Goal: Task Accomplishment & Management: Use online tool/utility

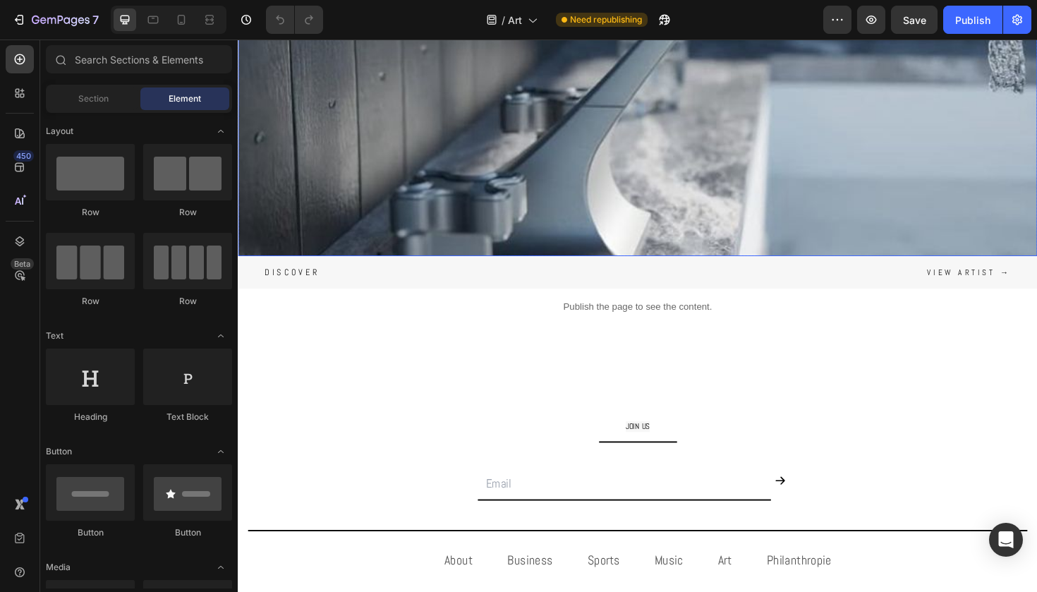
scroll to position [257, 0]
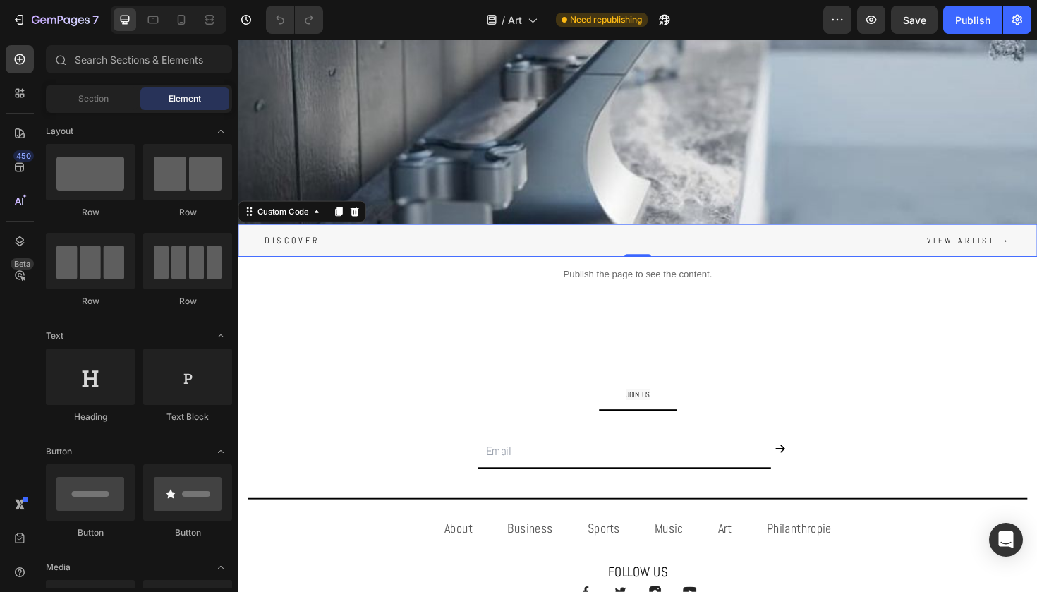
click at [495, 253] on div "Discover View artist →" at bounding box center [661, 252] width 847 height 35
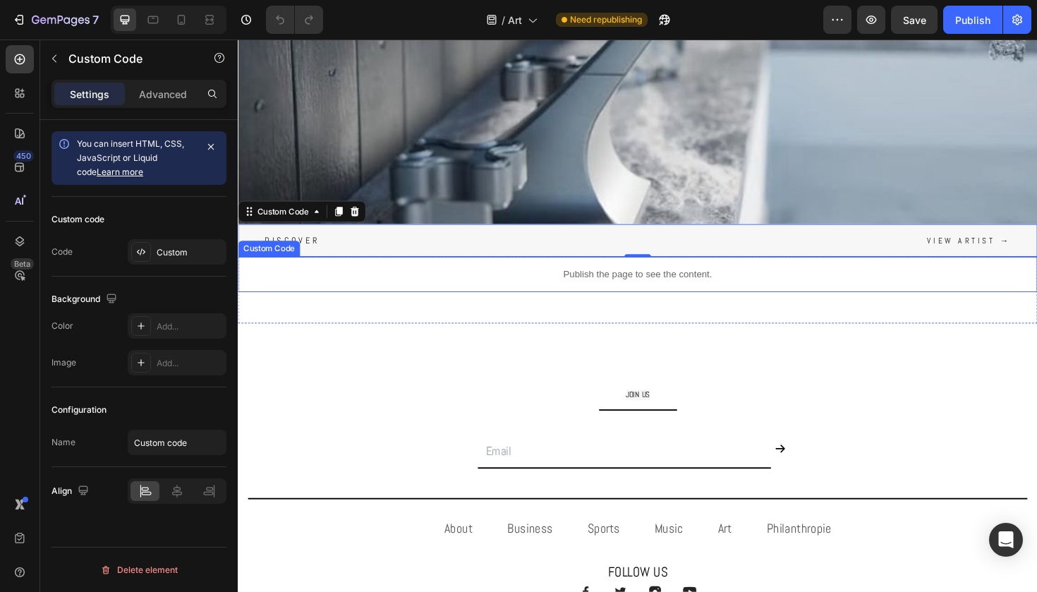
click at [463, 294] on p "Publish the page to see the content." at bounding box center [661, 288] width 847 height 15
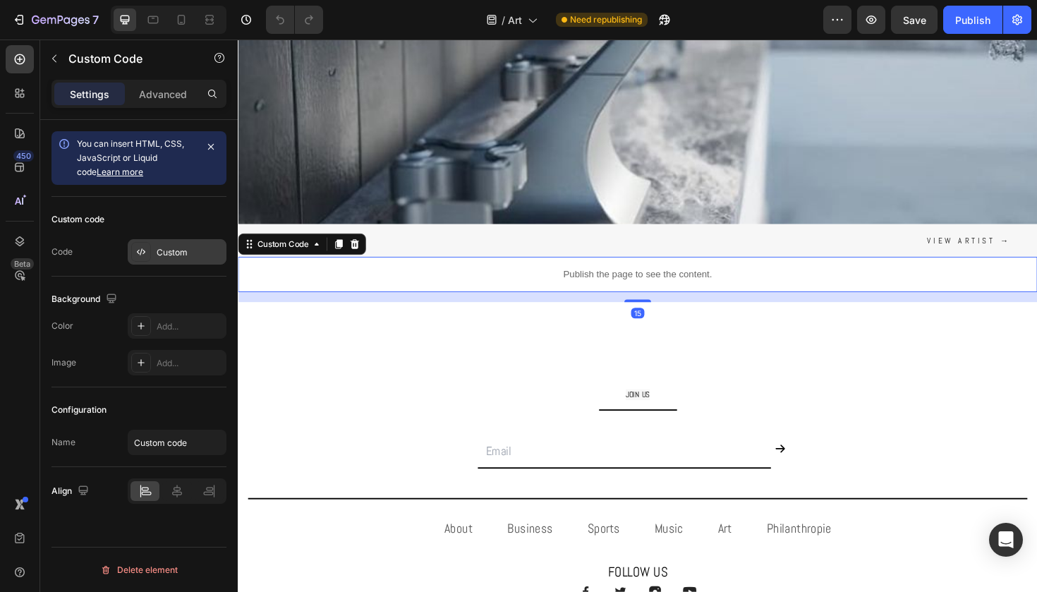
click at [171, 262] on div "Custom" at bounding box center [177, 251] width 99 height 25
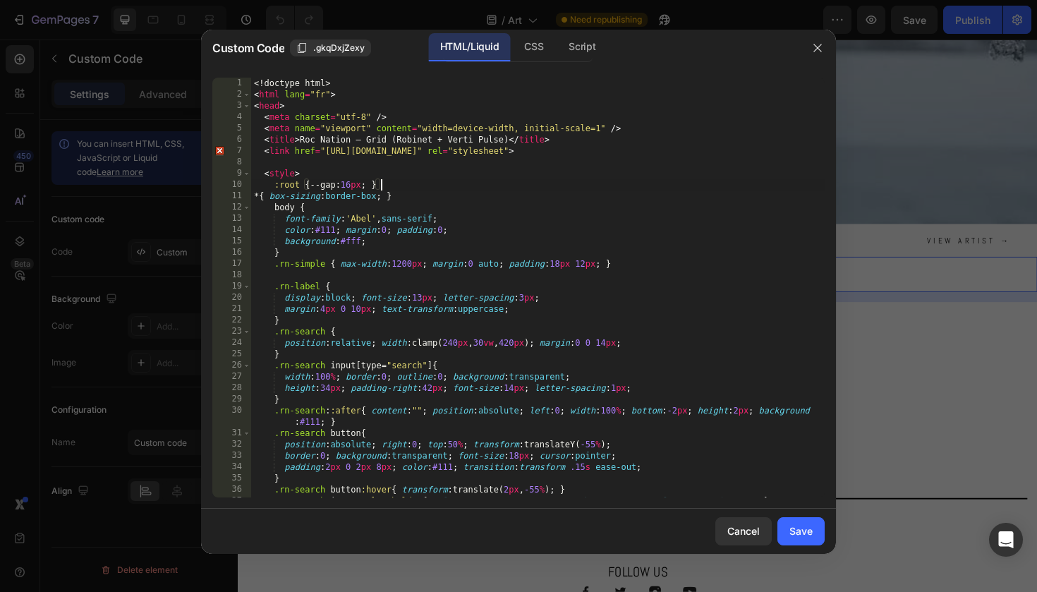
click at [721, 188] on div "<! doctype html > < html lang = "fr" > < head > < meta charset = "utf-8" /> < m…" at bounding box center [538, 299] width 574 height 442
type textarea "</html>"
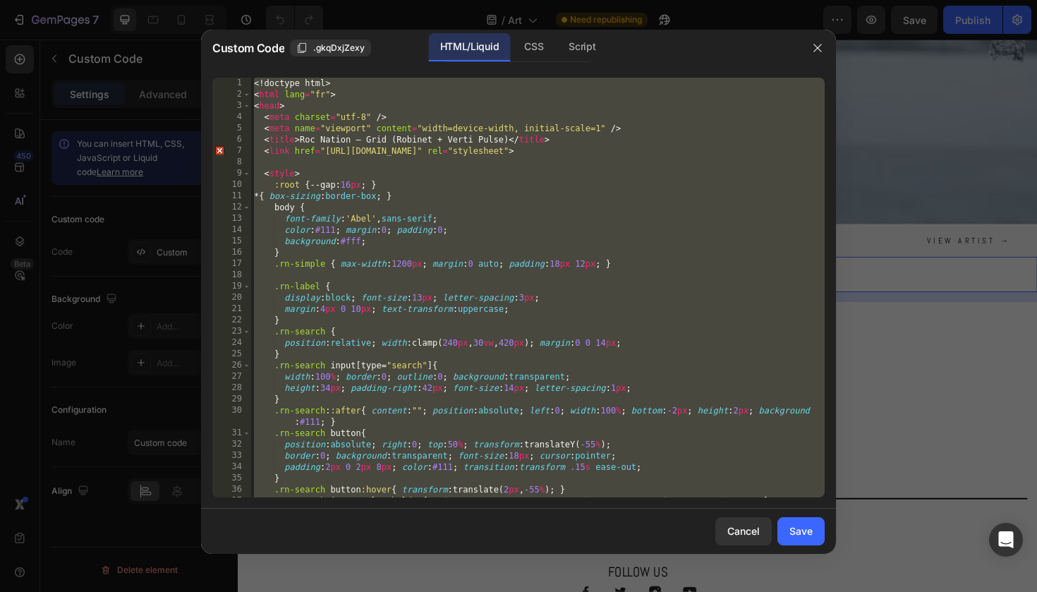
paste textarea
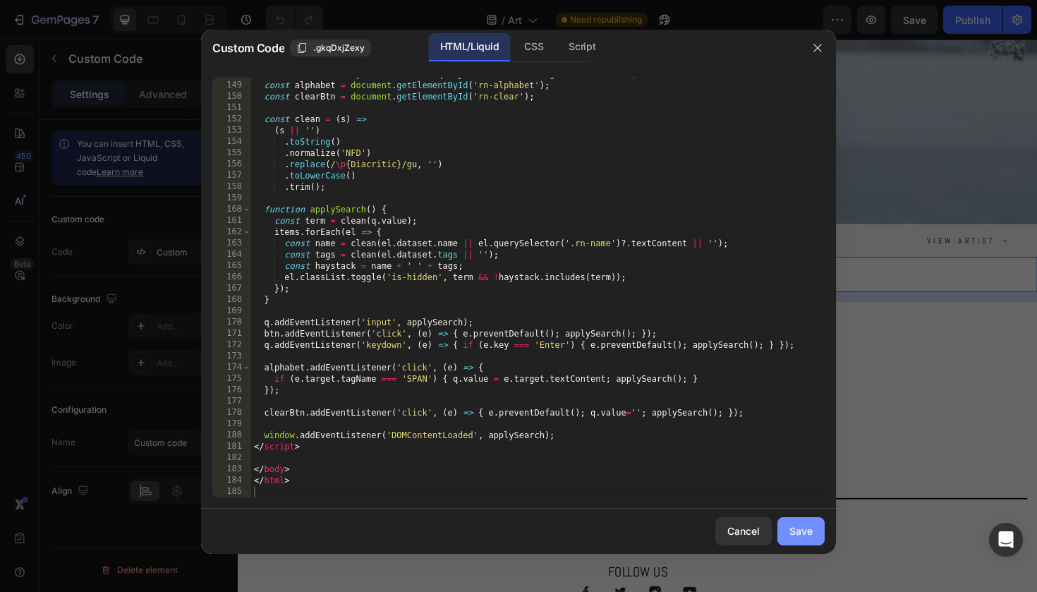
click at [794, 524] on div "Save" at bounding box center [801, 531] width 23 height 15
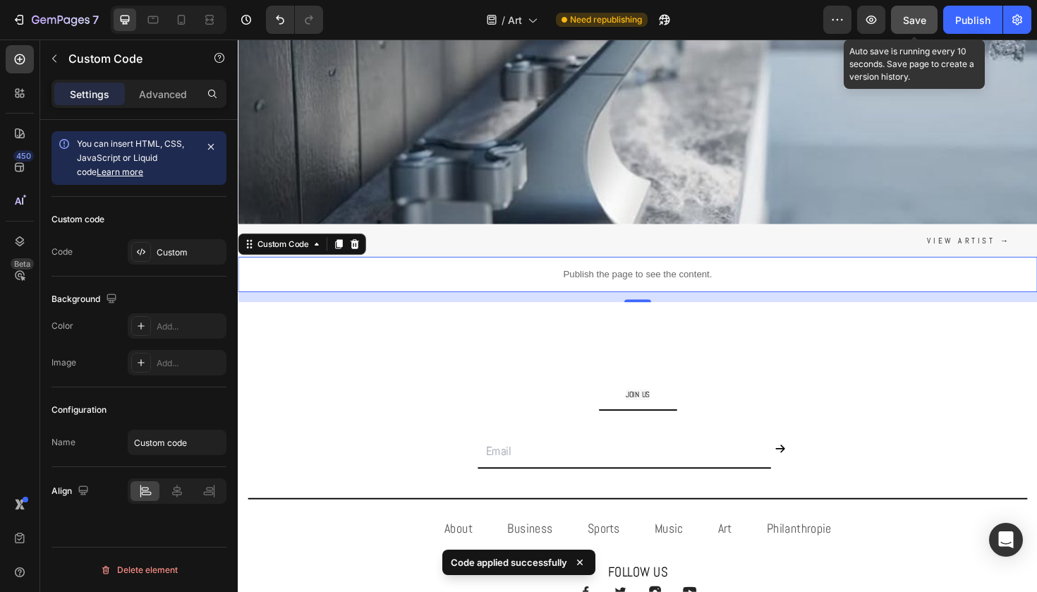
click at [916, 14] on span "Save" at bounding box center [914, 20] width 23 height 12
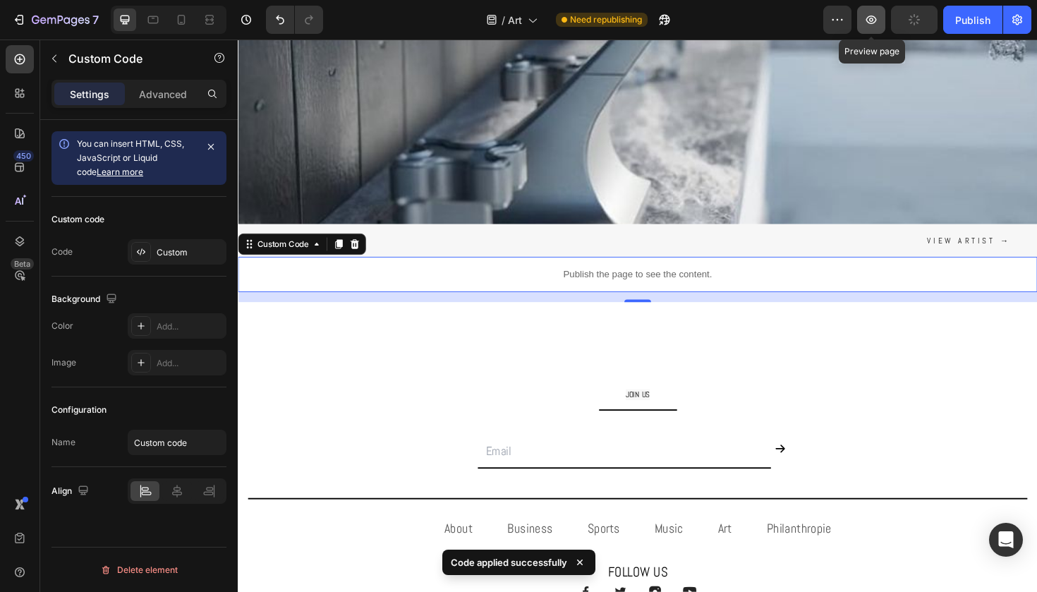
click at [872, 22] on icon "button" at bounding box center [871, 20] width 14 height 14
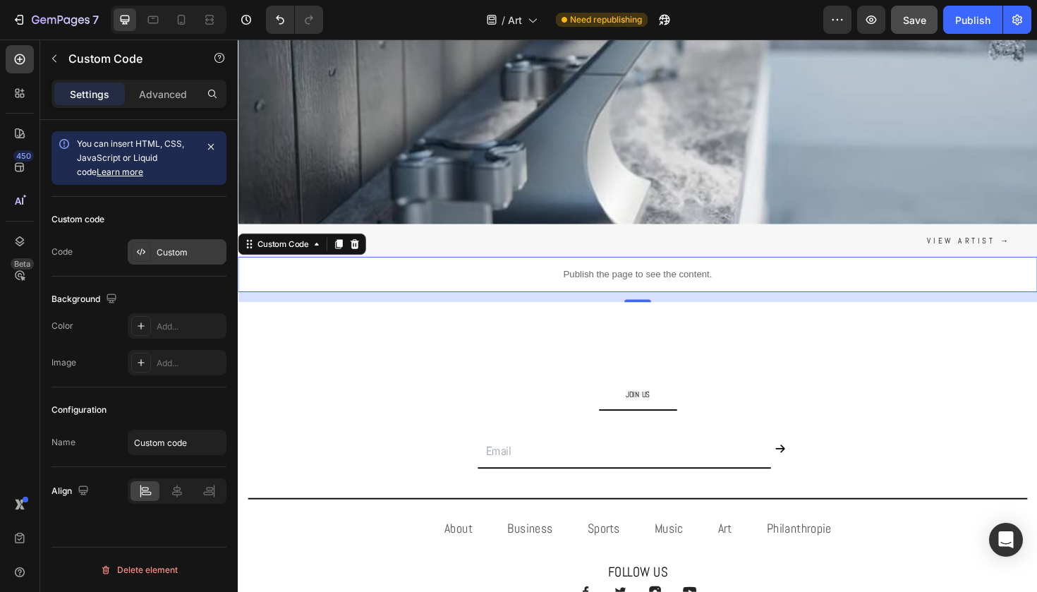
click at [159, 248] on div "Custom" at bounding box center [190, 252] width 66 height 13
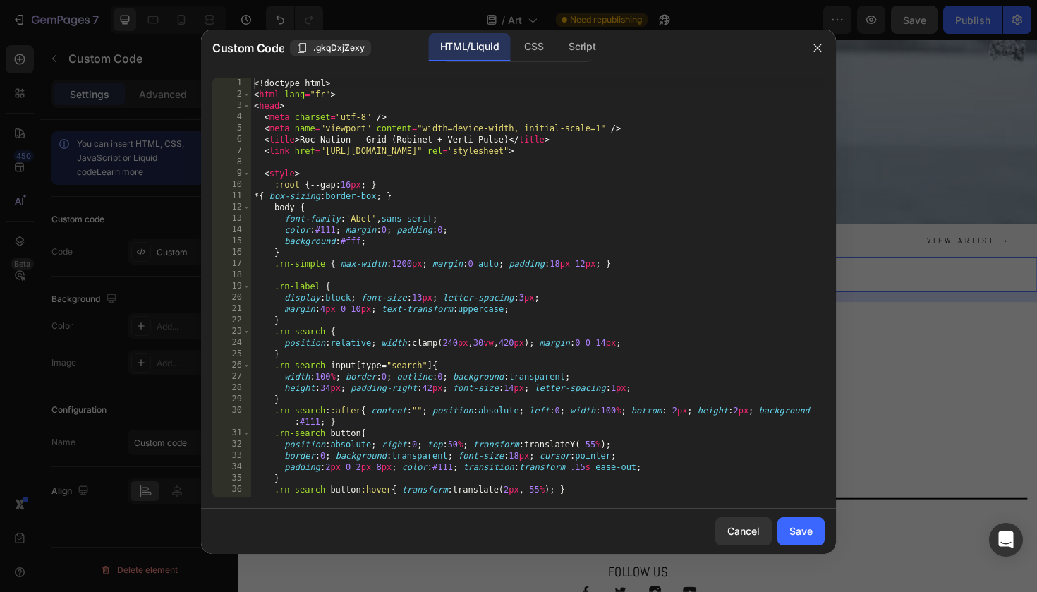
click at [487, 314] on div "<! doctype html > < html lang = "fr" > < head > < meta charset = "utf-8" /> < m…" at bounding box center [538, 299] width 574 height 442
type textarea "</html>"
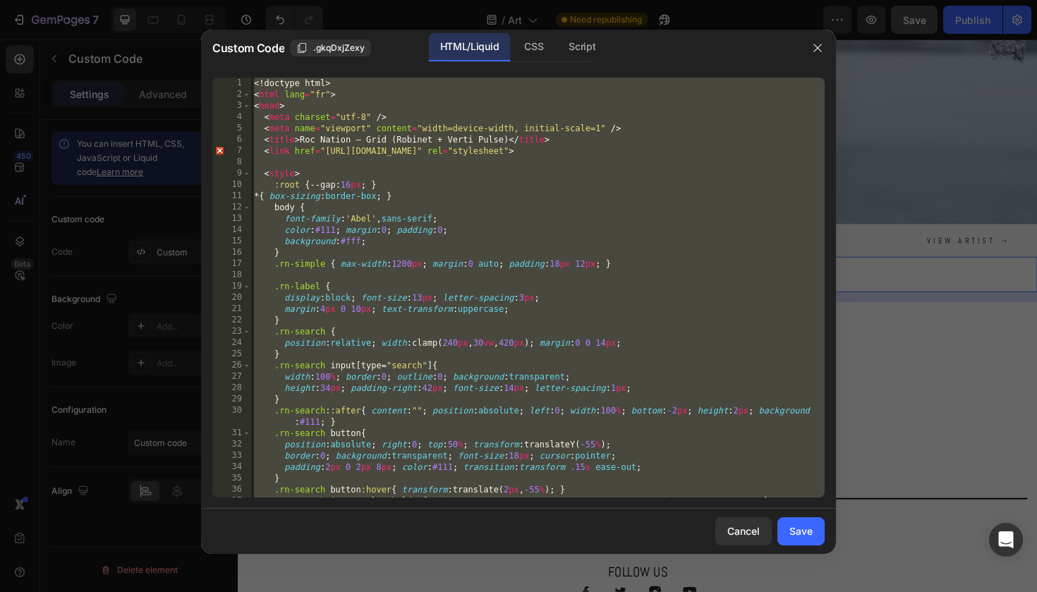
paste textarea
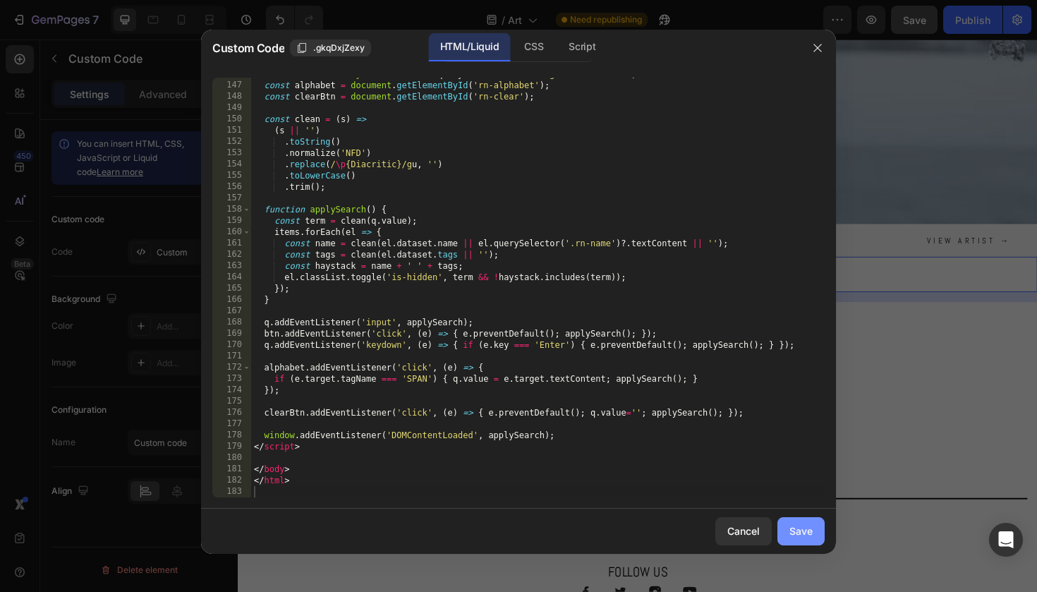
click at [796, 530] on div "Save" at bounding box center [801, 531] width 23 height 15
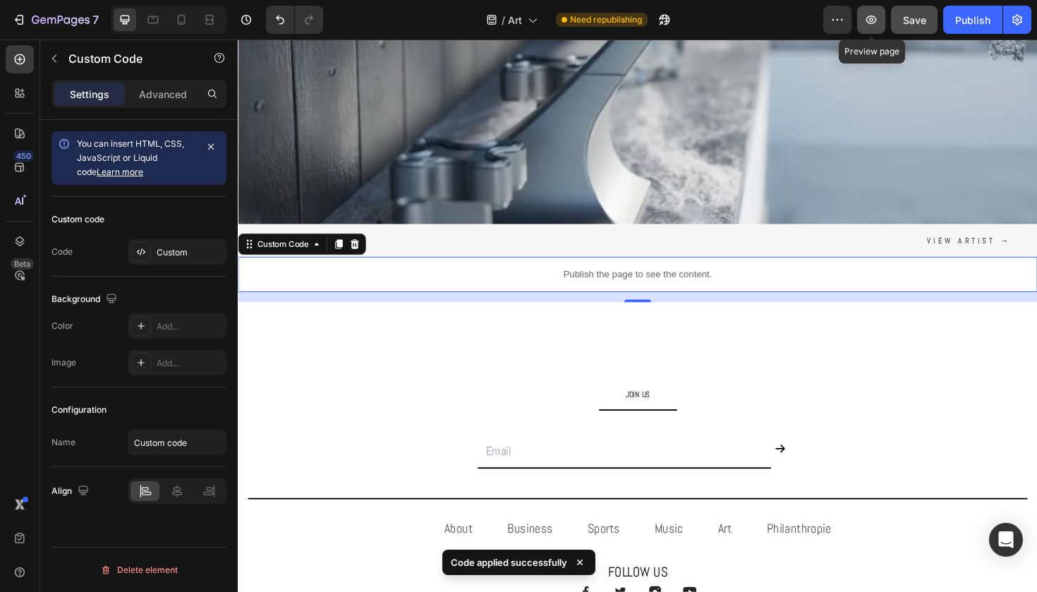
click at [878, 19] on icon "button" at bounding box center [871, 20] width 14 height 14
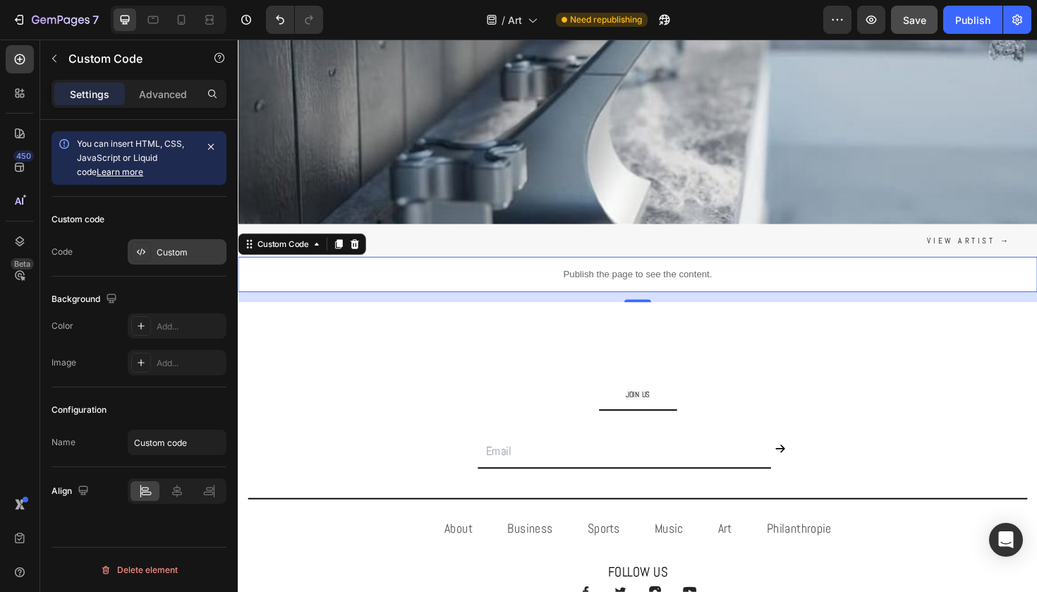
click at [165, 248] on div "Custom" at bounding box center [190, 252] width 66 height 13
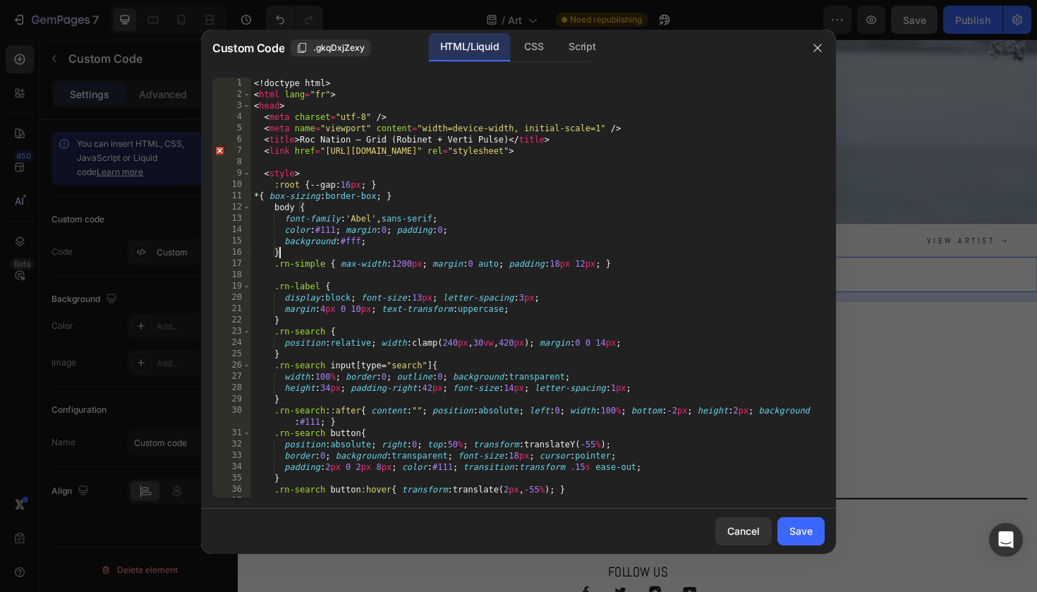
click at [380, 249] on div "<! doctype html > < html lang = "fr" > < head > < meta charset = "utf-8" /> < m…" at bounding box center [538, 299] width 574 height 442
type textarea "</html>"
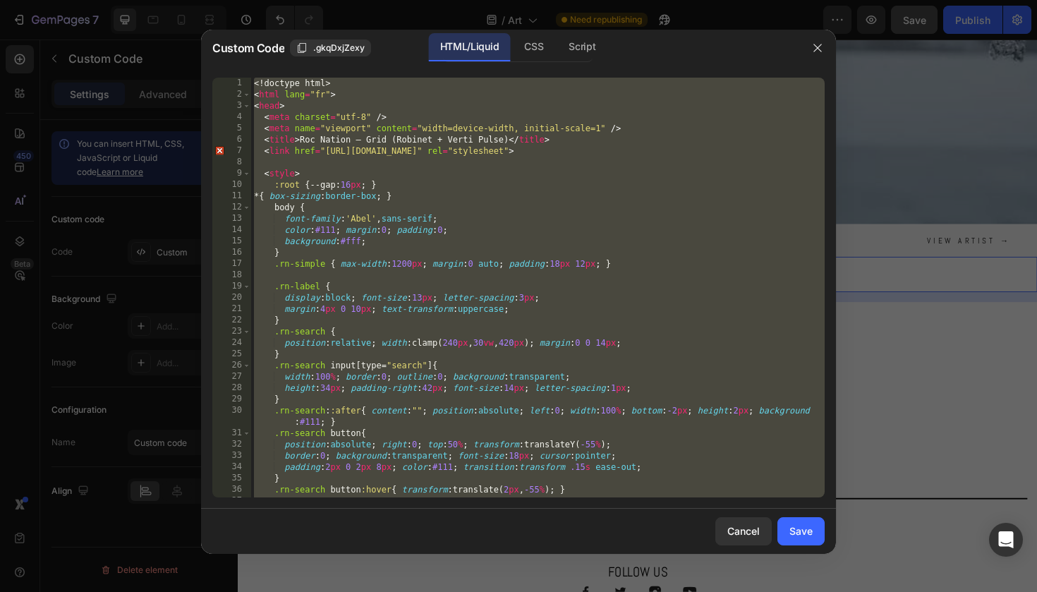
paste textarea
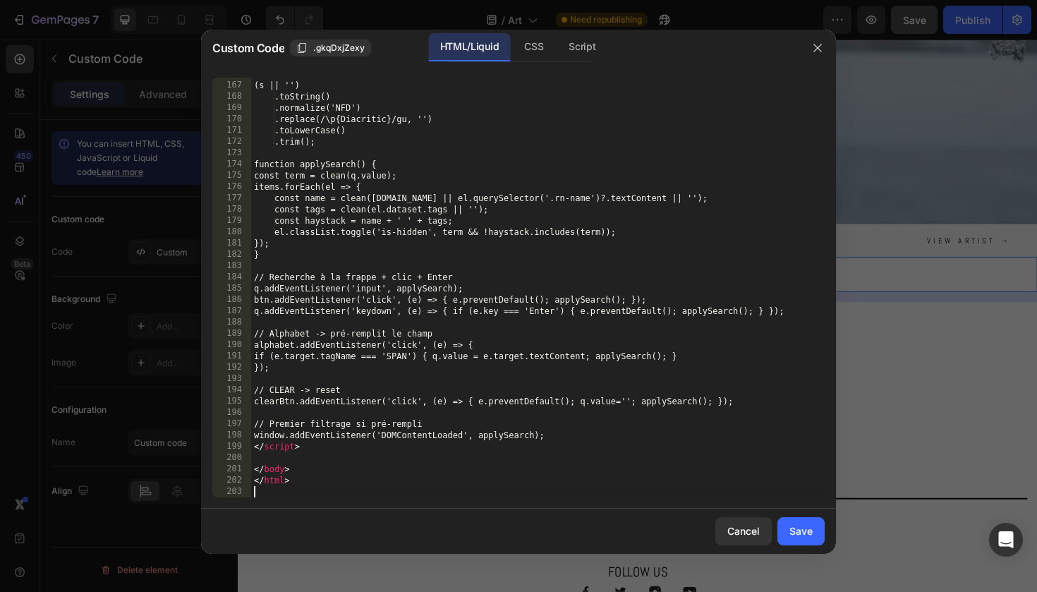
scroll to position [1884, 0]
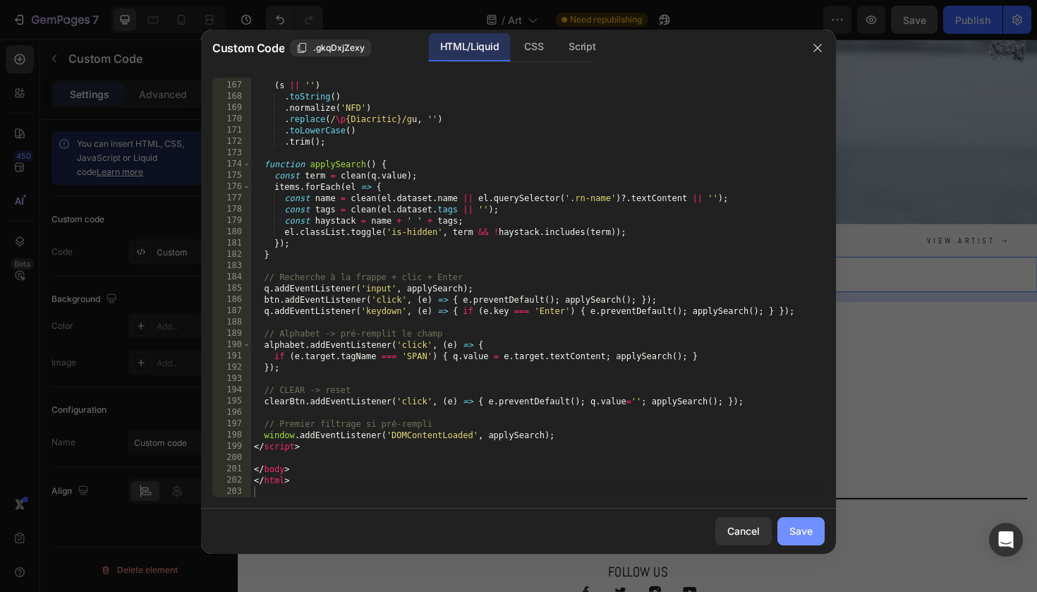
click at [799, 532] on div "Save" at bounding box center [801, 531] width 23 height 15
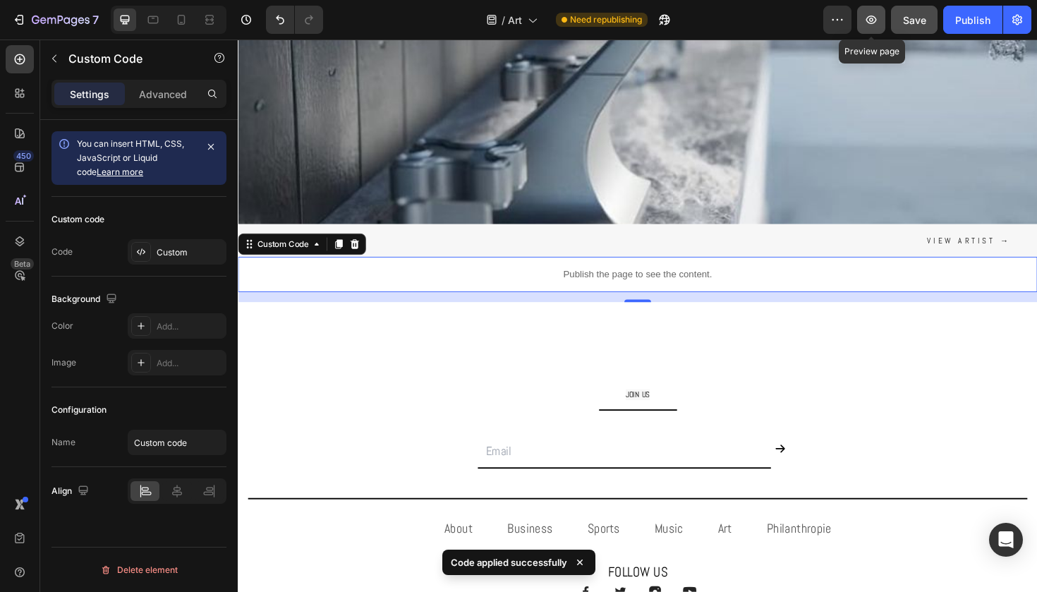
click at [875, 20] on icon "button" at bounding box center [871, 20] width 14 height 14
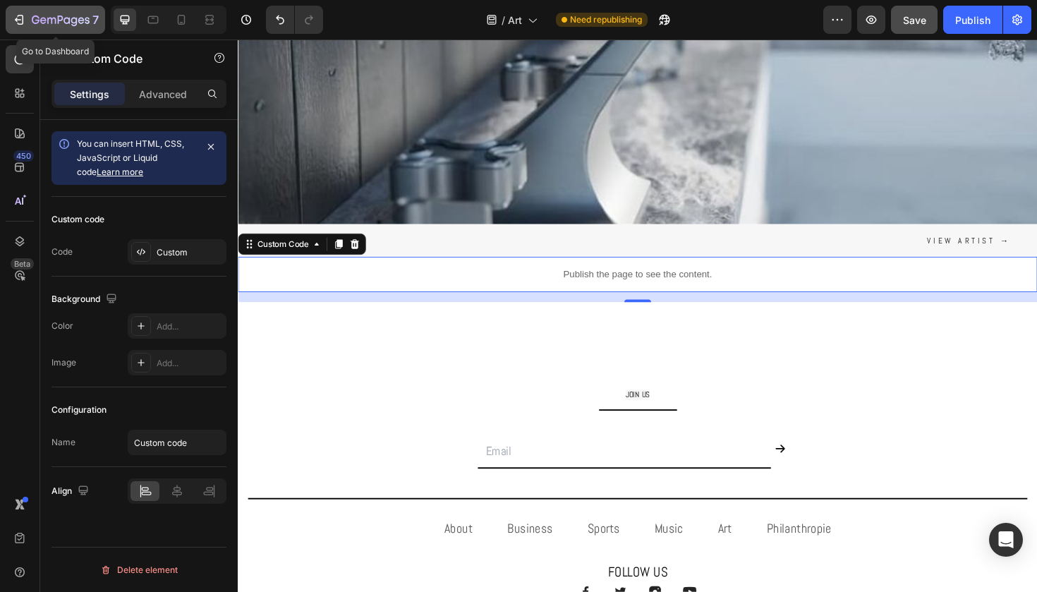
click at [37, 28] on div "7" at bounding box center [65, 19] width 67 height 17
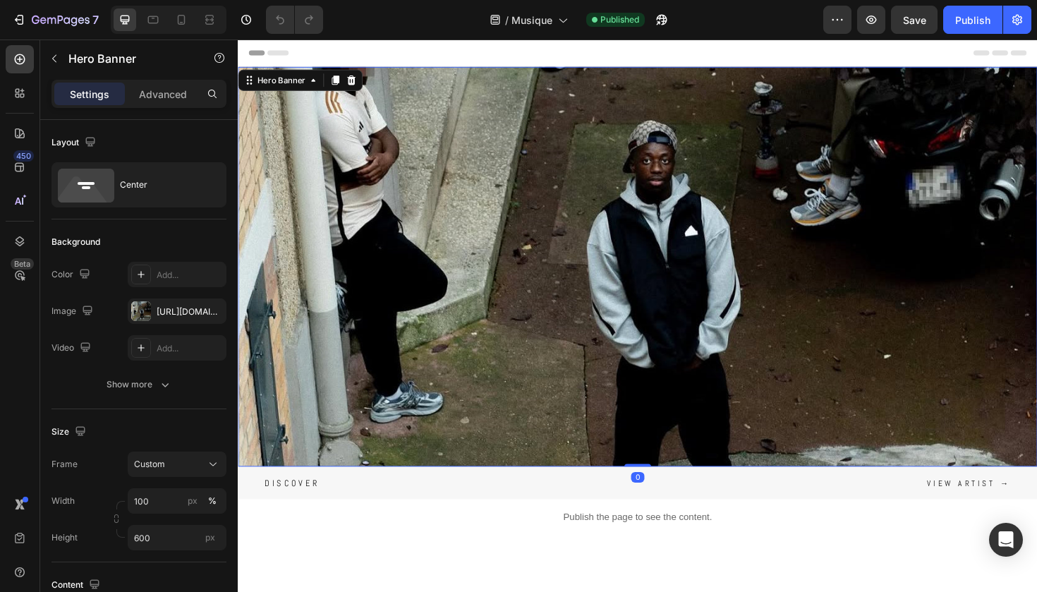
click at [814, 161] on div "Background Image" at bounding box center [661, 381] width 847 height 635
click at [146, 319] on div at bounding box center [141, 311] width 20 height 20
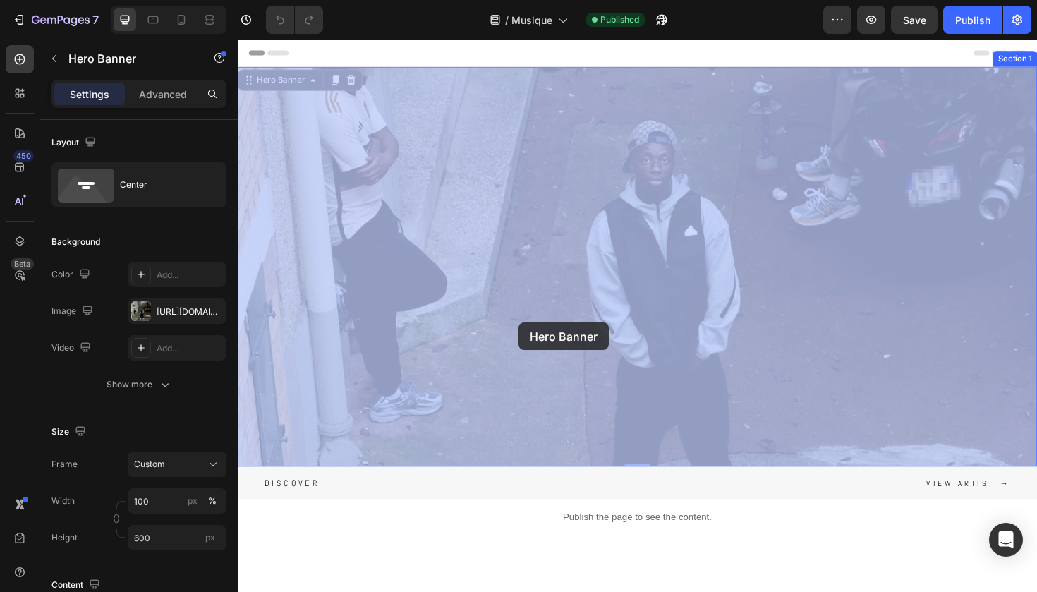
drag, startPoint x: 532, startPoint y: 395, endPoint x: 536, endPoint y: 338, distance: 57.3
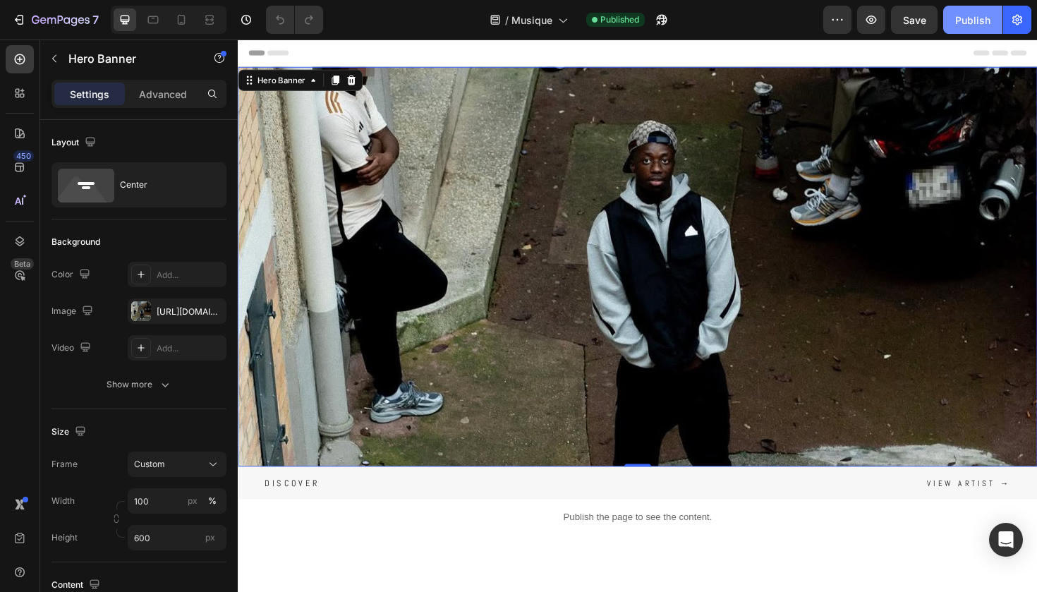
click at [988, 18] on div "Publish" at bounding box center [973, 20] width 35 height 15
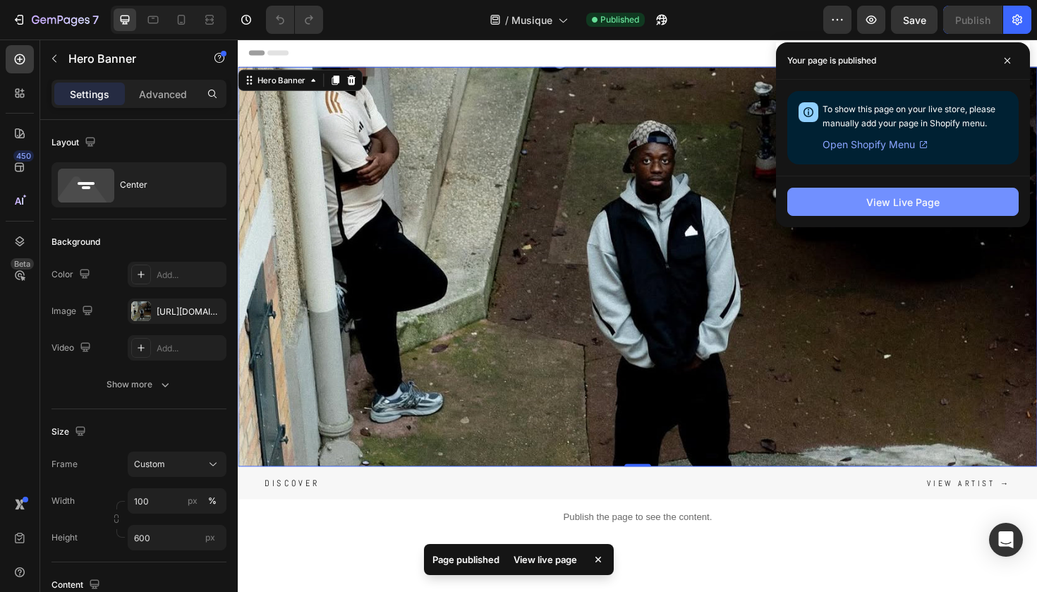
click at [852, 208] on button "View Live Page" at bounding box center [903, 202] width 231 height 28
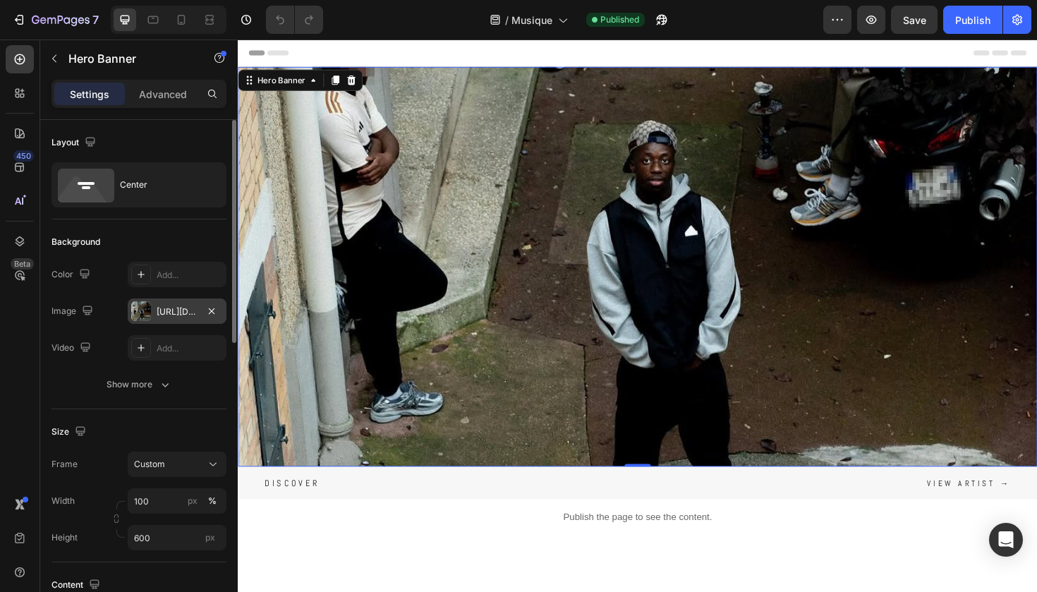
click at [143, 314] on div at bounding box center [141, 311] width 20 height 20
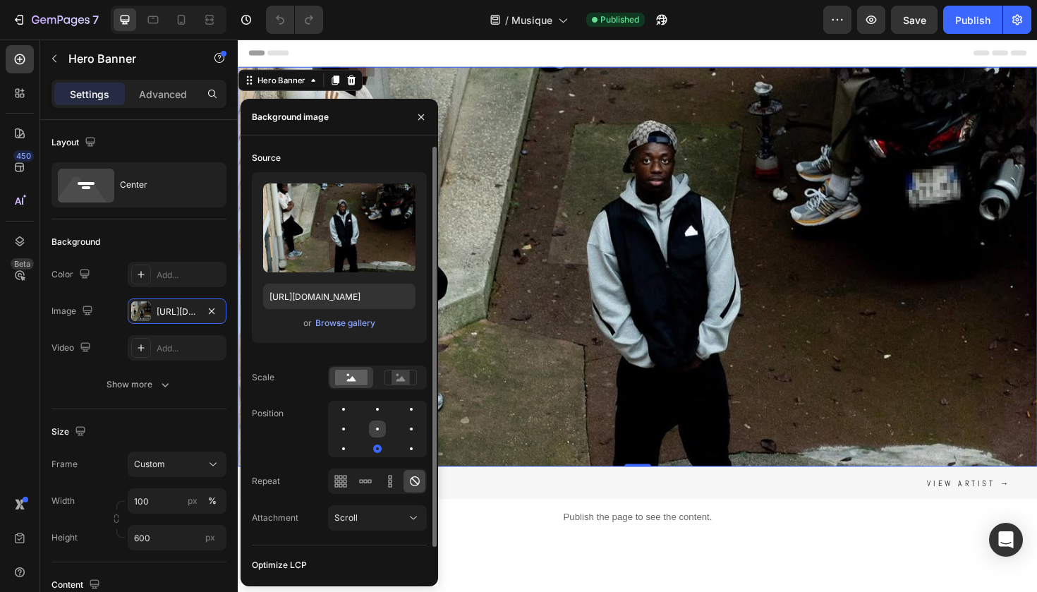
click at [378, 430] on div at bounding box center [377, 429] width 3 height 3
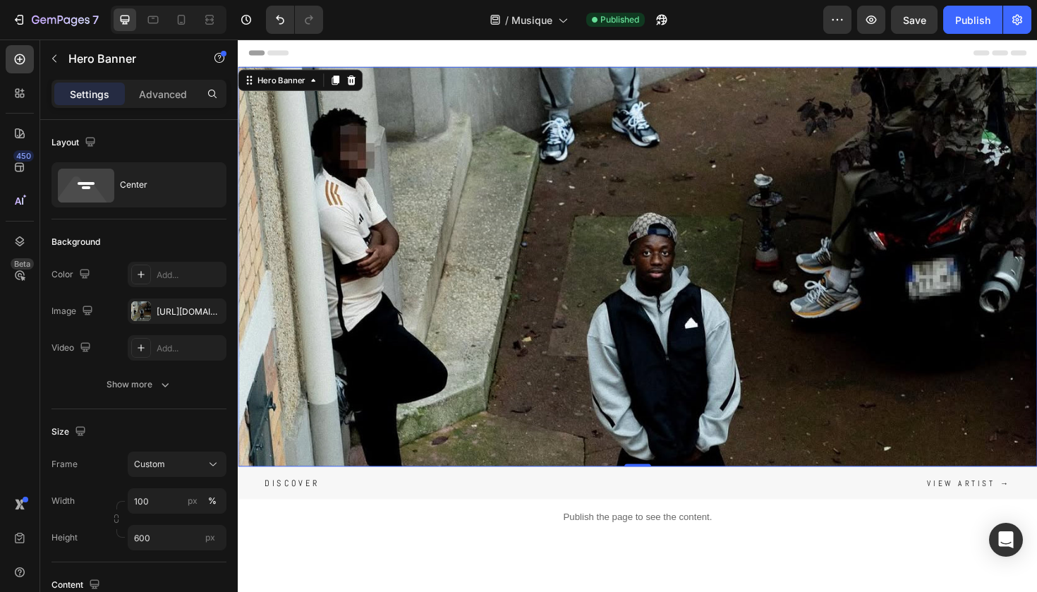
click at [626, 370] on div "Background Image" at bounding box center [661, 381] width 847 height 635
click at [981, 19] on div "Publish" at bounding box center [973, 20] width 35 height 15
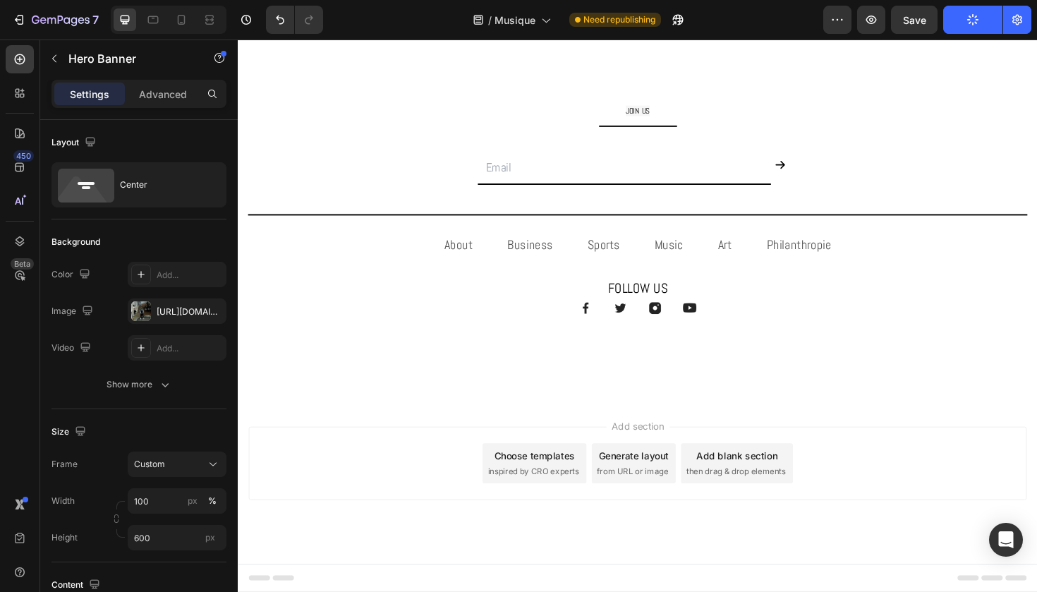
scroll to position [557, 0]
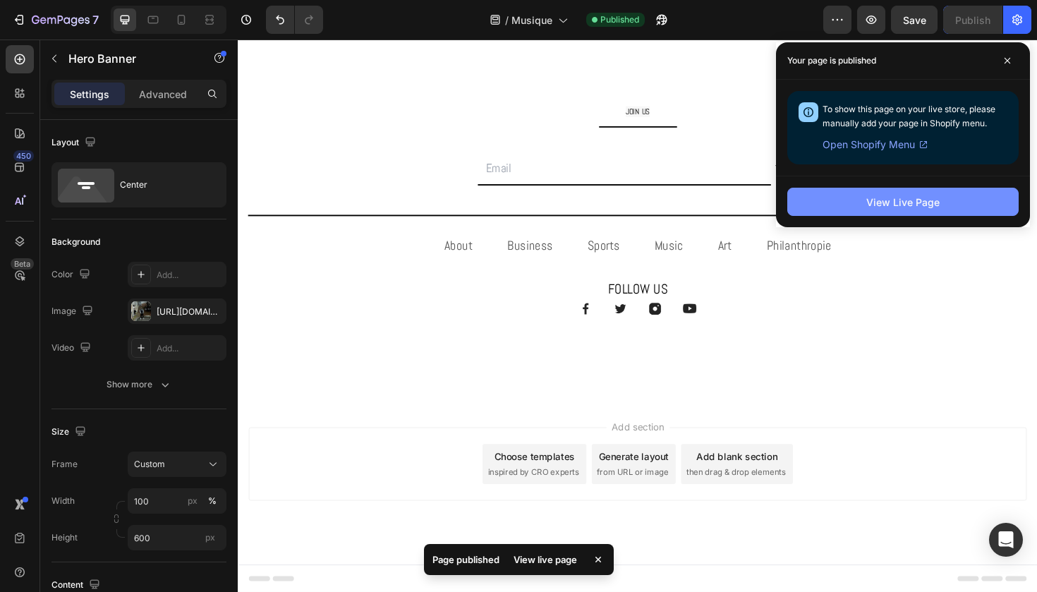
click at [800, 207] on button "View Live Page" at bounding box center [903, 202] width 231 height 28
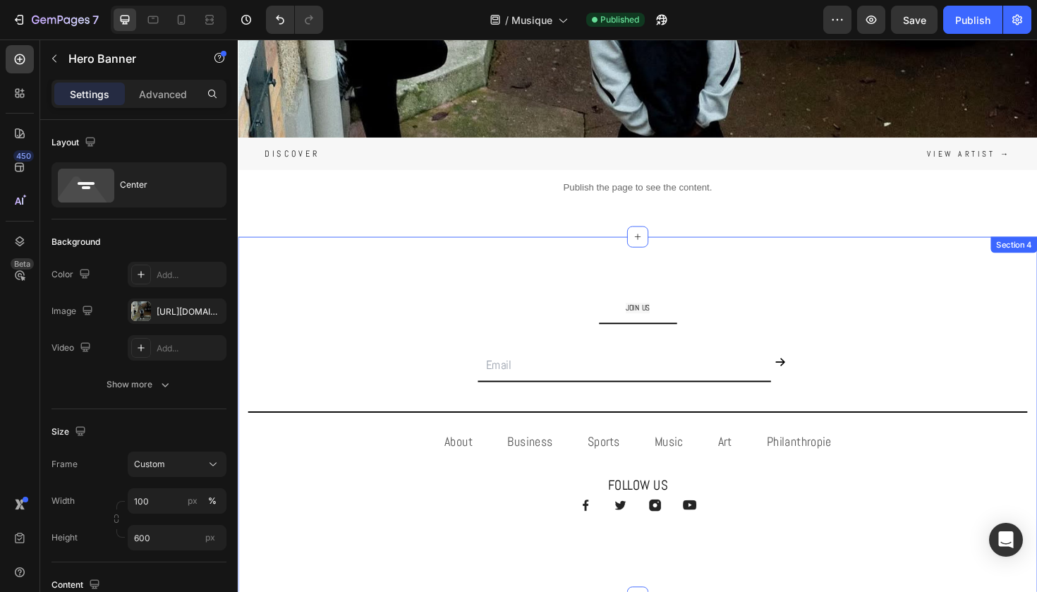
scroll to position [273, 0]
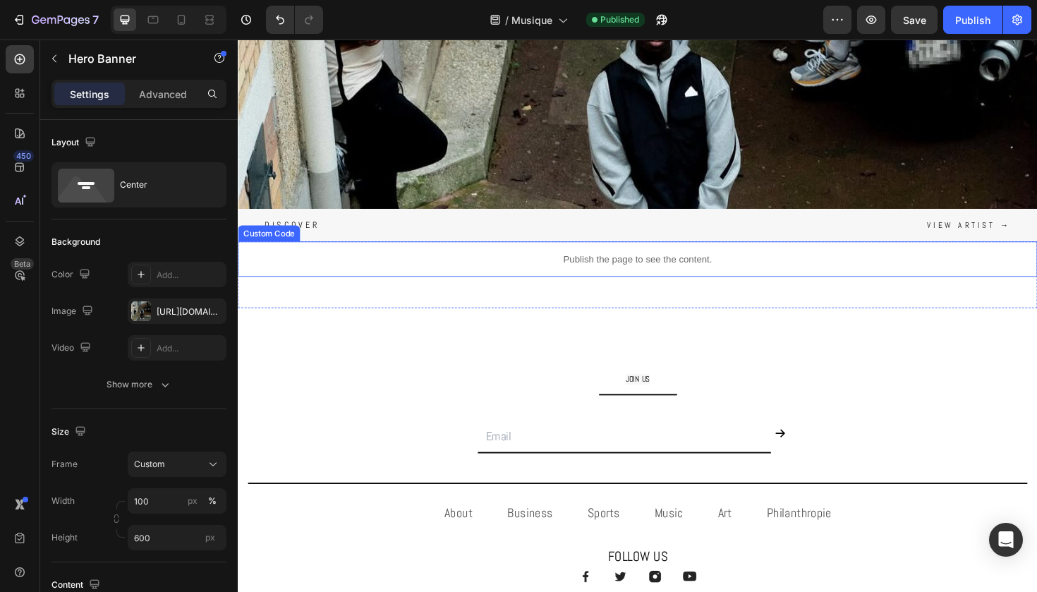
click at [411, 263] on div "Publish the page to see the content." at bounding box center [661, 271] width 847 height 37
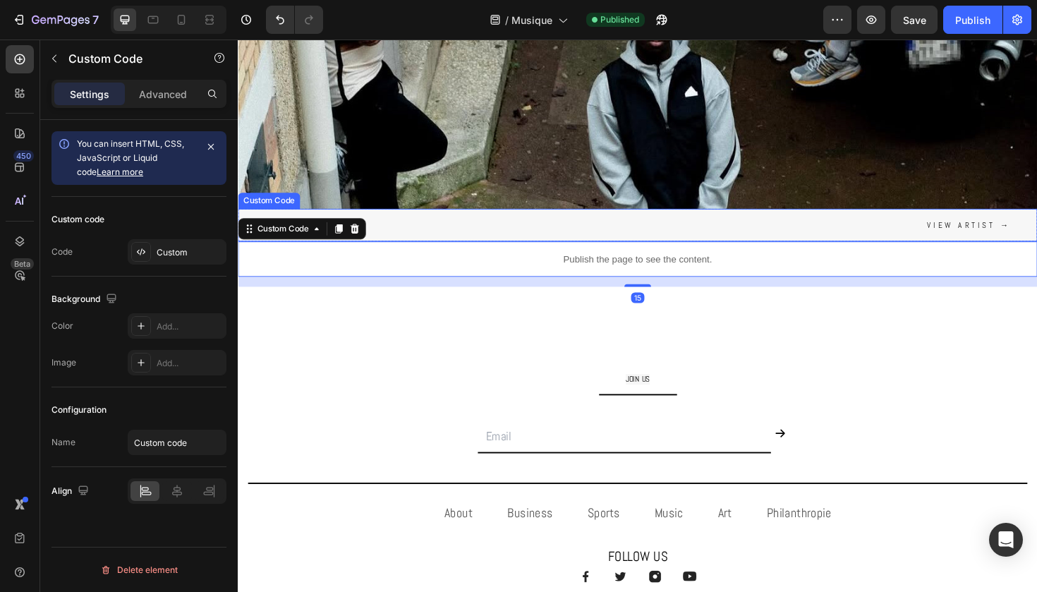
click at [425, 233] on div "Discover View artist →" at bounding box center [661, 236] width 847 height 35
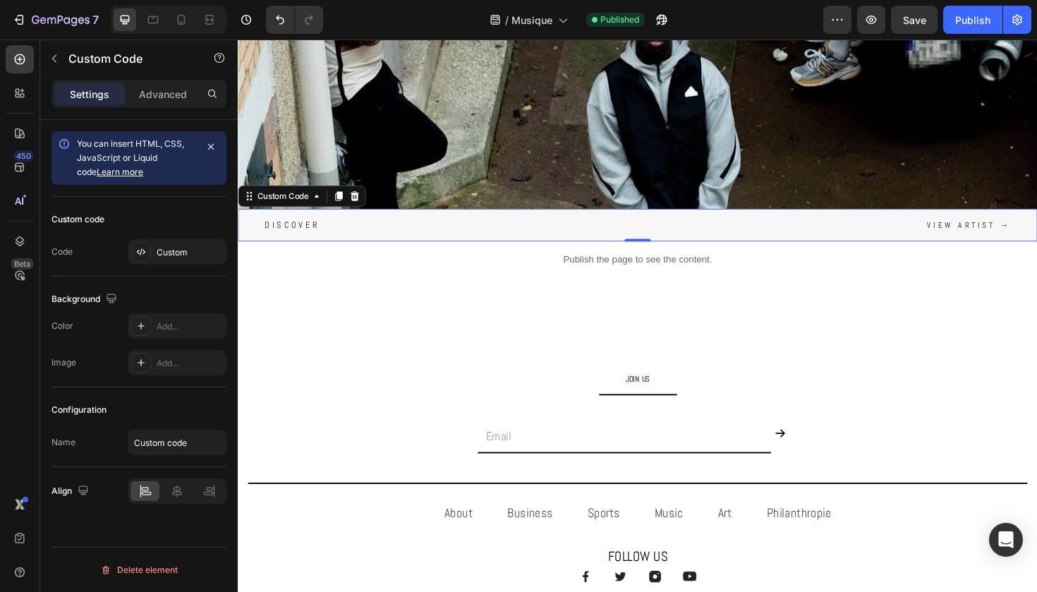
click at [300, 239] on span "Discover" at bounding box center [295, 235] width 59 height 9
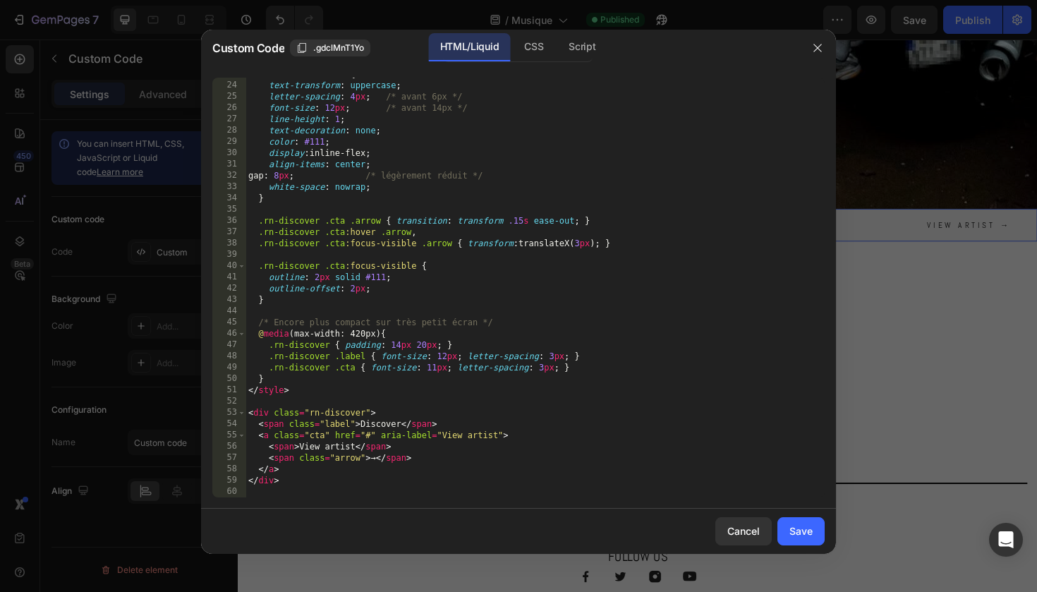
scroll to position [258, 0]
click at [378, 422] on div ".rn-discover .cta { text-transform : uppercase ; letter-spacing : 4 px ; /* ava…" at bounding box center [535, 289] width 579 height 442
click at [381, 428] on div ".rn-discover .cta { text-transform : uppercase ; letter-spacing : 4 px ; /* ava…" at bounding box center [535, 289] width 579 height 442
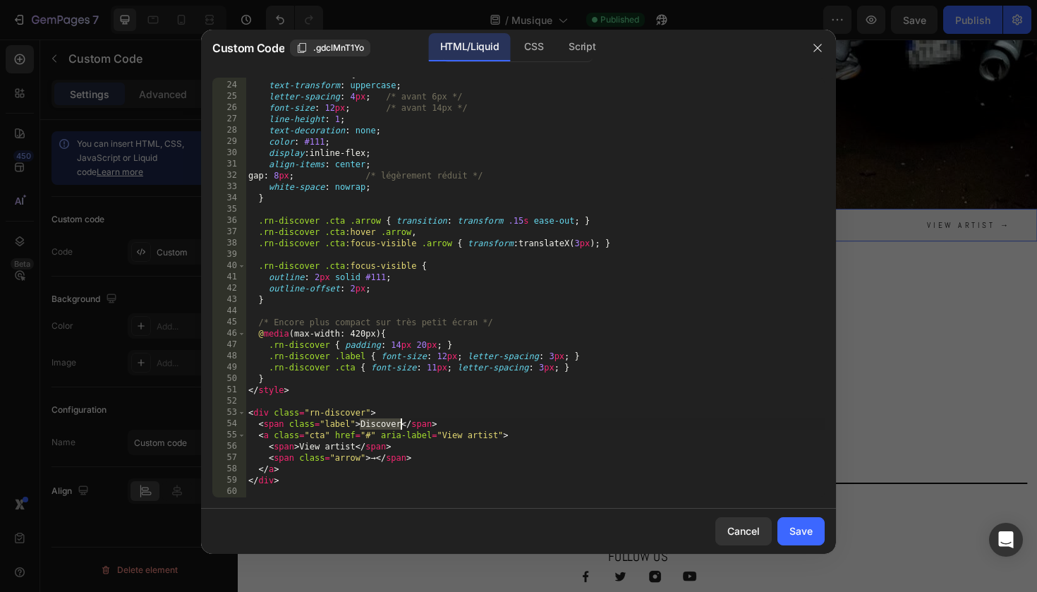
paste textarea "écouvrez"
drag, startPoint x: 355, startPoint y: 447, endPoint x: 301, endPoint y: 446, distance: 53.6
click at [301, 446] on div ".rn-discover .cta { text-transform : uppercase ; letter-spacing : 4 px ; /* ava…" at bounding box center [535, 289] width 579 height 442
paste textarea "oir l'artiste"
click at [798, 522] on button "Save" at bounding box center [801, 531] width 47 height 28
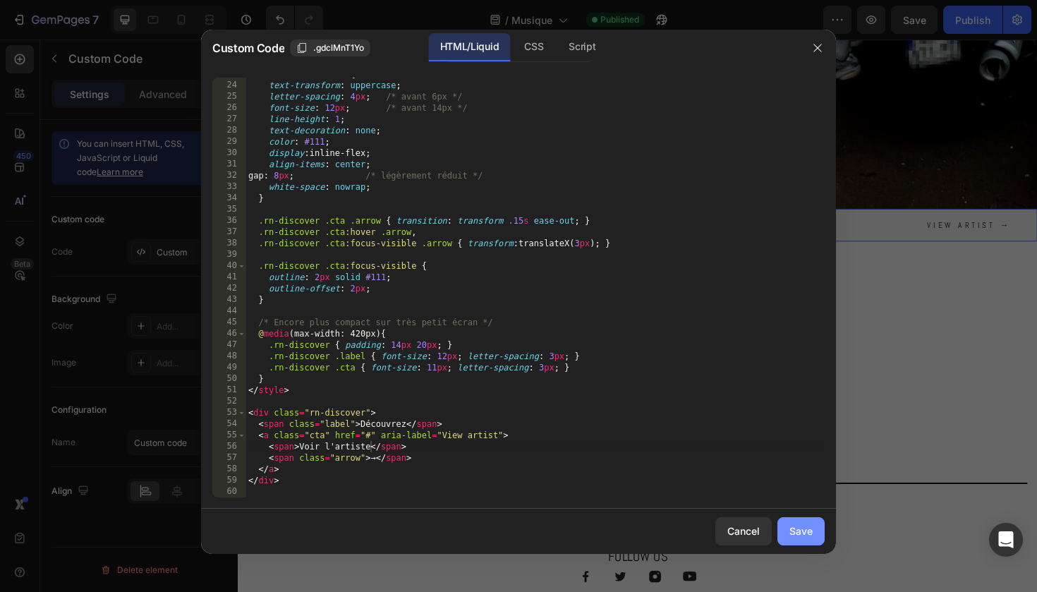
type textarea "</div>"
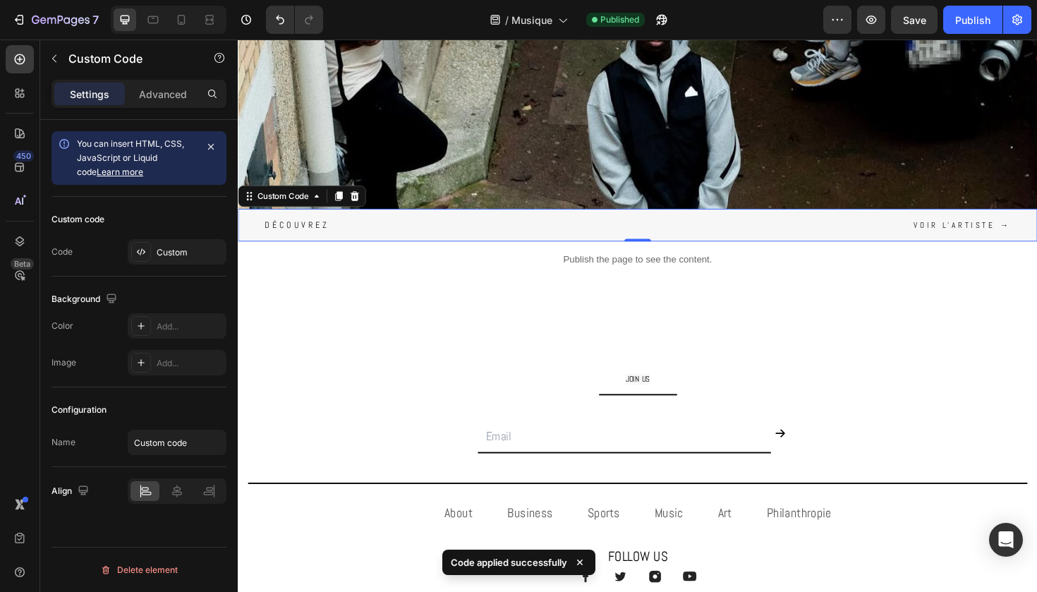
click at [325, 237] on span "Découvrez" at bounding box center [300, 235] width 68 height 9
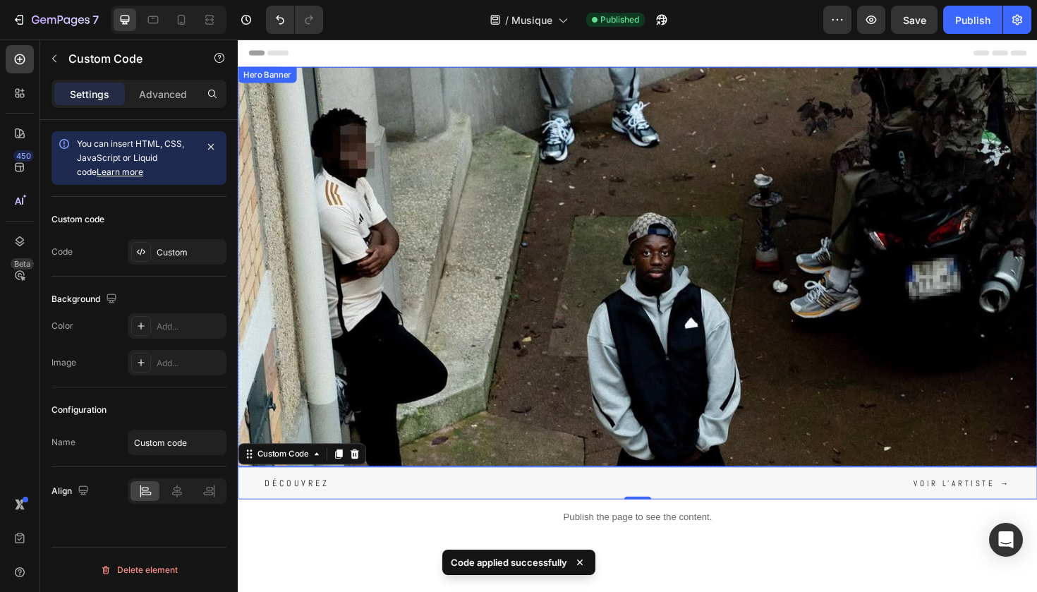
scroll to position [0, 0]
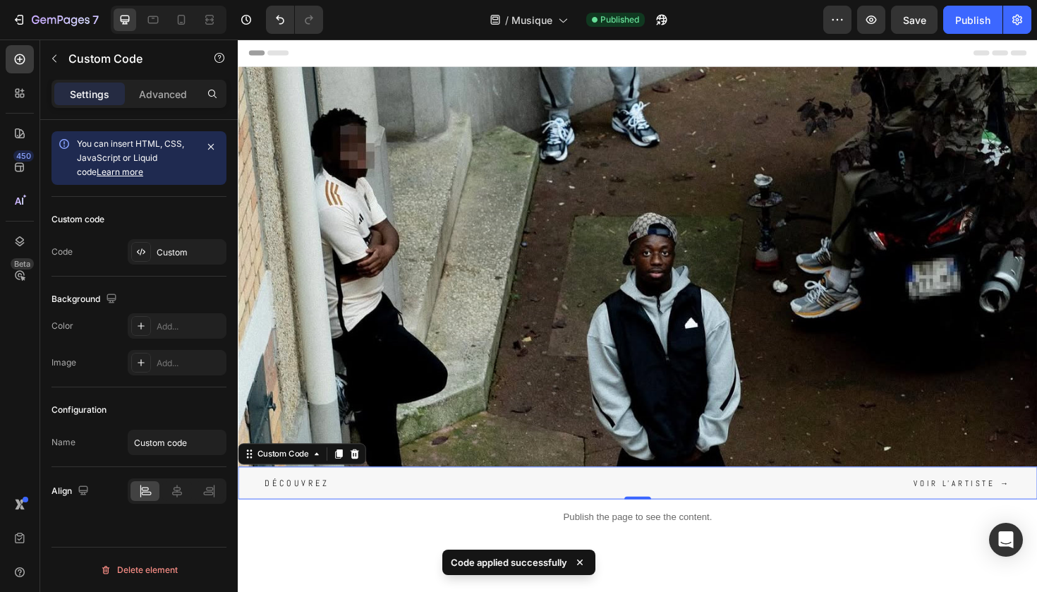
click at [356, 512] on div "Découvrez Voir l'artiste →" at bounding box center [661, 509] width 847 height 35
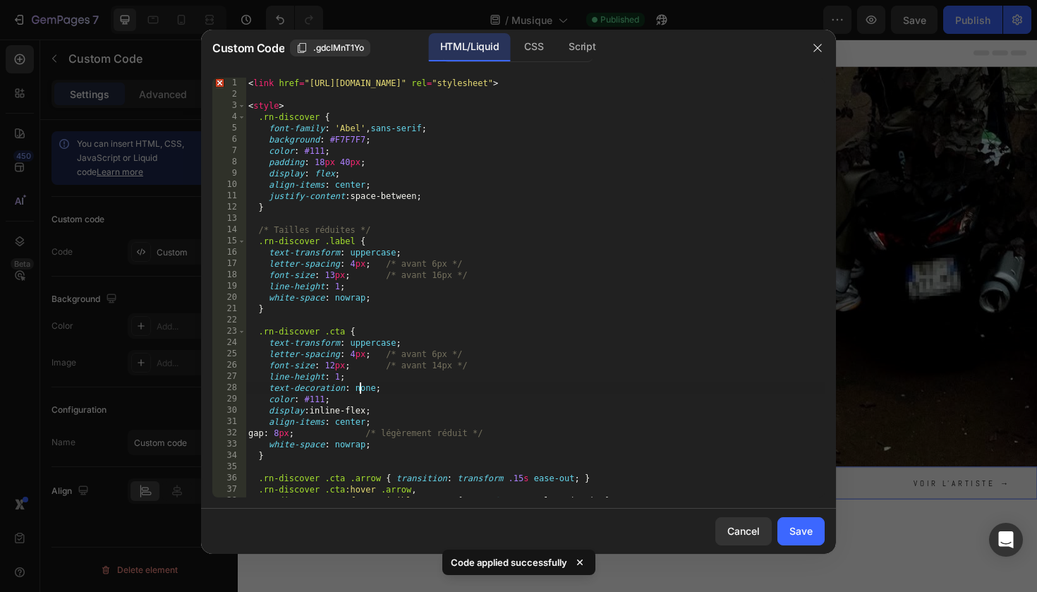
drag, startPoint x: 360, startPoint y: 389, endPoint x: 360, endPoint y: 364, distance: 24.7
click at [360, 389] on div "< link href = "https://fonts.googleapis.com/css2?family=Abel&display=swap" rel …" at bounding box center [535, 299] width 579 height 442
type textarea "</div>"
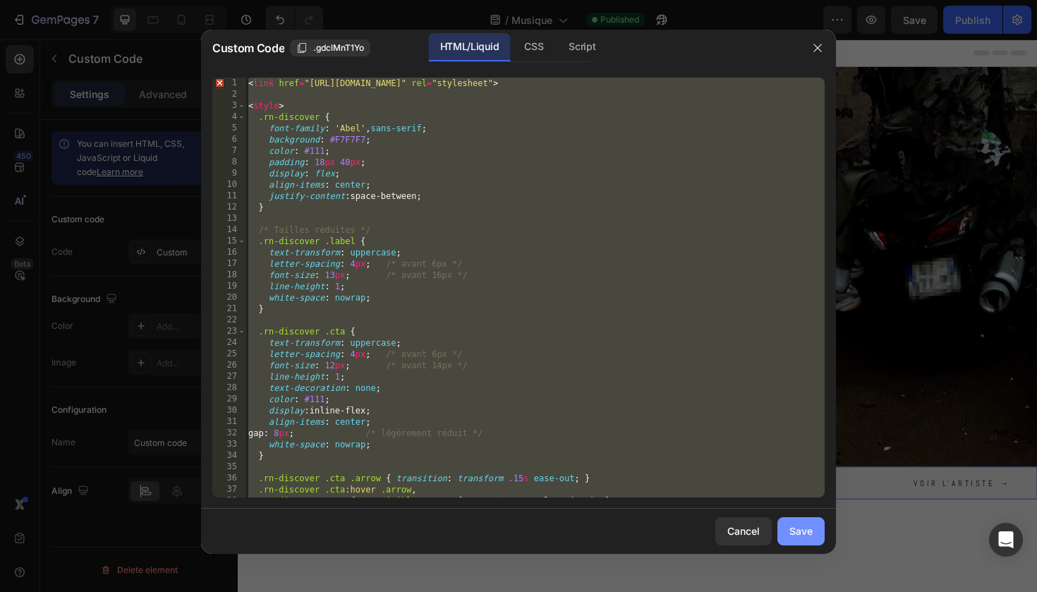
click at [801, 534] on div "Save" at bounding box center [801, 531] width 23 height 15
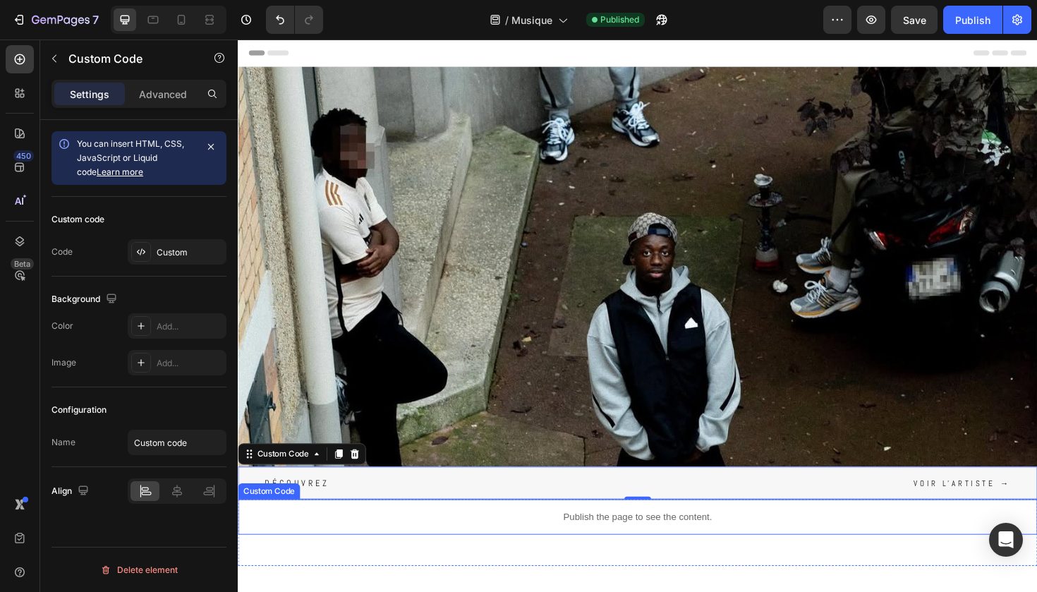
click at [583, 541] on p "Publish the page to see the content." at bounding box center [661, 545] width 847 height 15
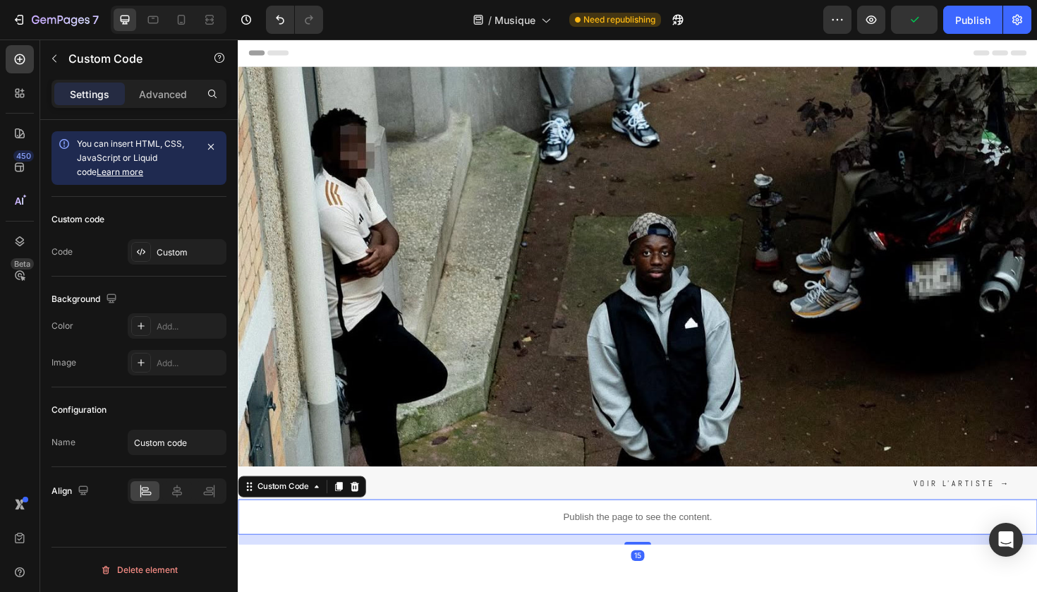
click at [583, 541] on p "Publish the page to see the content." at bounding box center [661, 545] width 847 height 15
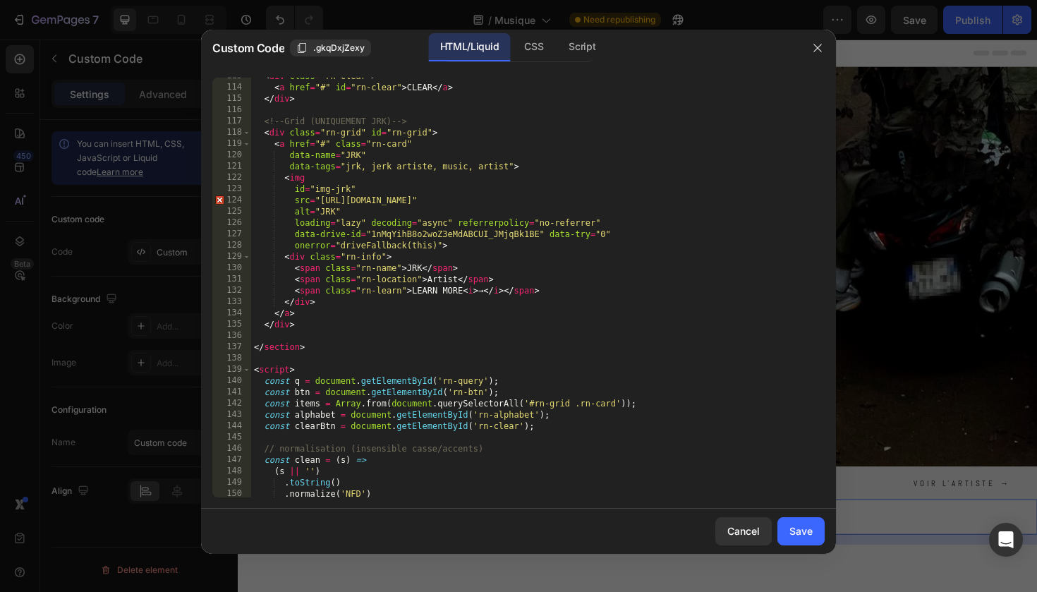
scroll to position [1292, 0]
click at [445, 277] on div "< div class = "rn-clear" > < a href = "#" id = "rn-clear" > CLEAR </ a > </ div…" at bounding box center [538, 293] width 574 height 442
click at [446, 277] on div "< div class = "rn-clear" > < a href = "#" id = "rn-clear" > CLEAR </ a > </ div…" at bounding box center [538, 293] width 574 height 442
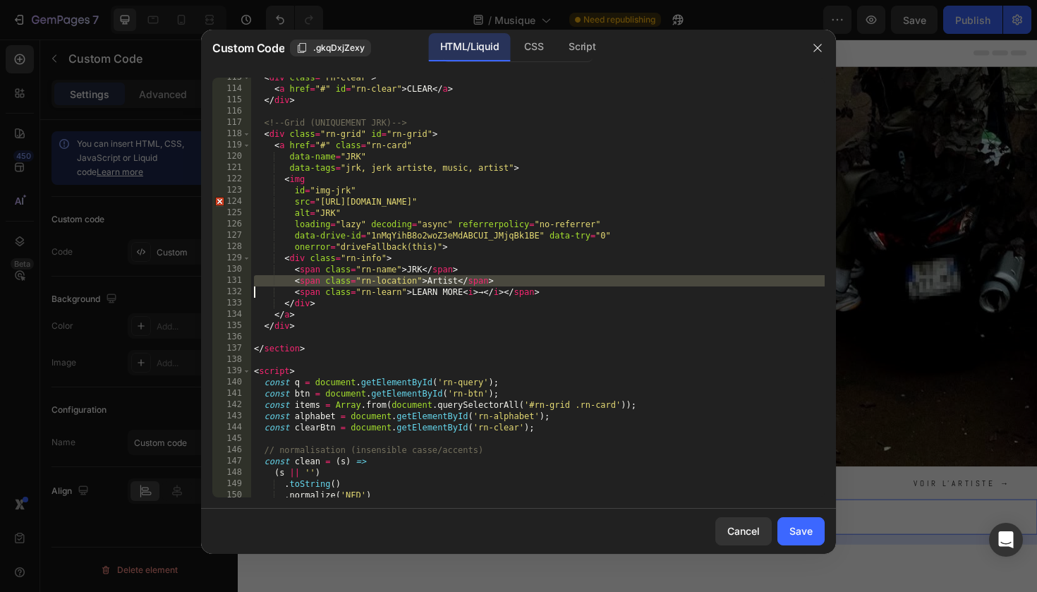
click at [446, 277] on div "< div class = "rn-clear" > < a href = "#" id = "rn-clear" > CLEAR </ a > </ div…" at bounding box center [538, 293] width 574 height 442
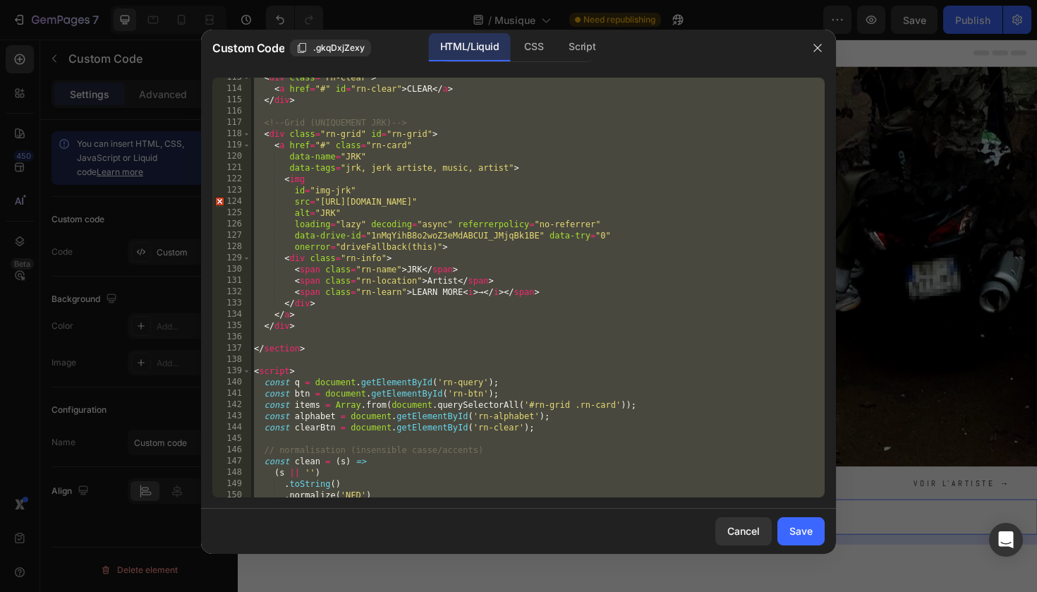
click at [446, 277] on div "< div class = "rn-clear" > < a href = "#" id = "rn-clear" > CLEAR </ a > </ div…" at bounding box center [538, 293] width 574 height 442
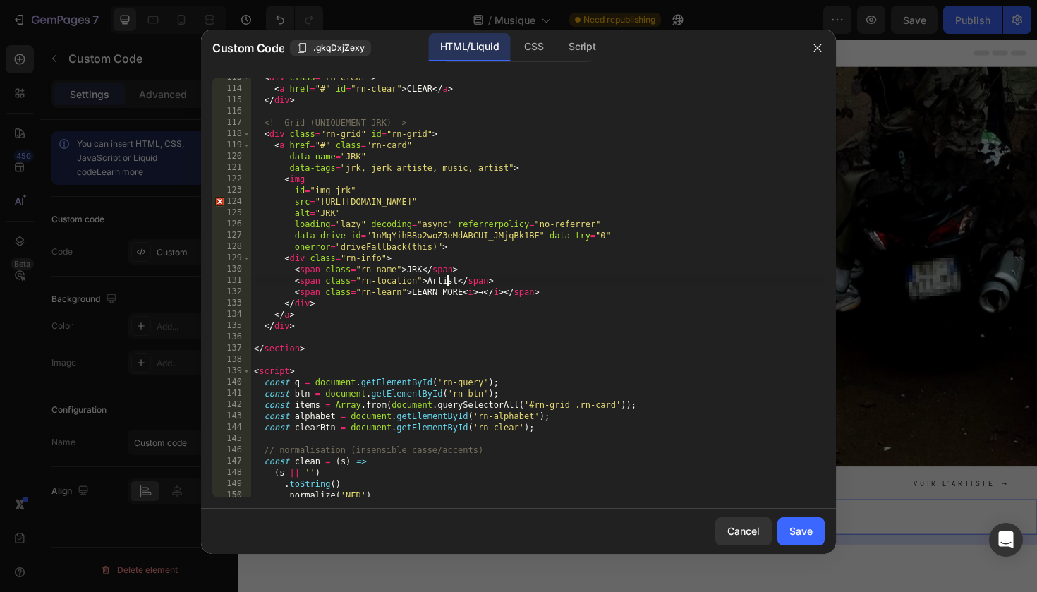
click at [446, 277] on div "< div class = "rn-clear" > < a href = "#" id = "rn-clear" > CLEAR </ a > </ div…" at bounding box center [538, 293] width 574 height 442
click at [435, 282] on div "< div class = "rn-clear" > < a href = "#" id = "rn-clear" > CLEAR </ a > </ div…" at bounding box center [538, 293] width 574 height 442
paste textarea "e"
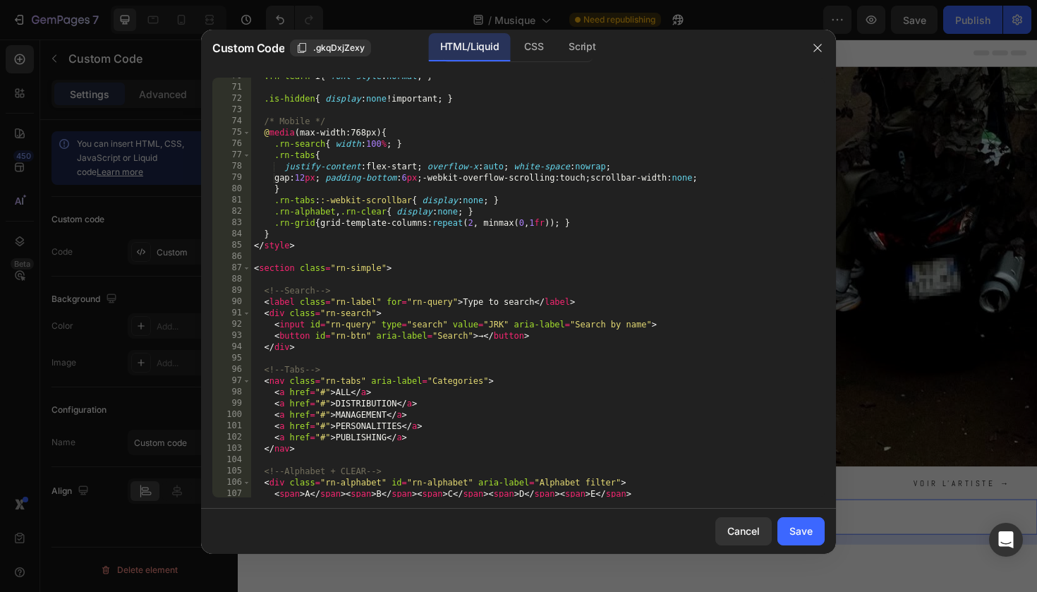
scroll to position [819, 0]
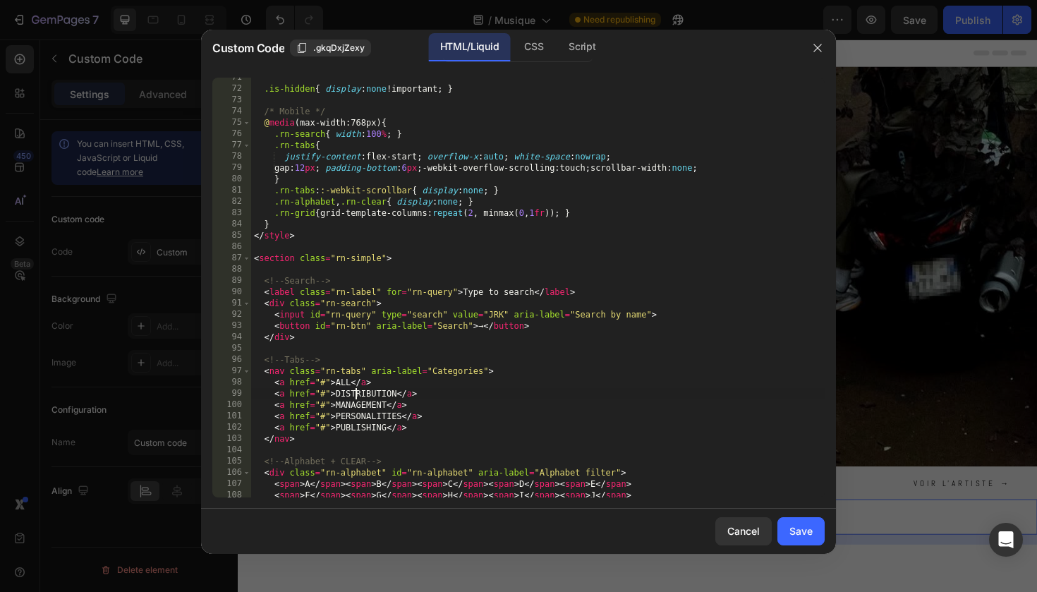
click at [357, 392] on div ".is-hidden { display : none !important ; } /* Mobile */ @ media (max-width:768p…" at bounding box center [538, 293] width 574 height 442
click at [461, 414] on div ".is-hidden { display : none !important ; } /* Mobile */ @ media (max-width:768p…" at bounding box center [538, 293] width 574 height 442
click at [378, 408] on div ".is-hidden { display : none !important ; } /* Mobile */ @ media (max-width:768p…" at bounding box center [538, 293] width 574 height 442
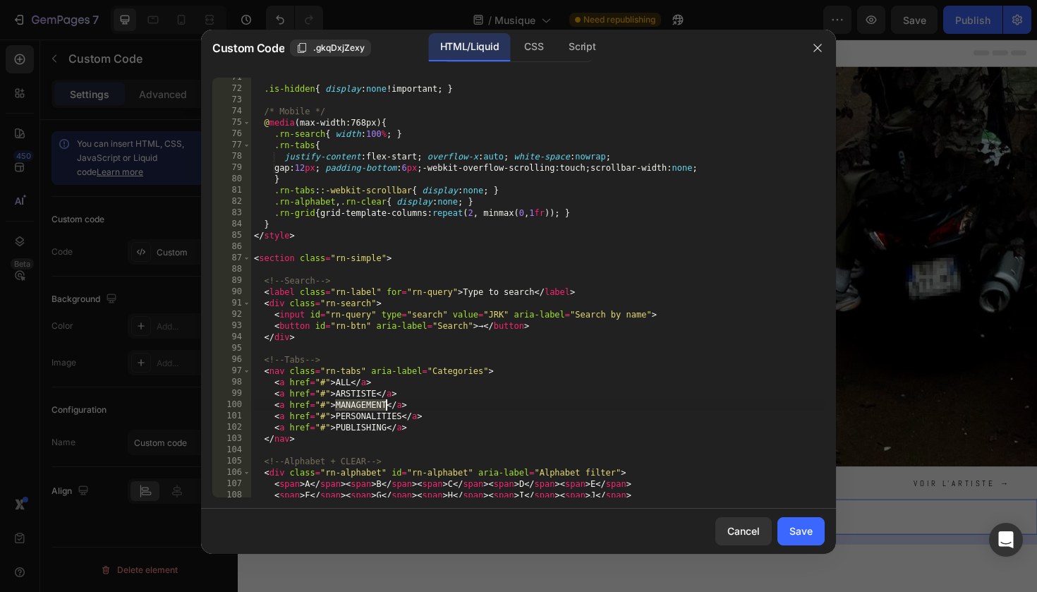
click at [378, 408] on div ".is-hidden { display : none !important ; } /* Mobile */ @ media (max-width:768p…" at bounding box center [538, 293] width 574 height 442
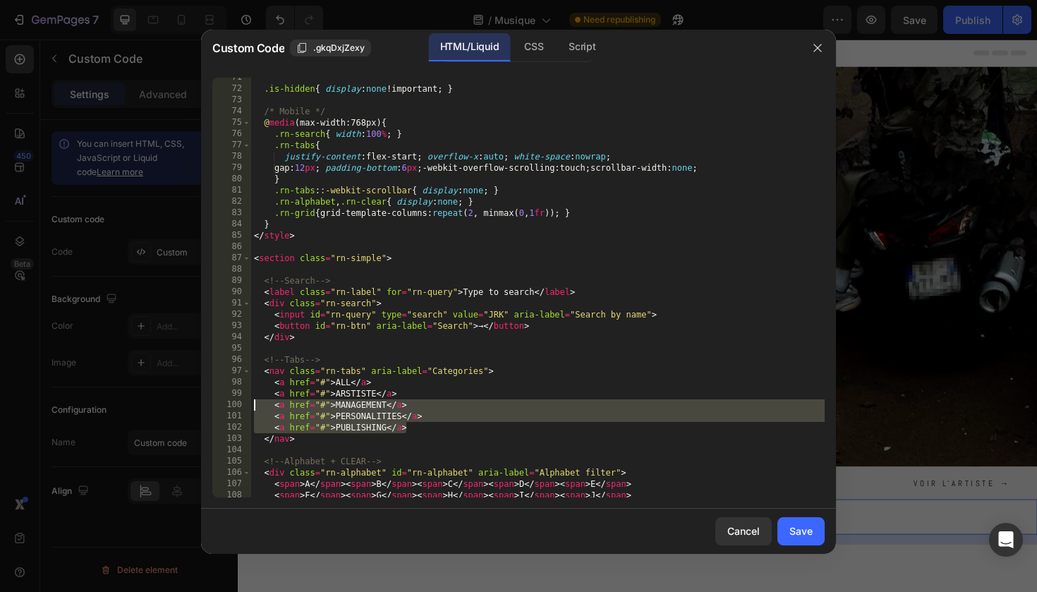
drag, startPoint x: 413, startPoint y: 428, endPoint x: 242, endPoint y: 406, distance: 172.2
click at [242, 406] on div "<a href="#">MANAGEMENT</a> 71 72 73 74 75 76 77 78 79 80 81 82 83 84 85 86 87 8…" at bounding box center [518, 288] width 613 height 420
type textarea "<a href="#">MANAGEMENT</a> <a href="#">PERSONALITIES</a>"
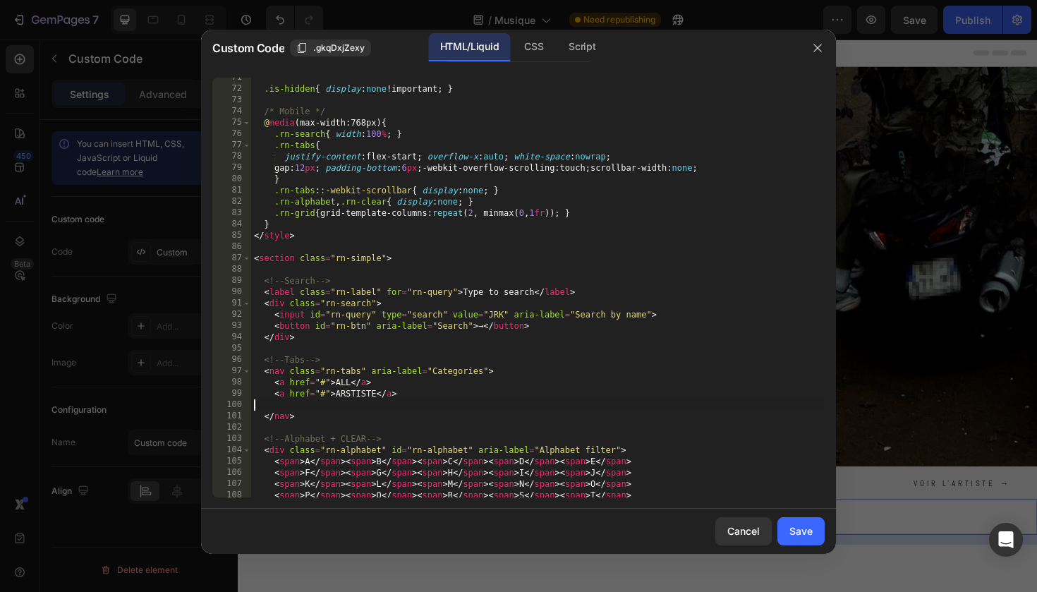
scroll to position [0, 0]
type textarea "<a href="#">ARSTISTE</a>"
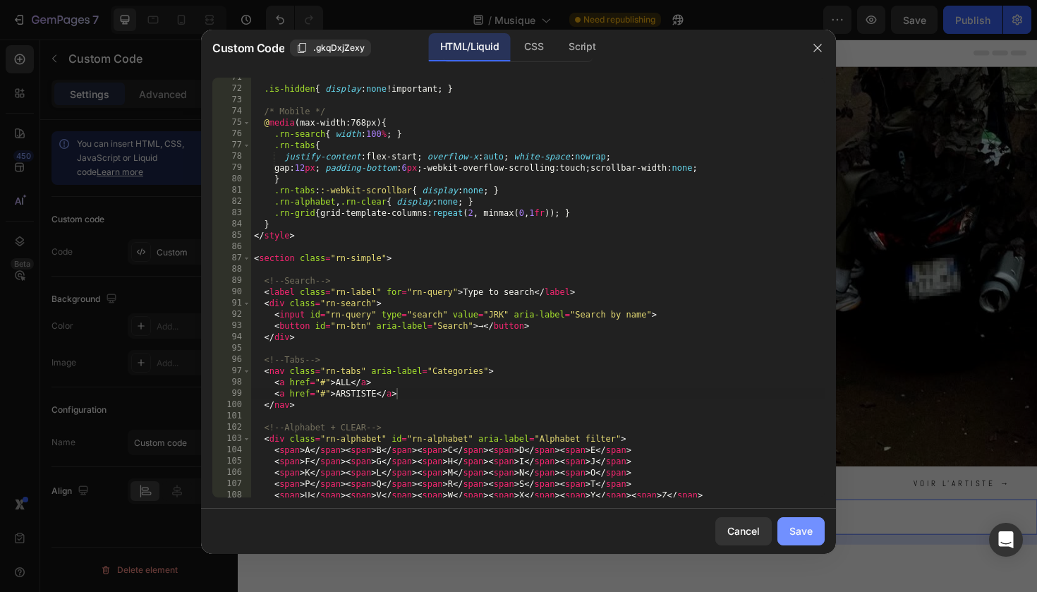
click at [805, 533] on div "Save" at bounding box center [801, 531] width 23 height 15
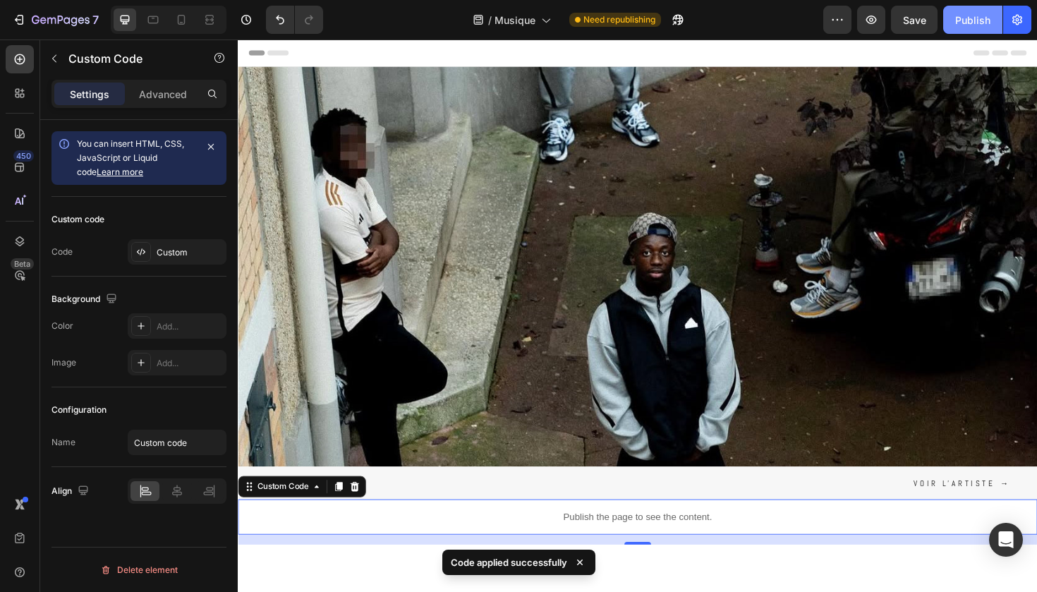
click at [979, 26] on div "Publish" at bounding box center [973, 20] width 35 height 15
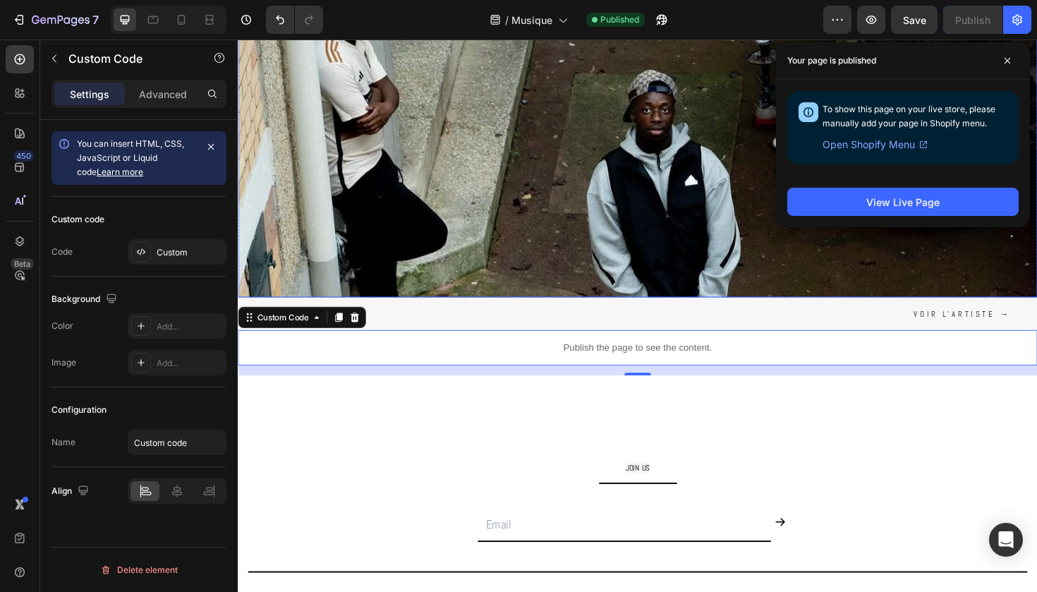
scroll to position [300, 0]
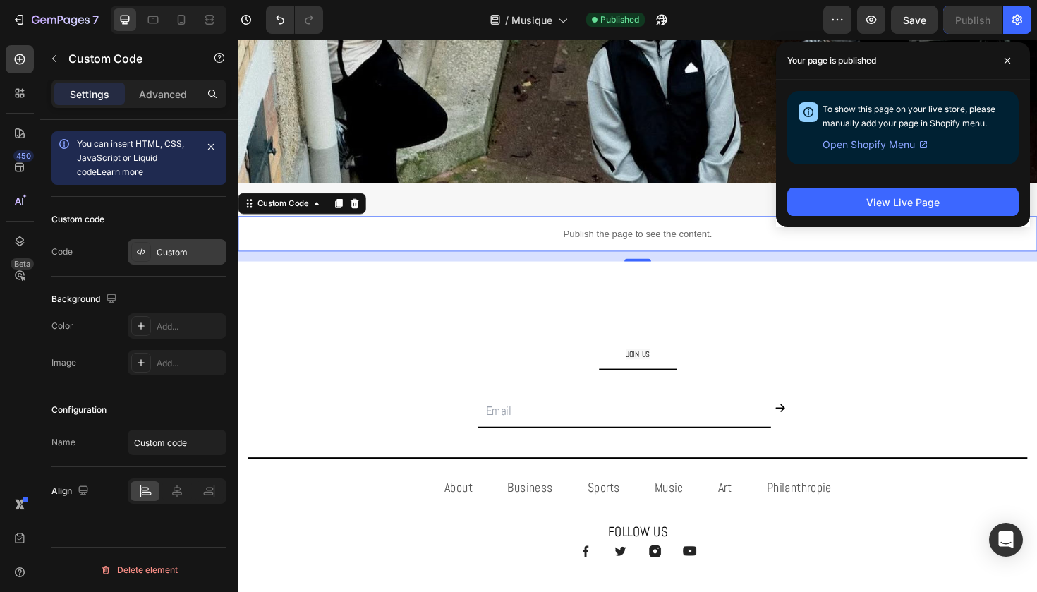
click at [179, 260] on div "Custom" at bounding box center [177, 251] width 99 height 25
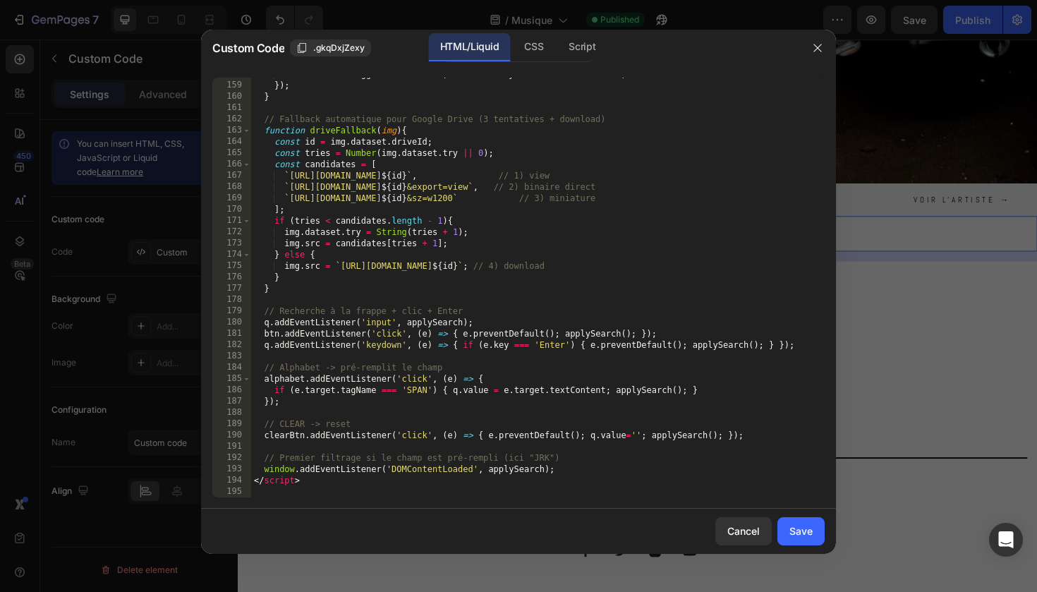
scroll to position [1804, 0]
click at [453, 406] on div "el . classList . toggle ( 'is-hidden' , term && ! haystack . includes ( term ))…" at bounding box center [538, 289] width 574 height 442
type textarea "</script>"
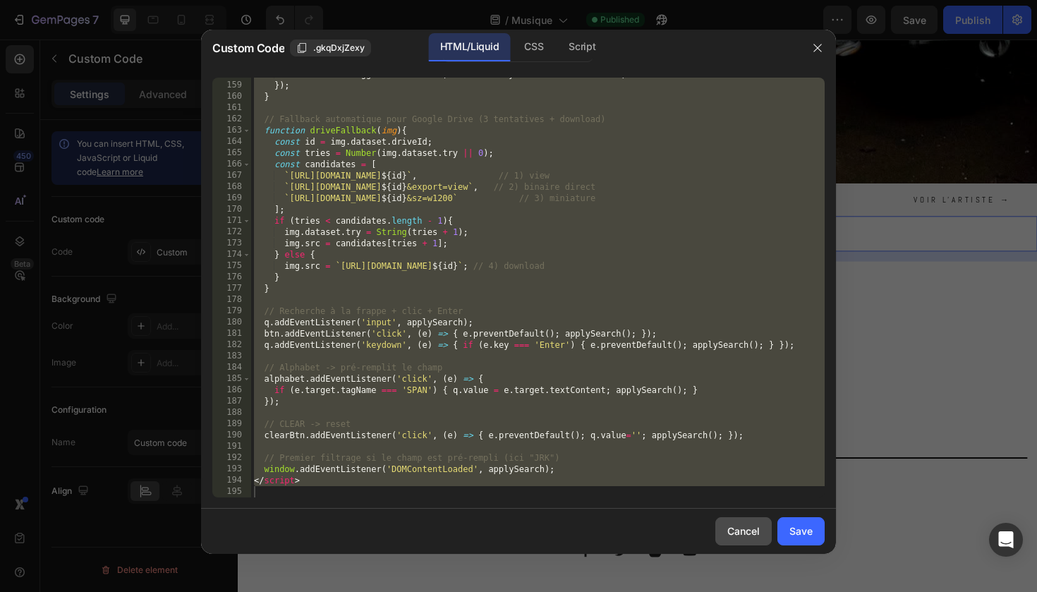
click at [734, 524] on div "Cancel" at bounding box center [744, 531] width 32 height 15
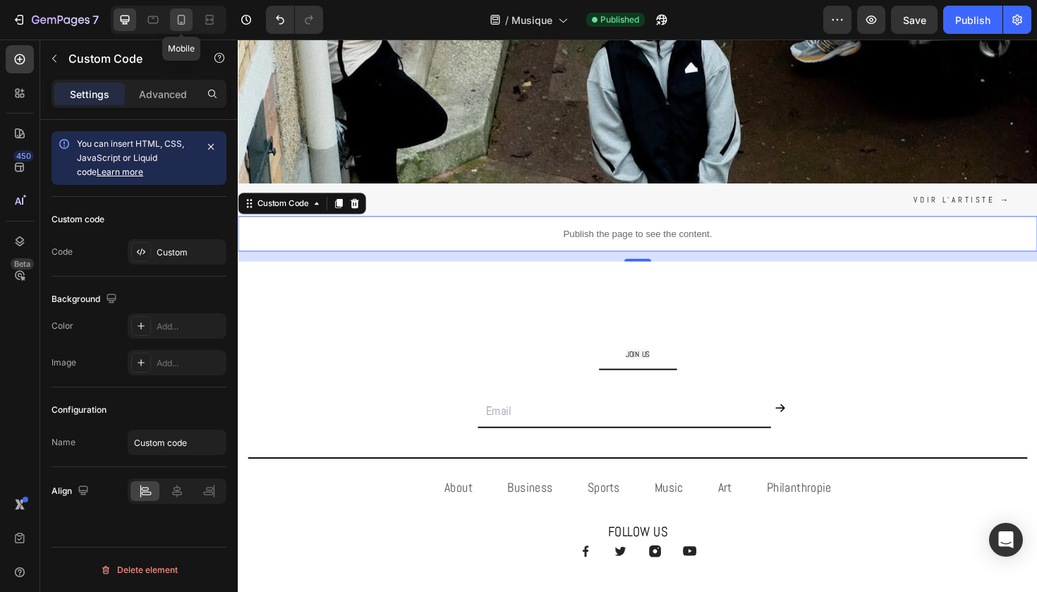
click at [186, 22] on icon at bounding box center [181, 20] width 14 height 14
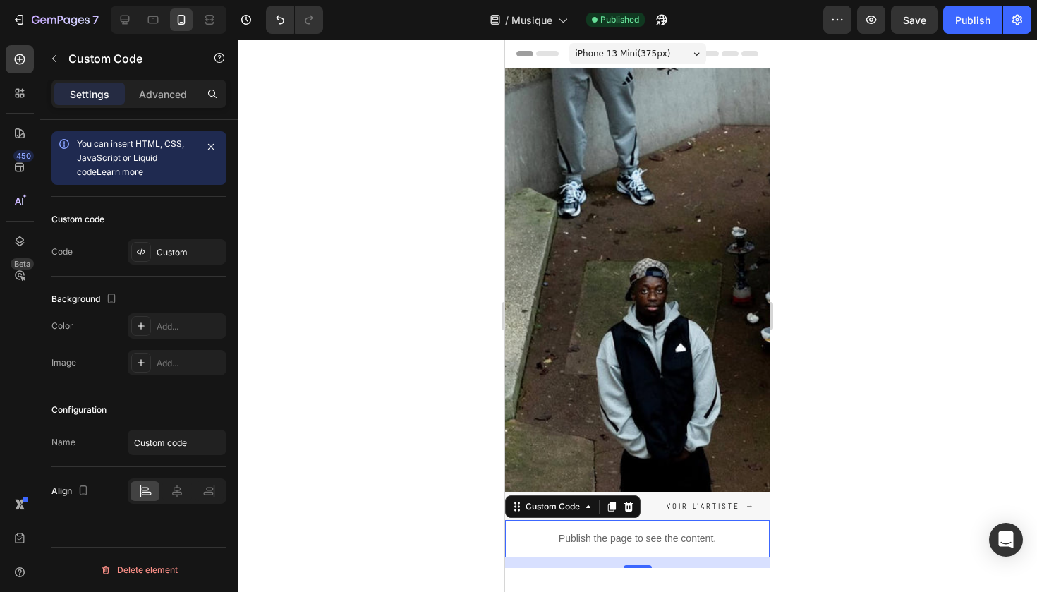
click at [610, 57] on span "iPhone 13 Mini ( 375 px)" at bounding box center [623, 54] width 95 height 14
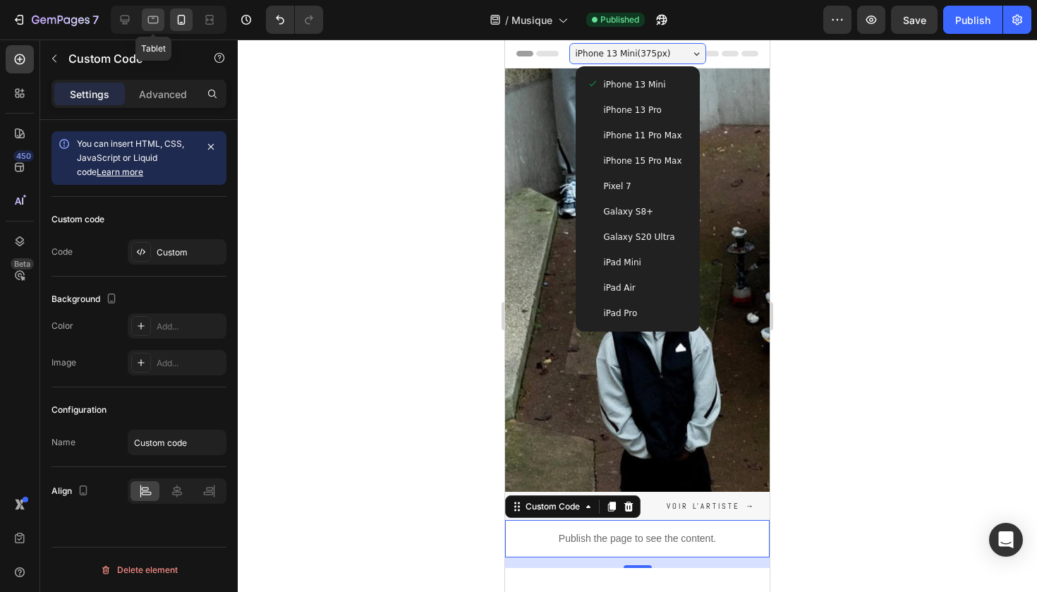
click at [148, 21] on icon at bounding box center [153, 20] width 11 height 8
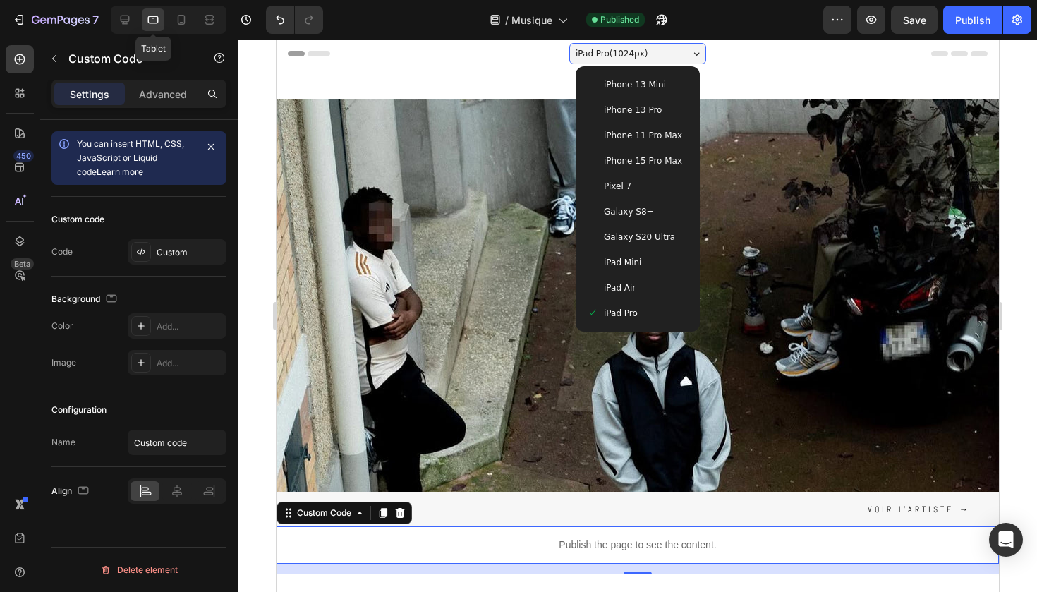
scroll to position [438, 0]
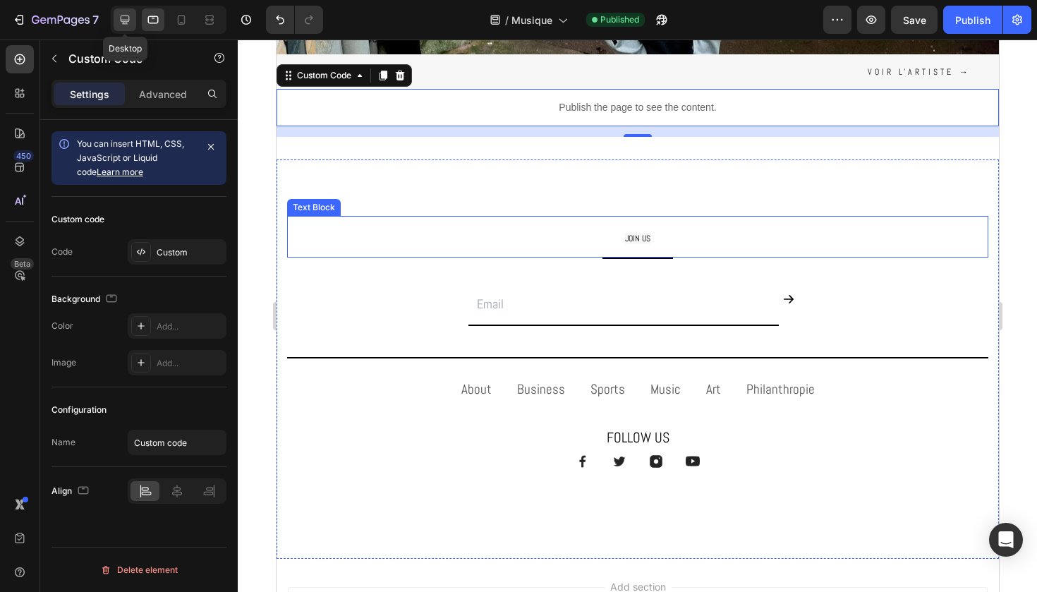
click at [122, 11] on div at bounding box center [125, 19] width 23 height 23
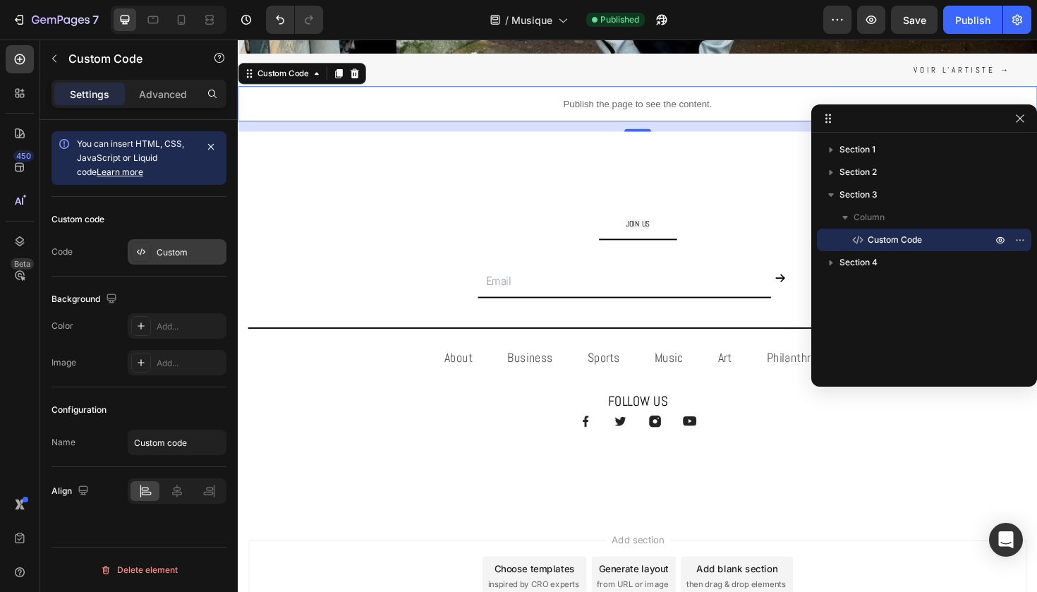
click at [210, 246] on div "Custom" at bounding box center [190, 252] width 66 height 13
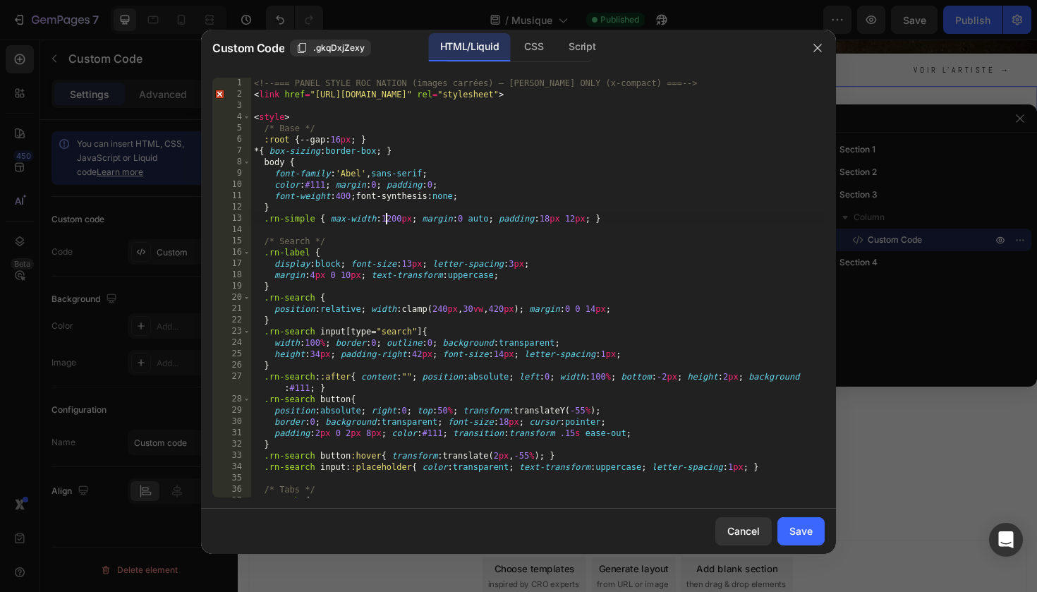
drag, startPoint x: 388, startPoint y: 217, endPoint x: 385, endPoint y: 174, distance: 43.1
click at [388, 217] on div "<!-- === PANEL STYLE ROC NATION (images carrées) — ABEL ONLY (x-compact) === --…" at bounding box center [538, 299] width 574 height 442
type textarea "</script>"
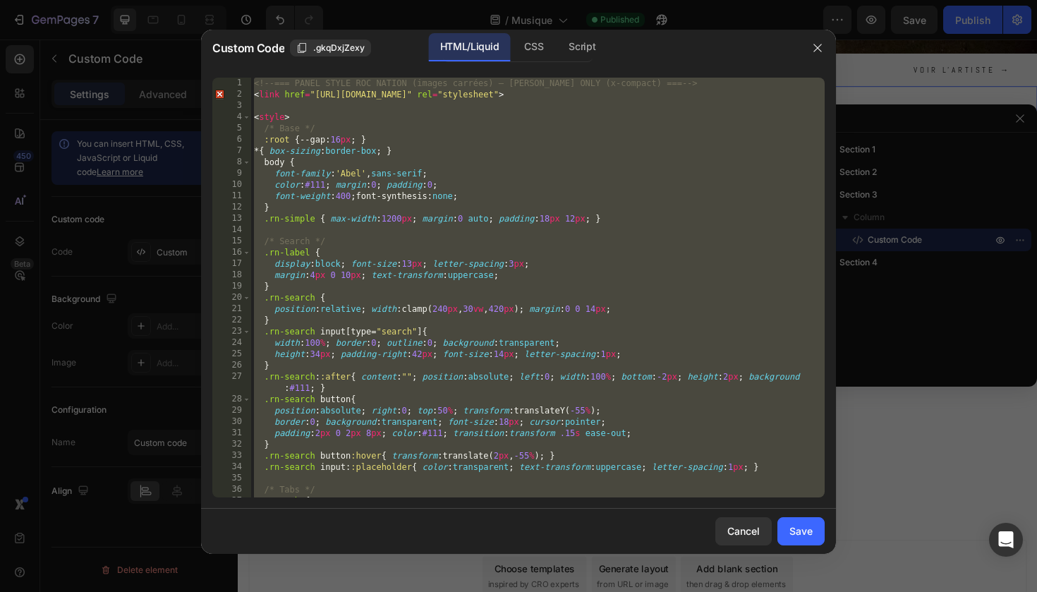
paste textarea
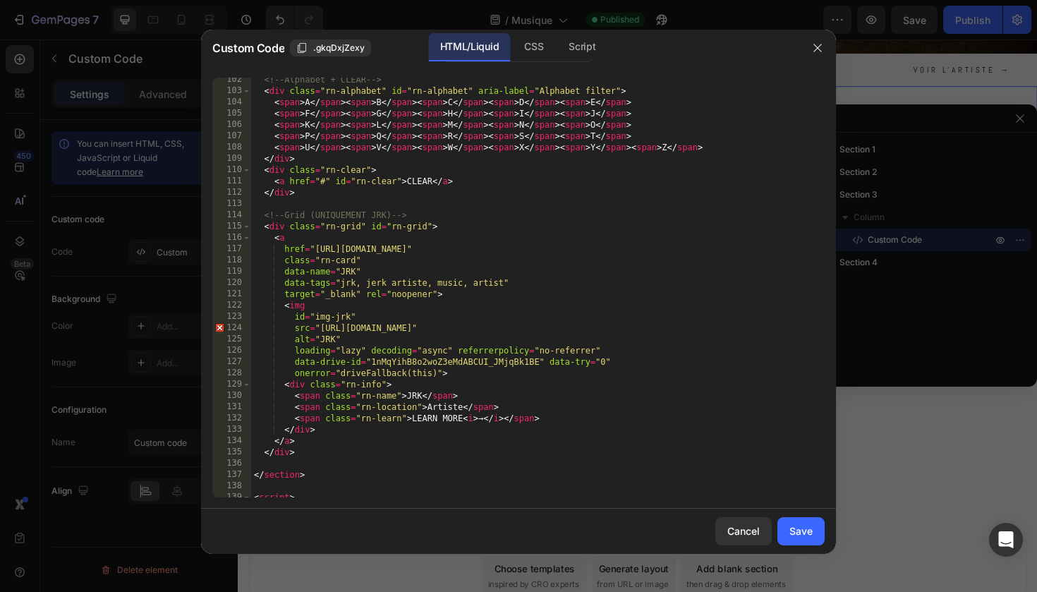
scroll to position [1164, 0]
drag, startPoint x: 315, startPoint y: 251, endPoint x: 747, endPoint y: 250, distance: 431.9
click at [747, 250] on div "<!-- Alphabet + CLEAR --> < div class = "rn-alphabet" id = "rn-alphabet" aria-l…" at bounding box center [538, 297] width 574 height 442
paste textarea "gabos.fr/pages/jrk?_ab=0&key=1756371426718"
type textarea "href="https://gabos.fr/pages/jrk?_ab=0&key=1756371426718""
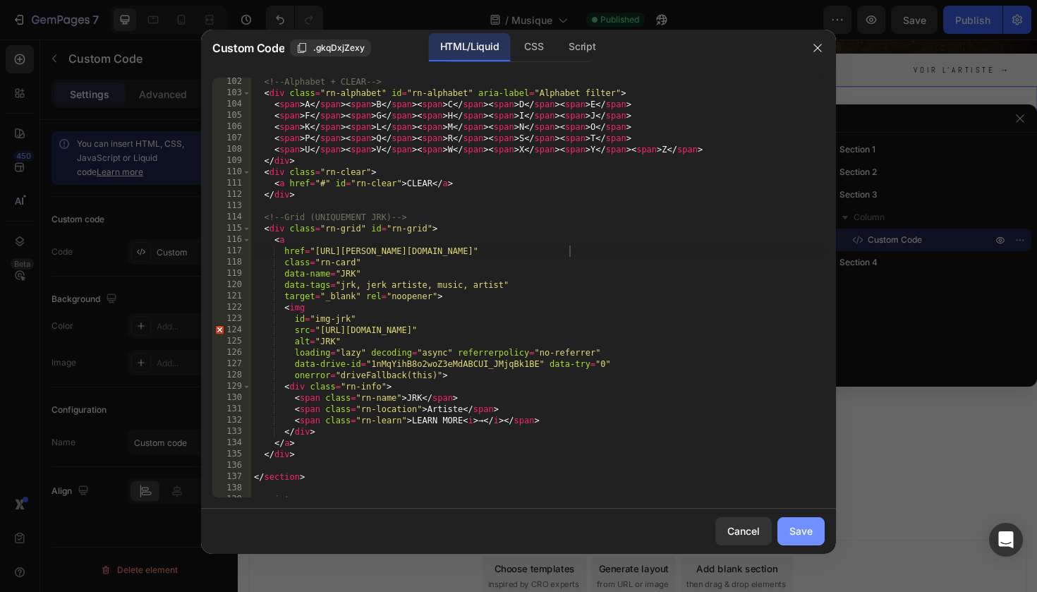
click at [805, 524] on div "Save" at bounding box center [801, 531] width 23 height 15
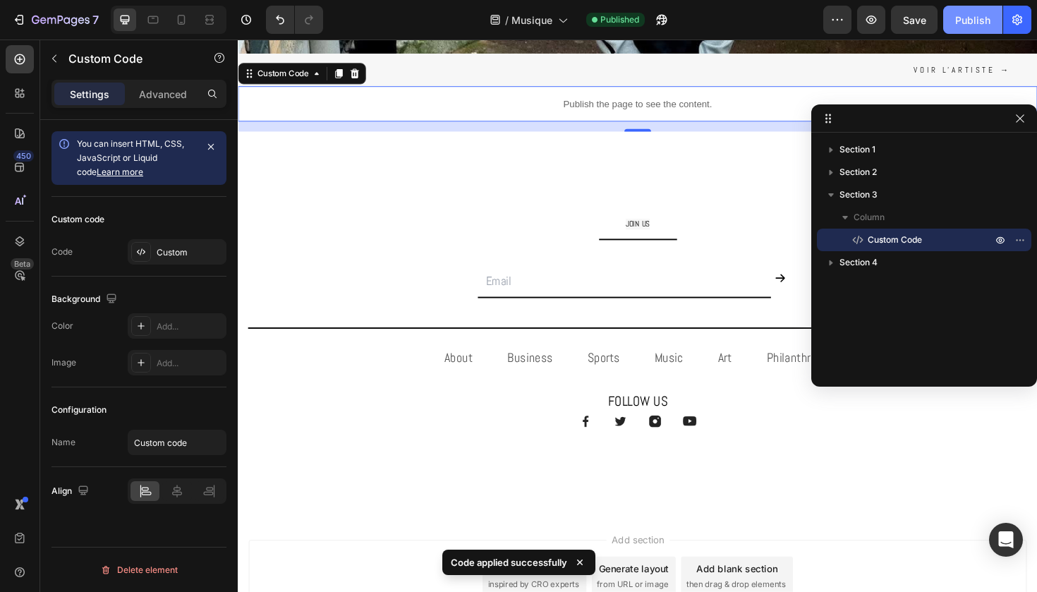
click at [966, 25] on div "Publish" at bounding box center [973, 20] width 35 height 15
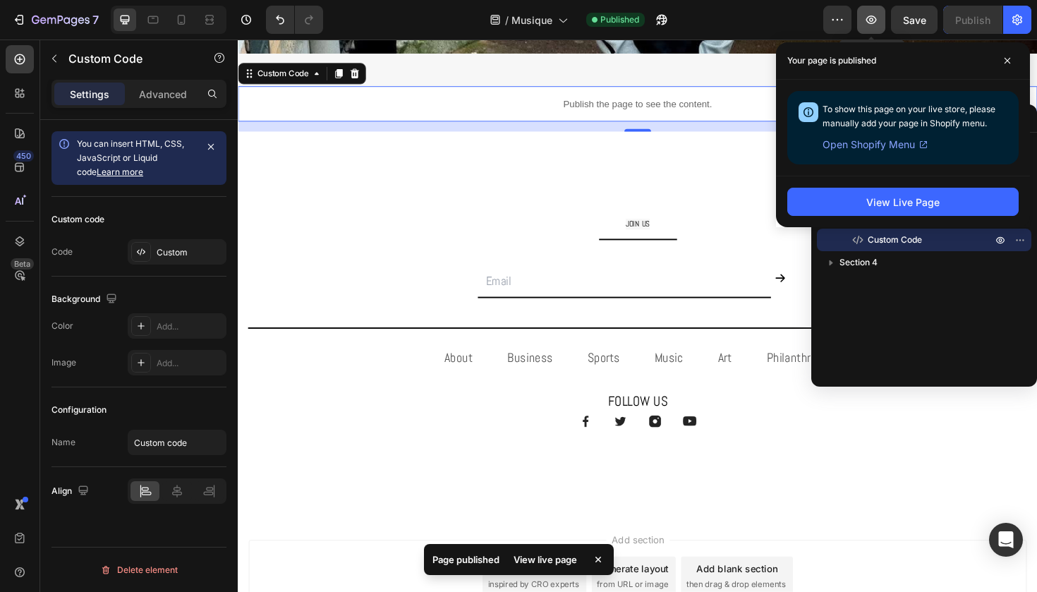
click at [881, 20] on button "button" at bounding box center [871, 20] width 28 height 28
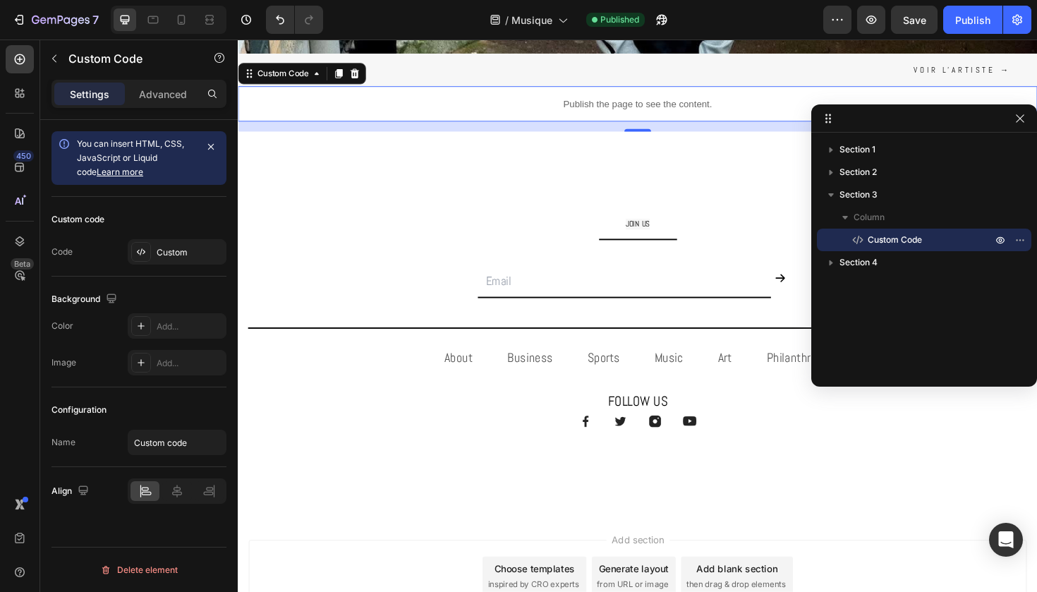
click at [287, 101] on p "Publish the page to see the content." at bounding box center [661, 107] width 847 height 15
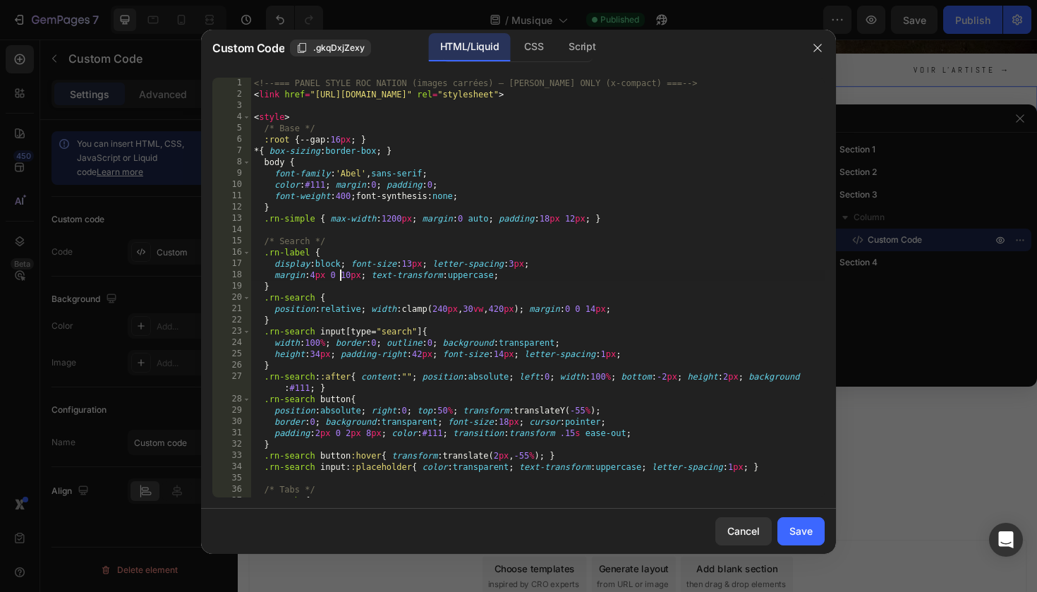
click at [339, 271] on div "<!-- === PANEL STYLE ROC NATION (images carrées) — ABEL ONLY (x-compact) === --…" at bounding box center [538, 299] width 574 height 442
type textarea "</script>"
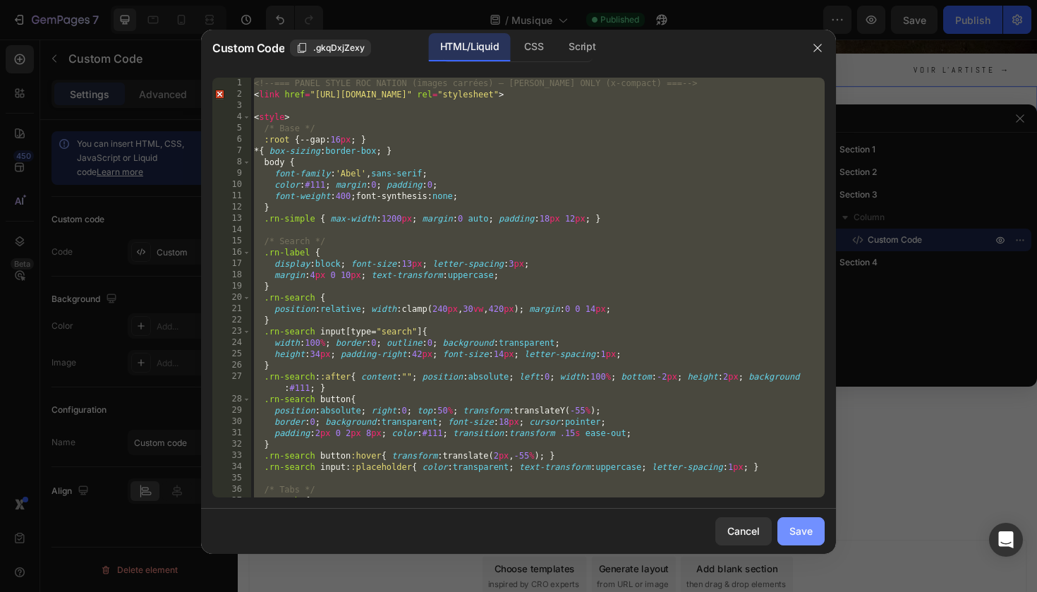
click at [805, 530] on div "Save" at bounding box center [801, 531] width 23 height 15
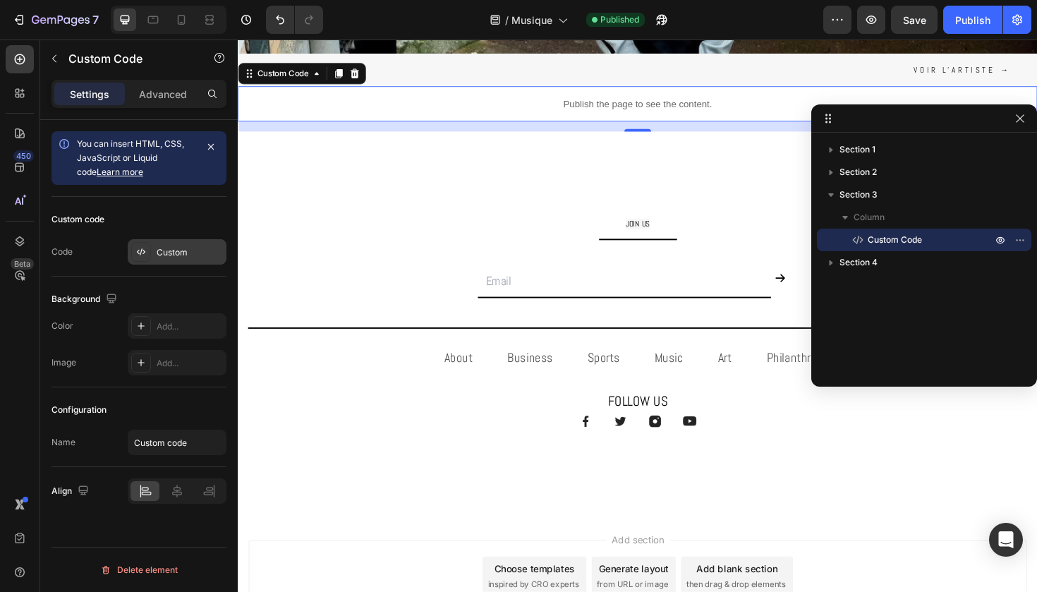
click at [201, 246] on div "Custom" at bounding box center [190, 252] width 66 height 13
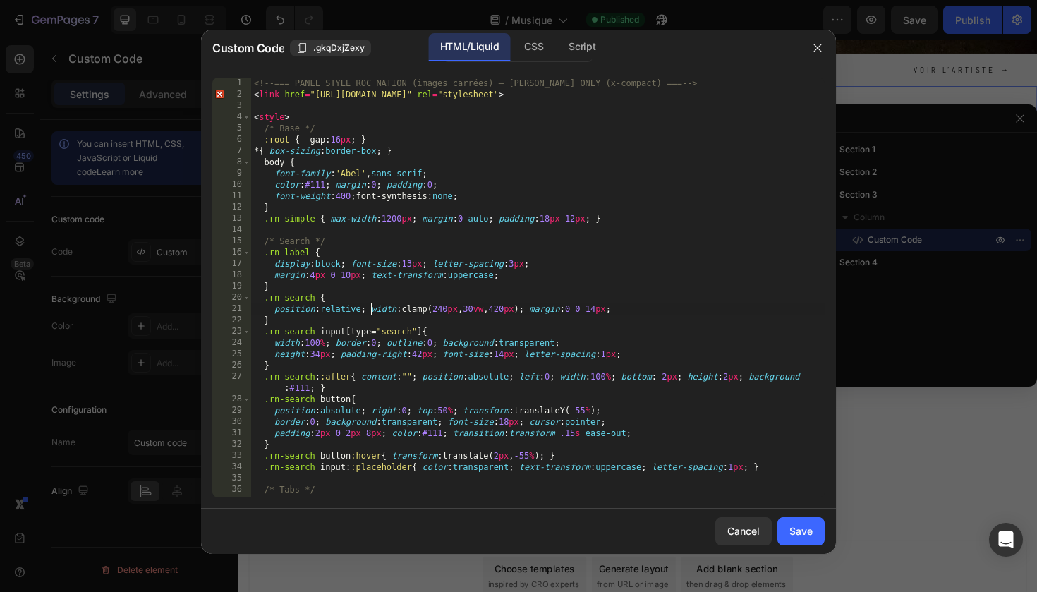
click at [369, 313] on div "<!-- === PANEL STYLE ROC NATION (images carrées) — [PERSON_NAME] ONLY (x-compac…" at bounding box center [538, 299] width 574 height 442
type textarea "</script>"
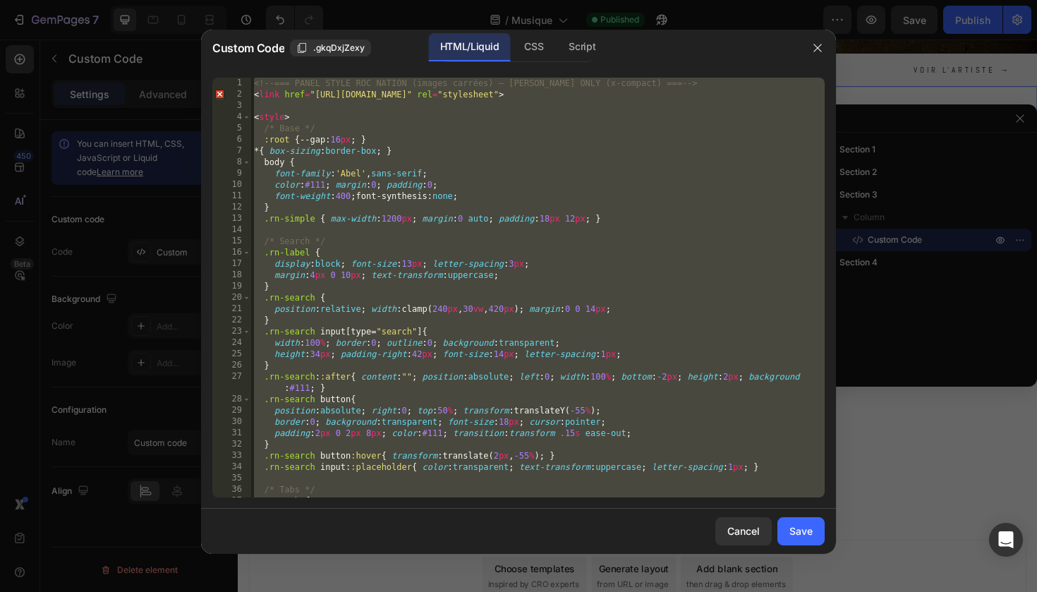
paste textarea
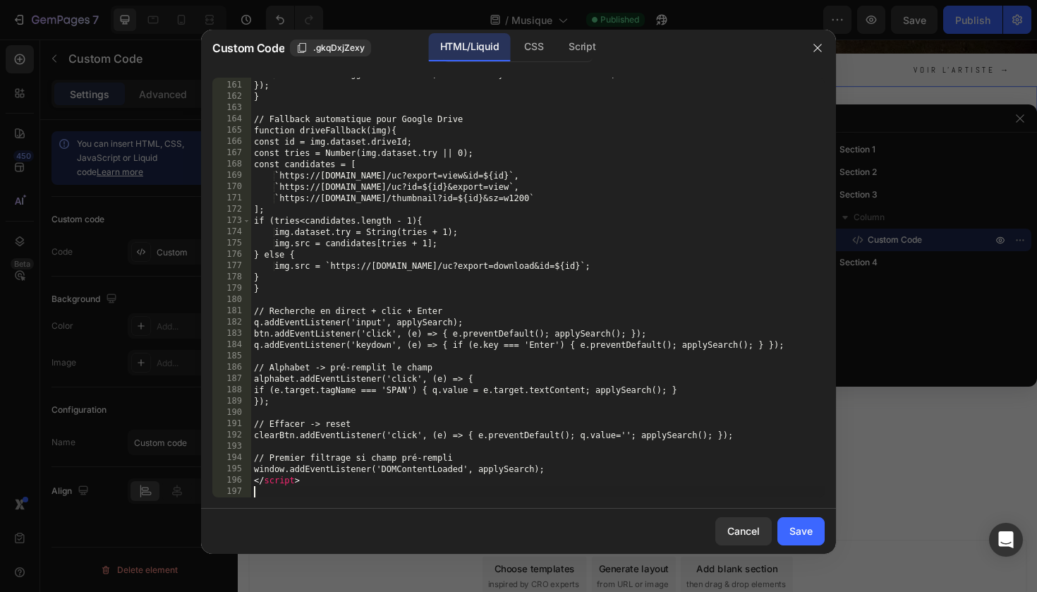
scroll to position [1827, 0]
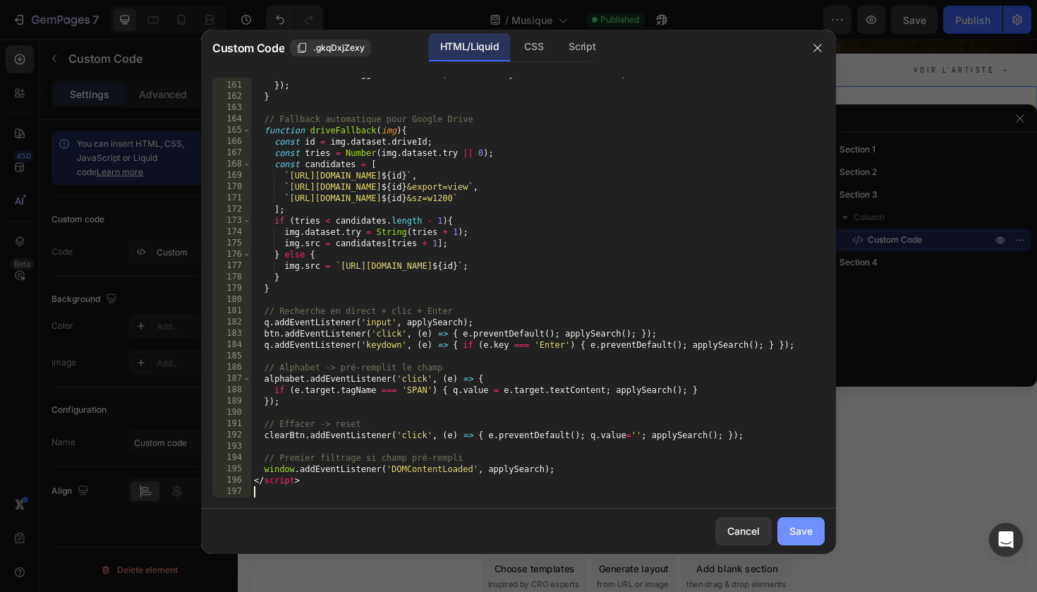
click at [804, 526] on div "Save" at bounding box center [801, 531] width 23 height 15
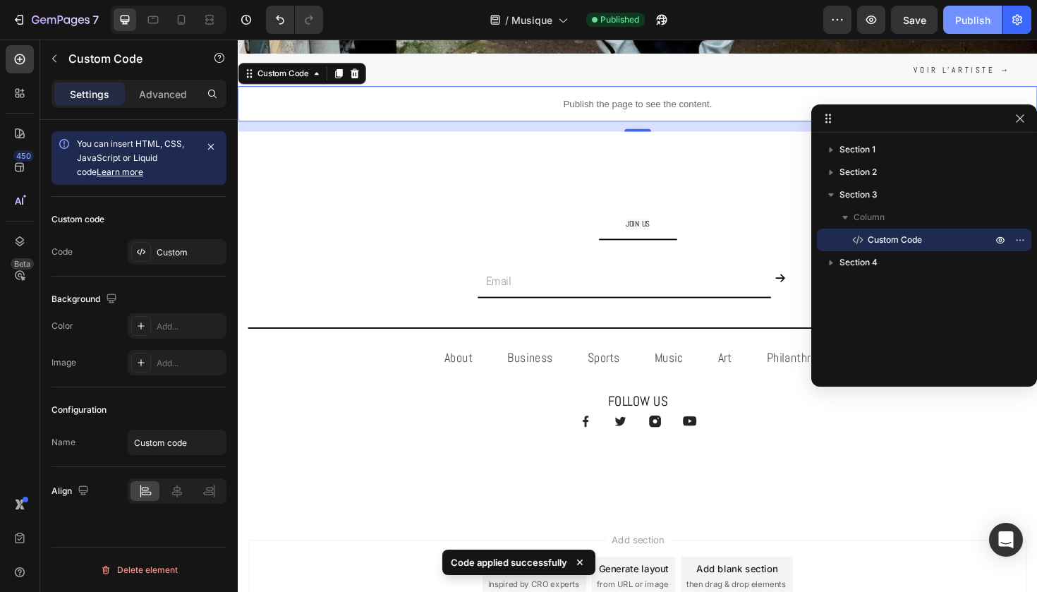
click at [978, 16] on div "Publish" at bounding box center [973, 20] width 35 height 15
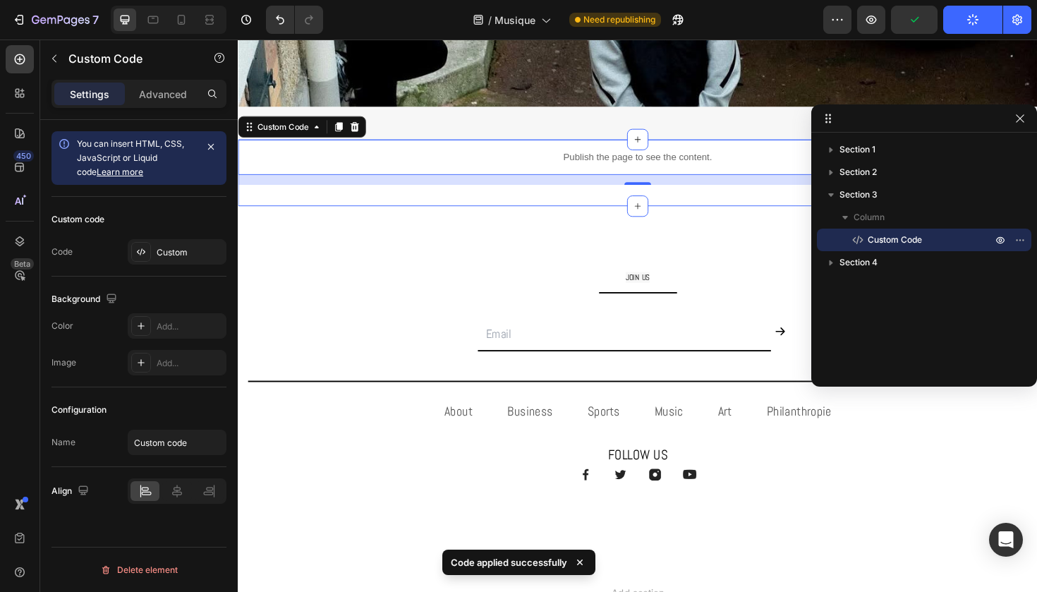
scroll to position [375, 0]
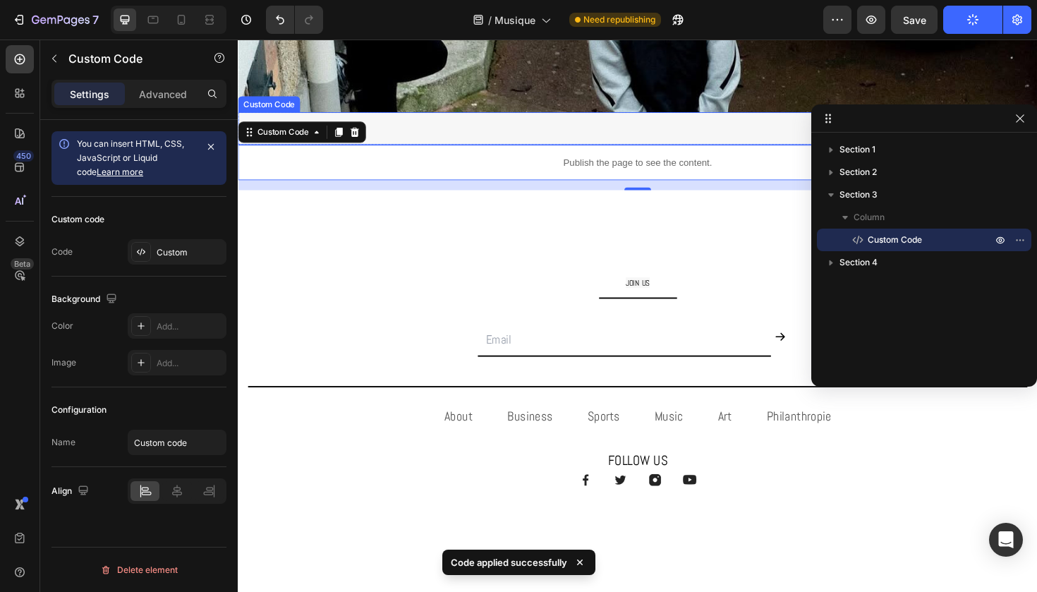
click at [580, 142] on div "Découvrez Voir l'artiste →" at bounding box center [661, 133] width 847 height 35
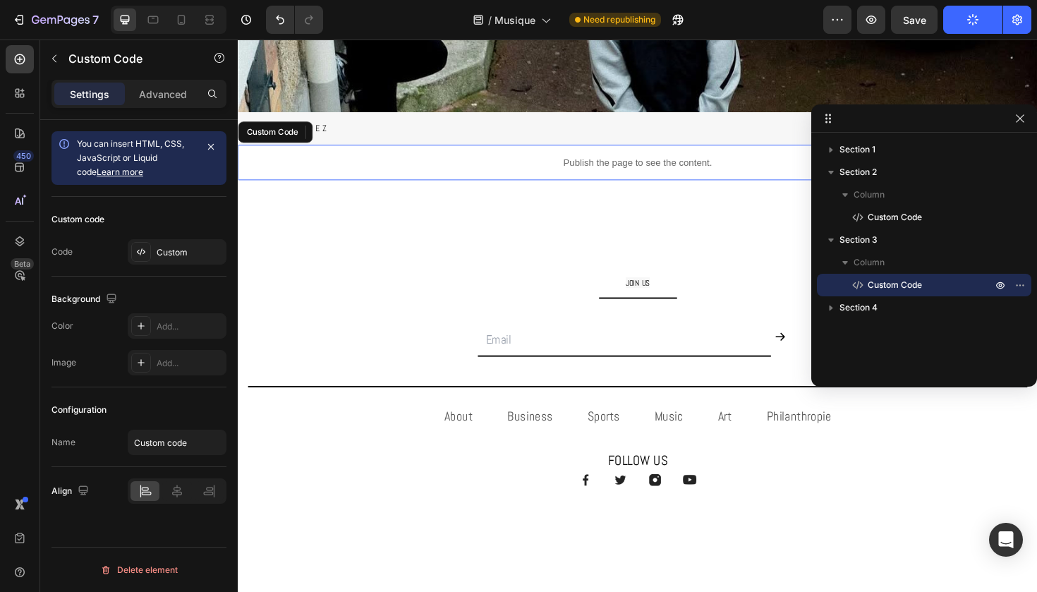
click at [546, 174] on p "Publish the page to see the content." at bounding box center [661, 169] width 847 height 15
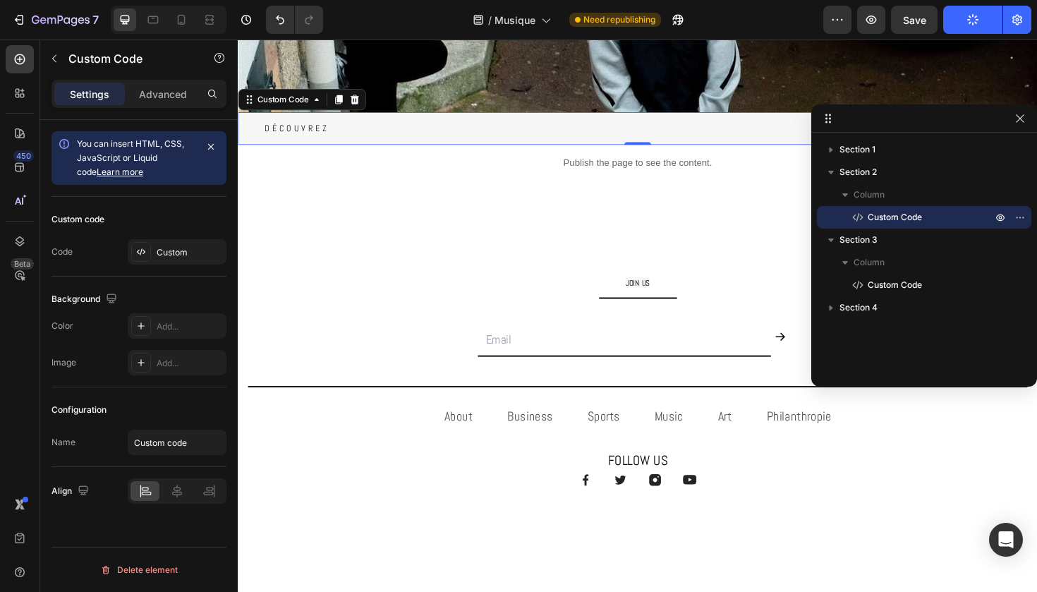
click at [537, 133] on div "Découvrez Voir l'artiste →" at bounding box center [661, 133] width 847 height 35
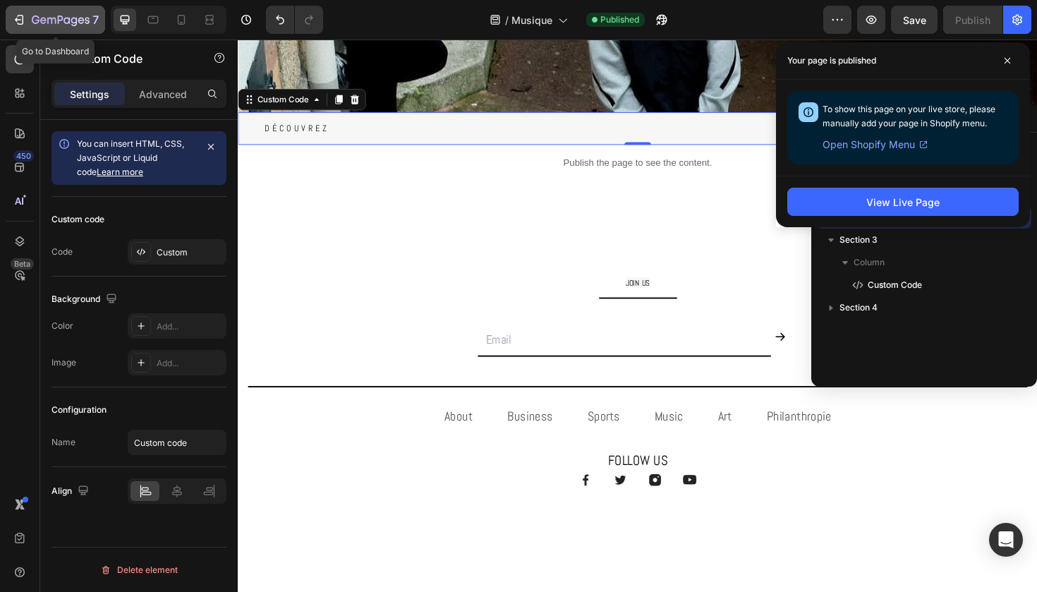
click at [102, 19] on button "7" at bounding box center [56, 20] width 100 height 28
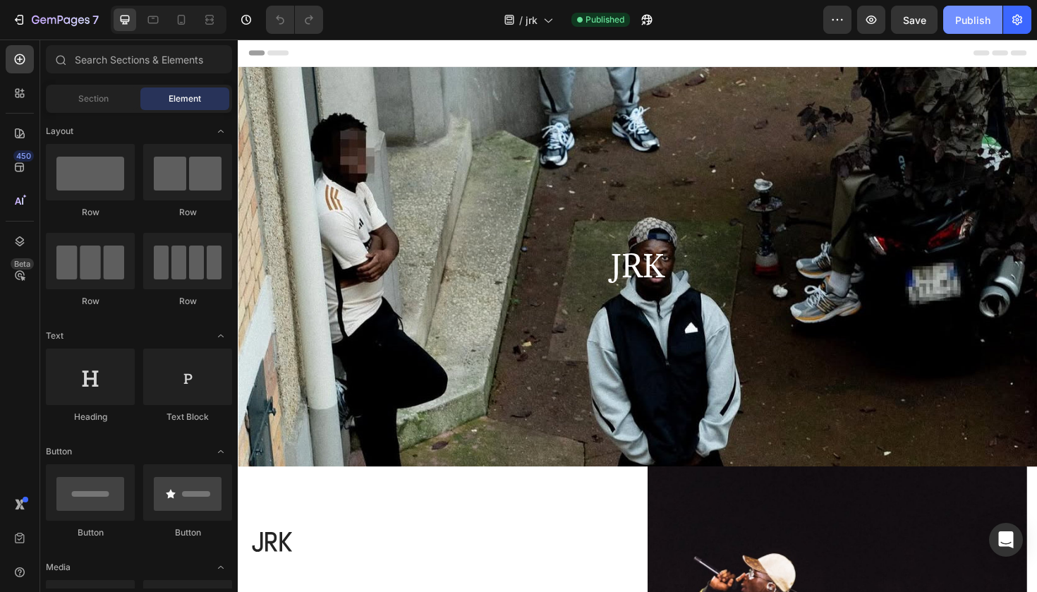
click at [967, 18] on div "Publish" at bounding box center [973, 20] width 35 height 15
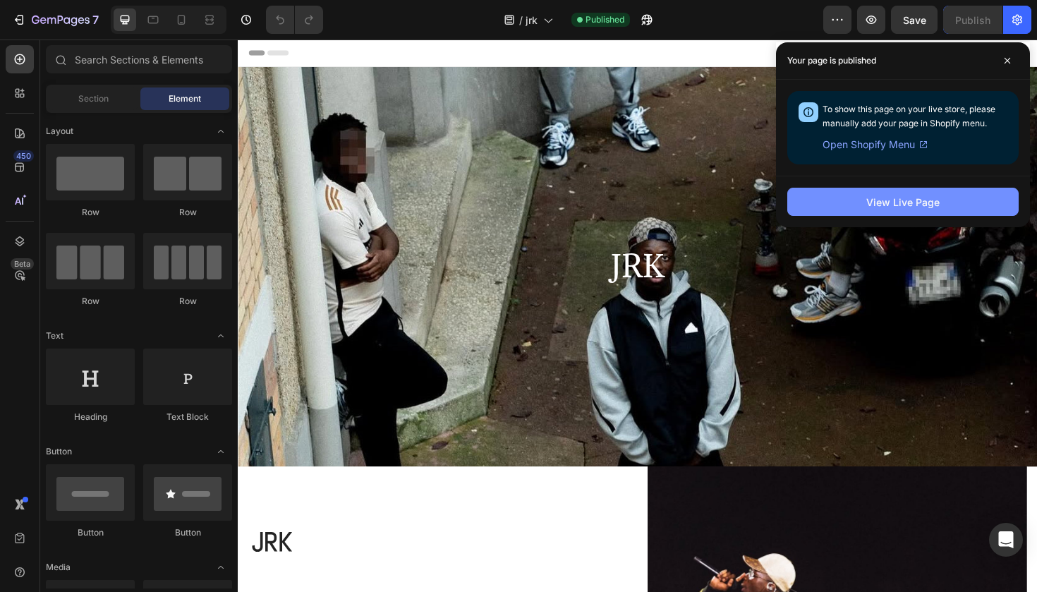
click at [874, 197] on div "View Live Page" at bounding box center [903, 202] width 73 height 15
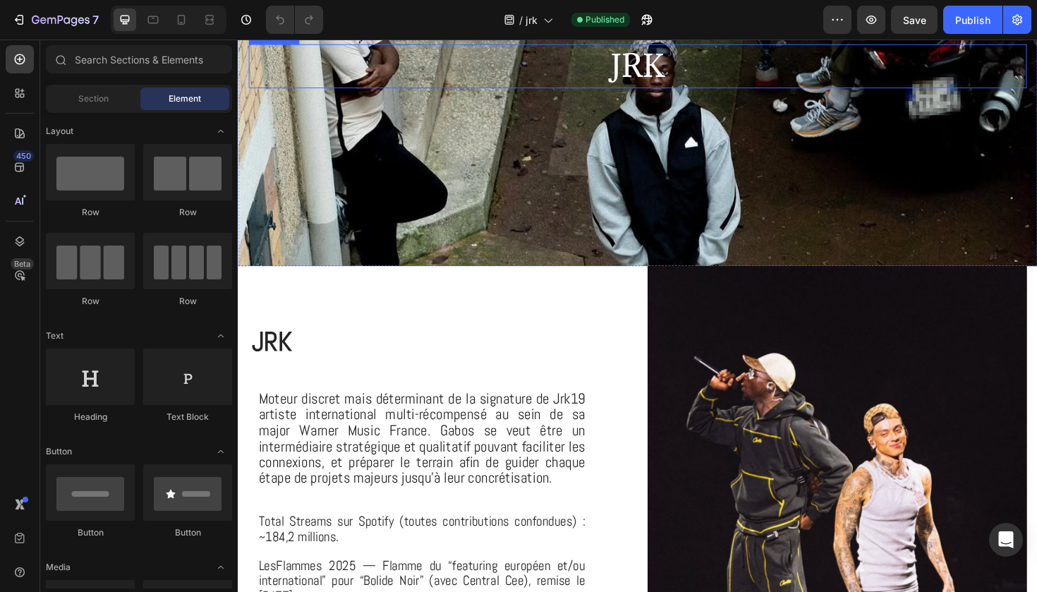
scroll to position [124, 0]
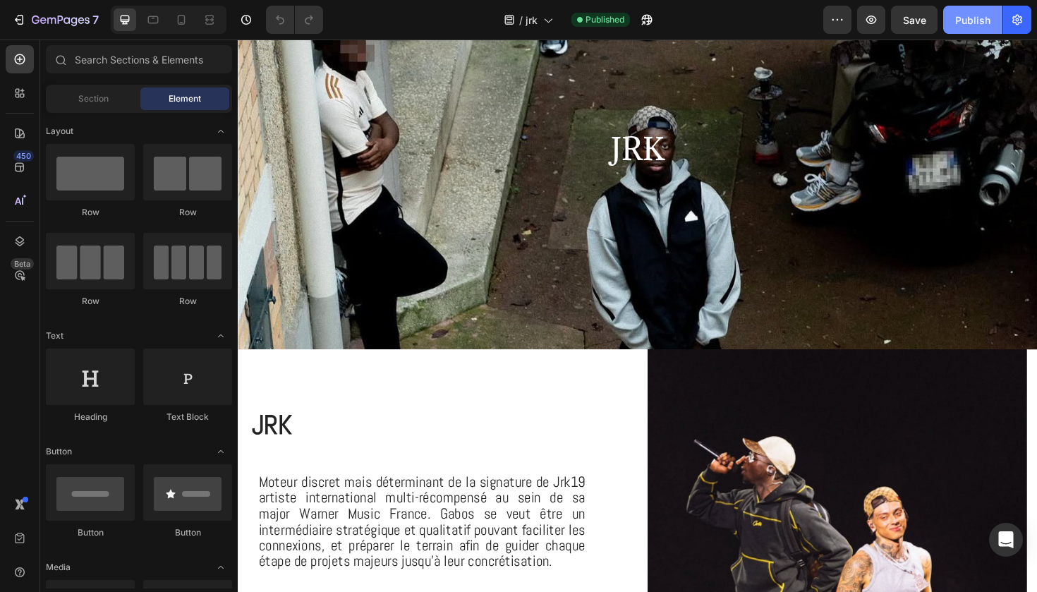
click at [962, 25] on div "Publish" at bounding box center [973, 20] width 35 height 15
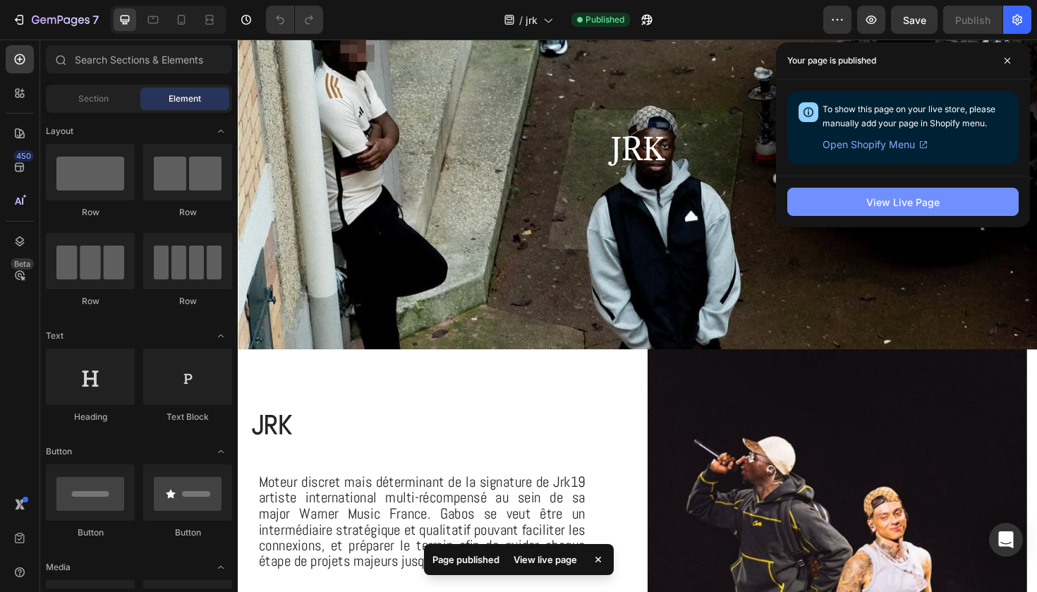
click at [934, 203] on div "View Live Page" at bounding box center [903, 202] width 73 height 15
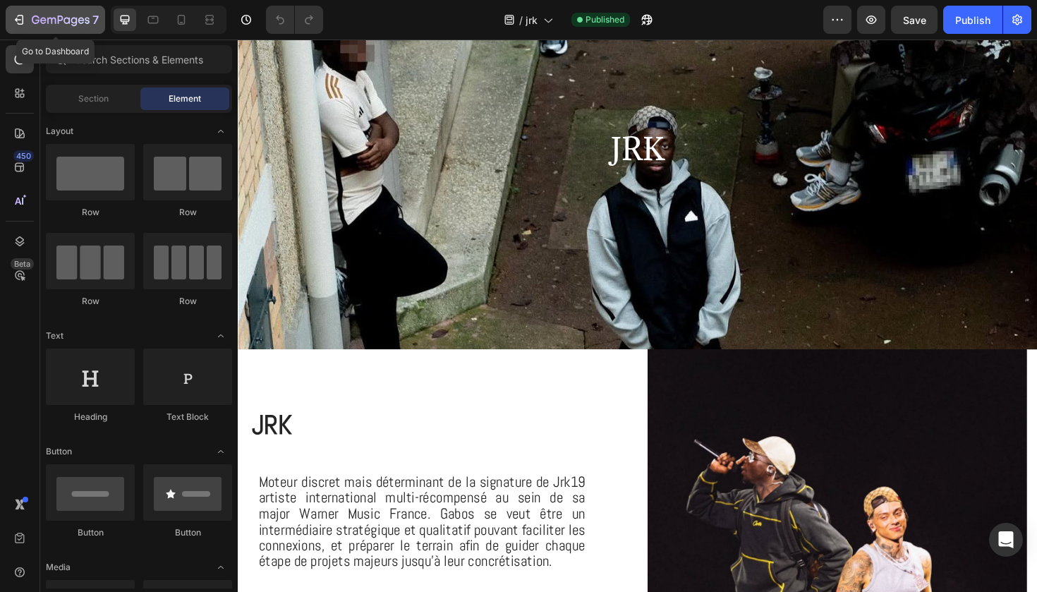
click at [94, 20] on p "7" at bounding box center [95, 19] width 6 height 17
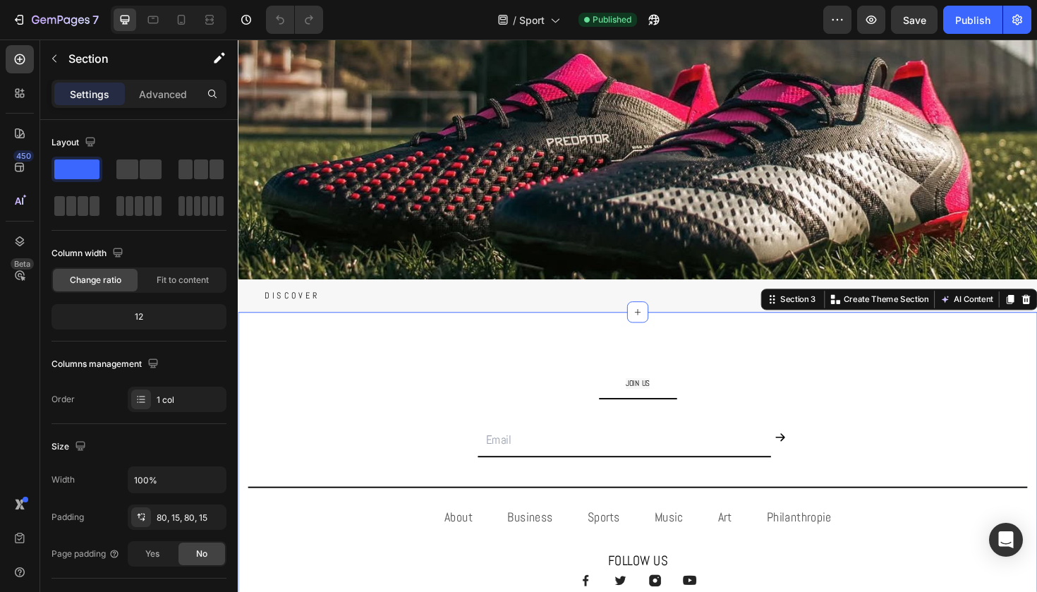
scroll to position [215, 0]
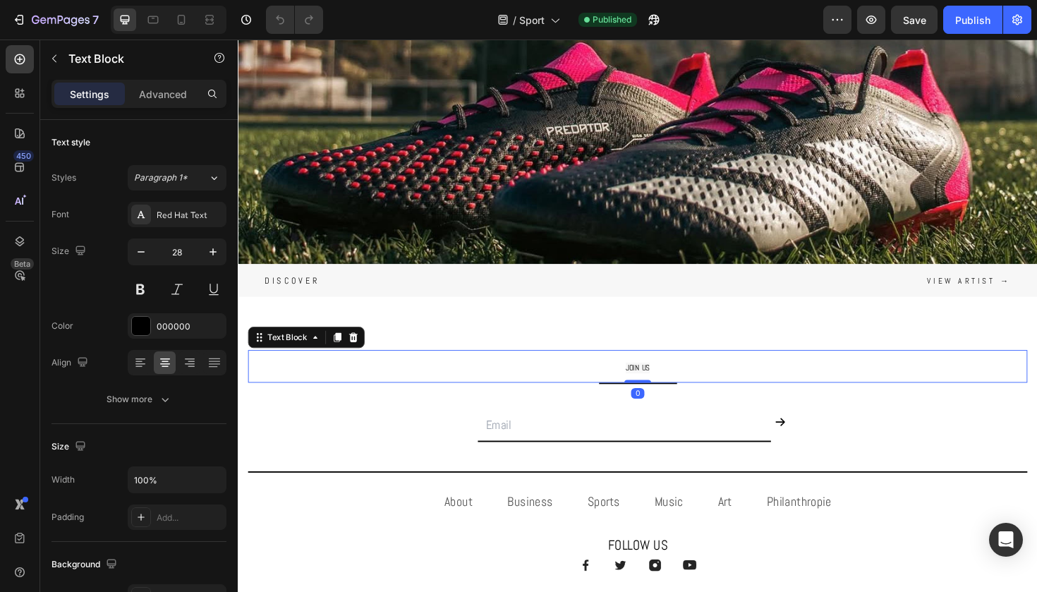
click at [420, 378] on p "JOIN US" at bounding box center [661, 386] width 823 height 32
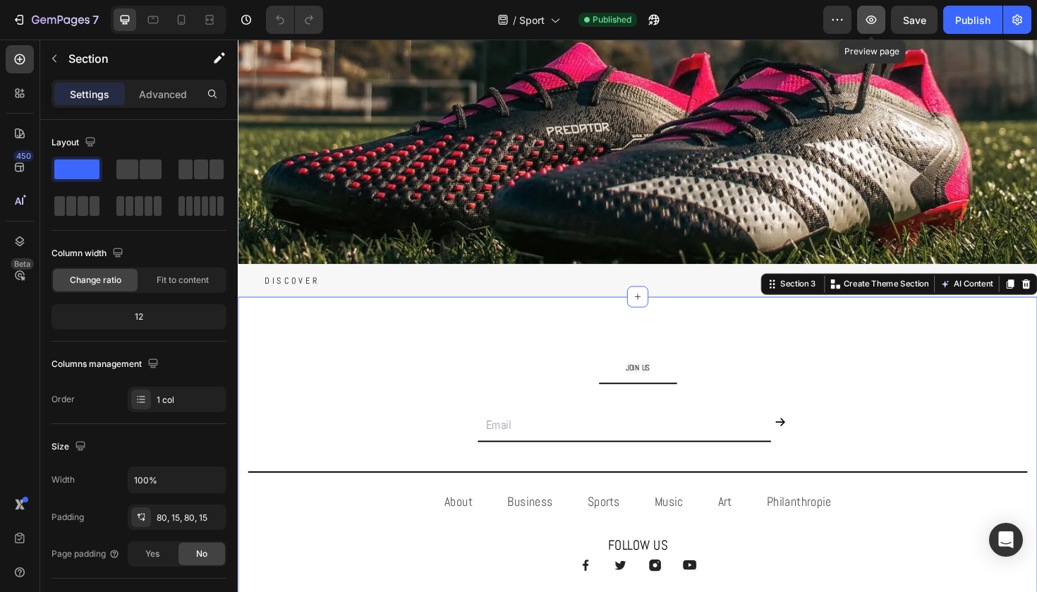
click at [869, 11] on button "button" at bounding box center [871, 20] width 28 height 28
click at [90, 13] on div "7" at bounding box center [65, 19] width 67 height 17
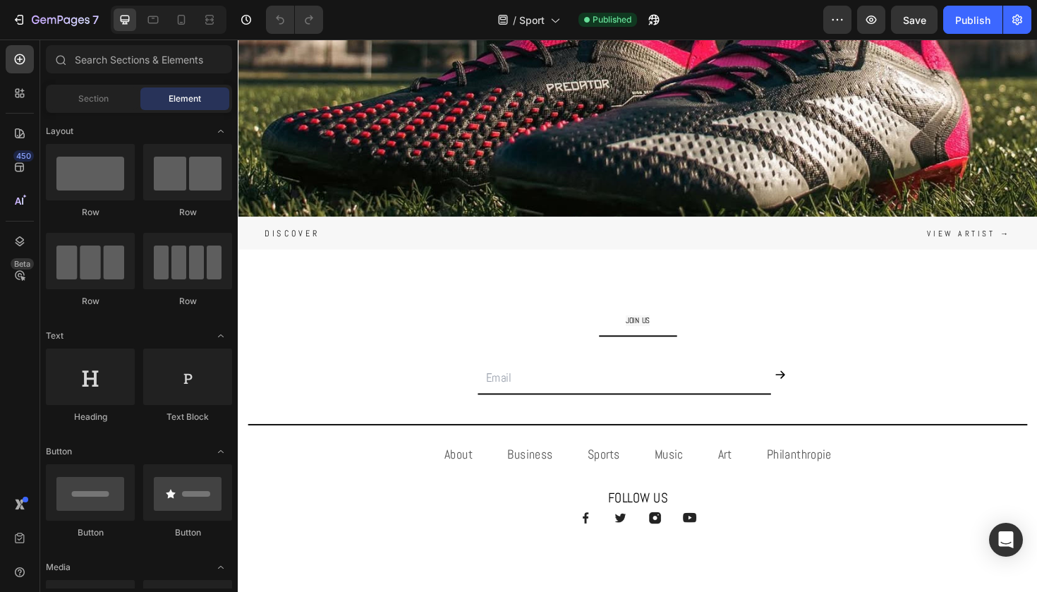
scroll to position [269, 0]
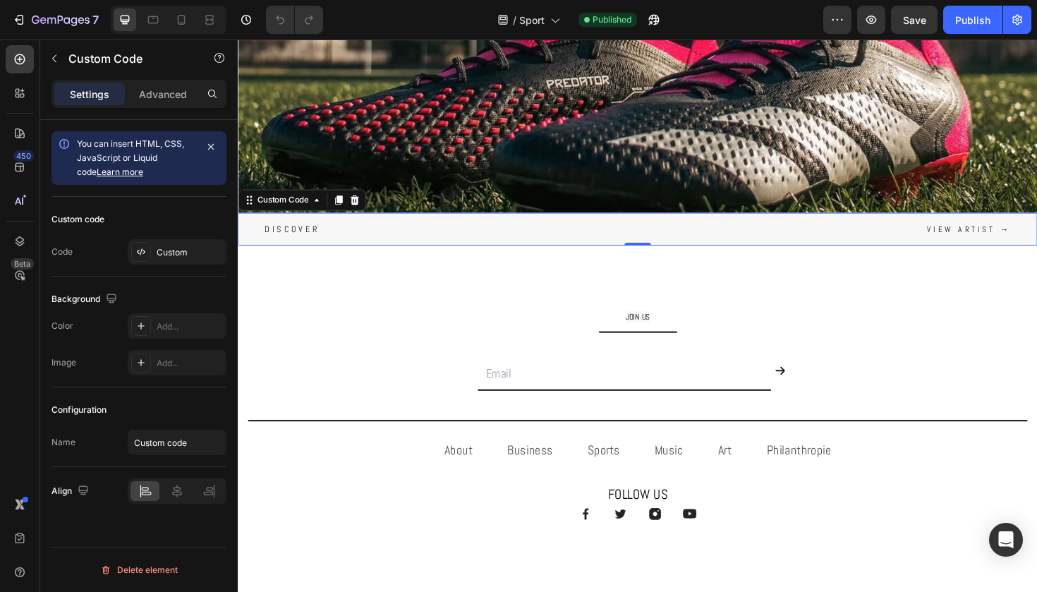
click at [399, 255] on div "Discover View artist →" at bounding box center [661, 240] width 847 height 35
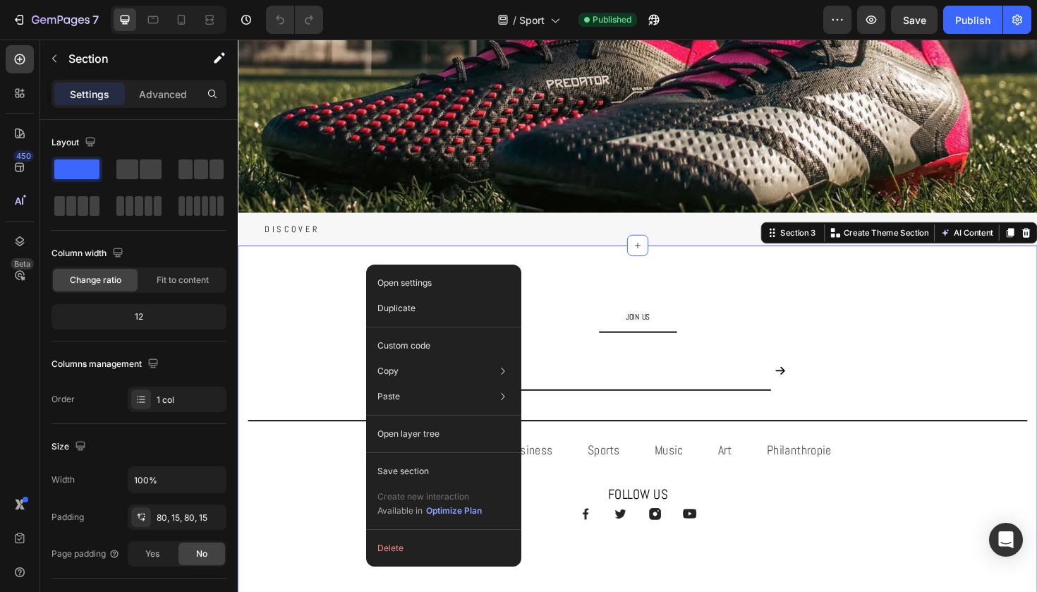
drag, startPoint x: 399, startPoint y: 278, endPoint x: 627, endPoint y: 306, distance: 229.7
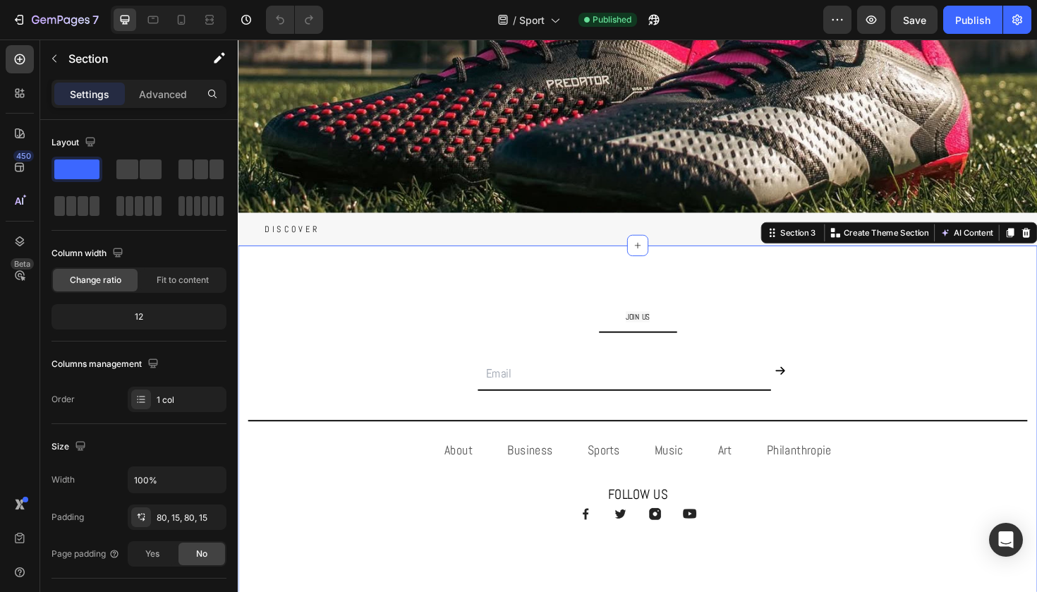
click at [591, 298] on div "JOIN US Text Block Title Line Email Field Submit Button Row Newsletter Title Li…" at bounding box center [661, 449] width 847 height 382
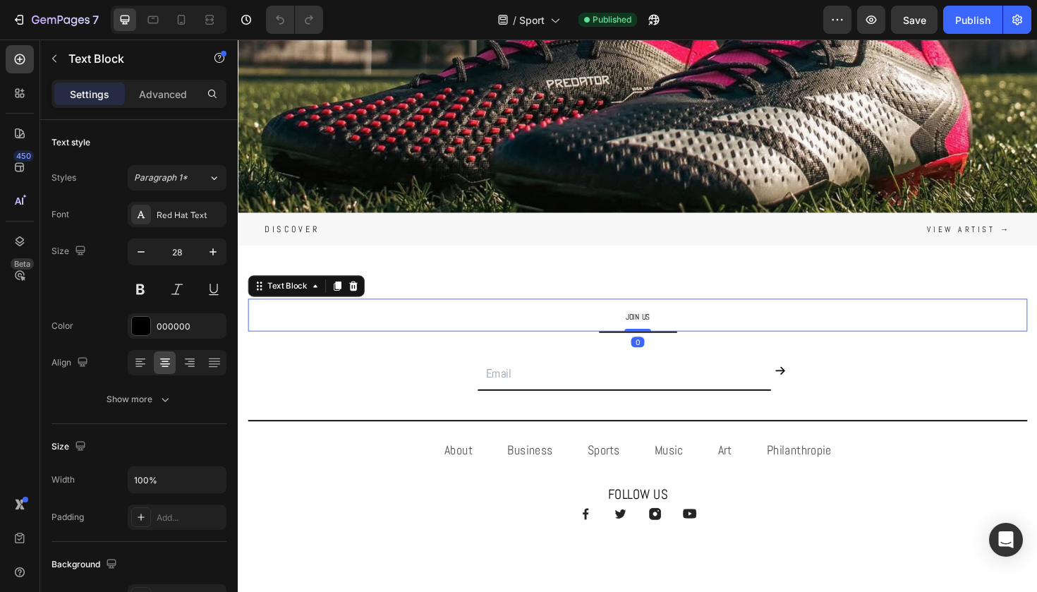
click at [589, 334] on p "JOIN US" at bounding box center [661, 331] width 823 height 32
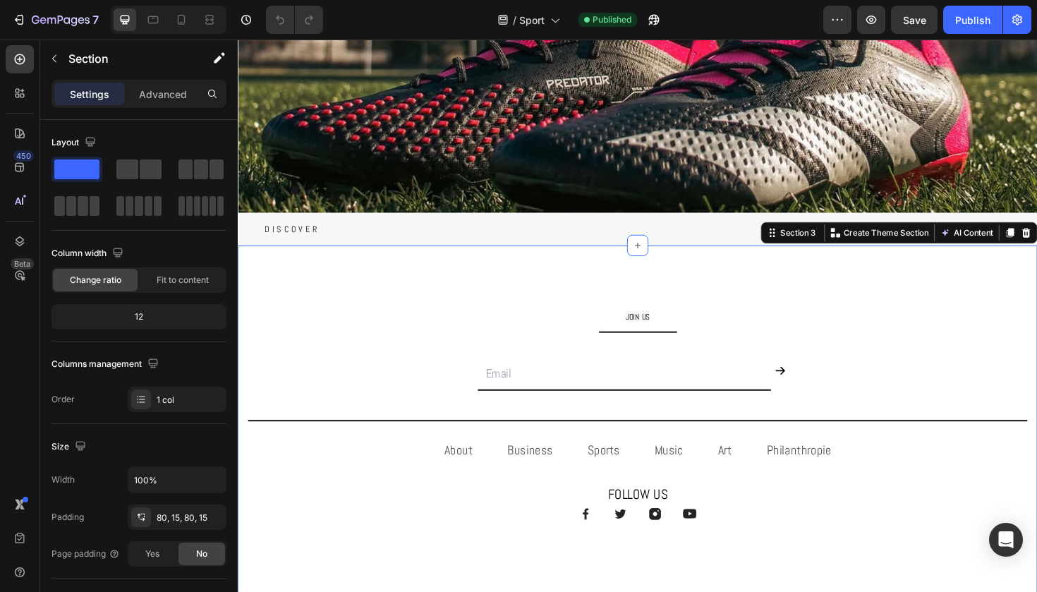
click at [546, 292] on div "JOIN US Text Block Title Line Email Field Submit Button Row Newsletter Title Li…" at bounding box center [661, 449] width 847 height 382
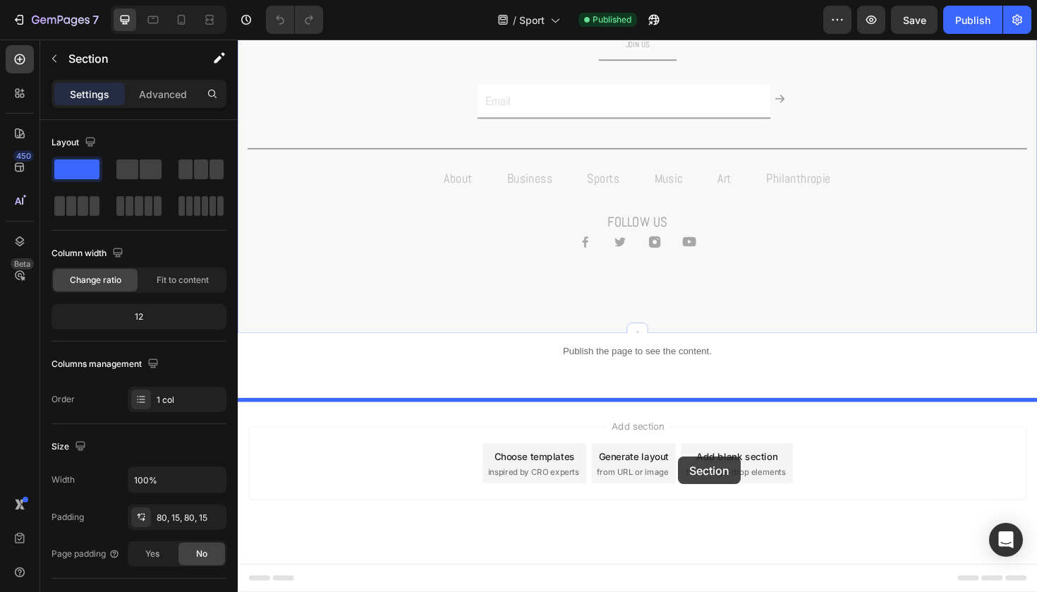
drag, startPoint x: 805, startPoint y: 246, endPoint x: 701, endPoint y: 471, distance: 247.9
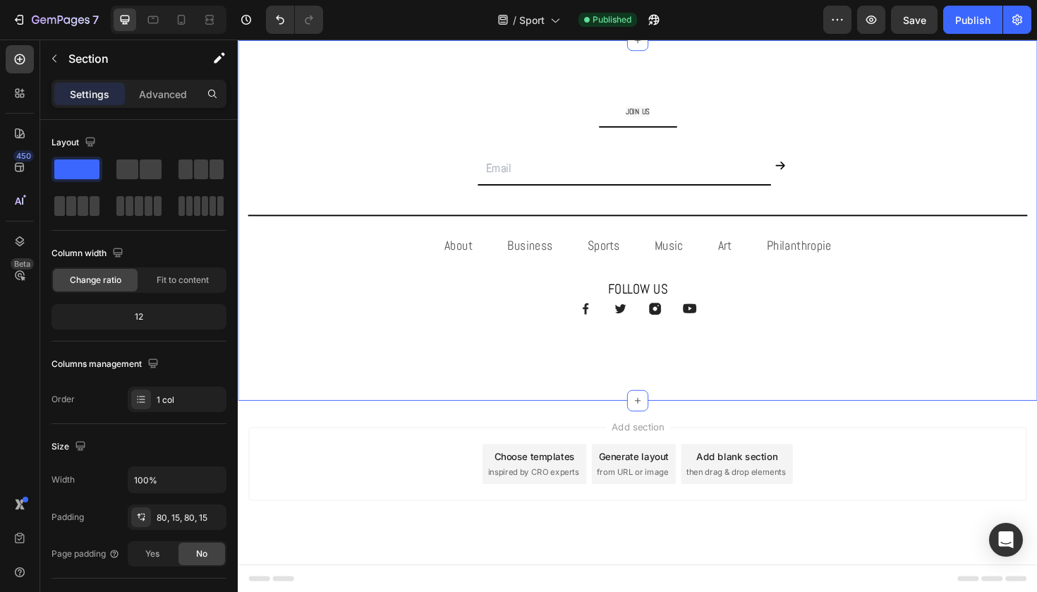
scroll to position [176, 0]
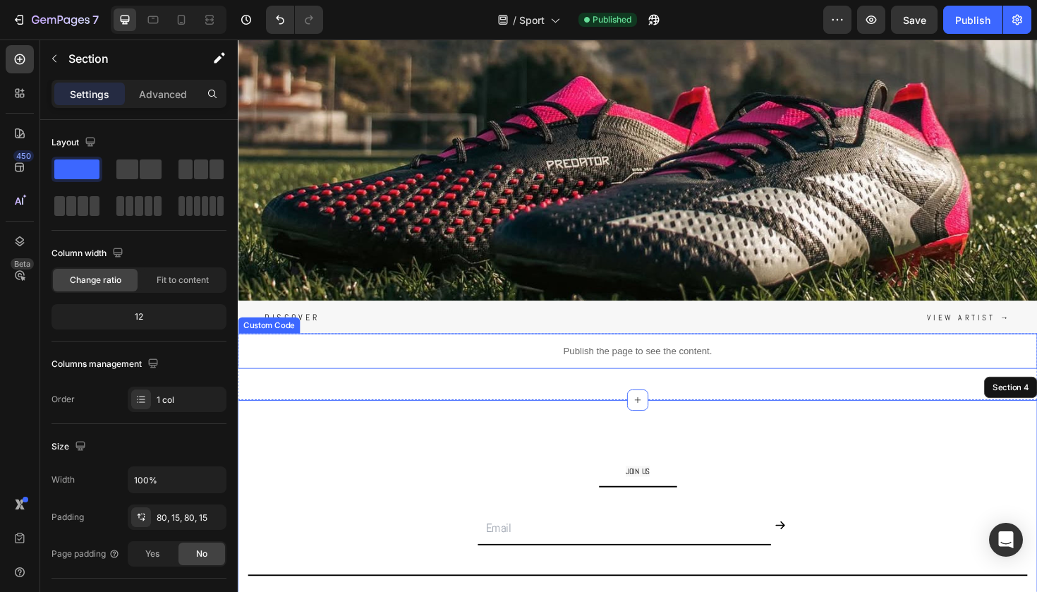
click at [663, 374] on p "Publish the page to see the content." at bounding box center [661, 369] width 847 height 15
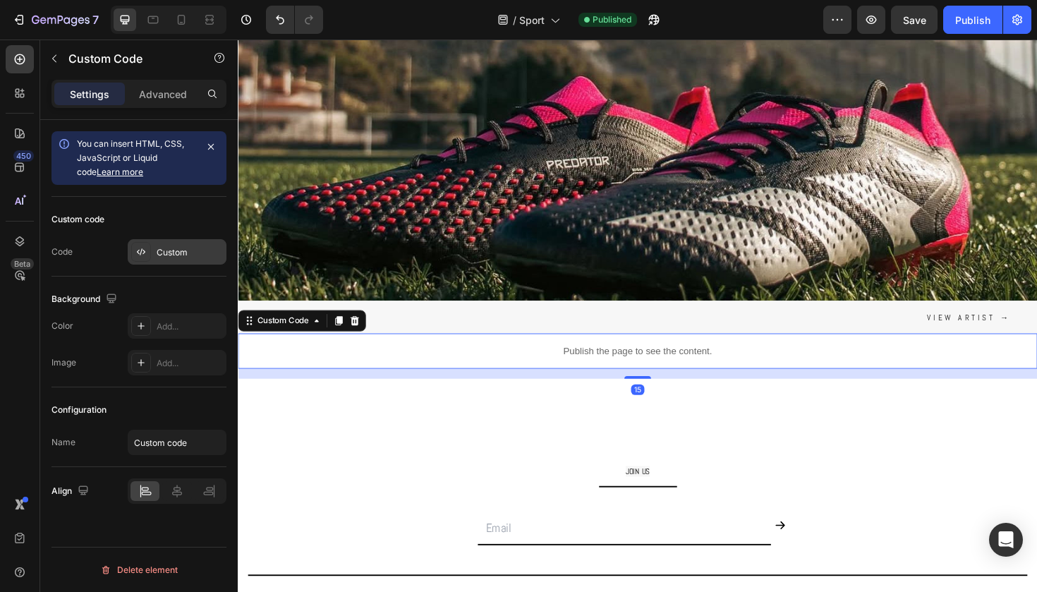
click at [192, 258] on div "Custom" at bounding box center [190, 252] width 66 height 13
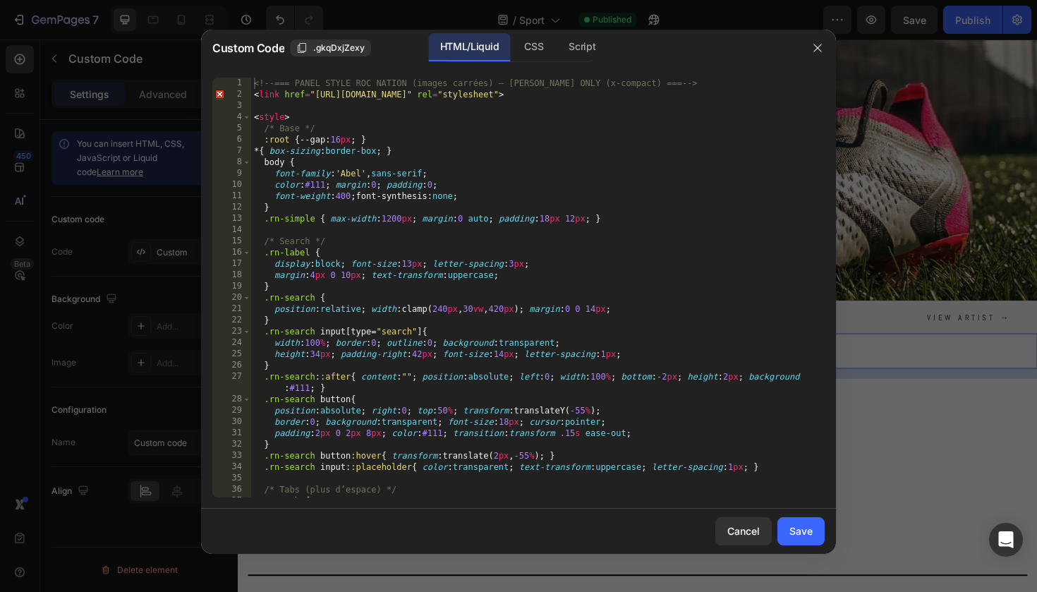
click at [458, 325] on div "<!-- === PANEL STYLE ROC NATION (images carrées) — ABEL ONLY (x-compact) === --…" at bounding box center [538, 299] width 574 height 442
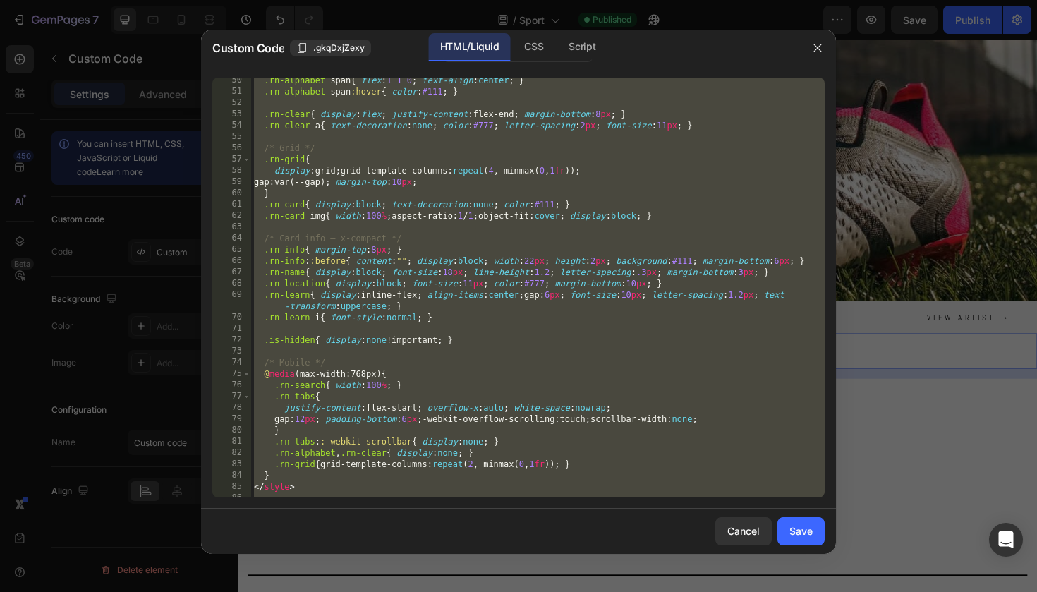
click at [456, 253] on div ".rn-alphabet span { flex : 1 1 0 ; text-align : center ; } .rn-alphabet span :h…" at bounding box center [538, 288] width 574 height 420
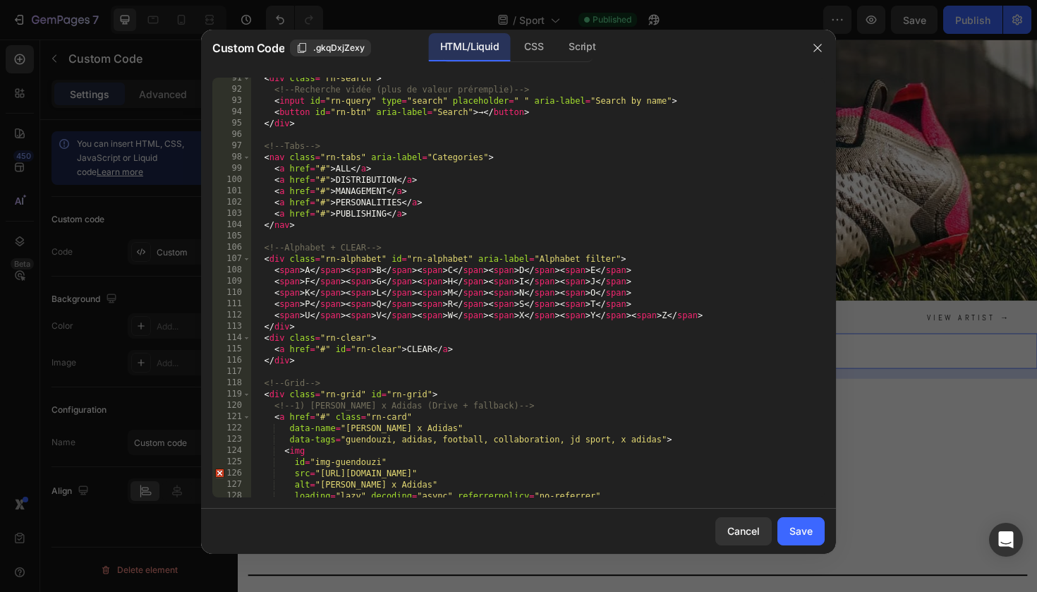
scroll to position [1039, 0]
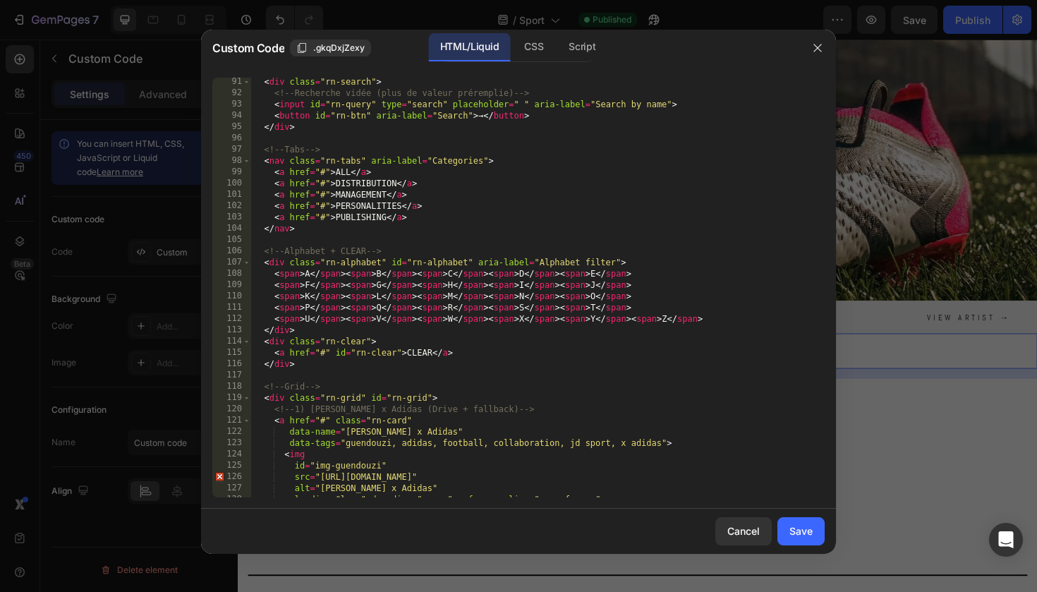
click at [404, 267] on div "< div class = "rn-search" > <!-- Recherche vidée (plus de valeur préremplie) --…" at bounding box center [538, 297] width 574 height 442
type textarea "</script>"
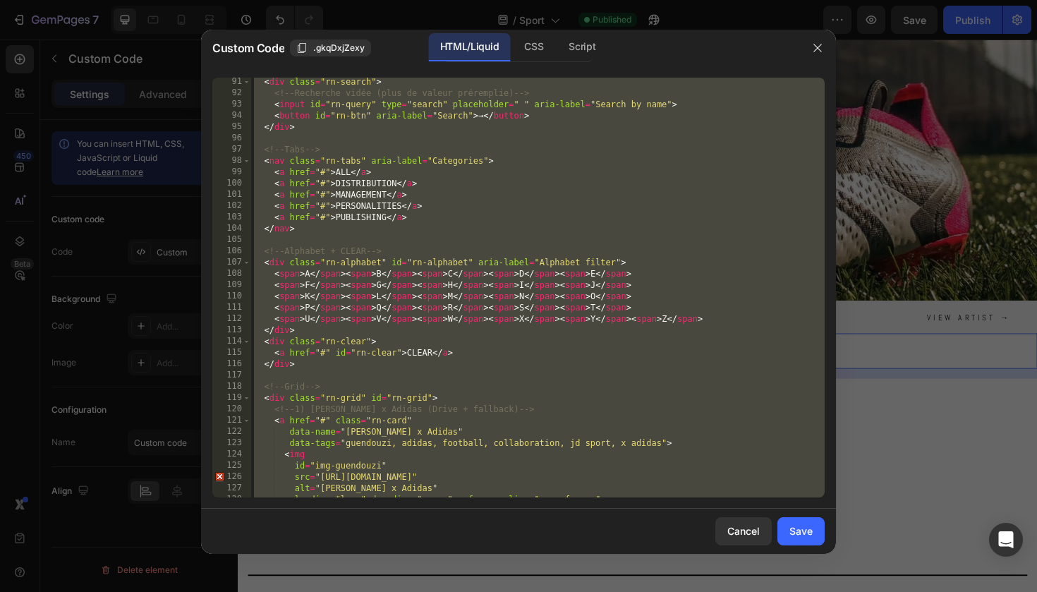
paste textarea
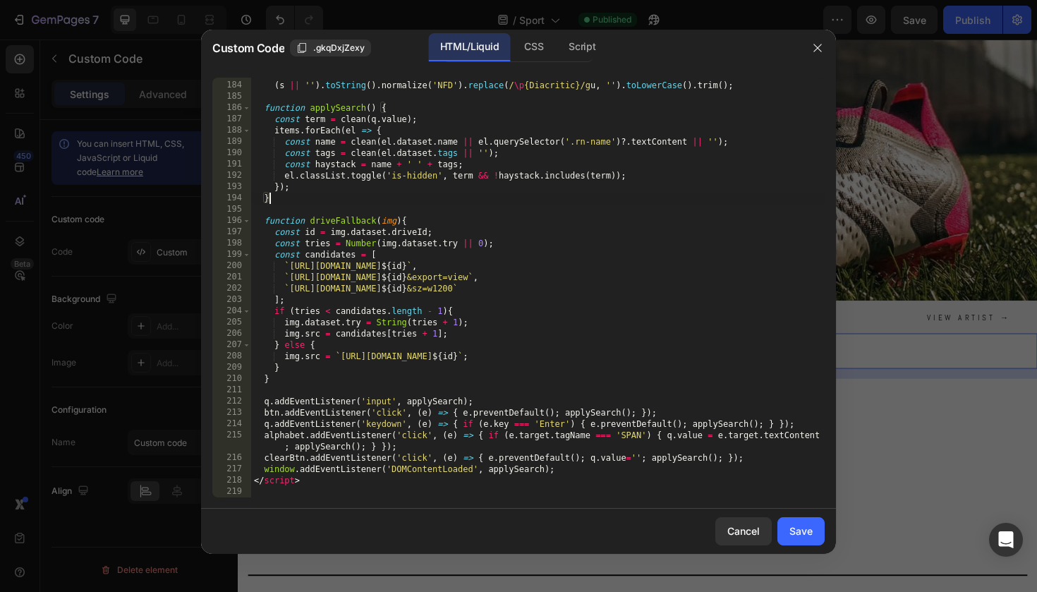
click at [461, 194] on div "const clean = ( s ) => ( s || '' ) . toString ( ) . normalize ( 'NFD' ) . repla…" at bounding box center [538, 289] width 574 height 442
type textarea "</script>"
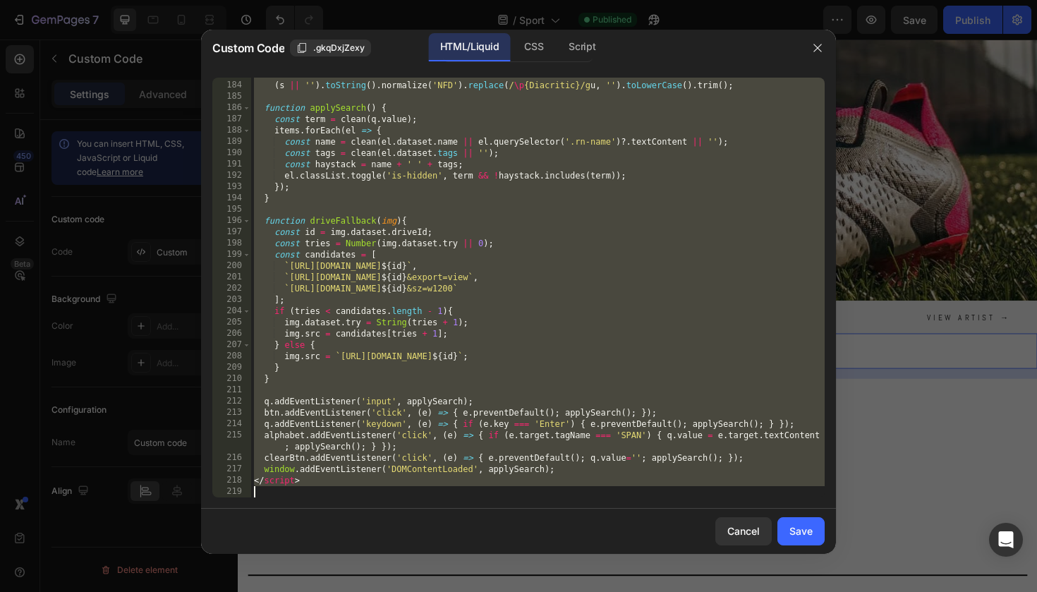
paste textarea
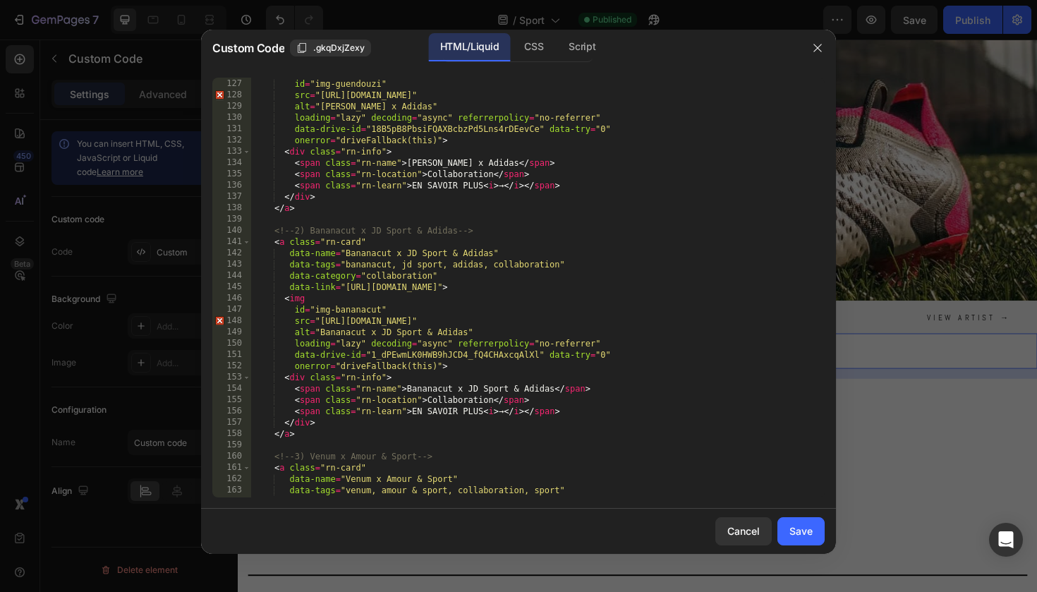
scroll to position [1477, 0]
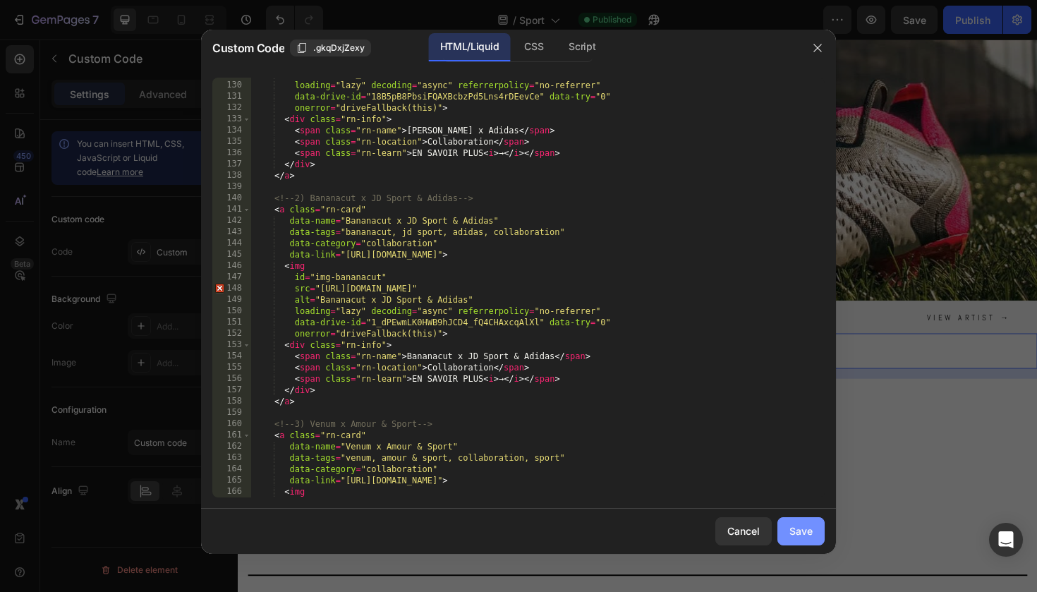
click at [800, 536] on div "Save" at bounding box center [801, 531] width 23 height 15
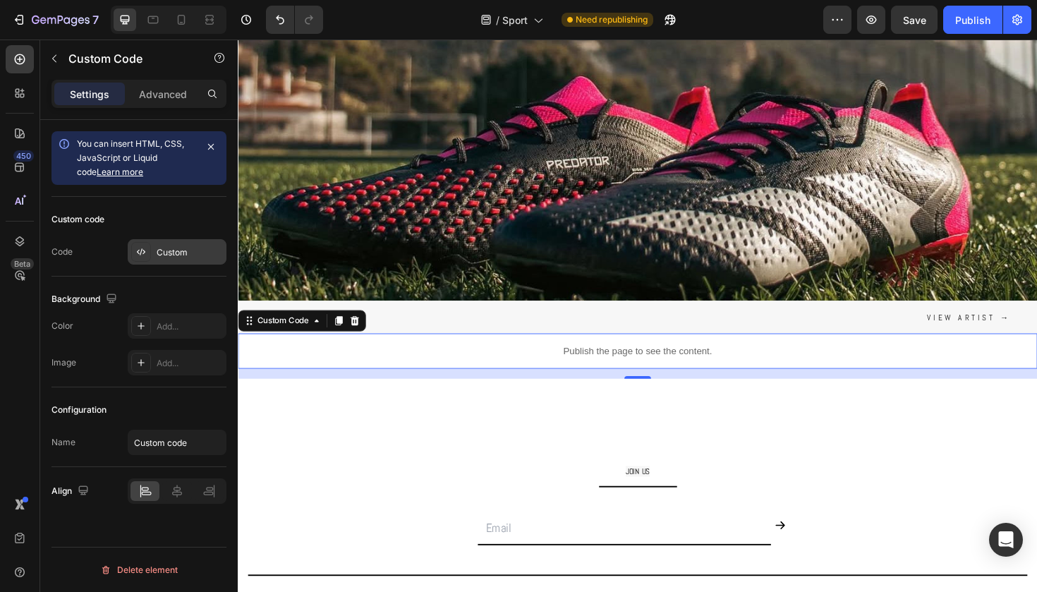
click at [186, 248] on div "Custom" at bounding box center [190, 252] width 66 height 13
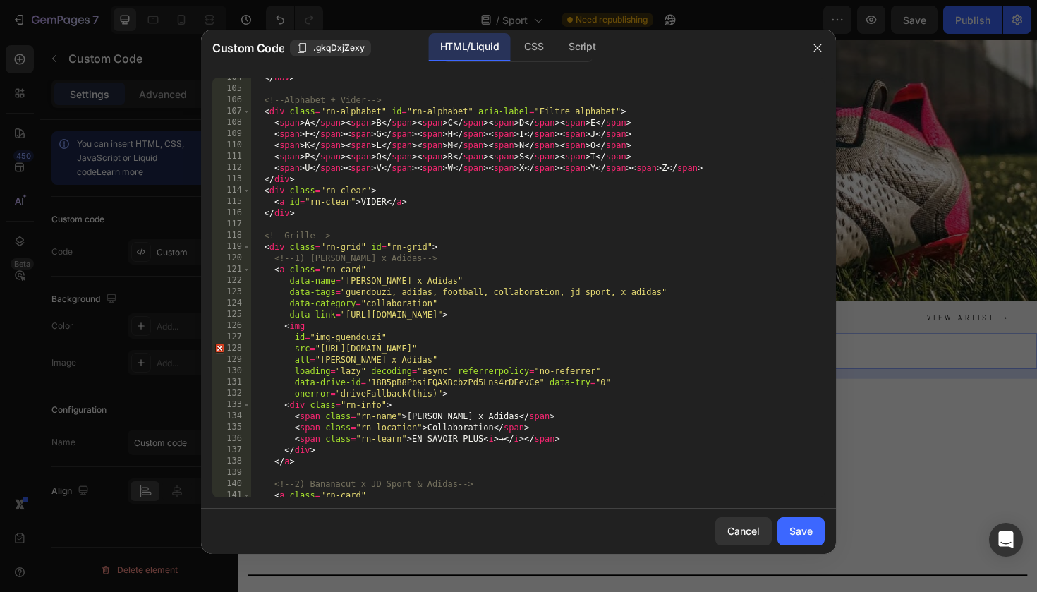
scroll to position [1184, 0]
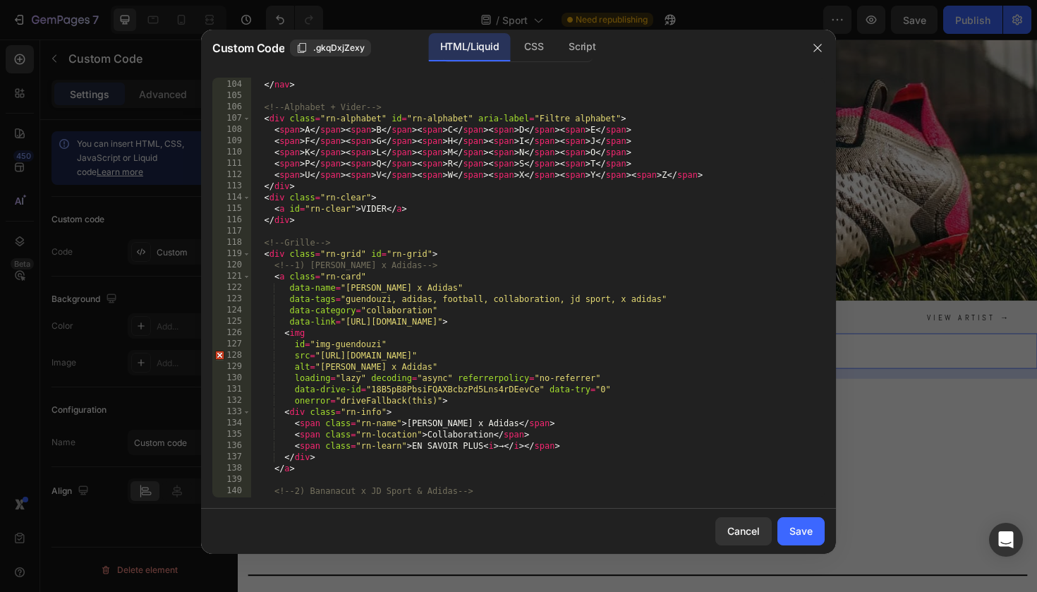
click at [362, 275] on div "< a data-filter = "edition" > ÉDITION </ a > </ nav > <!-- Alphabet + Vider -->…" at bounding box center [538, 289] width 574 height 442
paste textarea "https://gabos.fr/pages/matteo-guendouzi-x-adidas?_ab=0&key=1756371923707"
type textarea "<a class="https://gabos.fr/pages/matteo-guendouzi-x-adidas?_ab=0&key=1756371923…"
click at [800, 535] on div "Save" at bounding box center [801, 531] width 23 height 15
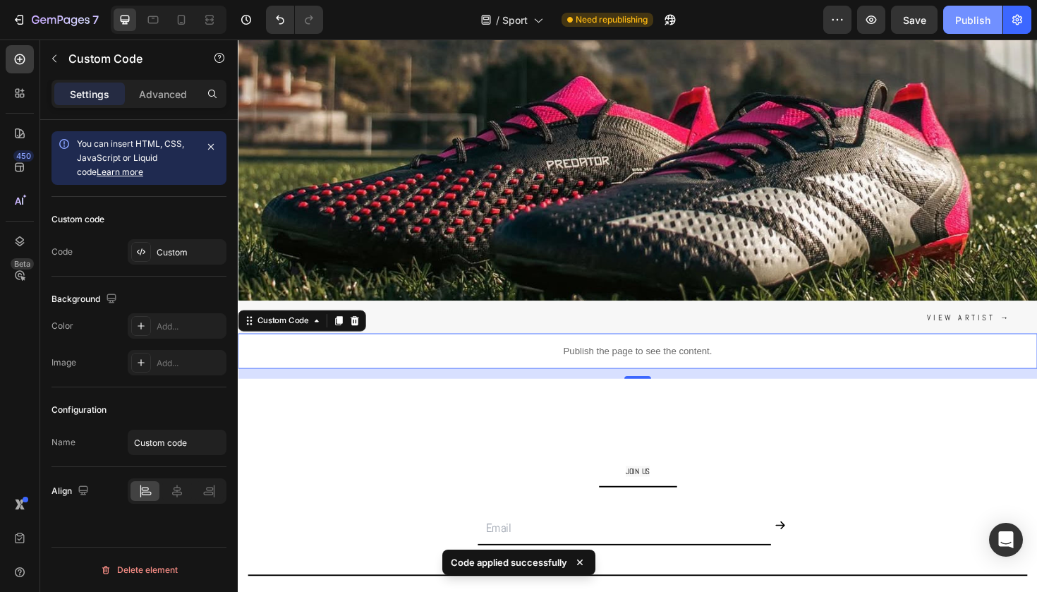
click at [976, 27] on div "Publish" at bounding box center [973, 20] width 35 height 15
click at [868, 17] on icon "button" at bounding box center [871, 20] width 14 height 14
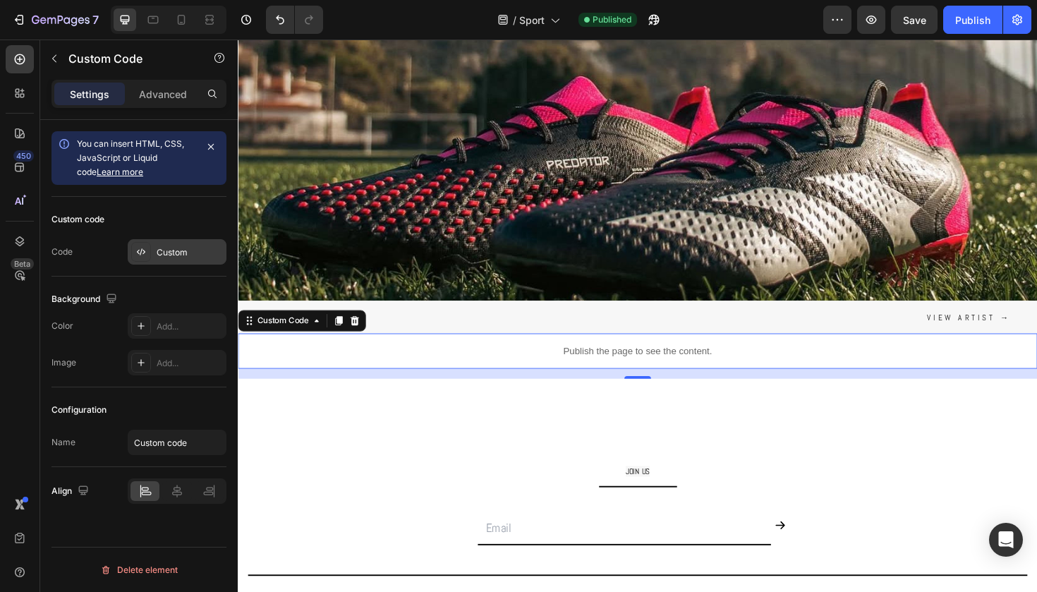
click at [176, 251] on div "Custom" at bounding box center [190, 252] width 66 height 13
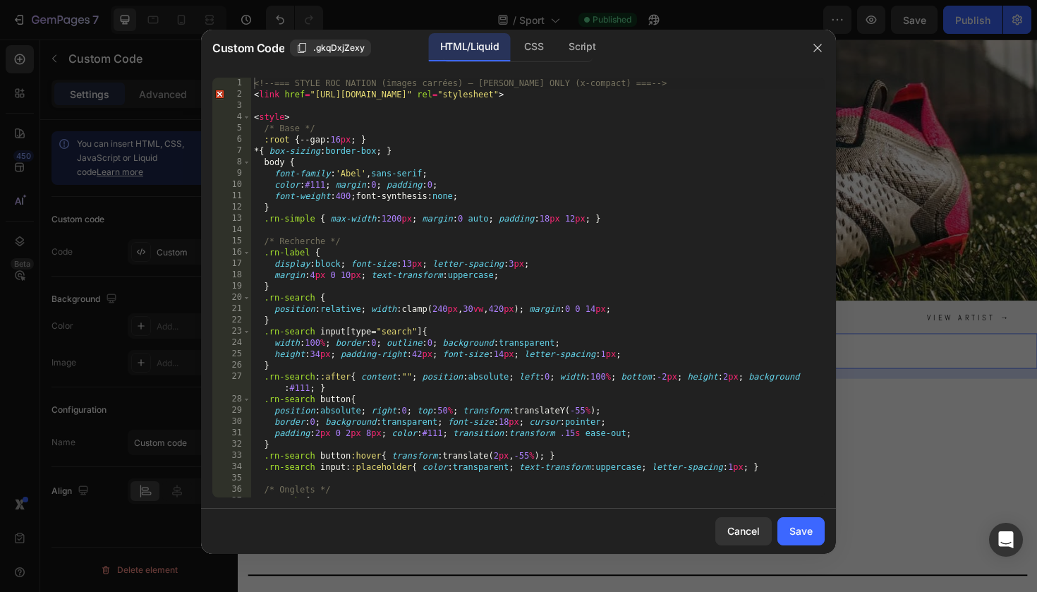
type textarea "}"
click at [459, 284] on div "<!-- === STYLE ROC NATION (images carrées) — ABEL ONLY (x-compact) === --> < li…" at bounding box center [538, 299] width 574 height 442
click at [819, 49] on icon "button" at bounding box center [818, 48] width 8 height 8
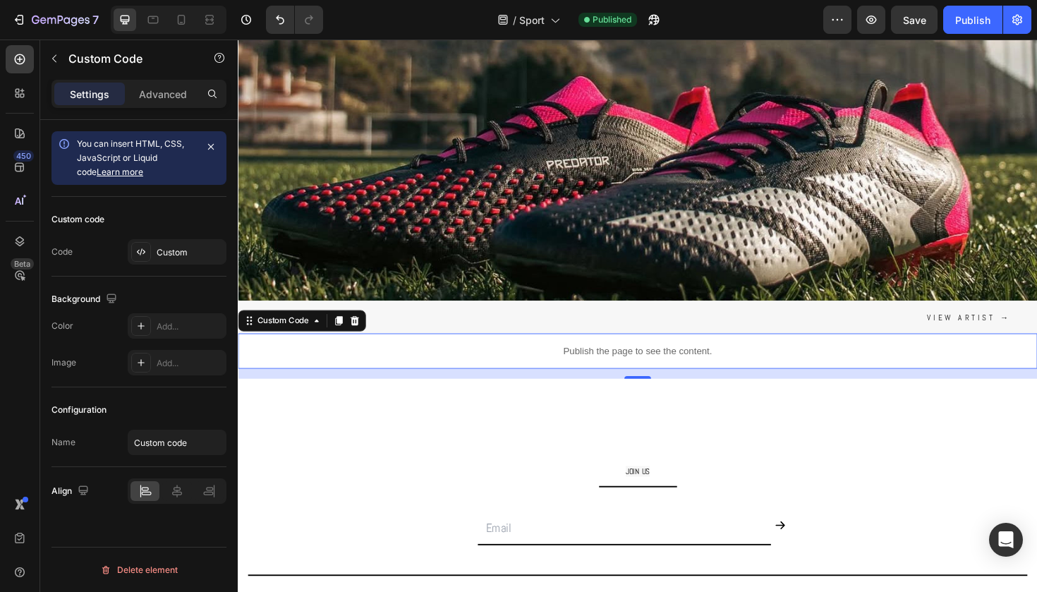
click at [157, 267] on div "Custom code Code Custom" at bounding box center [139, 237] width 175 height 80
click at [158, 265] on div "Custom code Code Custom" at bounding box center [139, 237] width 175 height 80
click at [164, 260] on div "Custom" at bounding box center [177, 251] width 99 height 25
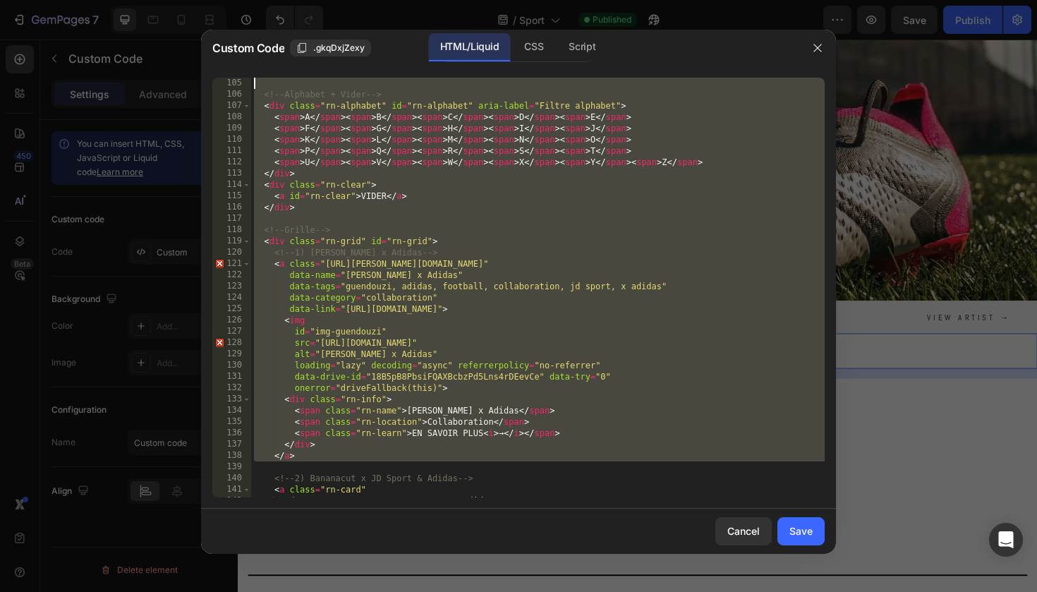
scroll to position [1152, 0]
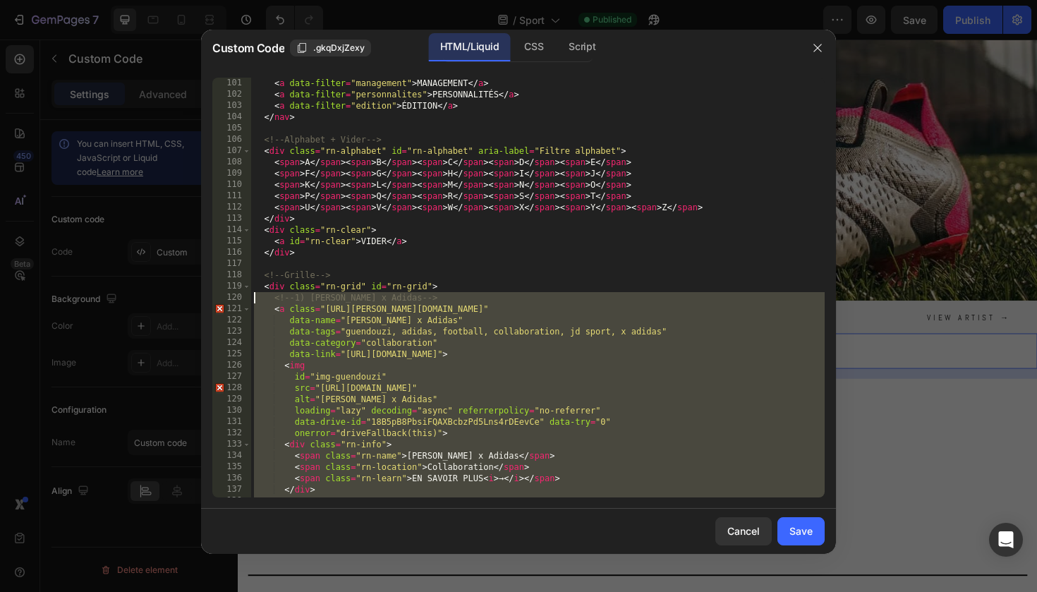
drag, startPoint x: 322, startPoint y: 329, endPoint x: 246, endPoint y: 303, distance: 79.9
click at [246, 303] on div "101 102 103 104 105 106 107 108 109 110 111 112 113 114 115 116 117 118 119 120…" at bounding box center [518, 288] width 613 height 420
type textarea "<!-- 1) Mattéo Guendouzi x Adidas --> <a class="https://gabos.fr/pages/matteo-g…"
paste textarea
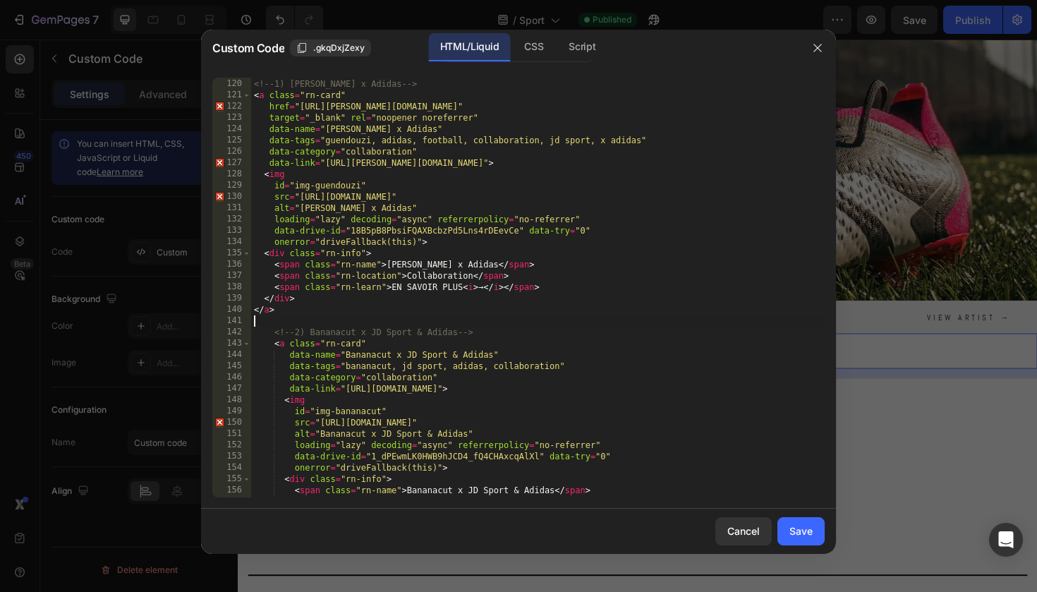
scroll to position [1378, 0]
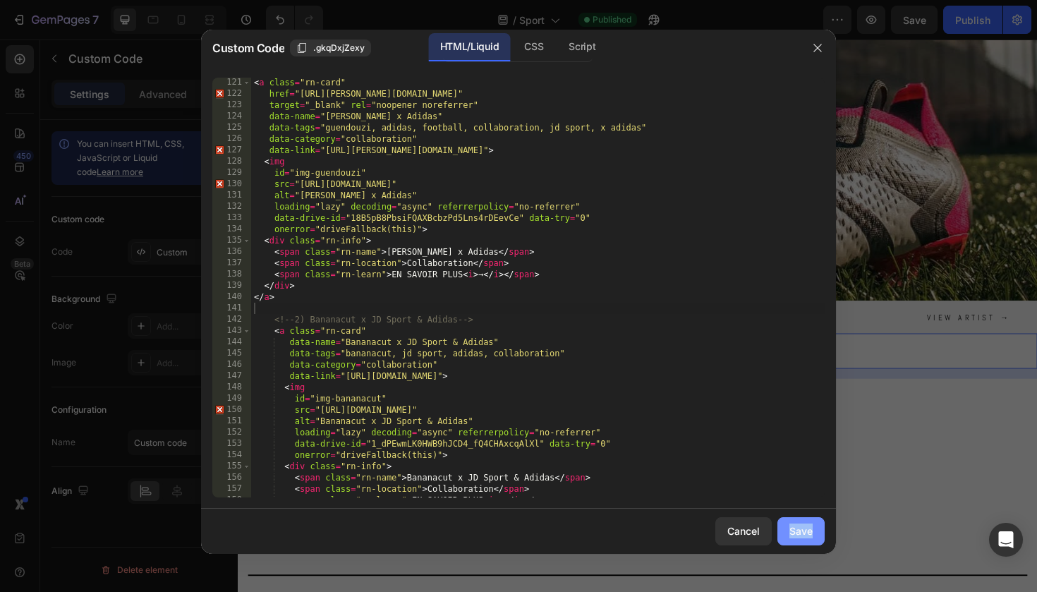
click at [797, 530] on div "Save" at bounding box center [801, 531] width 23 height 15
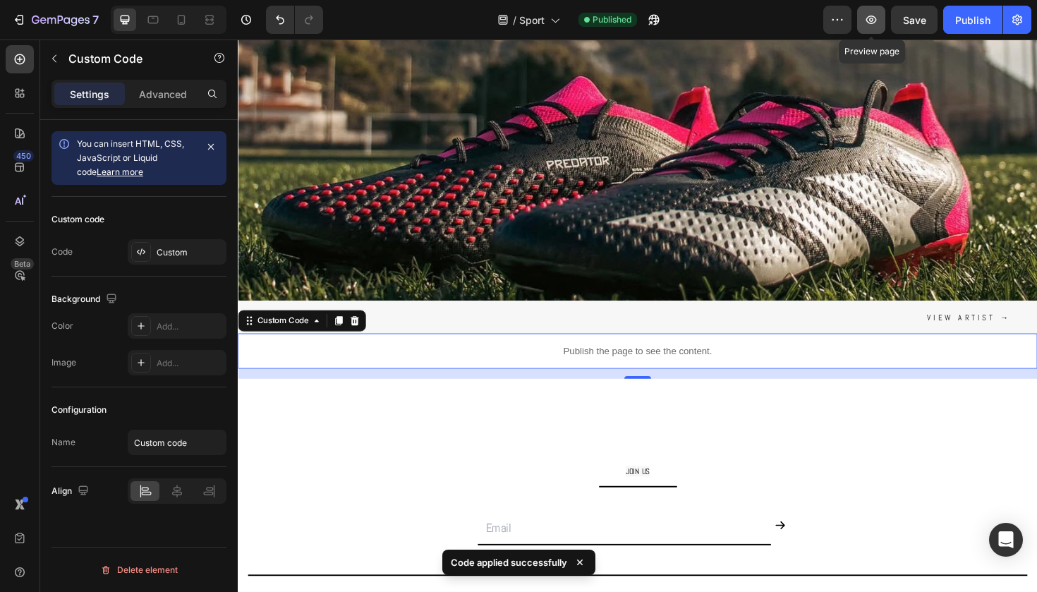
click at [876, 20] on icon "button" at bounding box center [872, 20] width 11 height 8
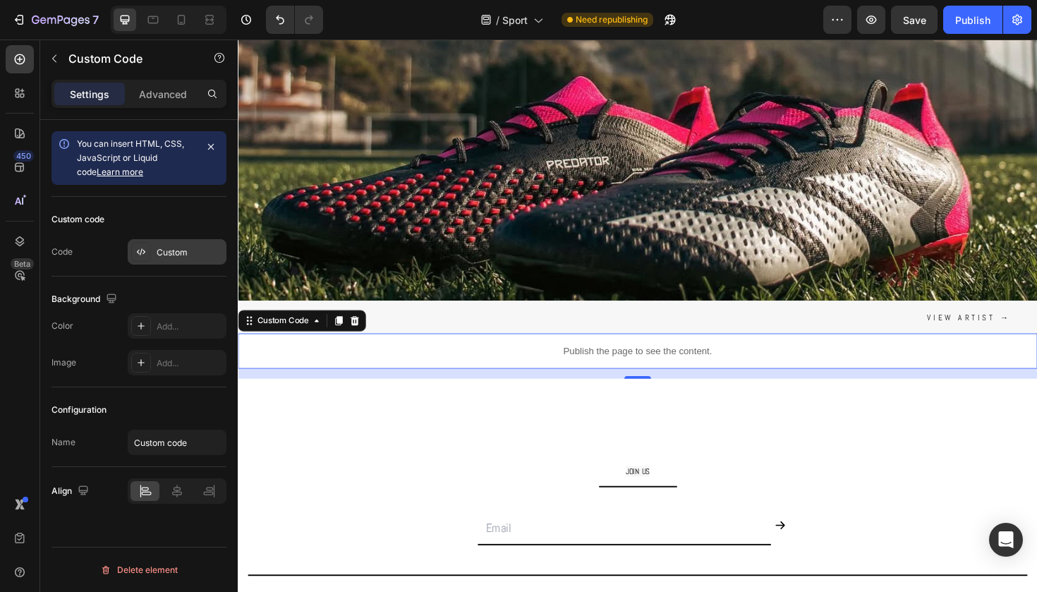
click at [197, 251] on div "Custom" at bounding box center [190, 252] width 66 height 13
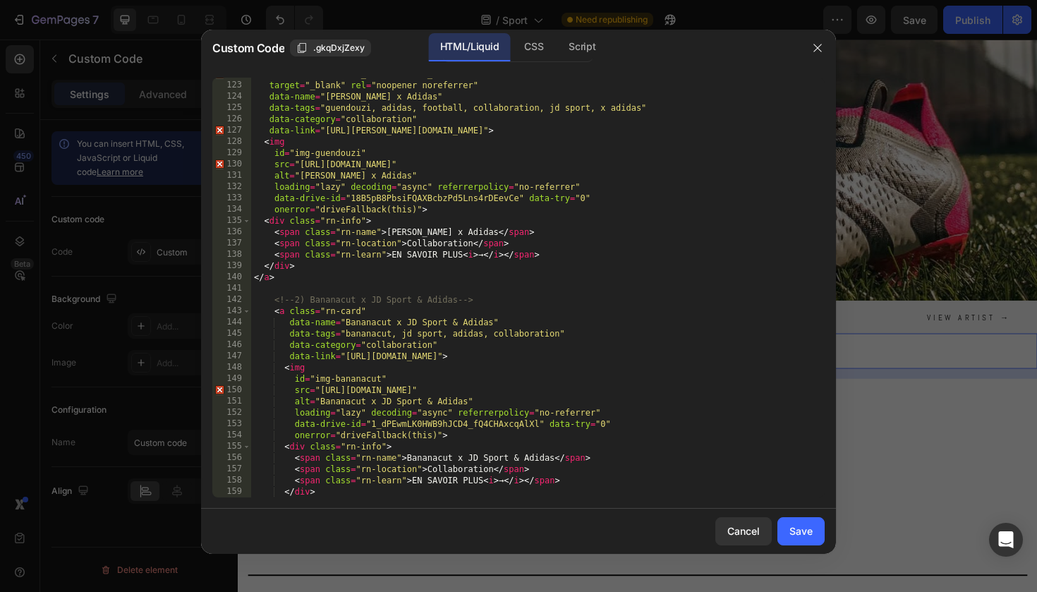
scroll to position [1397, 0]
drag, startPoint x: 544, startPoint y: 358, endPoint x: 346, endPoint y: 357, distance: 197.6
click at [346, 357] on div "href = "https://gabos.fr/pages/matteo-guendouzi-x-adidas?_ab=0&key=175637192370…" at bounding box center [538, 289] width 574 height 442
paste textarea "gabos.fr/pages/venum-x-amour-and-sport?_ab=0&key=1756372168473"
type textarea "data-link="https://gabos.fr/pages/venum-x-amour-and-sport?_ab=0&key=17563721684…"
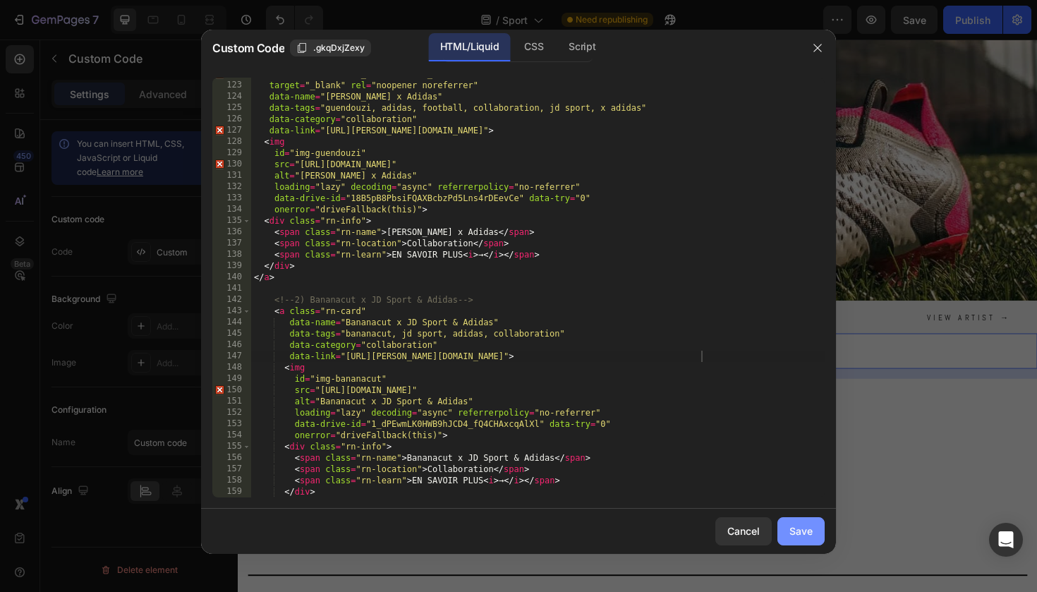
click at [795, 527] on div "Save" at bounding box center [801, 531] width 23 height 15
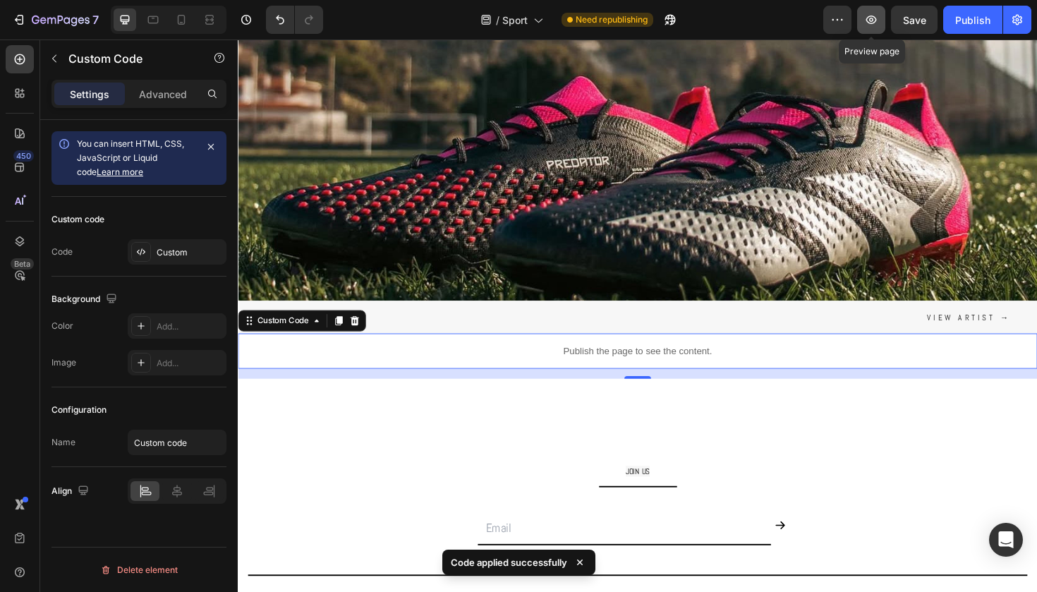
click at [875, 16] on icon "button" at bounding box center [871, 20] width 14 height 14
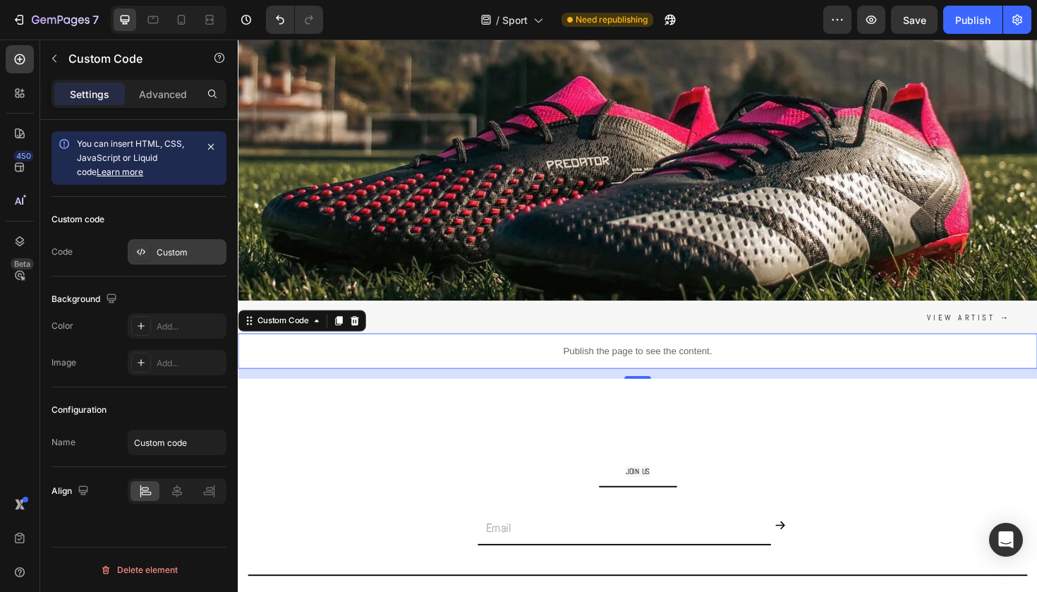
click at [201, 262] on div "Custom" at bounding box center [177, 251] width 99 height 25
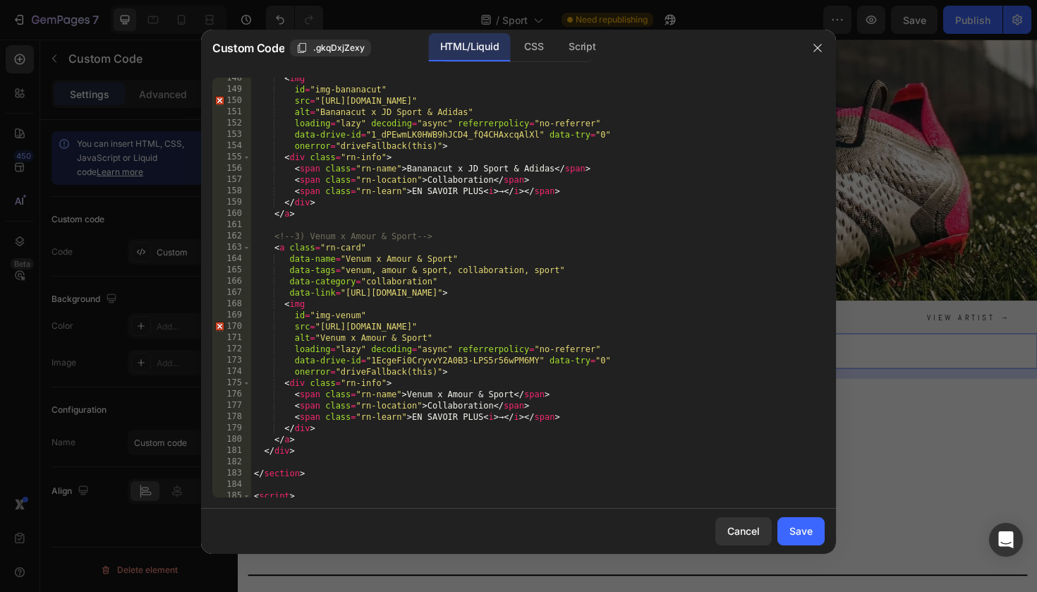
scroll to position [1686, 0]
type textarea "data-category="collaboration""
click at [469, 284] on div "< img id = "img-bananacut" src = "https://drive.google.com/uc?export=view&id=1_…" at bounding box center [538, 295] width 574 height 442
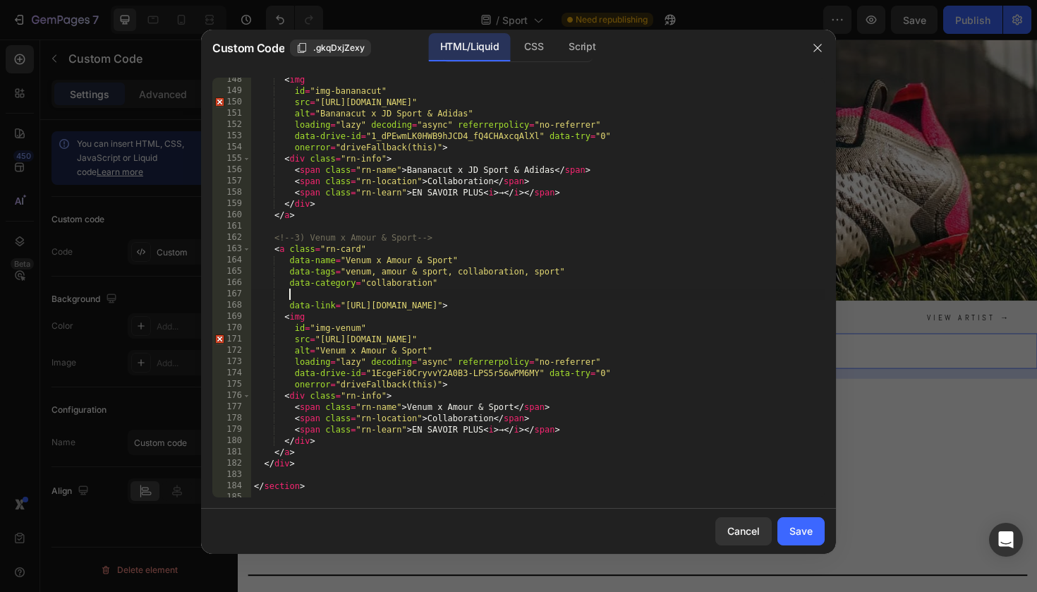
scroll to position [0, 2]
paste textarea "https://gabos.fr/pages/bananacut-x-jd-sport-and-adidas?_ab=0&key=1756372283524"
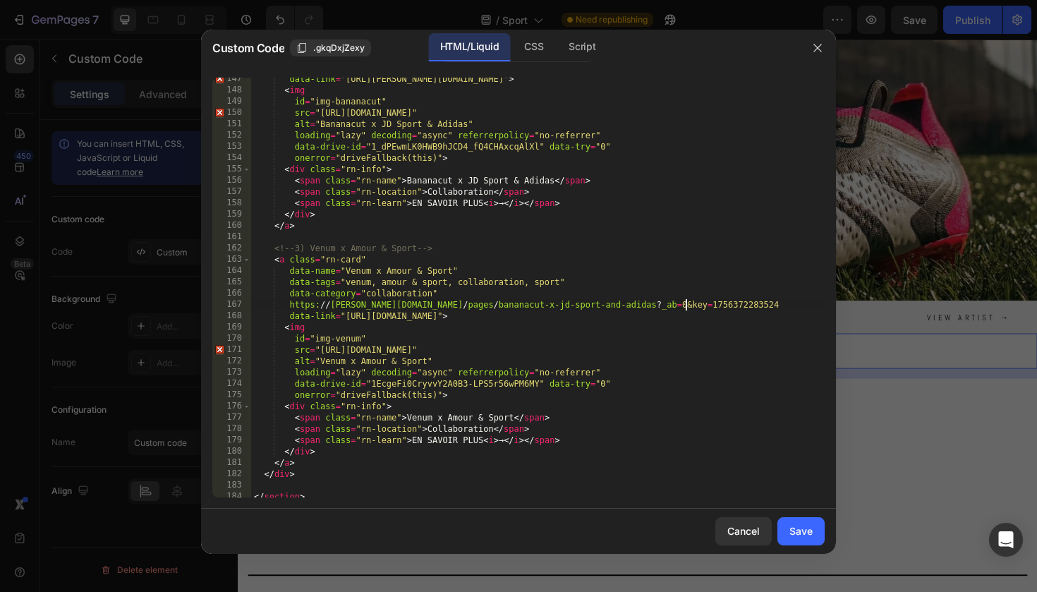
scroll to position [1656, 0]
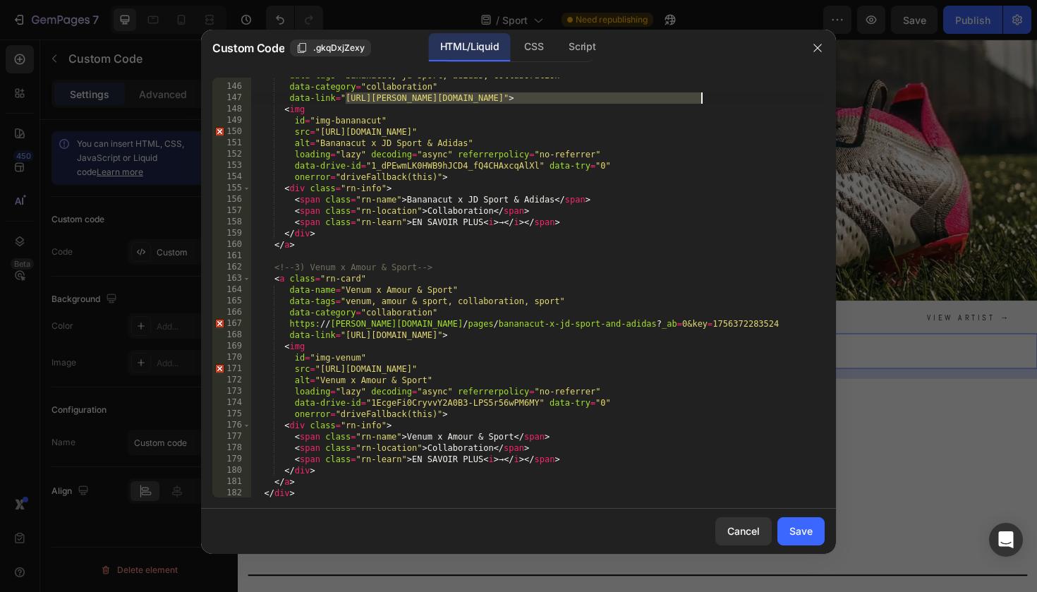
drag, startPoint x: 347, startPoint y: 102, endPoint x: 700, endPoint y: 102, distance: 352.9
click at [700, 102] on div "data-tags = "bananacut, jd sport, adidas, collaboration" data-category = "colla…" at bounding box center [538, 291] width 574 height 442
click at [443, 358] on div "data-tags = "bananacut, jd sport, adidas, collaboration" data-category = "colla…" at bounding box center [538, 291] width 574 height 442
drag, startPoint x: 536, startPoint y: 337, endPoint x: 501, endPoint y: 334, distance: 35.4
click at [501, 334] on div "data-tags = "bananacut, jd sport, adidas, collaboration" data-category = "colla…" at bounding box center [538, 291] width 574 height 442
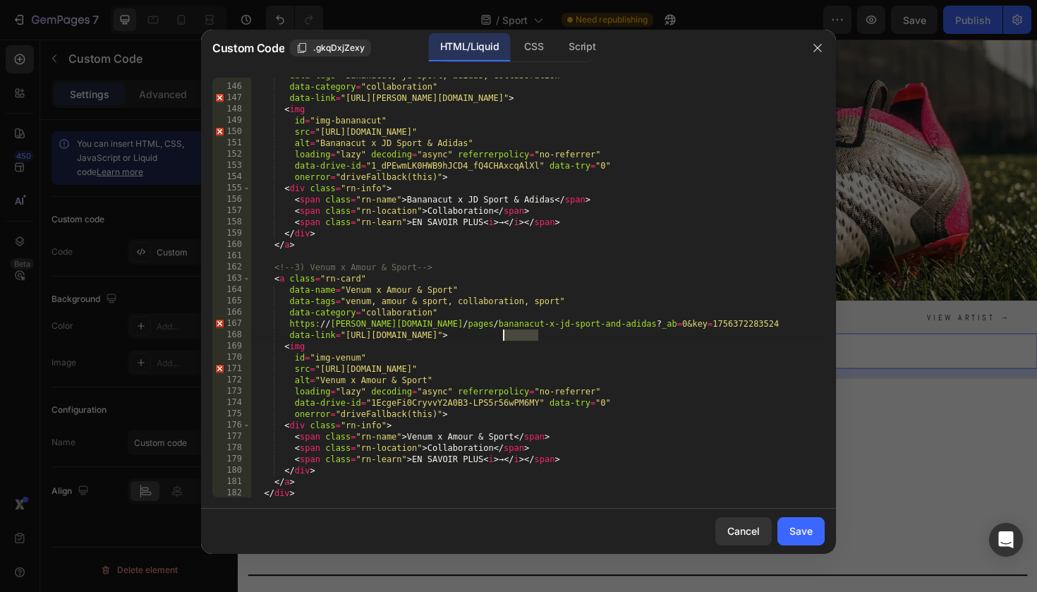
click at [534, 335] on div "data-tags = "bananacut, jd sport, adidas, collaboration" data-category = "colla…" at bounding box center [538, 288] width 574 height 420
paste textarea "https://gabos.fr/pages/venum-x-amour-and-sport?_ab=0&key=1756372168473"
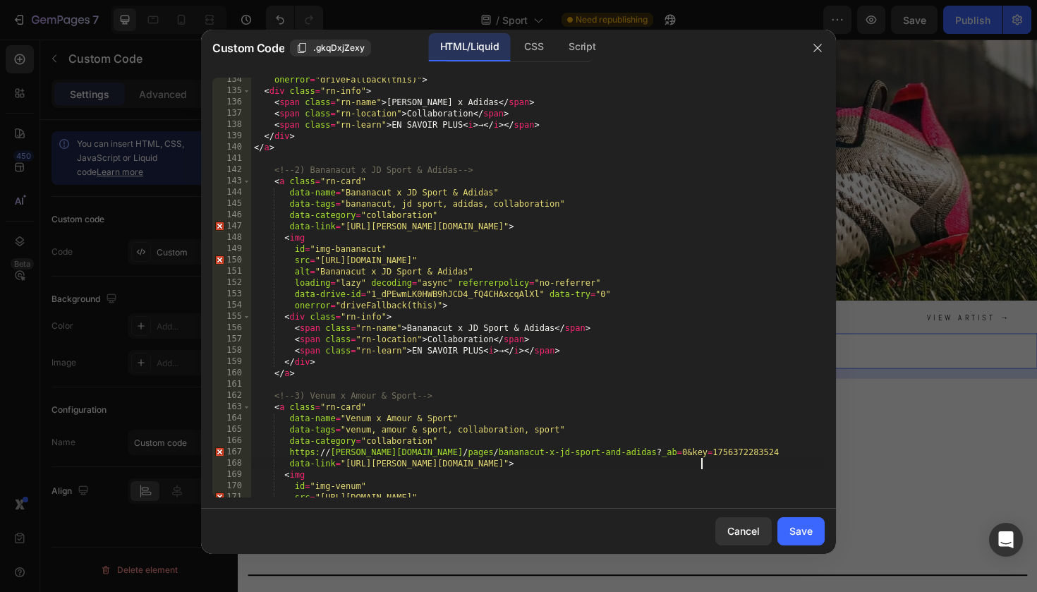
scroll to position [1522, 0]
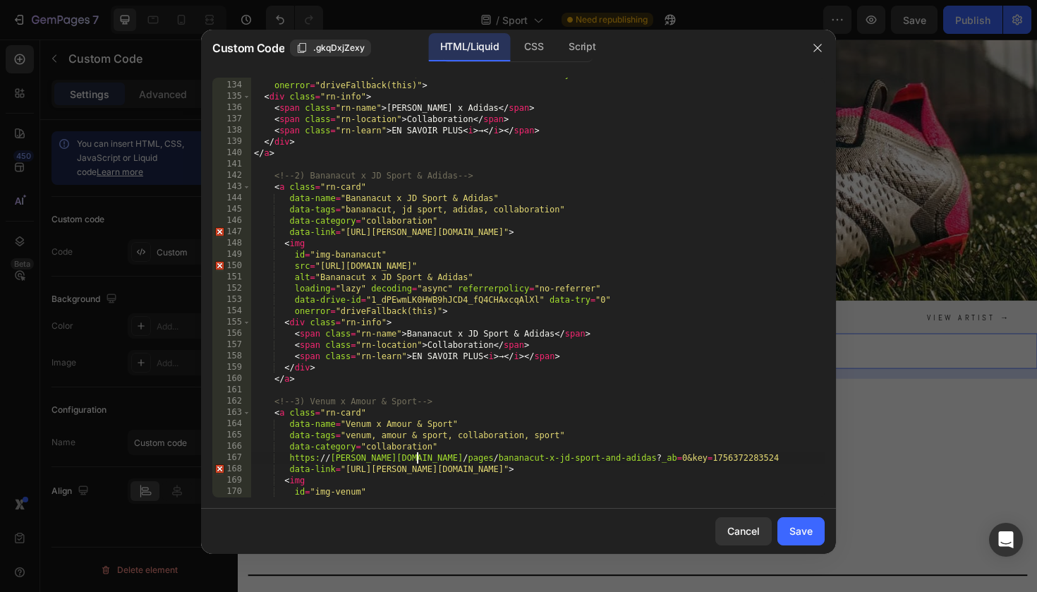
click at [418, 456] on div "data-drive-id = "18B5pB8PbsiFQAXBcbzPd5Lns4rDEevCe" data-try = "0" onerror = "d…" at bounding box center [538, 289] width 574 height 442
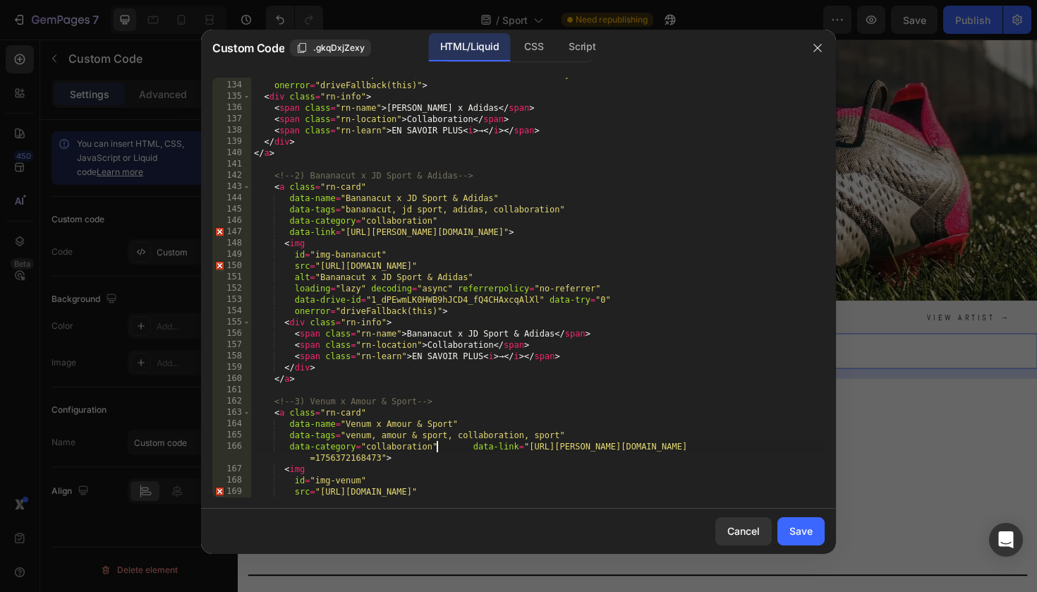
scroll to position [0, 3]
drag, startPoint x: 701, startPoint y: 231, endPoint x: 380, endPoint y: 255, distance: 321.9
click at [346, 234] on div "data-drive-id = "18B5pB8PbsiFQAXBcbzPd5Lns4rDEevCe" data-try = "0" onerror = "d…" at bounding box center [538, 289] width 574 height 442
paste textarea
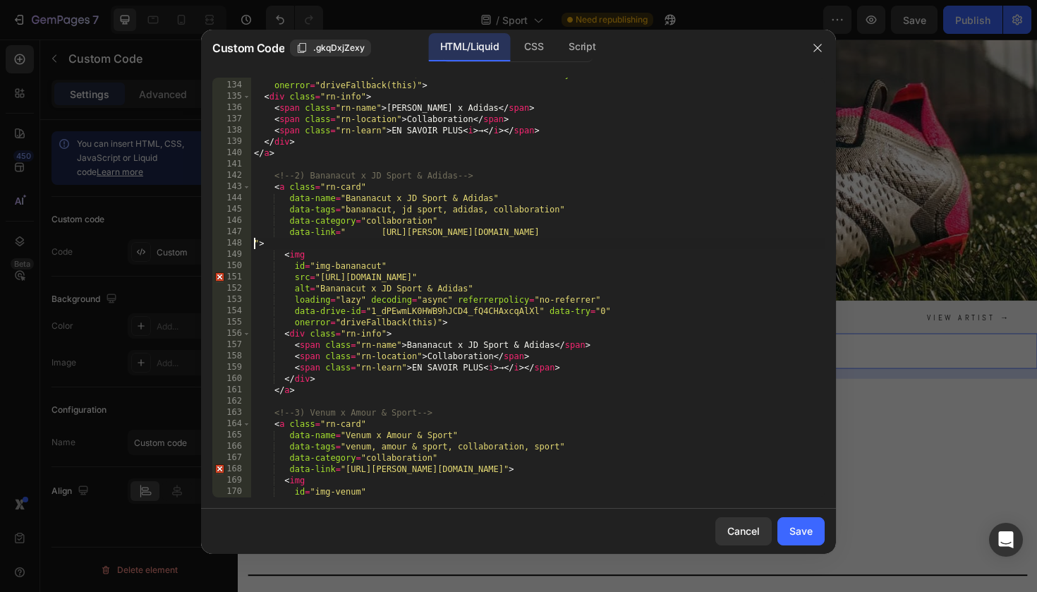
scroll to position [0, 0]
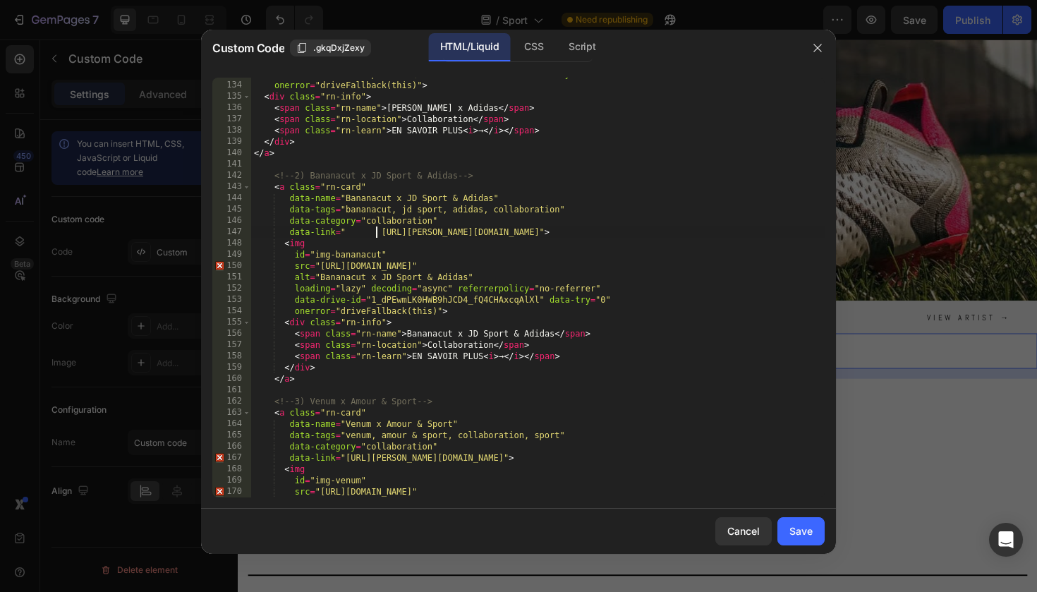
click at [376, 235] on div "data-drive-id = "18B5pB8PbsiFQAXBcbzPd5Lns4rDEevCe" data-try = "0" onerror = "d…" at bounding box center [538, 289] width 574 height 442
type textarea "data-link="https://gabos.fr/pages/bananacut-x-jd-sport-and-adidas?_ab=0&key=175…"
drag, startPoint x: 644, startPoint y: 395, endPoint x: 640, endPoint y: 351, distance: 44.0
click at [644, 395] on div "data-drive-id = "18B5pB8PbsiFQAXBcbzPd5Lns4rDEevCe" data-try = "0" onerror = "d…" at bounding box center [538, 289] width 574 height 442
type textarea "</script>"
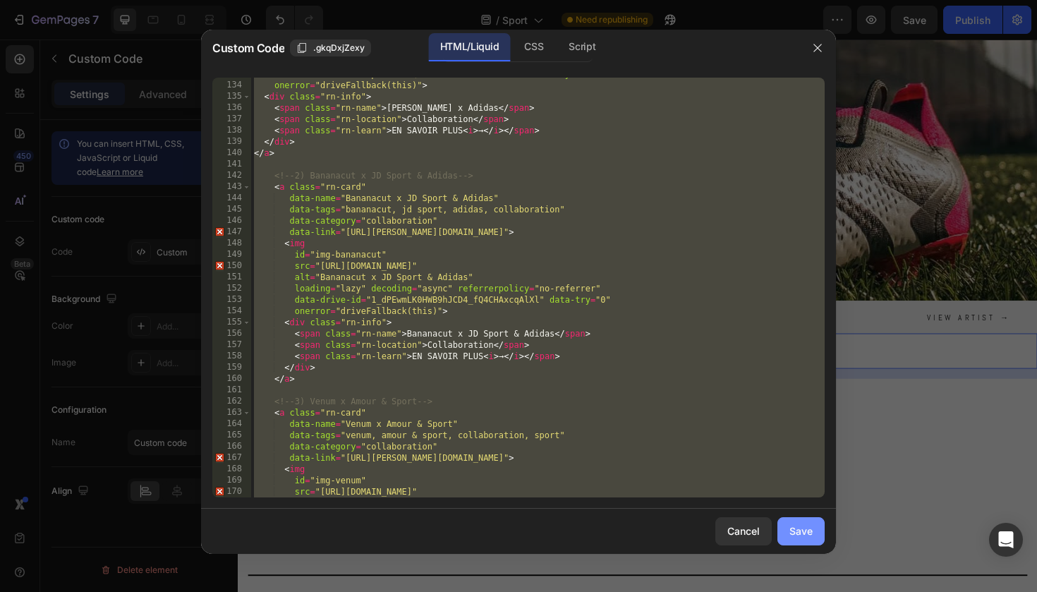
click at [809, 536] on div "Save" at bounding box center [801, 531] width 23 height 15
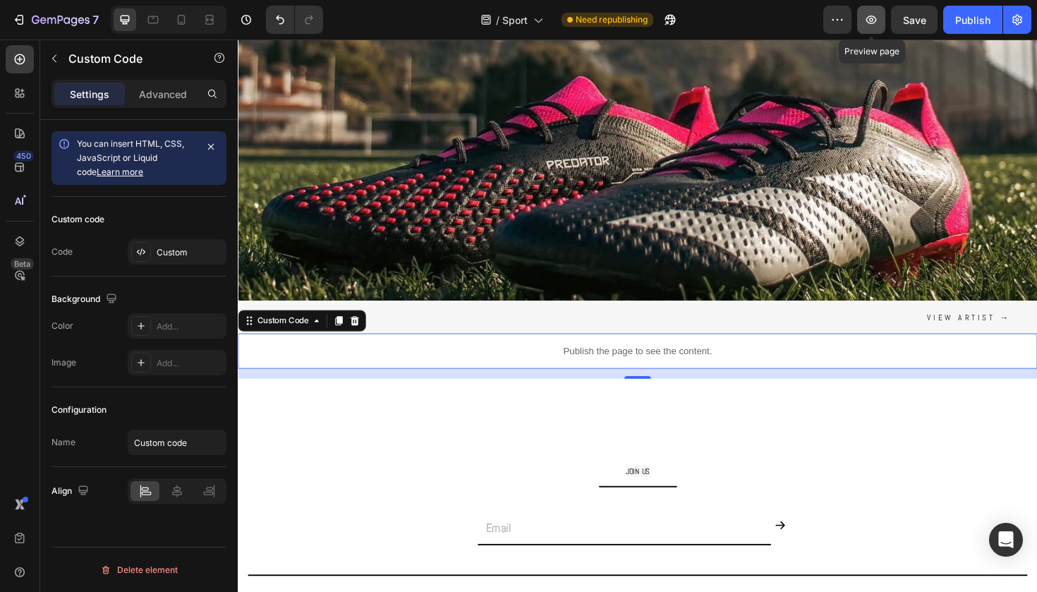
click at [873, 17] on icon "button" at bounding box center [871, 20] width 14 height 14
click at [186, 244] on div "Custom" at bounding box center [177, 251] width 99 height 25
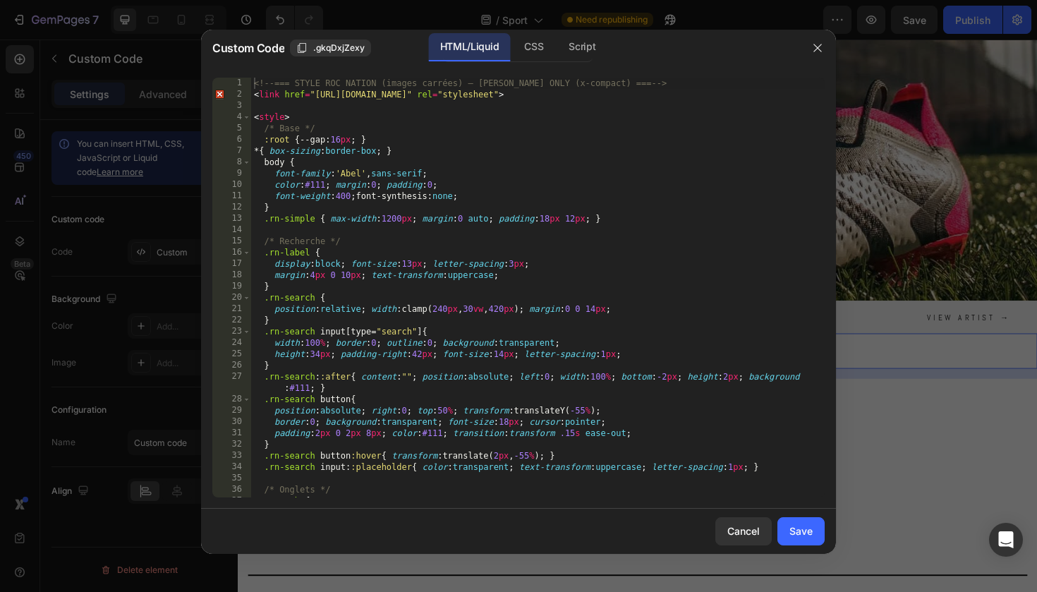
click at [417, 315] on div "<!-- === STYLE ROC NATION (images carrées) — ABEL ONLY (x-compact) === --> < li…" at bounding box center [538, 299] width 574 height 442
type textarea "</script>"
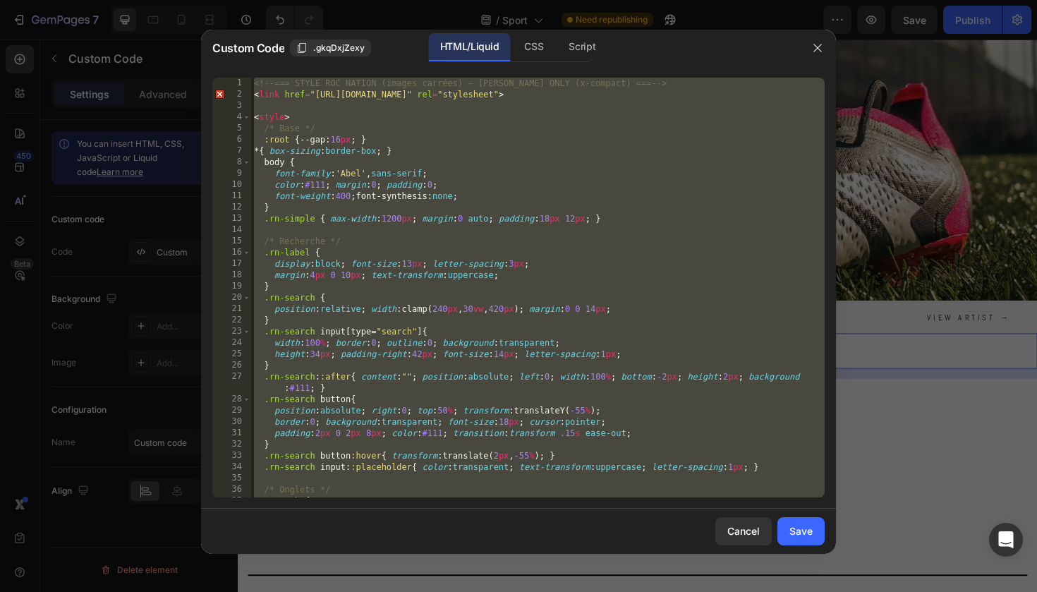
paste textarea
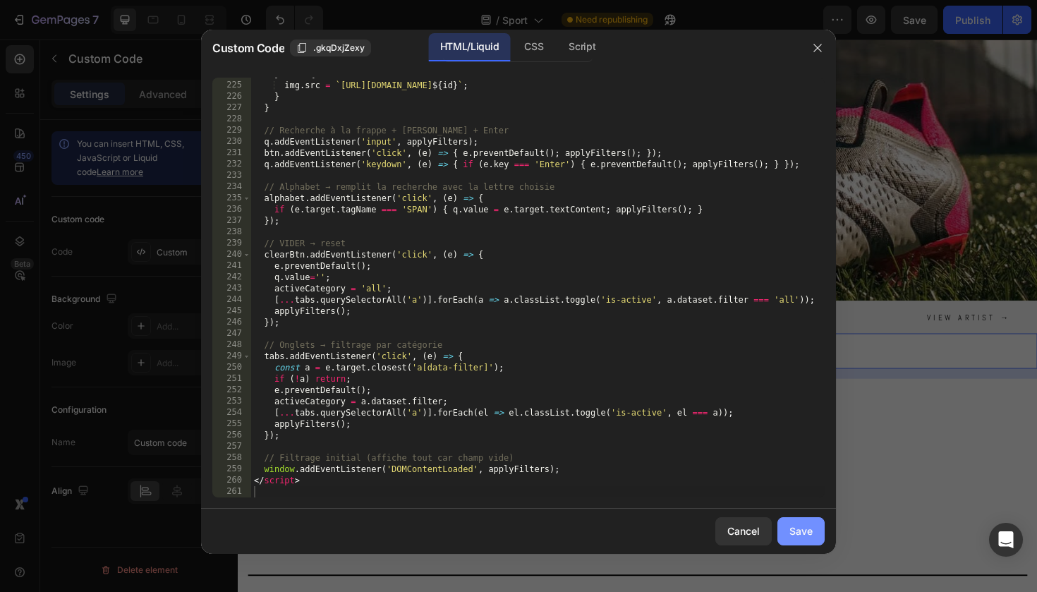
click at [800, 538] on div "Save" at bounding box center [801, 531] width 23 height 15
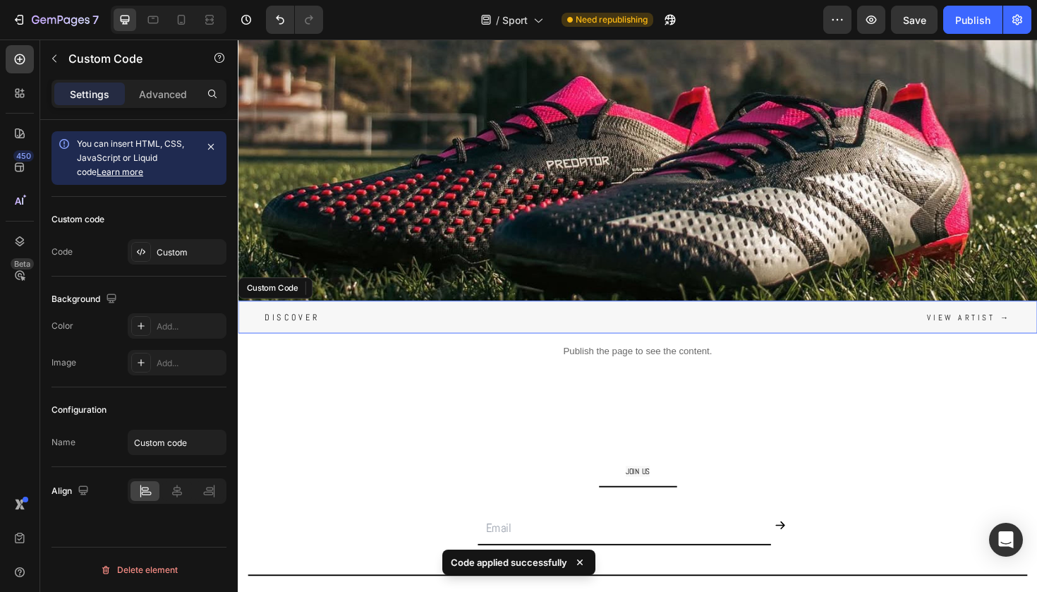
click at [664, 321] on div "Discover View artist →" at bounding box center [661, 333] width 847 height 35
click at [324, 332] on div "Discover View artist →" at bounding box center [661, 333] width 847 height 35
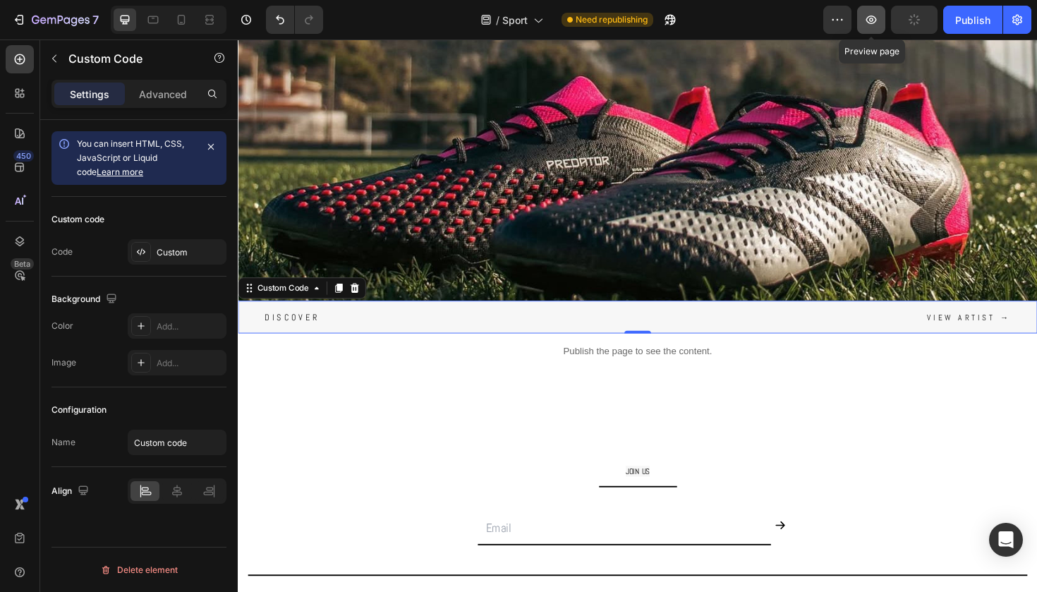
click at [875, 18] on icon "button" at bounding box center [872, 20] width 11 height 8
click at [303, 335] on span "Discover" at bounding box center [295, 333] width 59 height 9
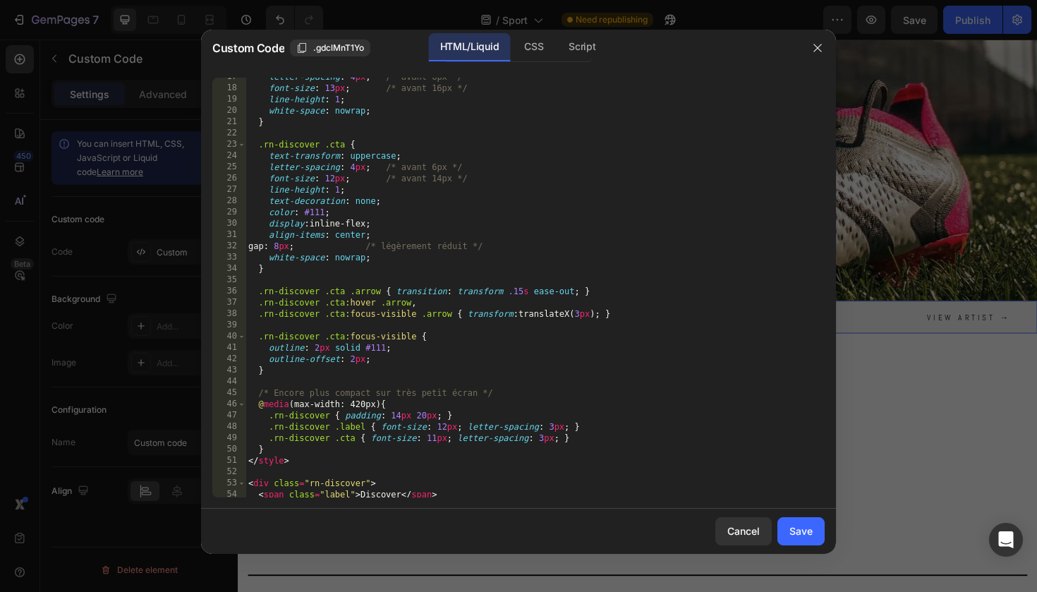
scroll to position [258, 0]
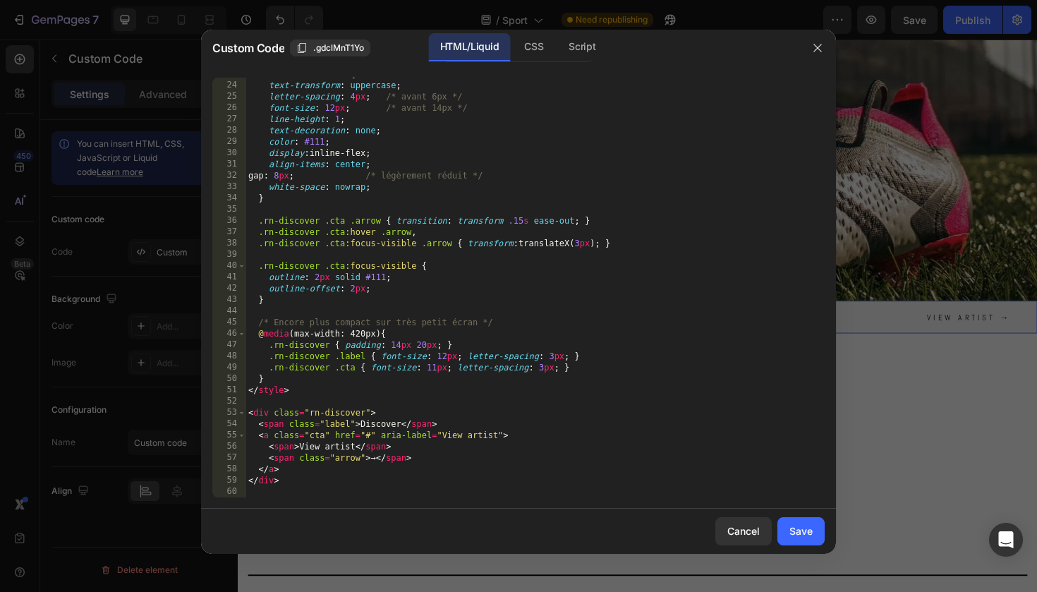
click at [378, 425] on div ".rn-discover .cta { text-transform : uppercase ; letter-spacing : 4 px ; /* ava…" at bounding box center [535, 289] width 579 height 442
paste textarea "DÉCOUVERTE"
drag, startPoint x: 351, startPoint y: 451, endPoint x: 302, endPoint y: 444, distance: 49.2
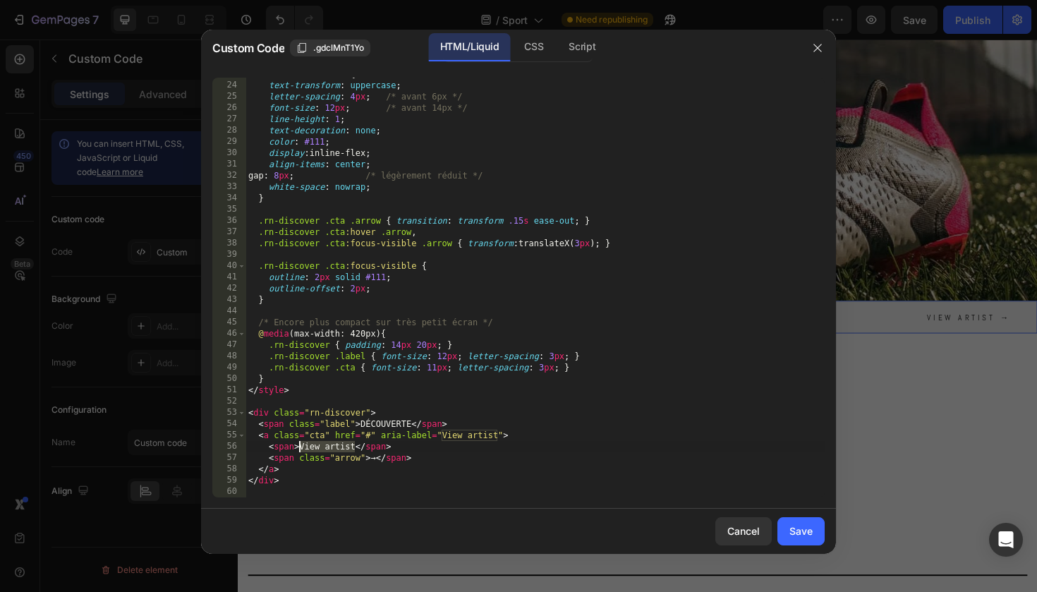
click at [302, 444] on div ".rn-discover .cta { text-transform : uppercase ; letter-spacing : 4 px ; /* ava…" at bounding box center [535, 289] width 579 height 442
paste textarea "oir l'artiste"
type textarea "<span>Voir l'artiste</span>"
click at [790, 536] on div "Save" at bounding box center [801, 531] width 23 height 15
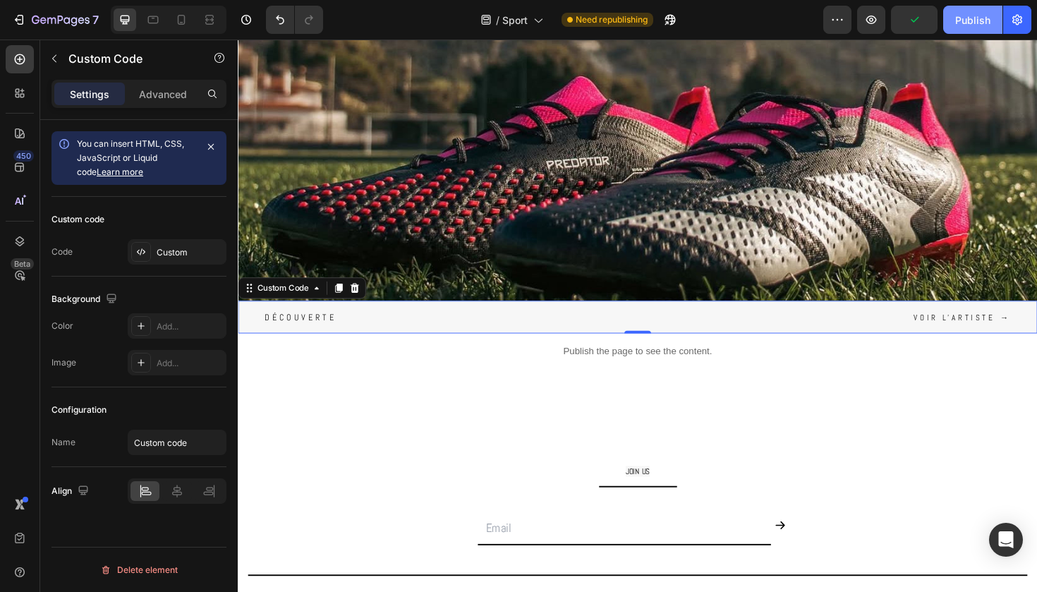
click at [983, 25] on div "Publish" at bounding box center [973, 20] width 35 height 15
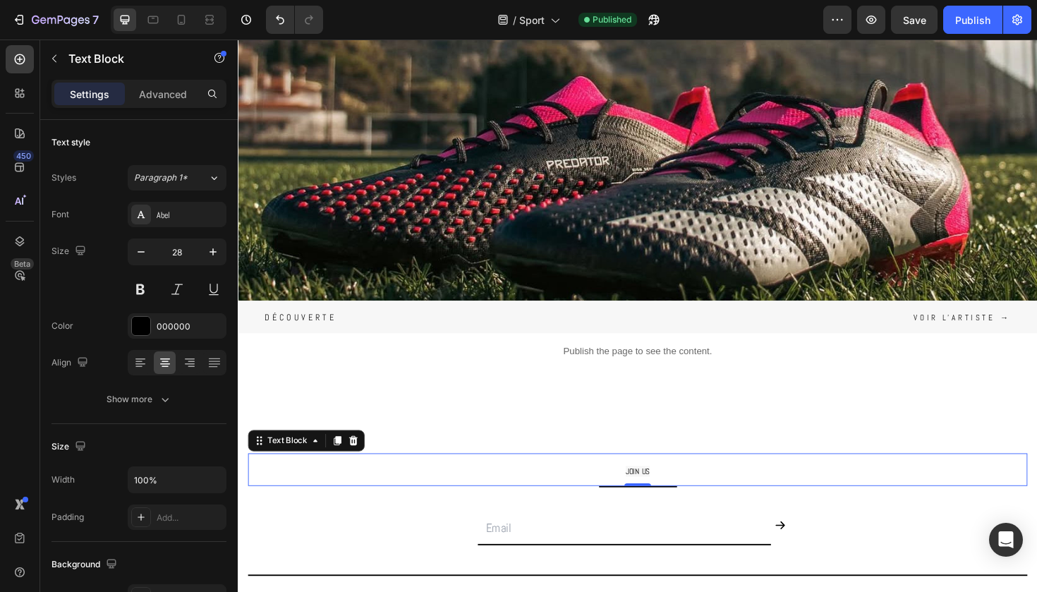
click at [659, 493] on span "JOIN US" at bounding box center [661, 496] width 25 height 11
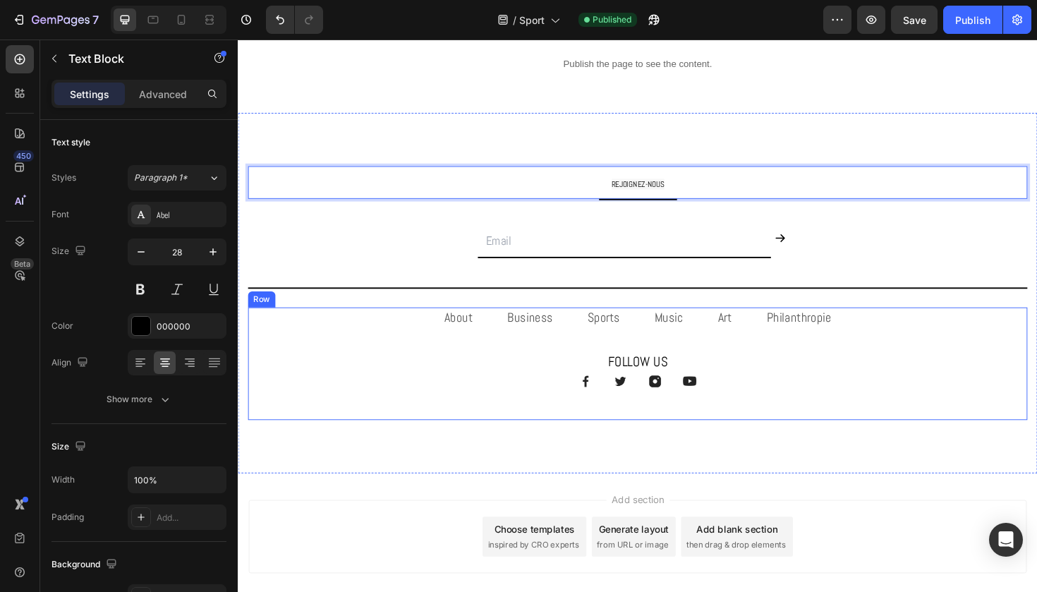
scroll to position [474, 0]
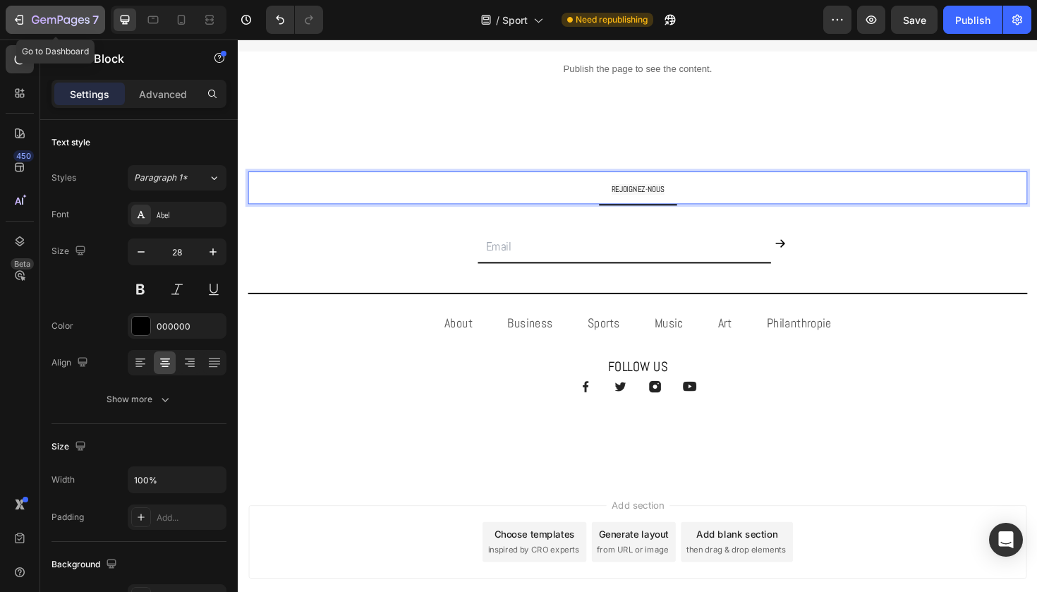
click at [72, 20] on icon "button" at bounding box center [74, 21] width 6 height 9
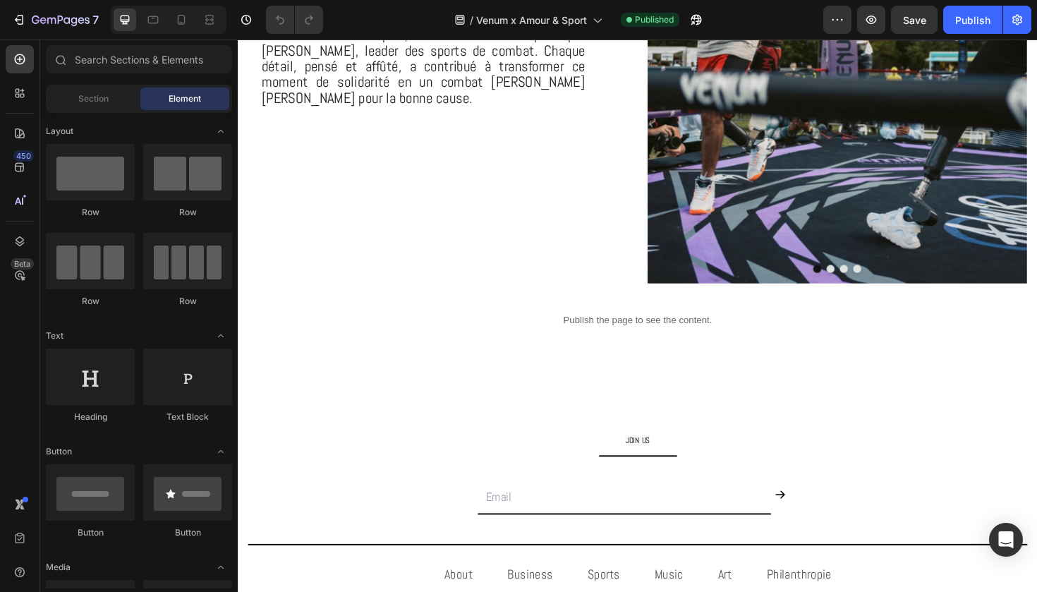
scroll to position [733, 0]
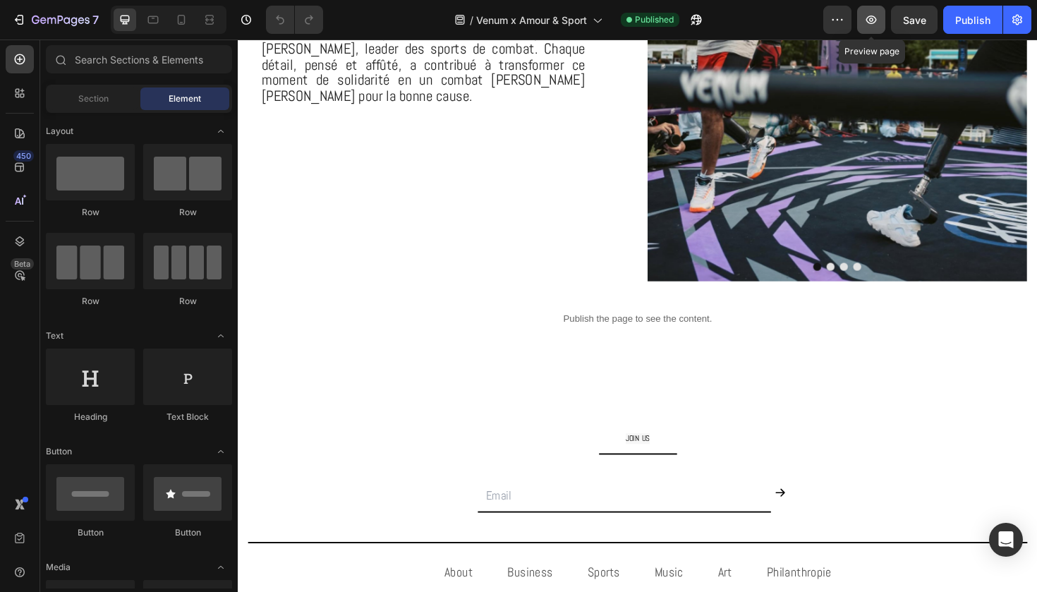
click at [876, 23] on icon "button" at bounding box center [871, 20] width 14 height 14
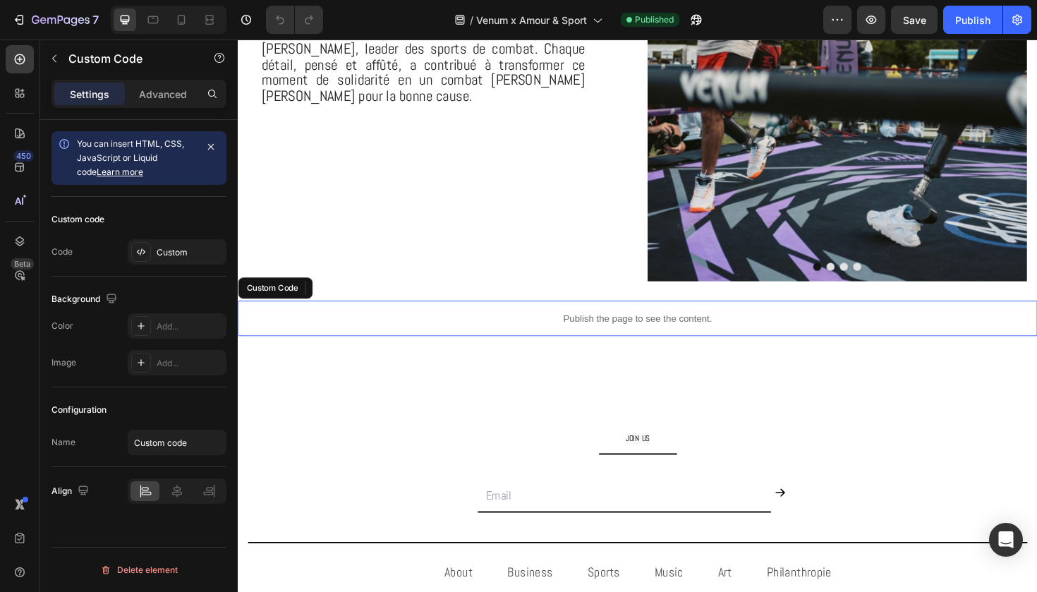
click at [469, 339] on p "Publish the page to see the content." at bounding box center [661, 334] width 847 height 15
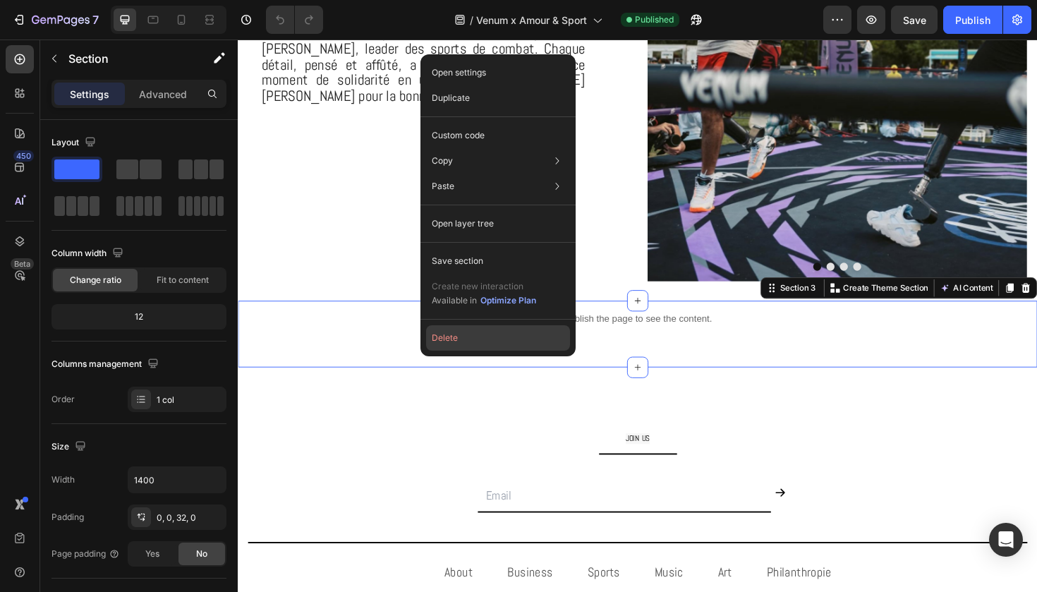
click at [472, 337] on button "Delete" at bounding box center [498, 337] width 144 height 25
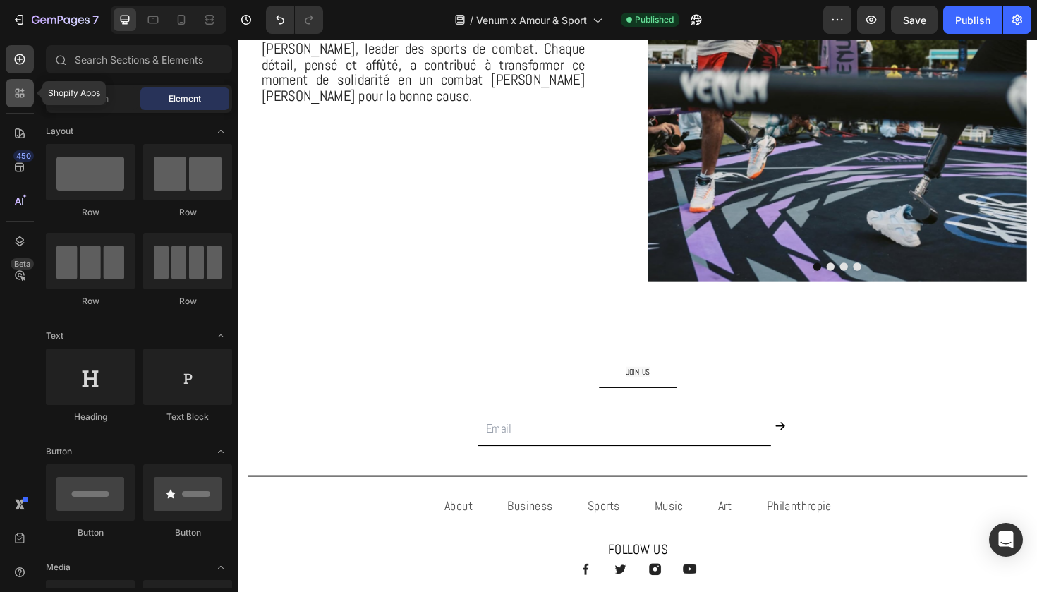
click at [27, 100] on div at bounding box center [20, 93] width 28 height 28
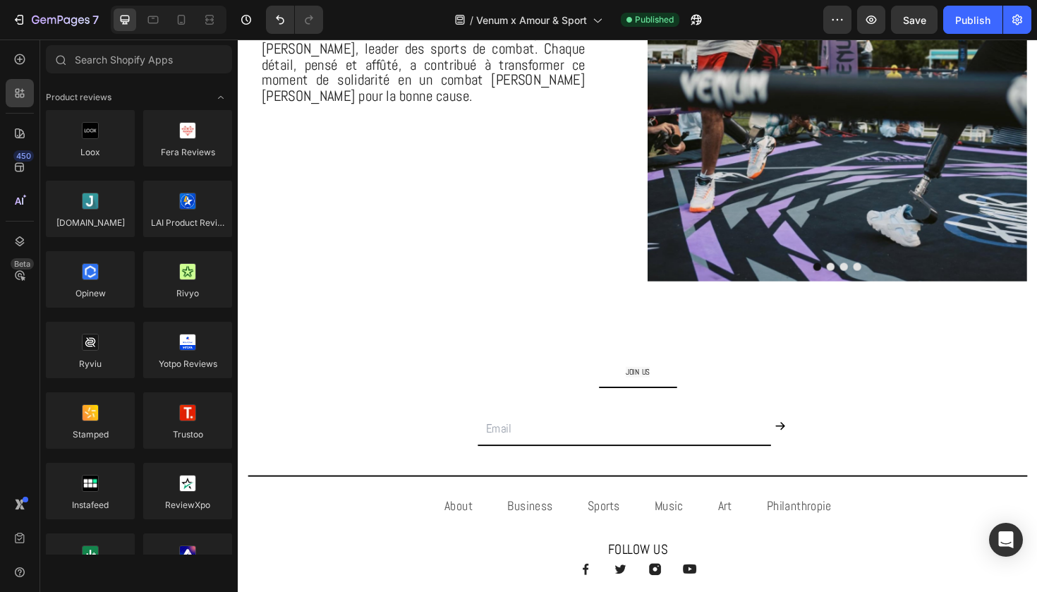
click at [28, 76] on div "450 Beta" at bounding box center [20, 267] width 28 height 445
click at [24, 67] on div at bounding box center [20, 59] width 28 height 28
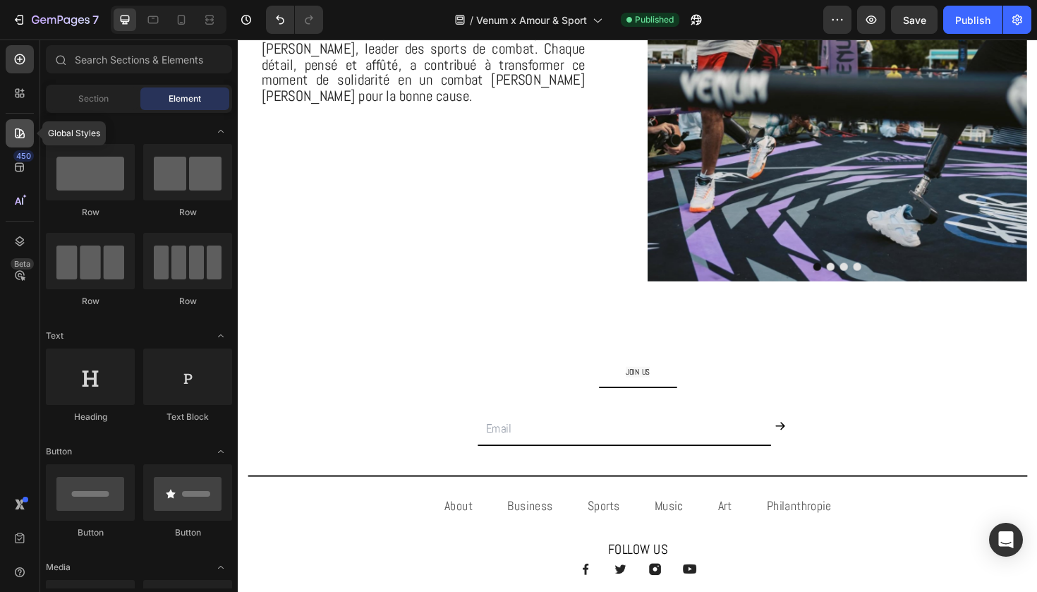
click at [28, 146] on div at bounding box center [20, 133] width 28 height 28
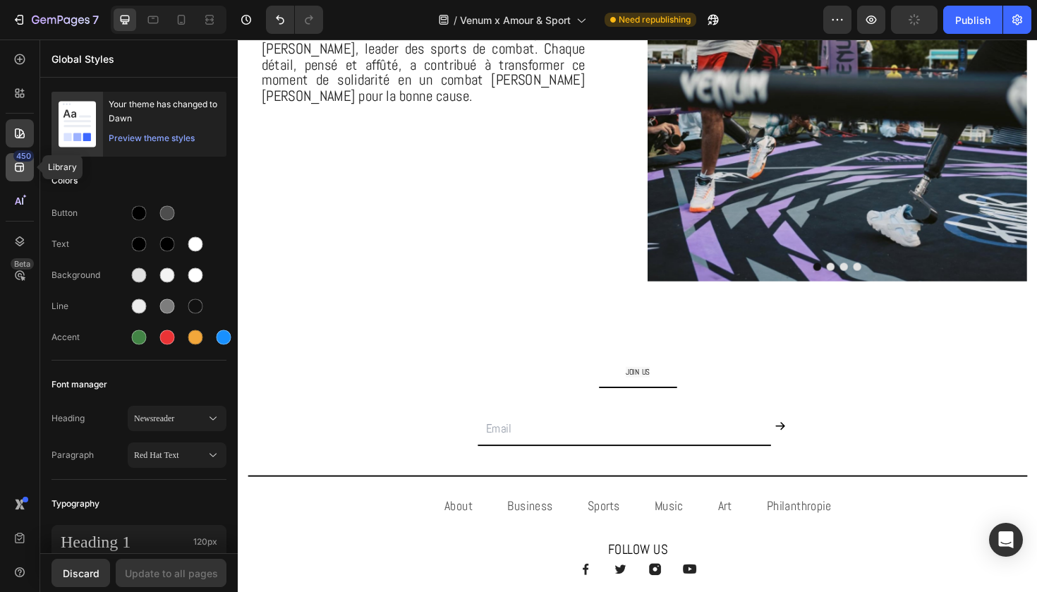
click at [23, 166] on icon at bounding box center [19, 167] width 9 height 9
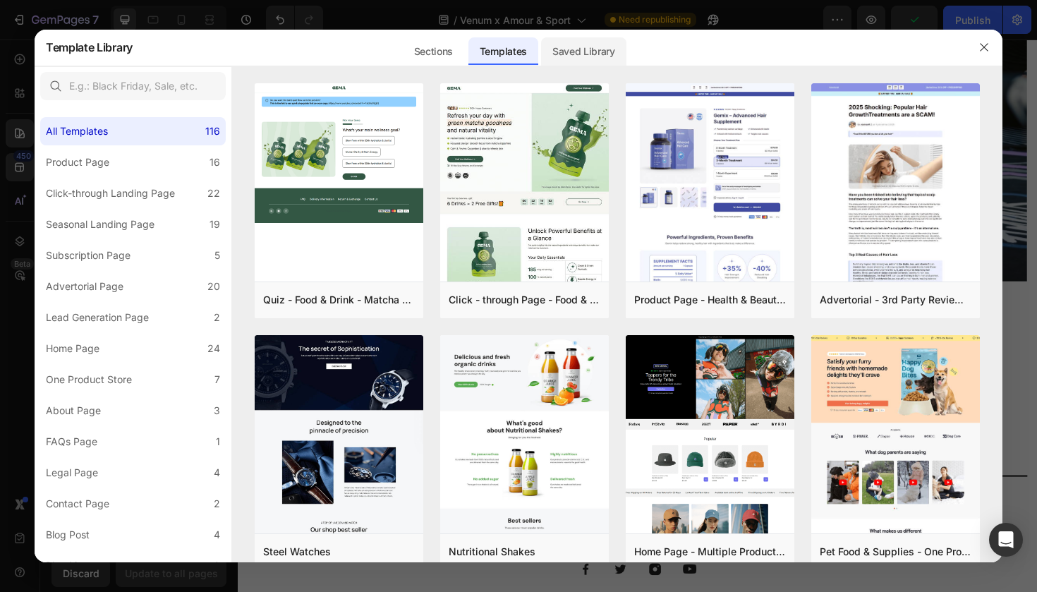
click at [586, 49] on div "Saved Library" at bounding box center [583, 51] width 85 height 28
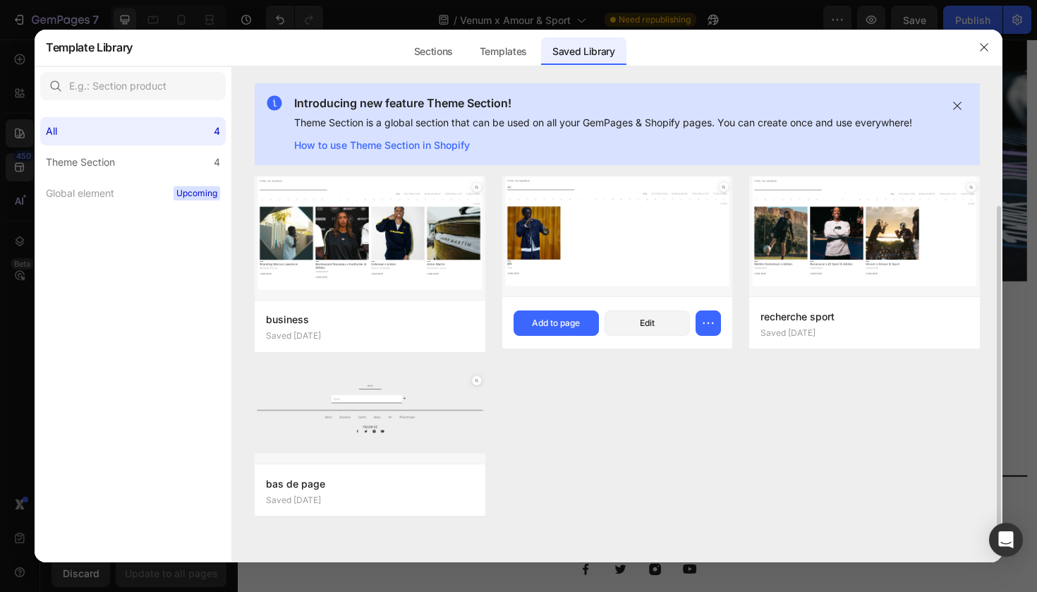
scroll to position [32, 0]
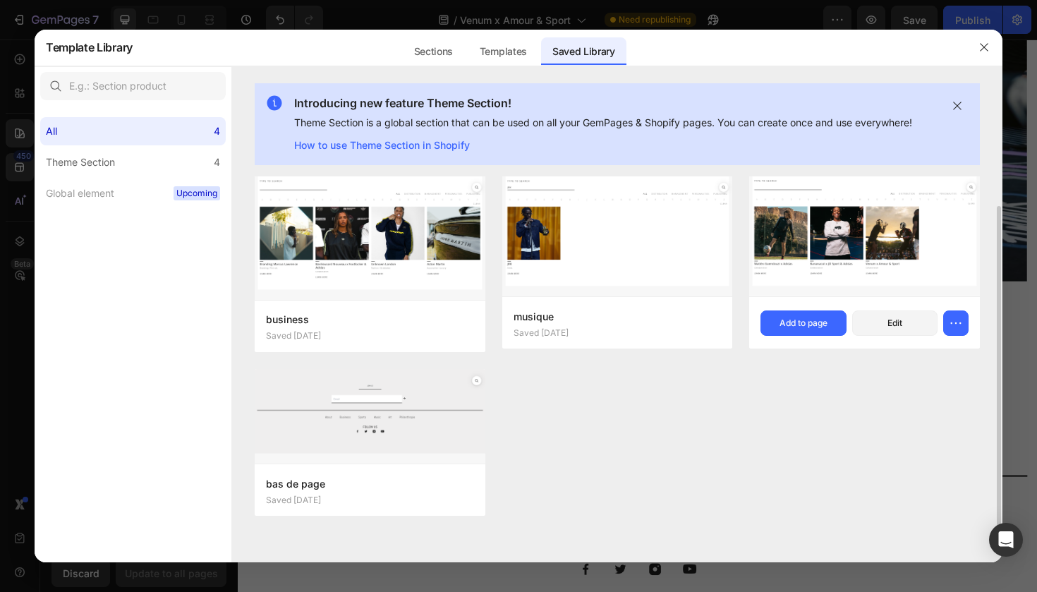
click at [814, 238] on img at bounding box center [864, 236] width 231 height 121
click at [793, 328] on div "Add to page" at bounding box center [804, 323] width 48 height 13
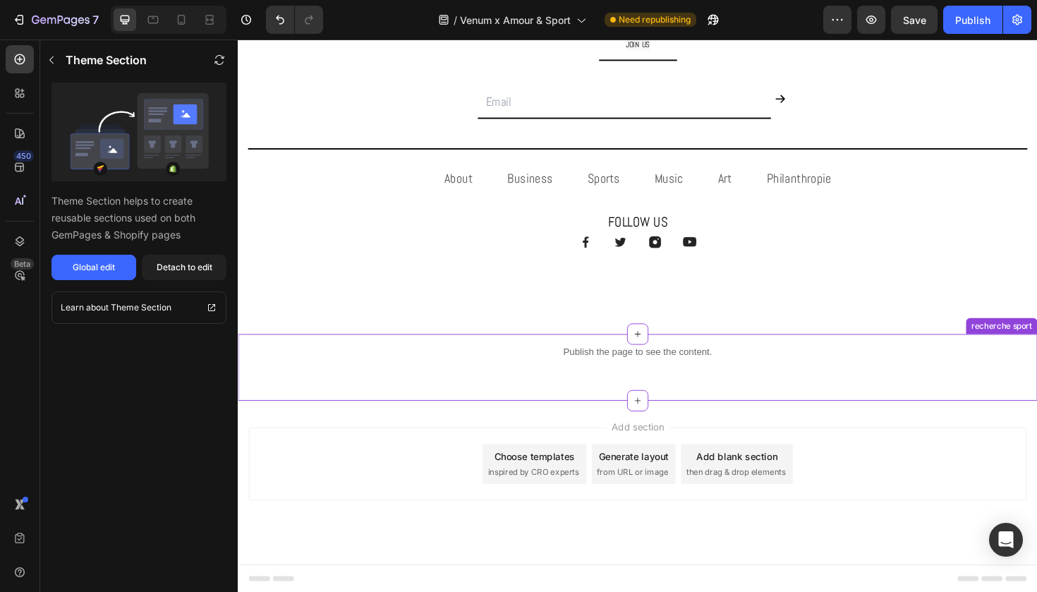
scroll to position [0, 0]
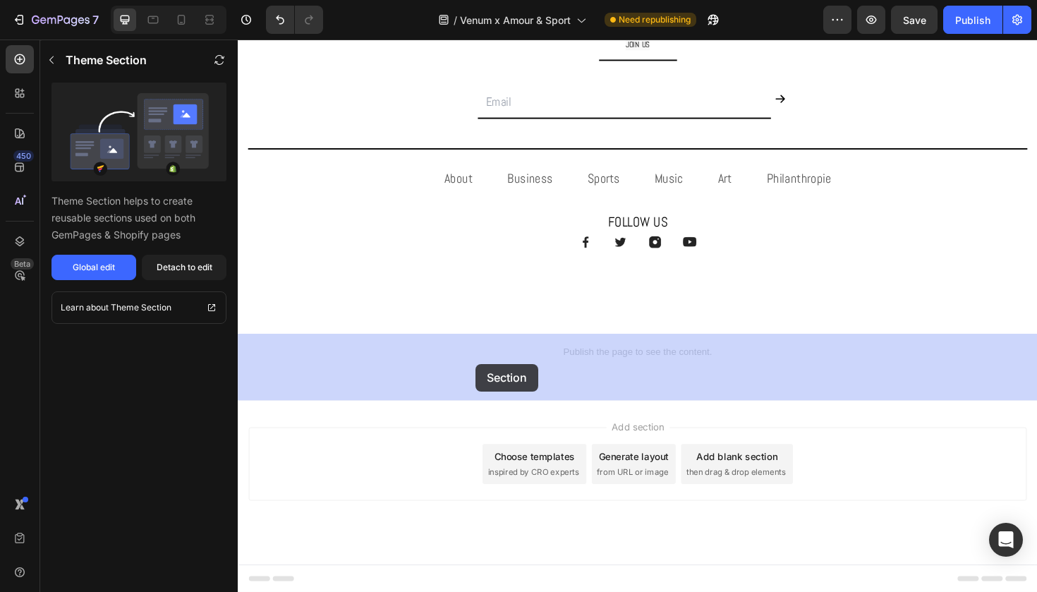
drag, startPoint x: 542, startPoint y: 367, endPoint x: 490, endPoint y: 385, distance: 55.1
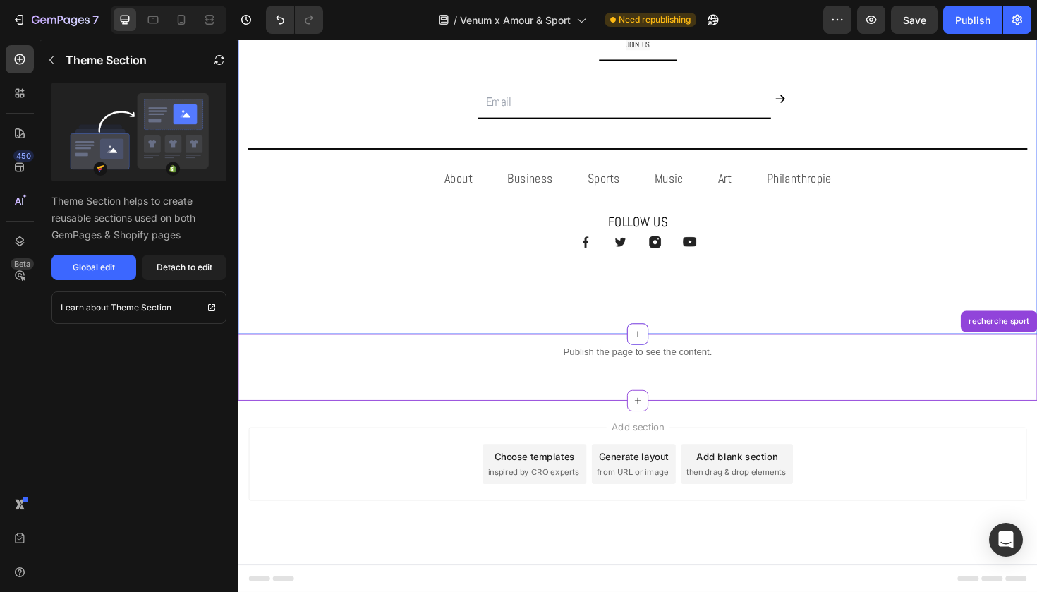
click at [486, 335] on div "JOIN US Text Block Title Line Email Field Submit Button Row Newsletter Title Li…" at bounding box center [661, 161] width 847 height 382
click at [486, 377] on p "Publish the page to see the content." at bounding box center [661, 370] width 847 height 15
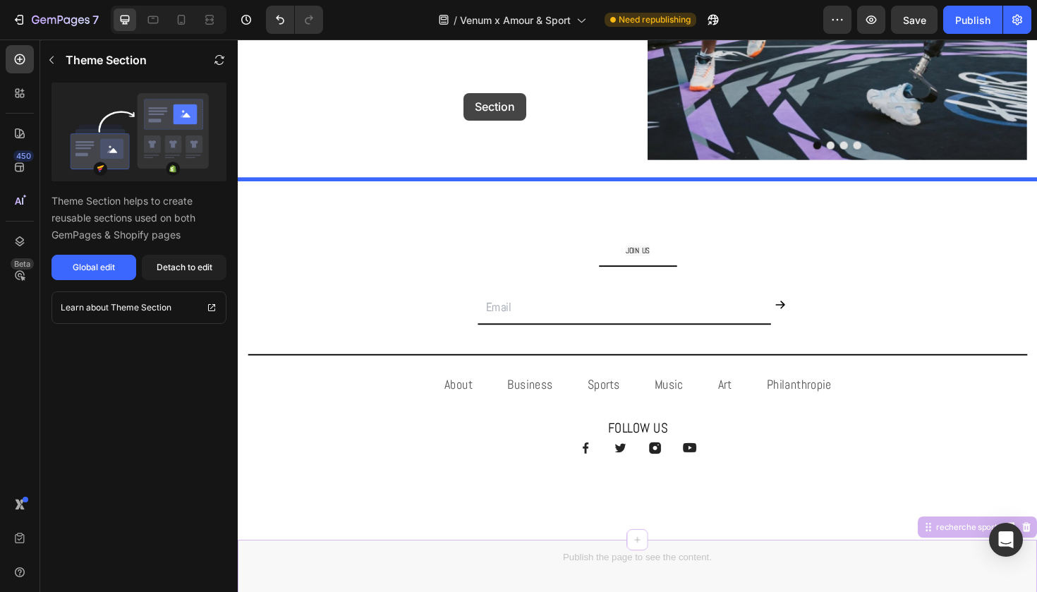
scroll to position [859, 0]
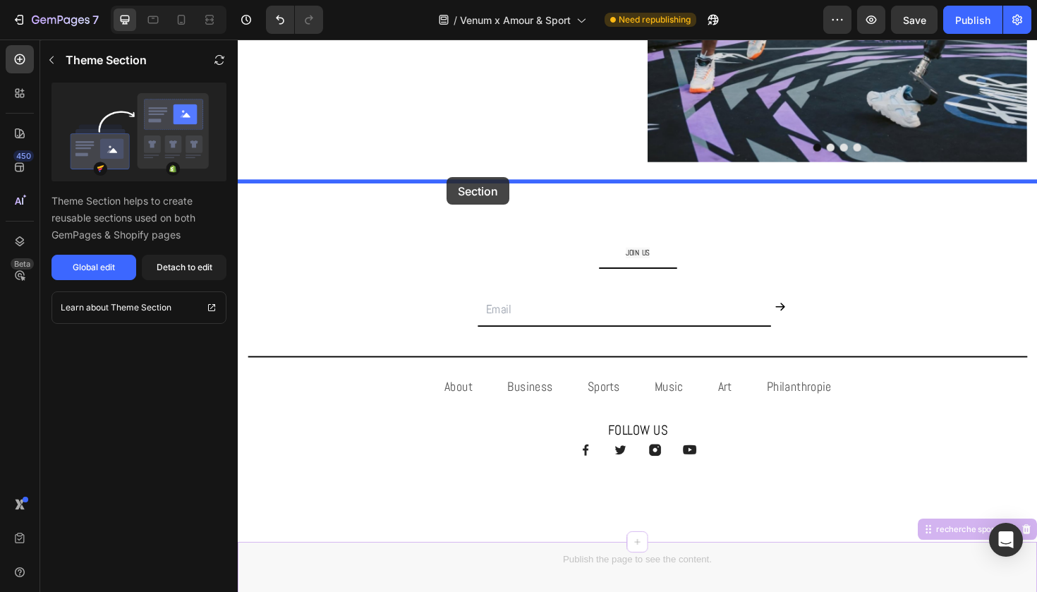
drag, startPoint x: 486, startPoint y: 377, endPoint x: 458, endPoint y: 186, distance: 193.3
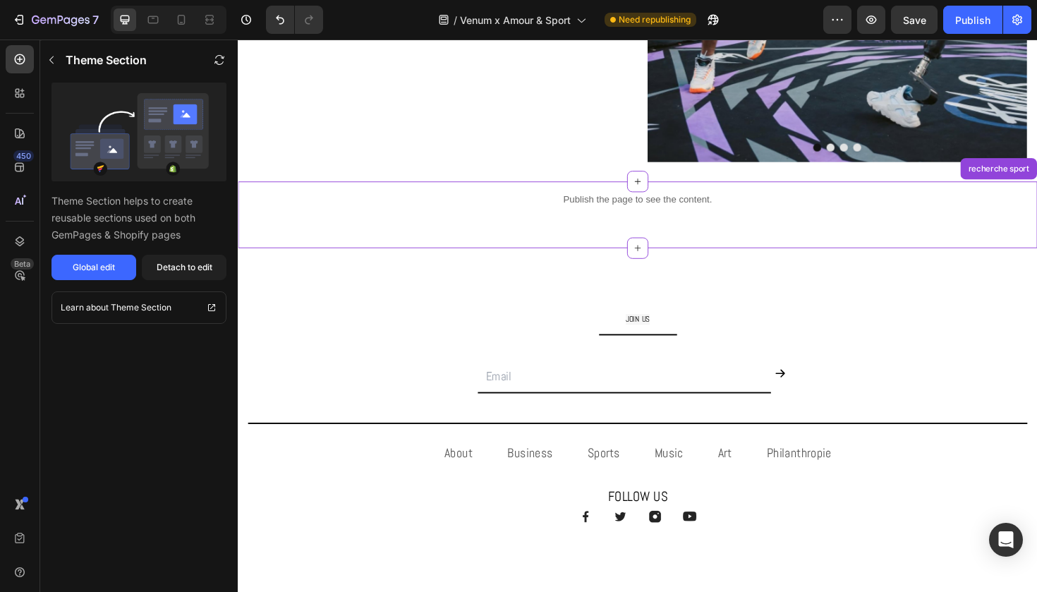
click at [455, 206] on p "Publish the page to see the content." at bounding box center [661, 208] width 847 height 15
click at [157, 266] on div "Detach to edit" at bounding box center [185, 267] width 56 height 13
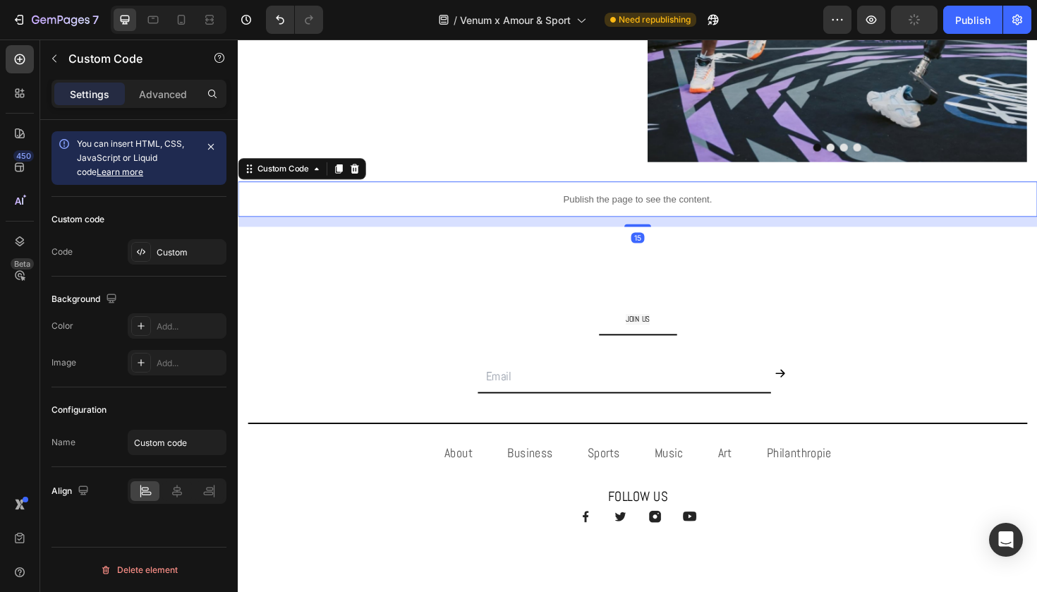
click at [387, 212] on p "Publish the page to see the content." at bounding box center [661, 208] width 847 height 15
click at [178, 257] on div "Custom" at bounding box center [190, 252] width 66 height 13
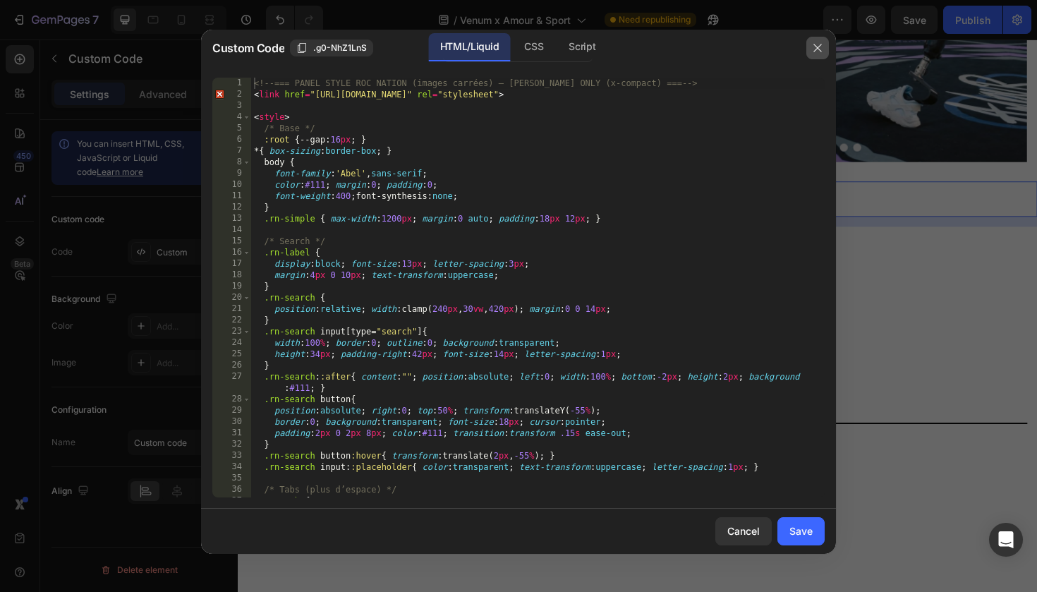
click at [814, 50] on icon "button" at bounding box center [817, 47] width 11 height 11
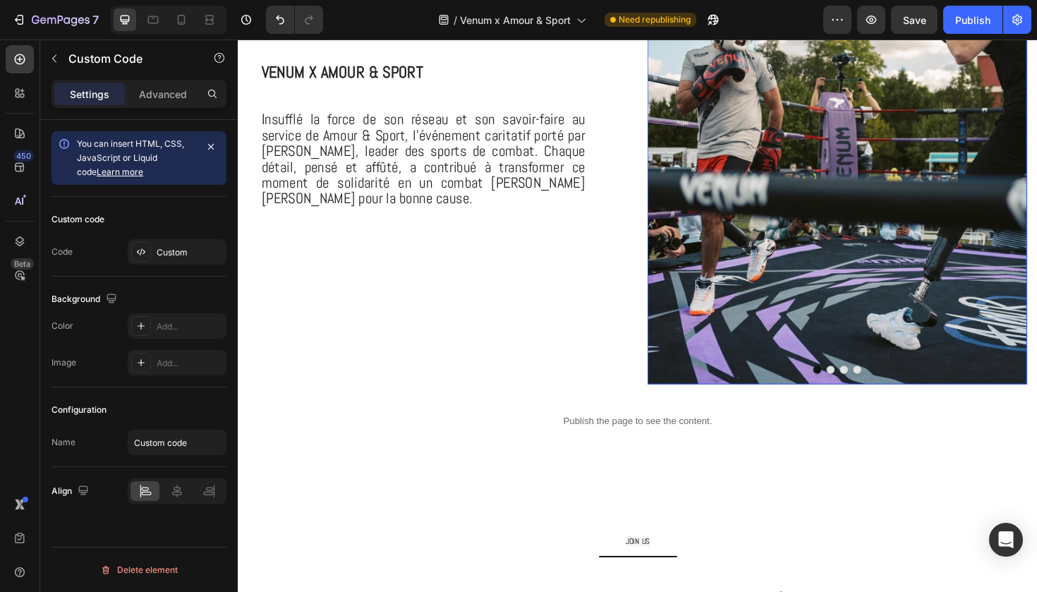
scroll to position [656, 0]
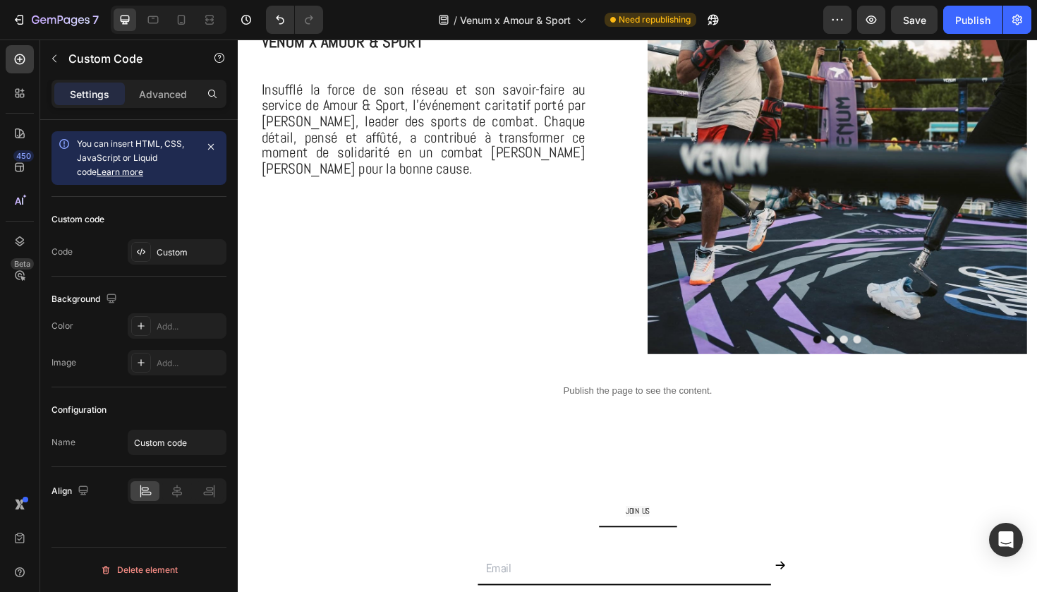
click at [589, 411] on p "Publish the page to see the content." at bounding box center [661, 411] width 847 height 15
click at [600, 408] on p "Publish the page to see the content." at bounding box center [661, 411] width 847 height 15
click at [596, 416] on p "Publish the page to see the content." at bounding box center [661, 411] width 847 height 15
click at [580, 429] on div "Publish the page to see the content." at bounding box center [661, 411] width 847 height 37
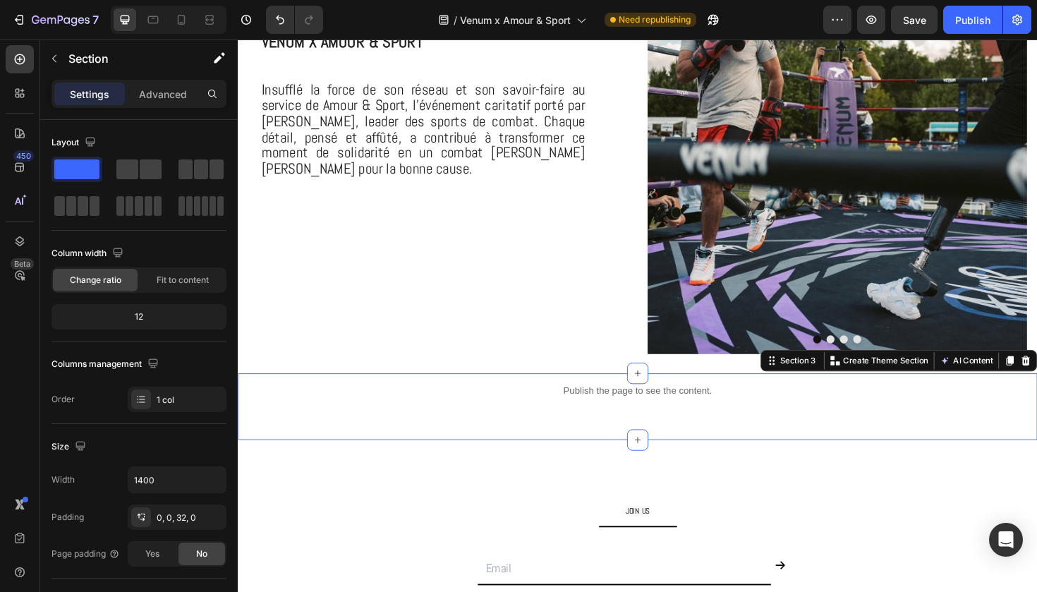
click at [583, 447] on div "Publish the page to see the content. Custom Code Section 3 Create Theme Section…" at bounding box center [661, 428] width 847 height 71
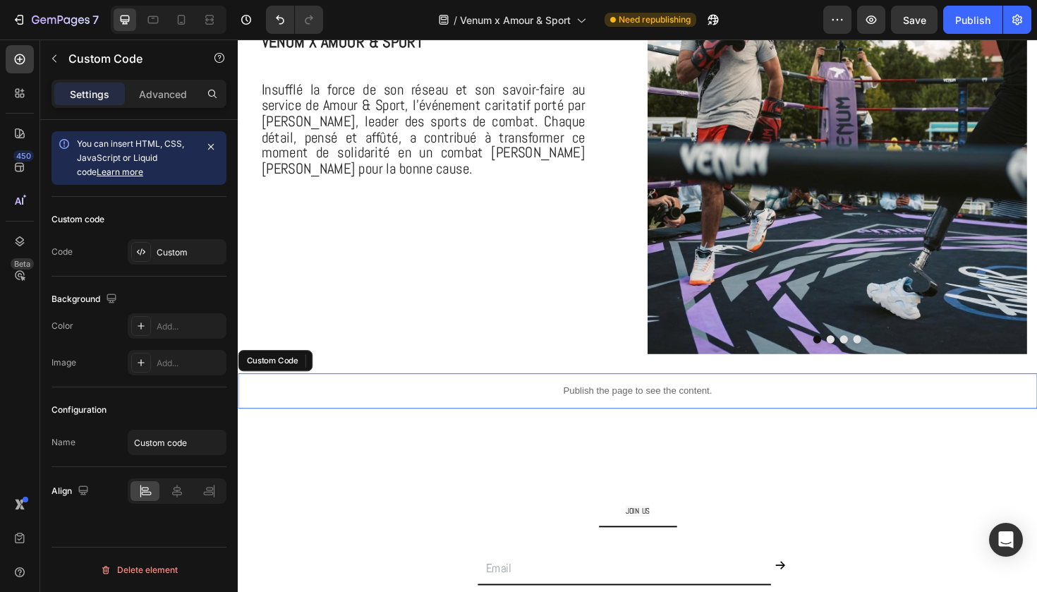
click at [579, 409] on p "Publish the page to see the content." at bounding box center [661, 411] width 847 height 15
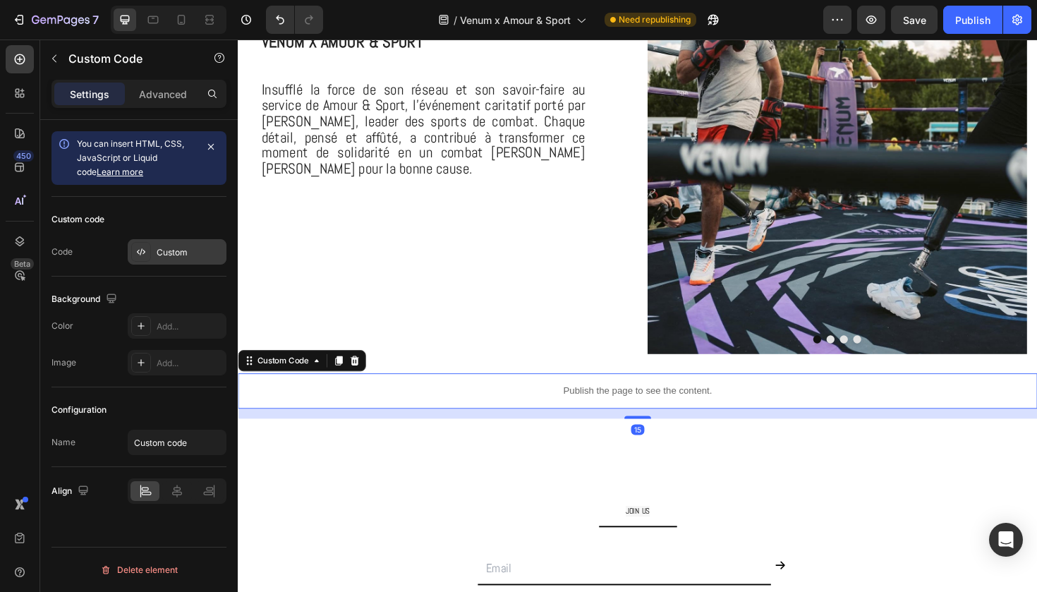
click at [181, 258] on div "Custom" at bounding box center [190, 252] width 66 height 13
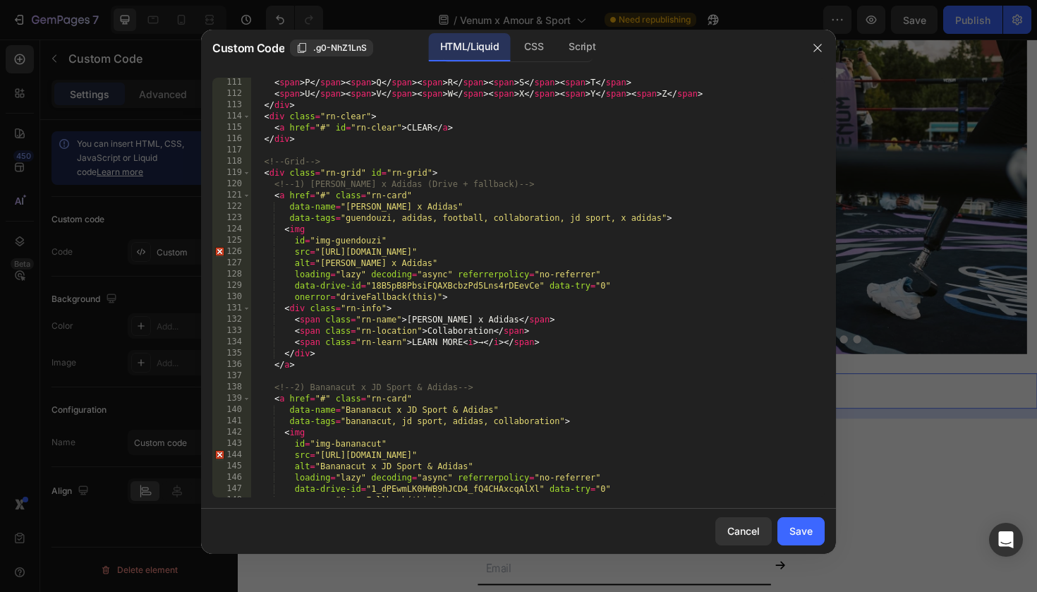
scroll to position [1266, 0]
click at [353, 352] on div "< span > P </ span > < span > Q </ span > < span > R </ span > < span > S </ sp…" at bounding box center [538, 297] width 574 height 442
type textarea "</script>"
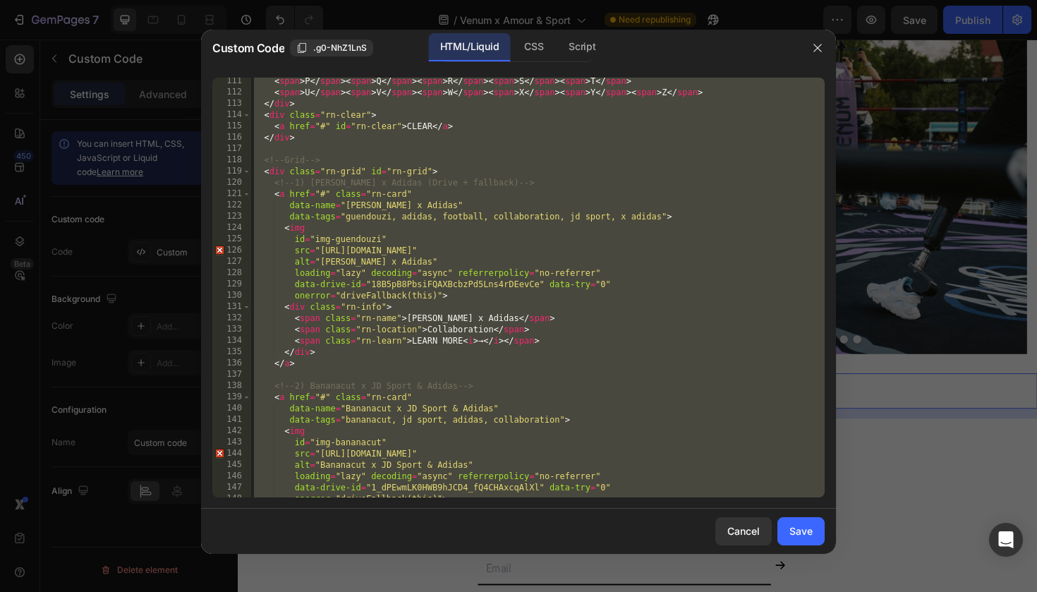
paste textarea
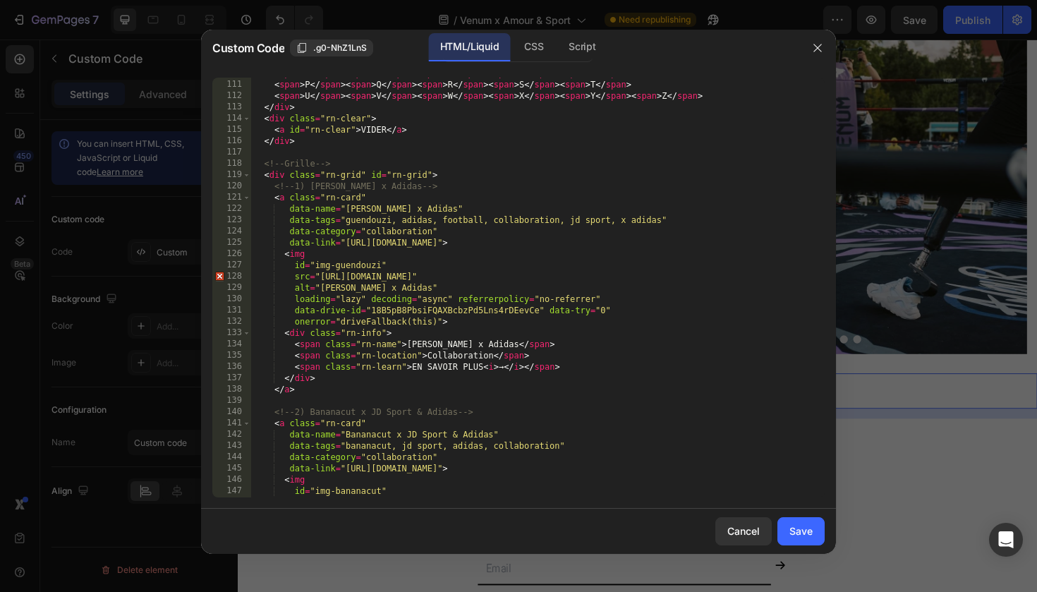
scroll to position [1264, 0]
click at [334, 375] on div "< span > K </ span > < span > L </ span > < span > M </ span > < span > N </ sp…" at bounding box center [538, 288] width 574 height 442
drag, startPoint x: 334, startPoint y: 375, endPoint x: 286, endPoint y: 375, distance: 48.0
click at [286, 375] on div "< span > K </ span > < span > L </ span > < span > M </ span > < span > N </ sp…" at bounding box center [538, 288] width 574 height 442
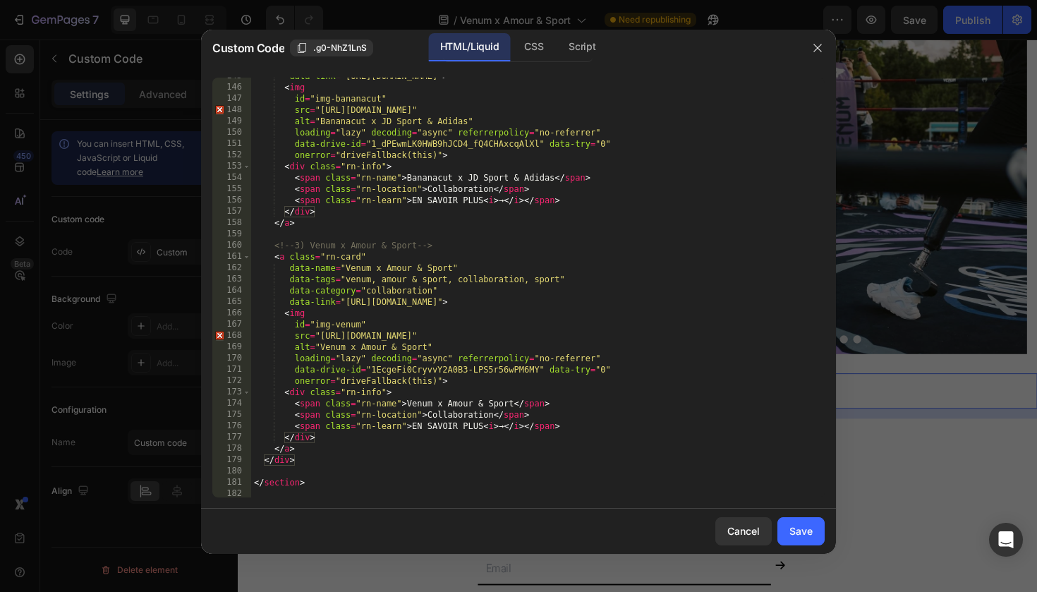
scroll to position [1656, 0]
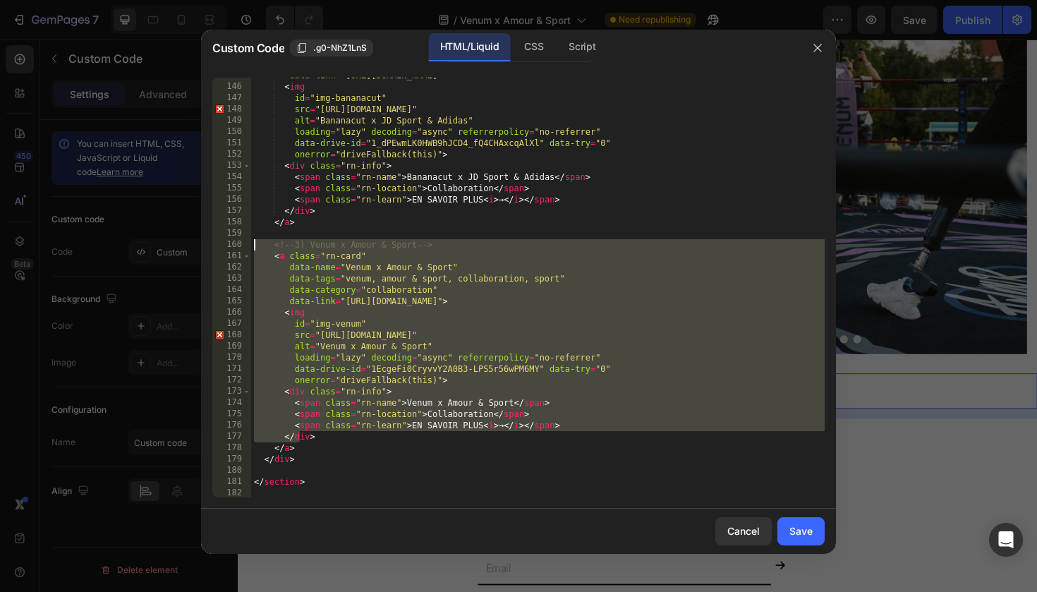
drag, startPoint x: 302, startPoint y: 441, endPoint x: 246, endPoint y: 248, distance: 200.8
click at [246, 248] on div "</div> 145 146 147 148 149 150 151 152 153 154 155 156 157 158 159 160 161 162 …" at bounding box center [518, 288] width 613 height 420
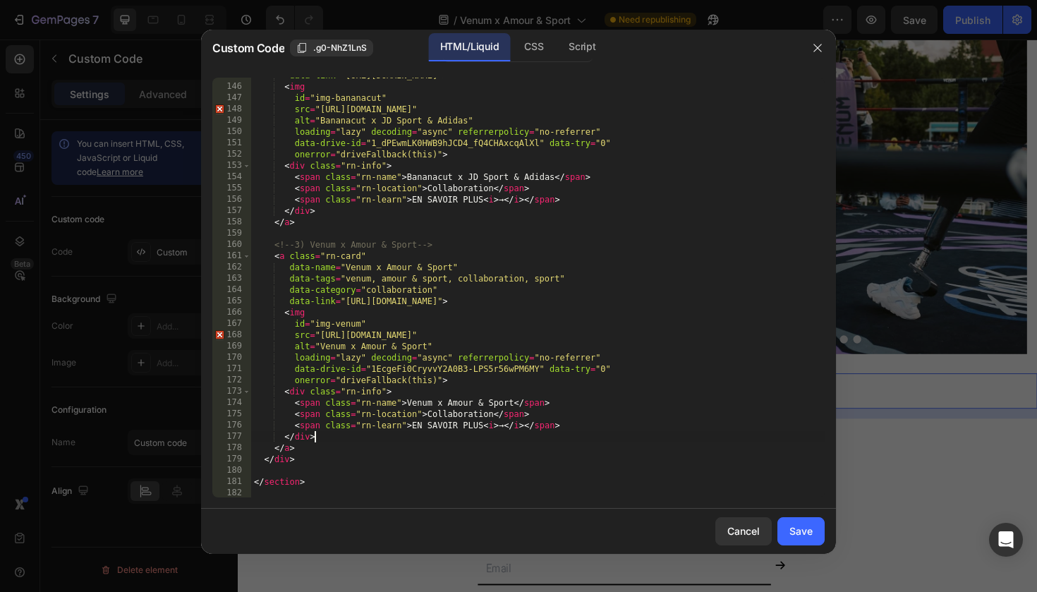
click at [572, 438] on div "data-link = "https://exemple.com/bananacut-jd-adidas" > < img id = "img-bananac…" at bounding box center [538, 291] width 574 height 442
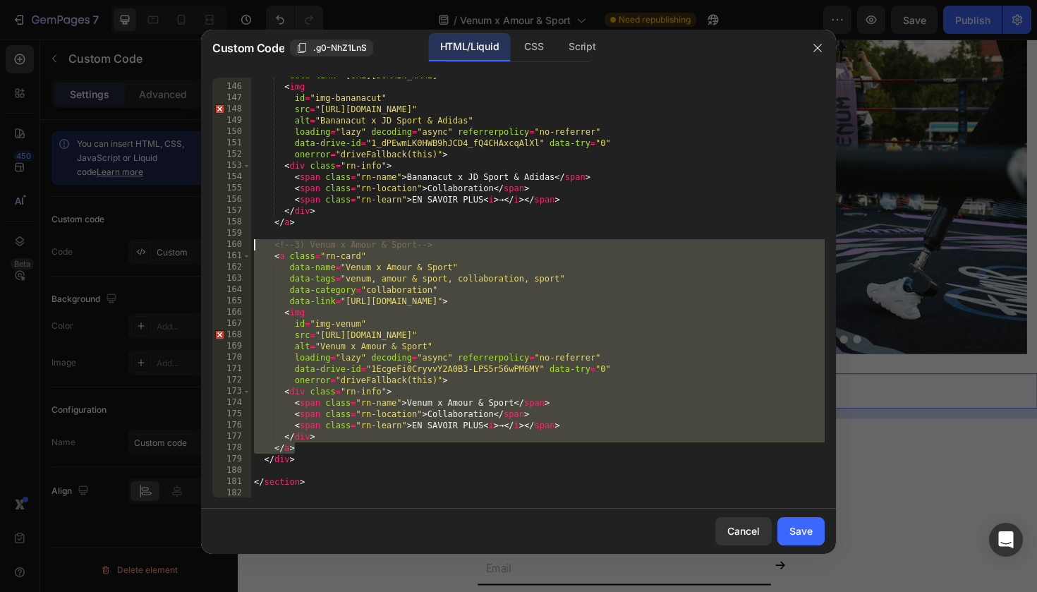
drag, startPoint x: 304, startPoint y: 448, endPoint x: 241, endPoint y: 246, distance: 212.3
click at [241, 246] on div "</div> 145 146 147 148 149 150 151 152 153 154 155 156 157 158 159 160 161 162 …" at bounding box center [518, 288] width 613 height 420
type textarea "<!-- 3) Venum x Amour & Sport --> <a class="rn-card""
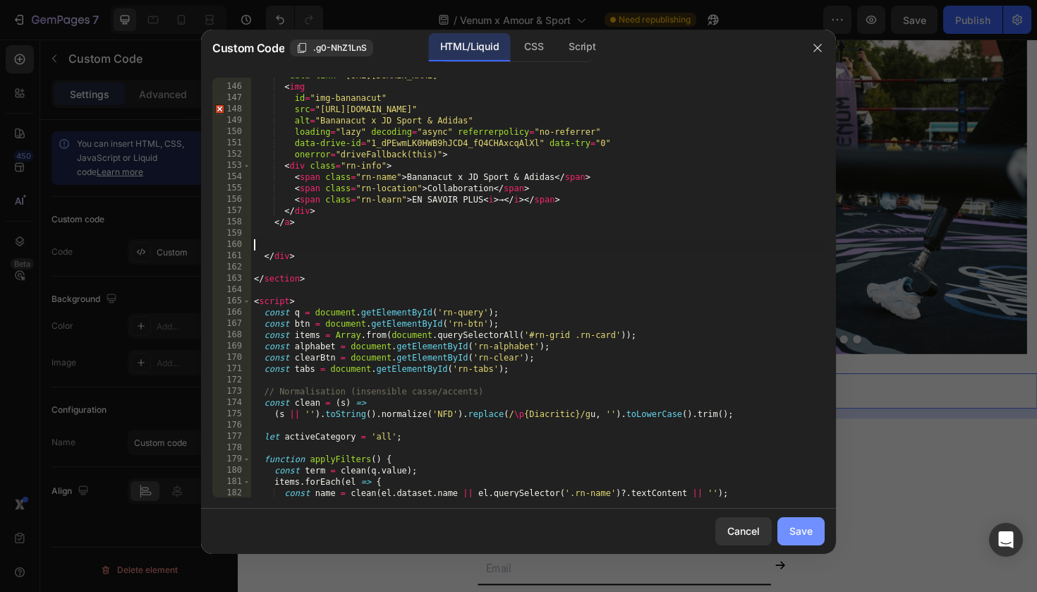
click at [801, 528] on div "Save" at bounding box center [801, 531] width 23 height 15
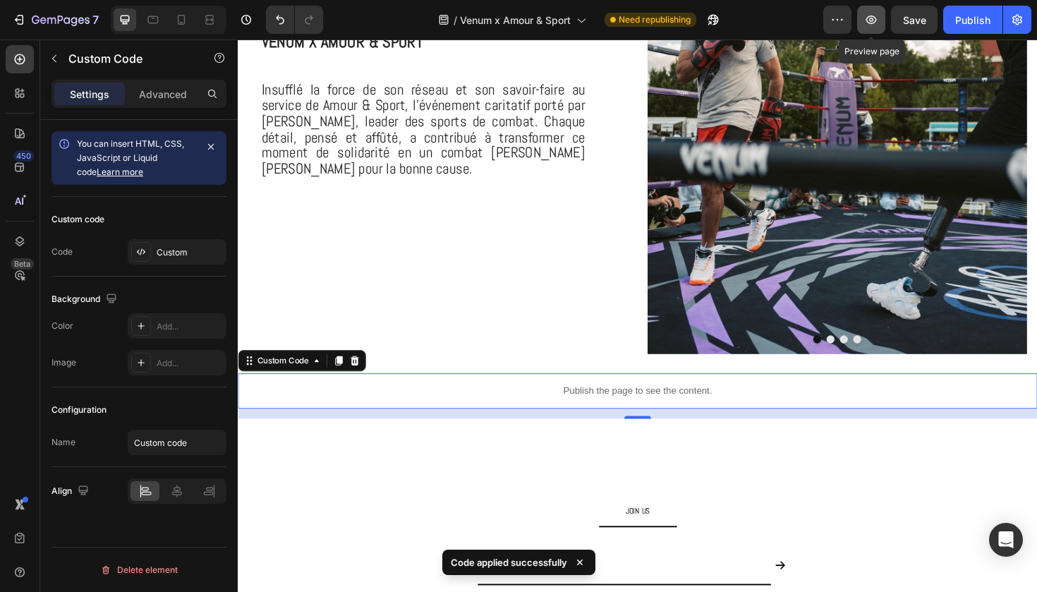
click at [876, 18] on icon "button" at bounding box center [872, 20] width 11 height 8
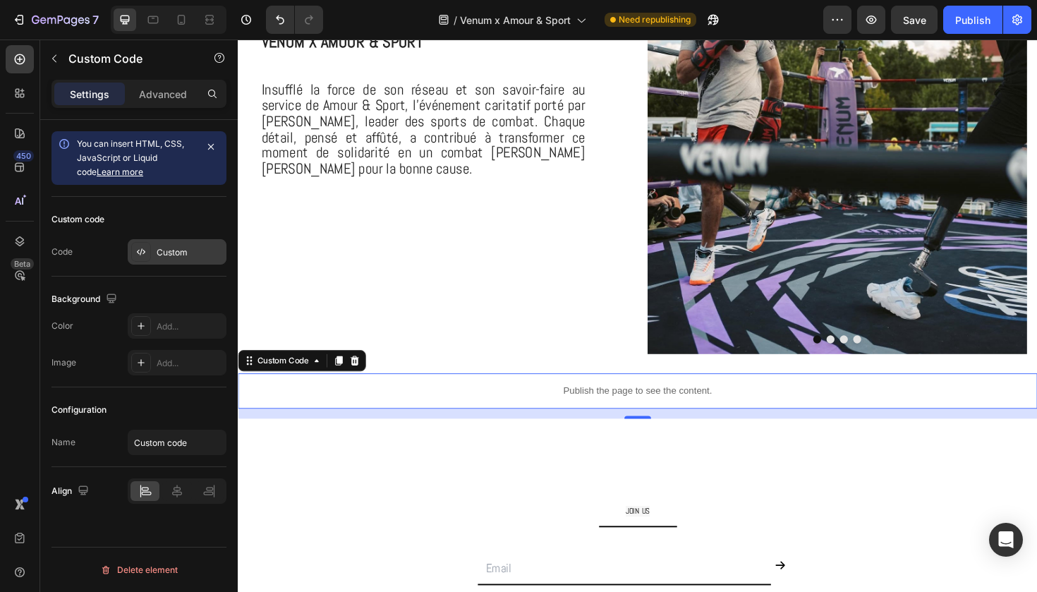
click at [195, 242] on div "Custom" at bounding box center [177, 251] width 99 height 25
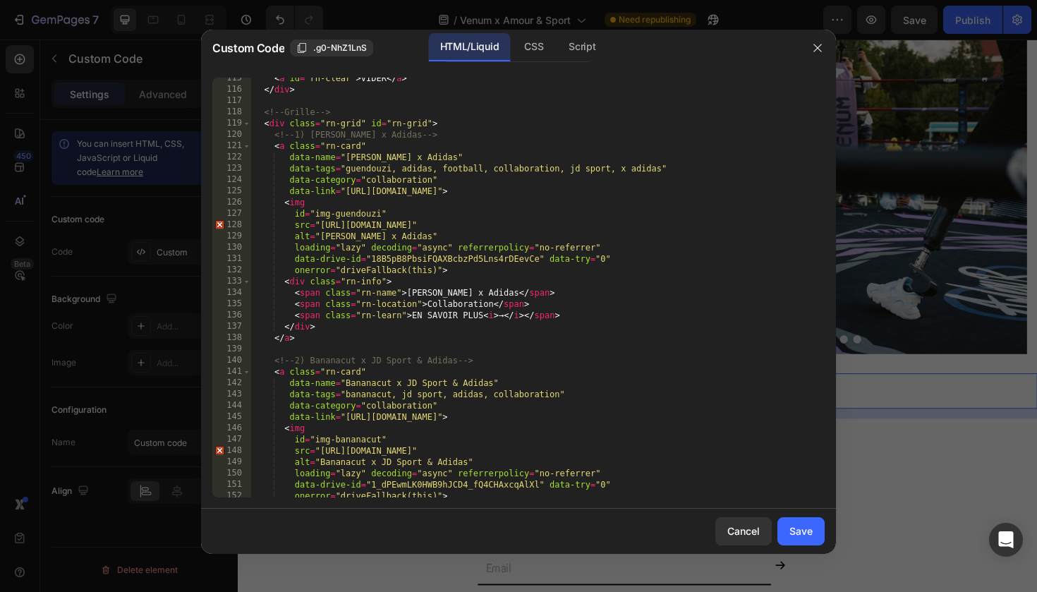
scroll to position [1314, 0]
drag, startPoint x: 361, startPoint y: 147, endPoint x: 328, endPoint y: 148, distance: 32.5
click at [328, 148] on div "< a id = "rn-clear" > VIDER </ a > </ div > <!-- Grille --> < div class = "rn-g…" at bounding box center [538, 294] width 574 height 442
paste textarea "https://gabos.fr/pages/matteo-guendouzi-x-adidas?_ab=0&key=1756371923707"
type textarea "<a class="https://gabos.fr/pages/matteo-guendouzi-x-adidas?_ab=0&key=1756371923…"
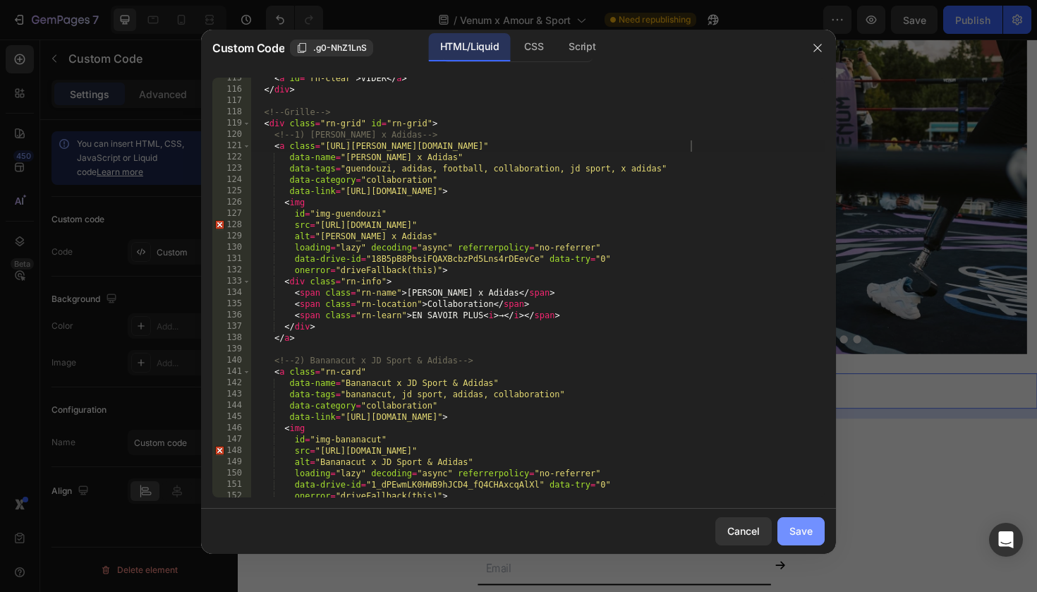
click at [802, 522] on button "Save" at bounding box center [801, 531] width 47 height 28
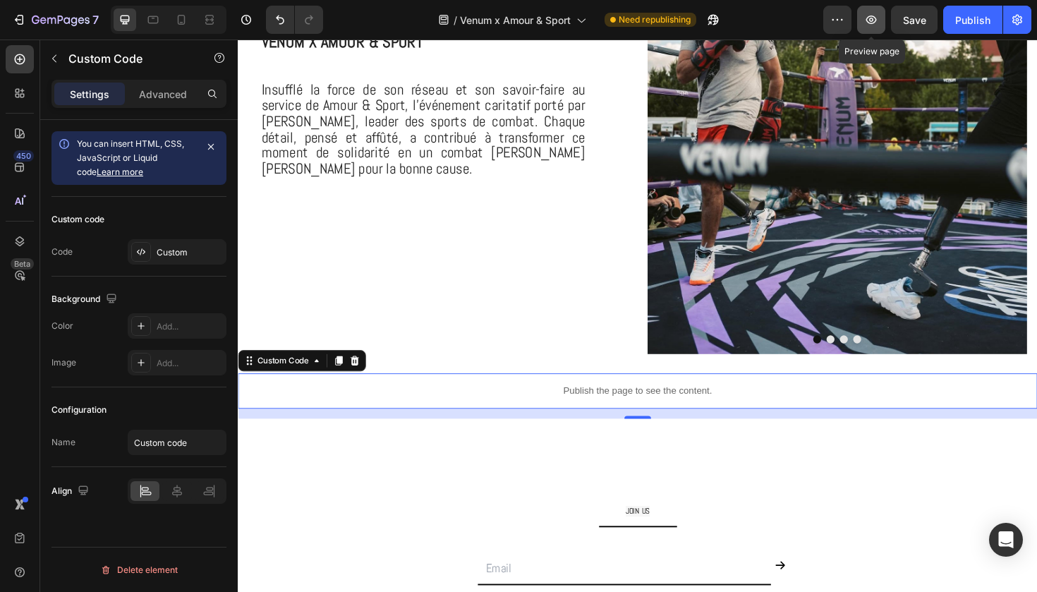
click at [870, 22] on icon "button" at bounding box center [871, 20] width 14 height 14
click at [198, 246] on div "Custom" at bounding box center [190, 252] width 66 height 13
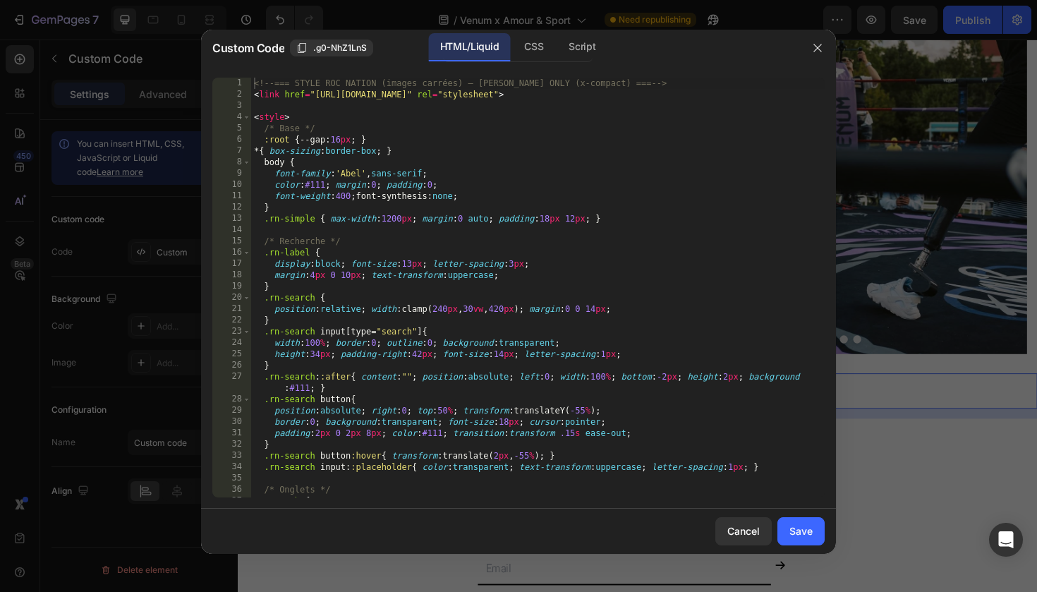
type textarea "margin:4px 0 10px; text-transform:uppercase;"
click at [512, 275] on div "<!-- === STYLE ROC NATION (images carrées) — ABEL ONLY (x-compact) === --> < li…" at bounding box center [538, 299] width 574 height 442
click at [817, 46] on icon "button" at bounding box center [817, 47] width 11 height 11
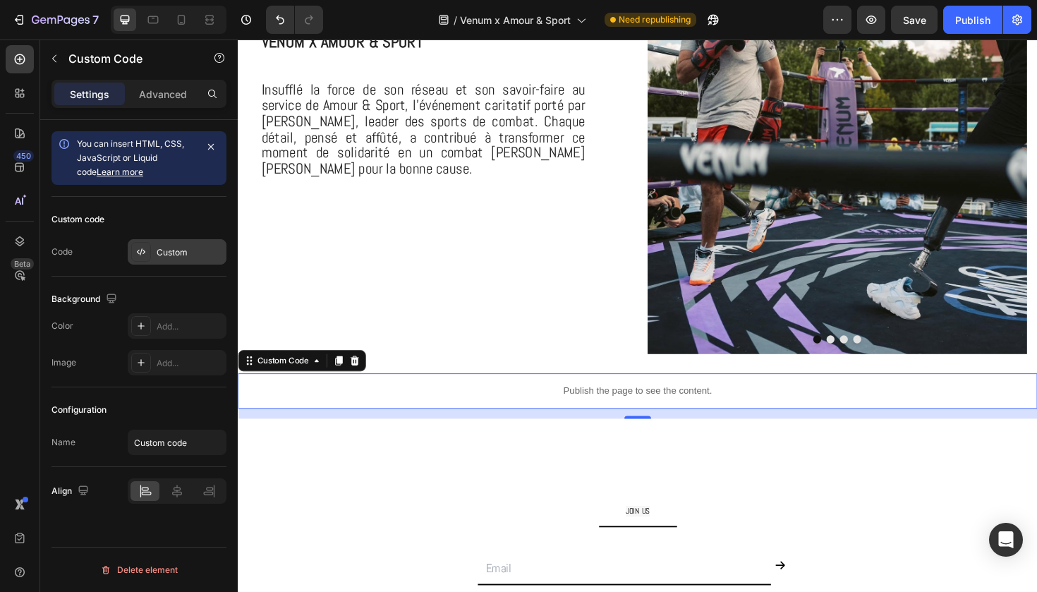
click at [164, 247] on div "Custom" at bounding box center [190, 252] width 66 height 13
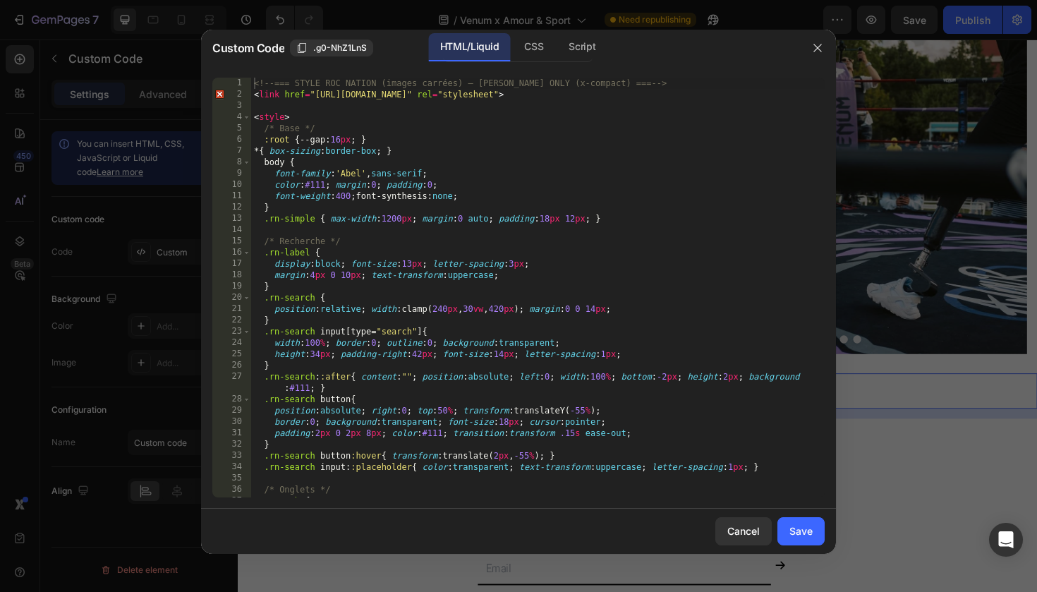
click at [450, 278] on div "<!-- === STYLE ROC NATION (images carrées) — ABEL ONLY (x-compact) === --> < li…" at bounding box center [538, 299] width 574 height 442
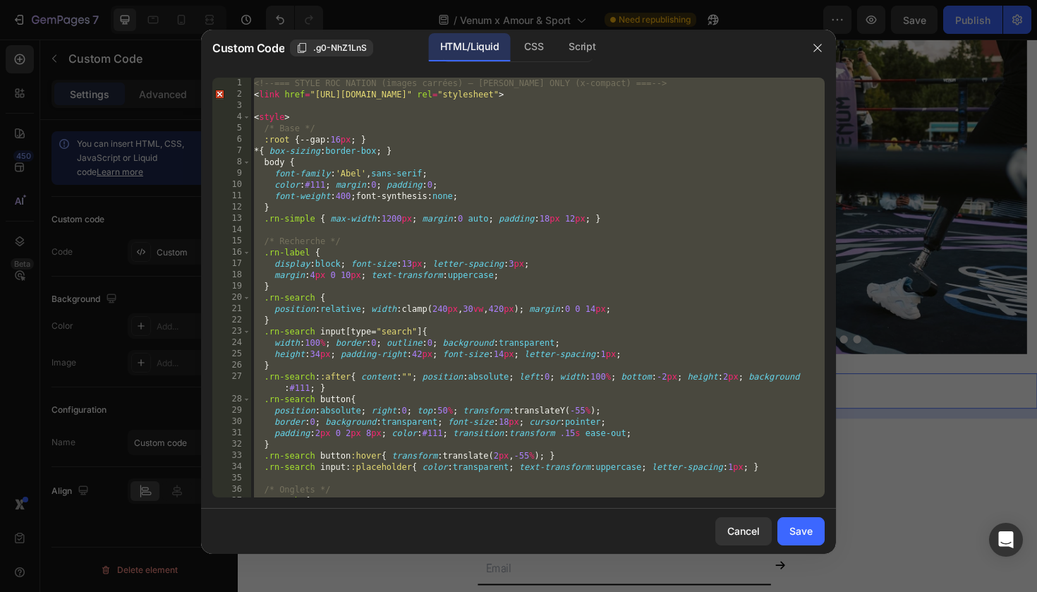
paste textarea "https://gabos.fr/pages/matteo-guendouzi-x-adidas?_ab=0&key=1756371923707"
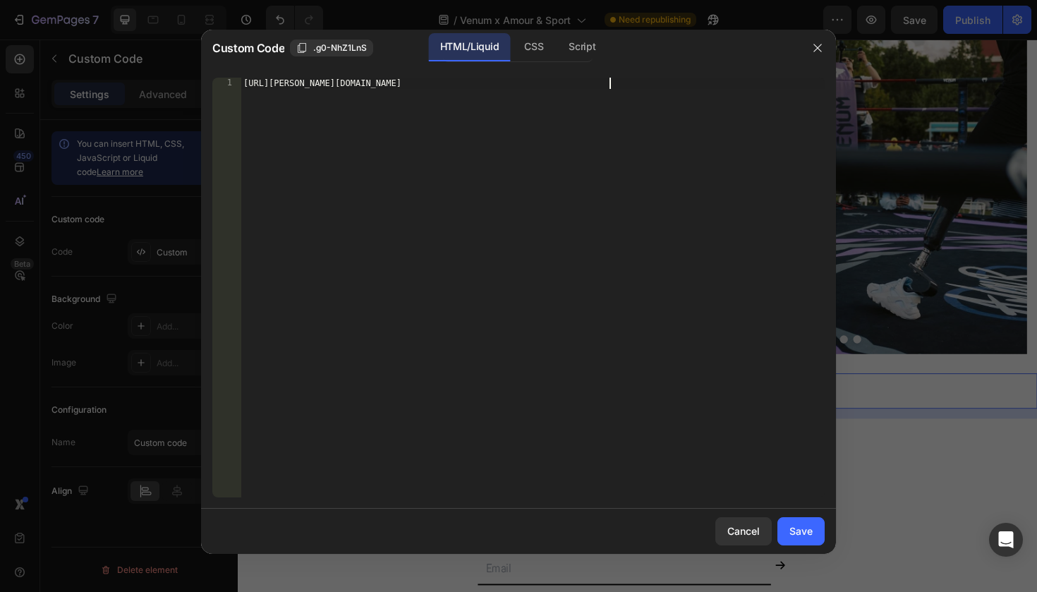
type textarea "</script>"
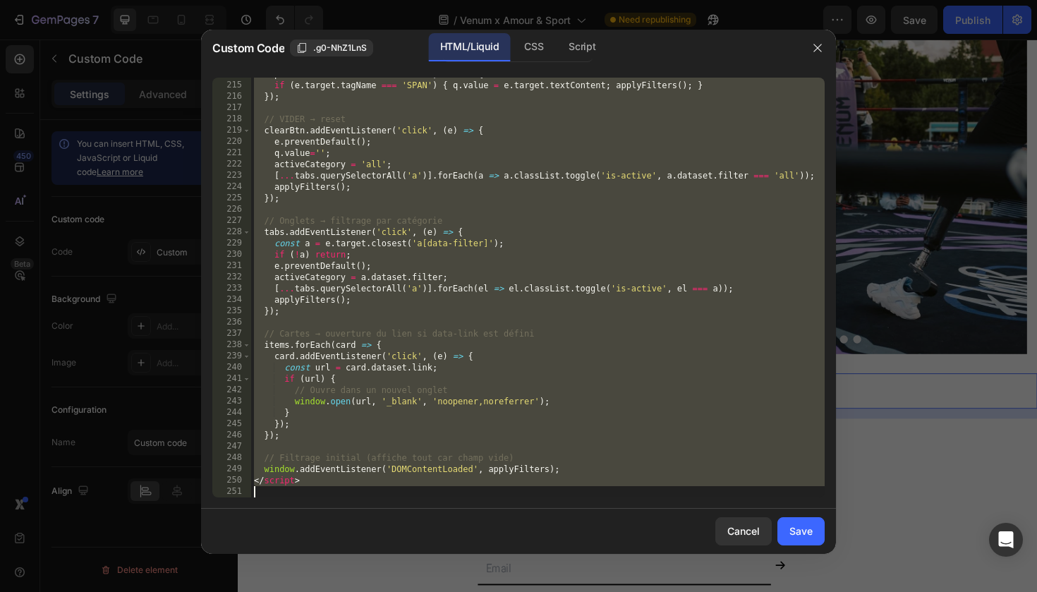
click at [438, 205] on div "alphabet . addEventListener ( 'click' , ( e ) => { if ( e . target . tagName ==…" at bounding box center [538, 288] width 574 height 420
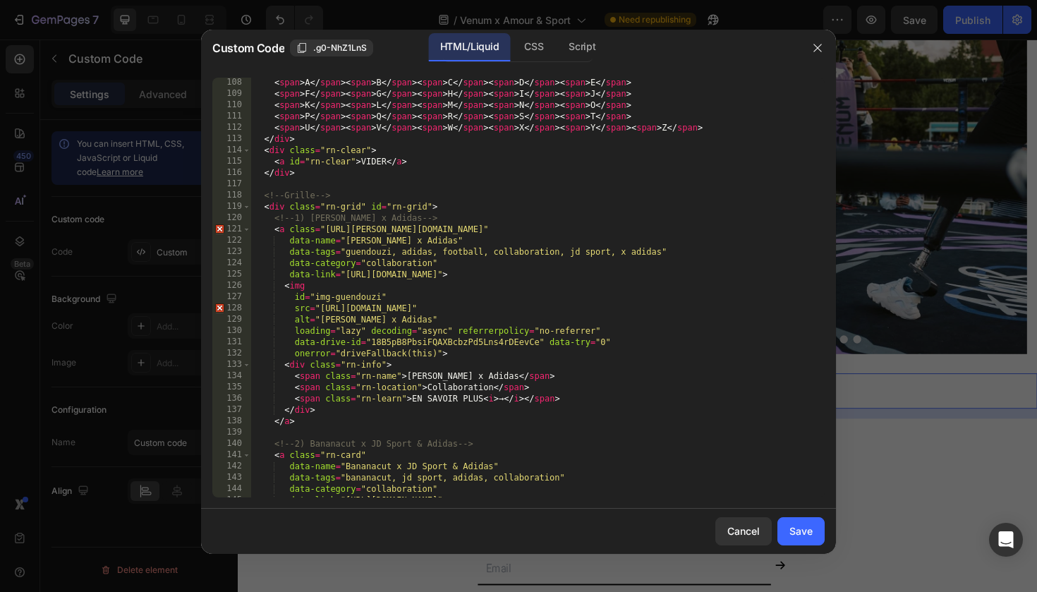
scroll to position [1234, 0]
click at [821, 50] on icon "button" at bounding box center [817, 47] width 11 height 11
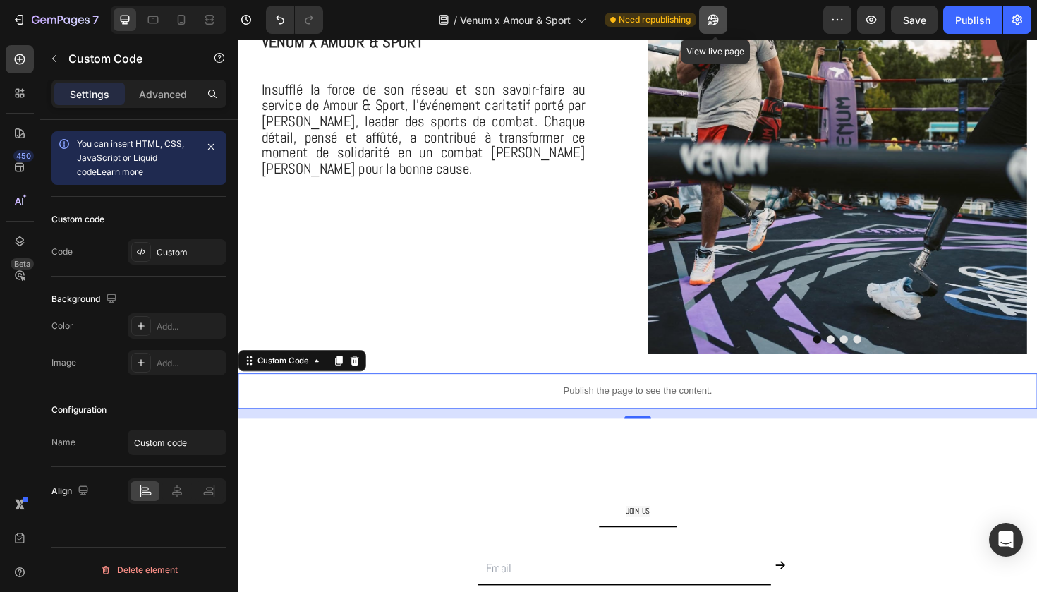
click at [714, 22] on icon "button" at bounding box center [713, 20] width 14 height 14
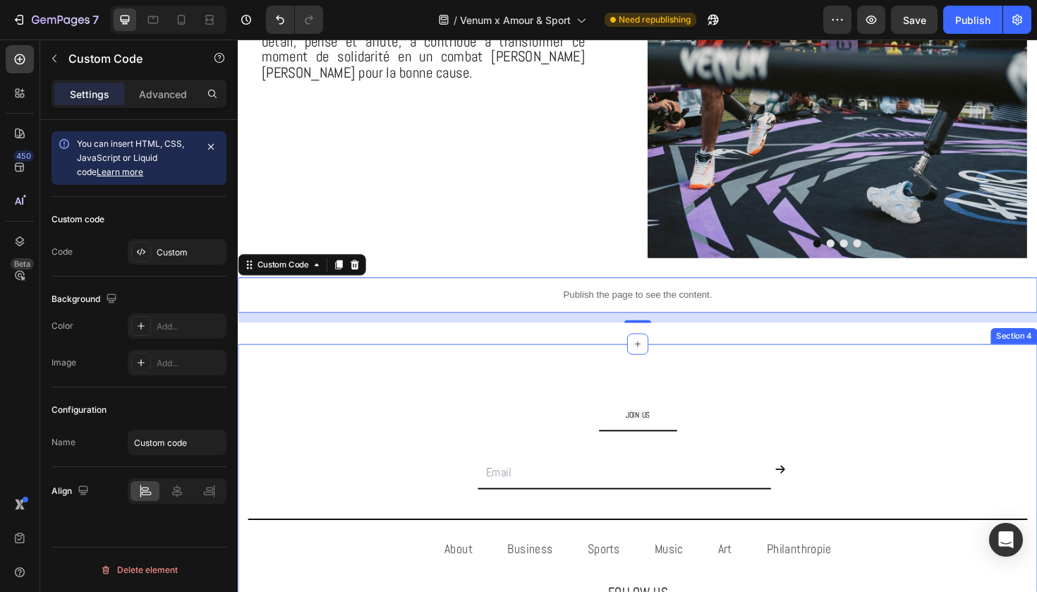
scroll to position [809, 0]
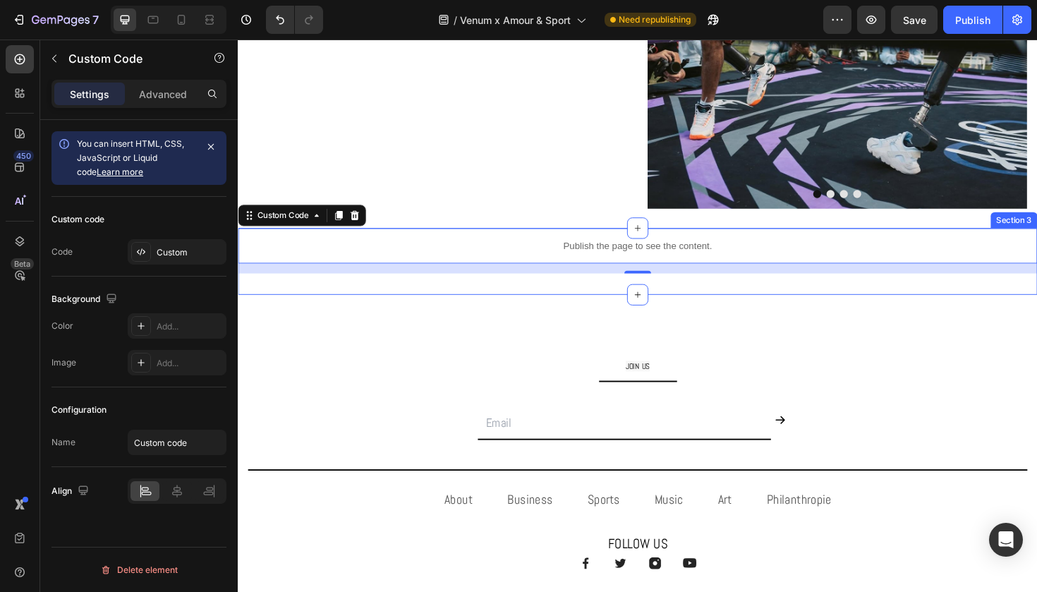
click at [532, 304] on div "Publish the page to see the content. Custom Code 15 Section 3" at bounding box center [661, 274] width 847 height 71
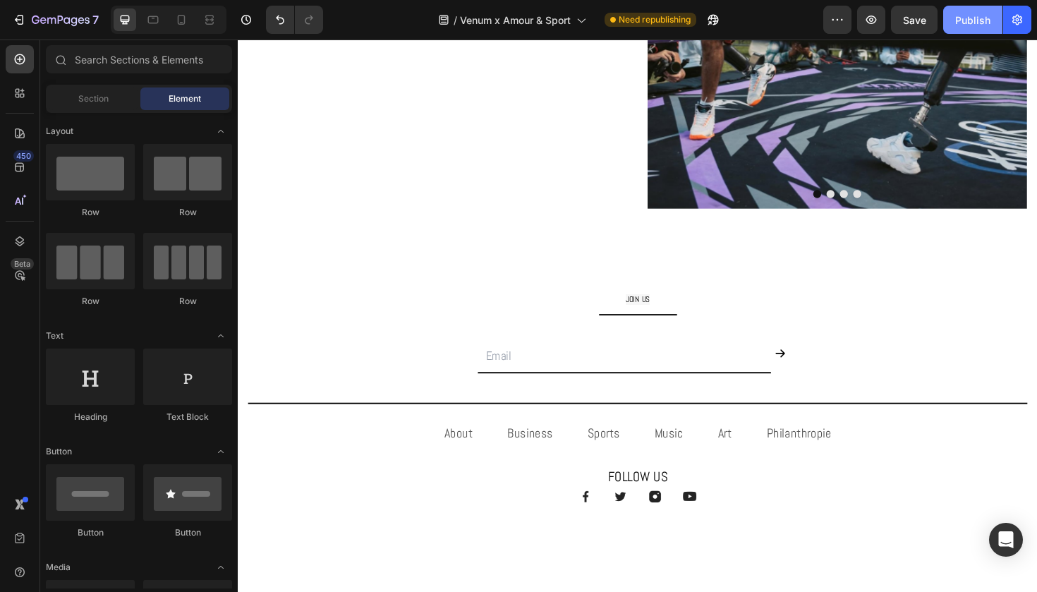
click at [973, 18] on div "Publish" at bounding box center [973, 20] width 35 height 15
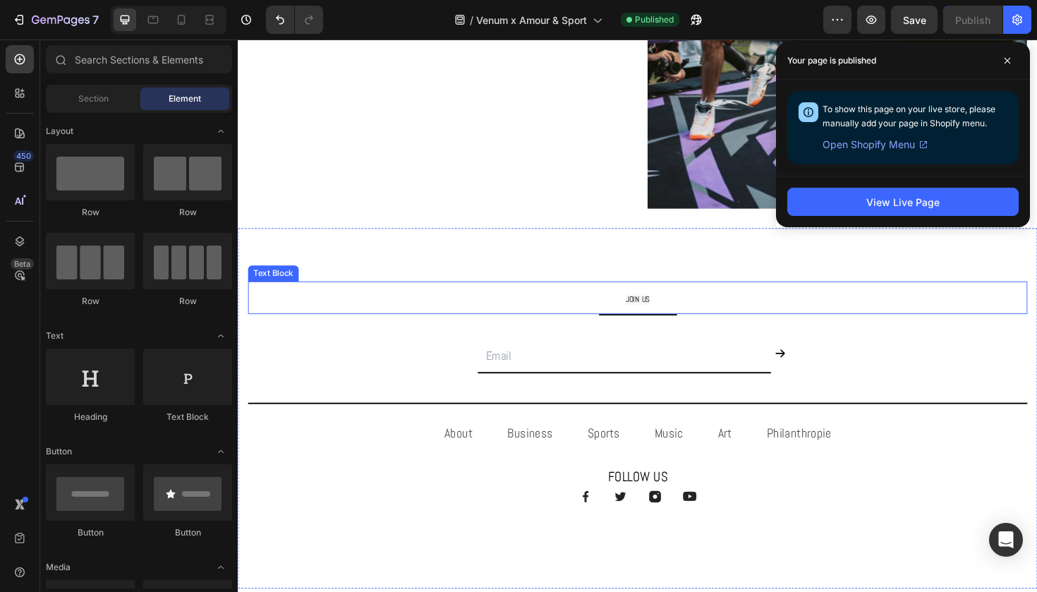
click at [649, 313] on span "JOIN US" at bounding box center [661, 314] width 25 height 11
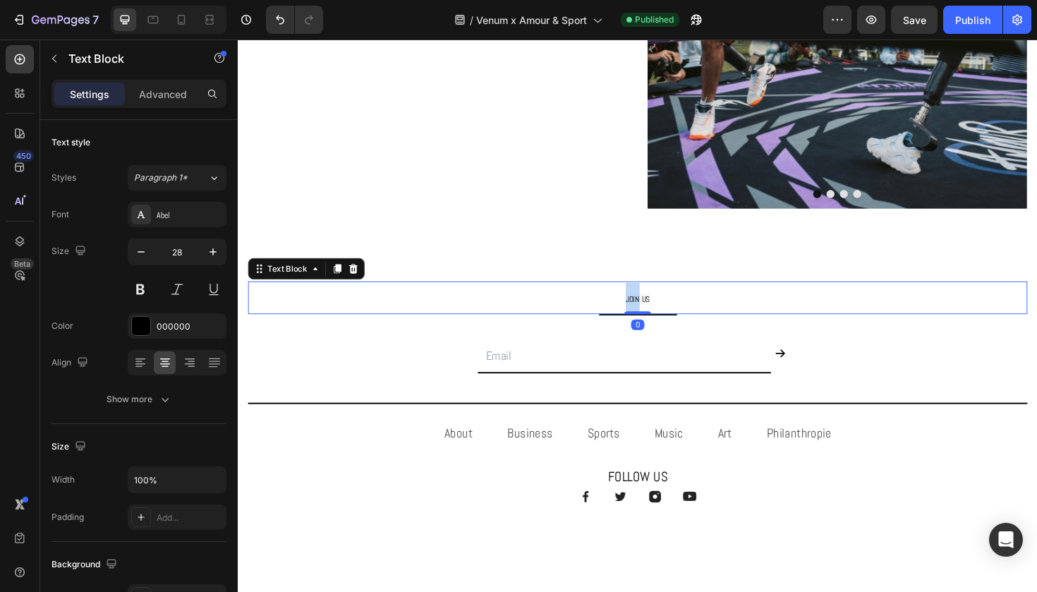
click at [649, 313] on span "JOIN US" at bounding box center [661, 314] width 25 height 11
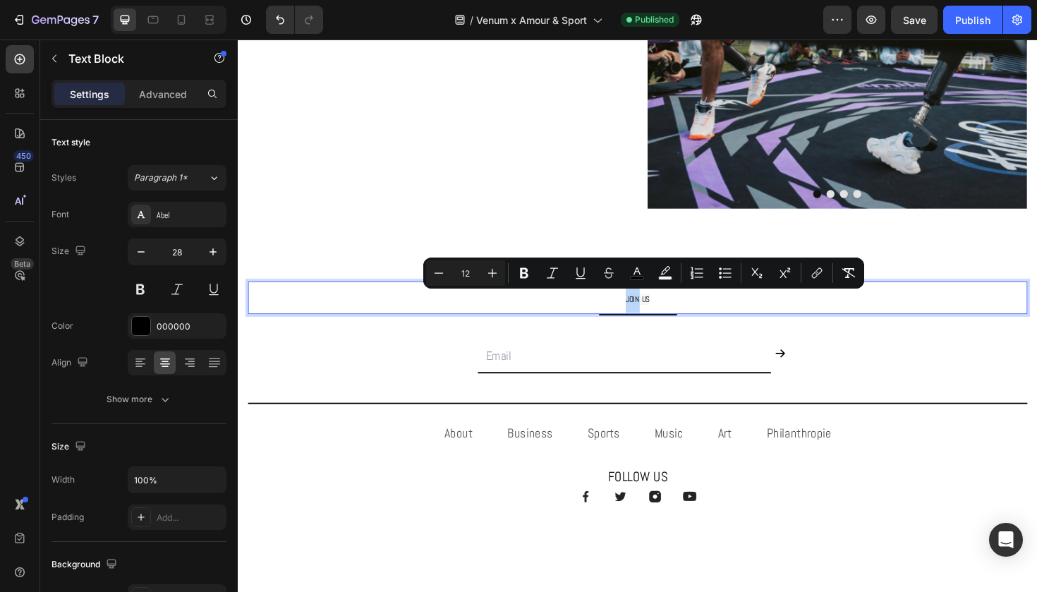
click at [653, 312] on span "JOIN US" at bounding box center [661, 314] width 25 height 11
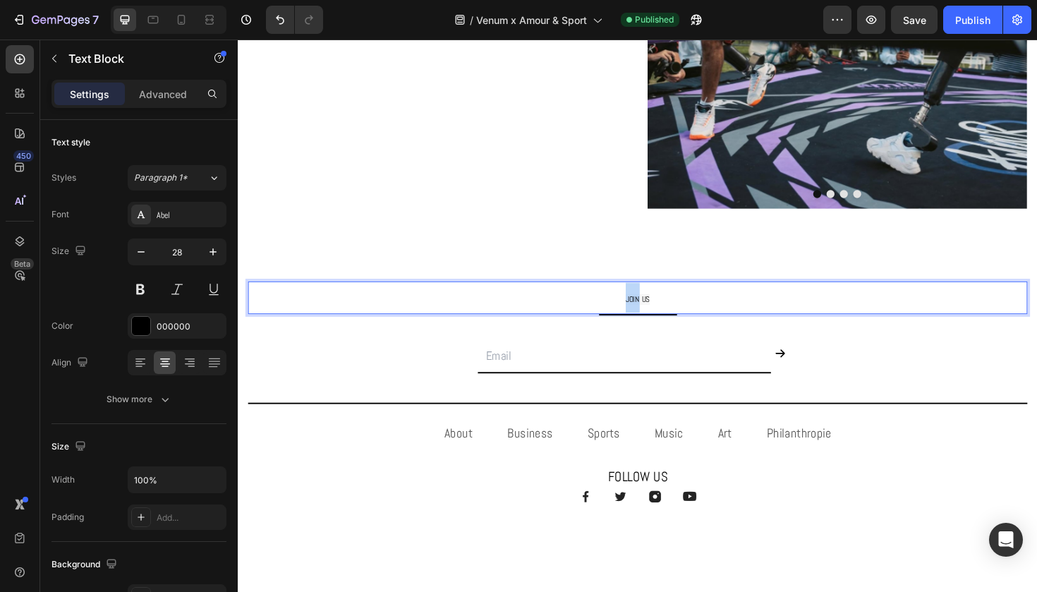
click at [653, 312] on span "JOIN US" at bounding box center [661, 314] width 25 height 11
click at [999, 17] on button "Publish" at bounding box center [973, 20] width 59 height 28
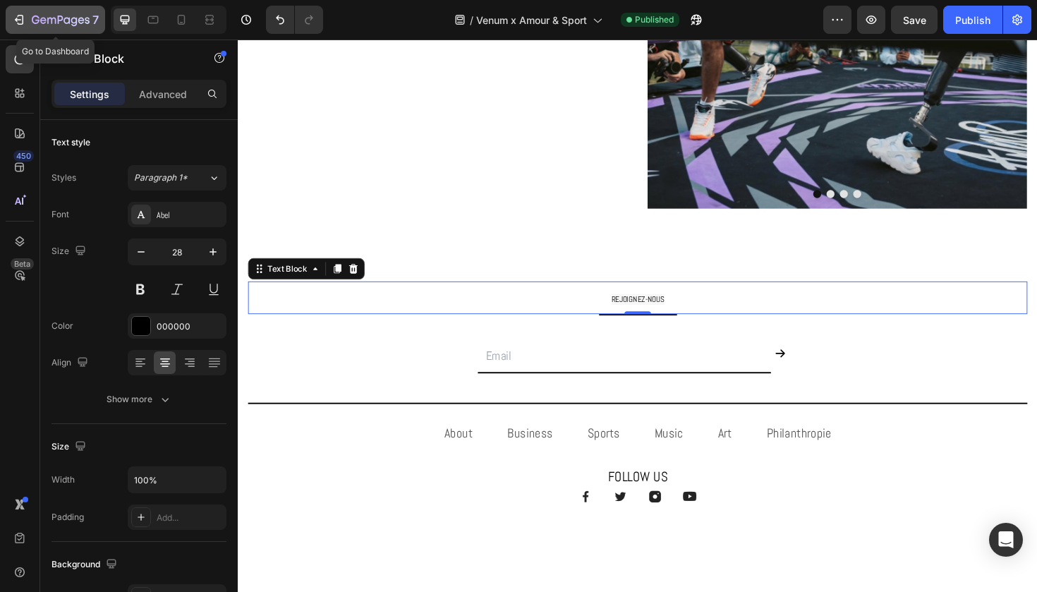
click at [79, 22] on icon "button" at bounding box center [61, 21] width 58 height 12
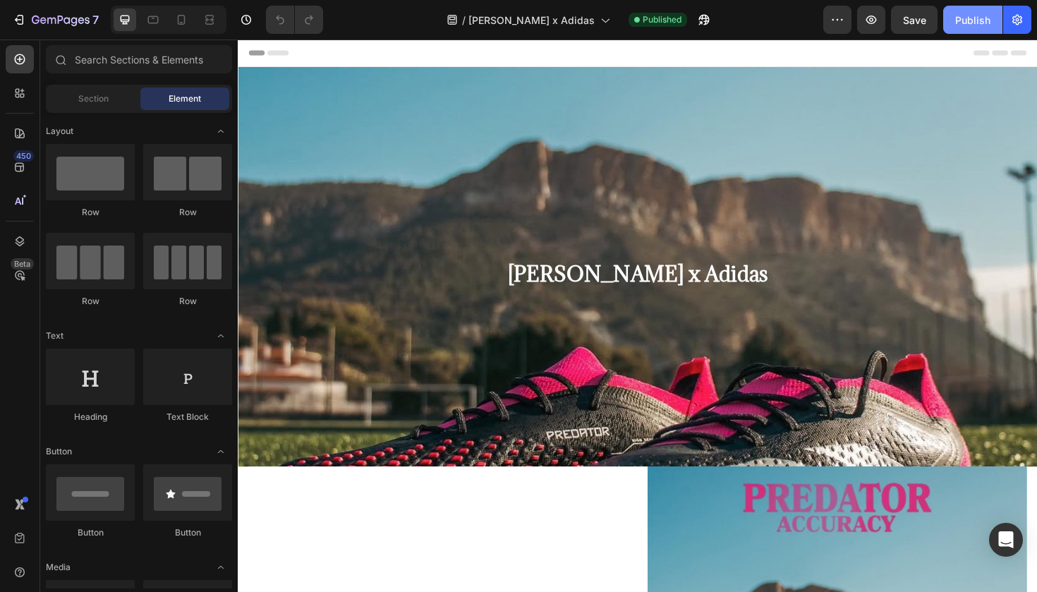
click at [981, 28] on button "Publish" at bounding box center [973, 20] width 59 height 28
click at [703, 25] on icon "button" at bounding box center [704, 20] width 14 height 14
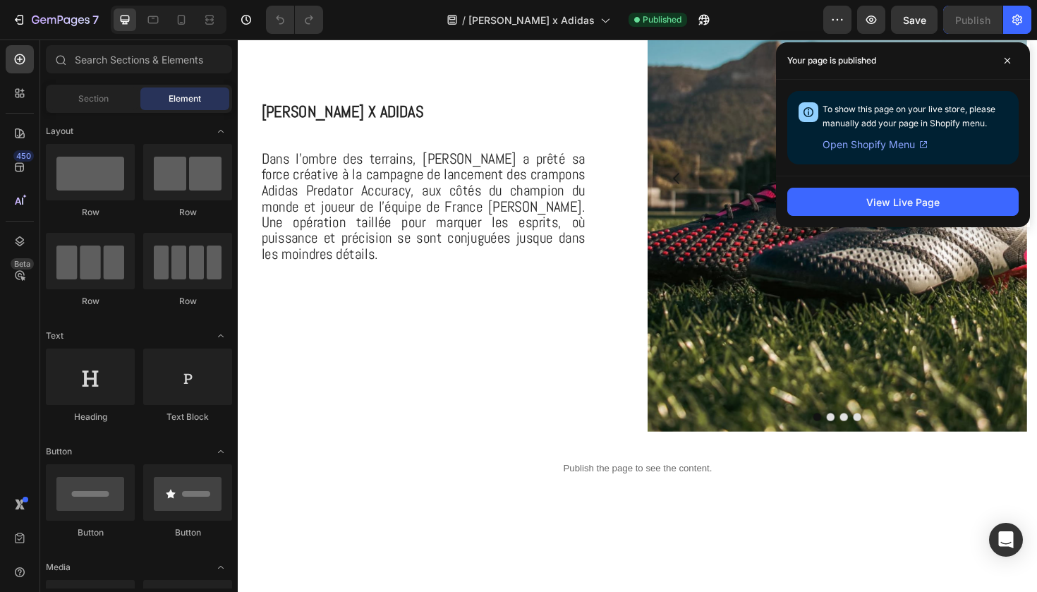
scroll to position [630, 0]
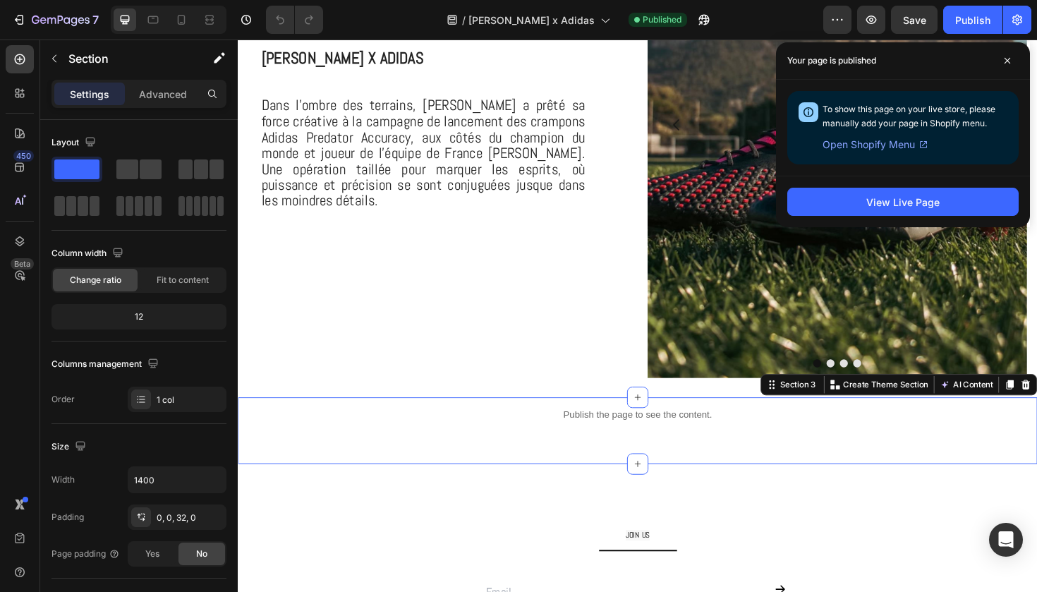
click at [584, 480] on div "Publish the page to see the content. Custom Code Section 3 Create Theme Section…" at bounding box center [661, 453] width 847 height 71
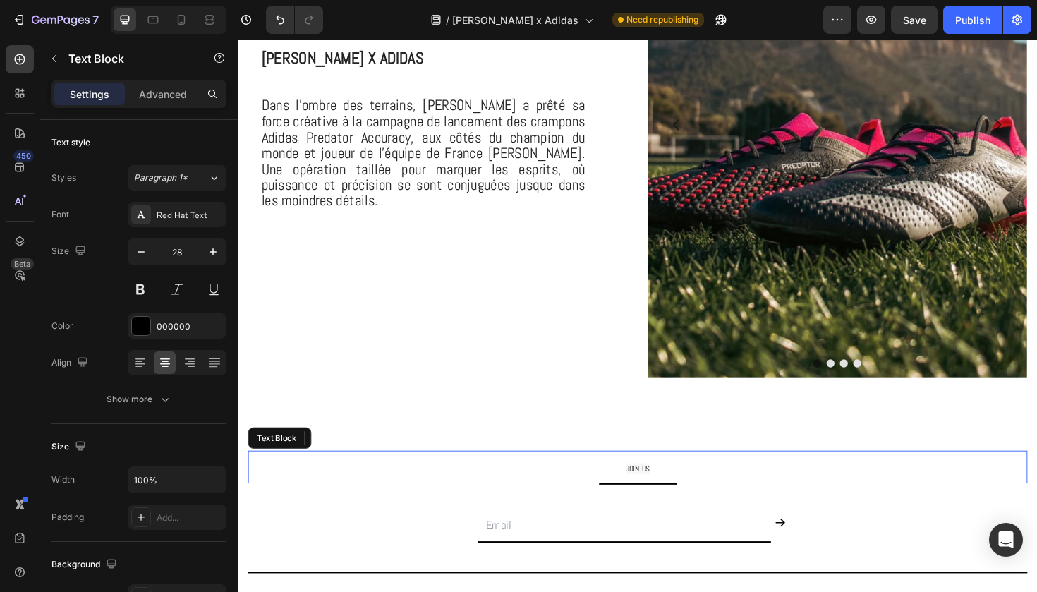
click at [661, 487] on p "JOIN US" at bounding box center [661, 492] width 823 height 32
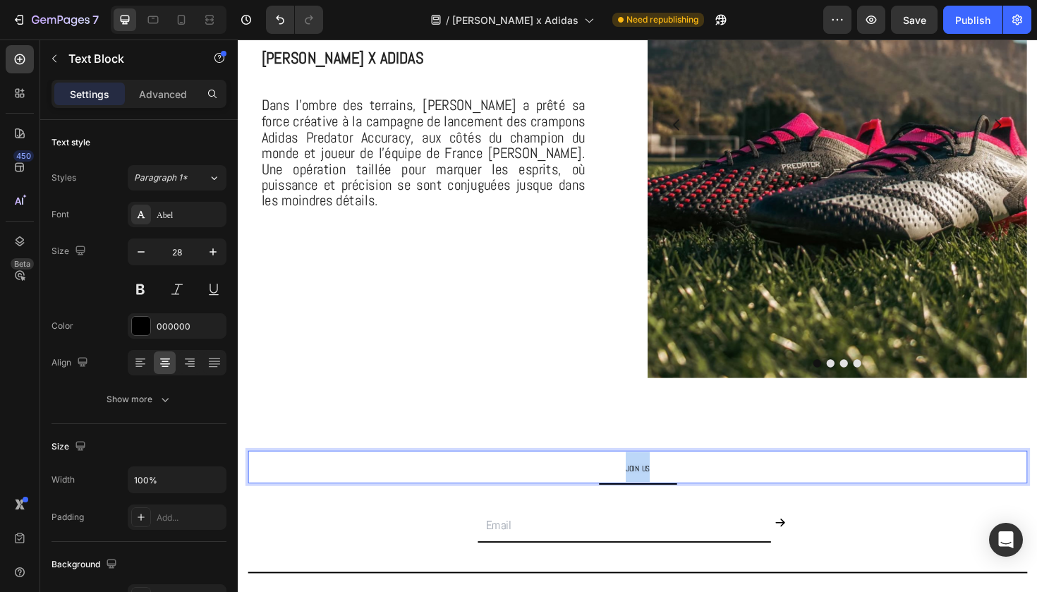
click at [661, 487] on p "JOIN US" at bounding box center [661, 492] width 823 height 32
click at [809, 476] on p "REJOIGNEZ-NOUS" at bounding box center [661, 492] width 823 height 32
click at [980, 20] on div "Publish" at bounding box center [973, 20] width 35 height 15
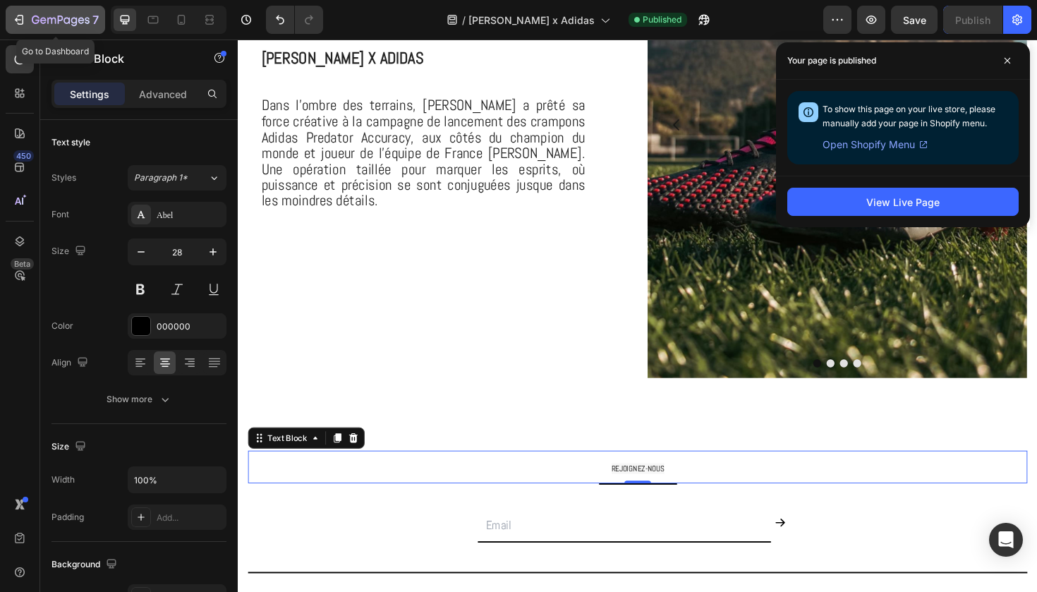
click at [58, 16] on icon "button" at bounding box center [61, 21] width 58 height 12
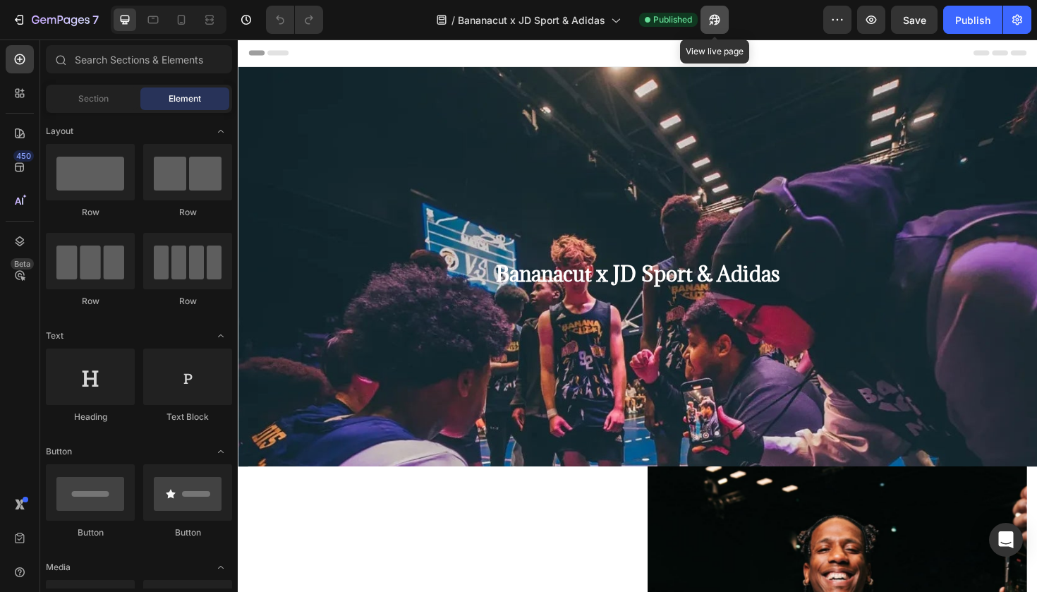
click at [713, 21] on icon "button" at bounding box center [712, 23] width 4 height 4
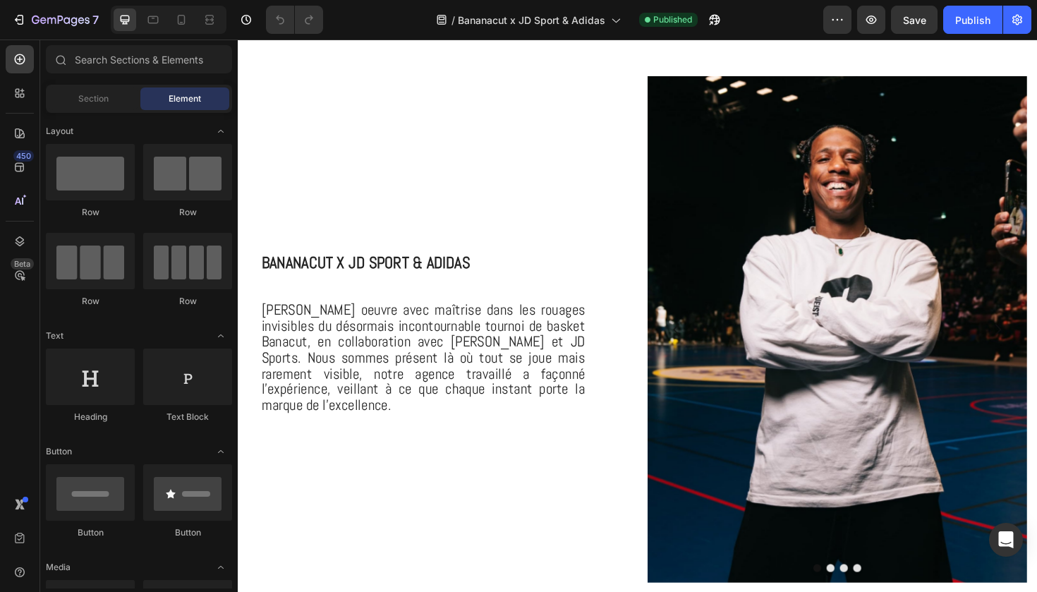
scroll to position [624, 0]
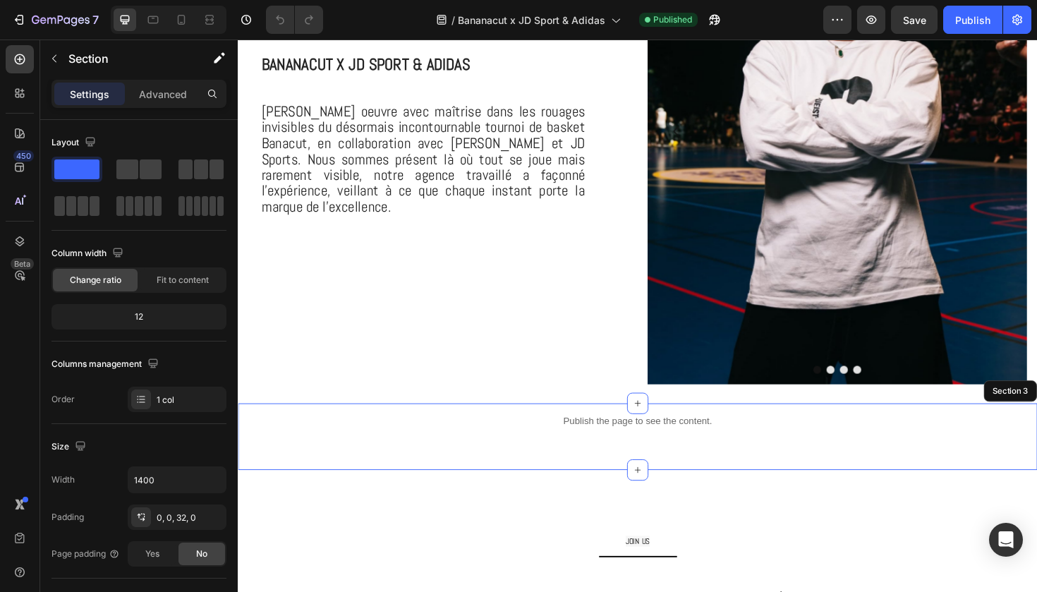
click at [461, 471] on div "Publish the page to see the content. Custom Code" at bounding box center [661, 449] width 847 height 48
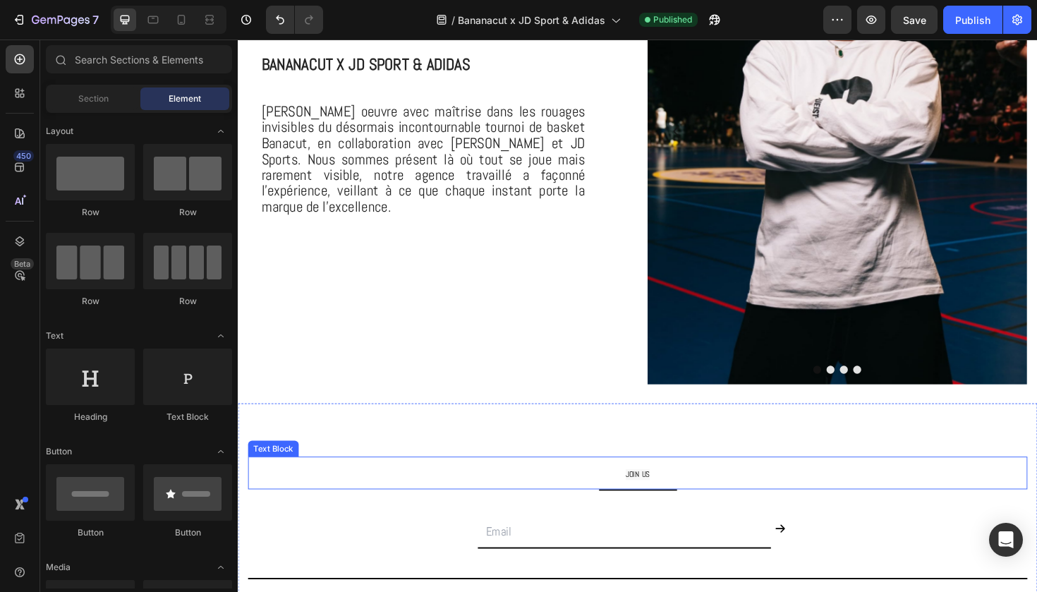
click at [658, 498] on span "JOIN US" at bounding box center [661, 500] width 25 height 11
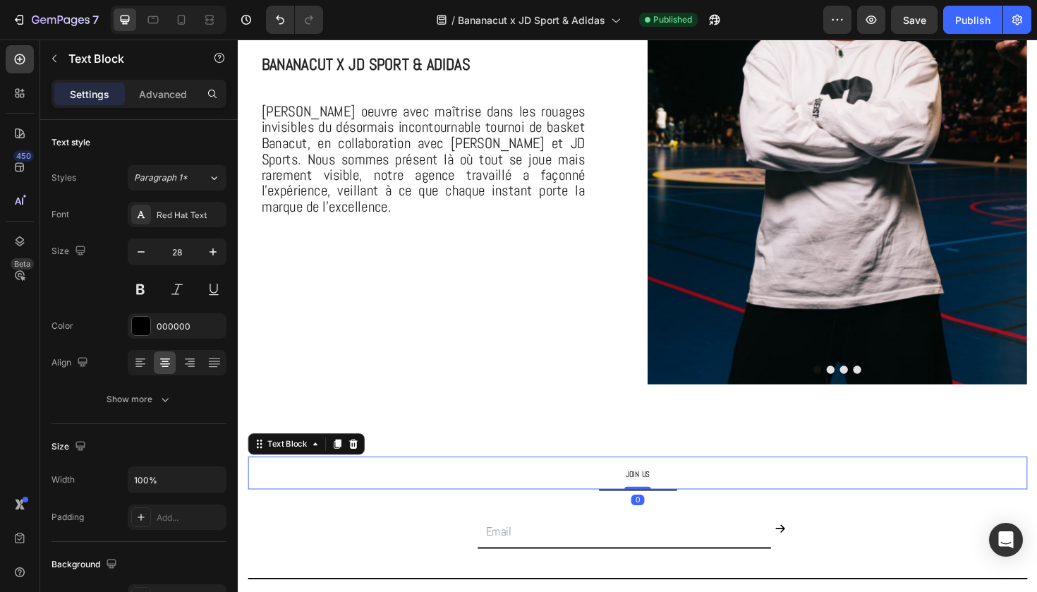
click at [658, 498] on span "JOIN US" at bounding box center [661, 500] width 25 height 11
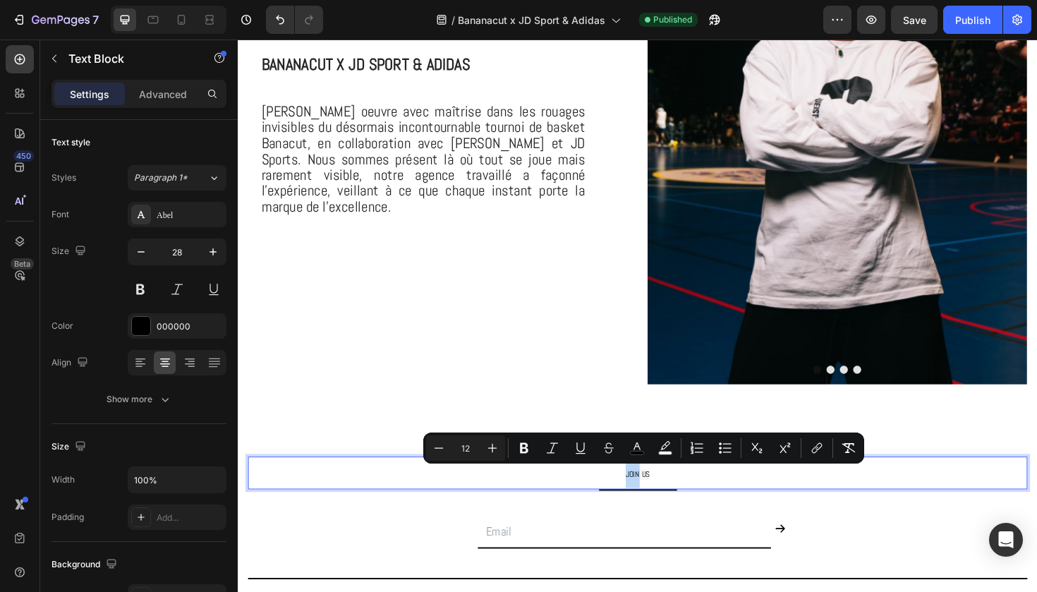
click at [658, 498] on span "JOIN US" at bounding box center [661, 500] width 25 height 11
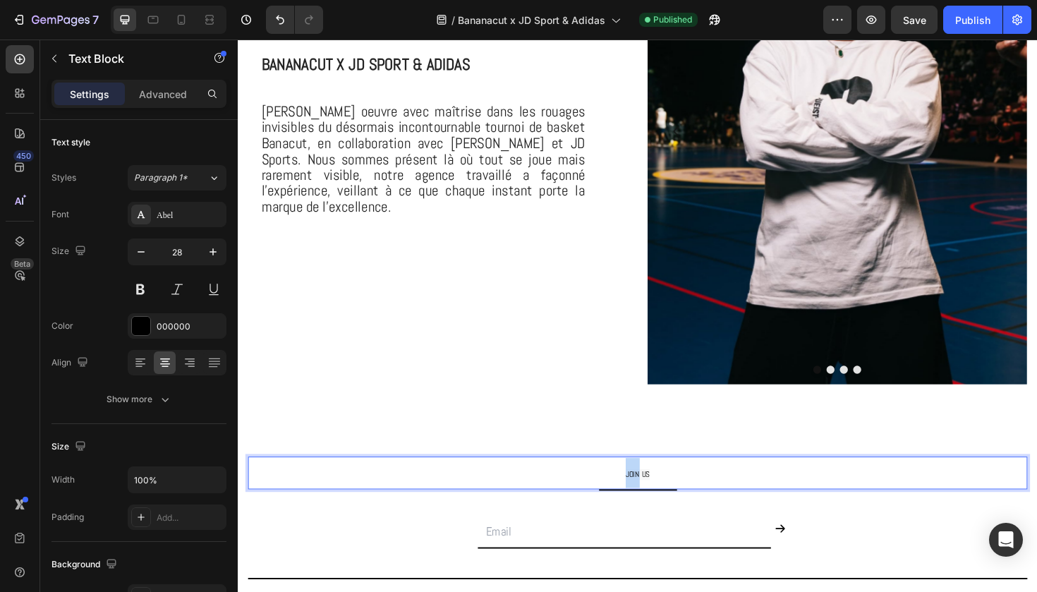
click at [658, 498] on span "JOIN US" at bounding box center [661, 500] width 25 height 11
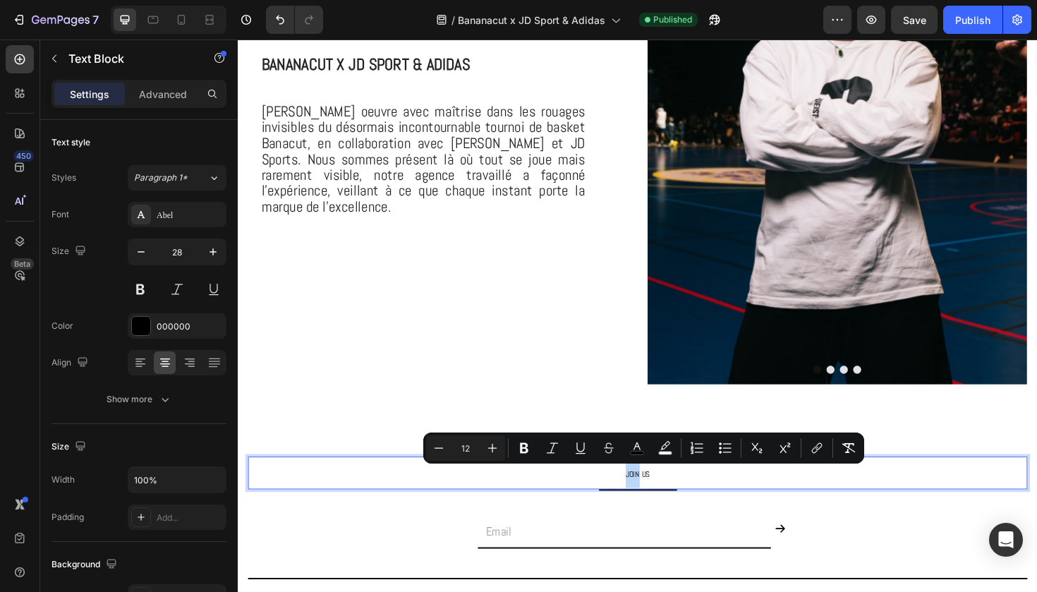
click at [658, 498] on span "JOIN US" at bounding box center [661, 500] width 25 height 11
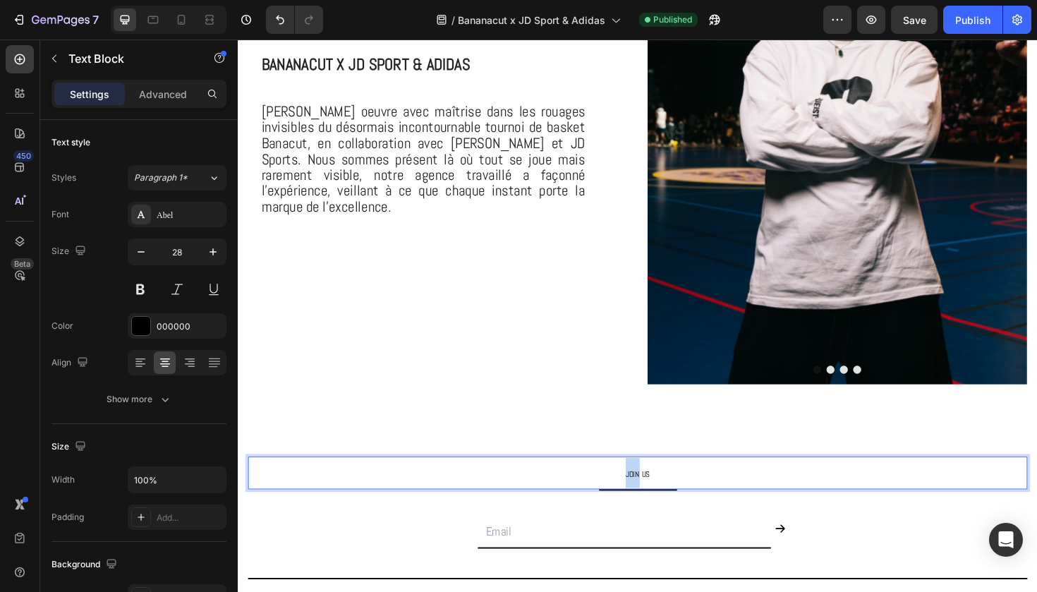
click at [658, 498] on span "JOIN US" at bounding box center [661, 500] width 25 height 11
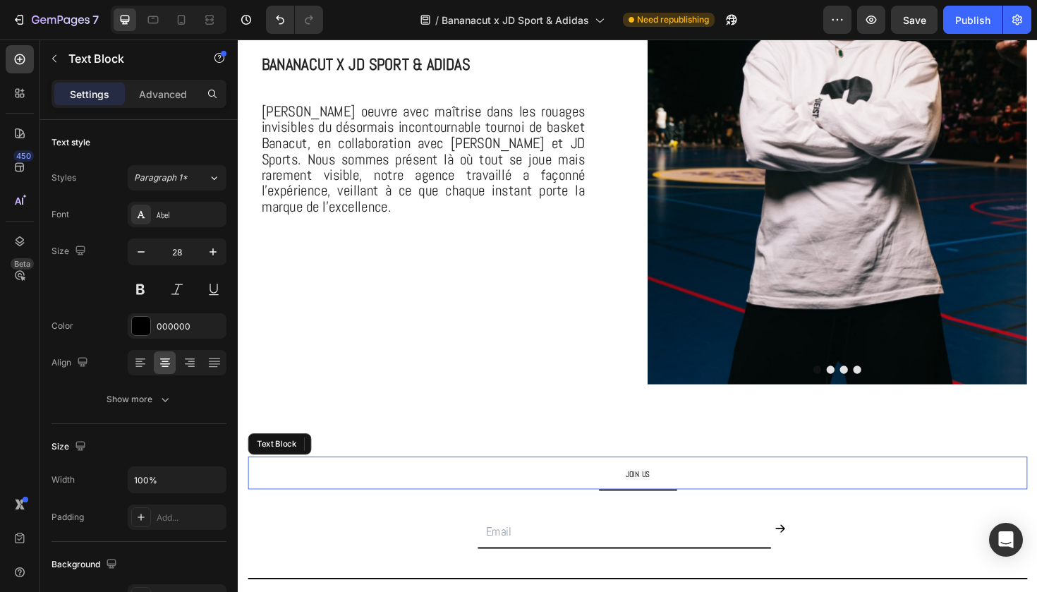
click at [658, 497] on span "JOIN US" at bounding box center [661, 500] width 25 height 11
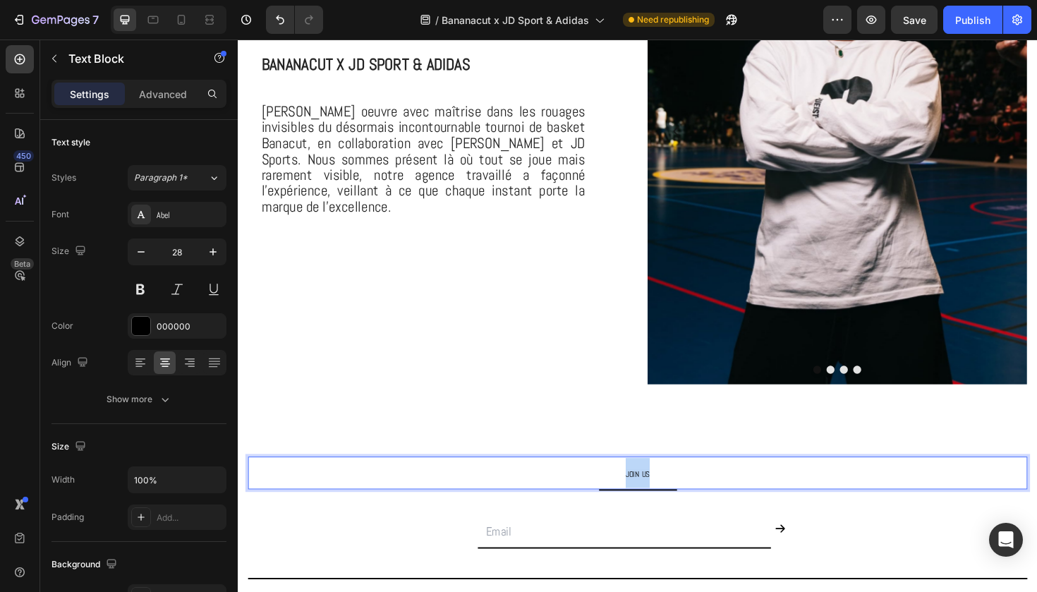
click at [658, 497] on span "JOIN US" at bounding box center [661, 500] width 25 height 11
click at [989, 13] on div "Publish" at bounding box center [973, 20] width 35 height 15
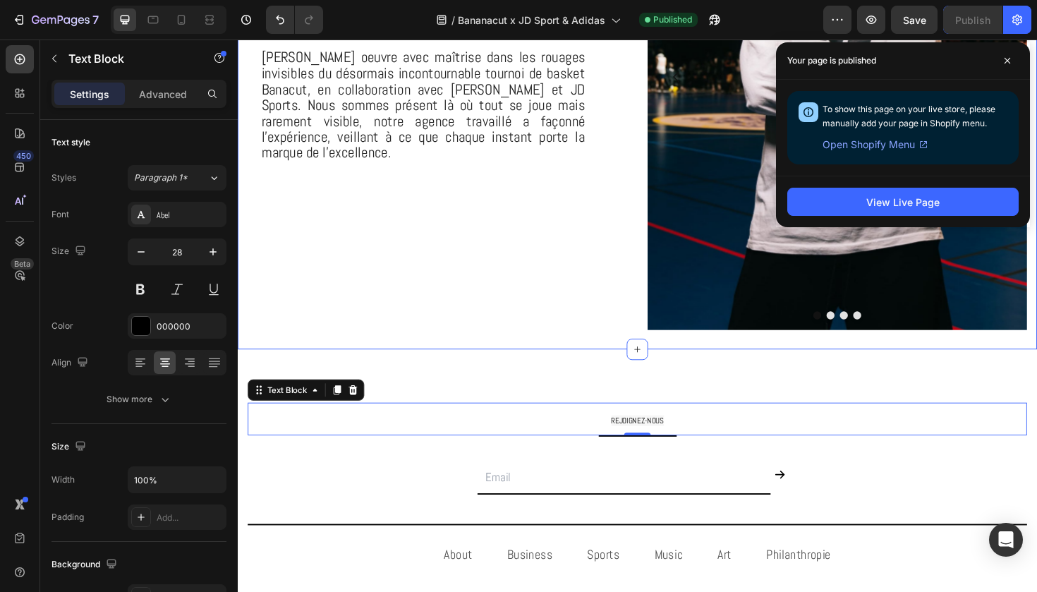
scroll to position [698, 0]
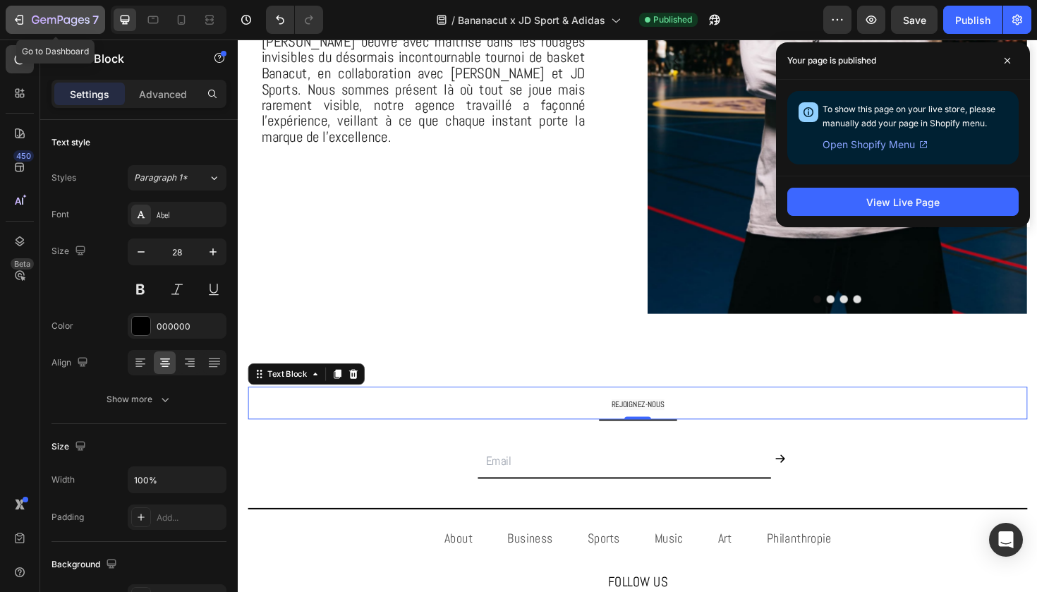
click at [73, 7] on button "7" at bounding box center [56, 20] width 100 height 28
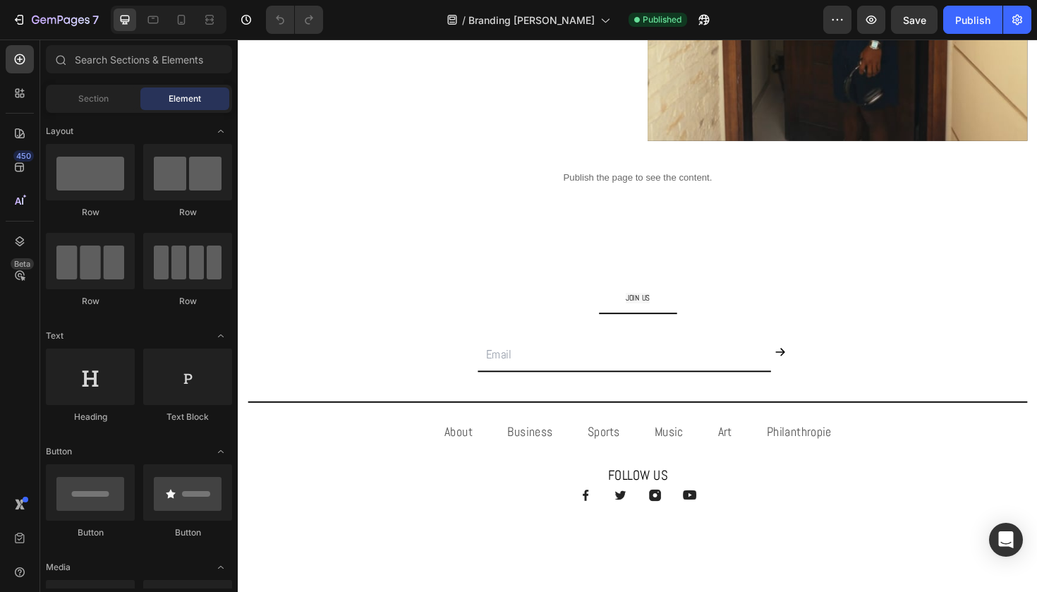
scroll to position [773, 0]
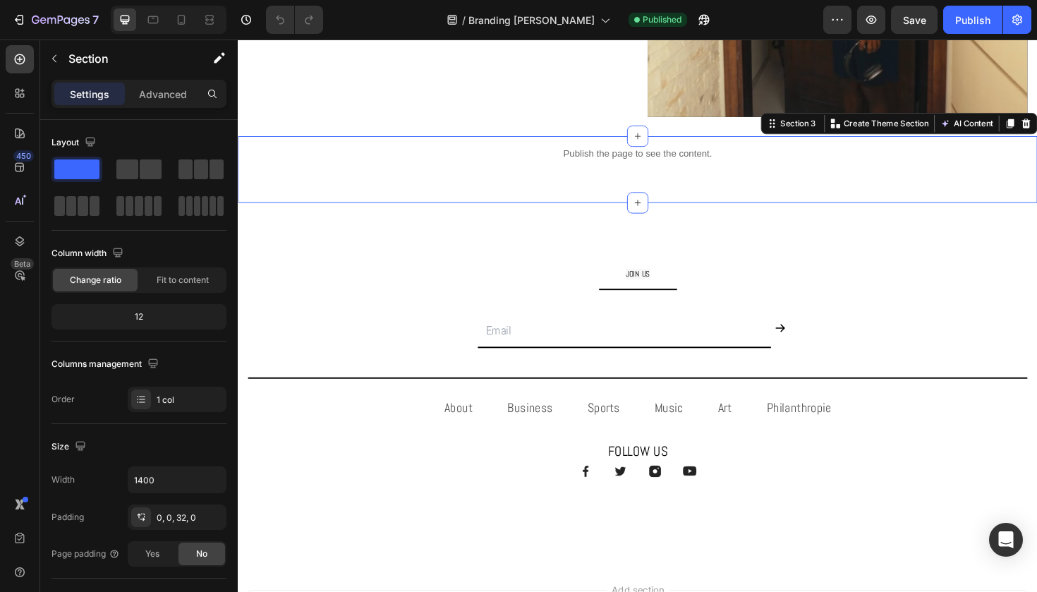
click at [493, 196] on div "Publish the page to see the content. Custom Code Section 3 Create Theme Section…" at bounding box center [661, 177] width 847 height 71
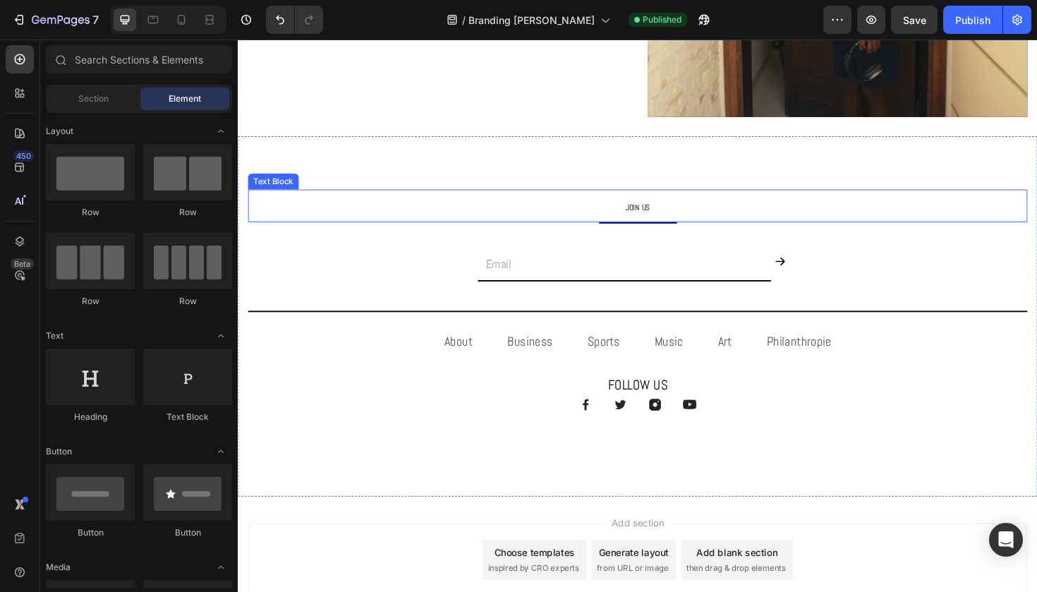
click at [660, 217] on span "JOIN US" at bounding box center [661, 217] width 25 height 11
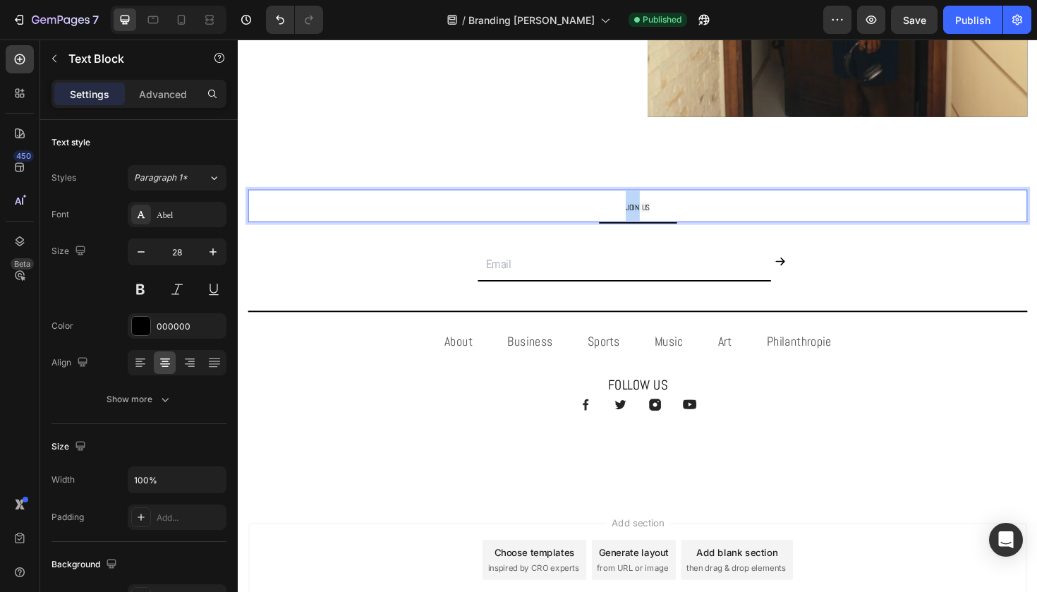
click at [660, 217] on span "JOIN US" at bounding box center [661, 217] width 25 height 11
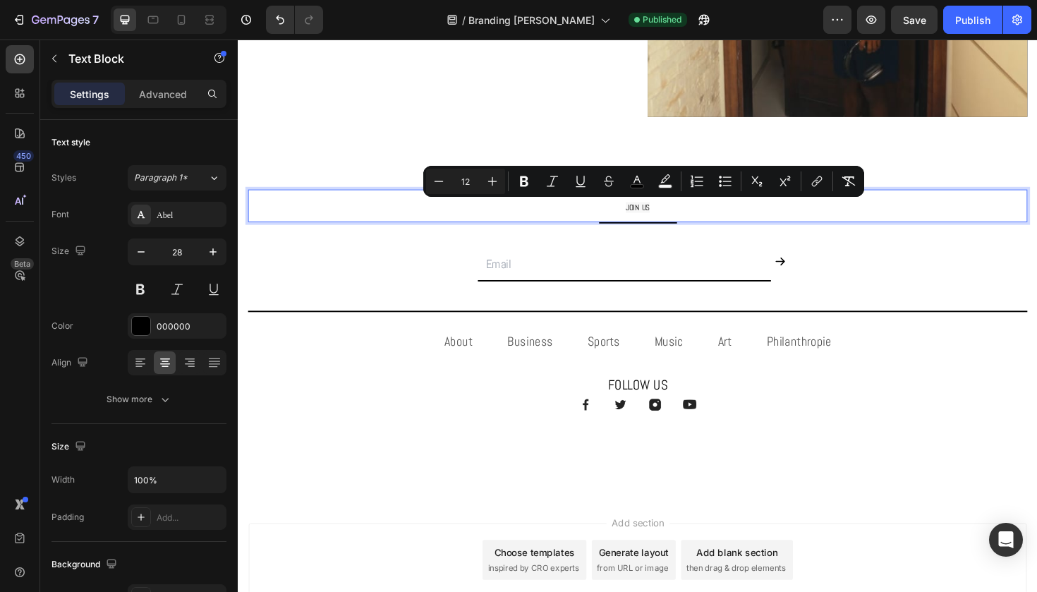
click at [669, 217] on span "JOIN US" at bounding box center [661, 217] width 25 height 11
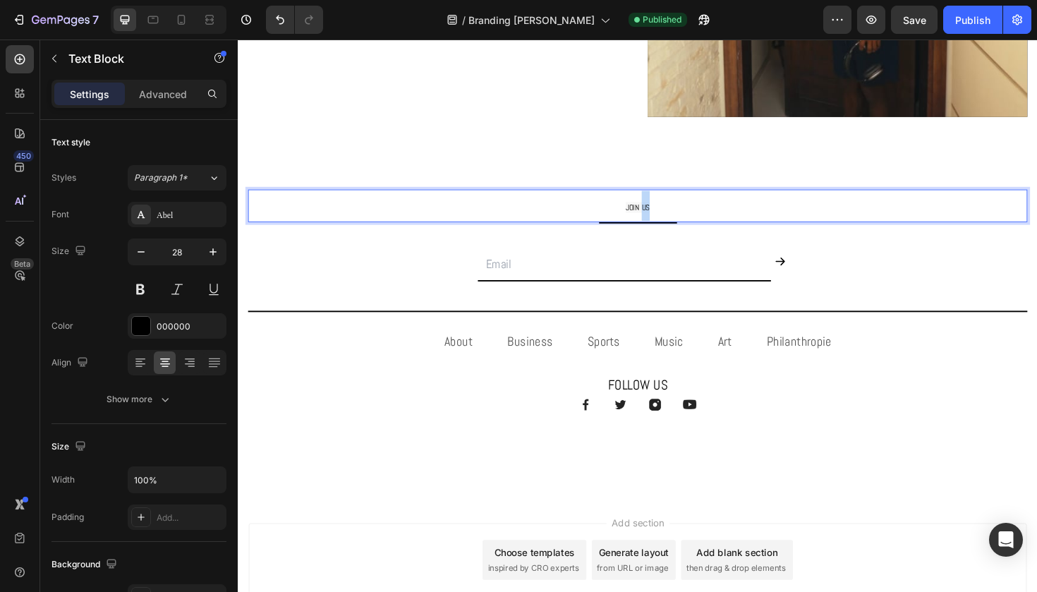
click at [669, 217] on span "JOIN US" at bounding box center [661, 217] width 25 height 11
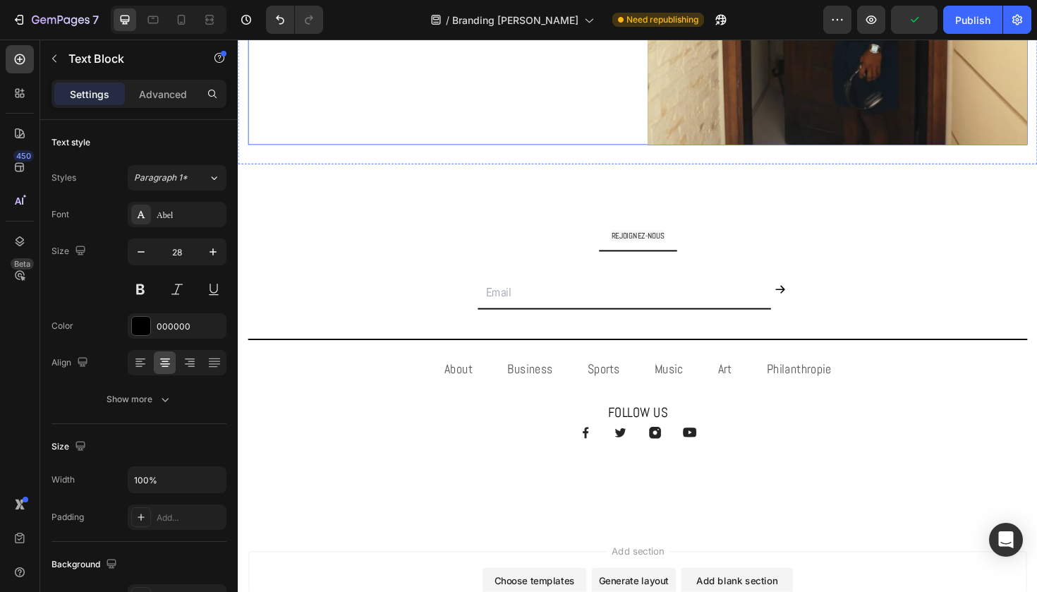
scroll to position [742, 0]
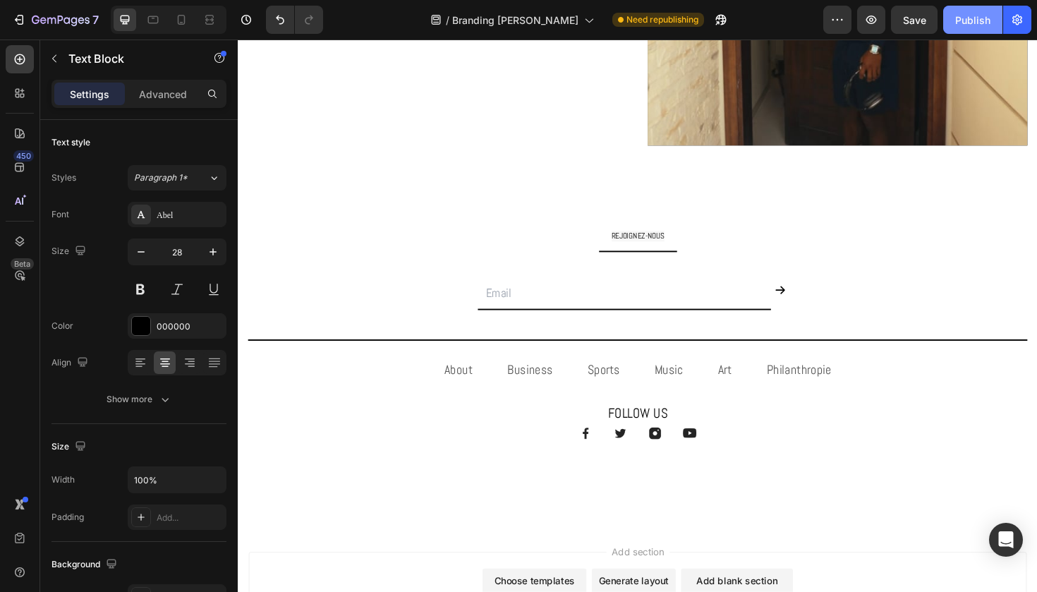
click at [985, 21] on div "Publish" at bounding box center [973, 20] width 35 height 15
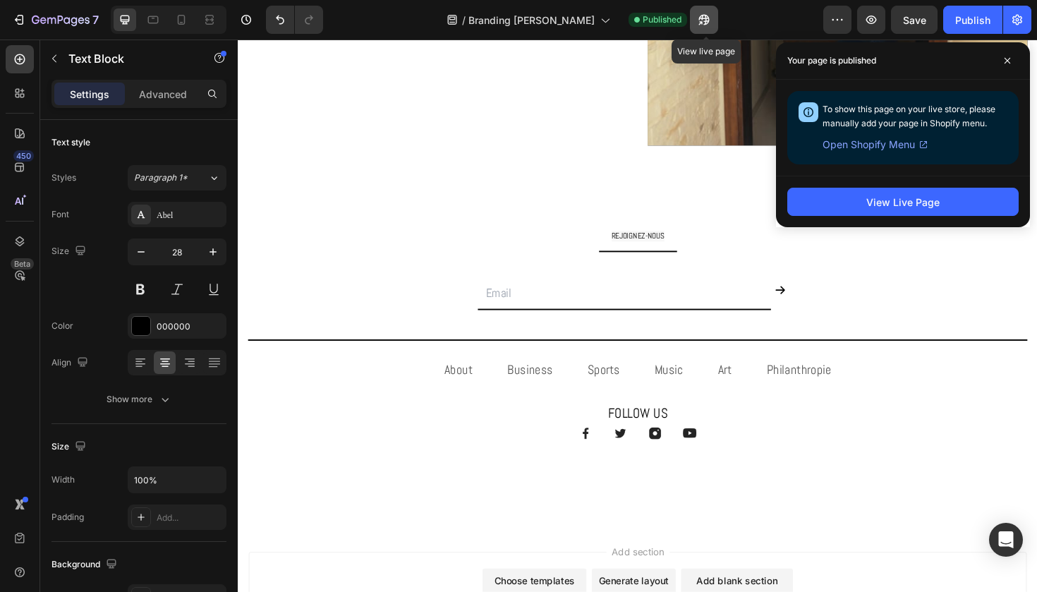
click at [701, 25] on icon "button" at bounding box center [704, 20] width 14 height 14
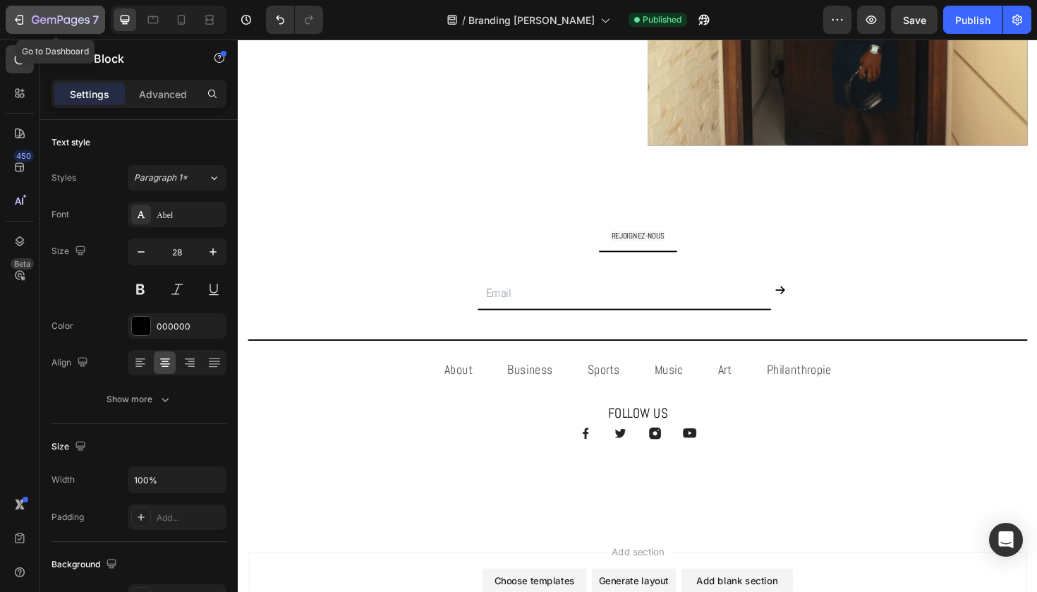
click at [71, 24] on icon "button" at bounding box center [61, 21] width 58 height 12
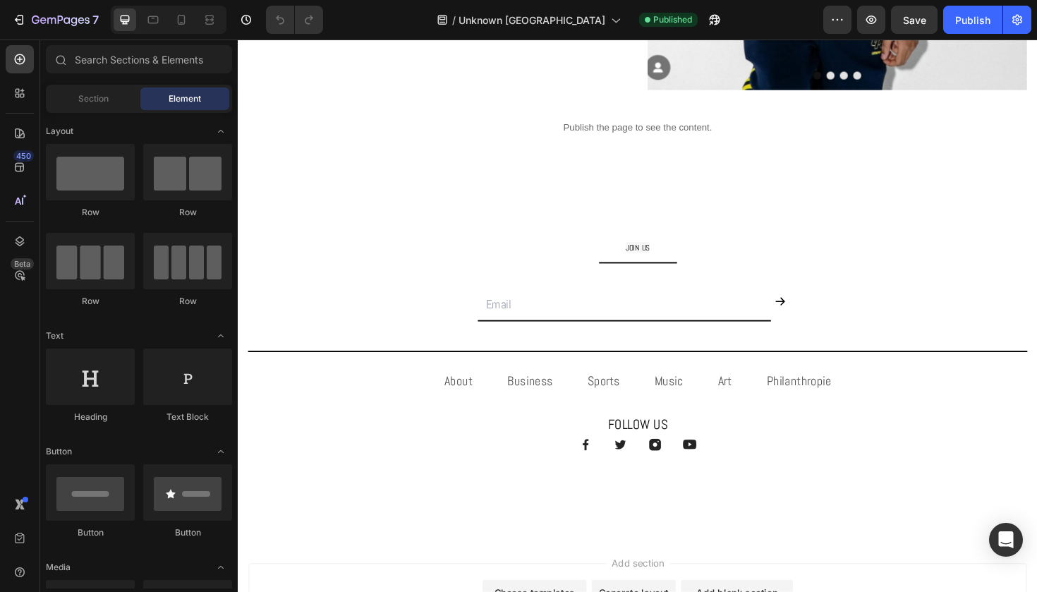
scroll to position [931, 0]
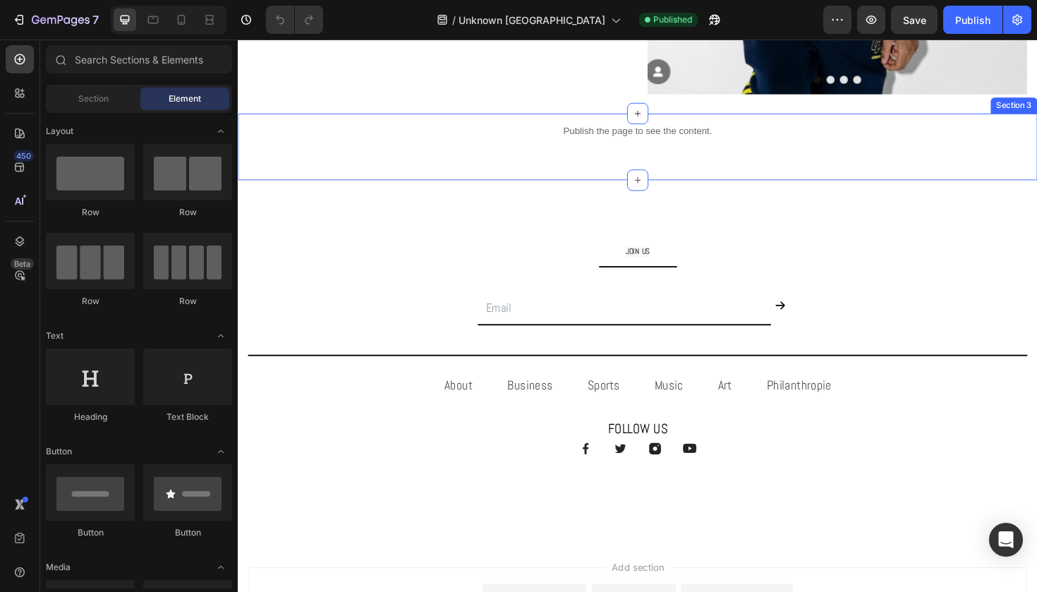
click at [561, 169] on div "Publish the page to see the content. Custom Code Section 3" at bounding box center [661, 153] width 847 height 71
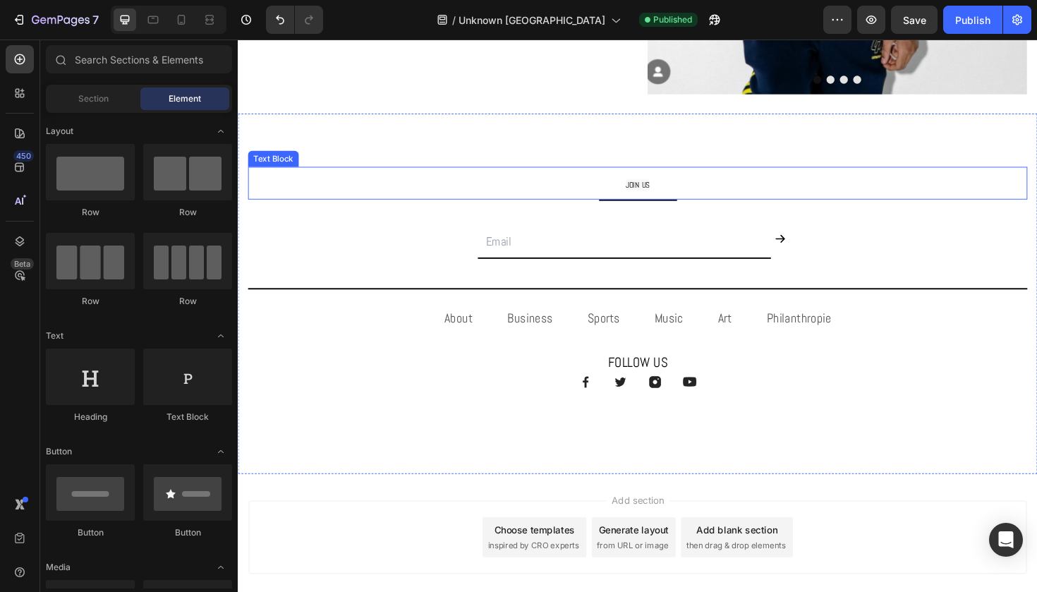
click at [661, 190] on span "JOIN US" at bounding box center [661, 193] width 25 height 11
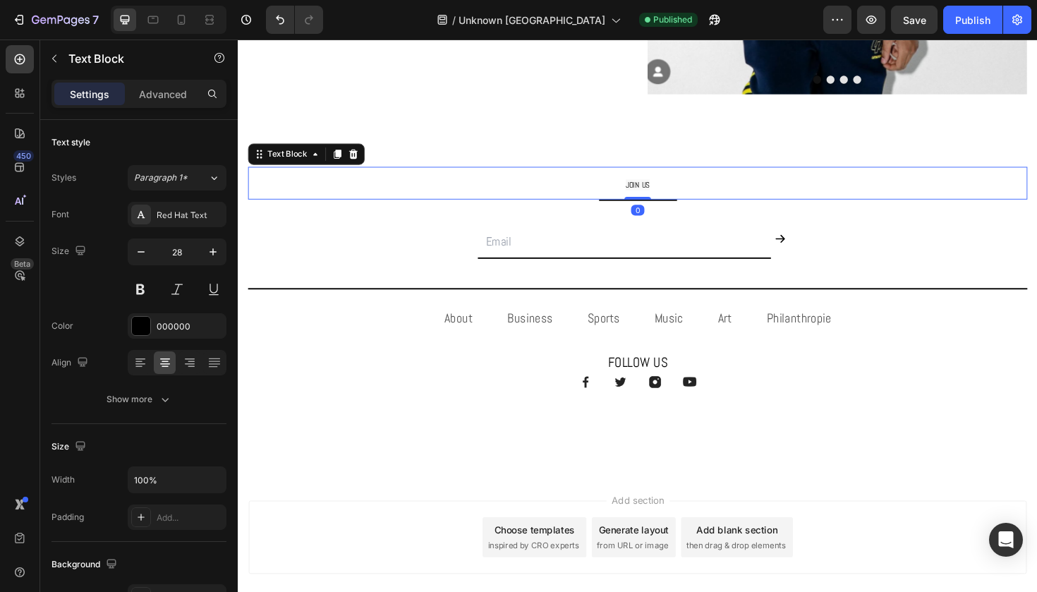
click at [661, 190] on span "JOIN US" at bounding box center [661, 193] width 25 height 11
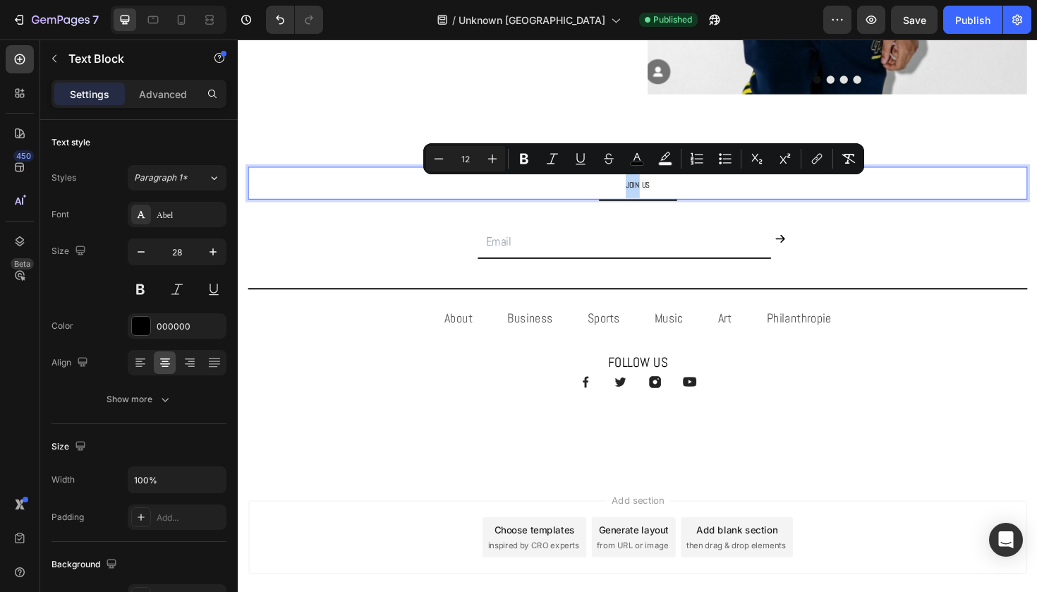
click at [661, 190] on span "JOIN US" at bounding box center [661, 193] width 25 height 11
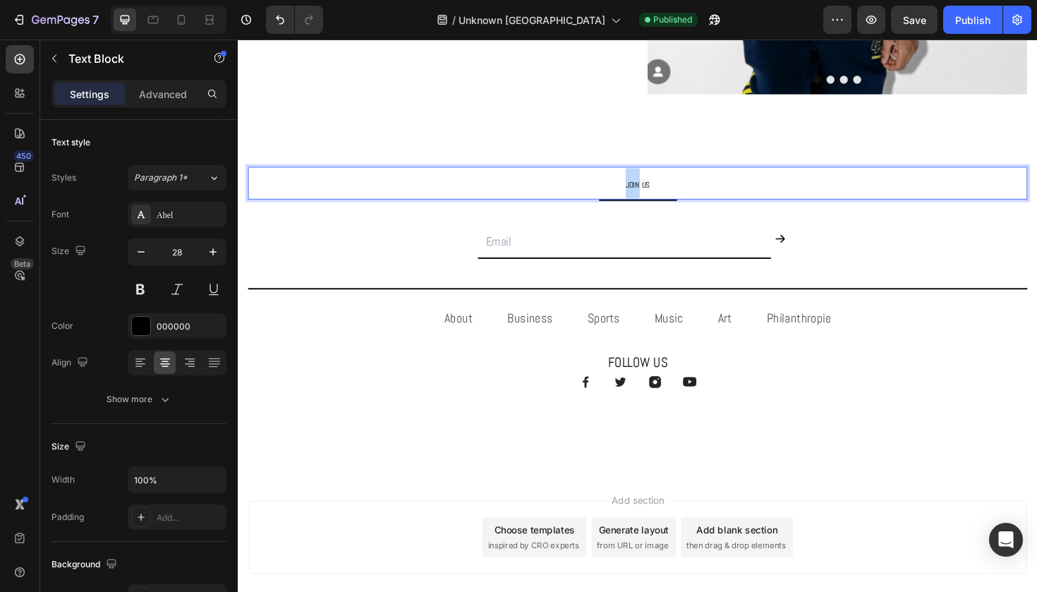
click at [661, 191] on span "JOIN US" at bounding box center [661, 193] width 25 height 11
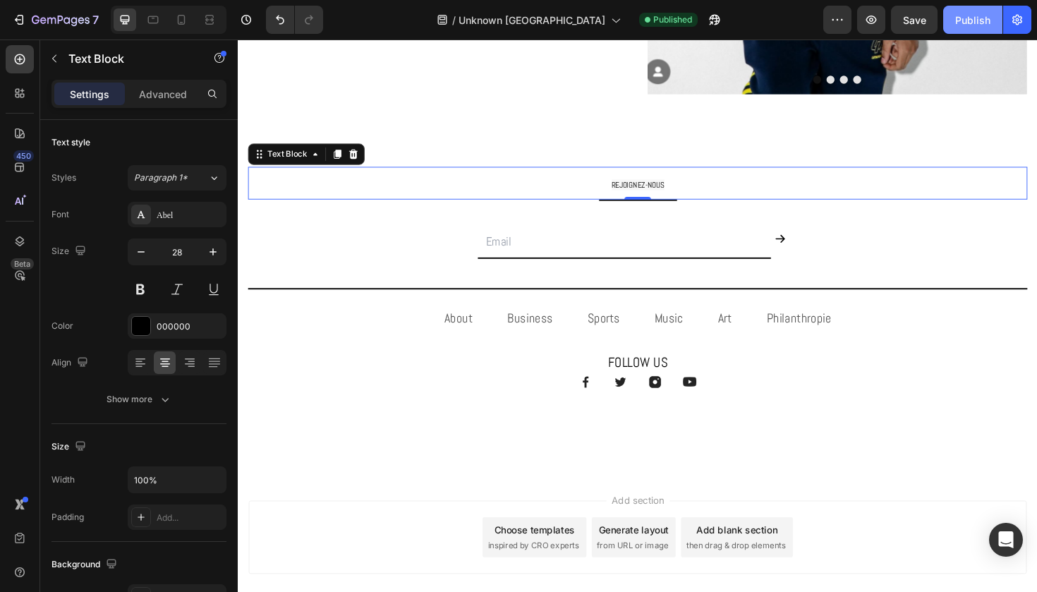
click at [961, 22] on div "Publish" at bounding box center [973, 20] width 35 height 15
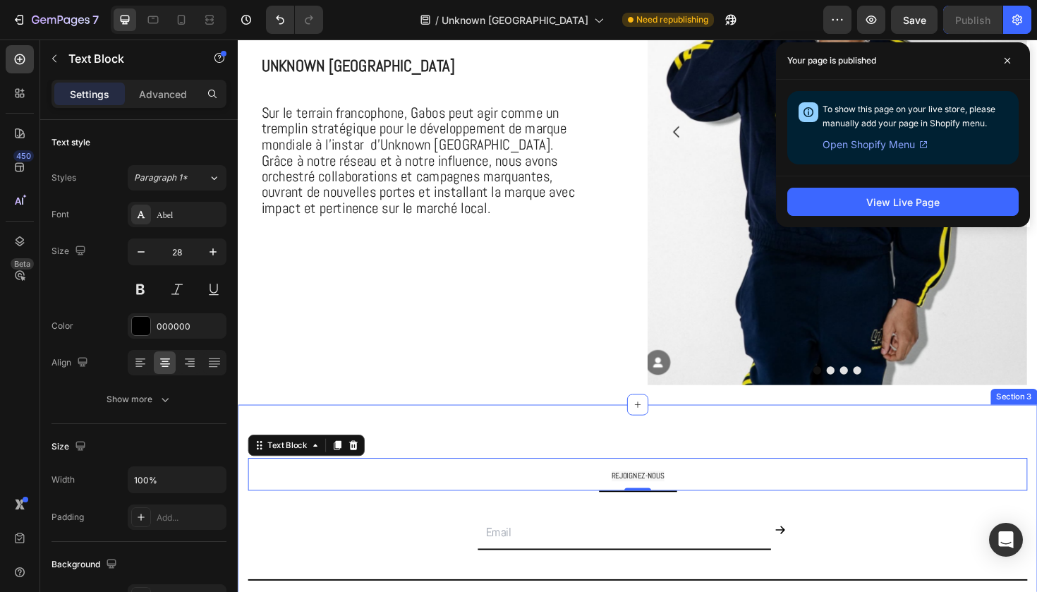
scroll to position [621, 0]
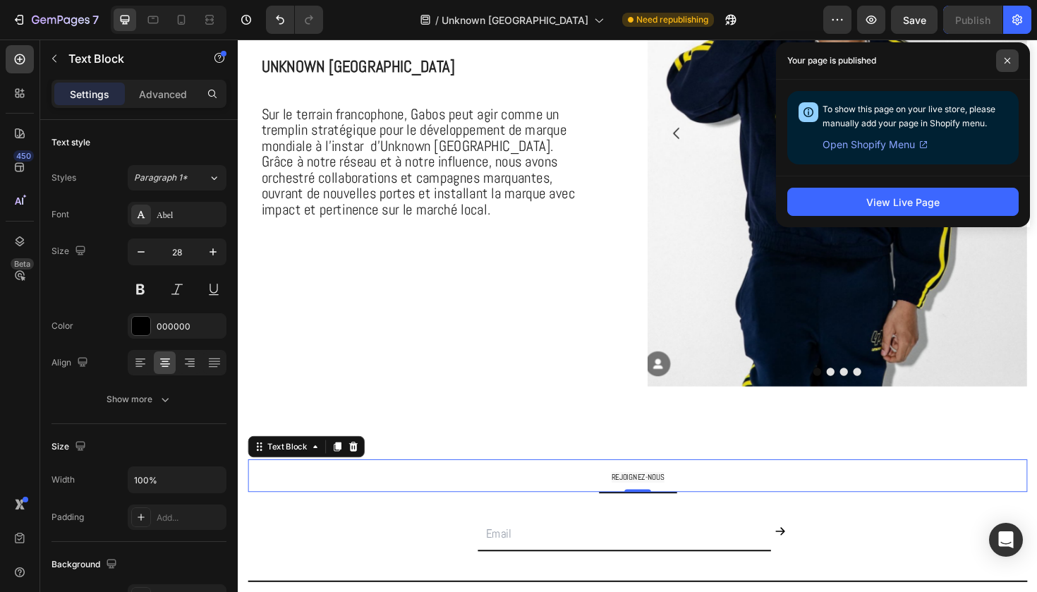
click at [1008, 63] on icon at bounding box center [1007, 60] width 7 height 7
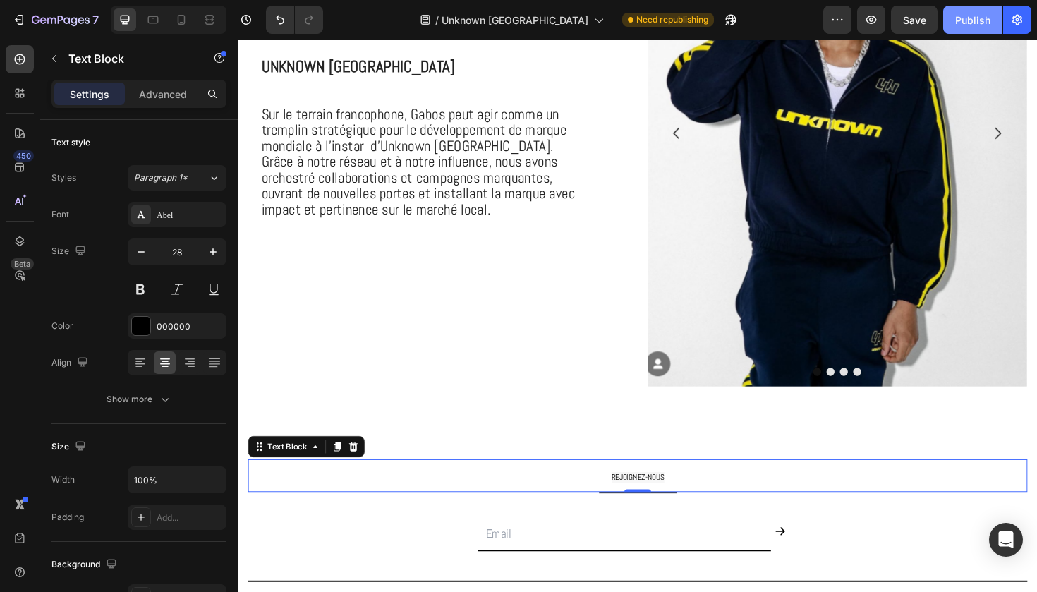
click at [959, 23] on div "Publish" at bounding box center [973, 20] width 35 height 15
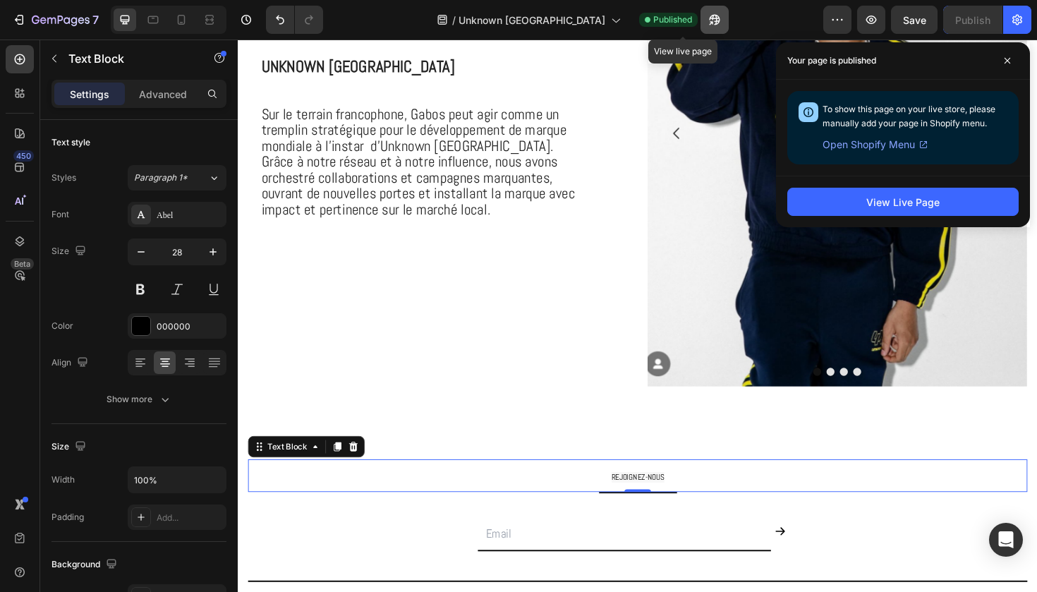
click at [708, 18] on icon "button" at bounding box center [715, 20] width 14 height 14
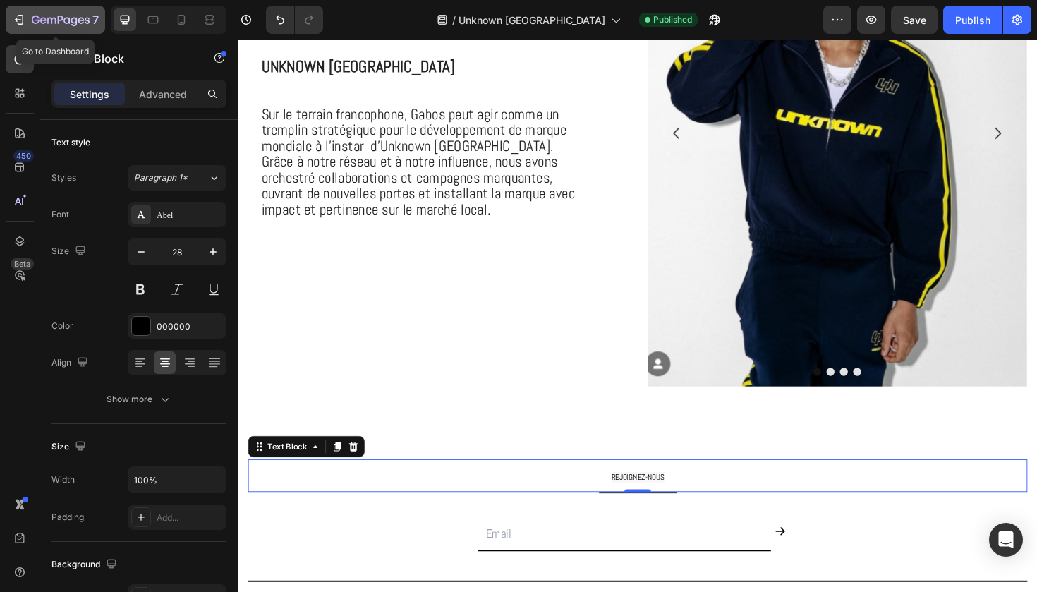
click at [31, 17] on div "7" at bounding box center [55, 19] width 87 height 17
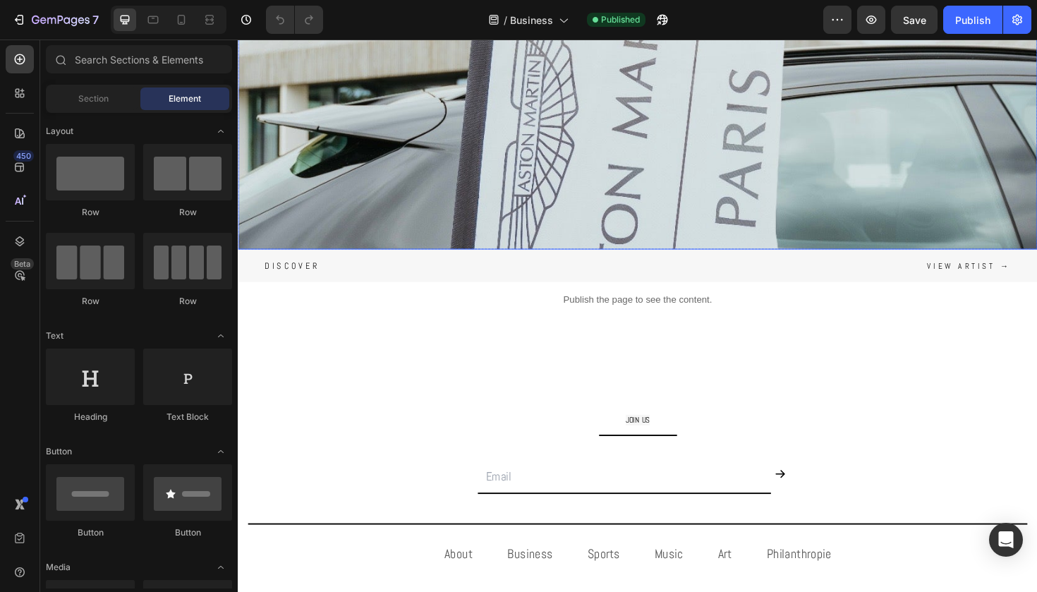
scroll to position [362, 0]
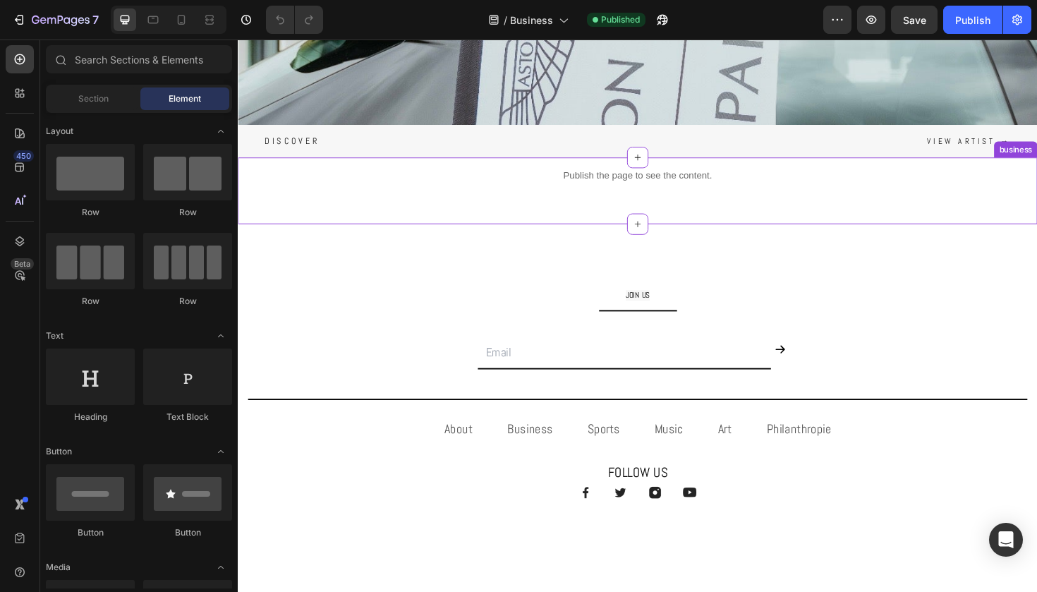
click at [342, 206] on div "Publish the page to see the content. Custom Code" at bounding box center [661, 188] width 847 height 48
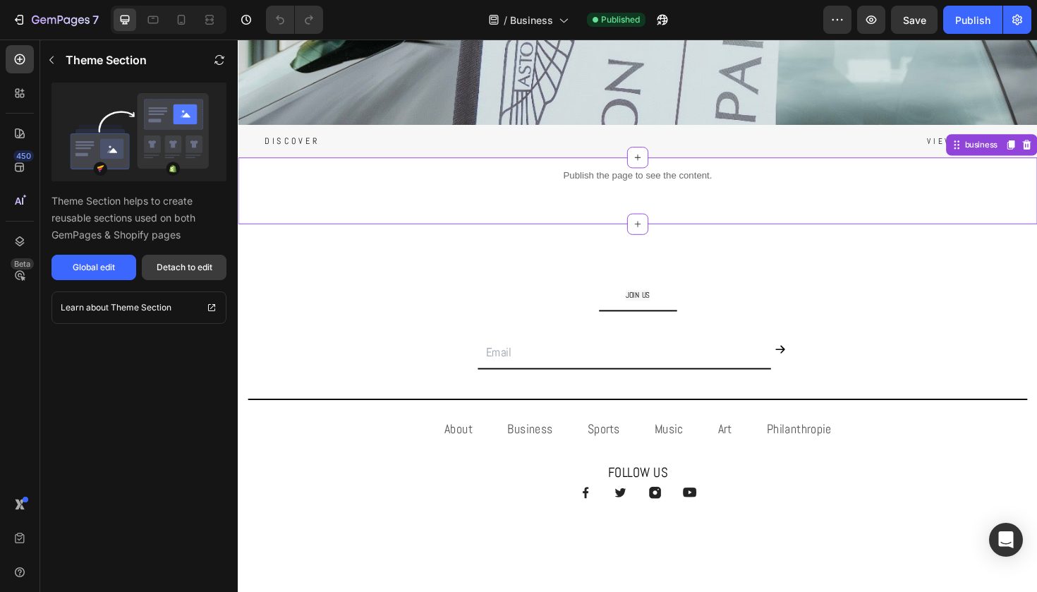
click at [184, 264] on div "Detach to edit" at bounding box center [185, 267] width 56 height 13
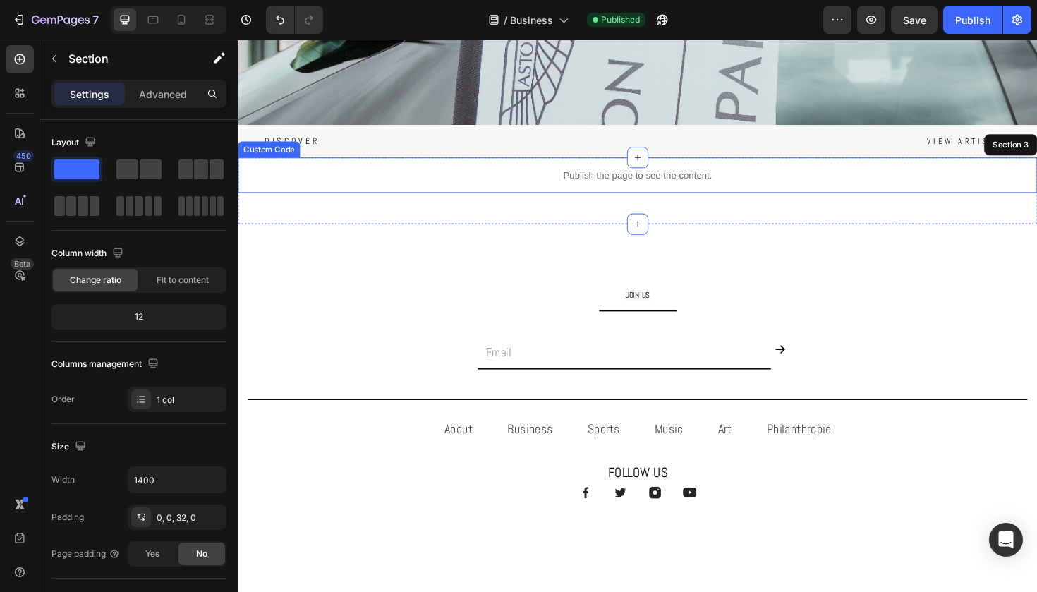
click at [325, 197] on div "Publish the page to see the content." at bounding box center [661, 182] width 847 height 37
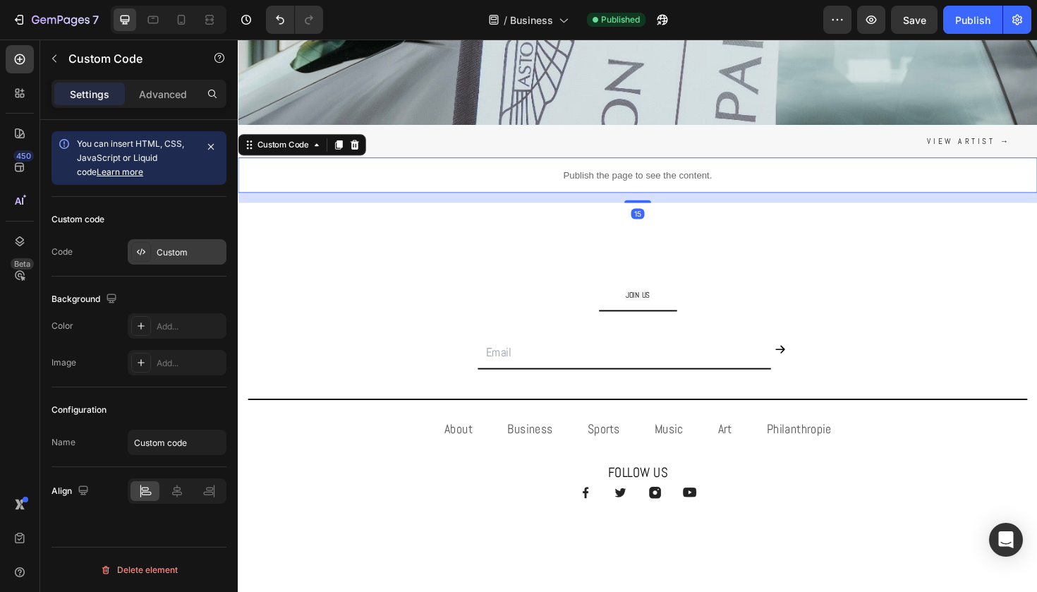
click at [162, 258] on div "Custom" at bounding box center [190, 252] width 66 height 13
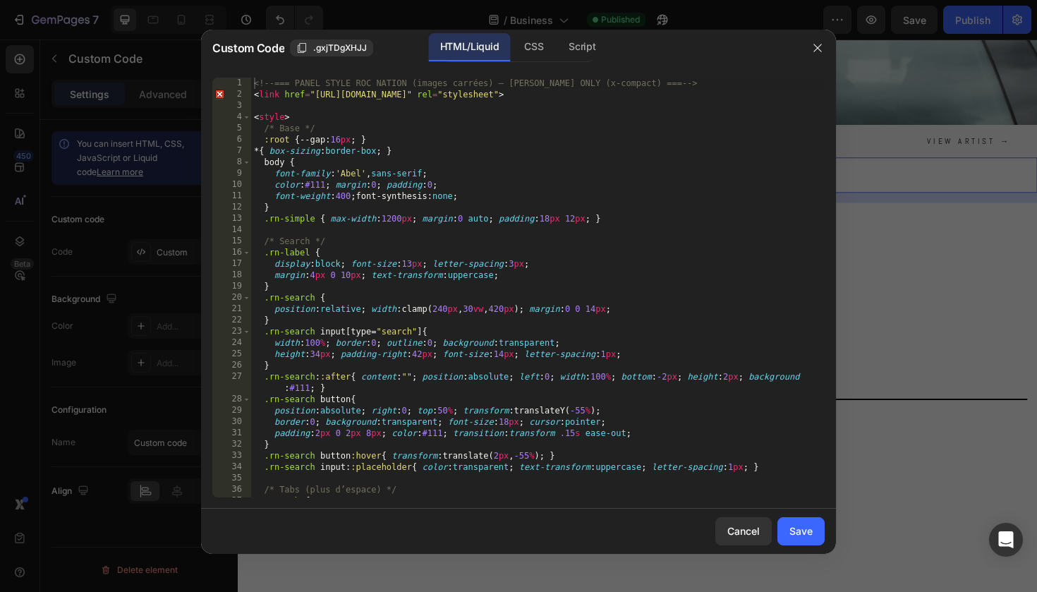
click at [426, 315] on div "<!-- === PANEL STYLE ROC NATION (images carrées) — [PERSON_NAME] ONLY (x-compac…" at bounding box center [538, 299] width 574 height 442
type textarea "</script>"
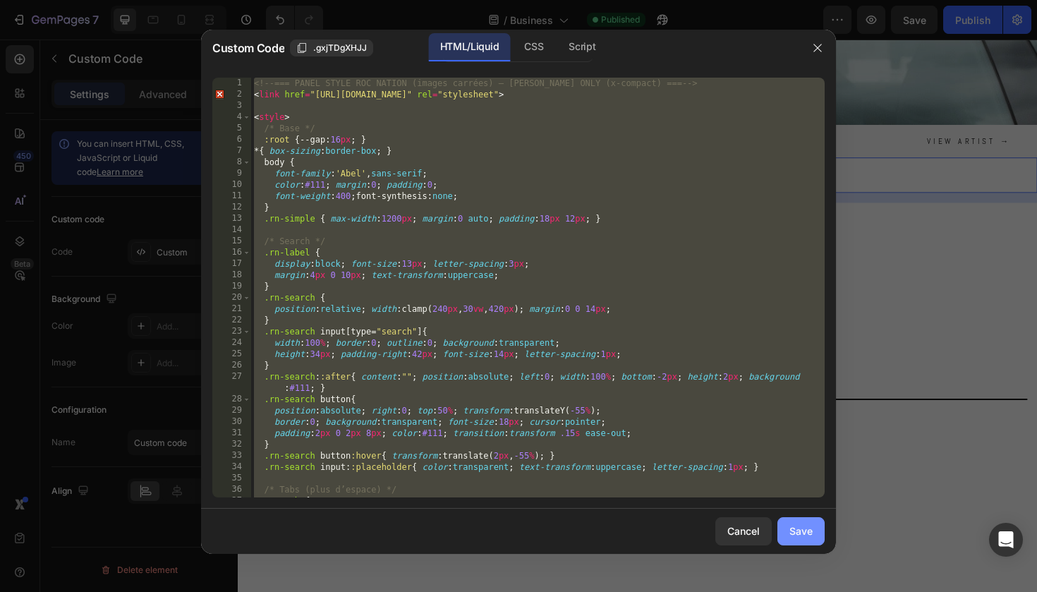
click at [788, 535] on button "Save" at bounding box center [801, 531] width 47 height 28
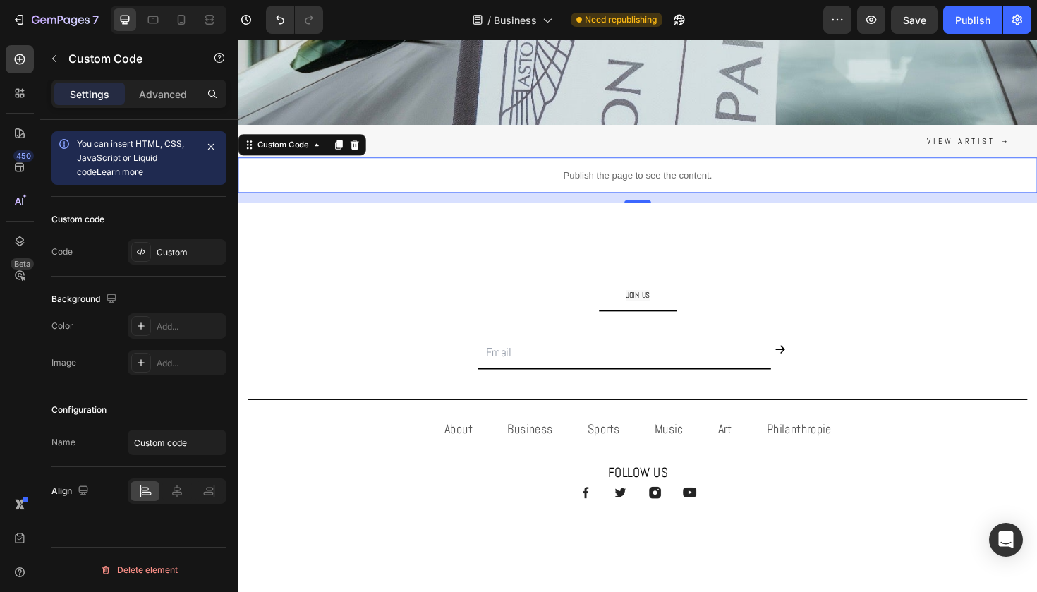
click at [457, 170] on div "Publish the page to see the content." at bounding box center [661, 182] width 847 height 37
click at [164, 247] on div "Custom" at bounding box center [190, 252] width 66 height 13
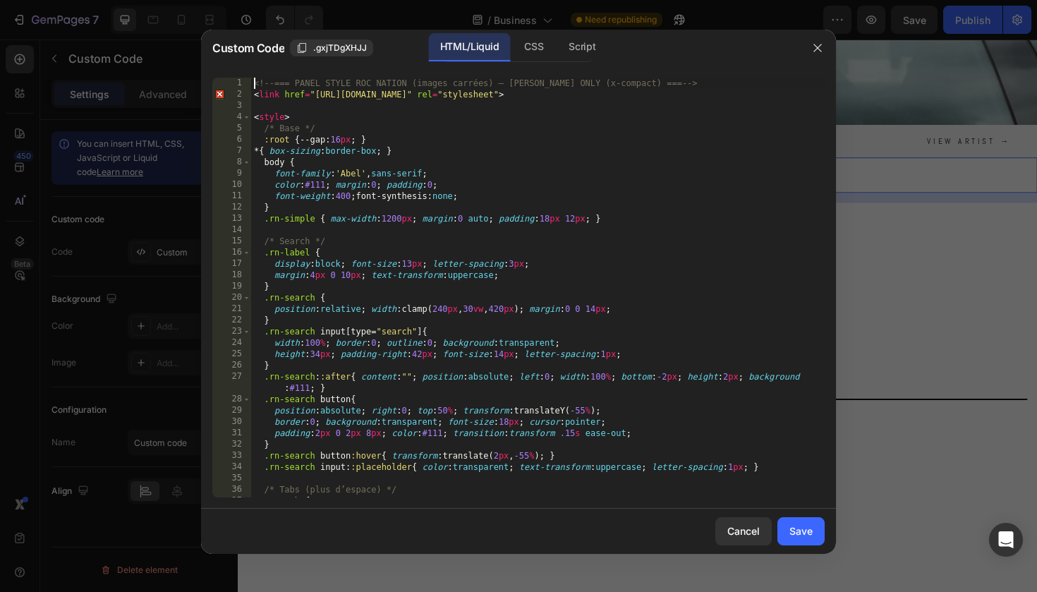
click at [402, 263] on div "<!-- === PANEL STYLE ROC NATION (images carrées) — ABEL ONLY (x-compact) === --…" at bounding box center [538, 299] width 574 height 442
type textarea "</script>"
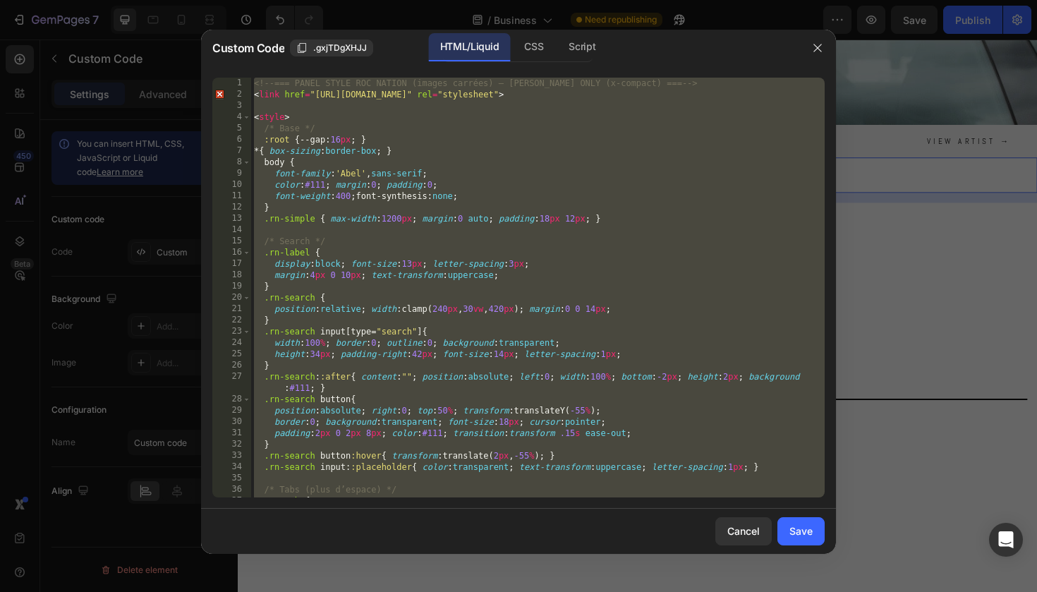
paste textarea
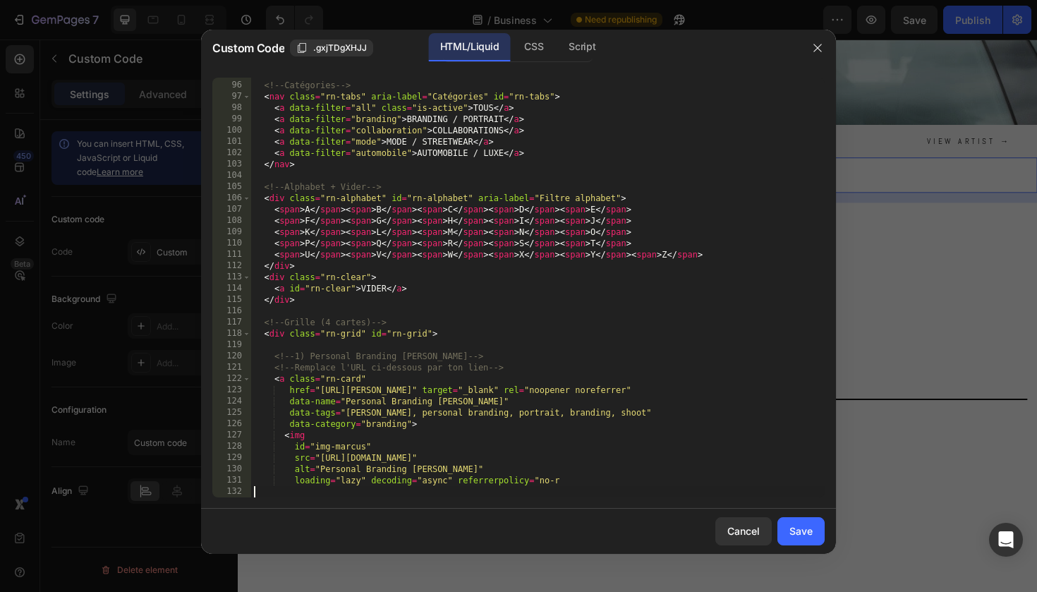
scroll to position [1093, 0]
click at [790, 526] on div "Save" at bounding box center [801, 531] width 23 height 15
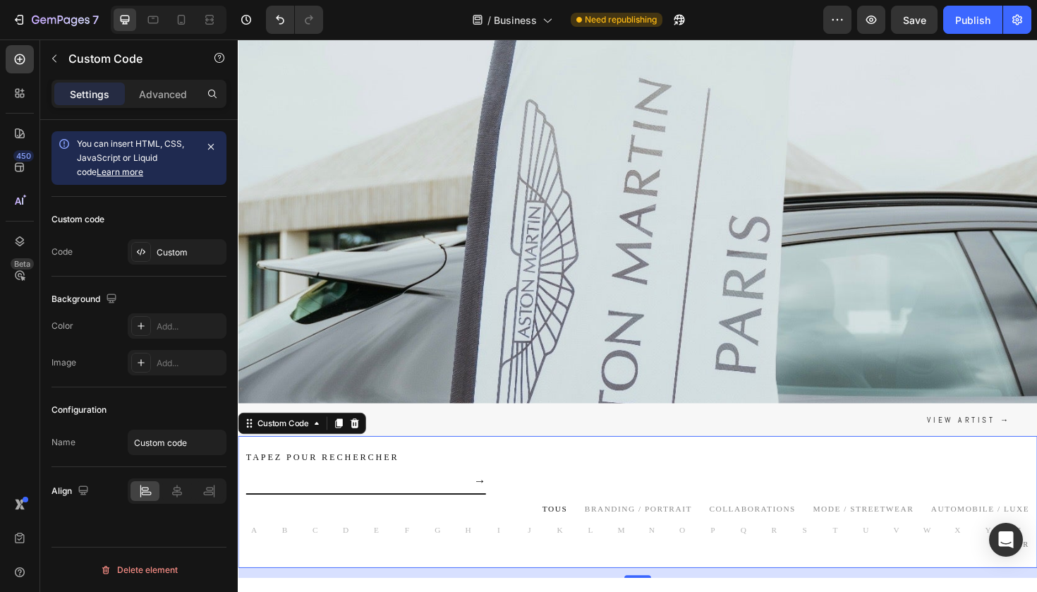
scroll to position [68, 0]
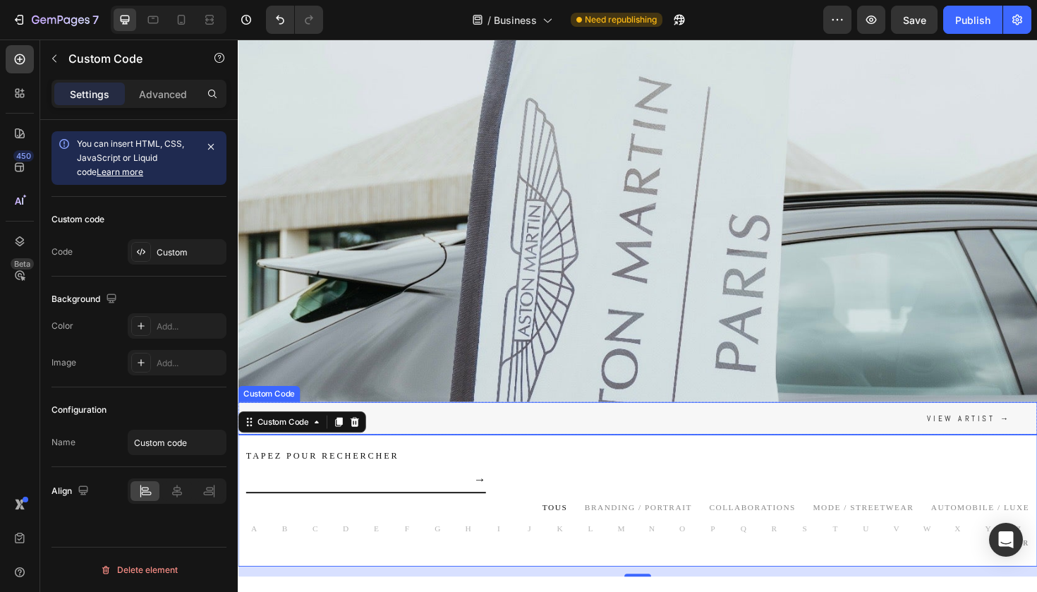
click at [439, 435] on div "Discover View artist →" at bounding box center [661, 440] width 847 height 35
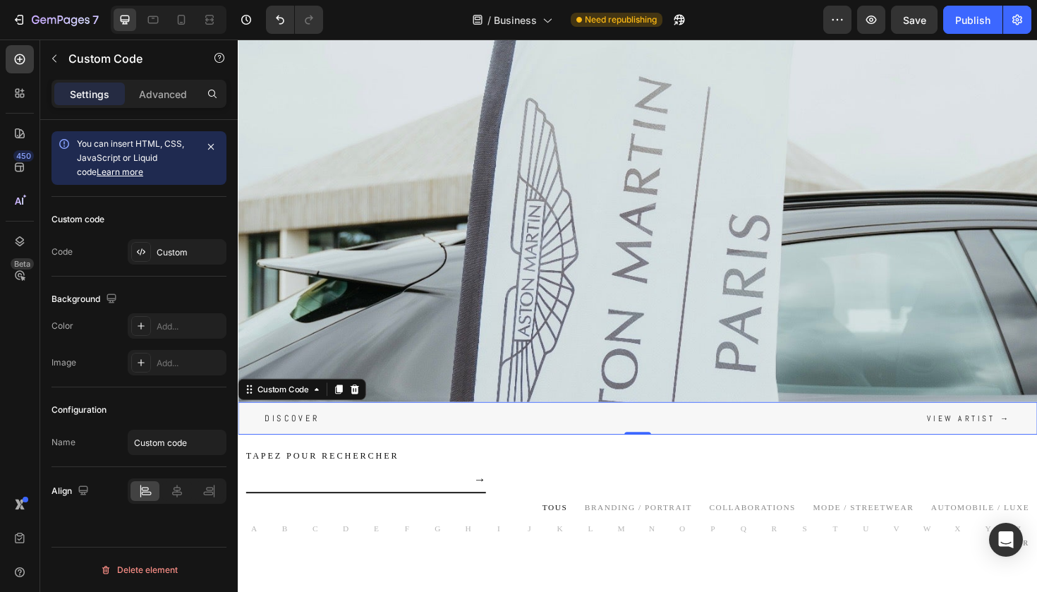
click at [307, 436] on span "Discover" at bounding box center [295, 440] width 59 height 9
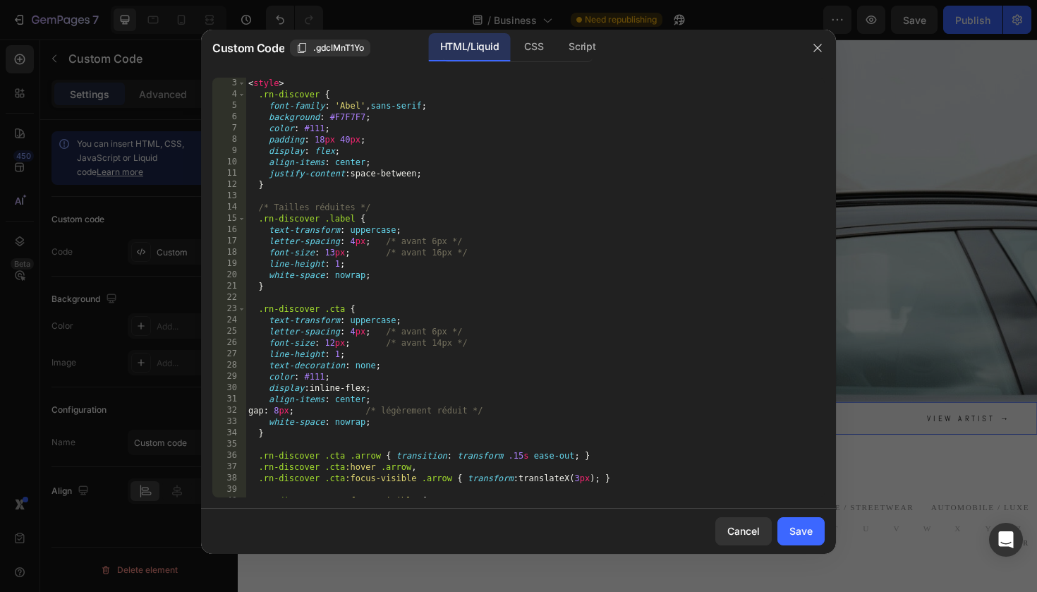
scroll to position [258, 0]
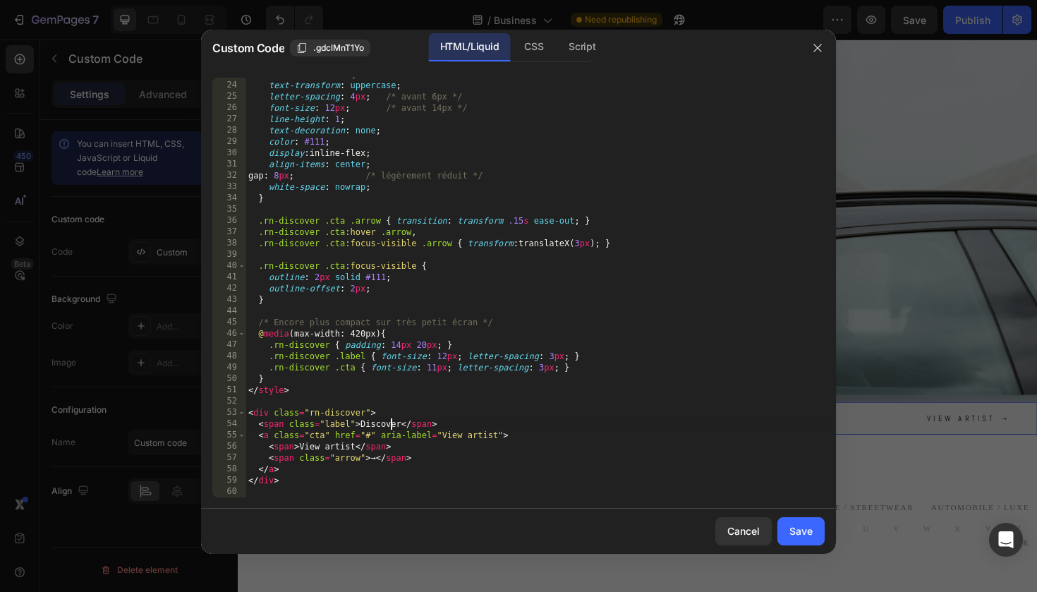
click at [391, 421] on div ".rn-discover .cta { text-transform : uppercase ; letter-spacing : 4 px ; /* ava…" at bounding box center [535, 289] width 579 height 442
paste textarea "ÉCOUVERTE"
drag, startPoint x: 354, startPoint y: 448, endPoint x: 301, endPoint y: 447, distance: 52.9
click at [301, 447] on div ".rn-discover .cta { text-transform : uppercase ; letter-spacing : 4 px ; /* ava…" at bounding box center [535, 289] width 579 height 442
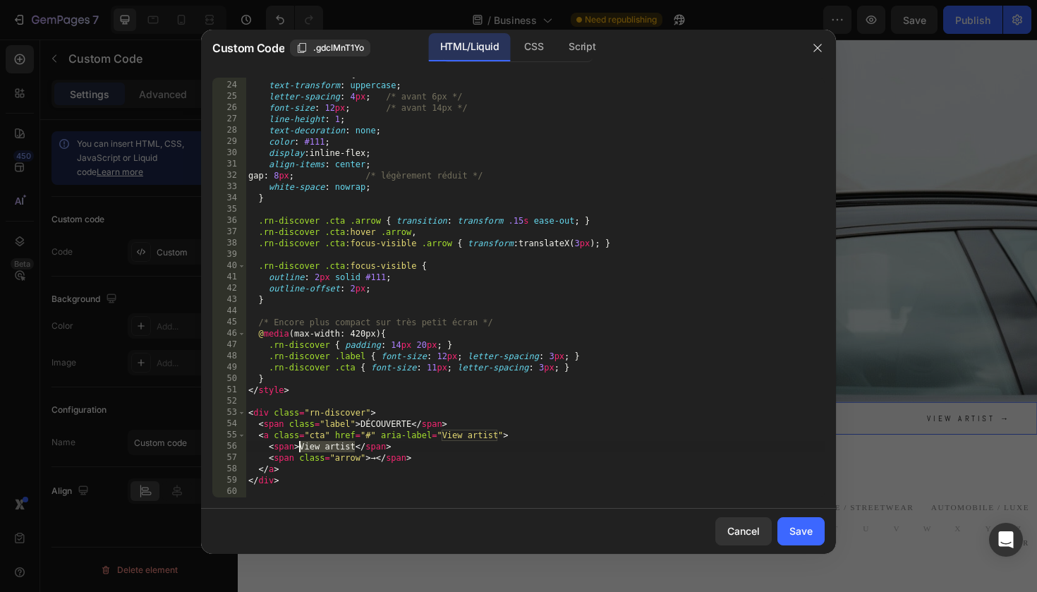
paste textarea "oir l'artiste"
click at [789, 538] on button "Save" at bounding box center [801, 531] width 47 height 28
type textarea "</div>"
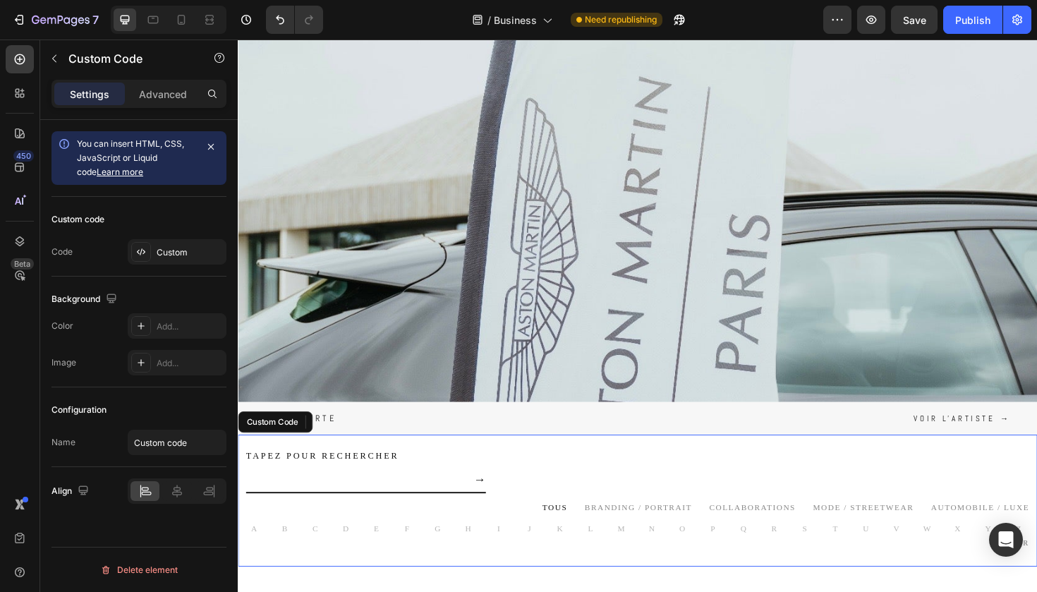
click at [442, 470] on section "Tapez pour rechercher → TOUS BRANDING / PORTRAIT COLLABORATIONS MODE / STREETWE…" at bounding box center [661, 528] width 847 height 140
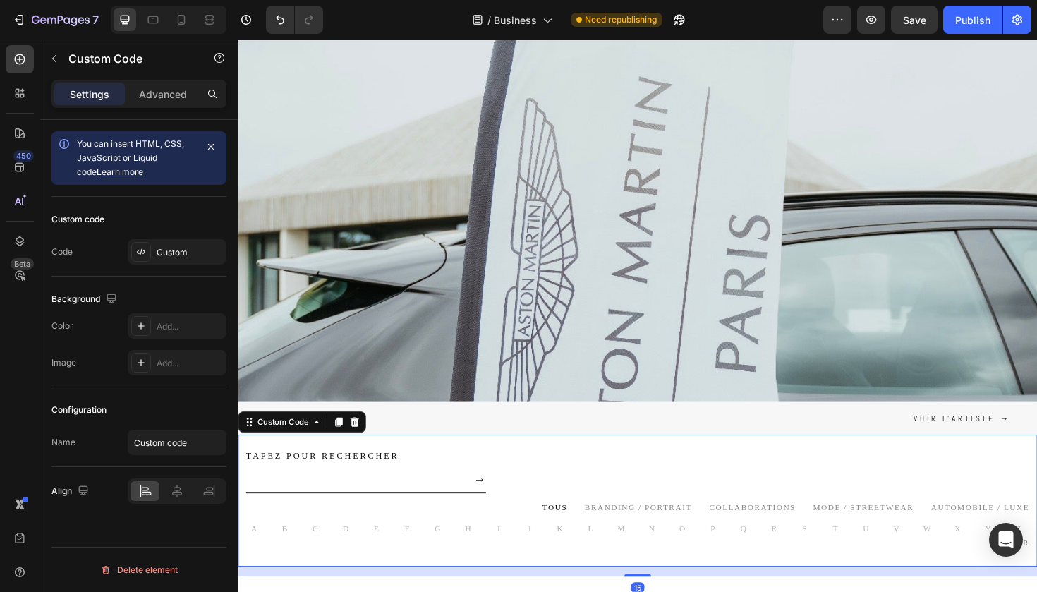
scroll to position [154, 0]
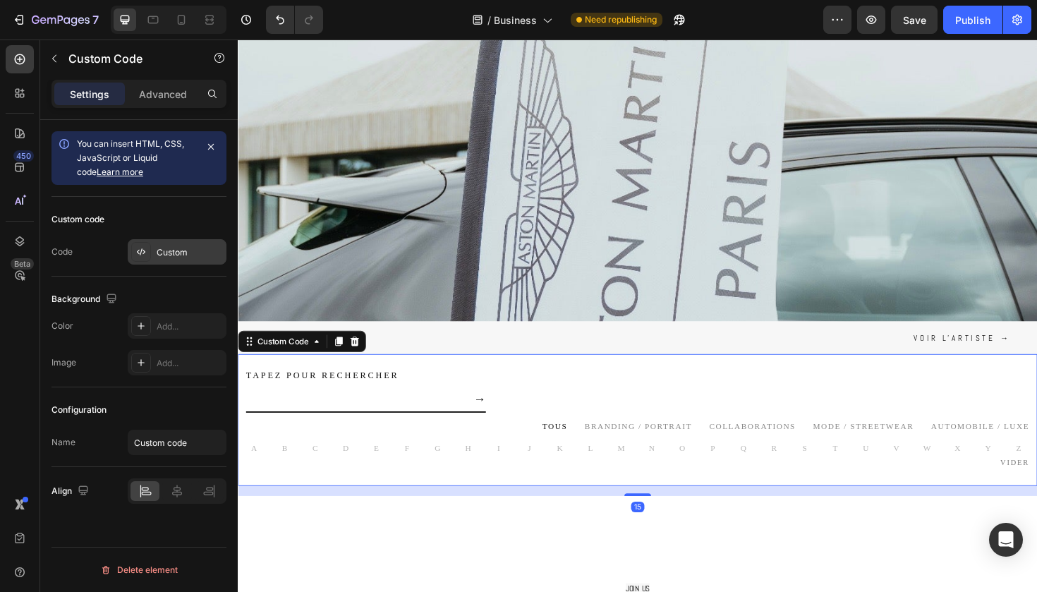
click at [174, 252] on div "Custom" at bounding box center [190, 252] width 66 height 13
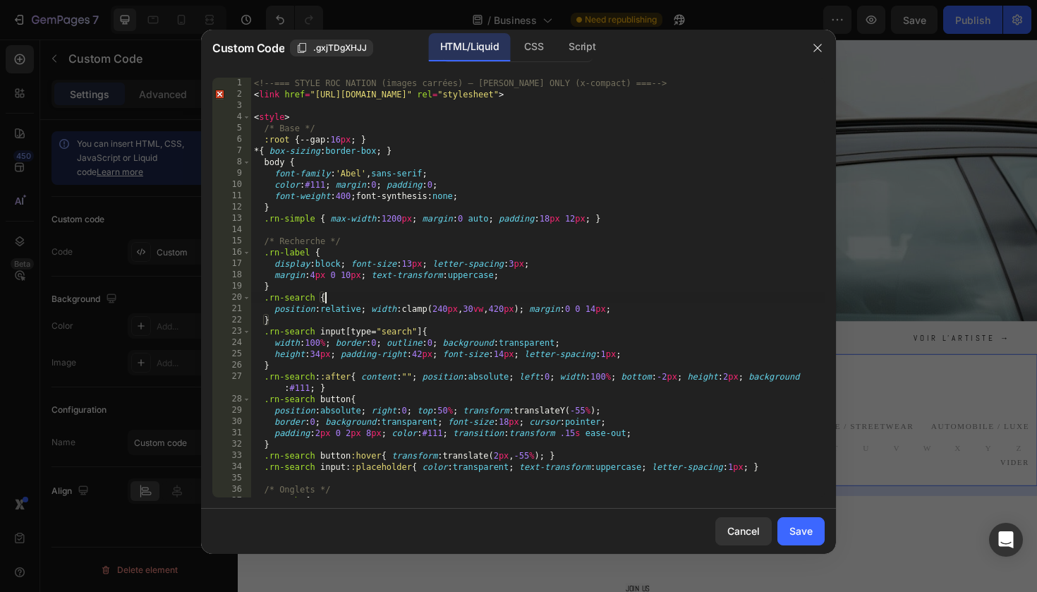
drag, startPoint x: 481, startPoint y: 300, endPoint x: 481, endPoint y: 292, distance: 7.8
click at [481, 300] on div "<!-- === STYLE ROC NATION (images carrées) — ABEL ONLY (x-compact) === --> < li…" at bounding box center [538, 299] width 574 height 442
type textarea "loading="lazy" decoding="async" referrerpolicy="no-r"
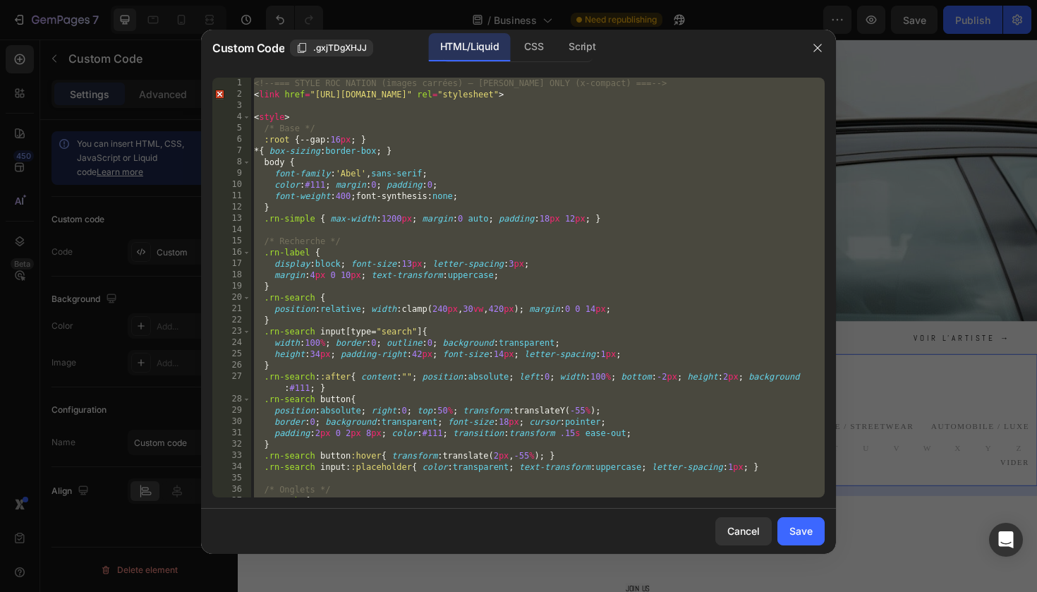
paste textarea
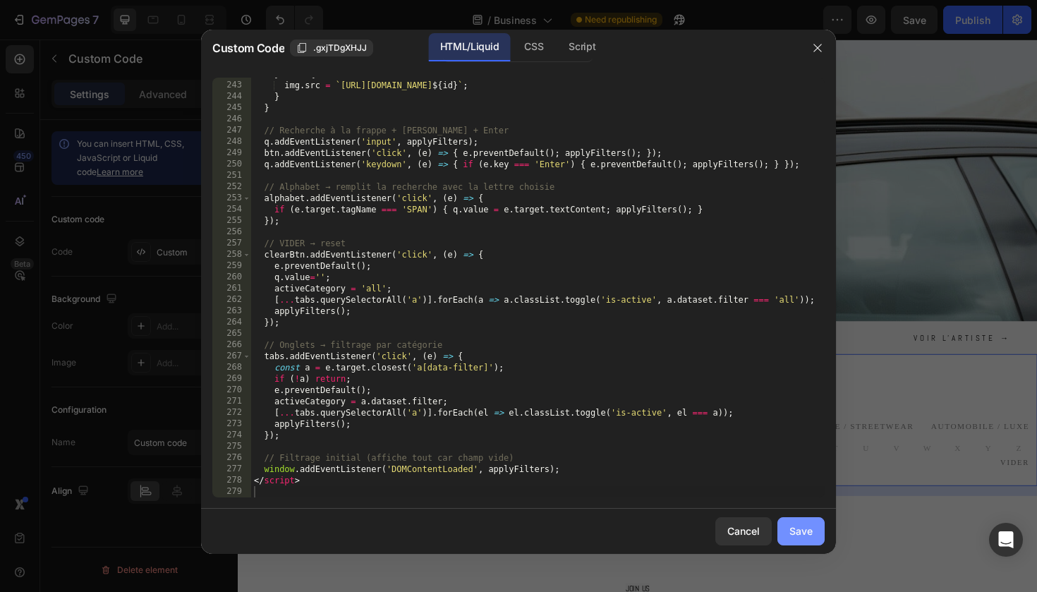
click at [805, 532] on div "Save" at bounding box center [801, 531] width 23 height 15
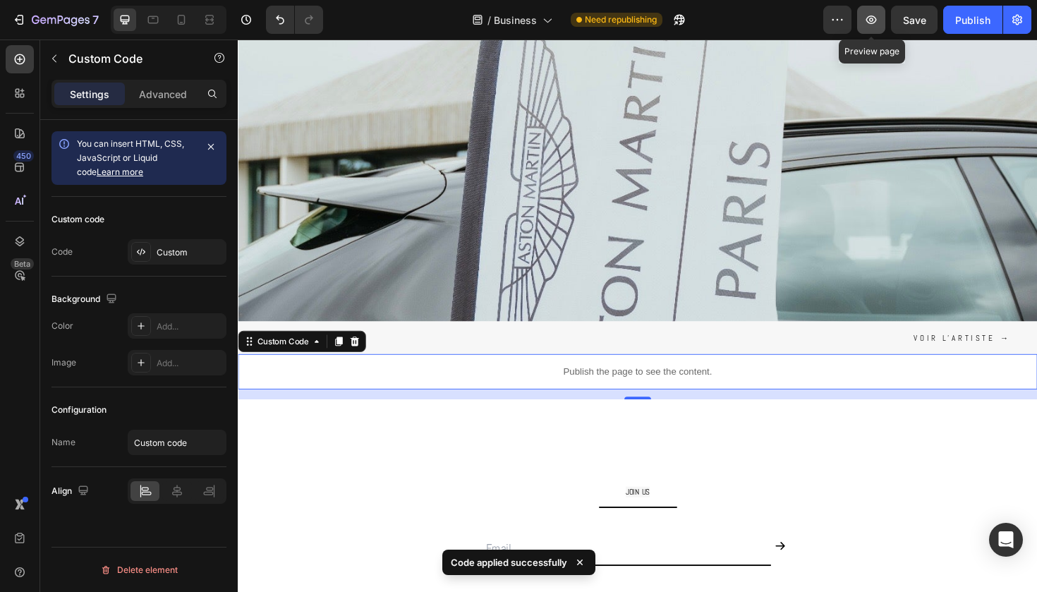
click at [874, 20] on icon "button" at bounding box center [872, 20] width 11 height 8
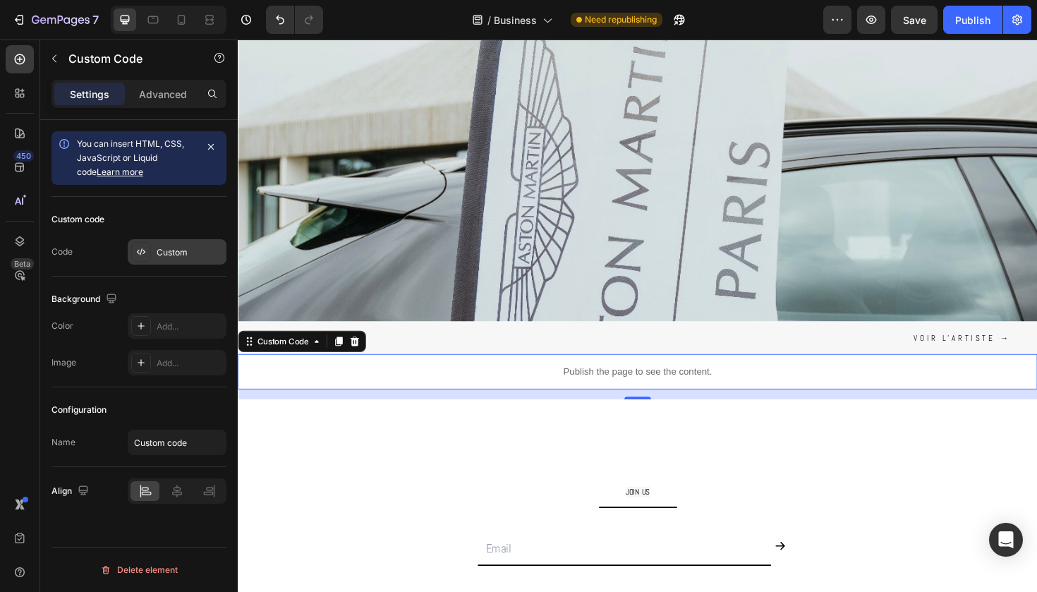
click at [191, 251] on div "Custom" at bounding box center [190, 252] width 66 height 13
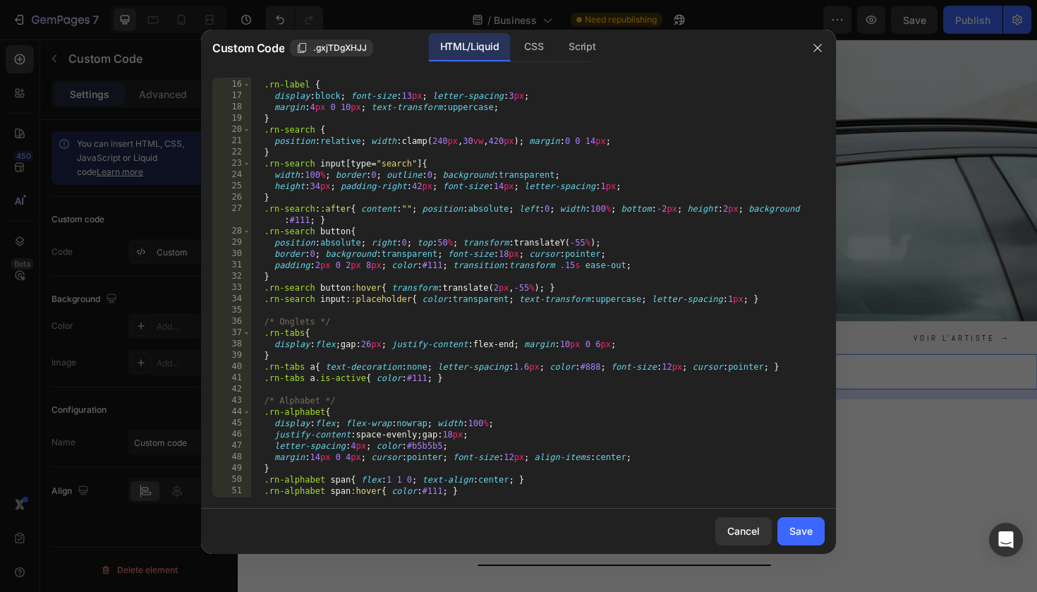
scroll to position [167, 0]
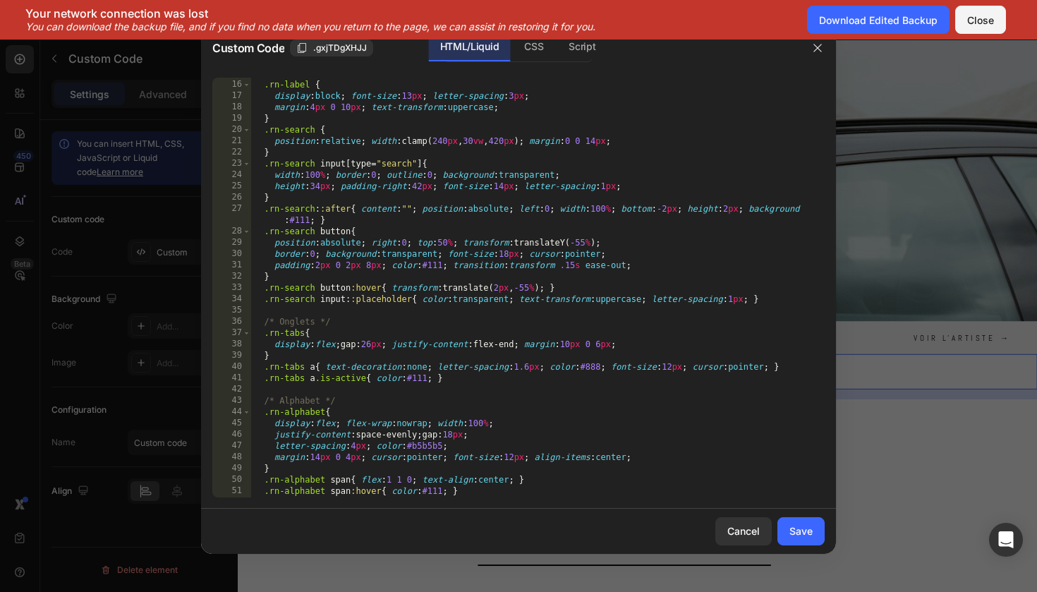
click at [364, 313] on div "/* Recherche */ .rn-label { display : block ; font-size : 13 px ; letter-spacin…" at bounding box center [538, 289] width 574 height 442
click at [972, 25] on div "Close" at bounding box center [981, 20] width 27 height 15
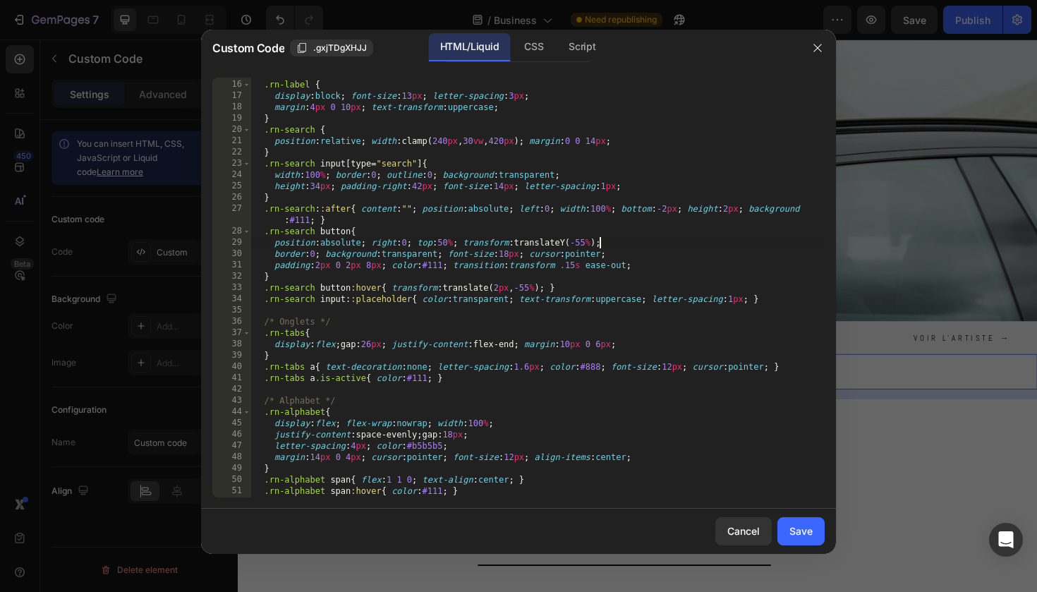
click at [673, 241] on div "/* Recherche */ .rn-label { display : block ; font-size : 13 px ; letter-spacin…" at bounding box center [538, 289] width 574 height 442
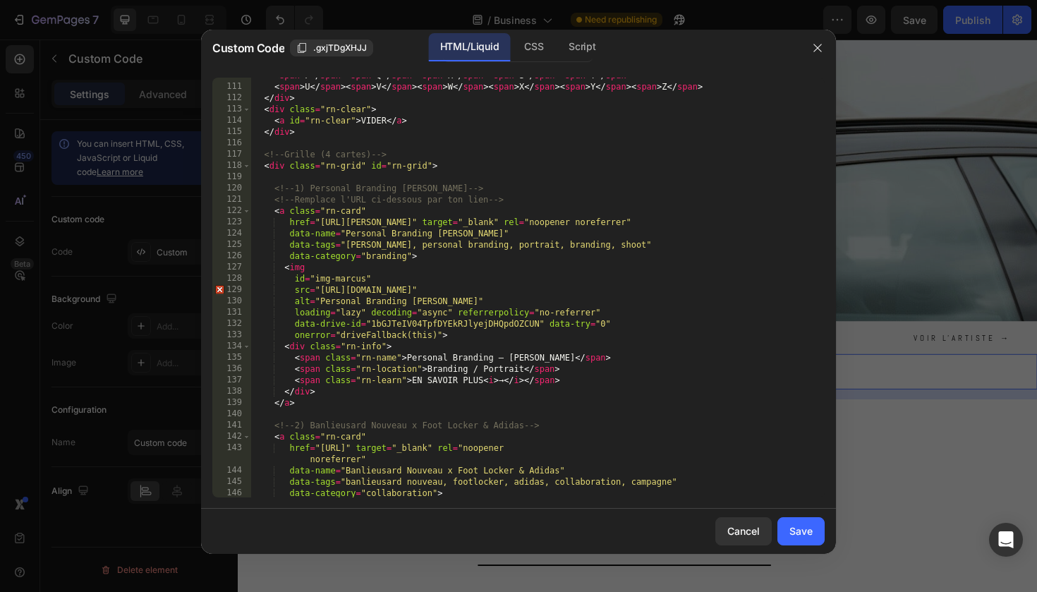
scroll to position [1260, 0]
drag, startPoint x: 521, startPoint y: 222, endPoint x: 323, endPoint y: 222, distance: 198.3
click at [323, 222] on div "< span > P </ span > < span > Q </ span > < span > R </ span > < span > S </ sp…" at bounding box center [538, 291] width 574 height 442
paste textarea "https://gabos.fr/pages/branding-marcus-lawrence?_ab=0&key=1756373658591"
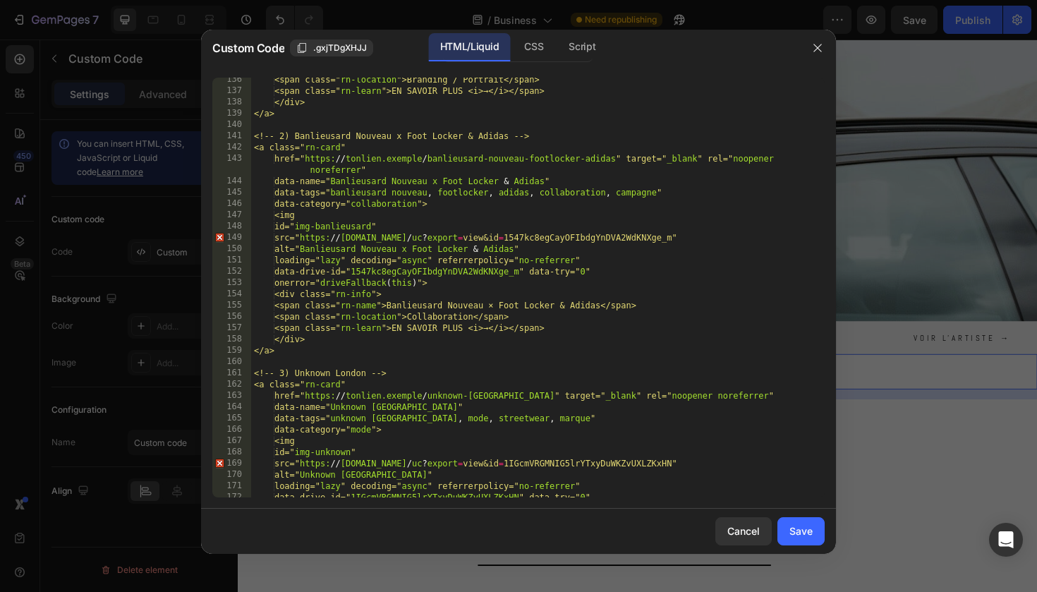
scroll to position [1549, 0]
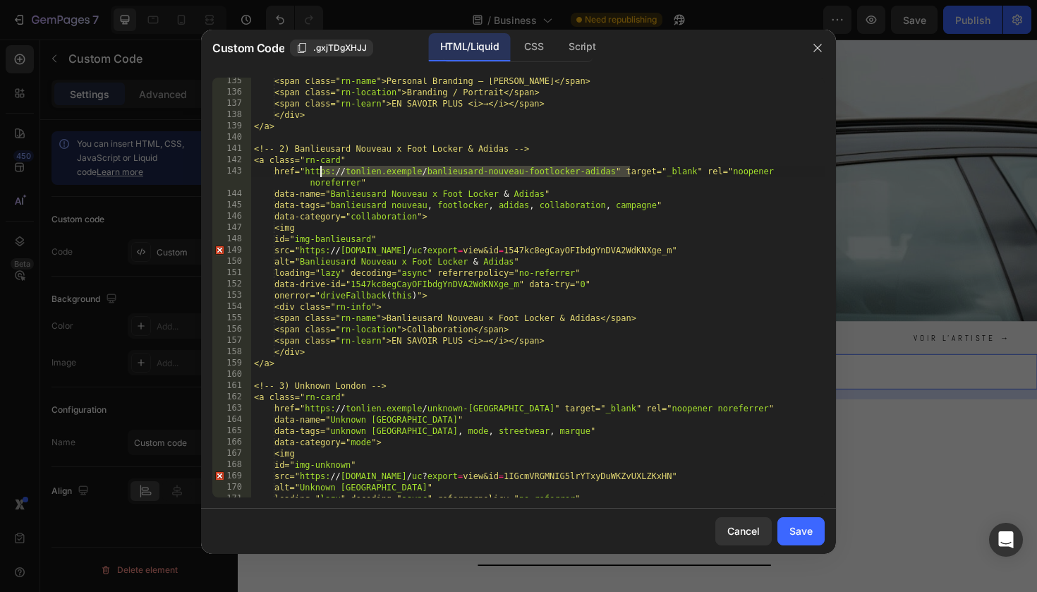
drag, startPoint x: 631, startPoint y: 171, endPoint x: 322, endPoint y: 173, distance: 309.1
click at [322, 173] on div "<span class=" rn-name ">Personal Branding — Marcus Lawrence</span> <span class=…" at bounding box center [538, 297] width 574 height 442
paste textarea "gabos.fr/pages/banlieusard-nouveau-x-footlocker-and-adidas?_ab=0&key=1756373974…"
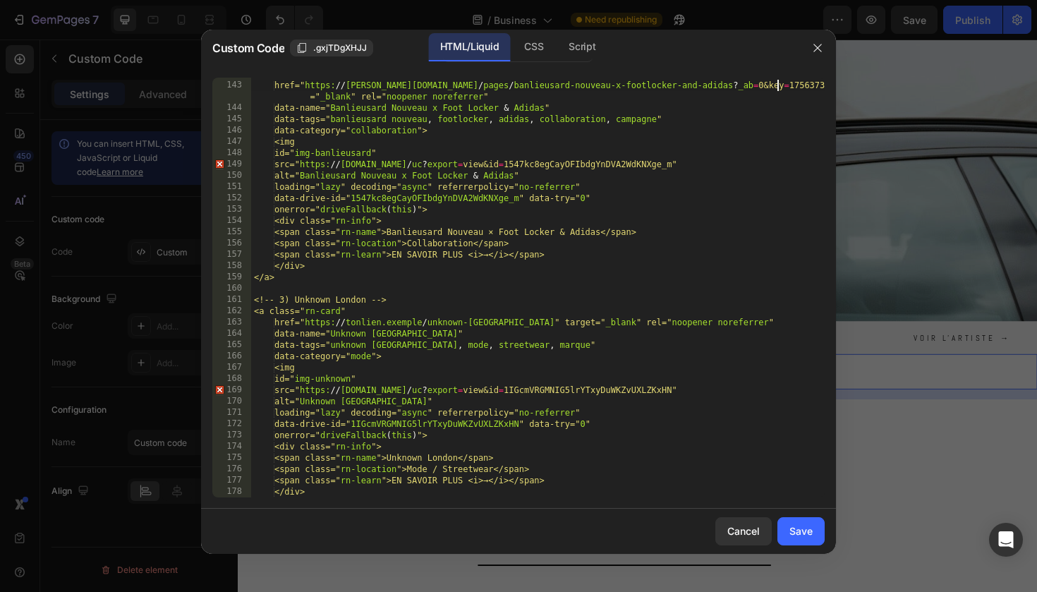
scroll to position [1635, 0]
drag, startPoint x: 515, startPoint y: 325, endPoint x: 320, endPoint y: 323, distance: 194.8
click at [320, 323] on div "<a class=" rn-card " href=" https: // gabos.fr / pages / banlieusard-nouveau-x-…" at bounding box center [538, 289] width 574 height 442
paste textarea "gabos.fr/pages/unknown-london?_ab=0&key=1756373841980"
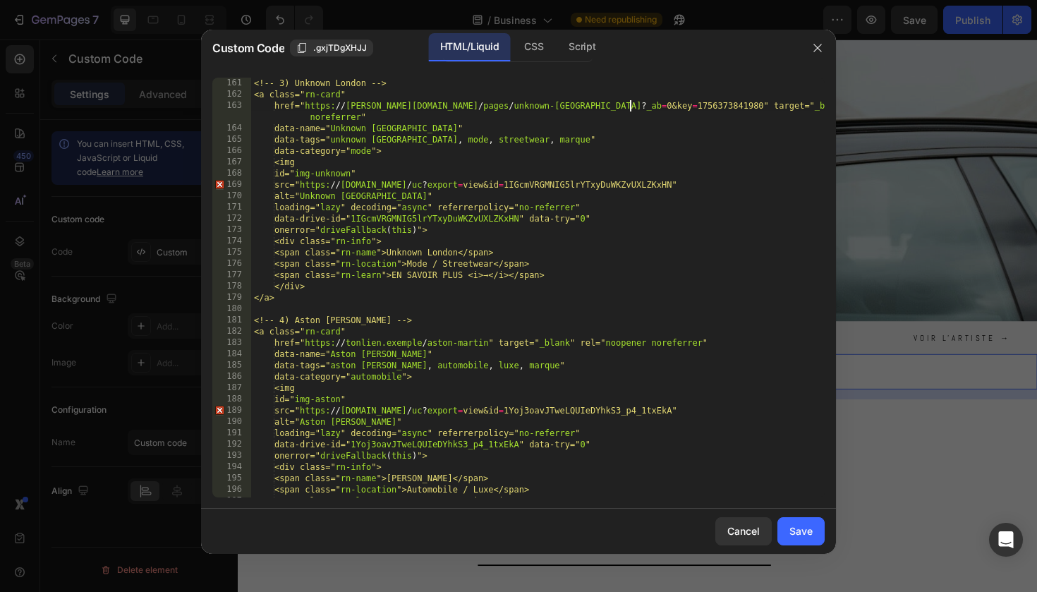
scroll to position [1852, 0]
drag, startPoint x: 504, startPoint y: 342, endPoint x: 320, endPoint y: 343, distance: 184.2
click at [320, 343] on div "<!-- 3) Unknown London --> <a class=" rn-card " href=" https: // gabos.fr / pag…" at bounding box center [538, 299] width 574 height 442
paste textarea "gabos.fr/pages/astonmartin?_ab=0&key=1756374011542"
type textarea "href="https://gabos.fr/pages/astonmartin?_ab=0&key=1756374011542" target="_blan…"
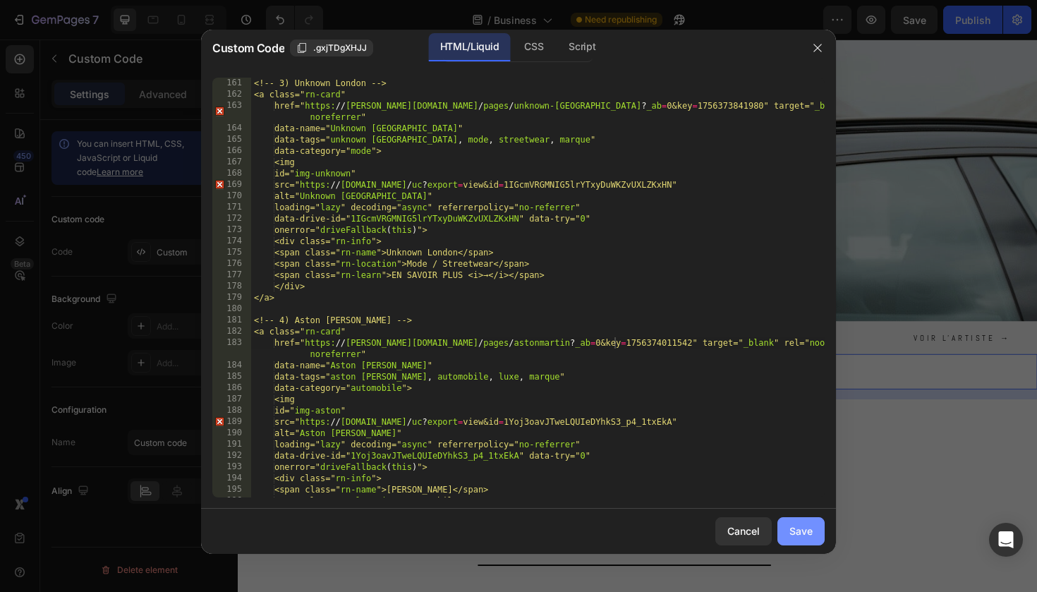
click at [803, 524] on div "Save" at bounding box center [801, 531] width 23 height 15
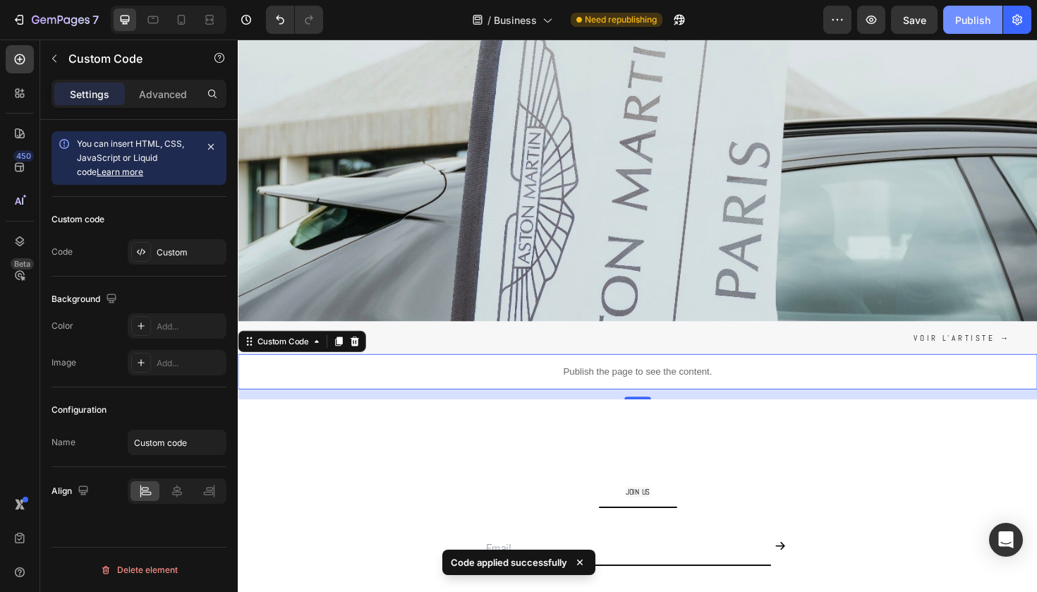
click at [967, 23] on div "Publish" at bounding box center [973, 20] width 35 height 15
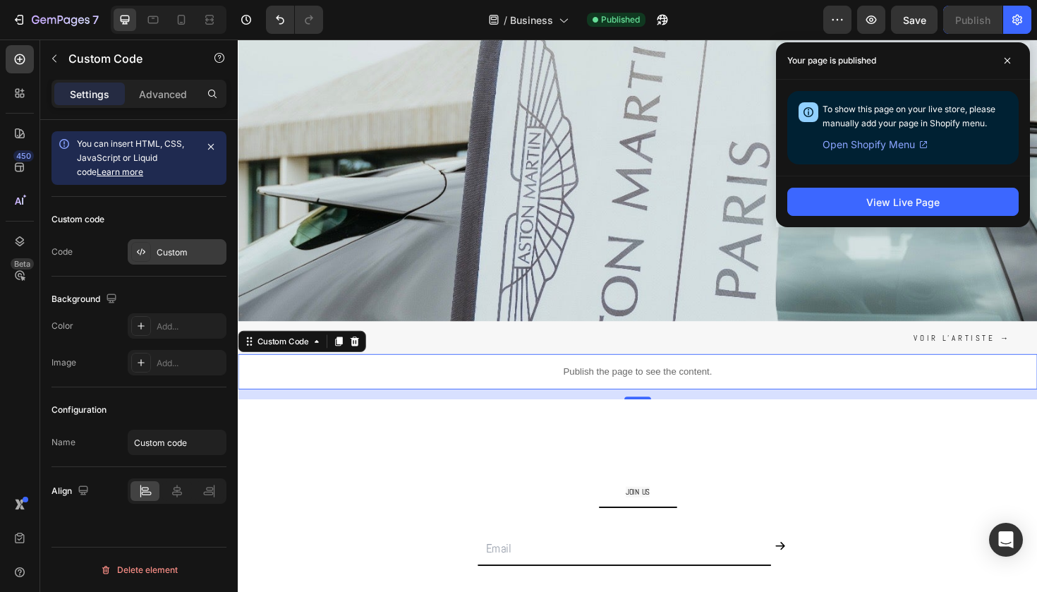
click at [174, 247] on div "Custom" at bounding box center [190, 252] width 66 height 13
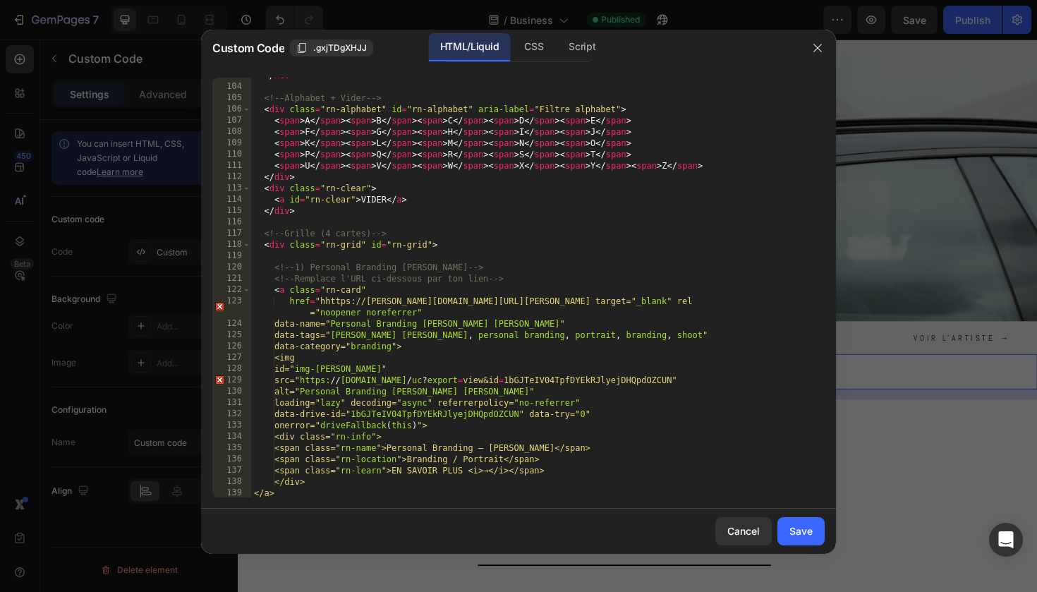
scroll to position [1242, 0]
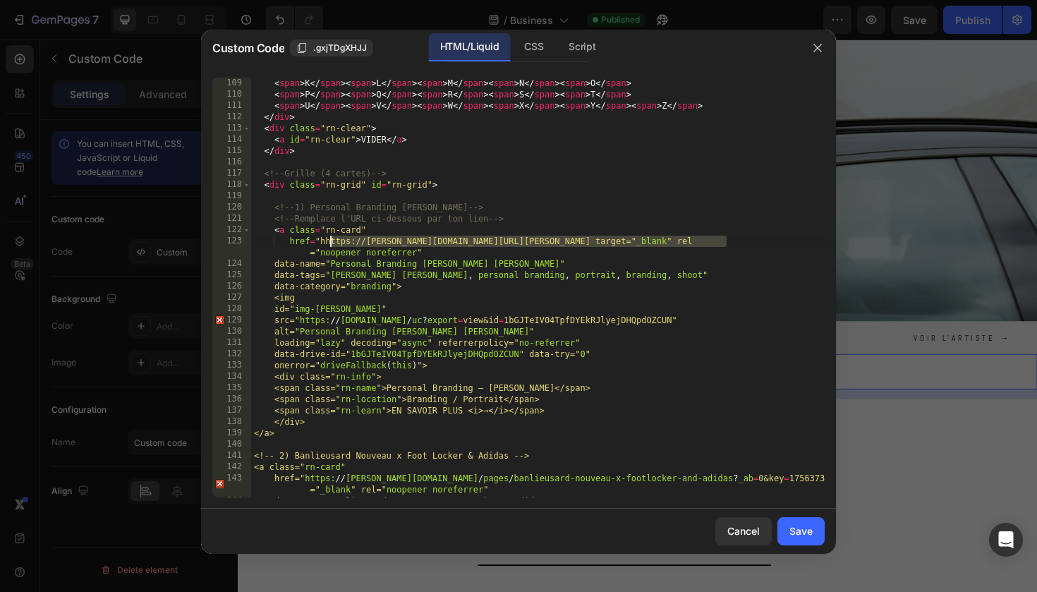
drag, startPoint x: 728, startPoint y: 241, endPoint x: 331, endPoint y: 243, distance: 397.3
click at [330, 243] on div "< span > K </ span > < span > L </ span > < span > M </ span > < span > N </ sp…" at bounding box center [538, 299] width 574 height 442
click at [331, 243] on div "< span > K </ span > < span > L </ span > < span > M </ span > < span > N </ sp…" at bounding box center [538, 299] width 574 height 442
click at [327, 243] on div "< span > K </ span > < span > L </ span > < span > M </ span > < span > N </ sp…" at bounding box center [538, 299] width 574 height 442
type textarea "href="https://gabos.fr/pages/branding-marcus-lawrence?_ab=0&key=1756373658591 t…"
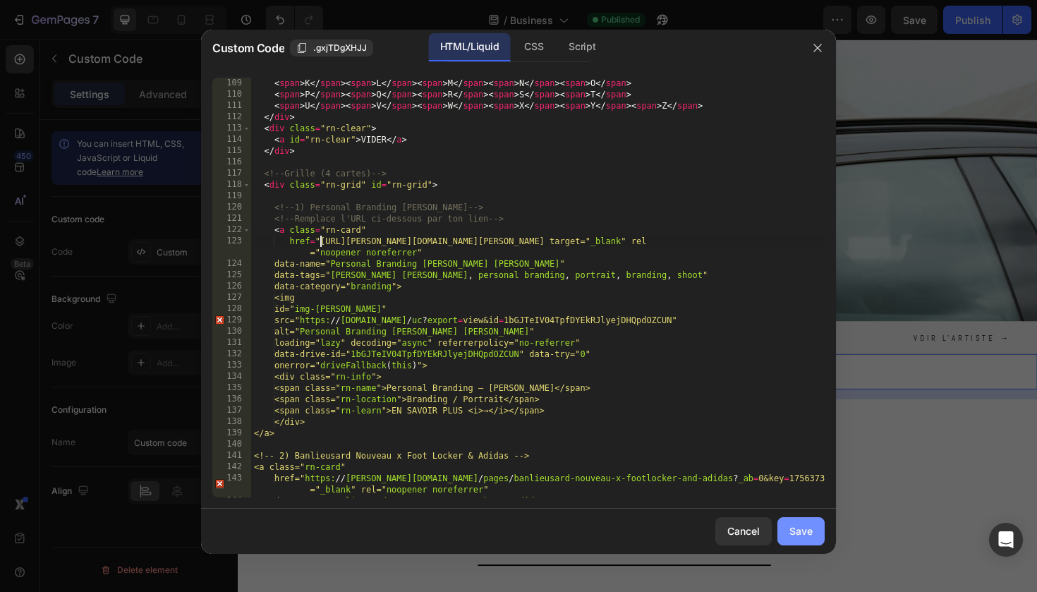
click at [796, 524] on div "Save" at bounding box center [801, 531] width 23 height 15
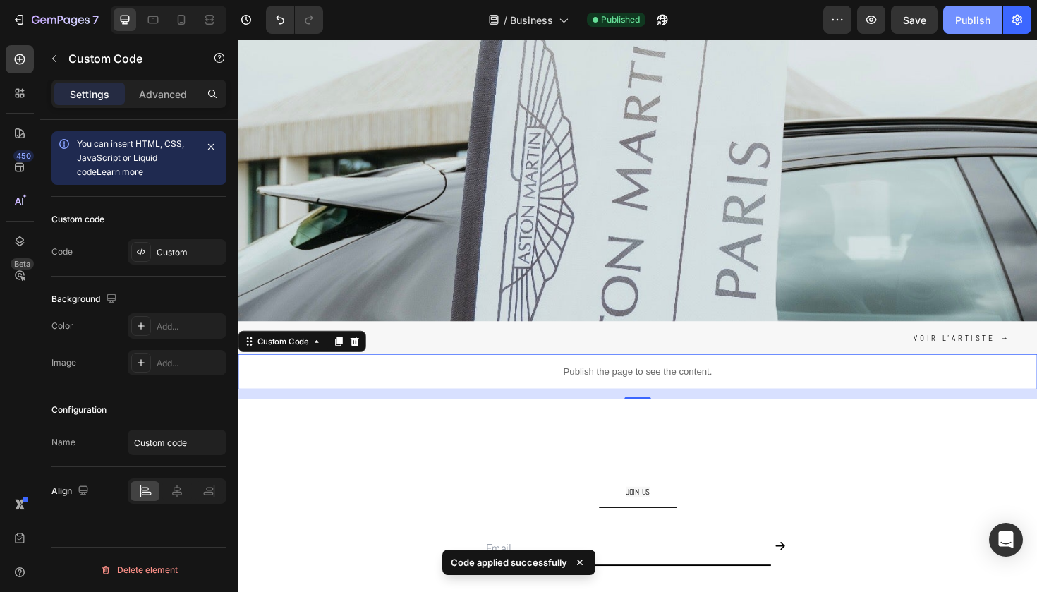
click at [959, 21] on div "Publish" at bounding box center [973, 20] width 35 height 15
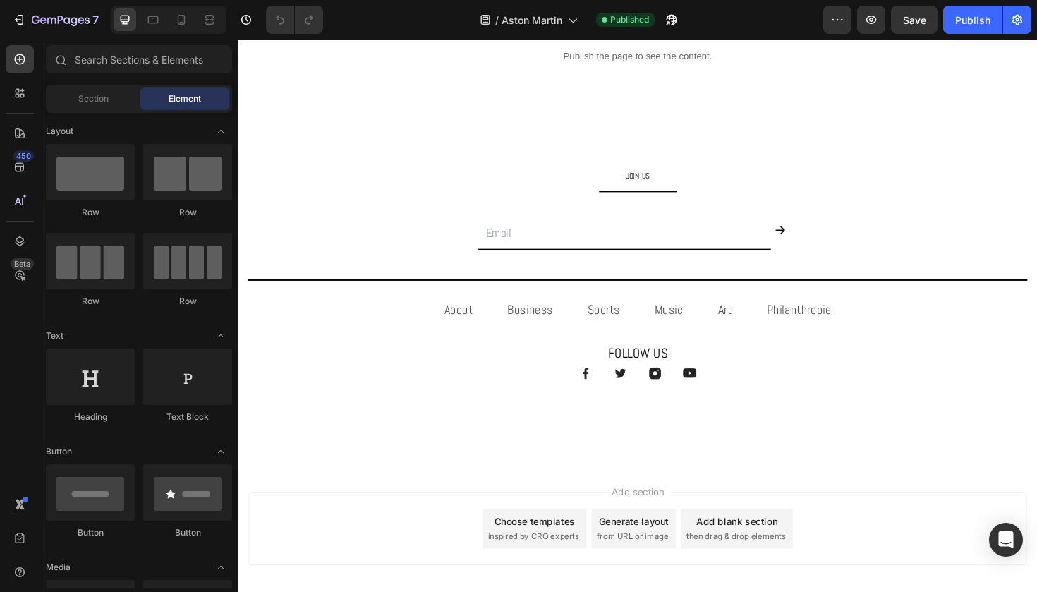
scroll to position [1020, 0]
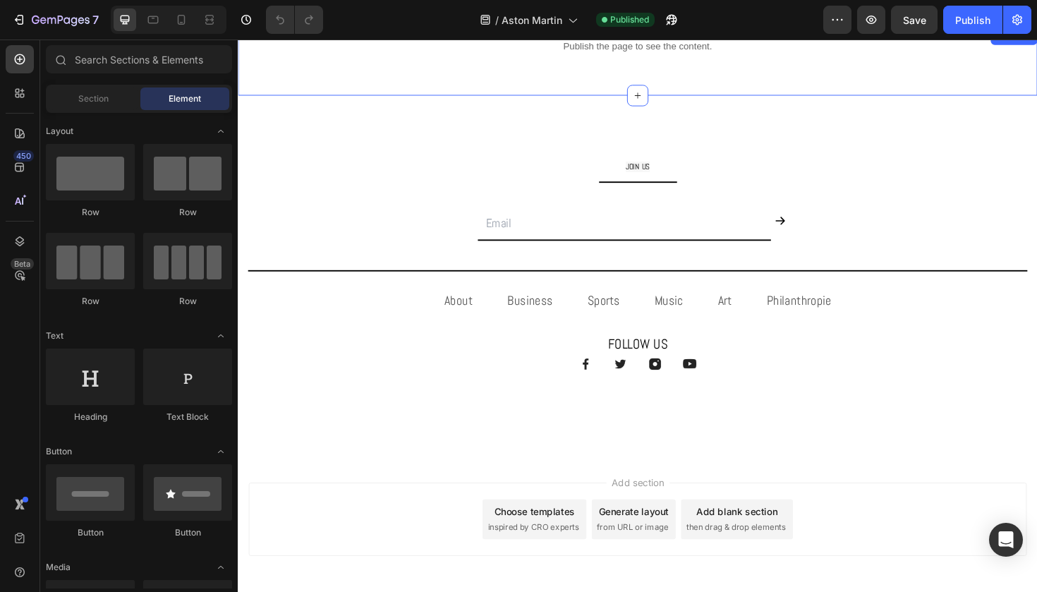
click at [603, 76] on div "Publish the page to see the content. Custom Code Section 3" at bounding box center [661, 63] width 847 height 71
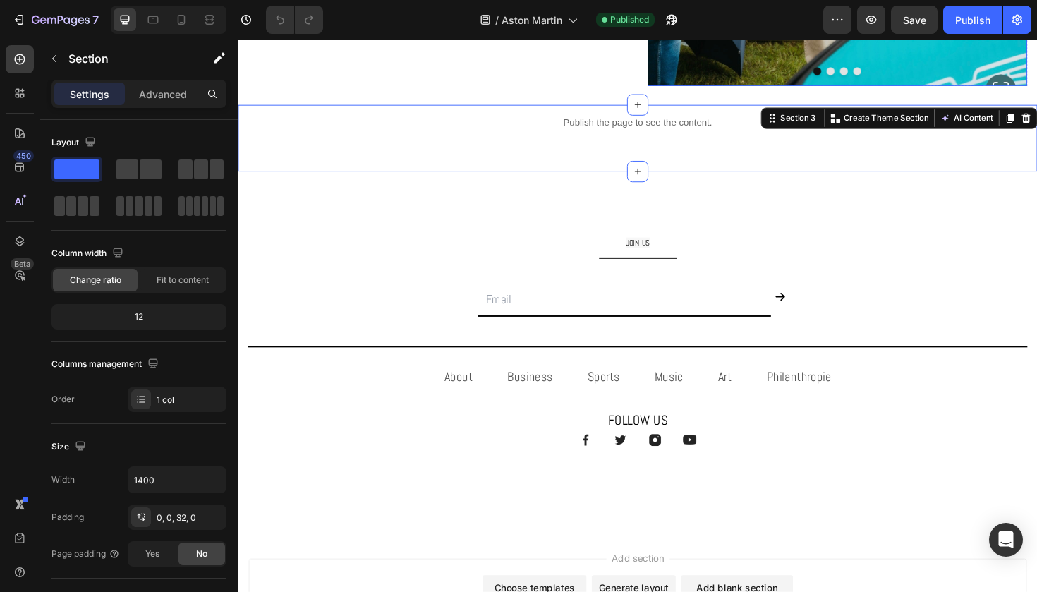
scroll to position [938, 0]
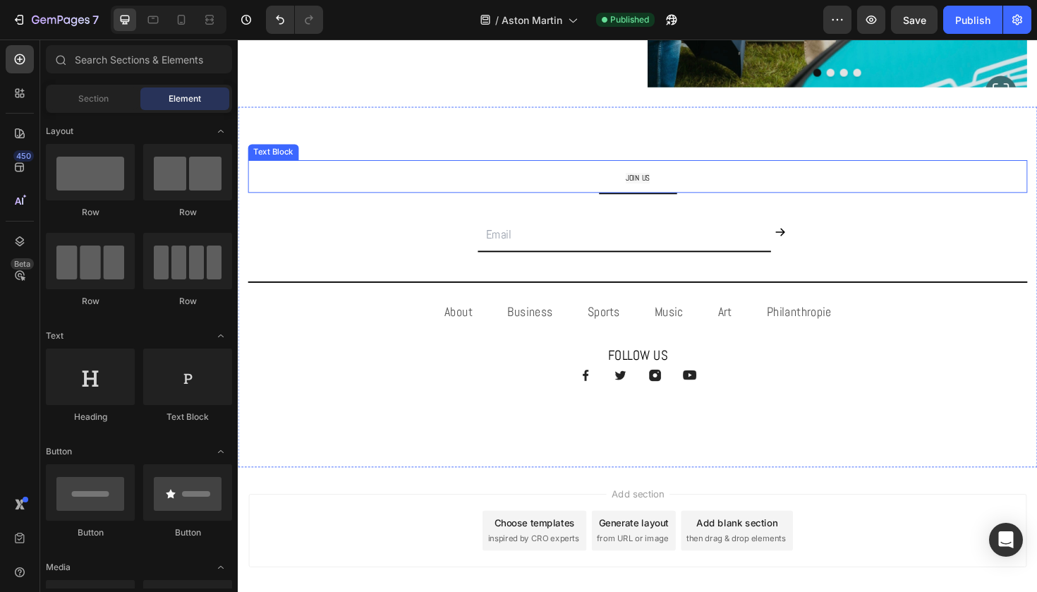
click at [654, 183] on span "JOIN US" at bounding box center [661, 186] width 25 height 11
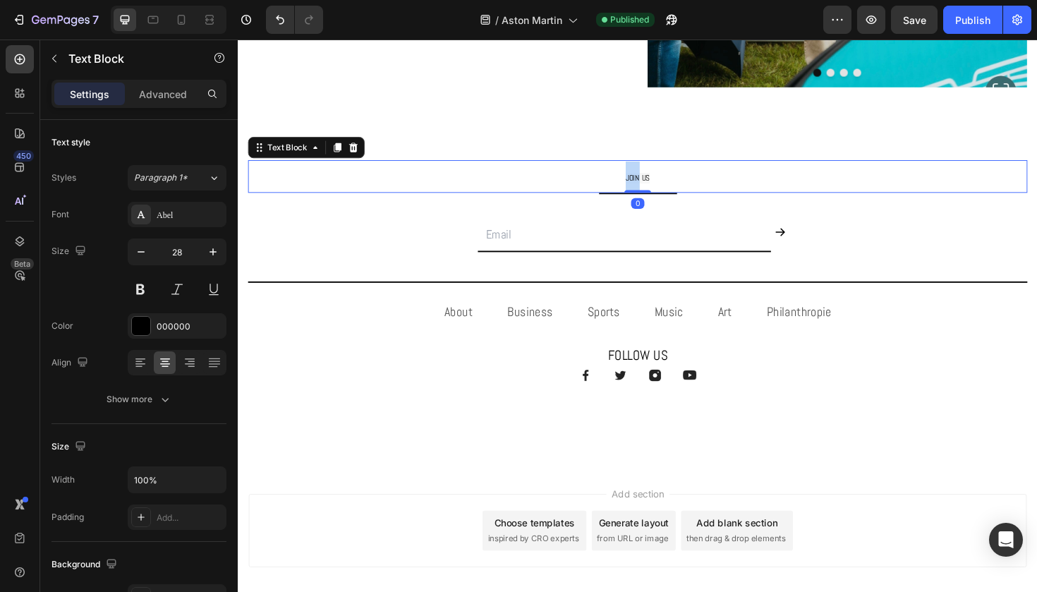
click at [654, 183] on span "JOIN US" at bounding box center [661, 186] width 25 height 11
click at [970, 19] on div "Publish" at bounding box center [973, 20] width 35 height 15
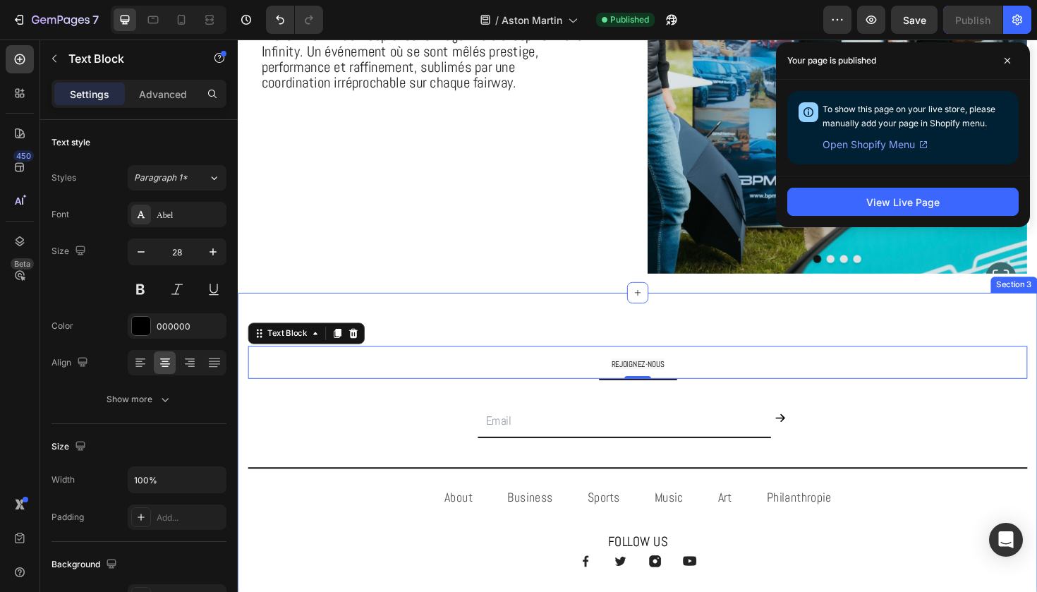
scroll to position [843, 0]
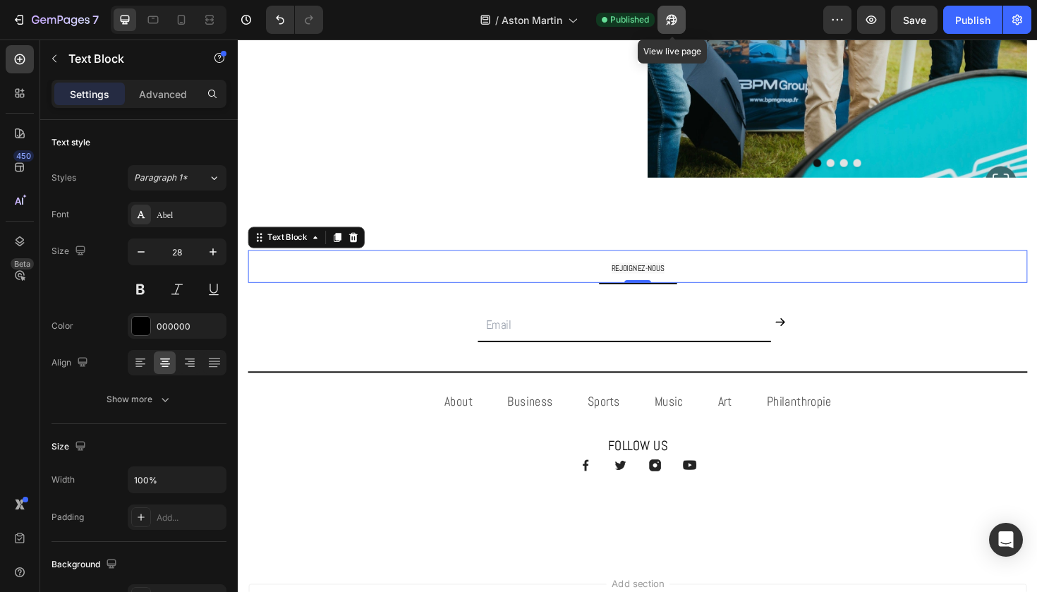
click at [677, 25] on icon "button" at bounding box center [672, 20] width 14 height 14
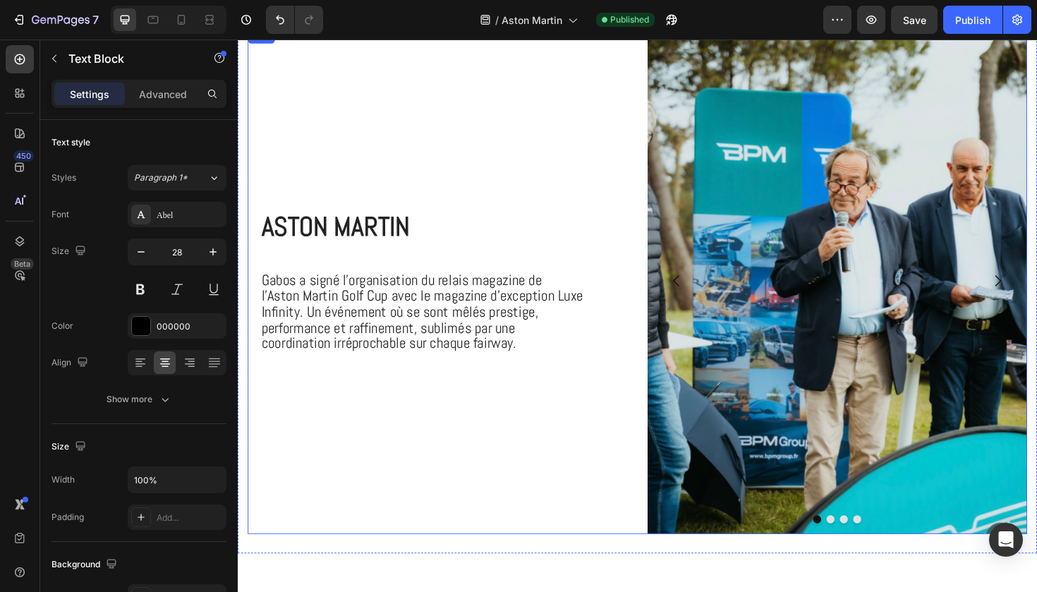
scroll to position [392, 0]
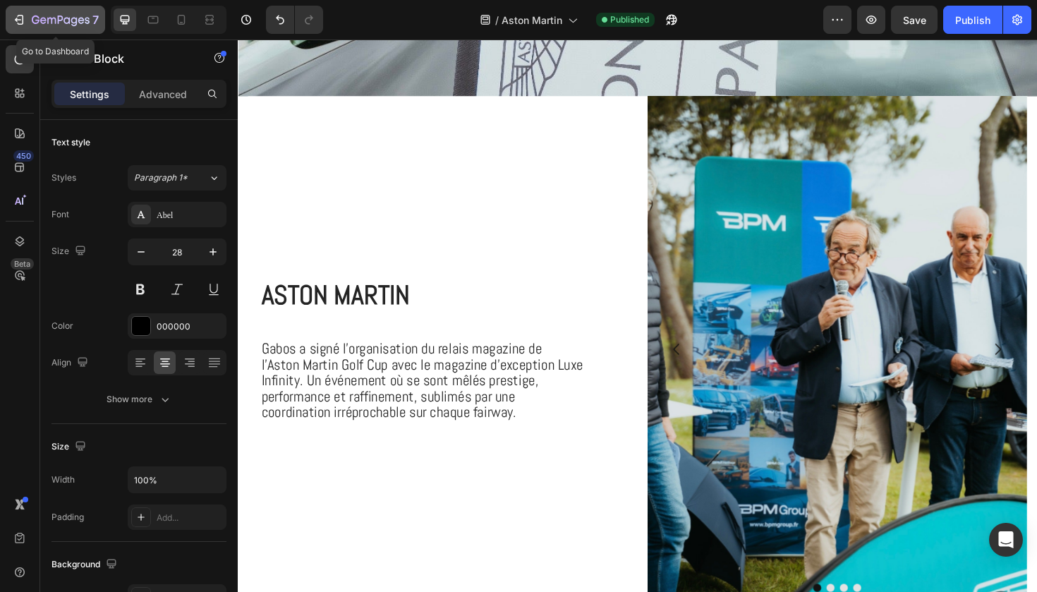
click at [84, 11] on div "7" at bounding box center [65, 19] width 67 height 17
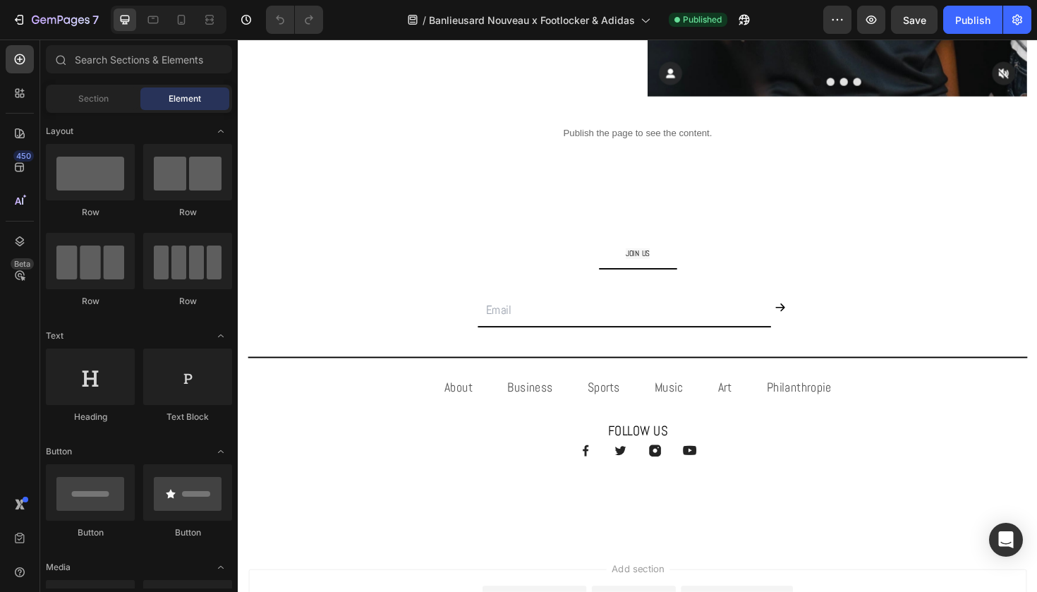
scroll to position [931, 0]
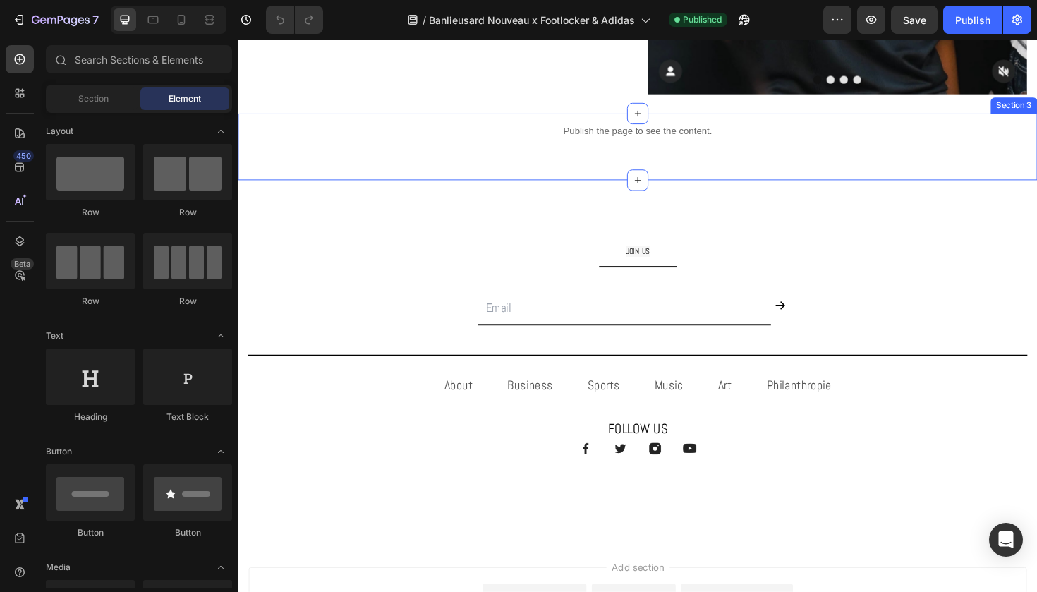
click at [555, 170] on div "Publish the page to see the content. Custom Code Section 3" at bounding box center [661, 153] width 847 height 71
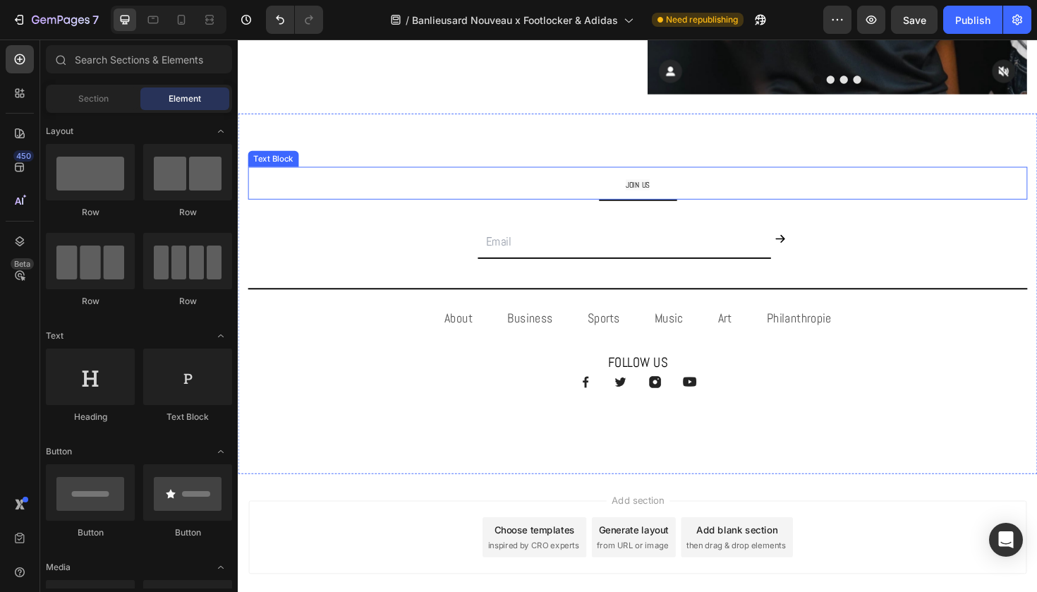
click at [657, 193] on span "JOIN US" at bounding box center [661, 193] width 25 height 11
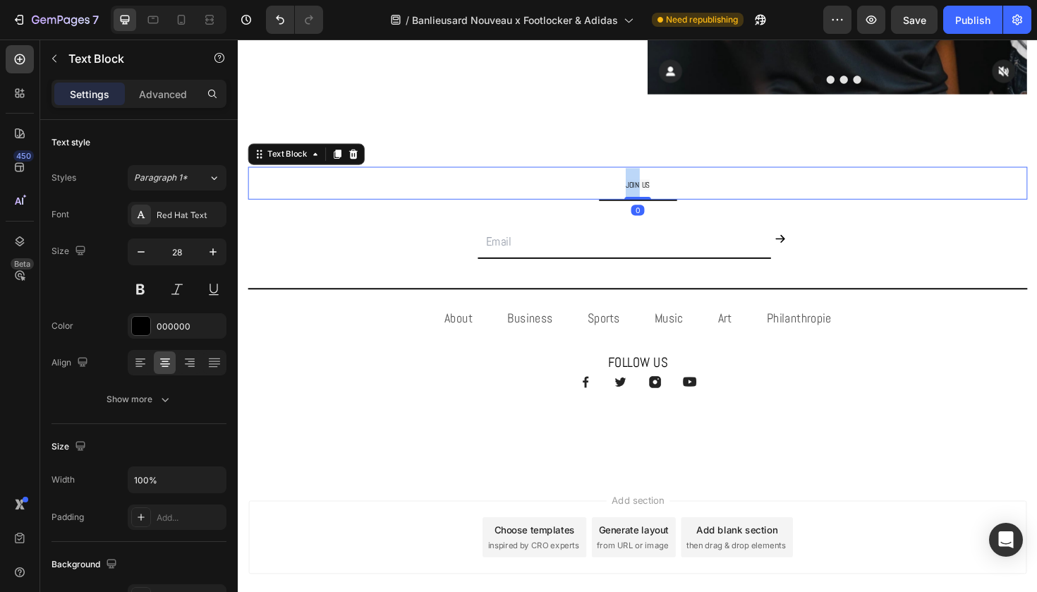
click at [657, 193] on span "JOIN US" at bounding box center [661, 193] width 25 height 11
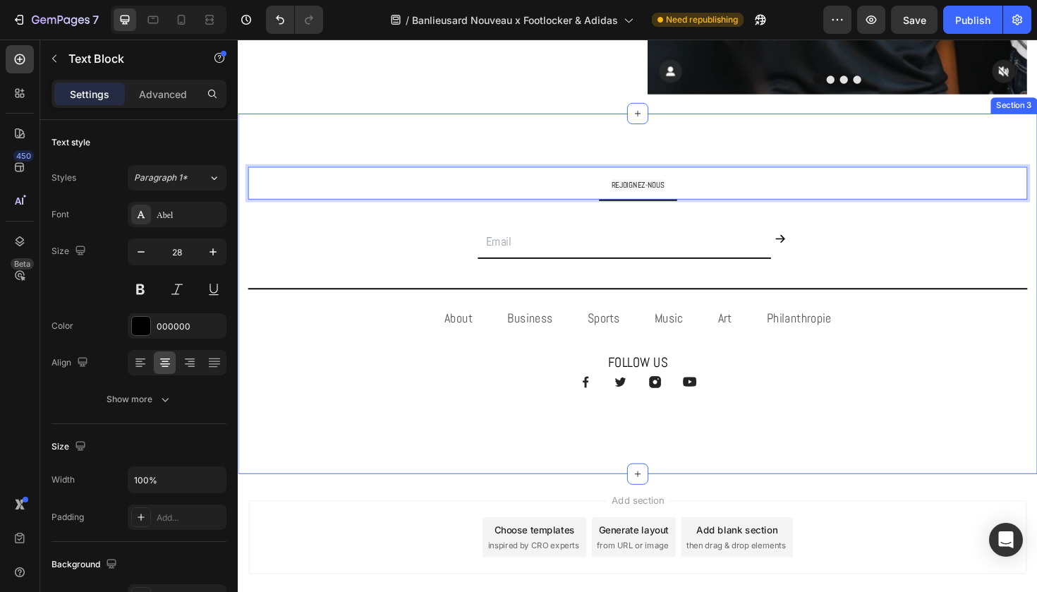
click at [593, 139] on div "REJOIGNEZ-NOUS Text Block 0 Title Line Email Field Submit Button Row Newsletter…" at bounding box center [661, 309] width 847 height 382
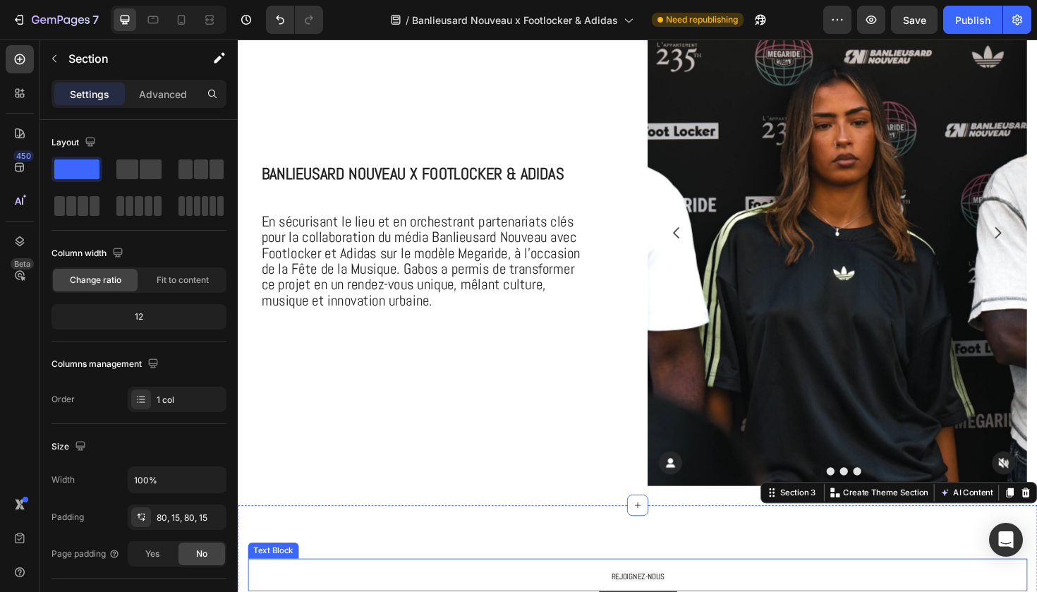
scroll to position [512, 0]
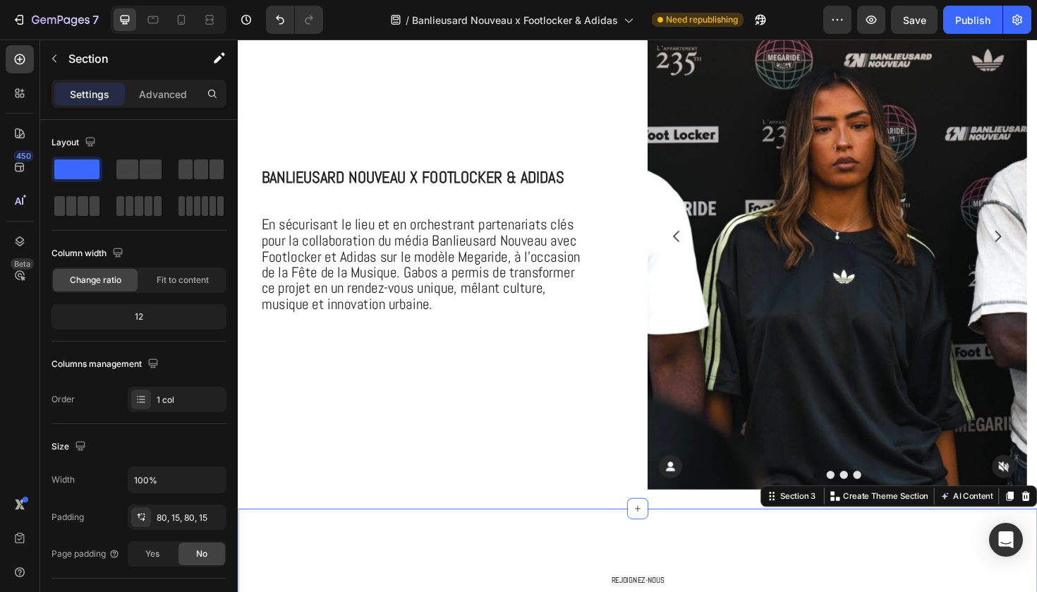
click at [969, 34] on div "7 Version history / Banlieusard Nouveau x Footlocker & Adidas Need republishing…" at bounding box center [518, 20] width 1037 height 40
click at [972, 26] on div "Publish" at bounding box center [973, 20] width 35 height 15
click at [759, 23] on icon "button" at bounding box center [758, 23] width 4 height 4
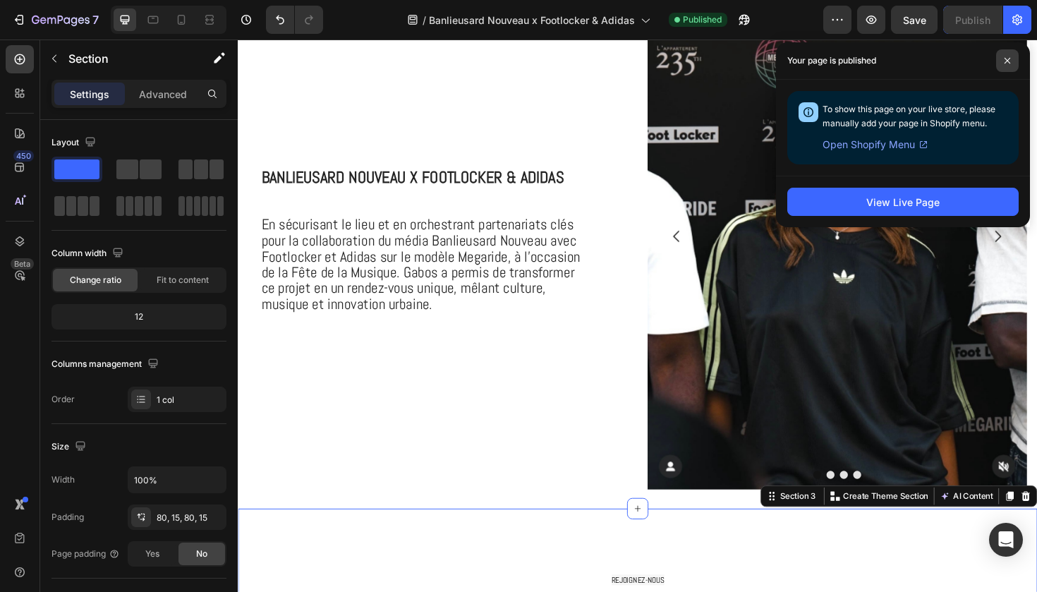
click at [1006, 56] on span at bounding box center [1007, 60] width 23 height 23
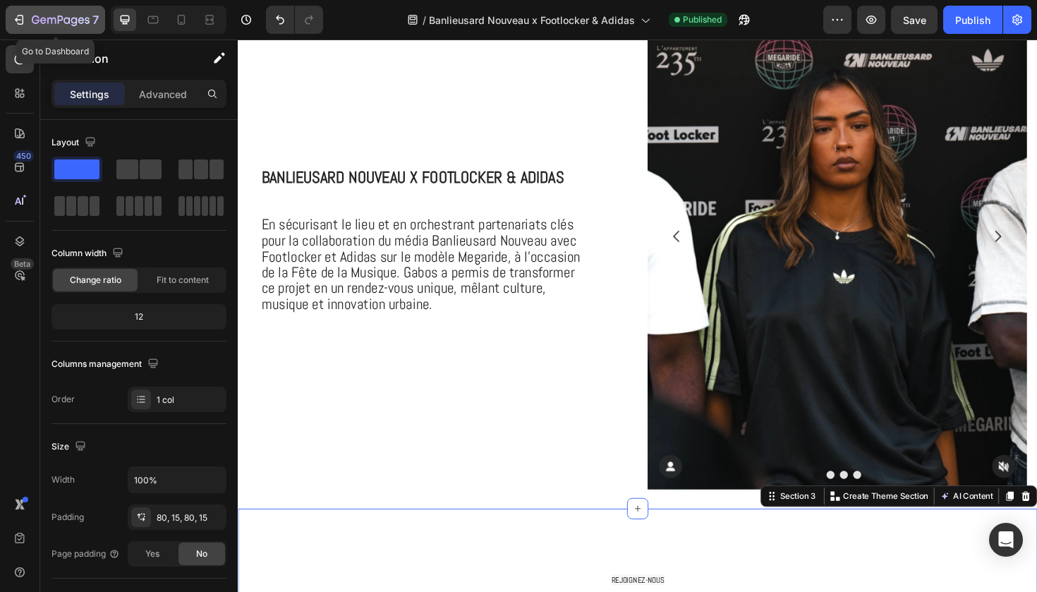
click at [81, 25] on icon "button" at bounding box center [61, 21] width 58 height 12
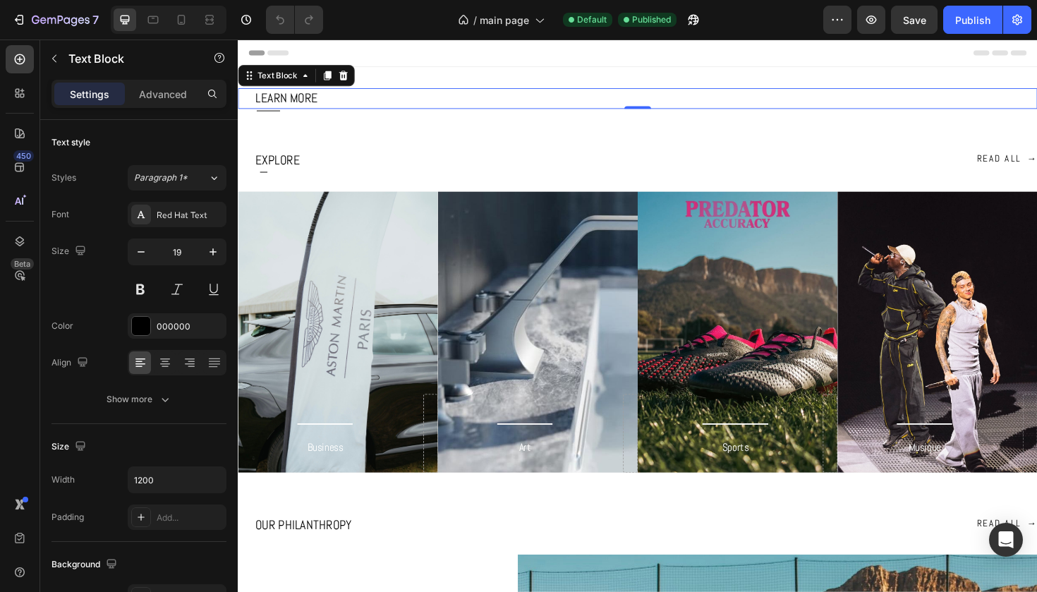
click at [301, 107] on p "LEARN MORE" at bounding box center [669, 101] width 827 height 19
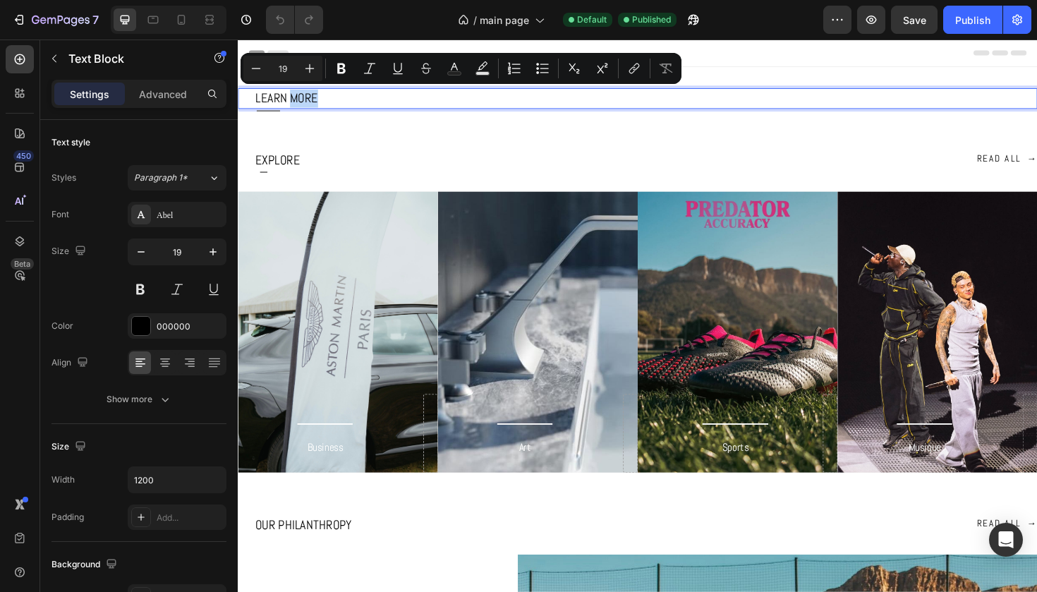
click at [301, 107] on p "LEARN MORE" at bounding box center [669, 101] width 827 height 19
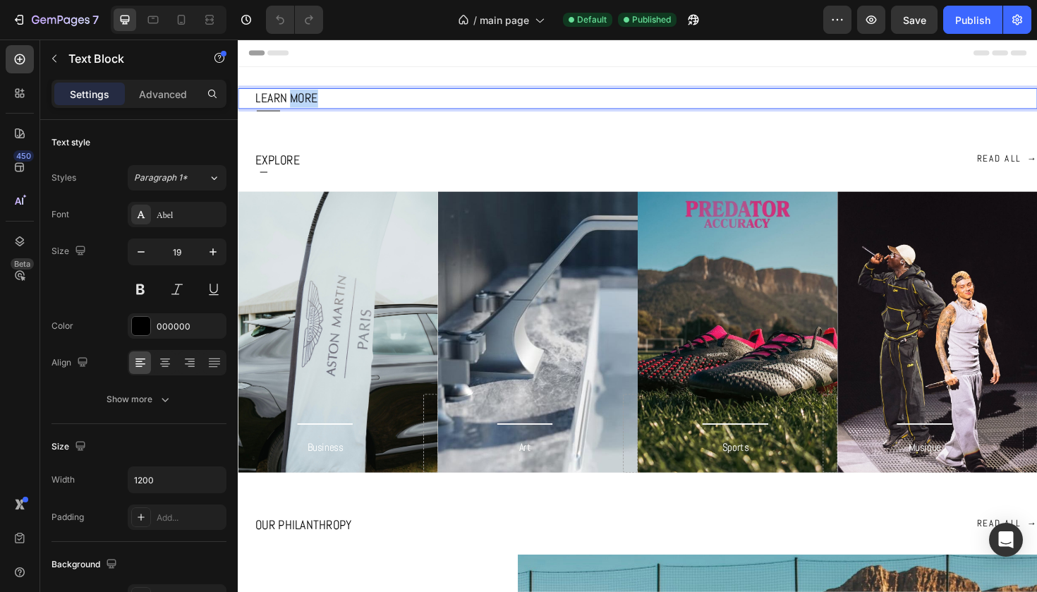
click at [301, 107] on p "LEARN MORE" at bounding box center [669, 101] width 827 height 19
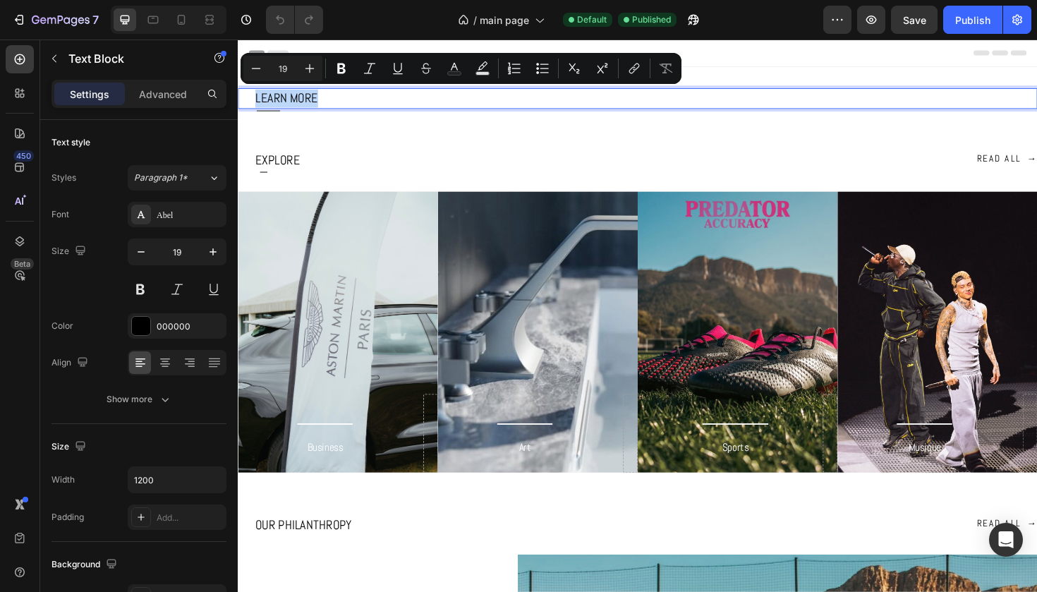
copy p "LEARN MORE"
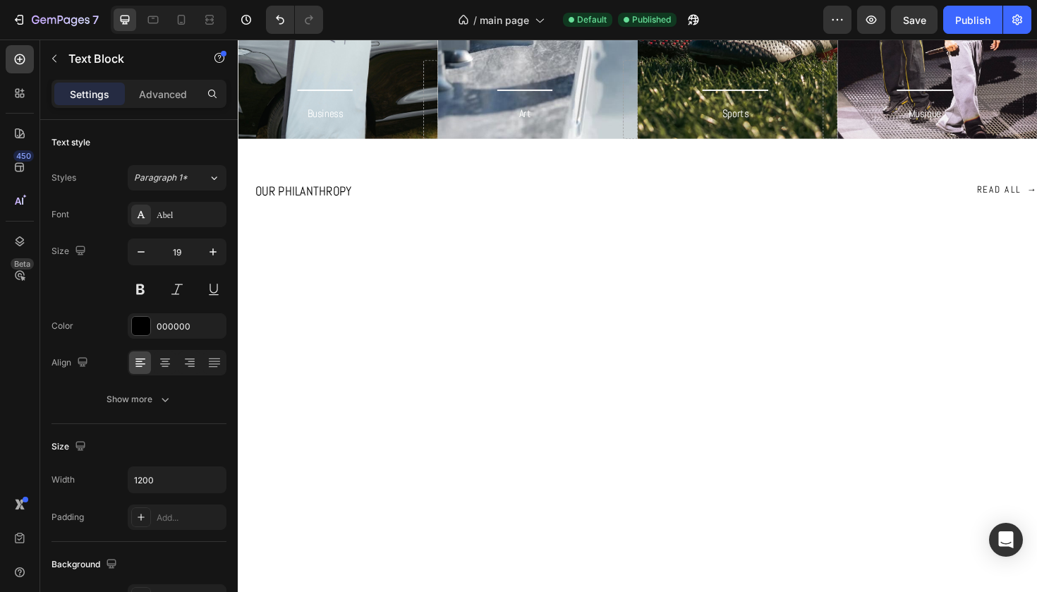
scroll to position [351, 0]
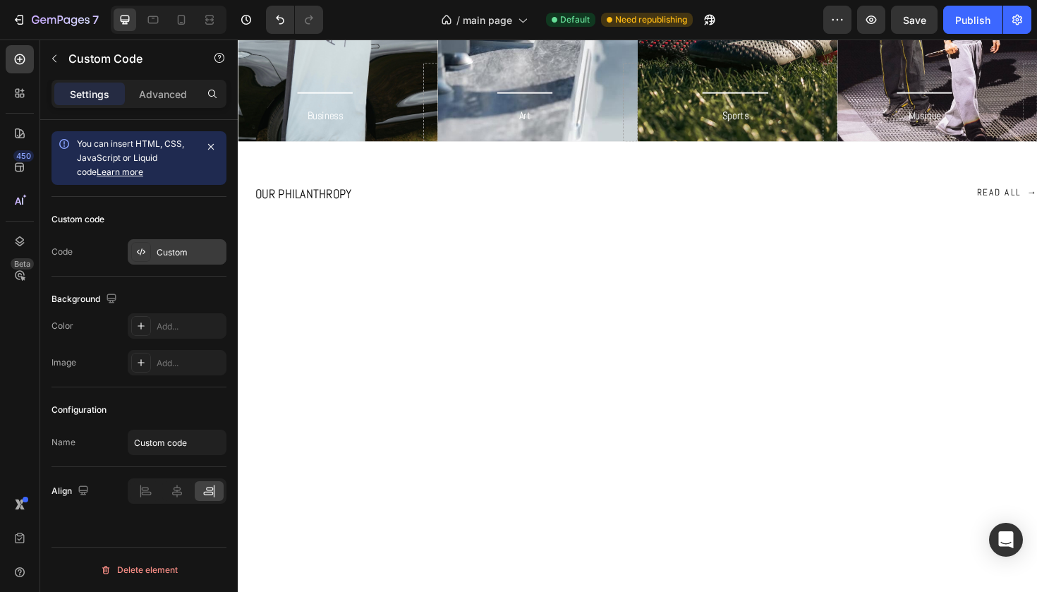
click at [199, 250] on div "Custom" at bounding box center [190, 252] width 66 height 13
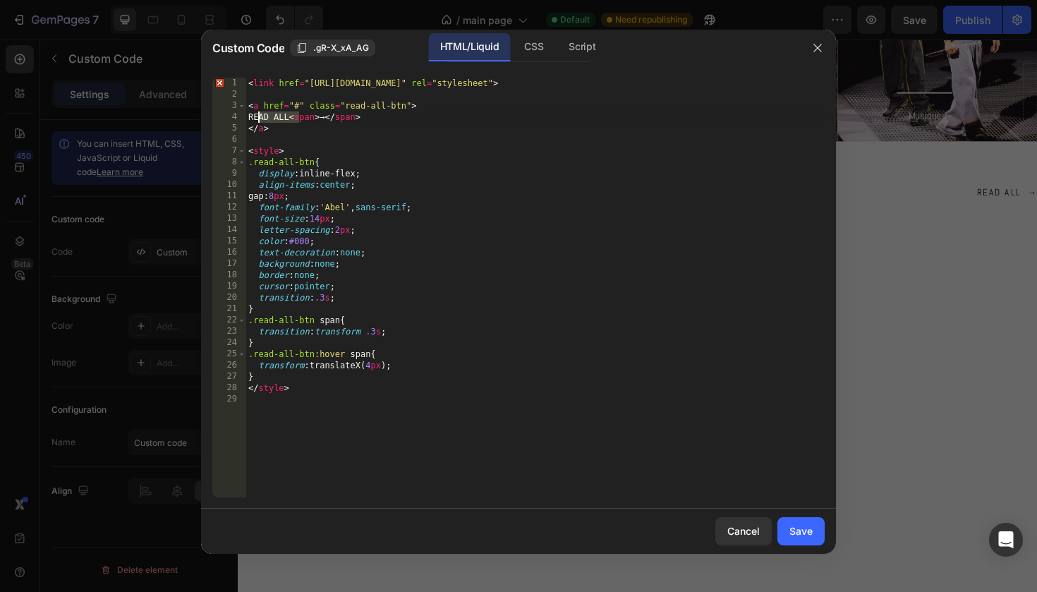
drag, startPoint x: 301, startPoint y: 121, endPoint x: 258, endPoint y: 116, distance: 44.0
click at [258, 116] on div "< link href = "https://fonts.googleapis.com/css2?family=Abel&display=swap" rel …" at bounding box center [535, 299] width 579 height 442
paste textarea "LIRE TOUT"
type textarea "LIRE TOUT <span>→</span>"
click at [797, 526] on div "Save" at bounding box center [801, 531] width 23 height 15
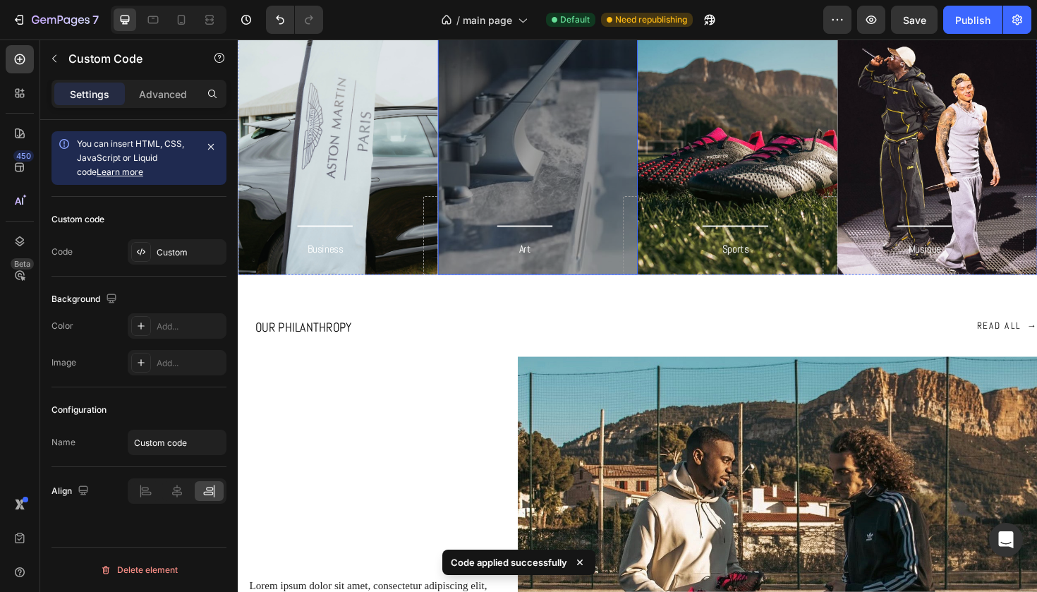
scroll to position [644, 0]
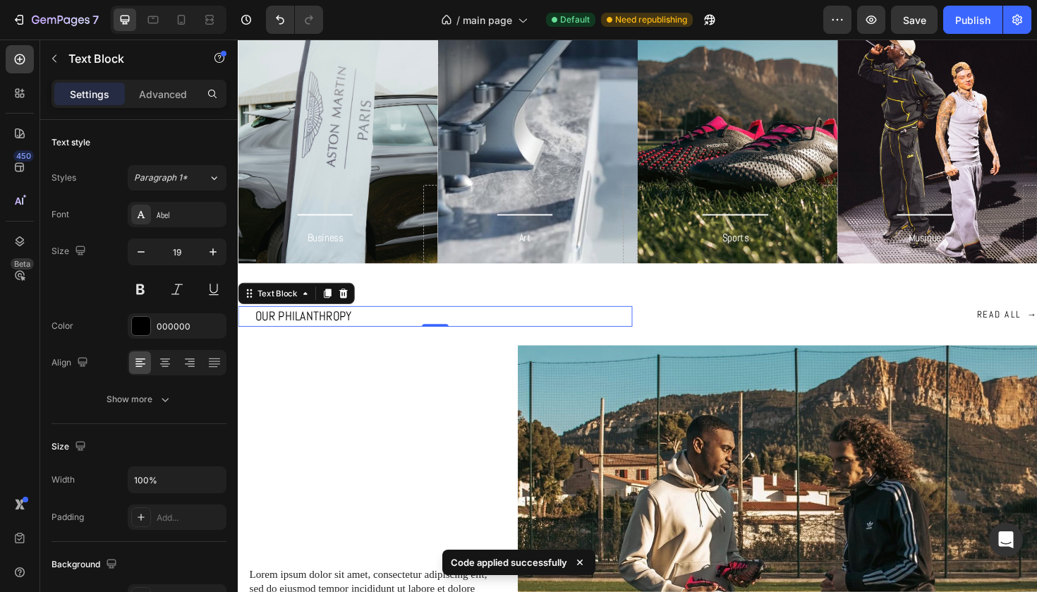
click at [337, 332] on p "OUR PHILANTHROPY" at bounding box center [455, 332] width 398 height 19
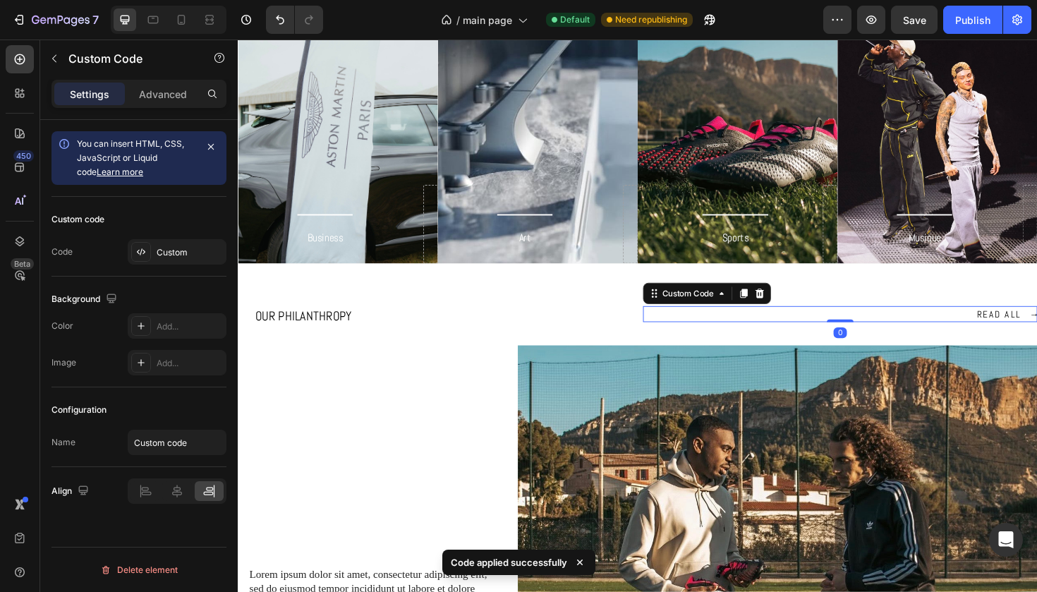
click at [1030, 332] on link "READ ALL →" at bounding box center [1052, 330] width 64 height 15
click at [167, 253] on div "Custom" at bounding box center [190, 252] width 66 height 13
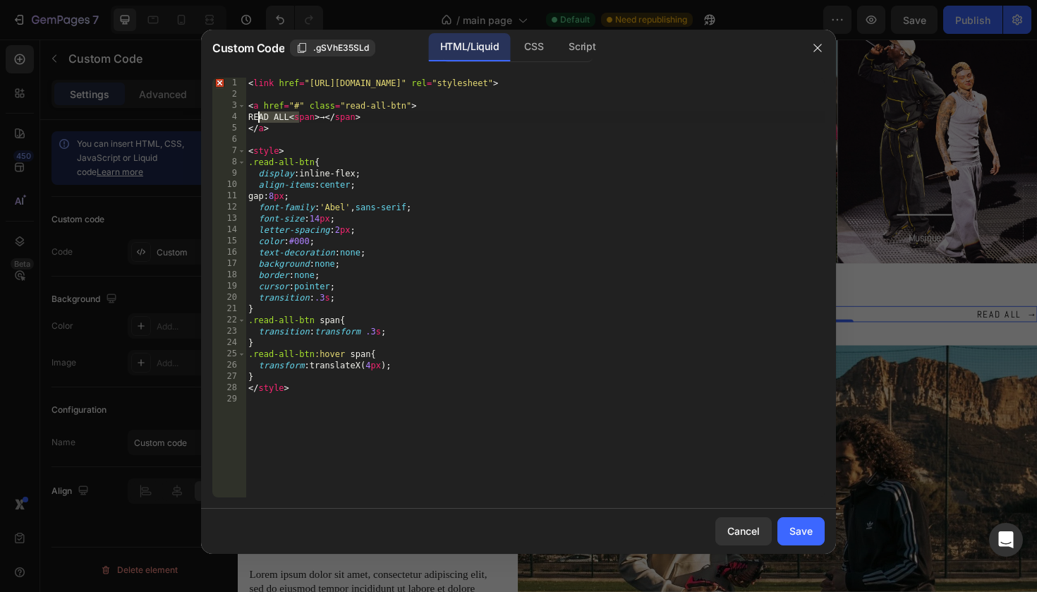
drag, startPoint x: 298, startPoint y: 117, endPoint x: 259, endPoint y: 115, distance: 38.9
click at [259, 115] on div "< link href = "https://fonts.googleapis.com/css2?family=Abel&display=swap" rel …" at bounding box center [535, 299] width 579 height 442
paste textarea "LIRE TOUT"
type textarea "</style>"
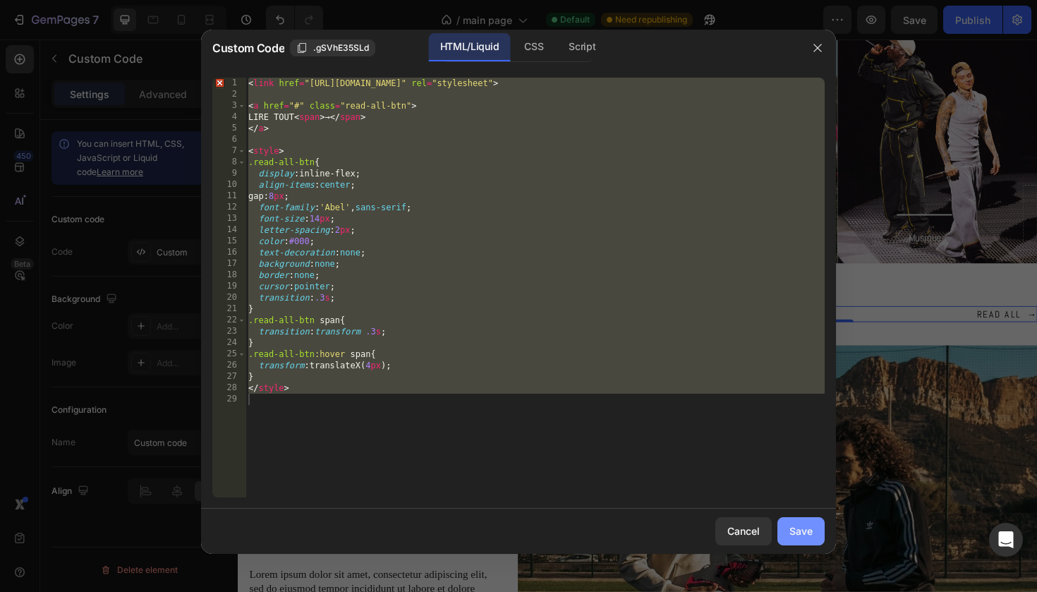
click at [807, 529] on div "Save" at bounding box center [801, 531] width 23 height 15
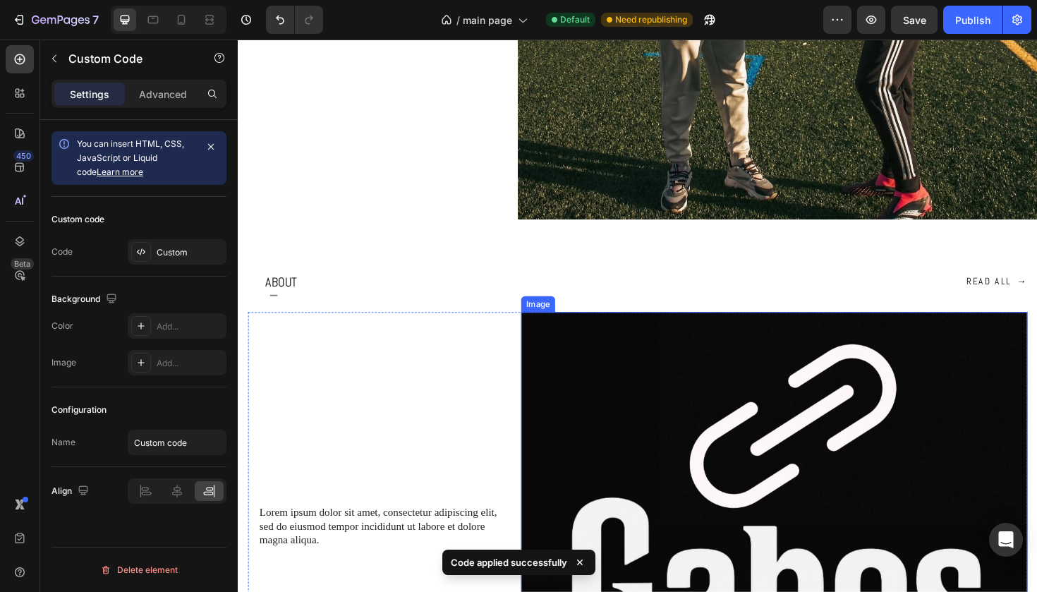
scroll to position [1354, 0]
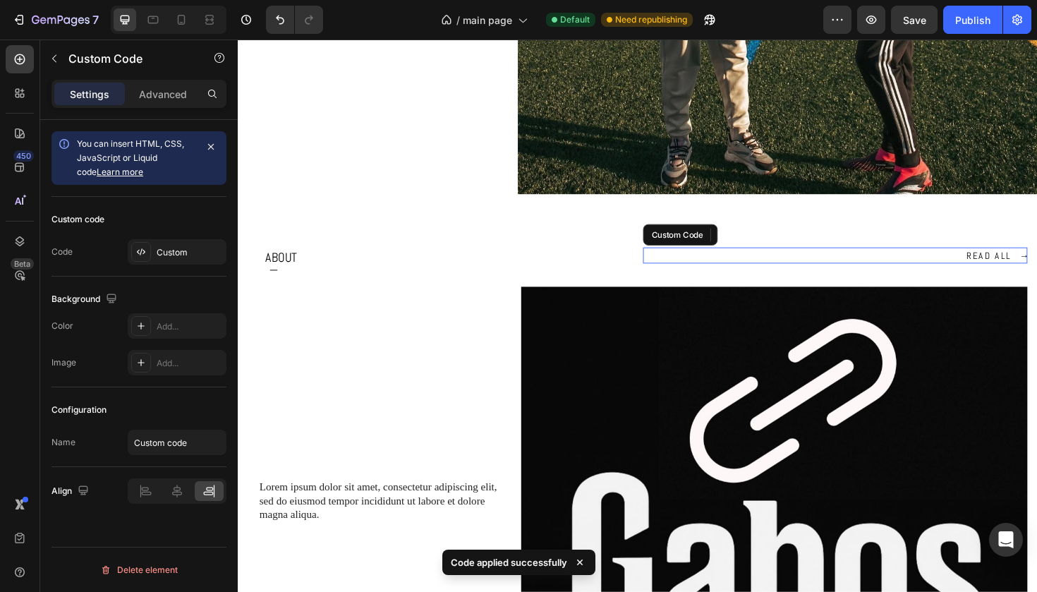
click at [1037, 265] on link "READ ALL →" at bounding box center [1042, 268] width 64 height 15
click at [172, 246] on div "Custom" at bounding box center [190, 252] width 66 height 13
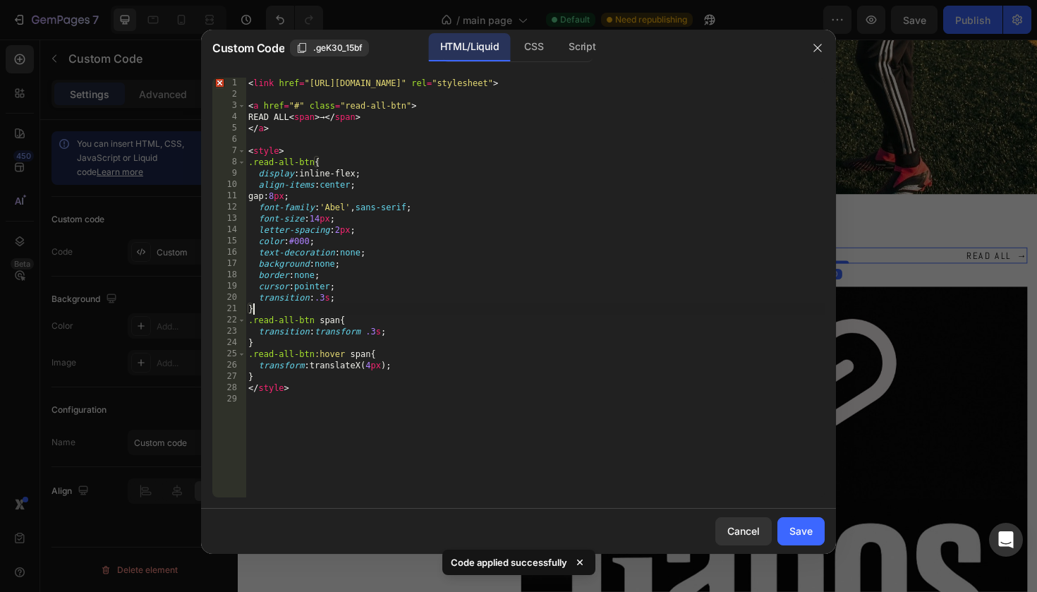
click at [402, 303] on div "< link href = "https://fonts.googleapis.com/css2?family=Abel&display=swap" rel …" at bounding box center [535, 299] width 579 height 442
type textarea "</style>"
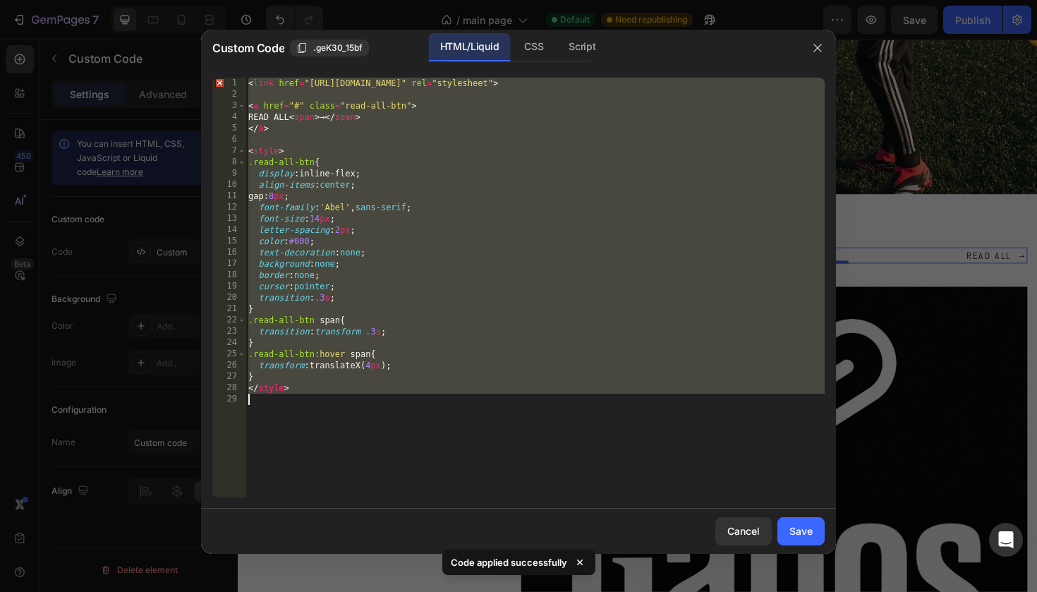
paste textarea
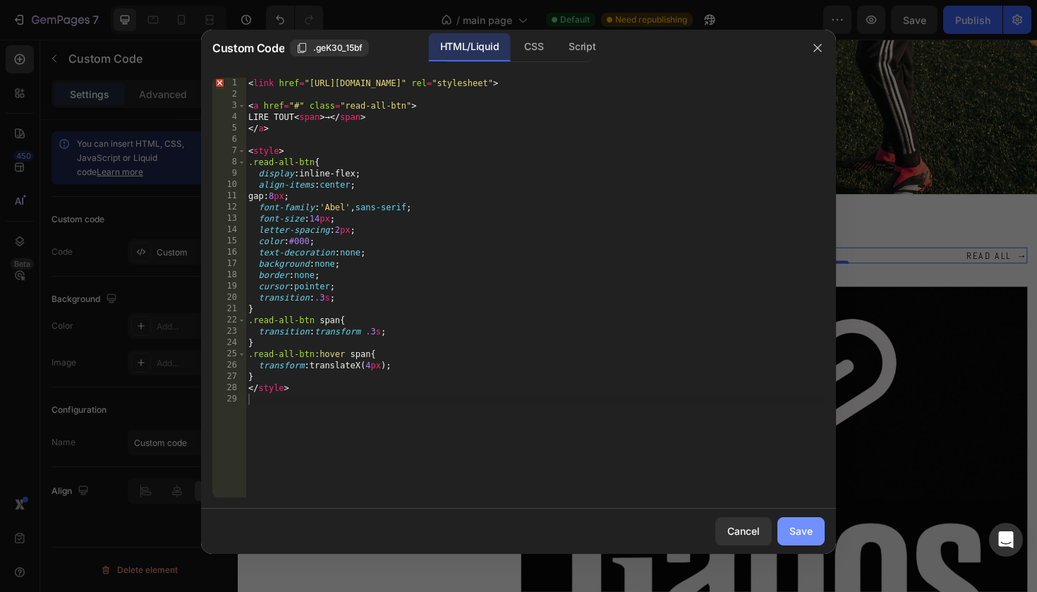
click at [785, 535] on button "Save" at bounding box center [801, 531] width 47 height 28
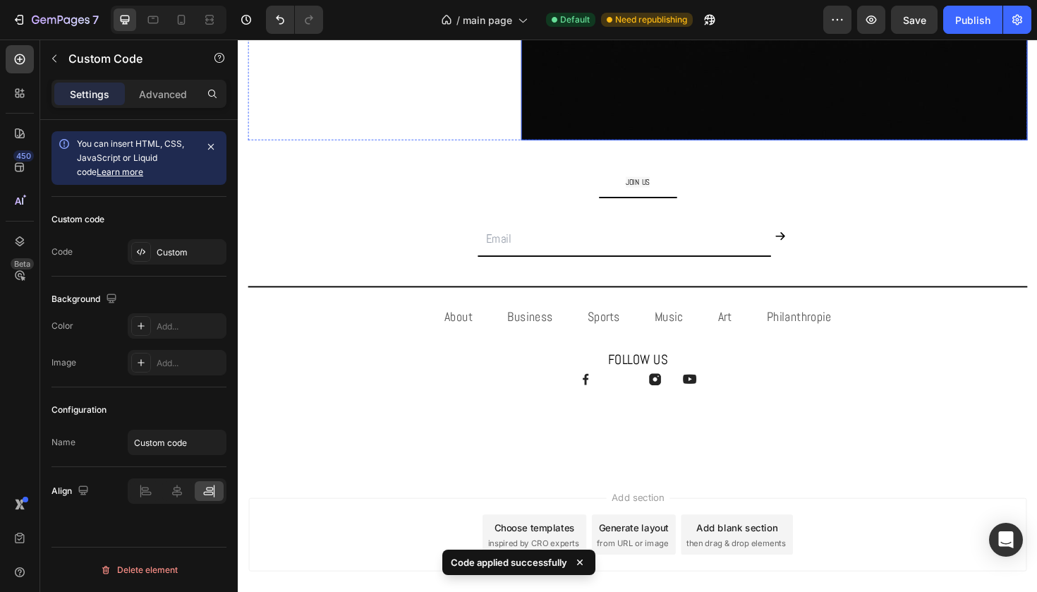
scroll to position [2025, 0]
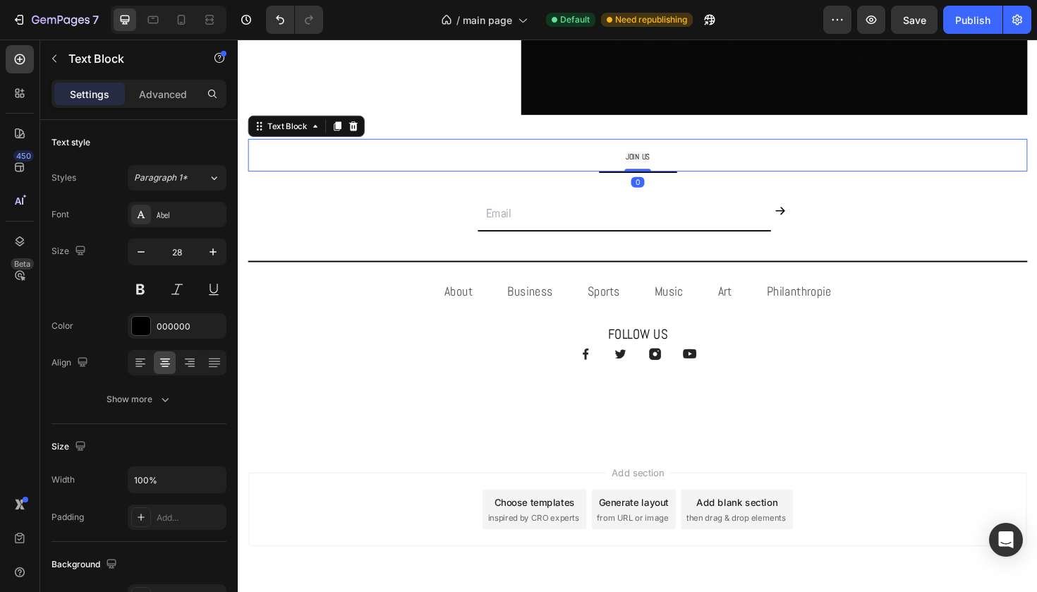
click at [662, 162] on span "JOIN US" at bounding box center [661, 163] width 25 height 11
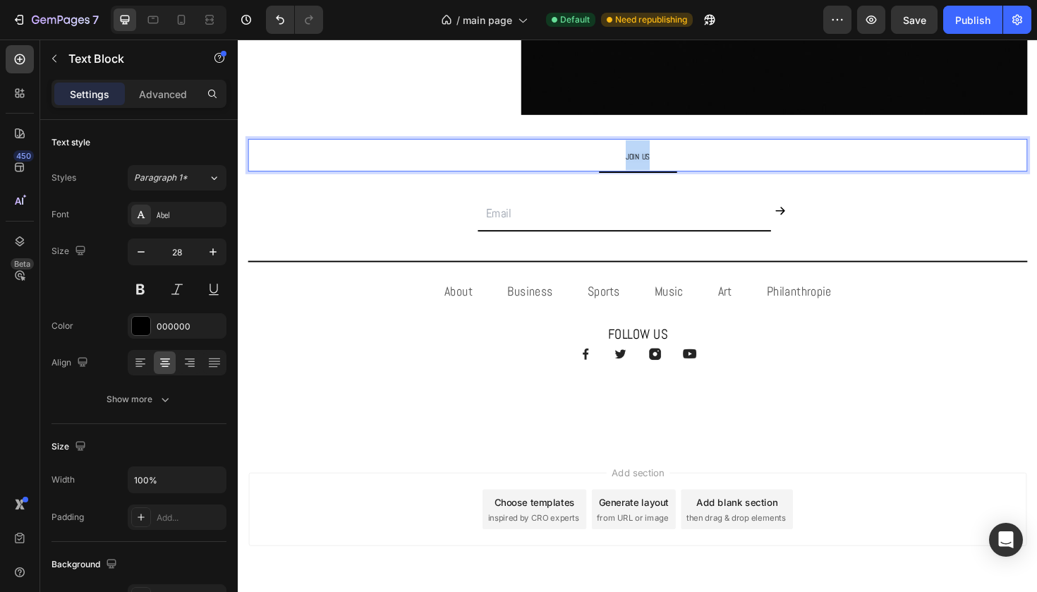
click at [662, 162] on span "JOIN US" at bounding box center [661, 163] width 25 height 11
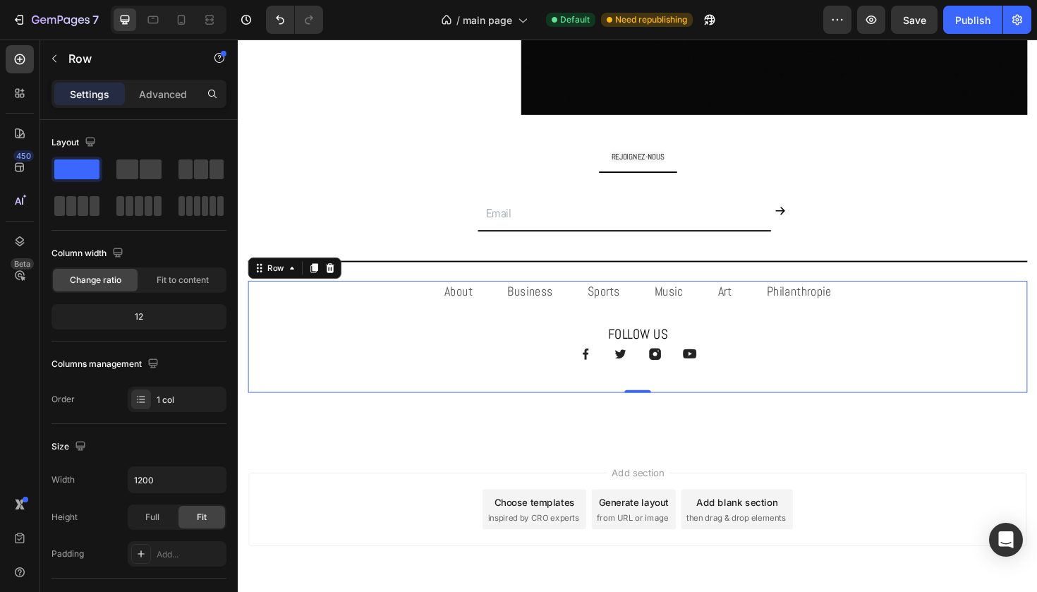
click at [887, 381] on div "About Text block Business Text block Sports Text block Music Text block Art Tex…" at bounding box center [661, 354] width 826 height 119
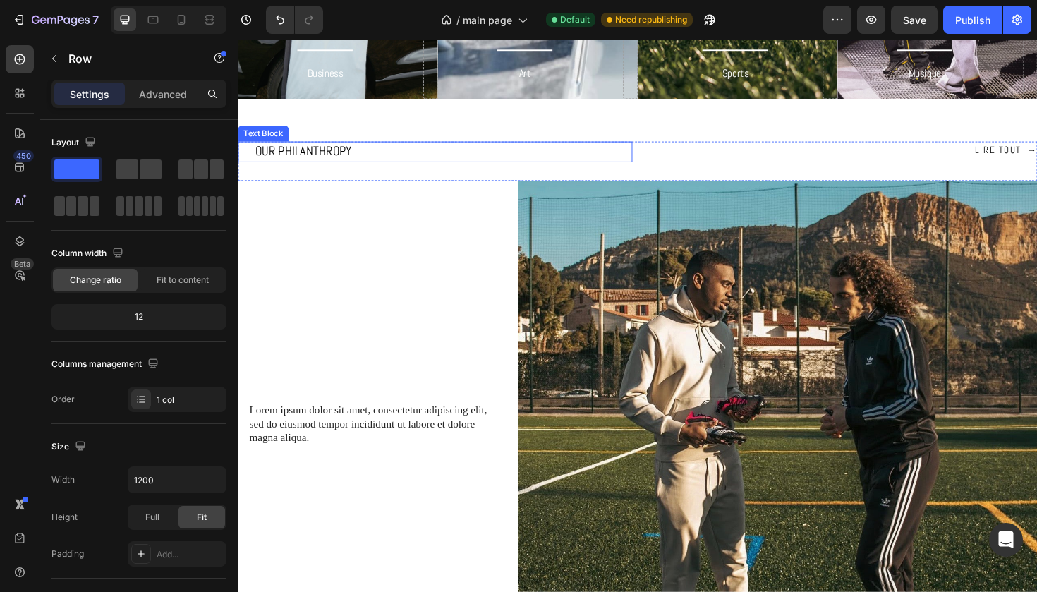
scroll to position [818, 0]
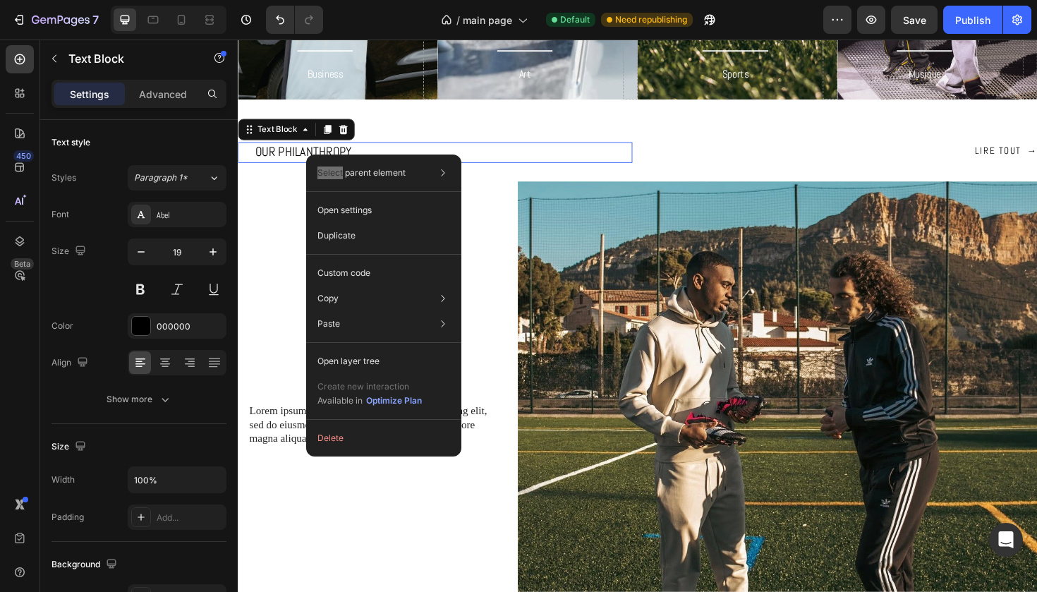
click at [330, 155] on div "Select parent element Section Row 2 cols Text Block Open settings Duplicate Cus…" at bounding box center [383, 306] width 155 height 302
click at [325, 150] on p "OUR PHILANTHROPY" at bounding box center [455, 159] width 398 height 19
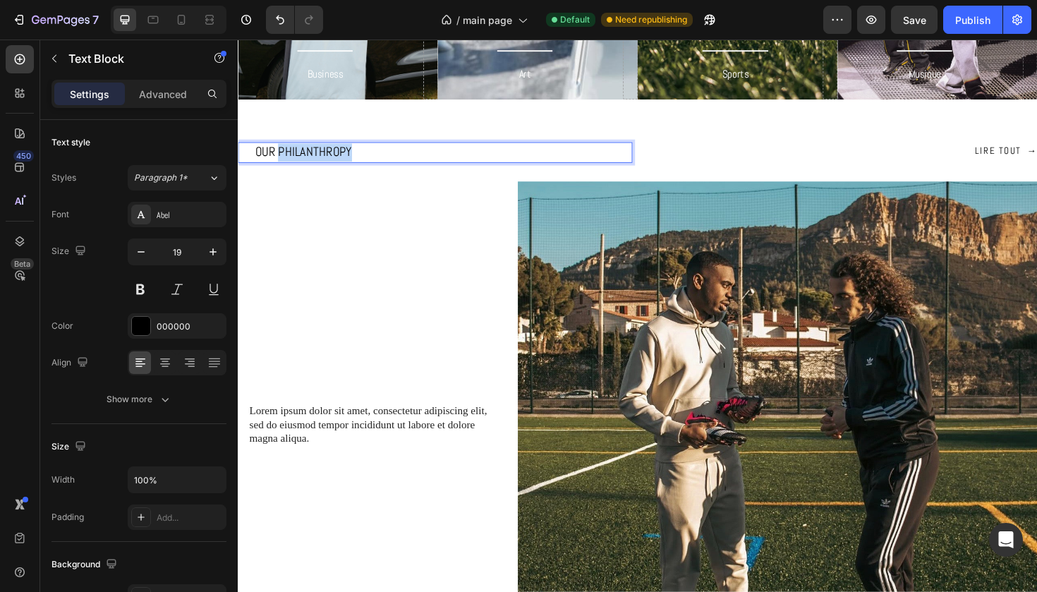
click at [325, 150] on p "OUR PHILANTHROPY" at bounding box center [455, 159] width 398 height 19
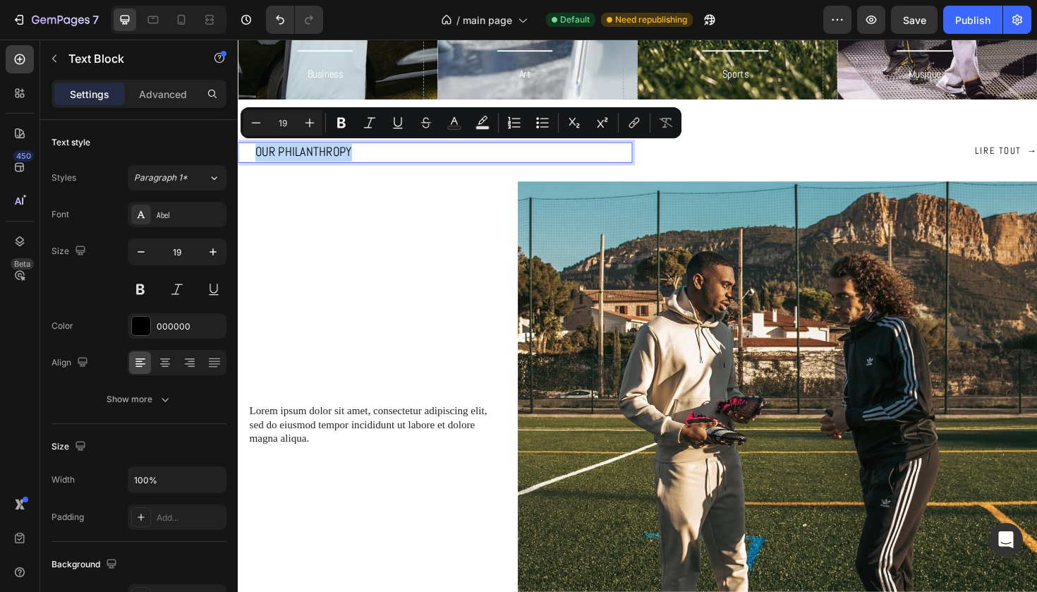
copy p "OUR PHILANTHROPY"
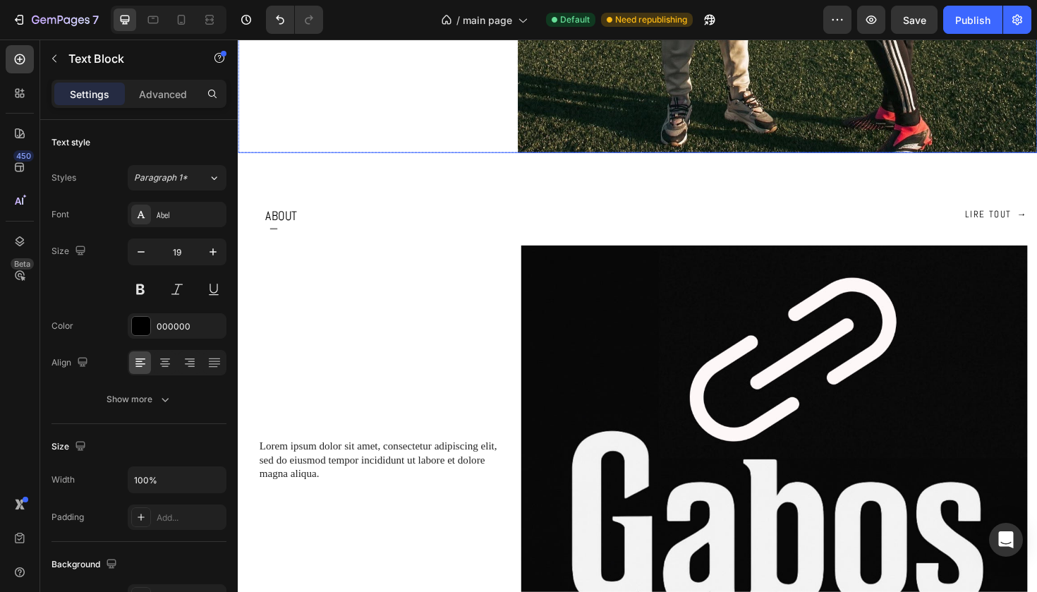
scroll to position [1442, 0]
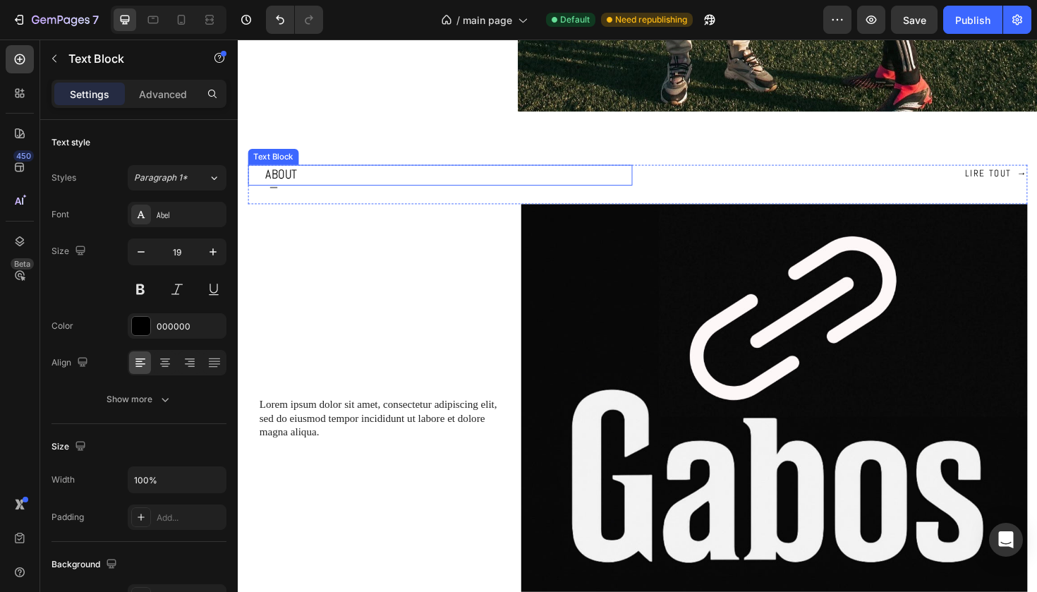
click at [283, 181] on p "ABOUT" at bounding box center [460, 183] width 387 height 19
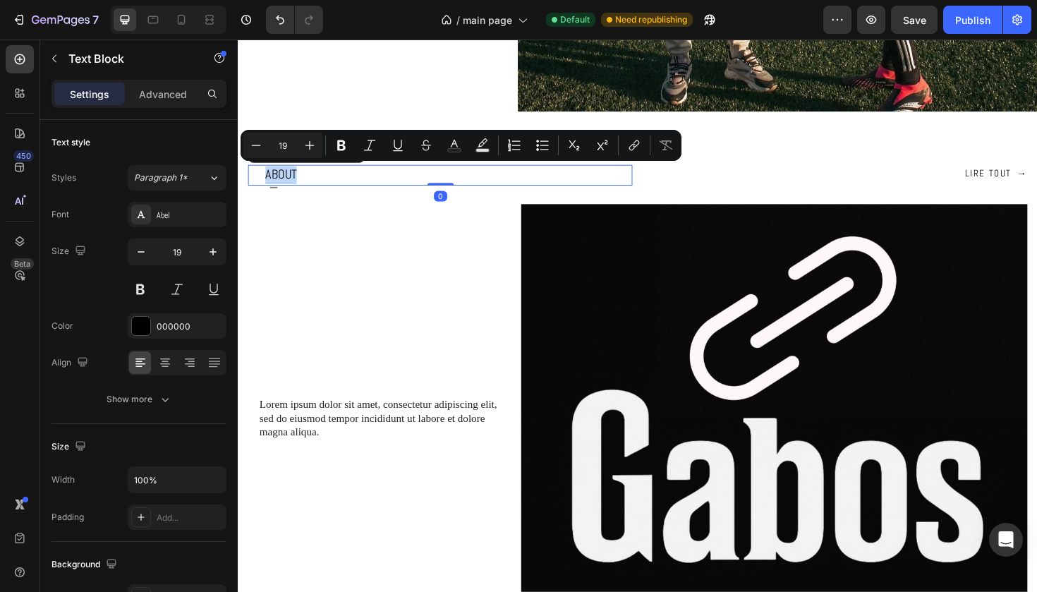
copy p "ABOUT"
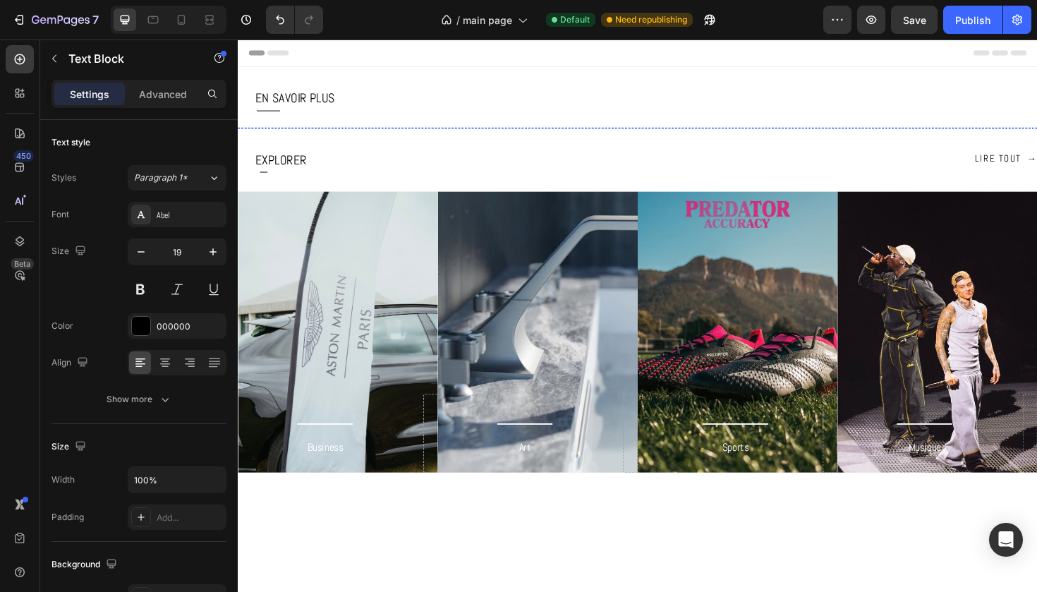
scroll to position [0, 0]
click at [817, 133] on img at bounding box center [661, 133] width 847 height 0
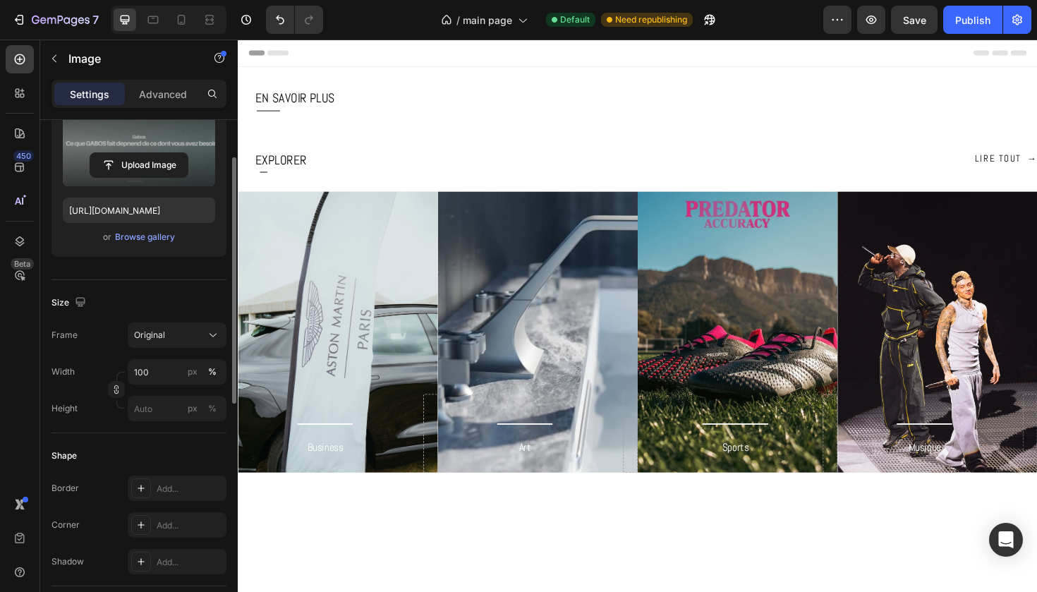
scroll to position [253, 0]
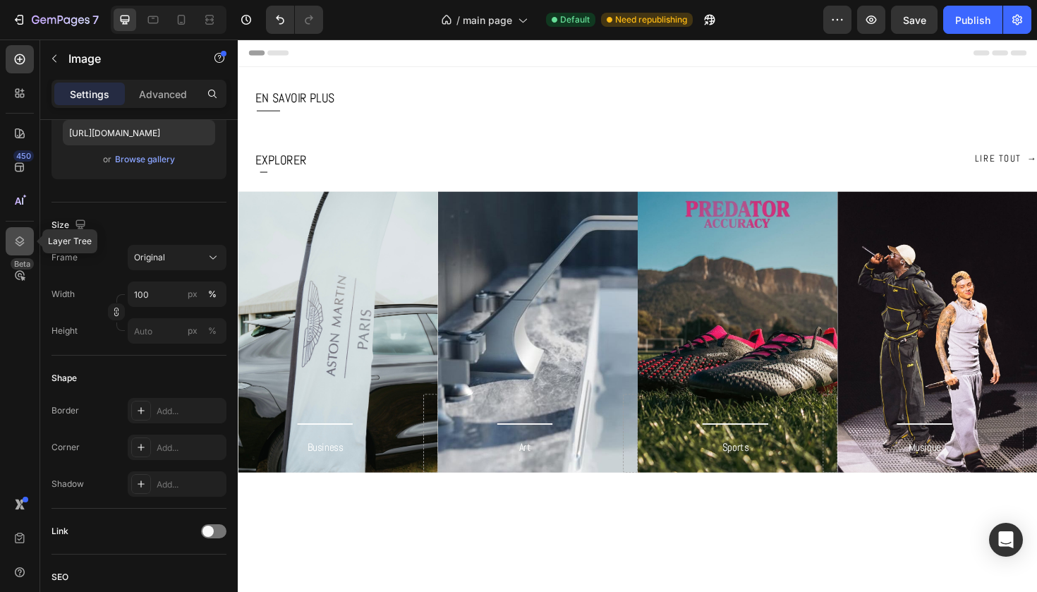
click at [18, 238] on icon at bounding box center [20, 241] width 9 height 10
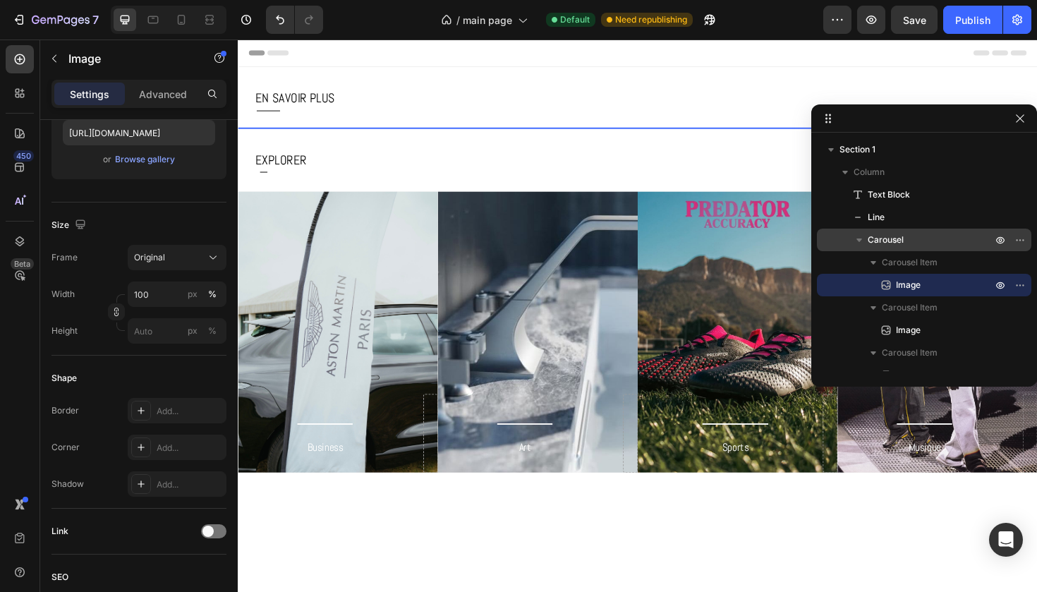
click at [888, 240] on span "Carousel" at bounding box center [886, 240] width 36 height 14
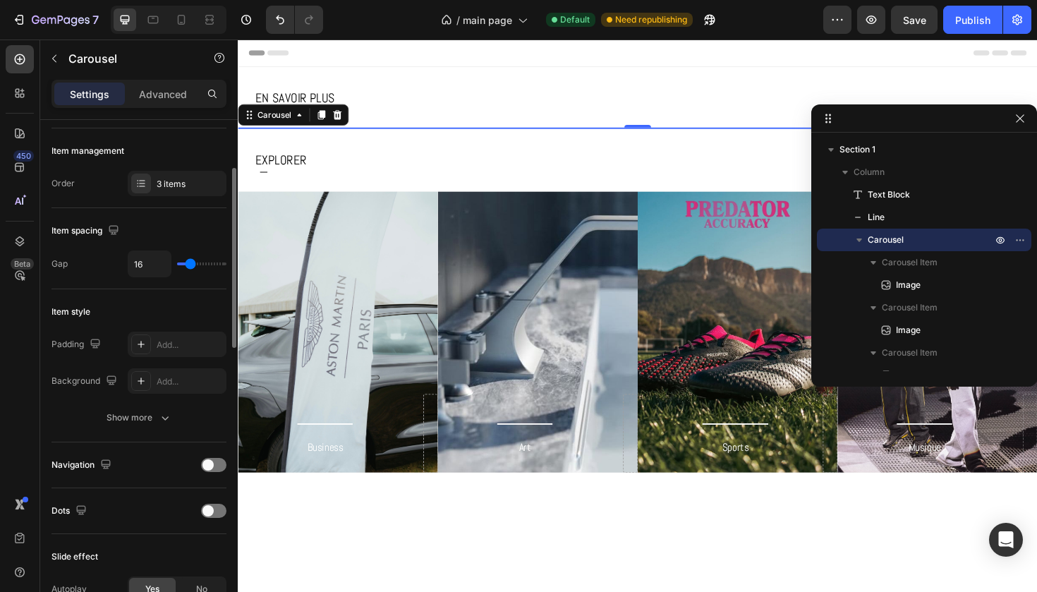
scroll to position [173, 0]
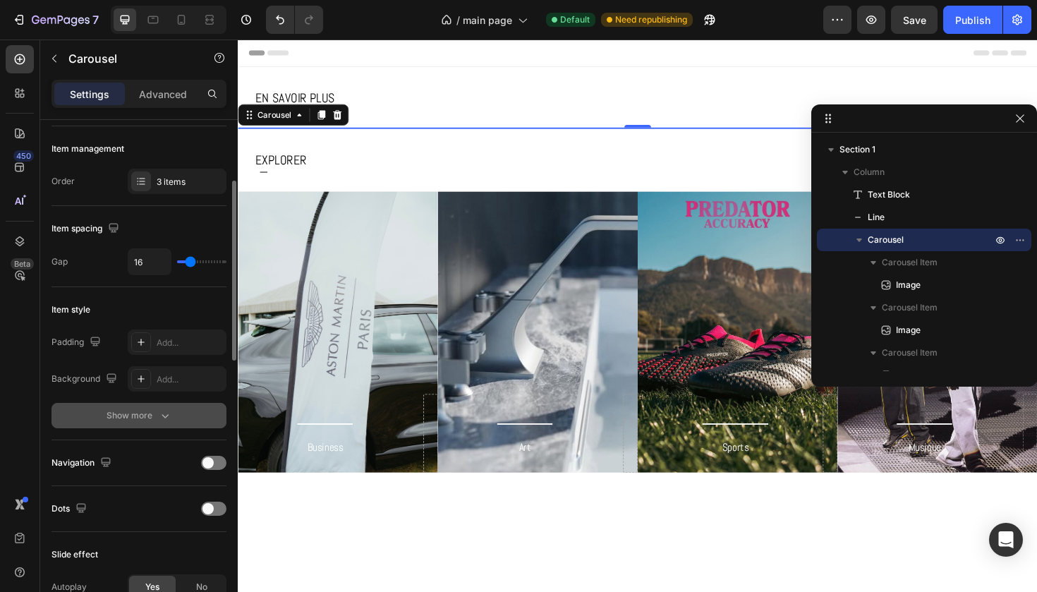
click at [145, 414] on div "Show more" at bounding box center [140, 416] width 66 height 14
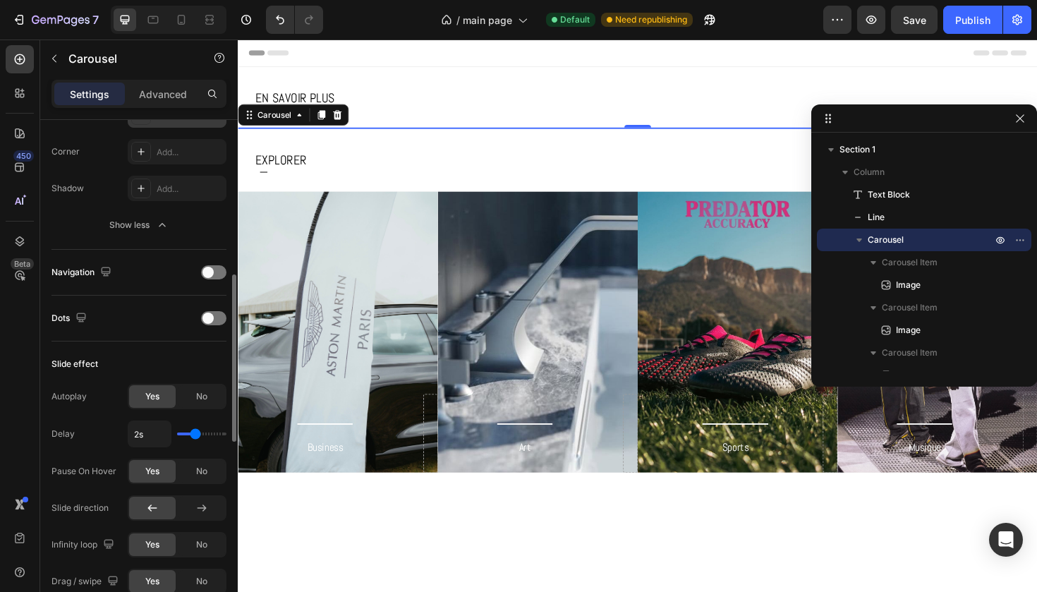
scroll to position [474, 0]
click at [145, 430] on input "2s" at bounding box center [149, 433] width 42 height 25
type input "5s"
type input "4"
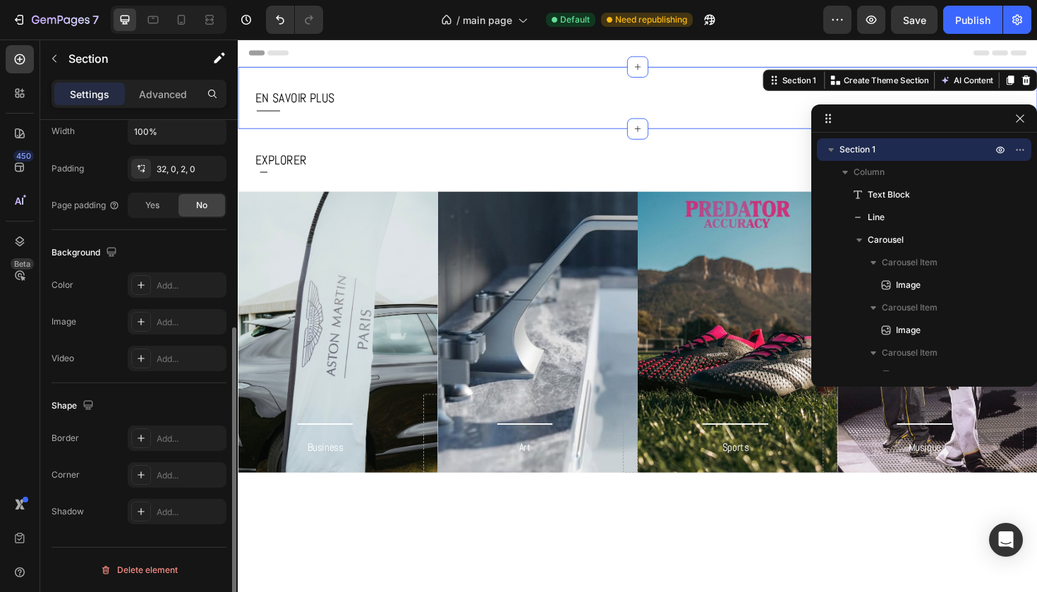
click at [492, 78] on div "EN SAVOIR PLUS Text Block Title Line Image Image Image Carousel Section 1 Creat…" at bounding box center [661, 101] width 847 height 66
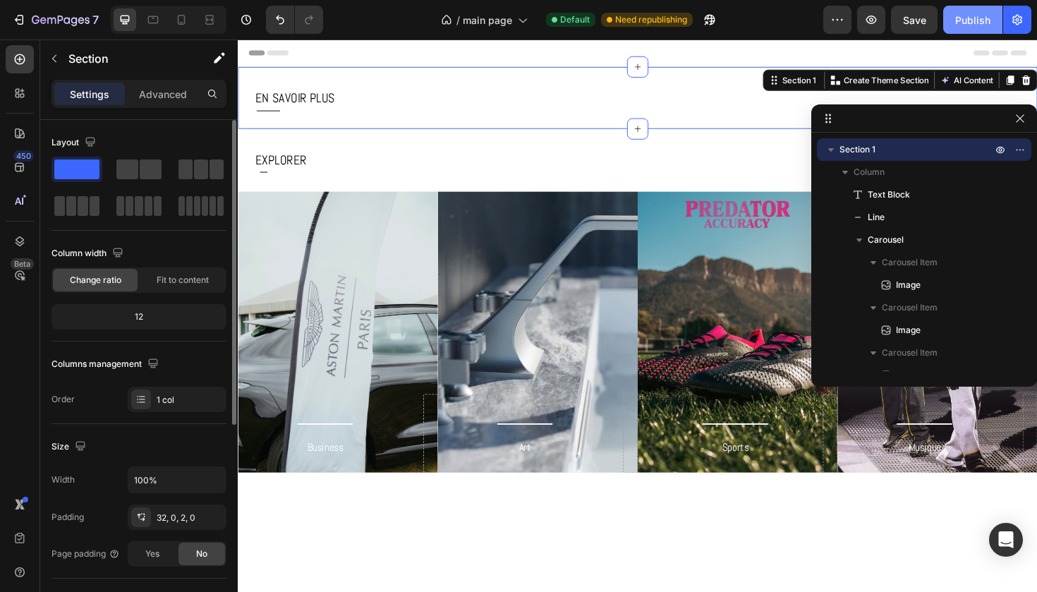
click at [969, 18] on div "Publish" at bounding box center [973, 20] width 35 height 15
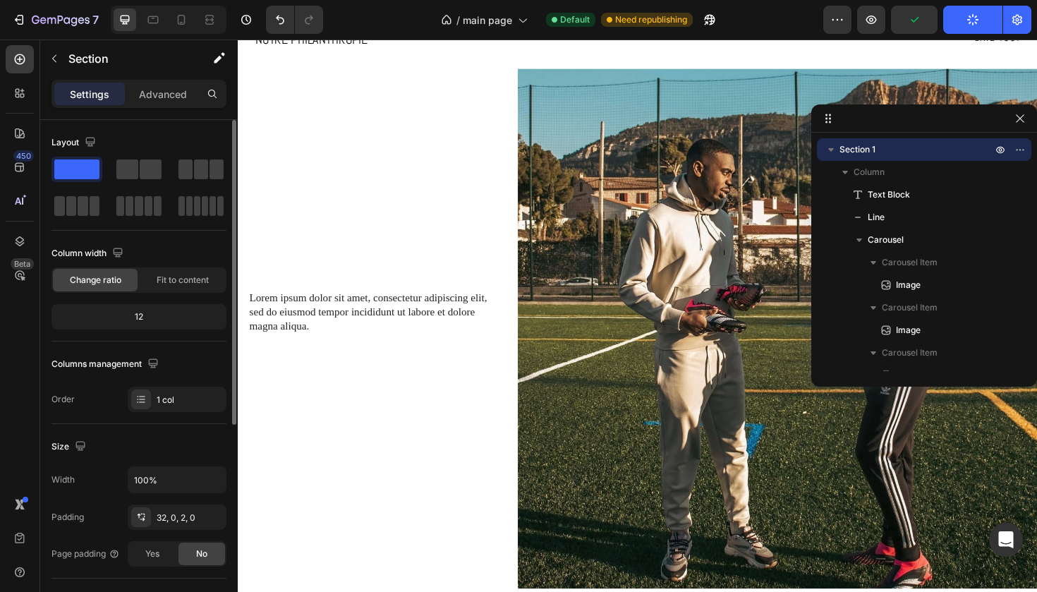
scroll to position [497, 0]
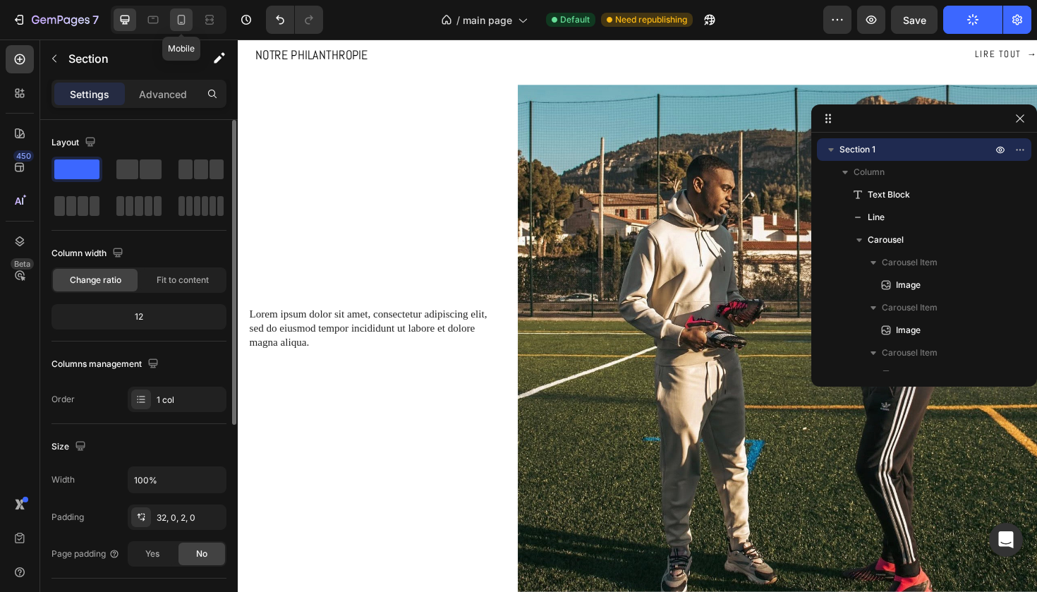
click at [191, 18] on div at bounding box center [181, 19] width 23 height 23
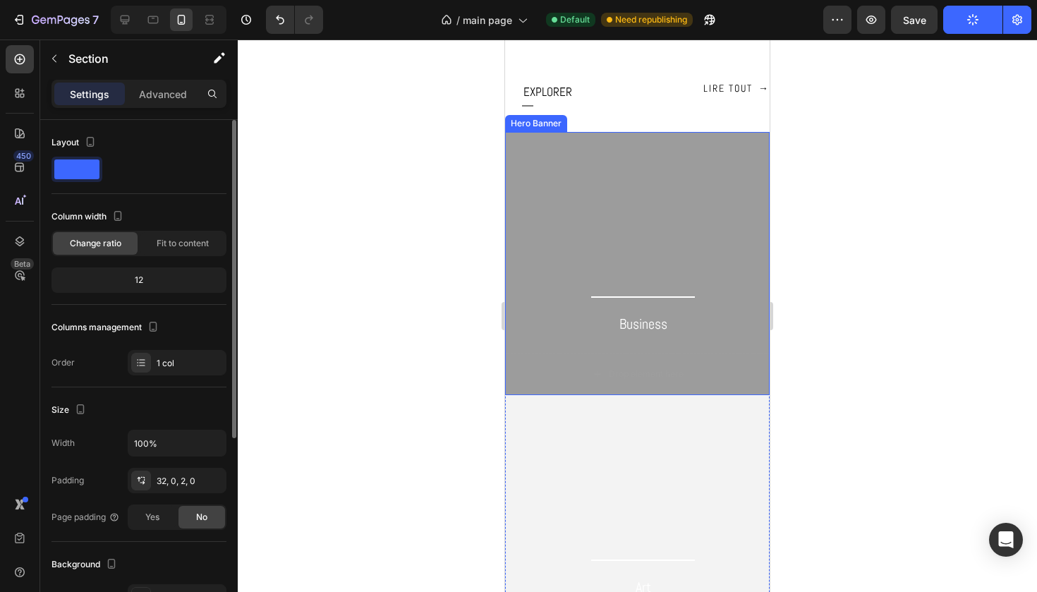
scroll to position [250, 0]
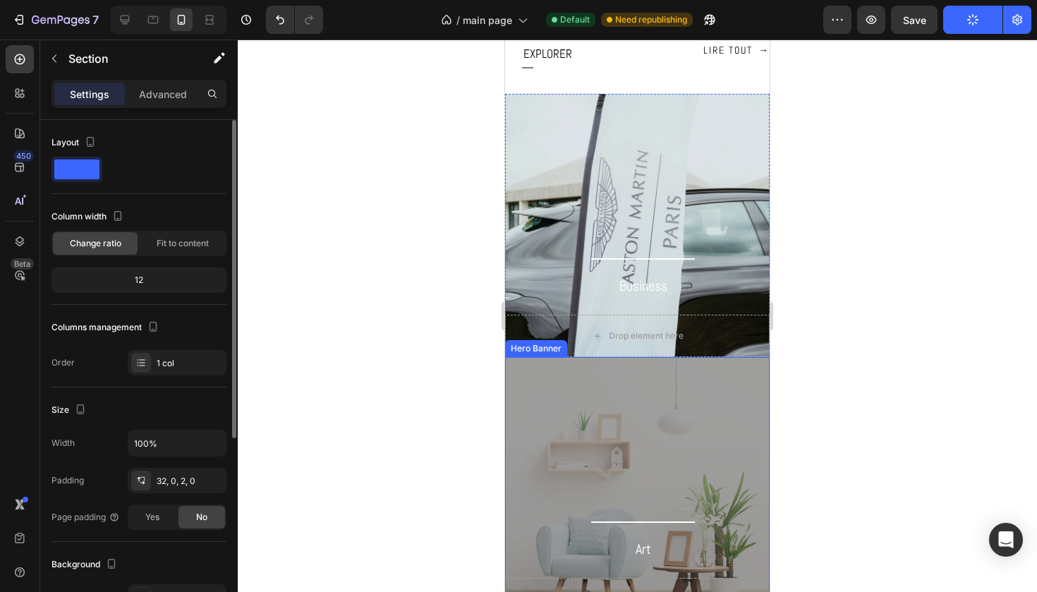
click at [606, 464] on div "Overlay" at bounding box center [637, 488] width 265 height 263
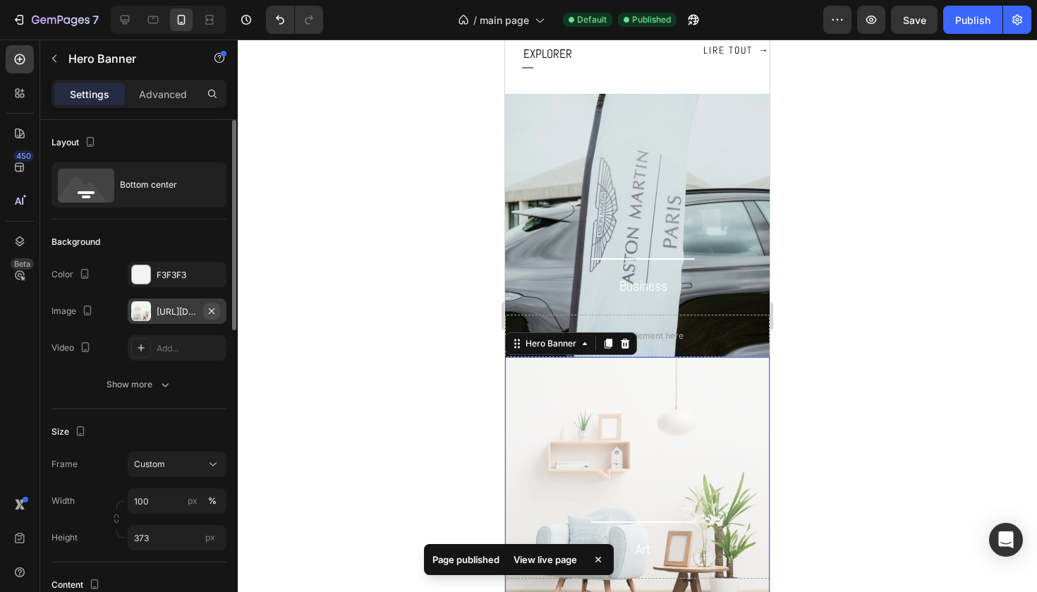
click at [208, 313] on icon "button" at bounding box center [211, 311] width 11 height 11
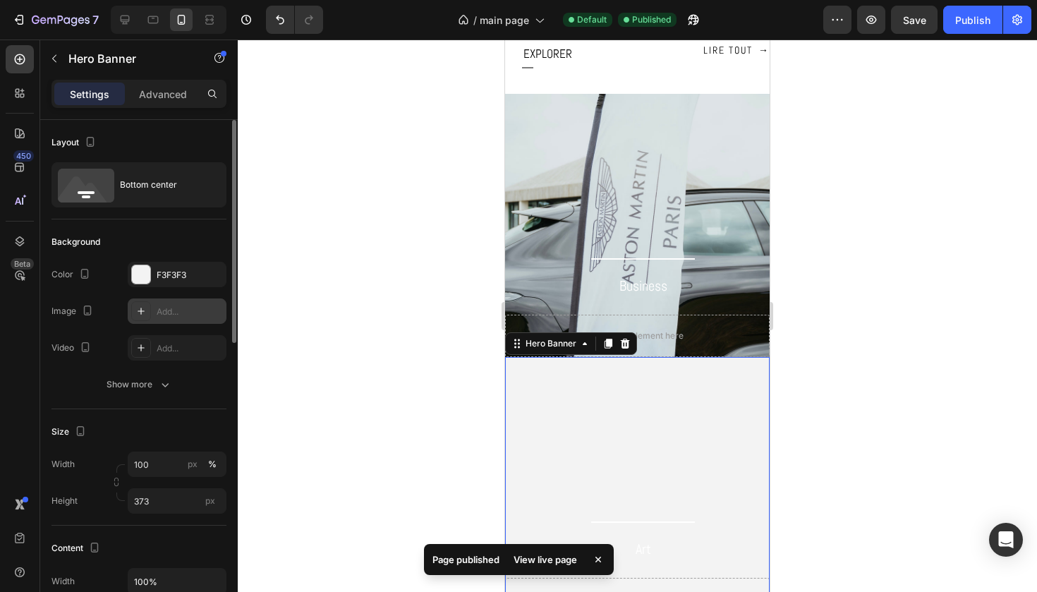
click at [153, 311] on div "Add..." at bounding box center [177, 311] width 99 height 25
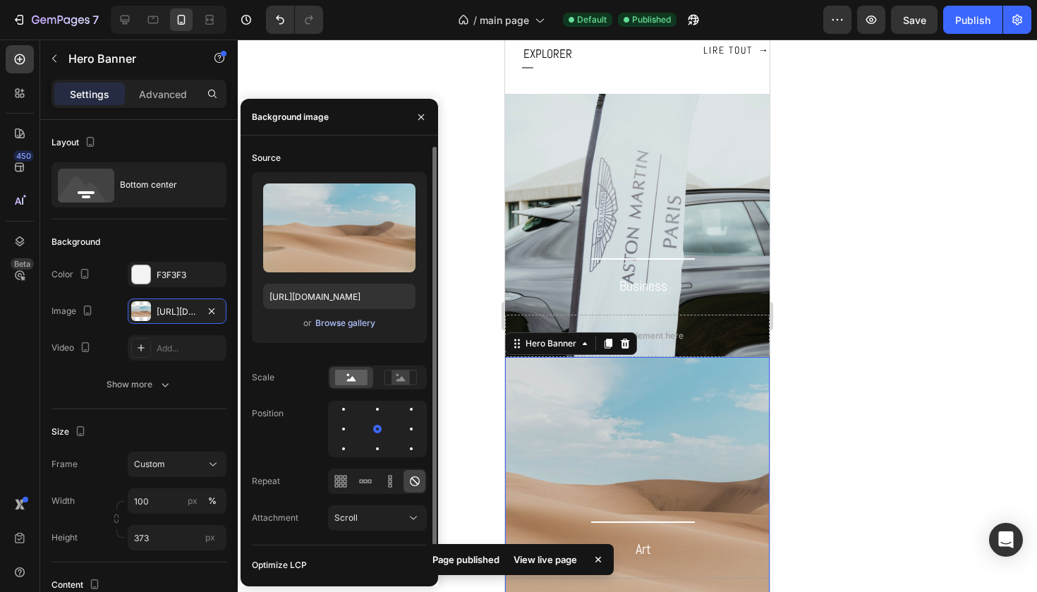
click at [326, 320] on div "Browse gallery" at bounding box center [345, 323] width 60 height 13
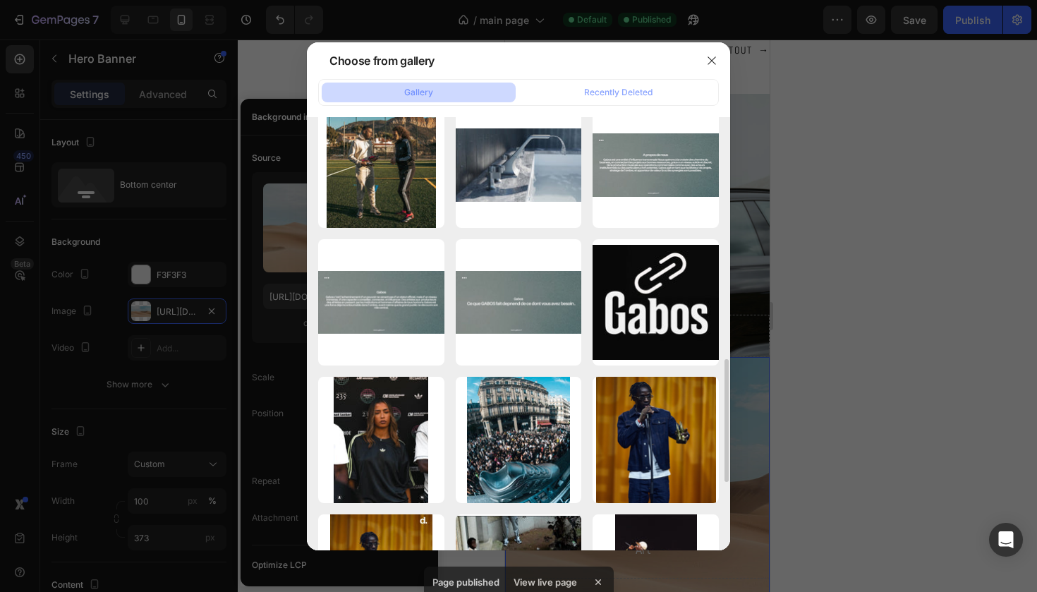
scroll to position [840, 0]
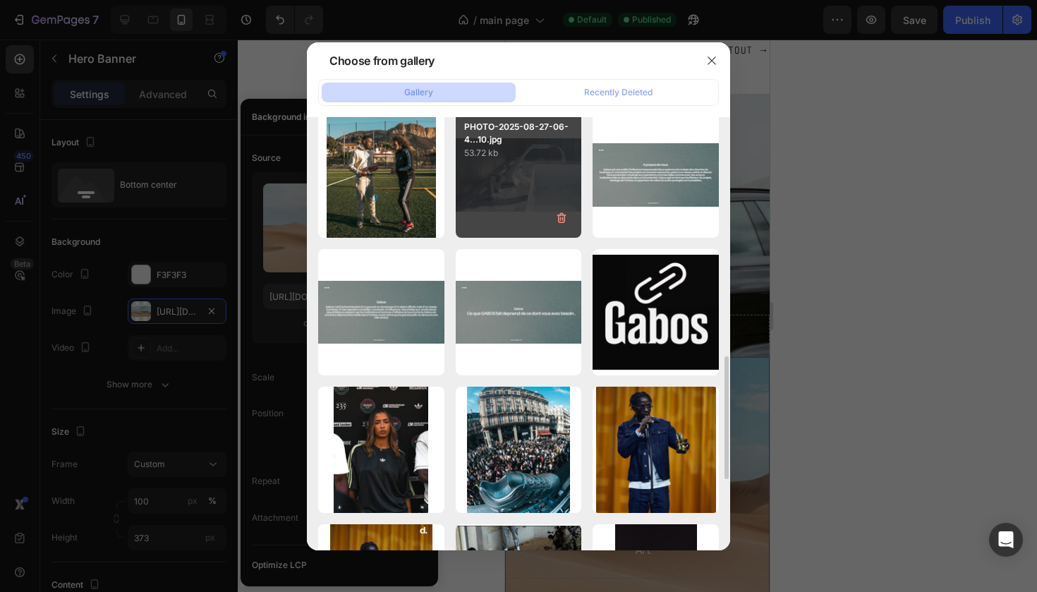
click at [521, 195] on div "PHOTO-2025-08-27-06-4...10.jpg 53.72 kb" at bounding box center [519, 175] width 126 height 126
type input "https://cdn.shopify.com/s/files/1/0925/7831/6668/files/gempages_579536372528841…"
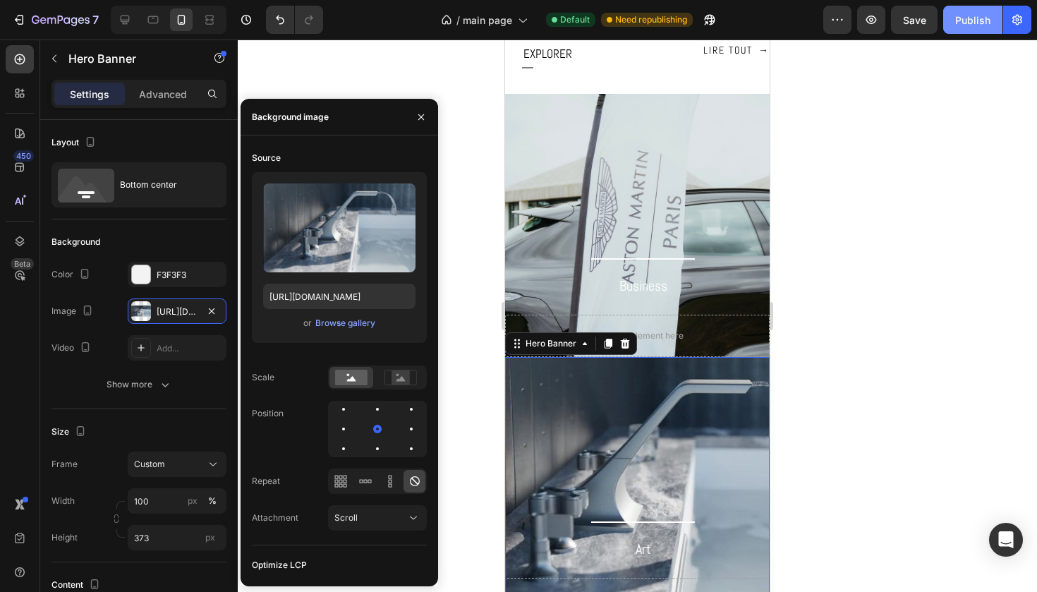
click at [971, 20] on div "Publish" at bounding box center [973, 20] width 35 height 15
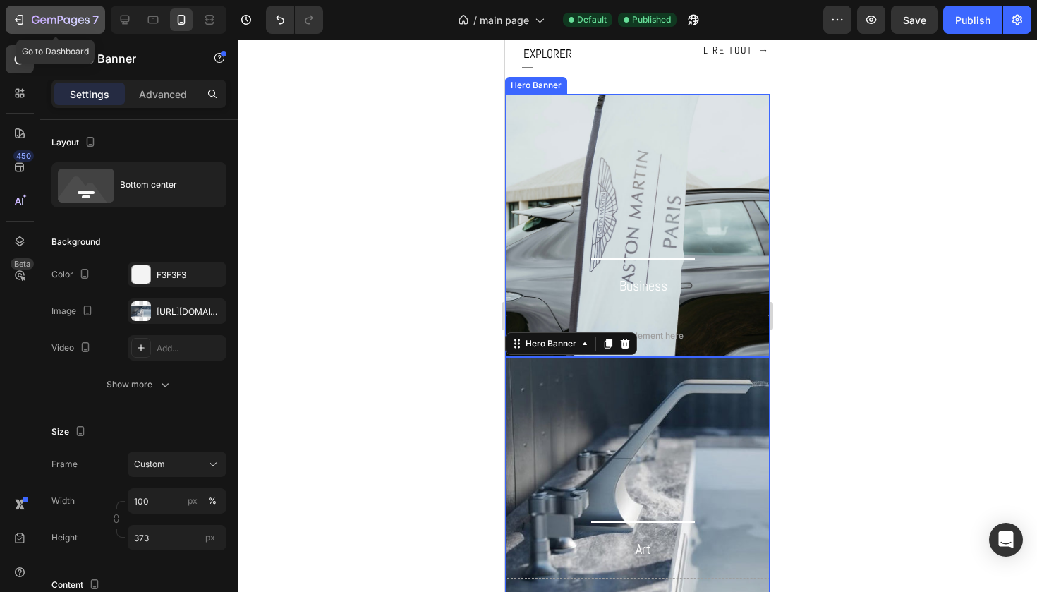
click at [36, 27] on div "7" at bounding box center [65, 19] width 67 height 17
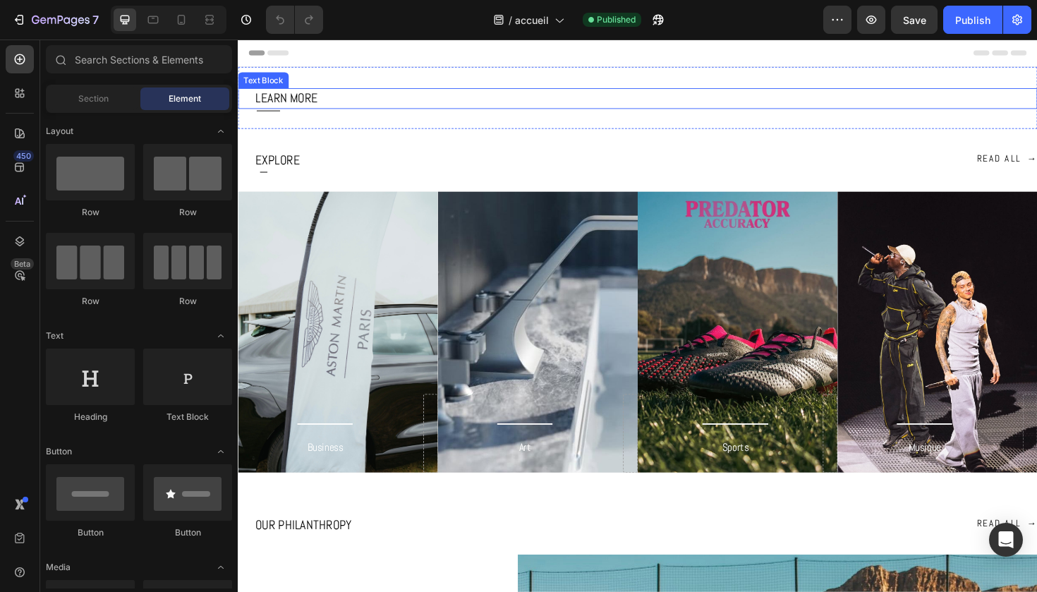
click at [303, 97] on p "LEARN MORE" at bounding box center [669, 101] width 827 height 19
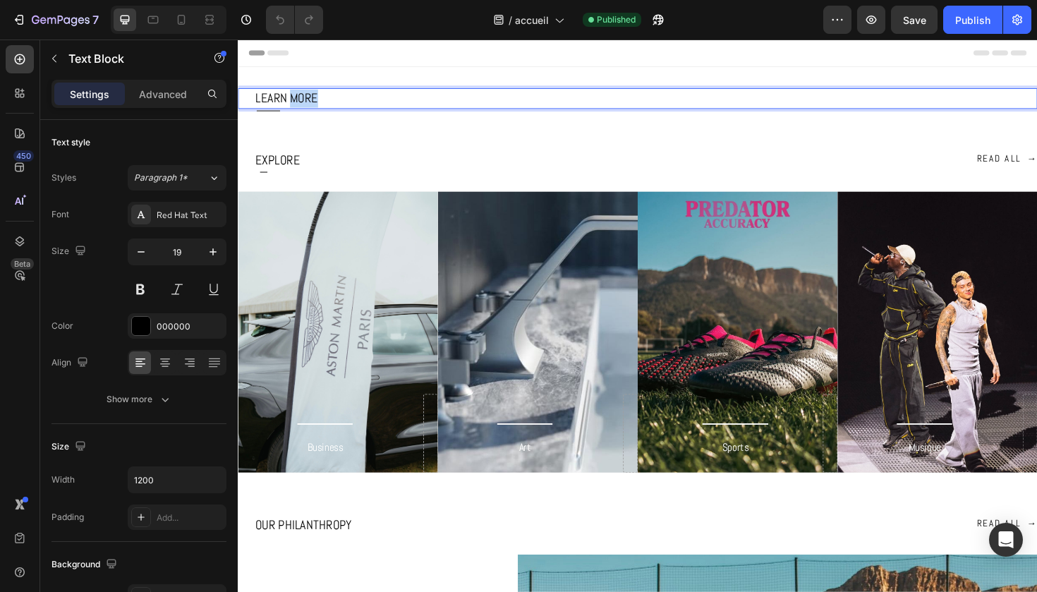
click at [303, 97] on p "LEARN MORE" at bounding box center [669, 101] width 827 height 19
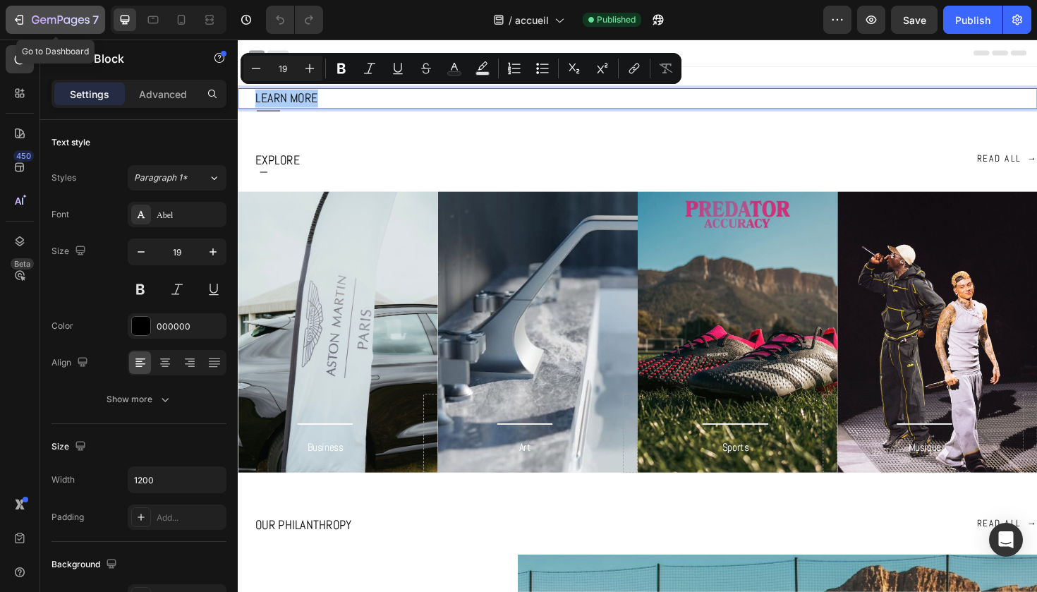
click at [37, 20] on icon "button" at bounding box center [36, 20] width 8 height 8
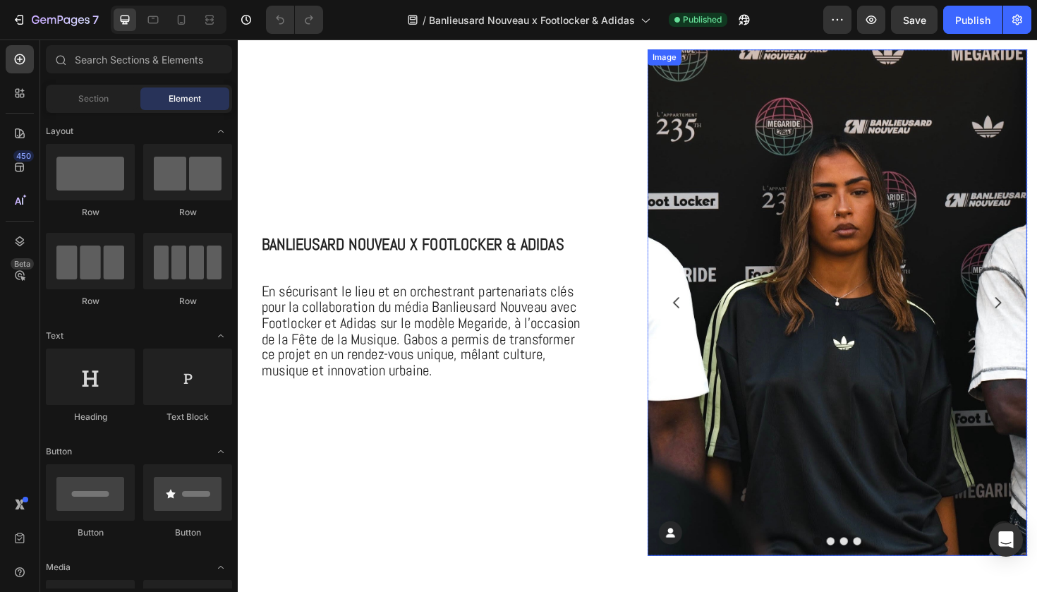
scroll to position [527, 0]
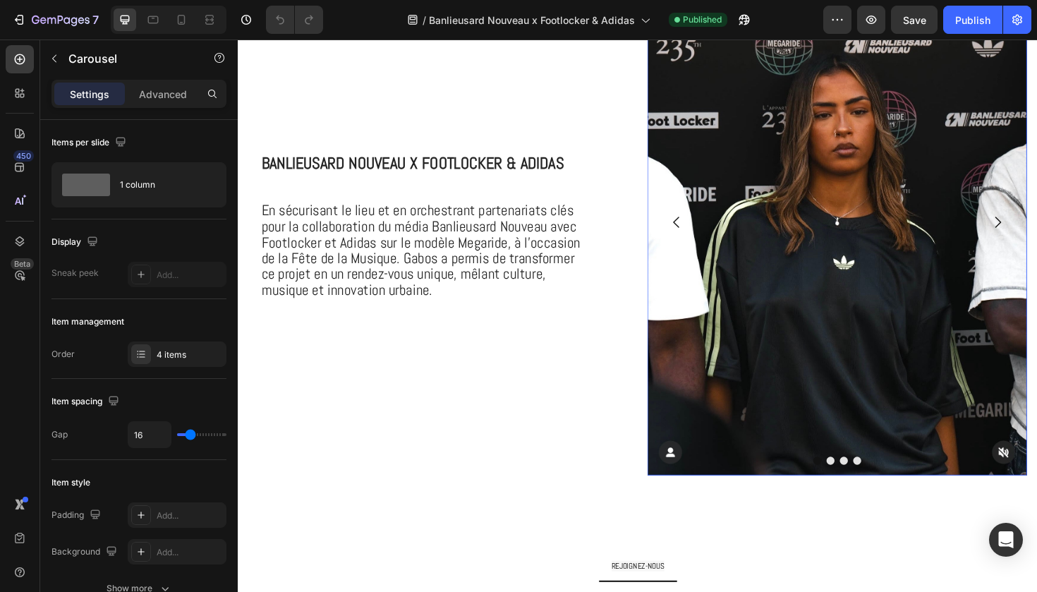
click at [867, 484] on button "Dot" at bounding box center [866, 485] width 8 height 8
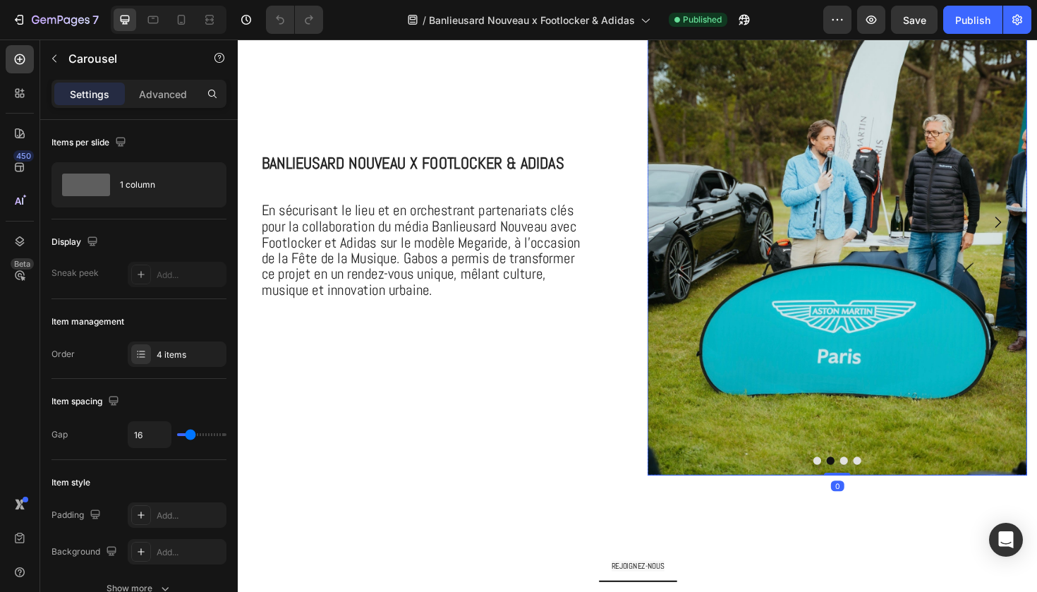
click at [850, 347] on img at bounding box center [873, 233] width 402 height 536
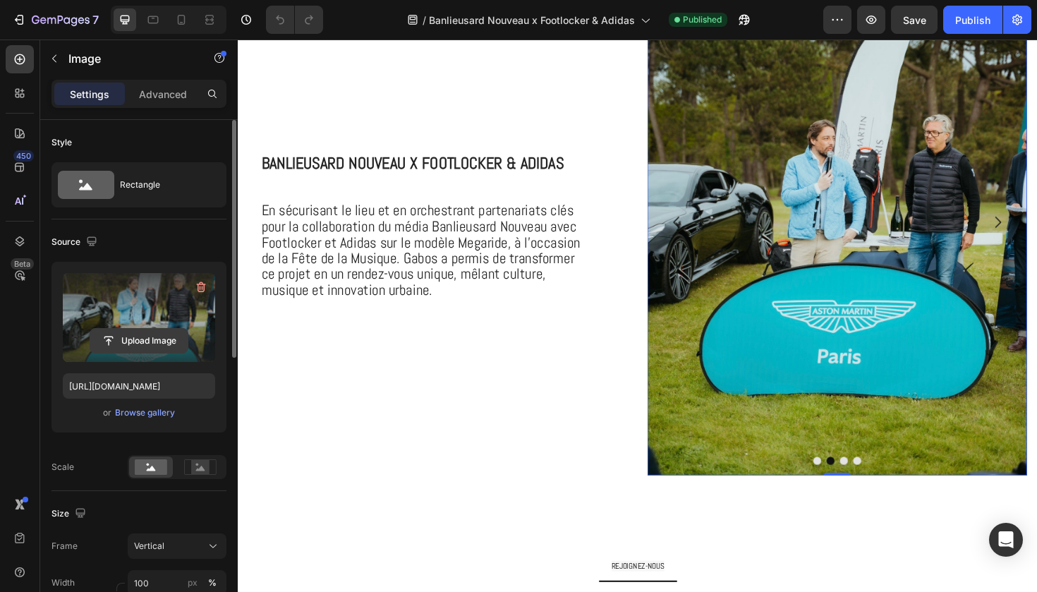
click at [137, 338] on input "file" at bounding box center [138, 341] width 97 height 24
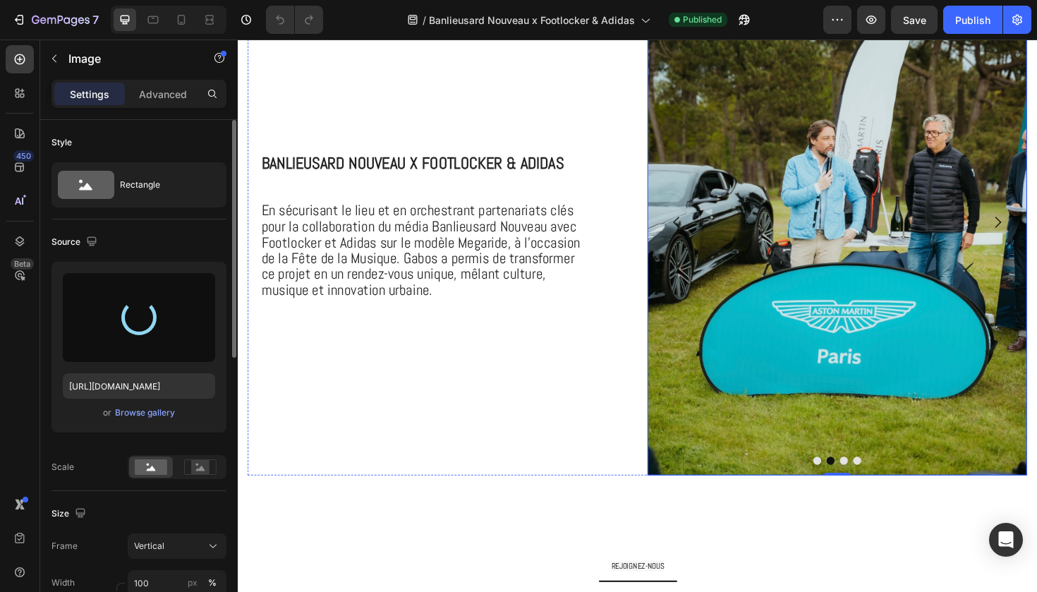
type input "https://cdn.shopify.com/s/files/1/0925/7831/6668/files/gempages_579536372528841…"
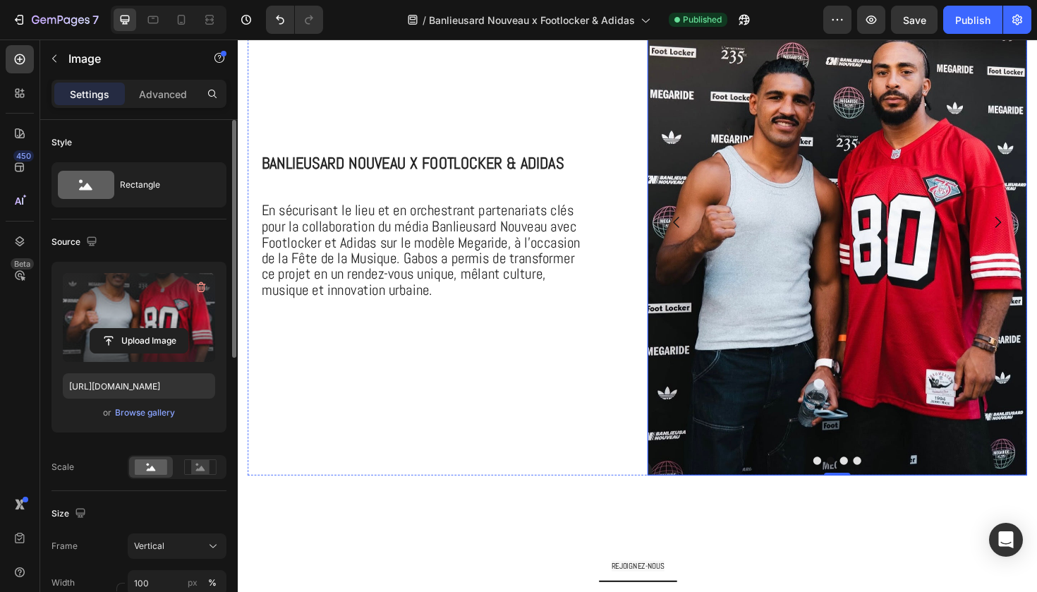
click at [881, 486] on button "Dot" at bounding box center [880, 485] width 8 height 8
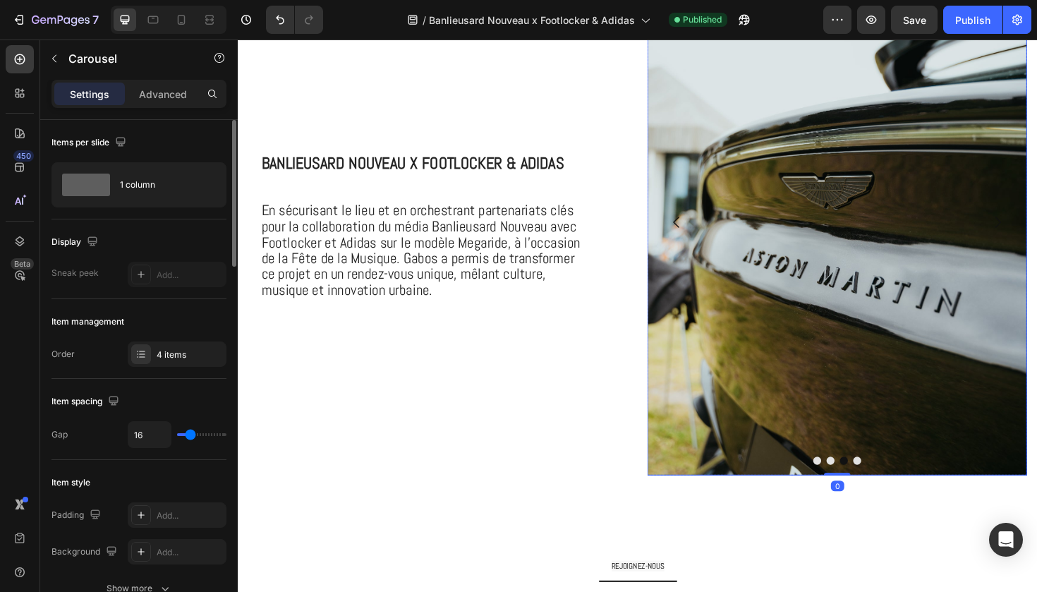
click at [831, 293] on img at bounding box center [873, 233] width 402 height 536
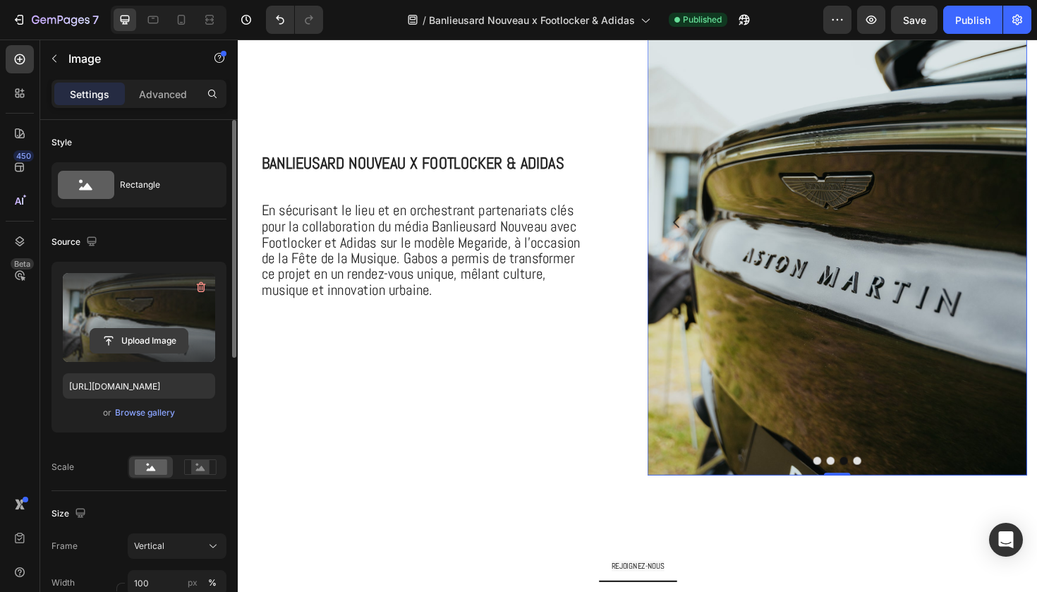
click at [140, 335] on input "file" at bounding box center [138, 341] width 97 height 24
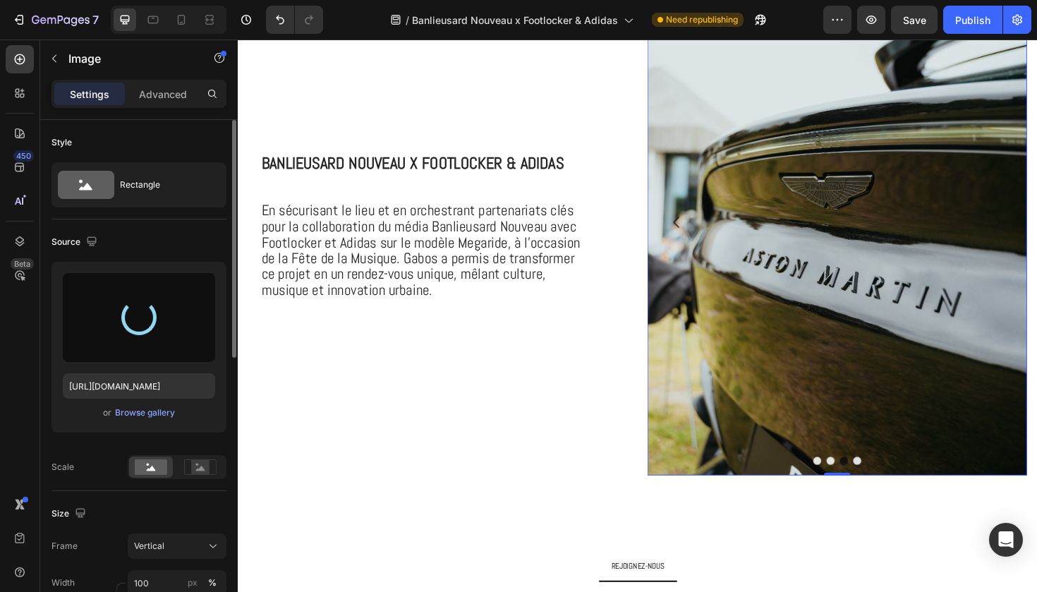
type input "https://cdn.shopify.com/s/files/1/0925/7831/6668/files/gempages_579536372528841…"
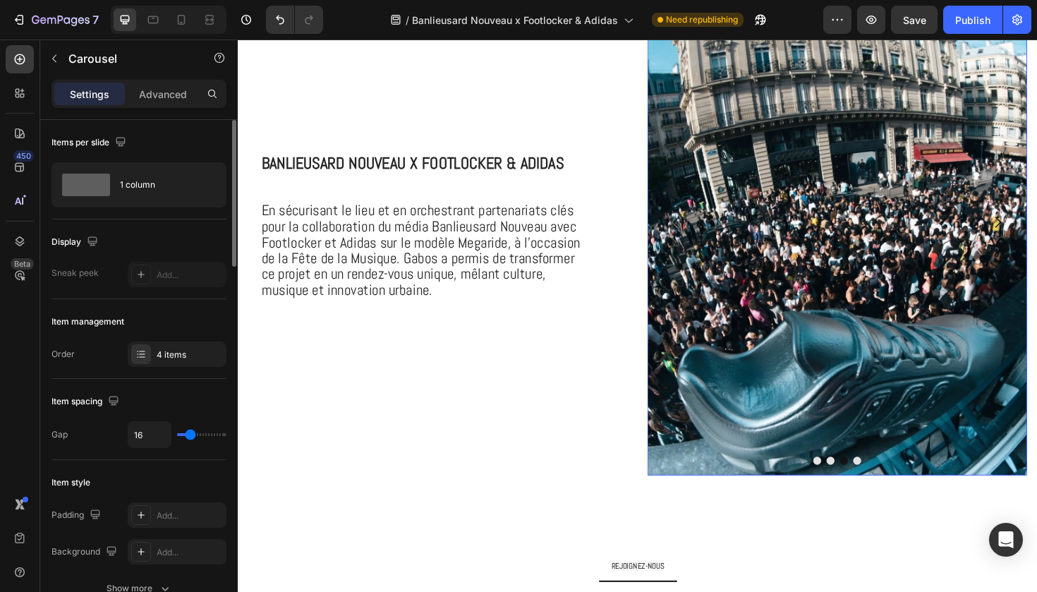
click at [893, 484] on button "Dot" at bounding box center [894, 485] width 8 height 8
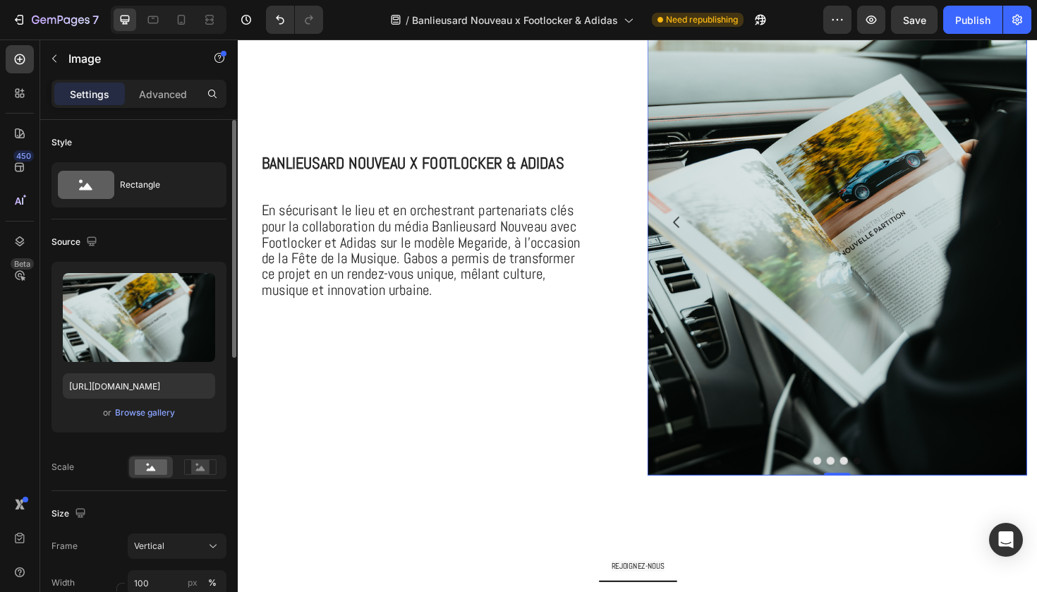
click at [848, 210] on img at bounding box center [873, 233] width 402 height 536
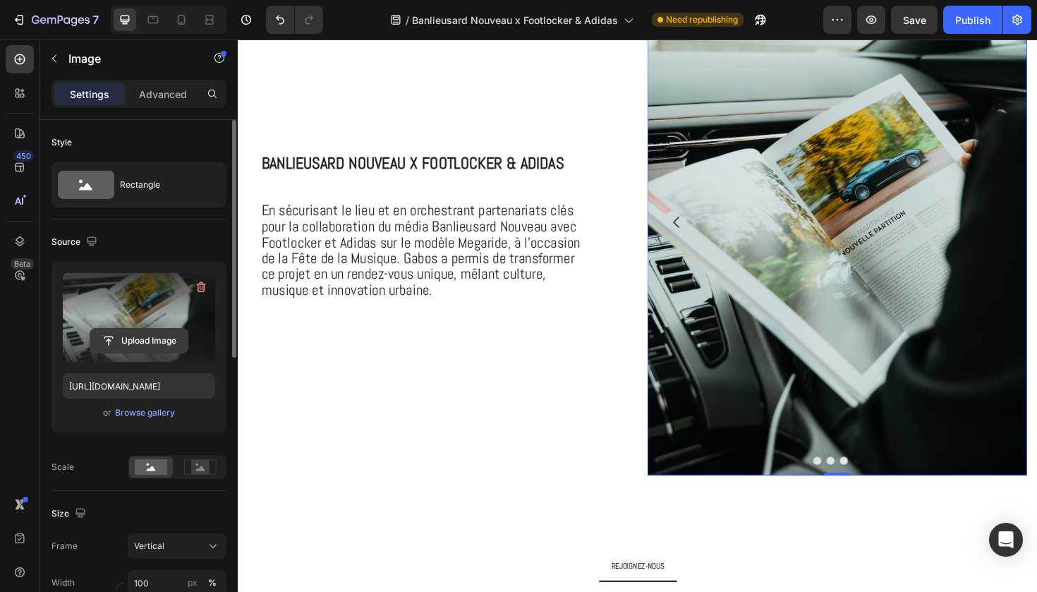
click at [138, 341] on input "file" at bounding box center [138, 341] width 97 height 24
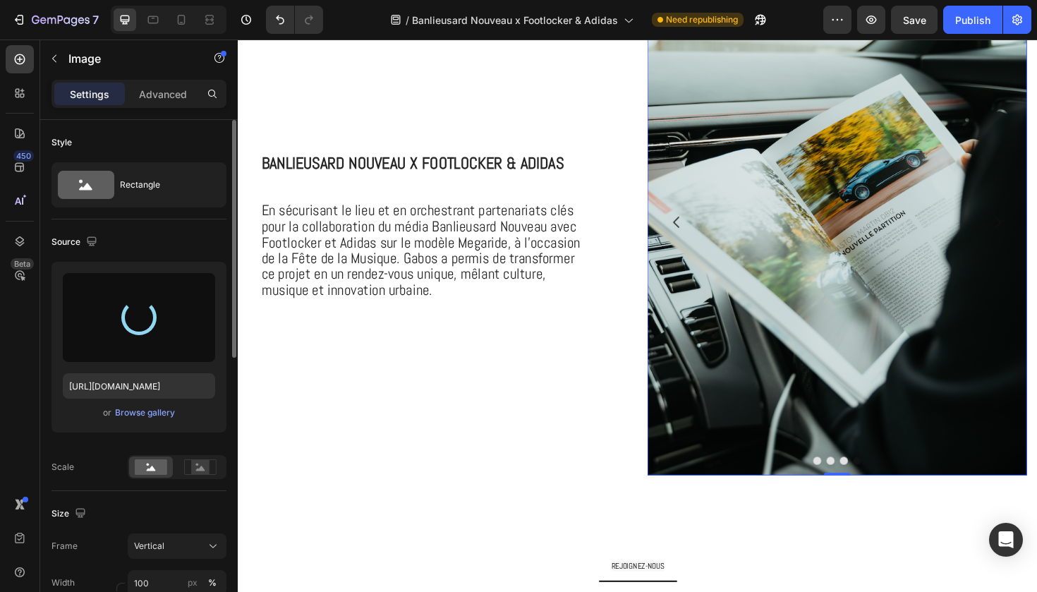
type input "https://cdn.shopify.com/s/files/1/0925/7831/6668/files/gempages_579536372528841…"
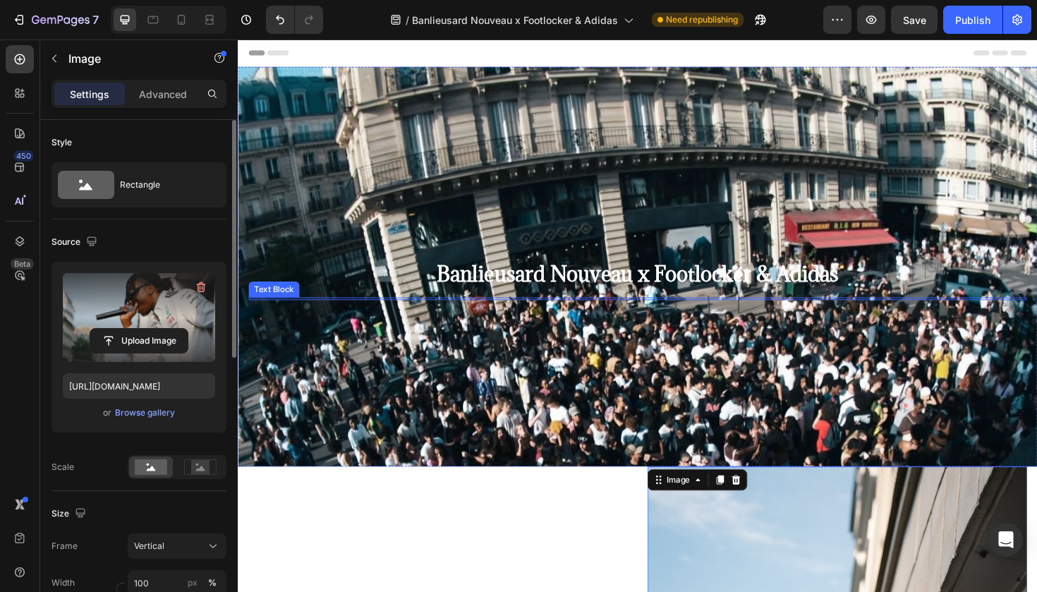
scroll to position [0, 0]
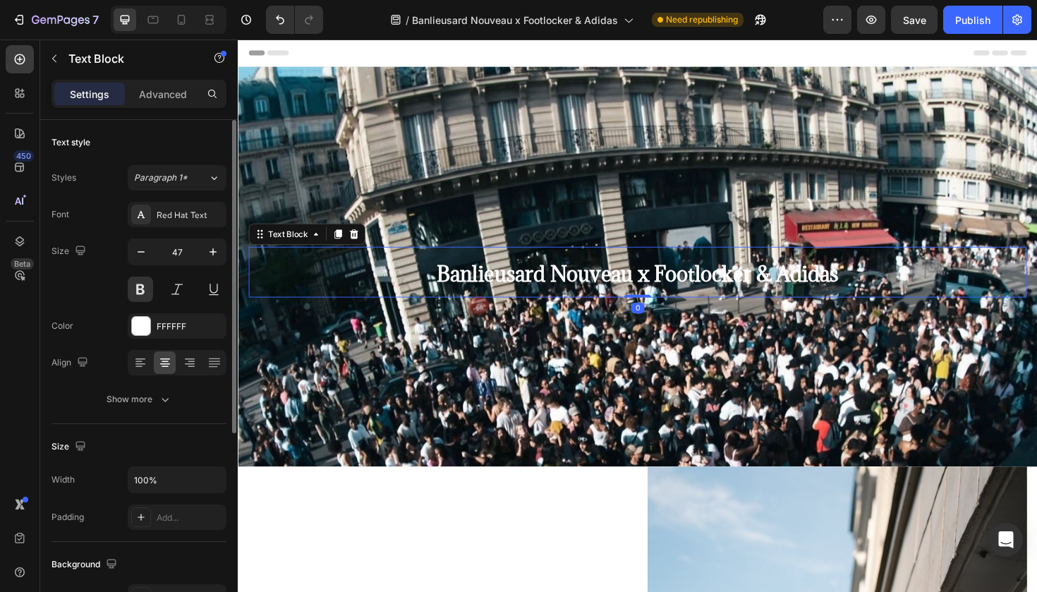
click at [688, 295] on span "Banlieusard Nouveau x Footlocker & Adidas" at bounding box center [662, 288] width 426 height 28
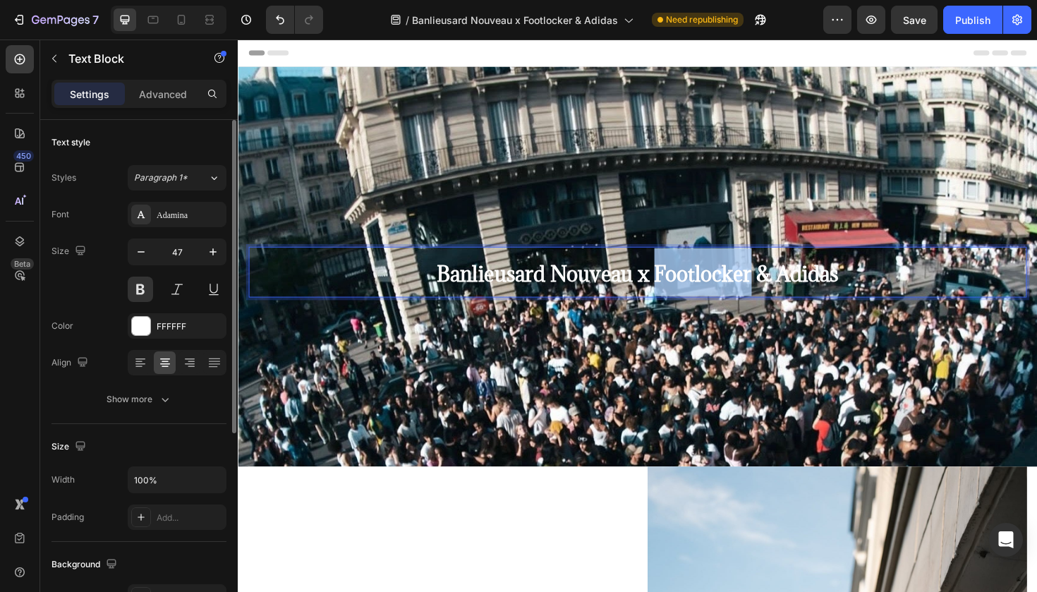
click at [688, 295] on span "Banlieusard Nouveau x Footlocker & Adidas" at bounding box center [662, 288] width 426 height 28
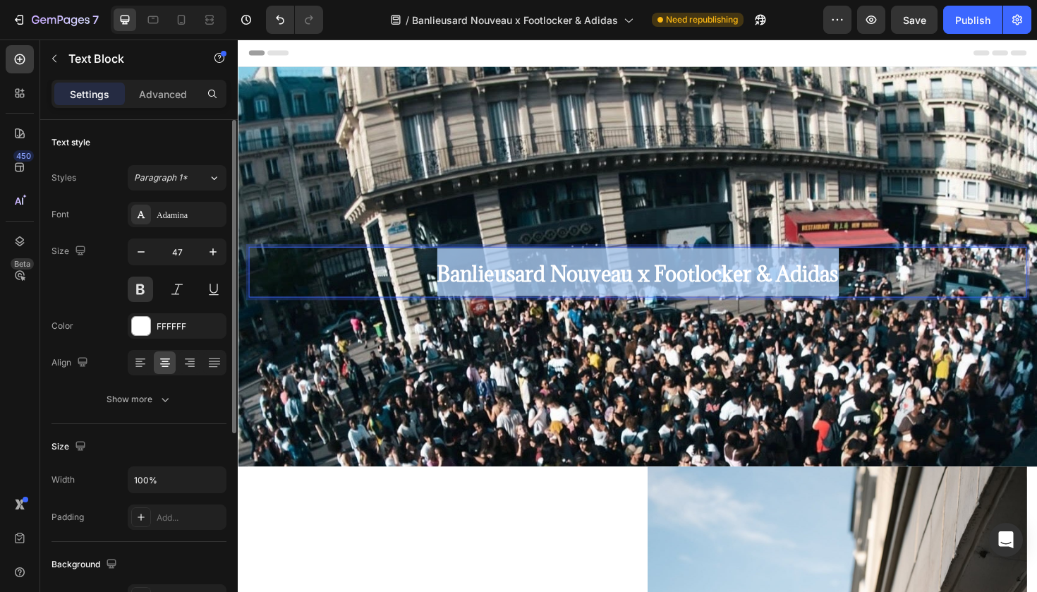
click at [688, 295] on span "Banlieusard Nouveau x Footlocker & Adidas" at bounding box center [662, 288] width 426 height 28
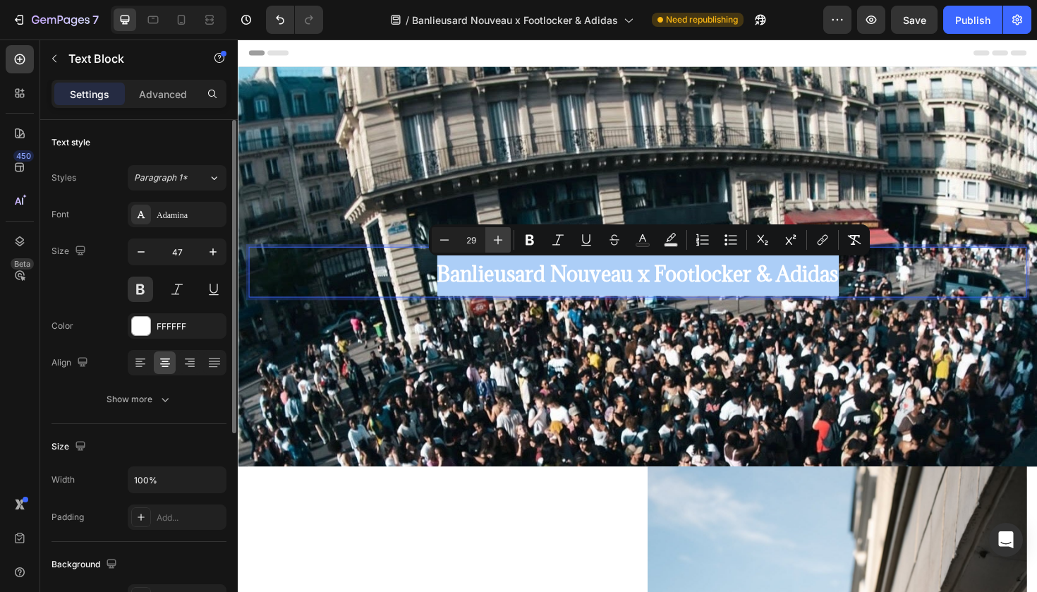
click at [496, 237] on icon "Editor contextual toolbar" at bounding box center [498, 240] width 14 height 14
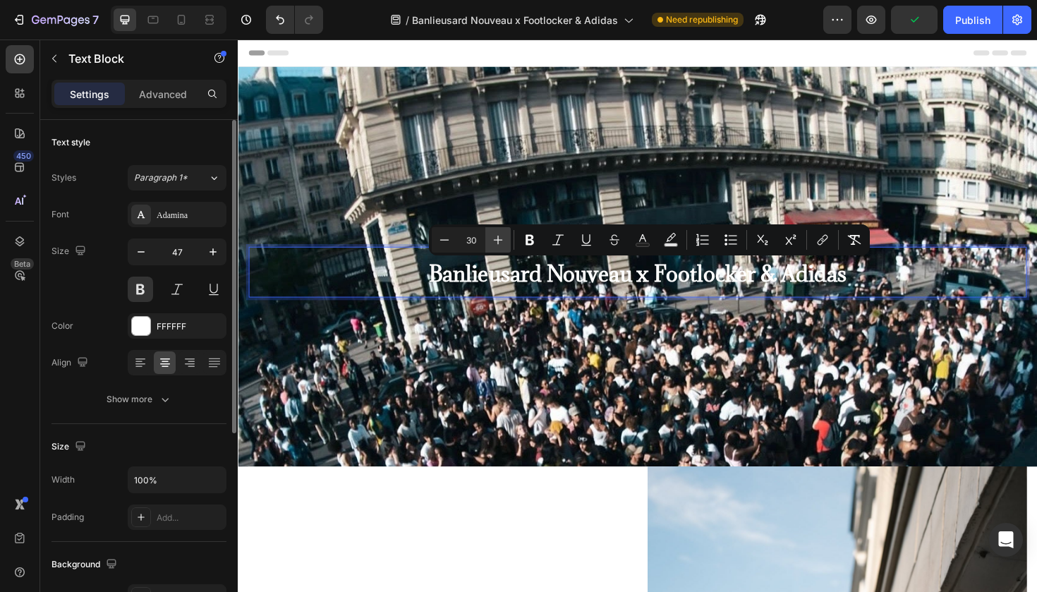
click at [508, 237] on button "Plus" at bounding box center [498, 239] width 25 height 25
type input "31"
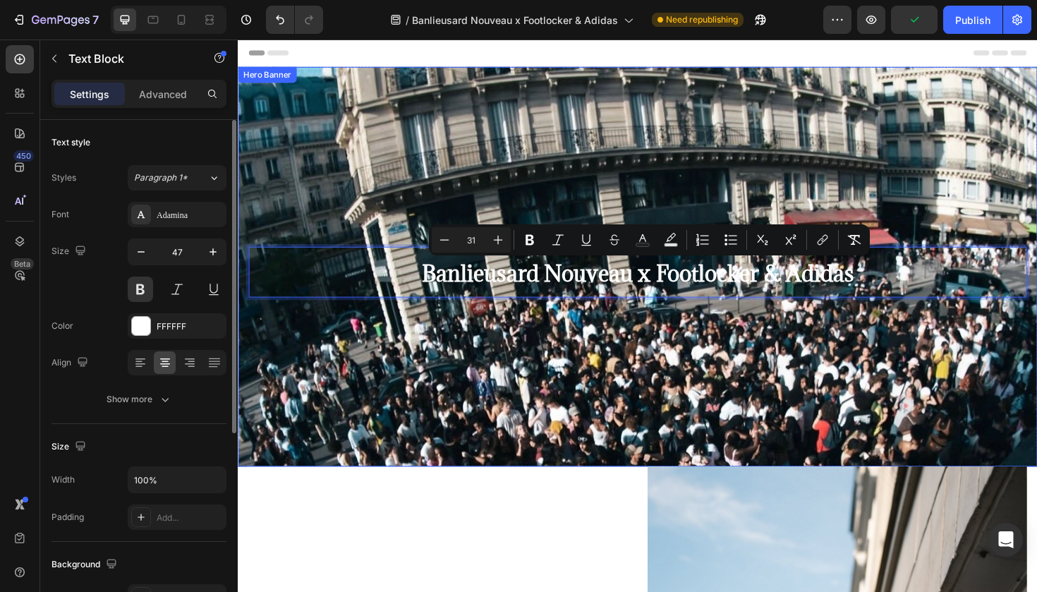
click at [656, 183] on div "Background Image" at bounding box center [661, 381] width 847 height 635
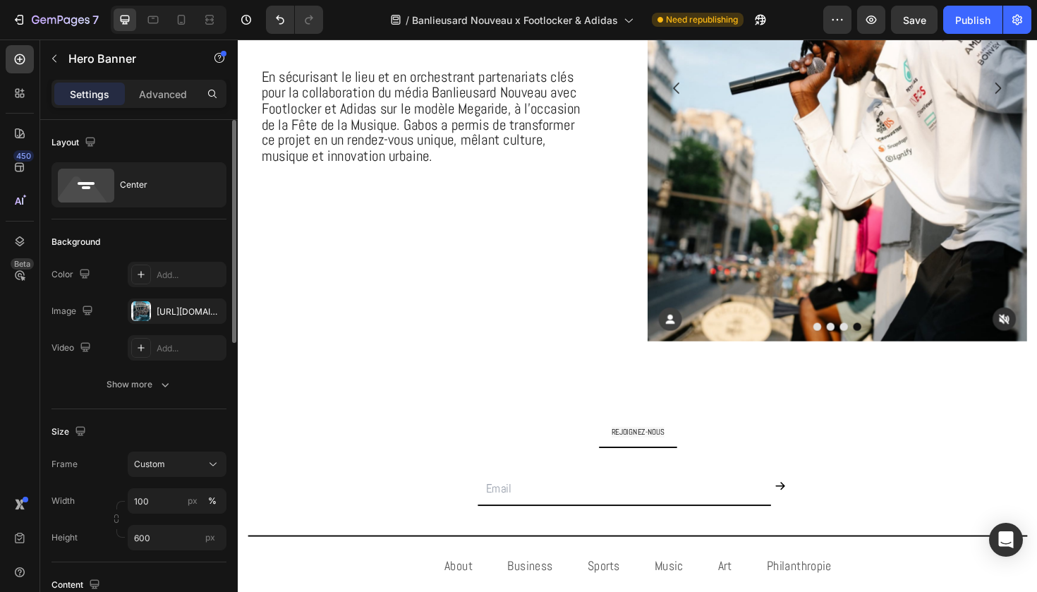
scroll to position [680, 0]
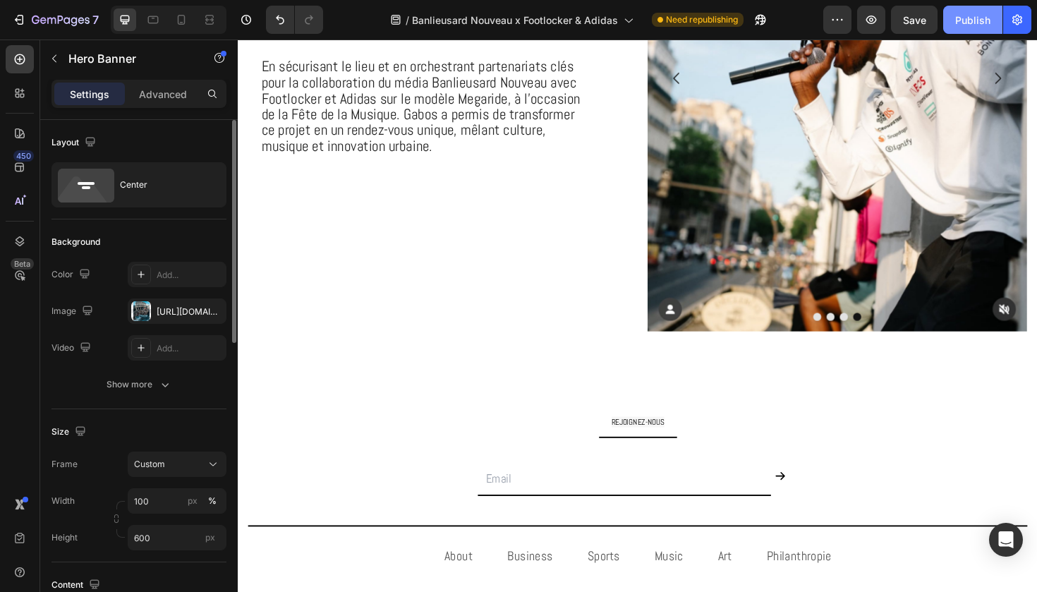
click at [968, 32] on button "Publish" at bounding box center [973, 20] width 59 height 28
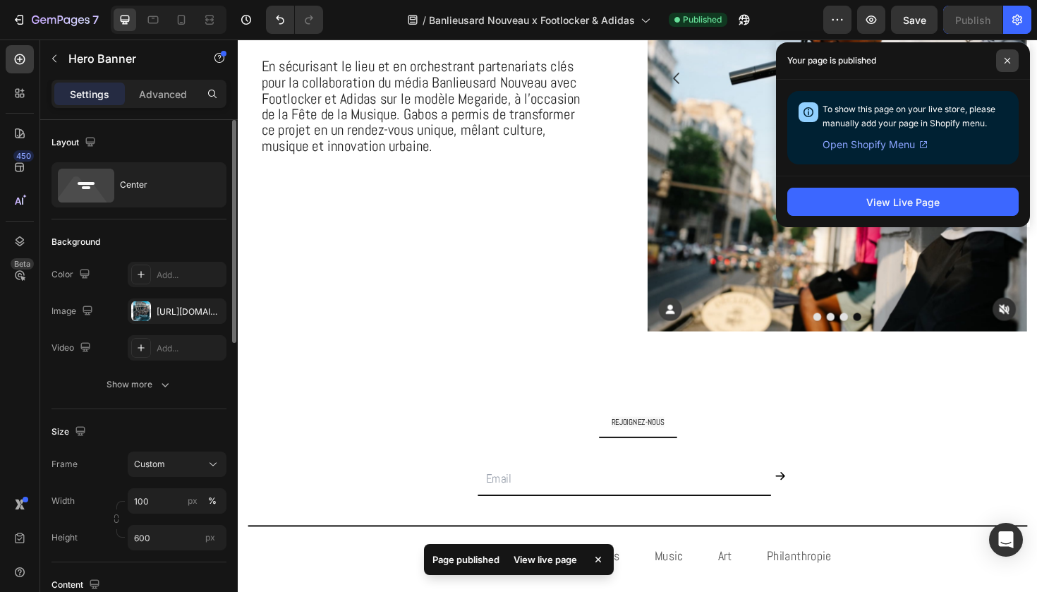
click at [1009, 59] on icon at bounding box center [1007, 60] width 7 height 7
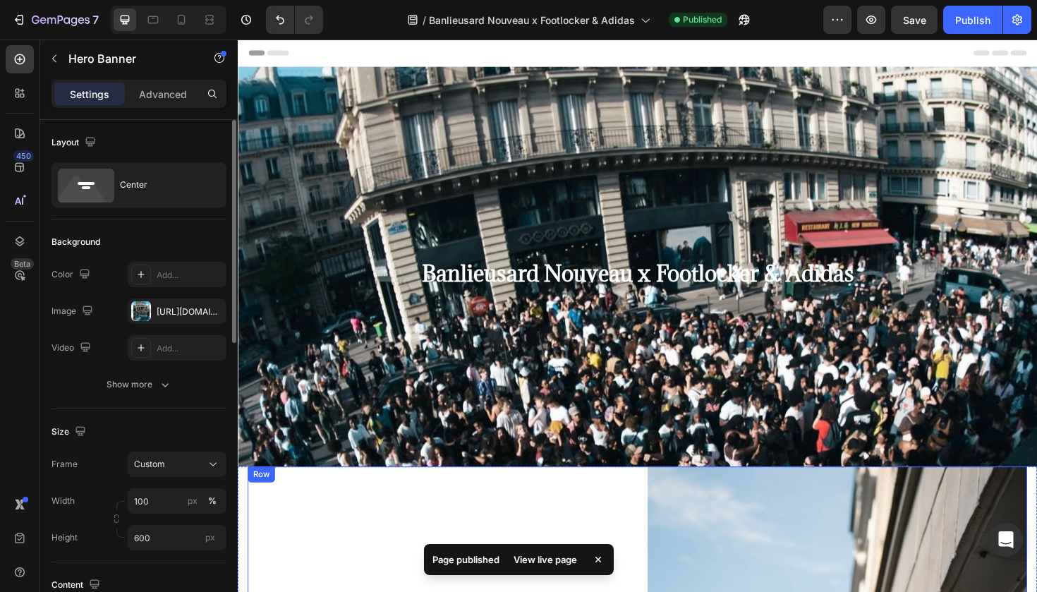
scroll to position [0, 0]
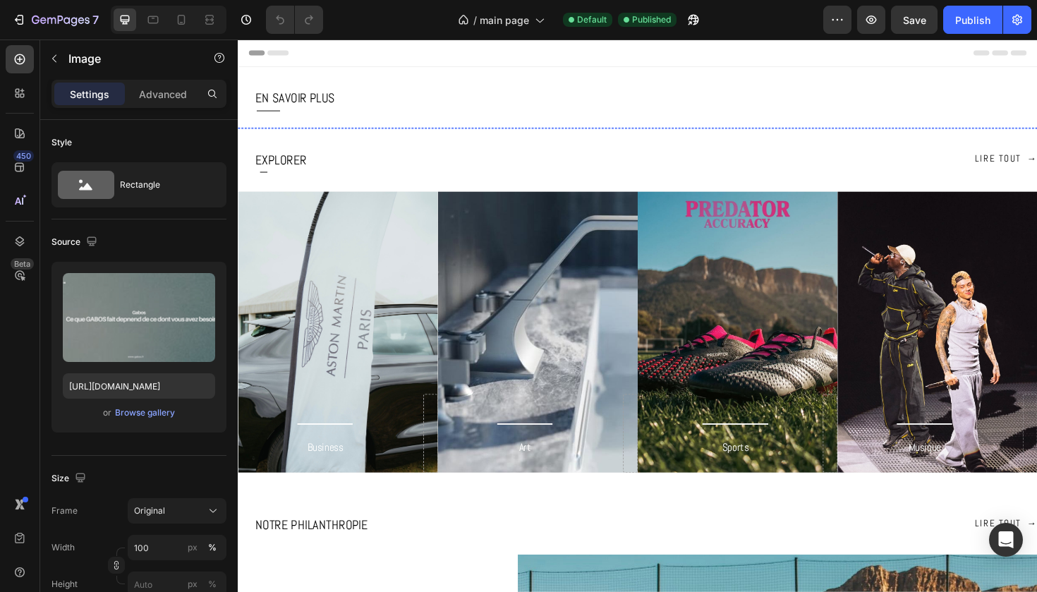
click at [386, 133] on img at bounding box center [661, 133] width 847 height 0
click at [20, 238] on icon at bounding box center [20, 241] width 14 height 14
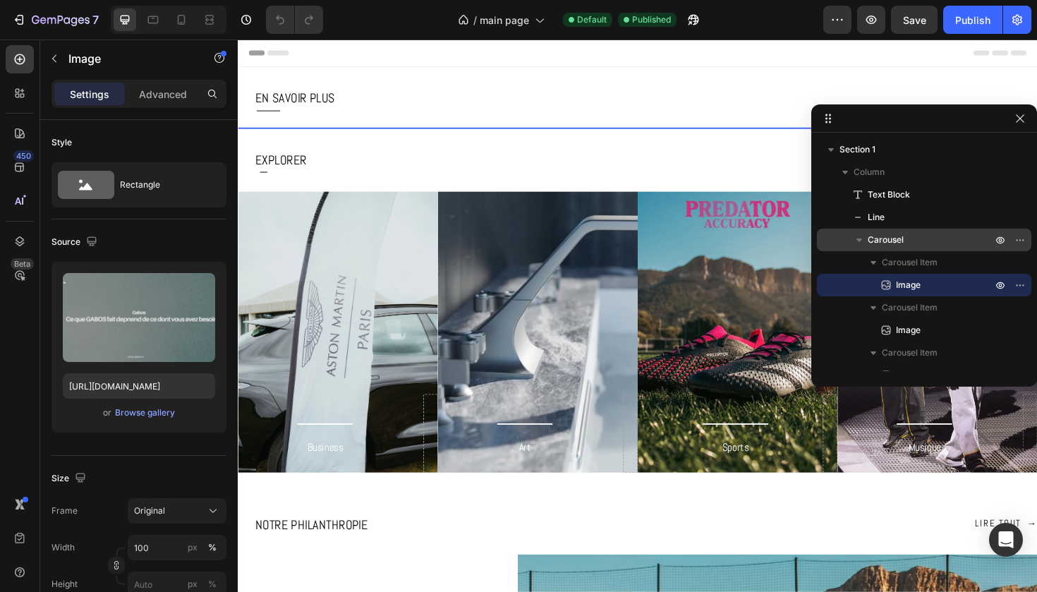
click at [917, 241] on p "Carousel" at bounding box center [931, 240] width 127 height 14
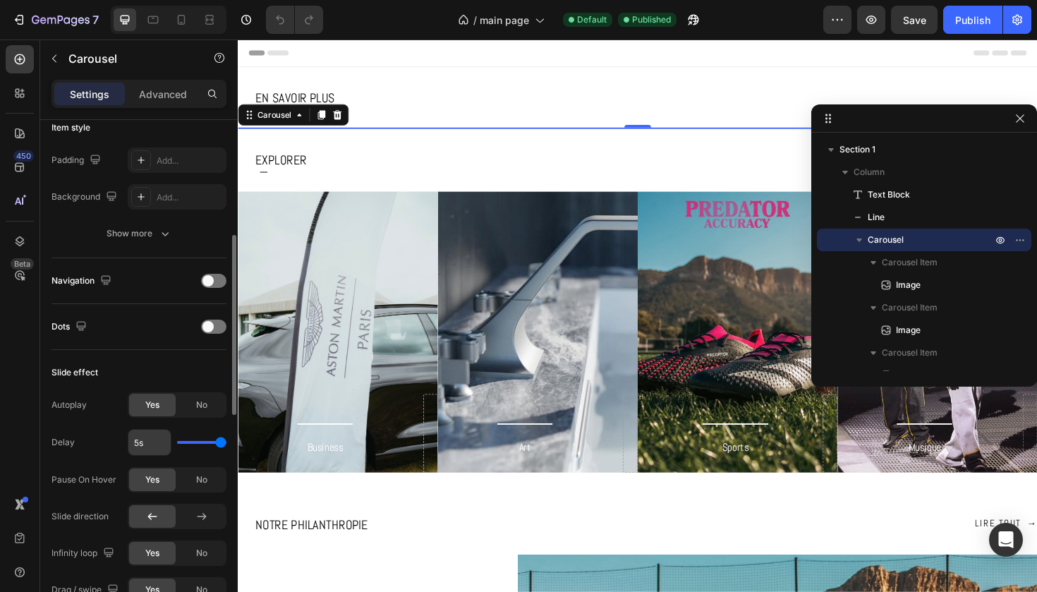
scroll to position [358, 0]
type input "2.2s"
type input "2.2"
click at [197, 438] on input "range" at bounding box center [201, 439] width 49 height 3
type input "2.3s"
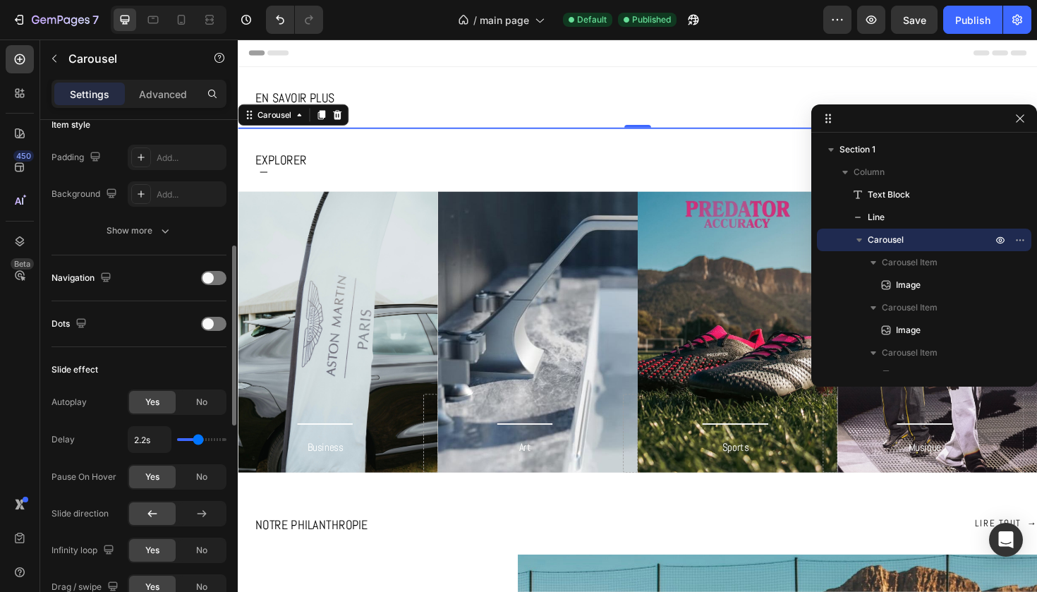
type input "2.3"
type input "2.4s"
type input "2.4"
type input "2.5s"
type input "2.5"
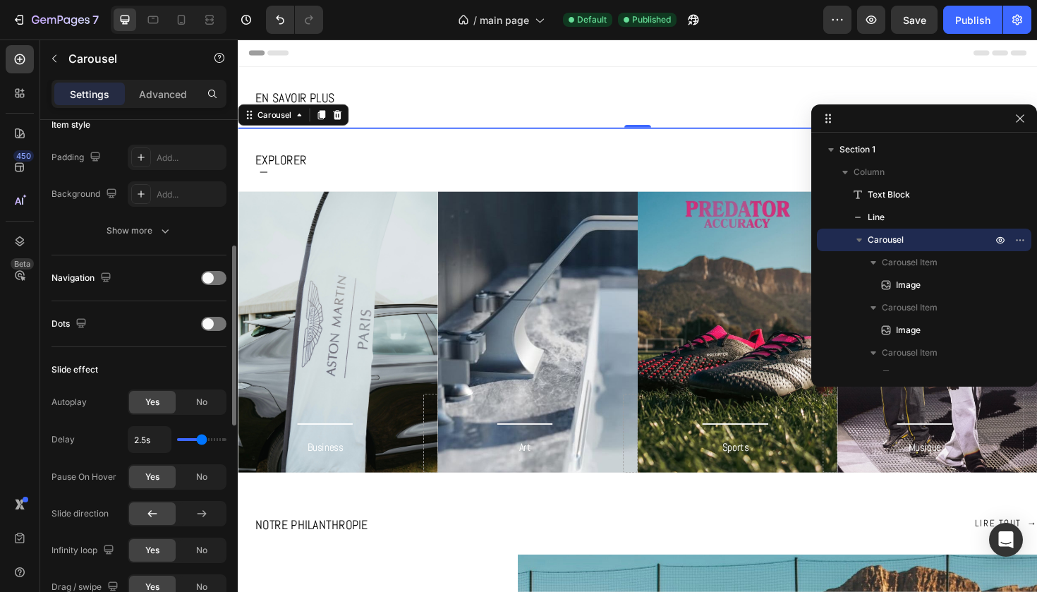
type input "2.6s"
type input "2.6"
type input "2.7s"
type input "2.7"
click at [203, 440] on input "range" at bounding box center [201, 439] width 49 height 3
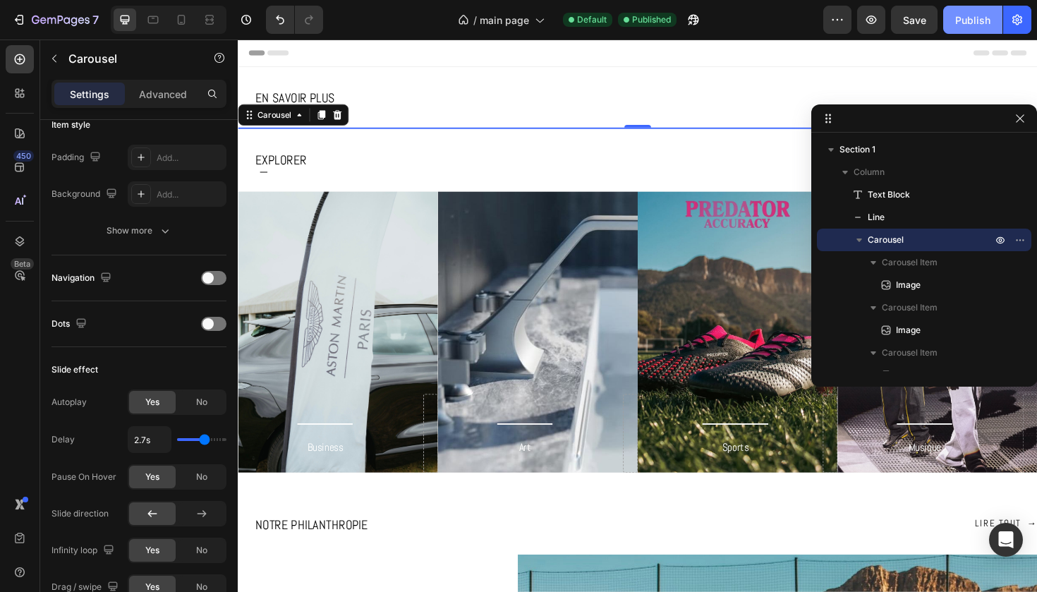
click at [972, 18] on div "Publish" at bounding box center [973, 20] width 35 height 15
click at [32, 23] on icon "button" at bounding box center [61, 21] width 58 height 12
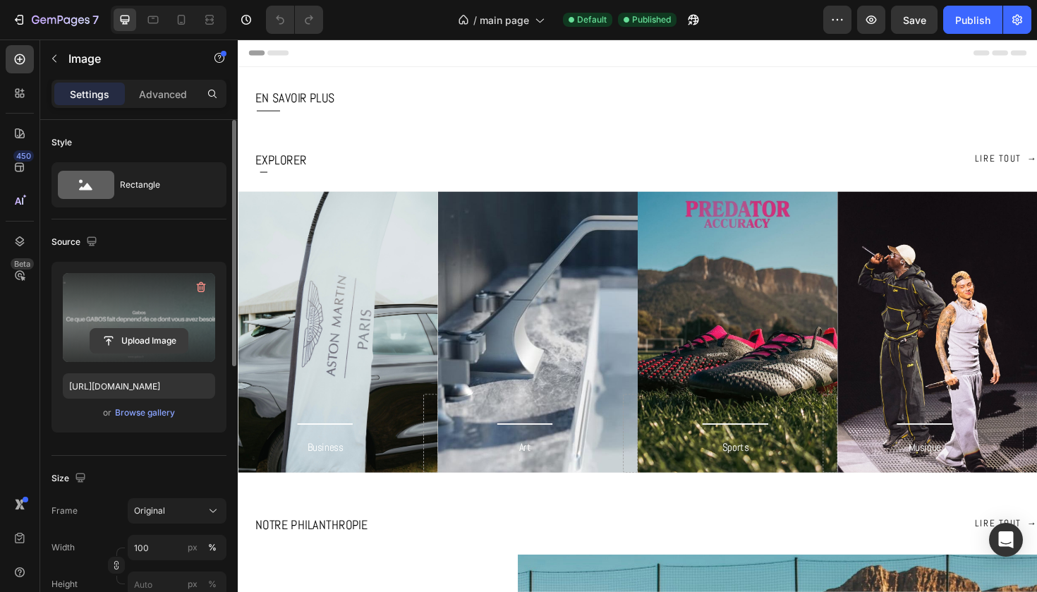
click at [155, 337] on input "file" at bounding box center [138, 341] width 97 height 24
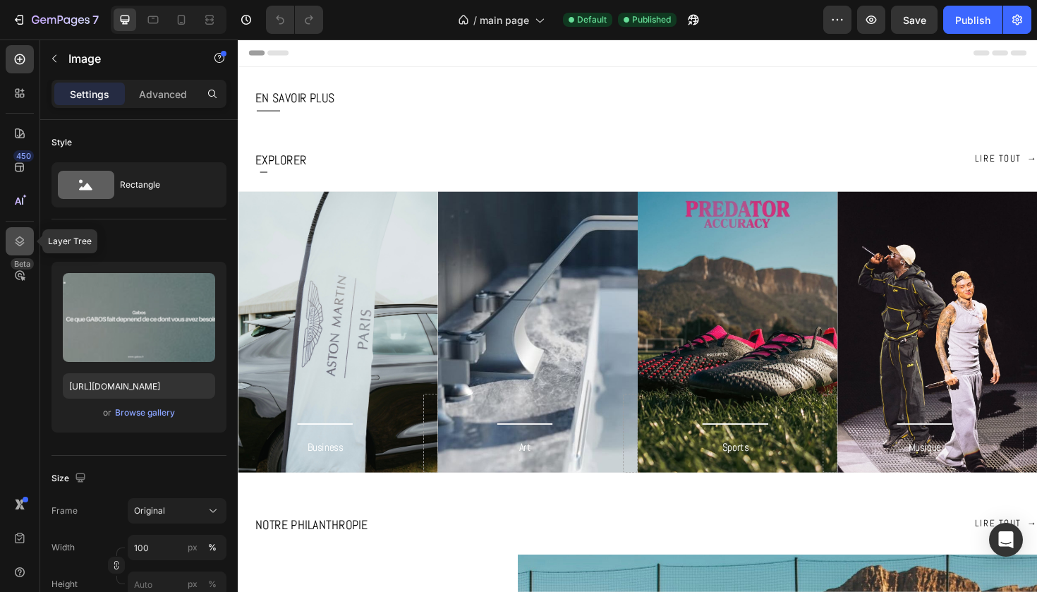
click at [21, 234] on div at bounding box center [20, 241] width 28 height 28
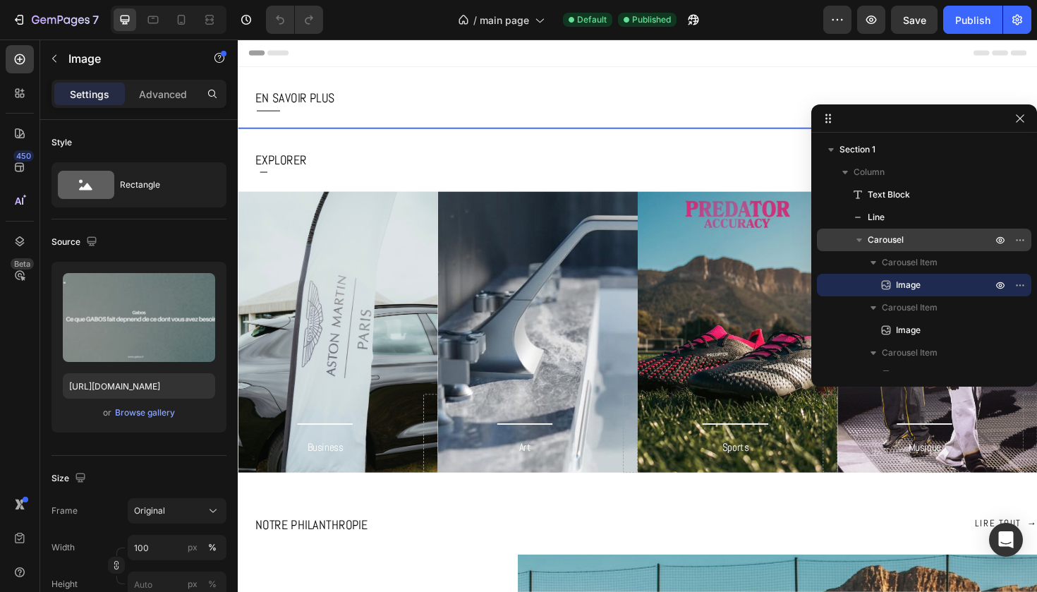
click at [936, 231] on div "Carousel" at bounding box center [924, 240] width 203 height 23
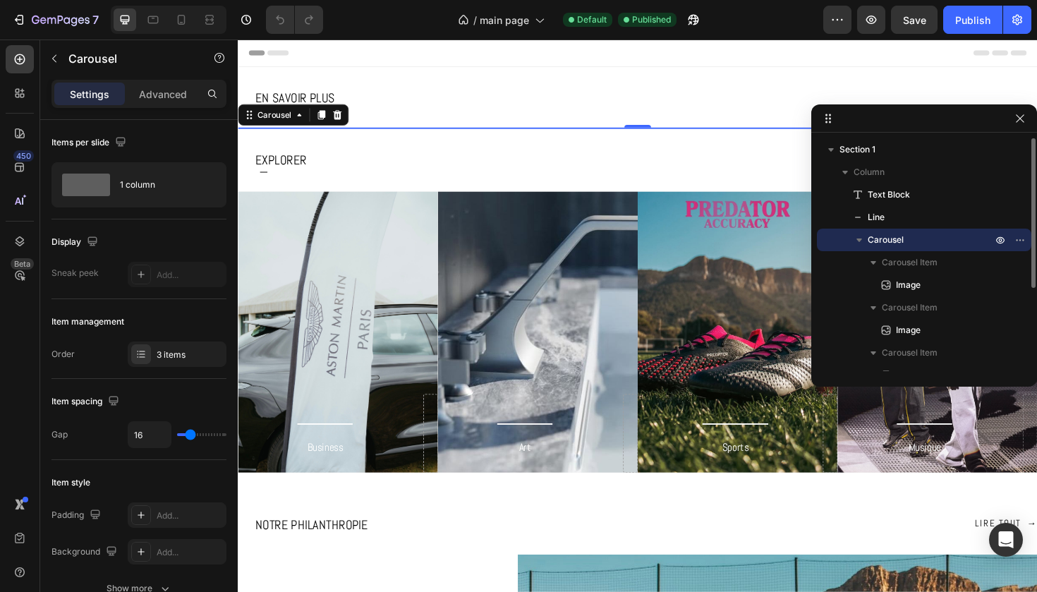
click at [891, 241] on span "Carousel" at bounding box center [886, 240] width 36 height 14
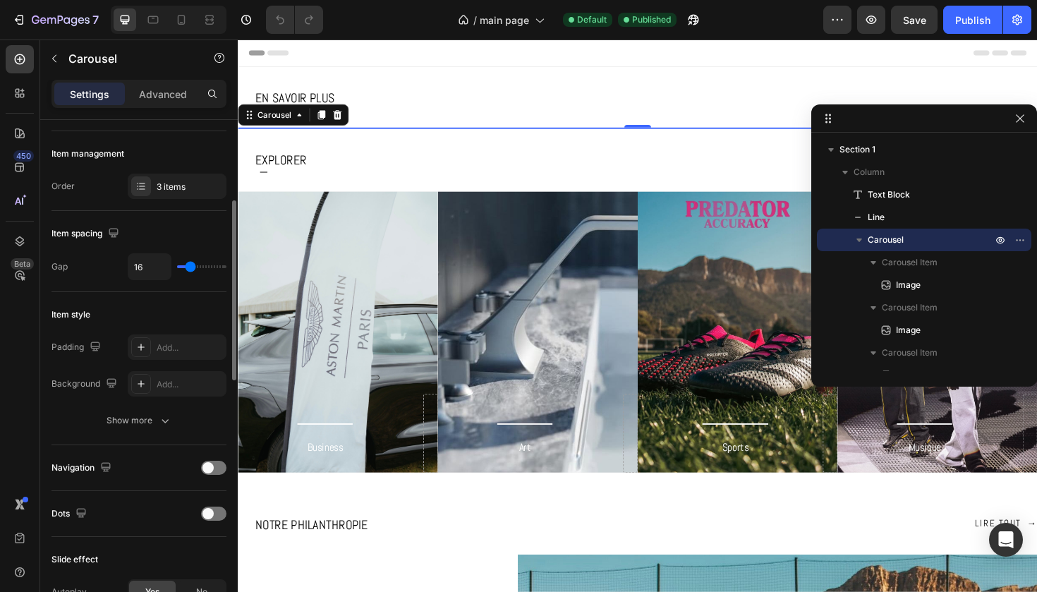
scroll to position [270, 0]
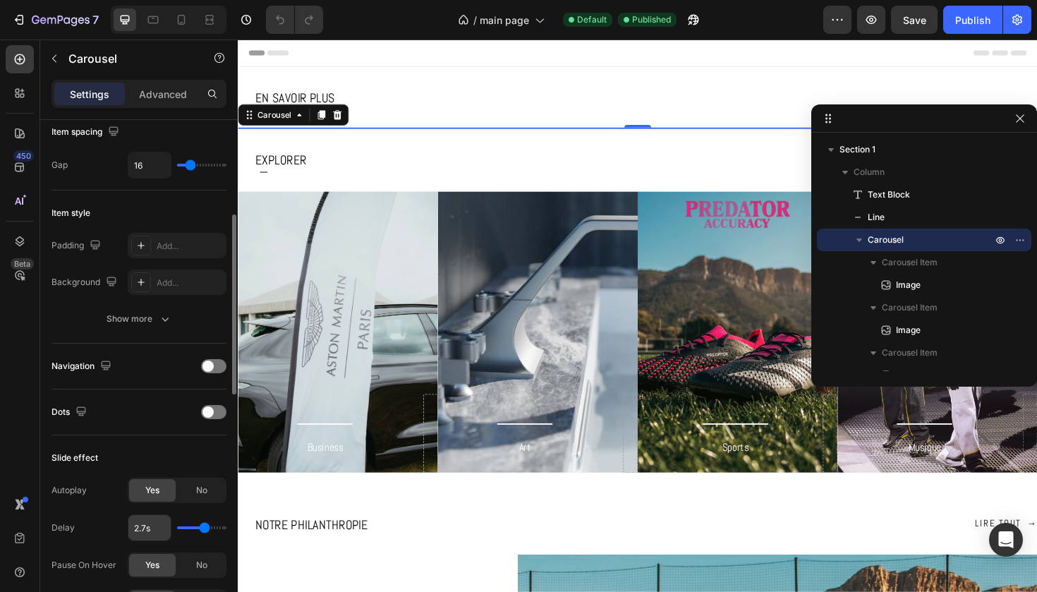
click at [148, 524] on input "2.7s" at bounding box center [149, 527] width 42 height 25
type input "7"
type input "4"
type input "7s"
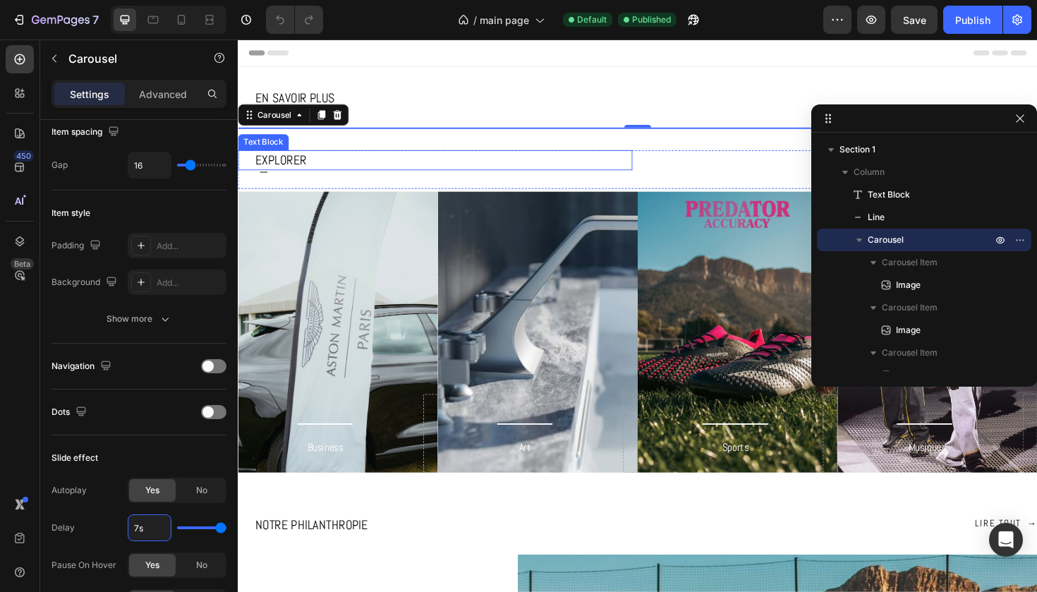
click at [277, 177] on p "EXPLORER" at bounding box center [455, 167] width 398 height 19
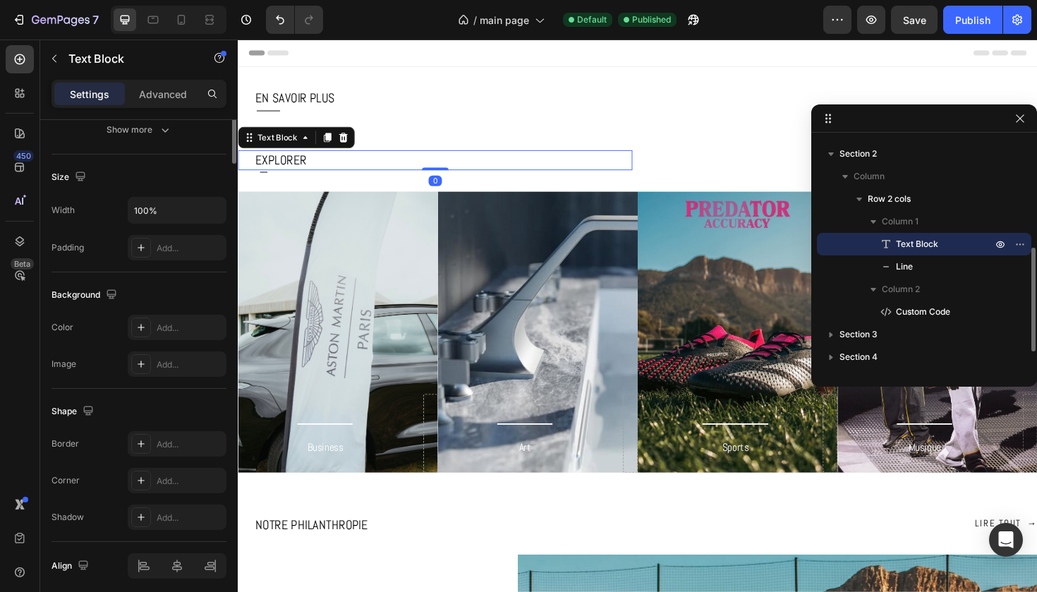
scroll to position [0, 0]
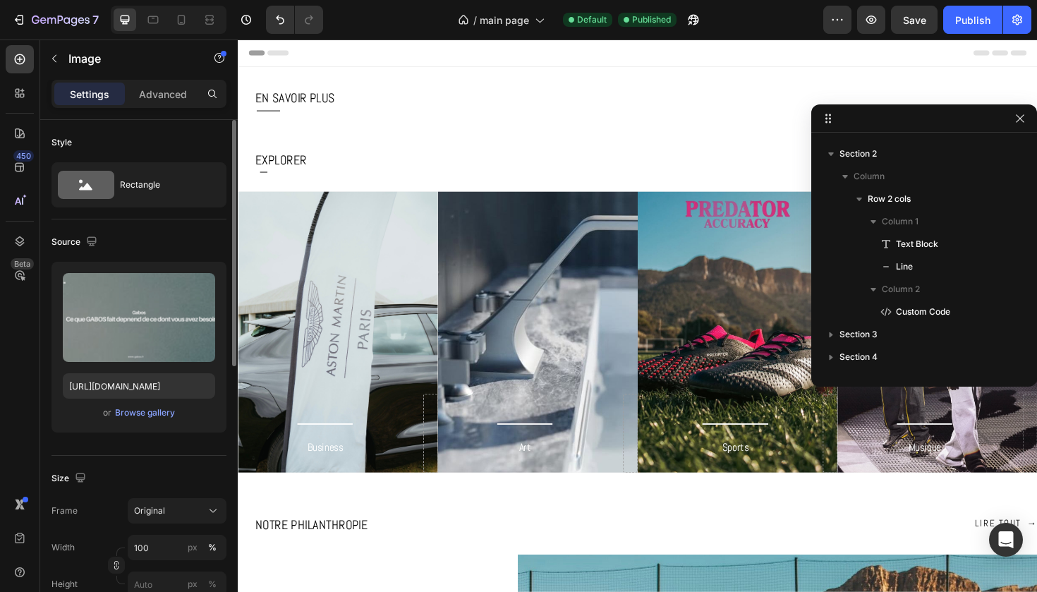
click at [327, 133] on img at bounding box center [661, 133] width 847 height 0
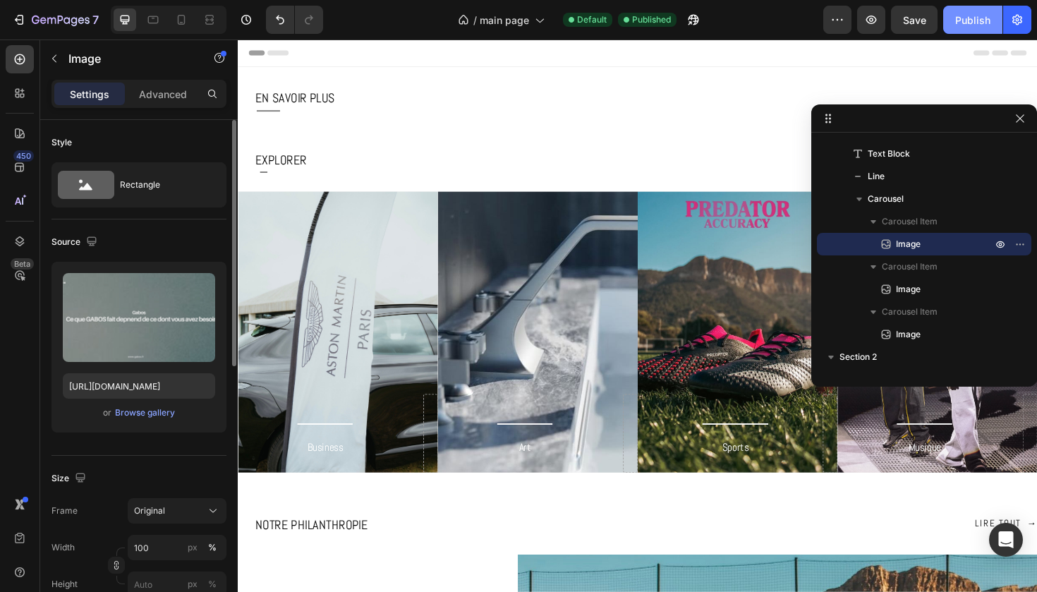
click at [968, 26] on div "Publish" at bounding box center [973, 20] width 35 height 15
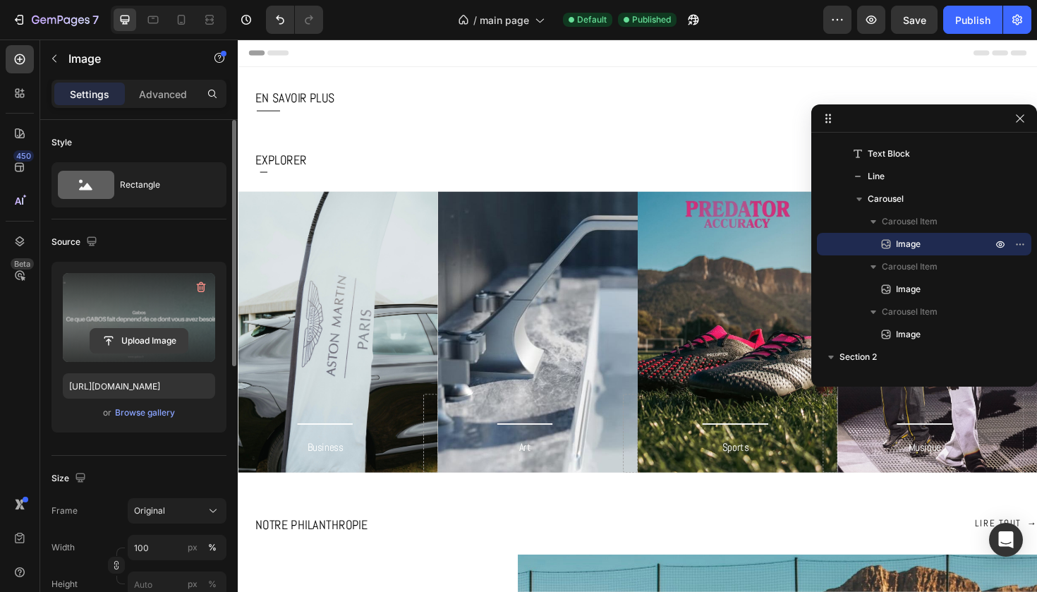
click at [135, 340] on input "file" at bounding box center [138, 341] width 97 height 24
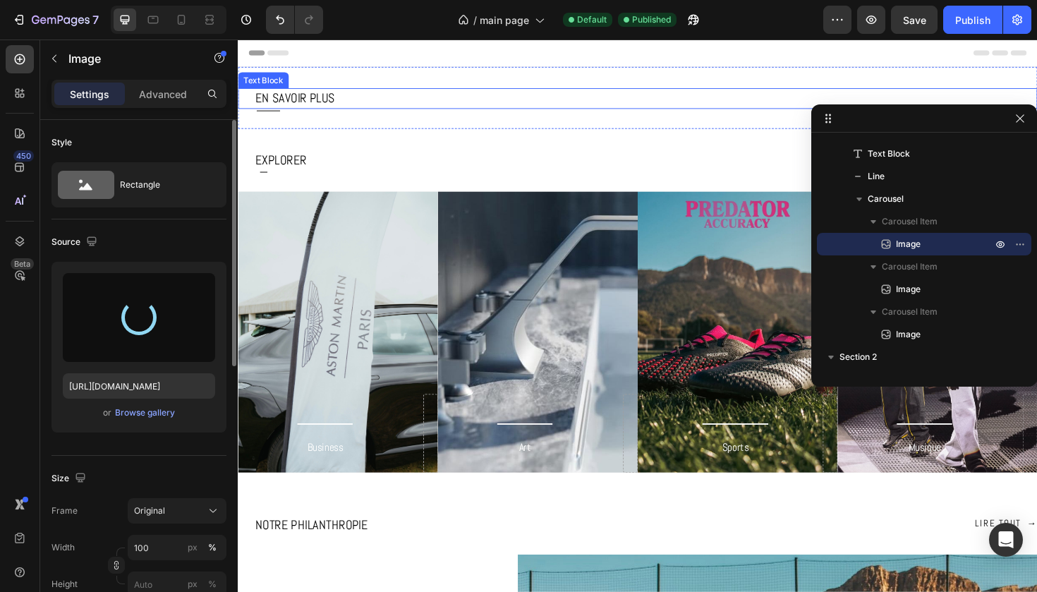
type input "https://cdn.shopify.com/s/files/1/0925/7831/6668/files/gempages_579536372528841…"
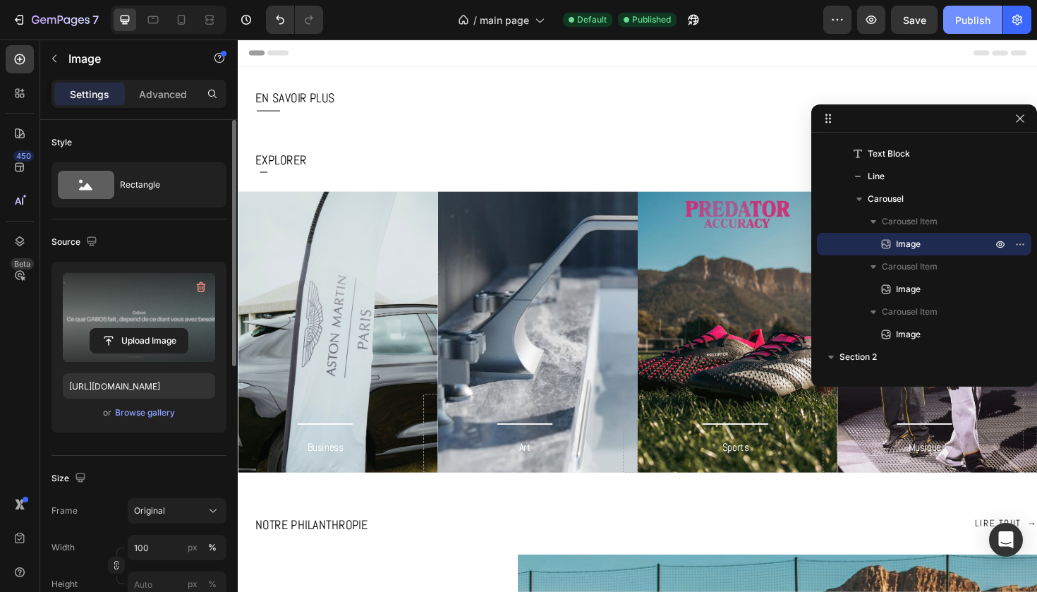
click at [980, 11] on button "Publish" at bounding box center [973, 20] width 59 height 28
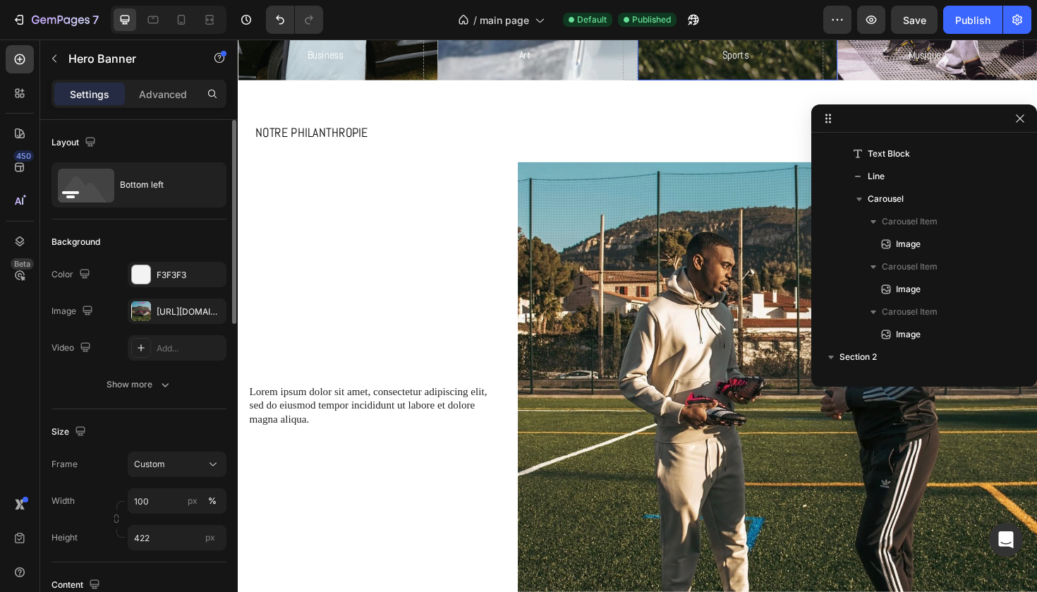
scroll to position [512, 0]
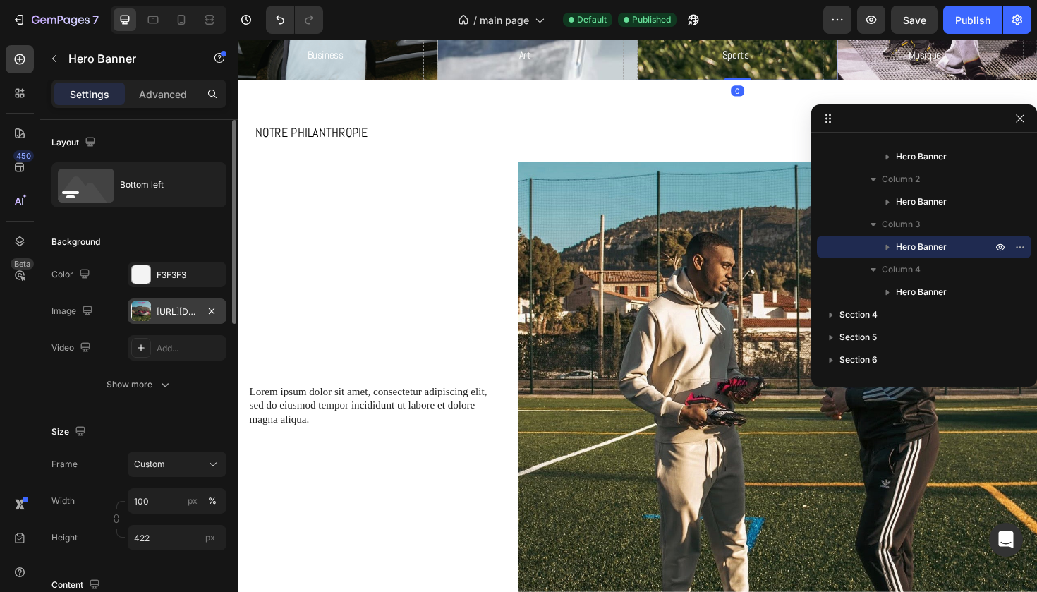
click at [167, 306] on div "https://cdn.shopify.com/s/files/1/0925/7831/6668/files/gempages_579536372528841…" at bounding box center [177, 312] width 41 height 13
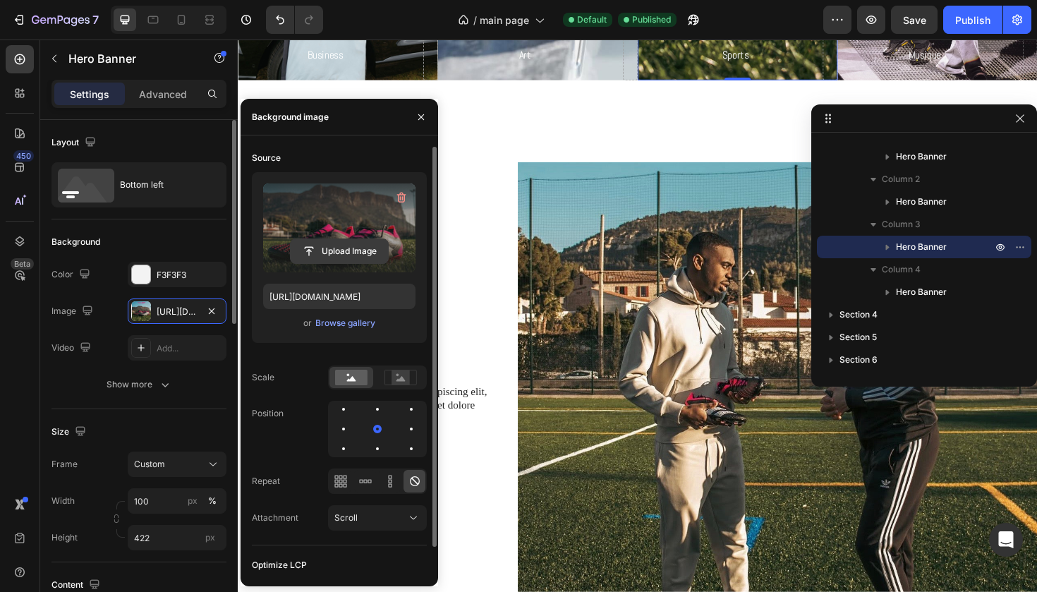
click at [339, 256] on input "file" at bounding box center [339, 251] width 97 height 24
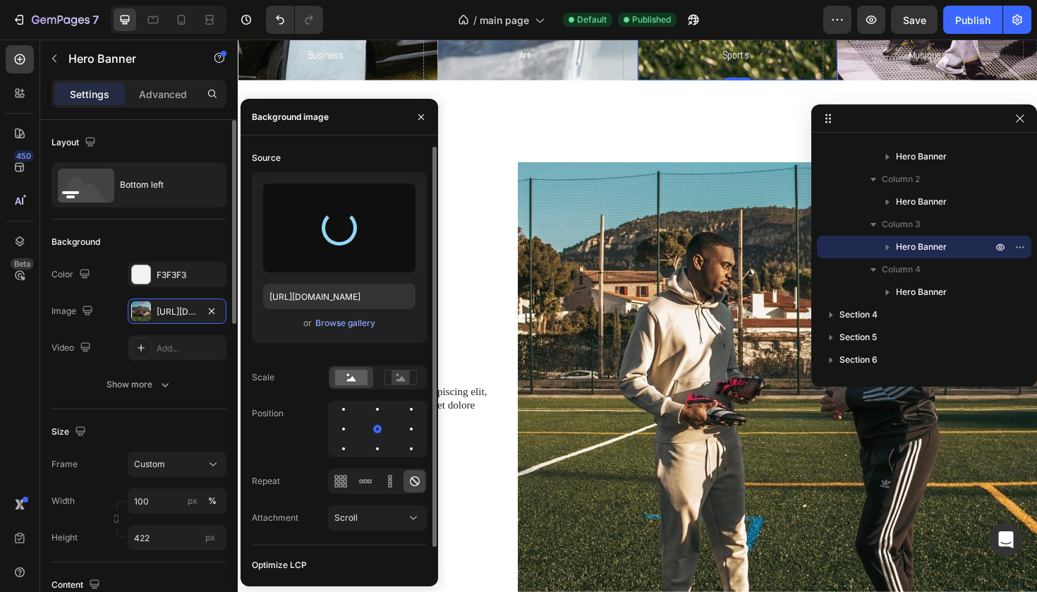
type input "https://cdn.shopify.com/s/files/1/0925/7831/6668/files/gempages_579536372528841…"
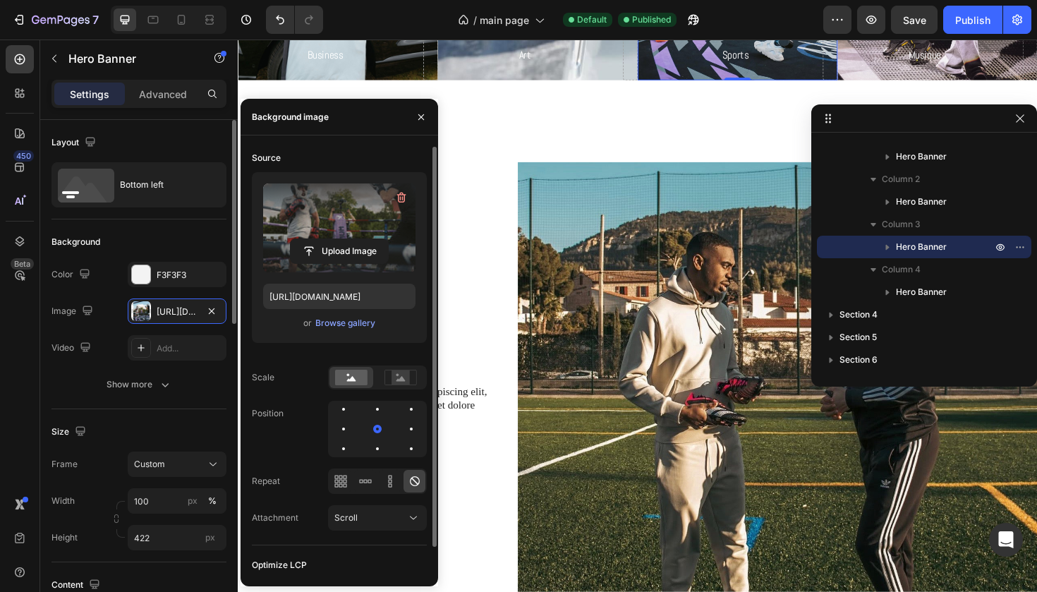
scroll to position [41, 0]
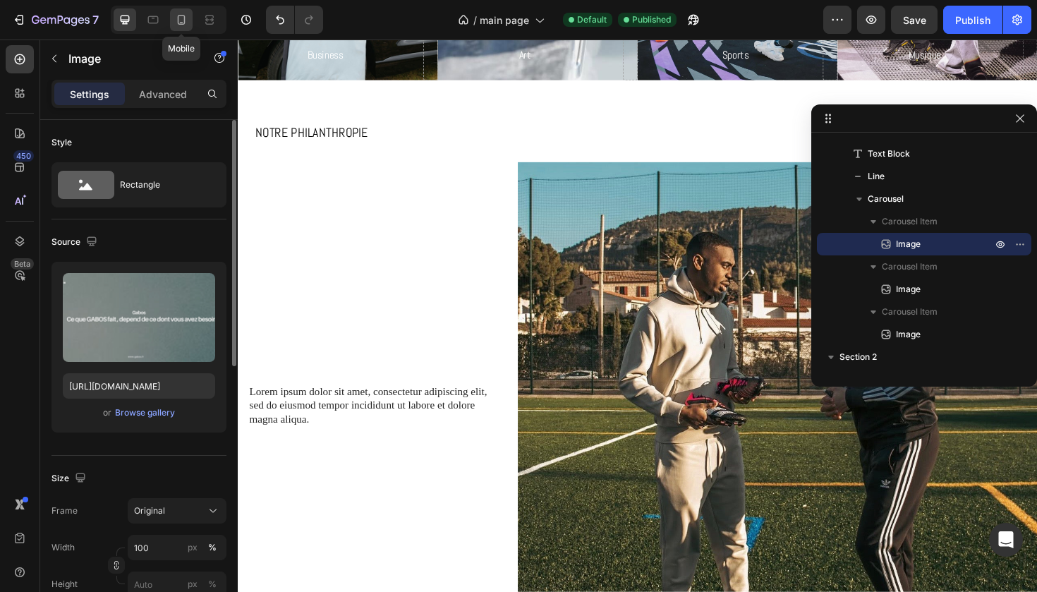
click at [187, 17] on icon at bounding box center [181, 20] width 14 height 14
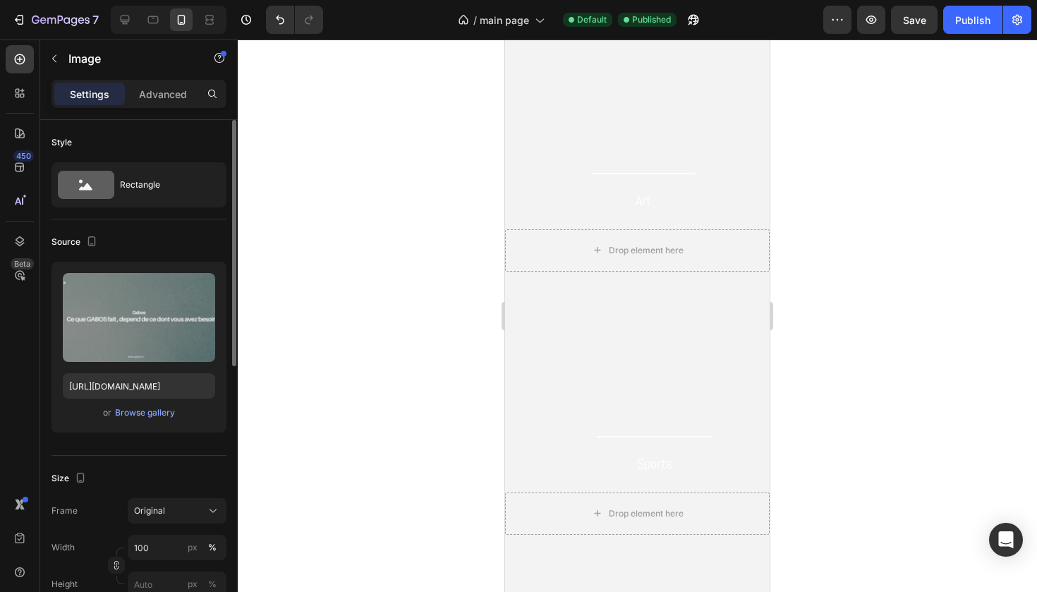
scroll to position [833, 0]
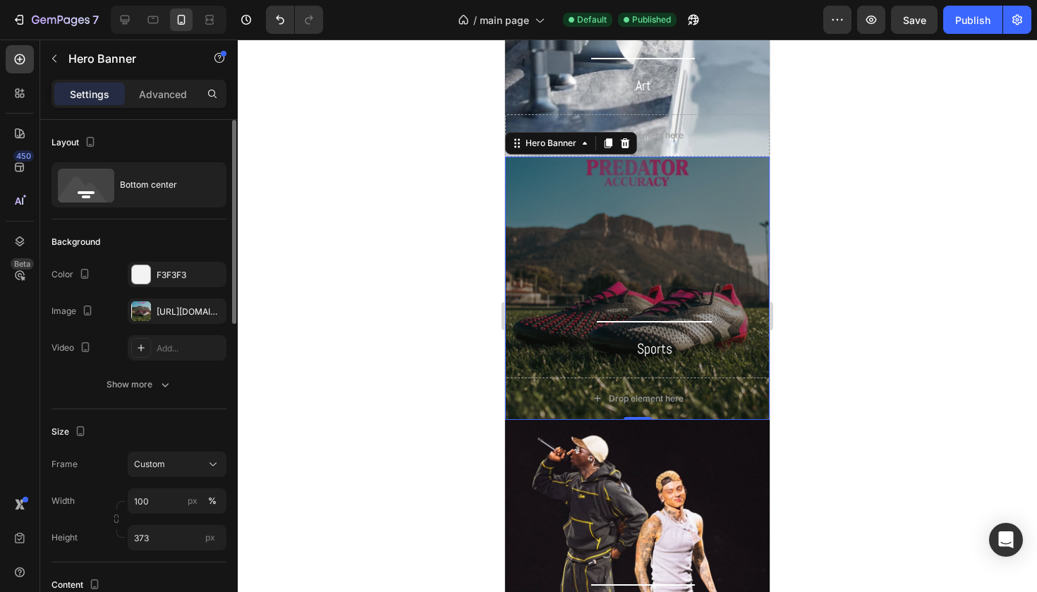
click at [576, 268] on div "Overlay" at bounding box center [637, 288] width 265 height 263
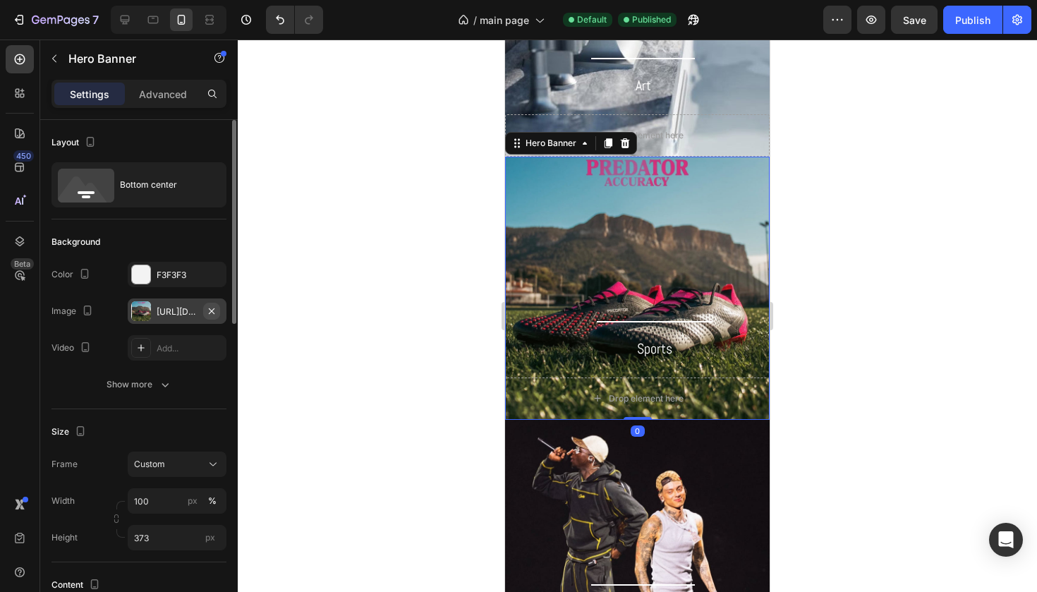
click at [212, 308] on icon "button" at bounding box center [211, 311] width 11 height 11
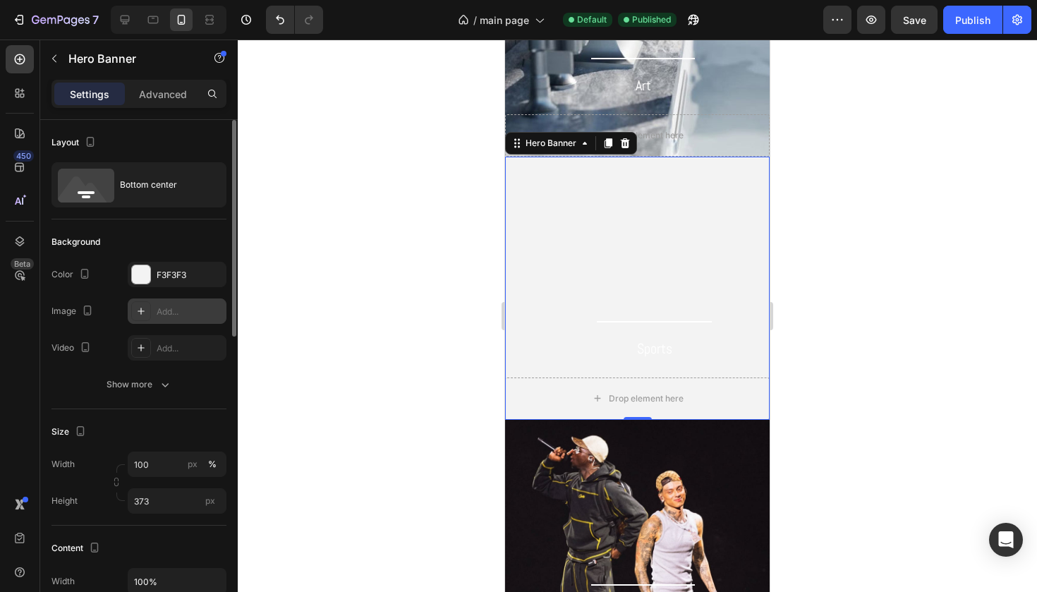
click at [145, 313] on icon at bounding box center [140, 311] width 11 height 11
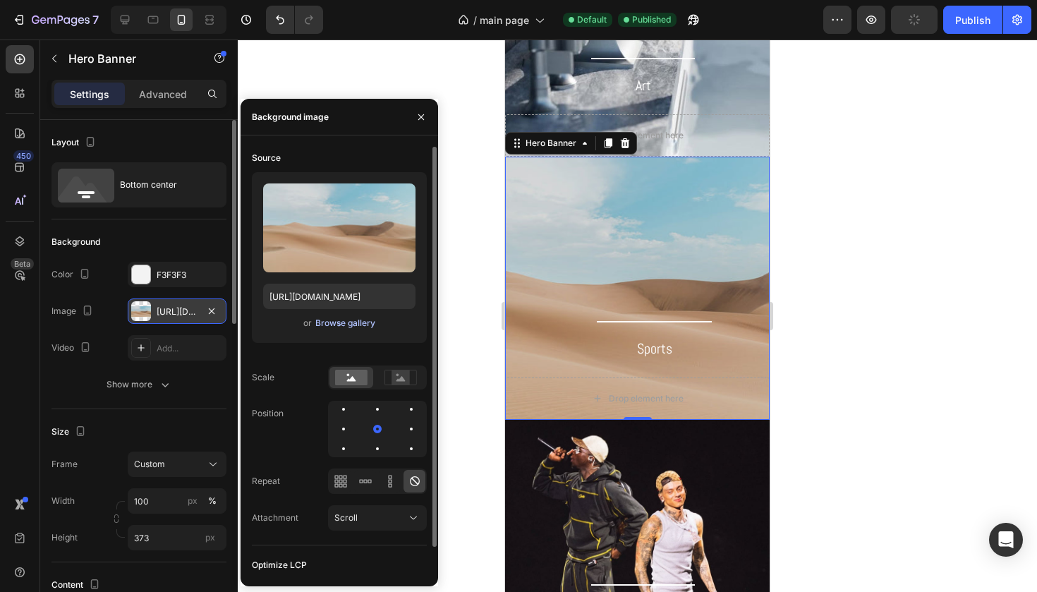
click at [354, 327] on div "Browse gallery" at bounding box center [345, 323] width 60 height 13
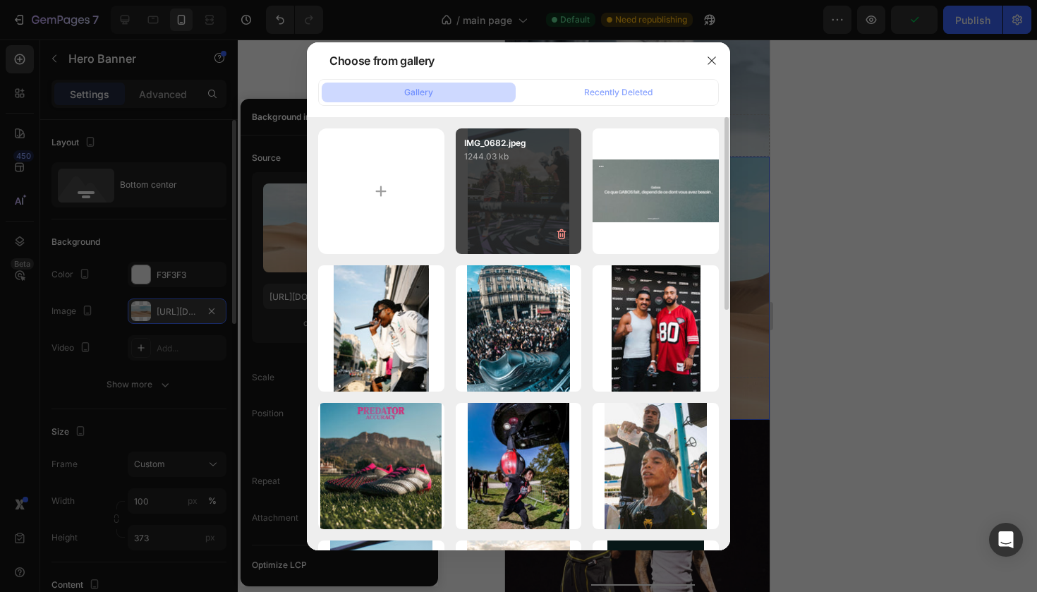
click at [525, 219] on div "IMG_0682.jpeg 1244.03 kb" at bounding box center [519, 191] width 126 height 126
type input "https://cdn.shopify.com/s/files/1/0925/7831/6668/files/gempages_579536372528841…"
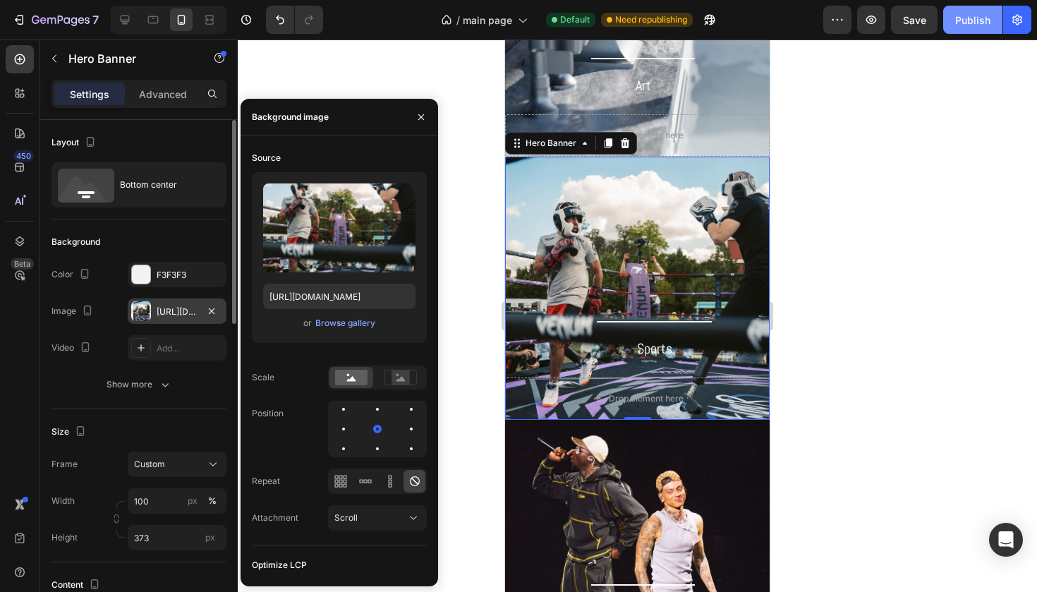
click at [972, 20] on div "Publish" at bounding box center [973, 20] width 35 height 15
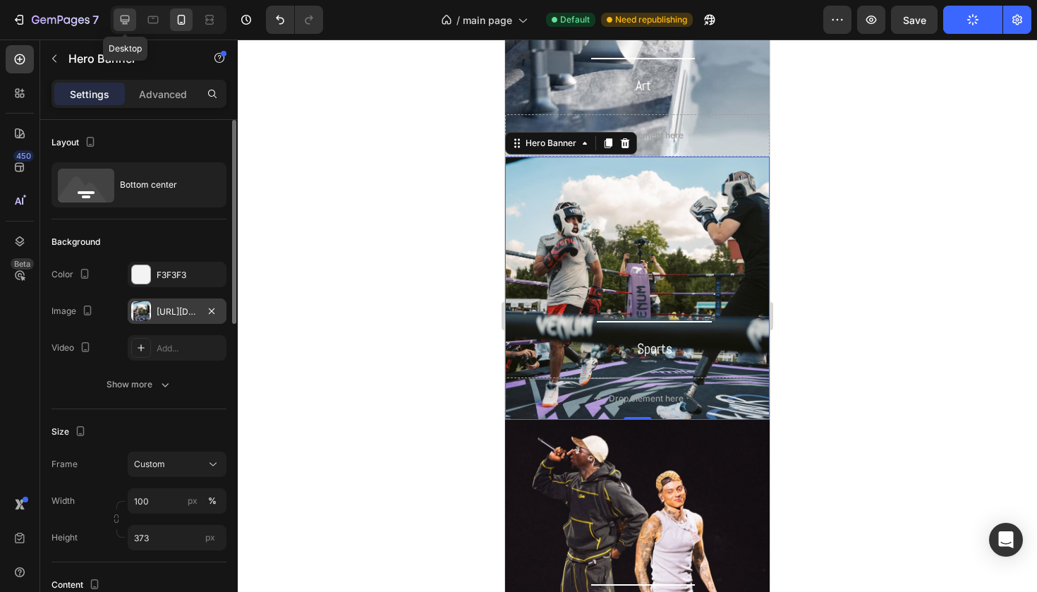
click at [126, 26] on icon at bounding box center [125, 20] width 14 height 14
type input "422"
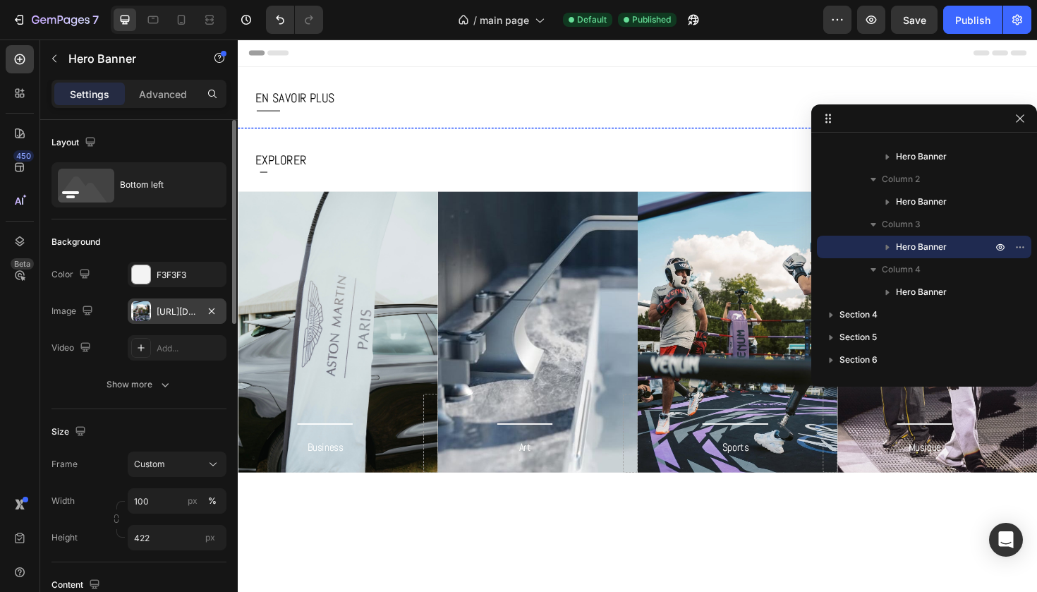
click at [410, 133] on img at bounding box center [661, 133] width 847 height 0
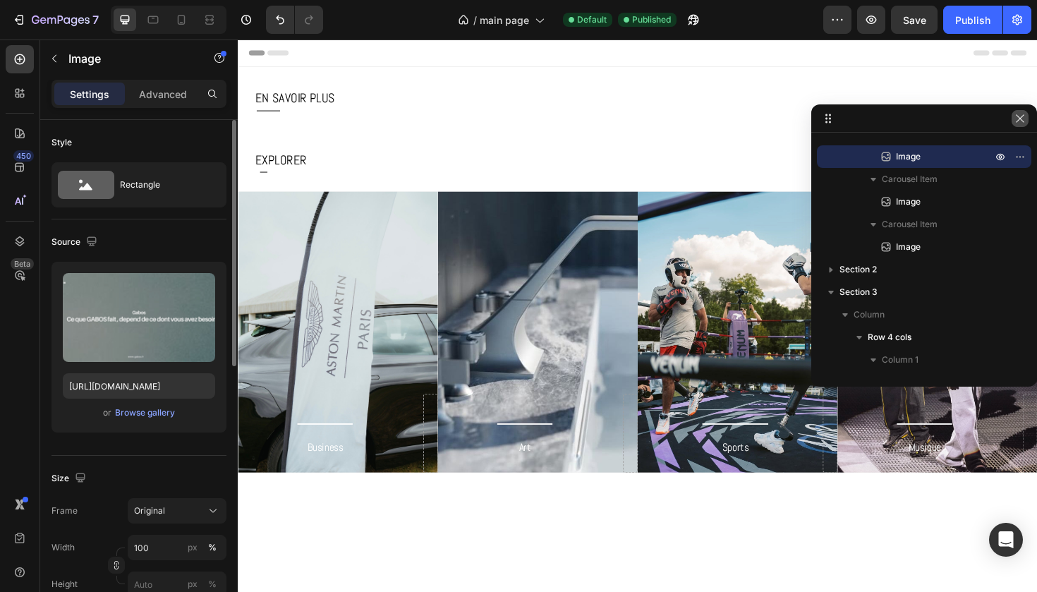
click at [1023, 121] on icon "button" at bounding box center [1020, 118] width 8 height 8
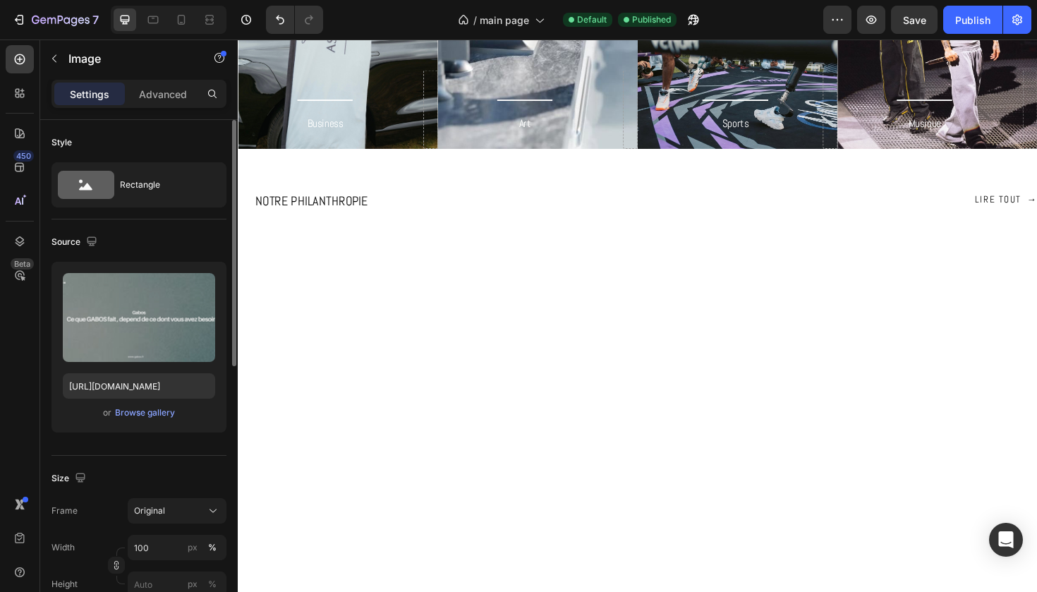
scroll to position [344, 0]
click at [179, 16] on icon at bounding box center [182, 20] width 8 height 10
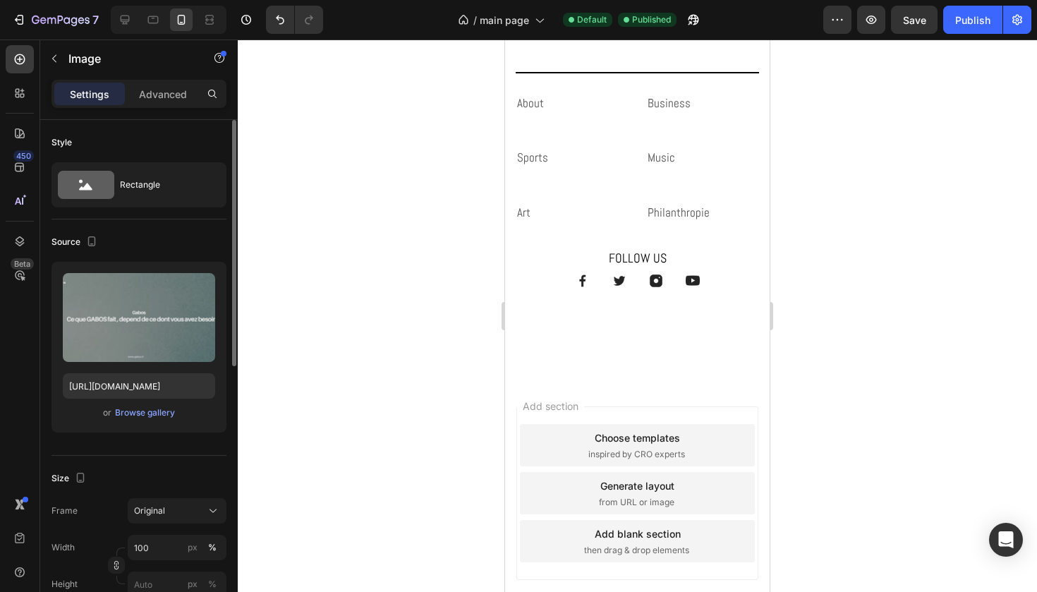
scroll to position [2087, 0]
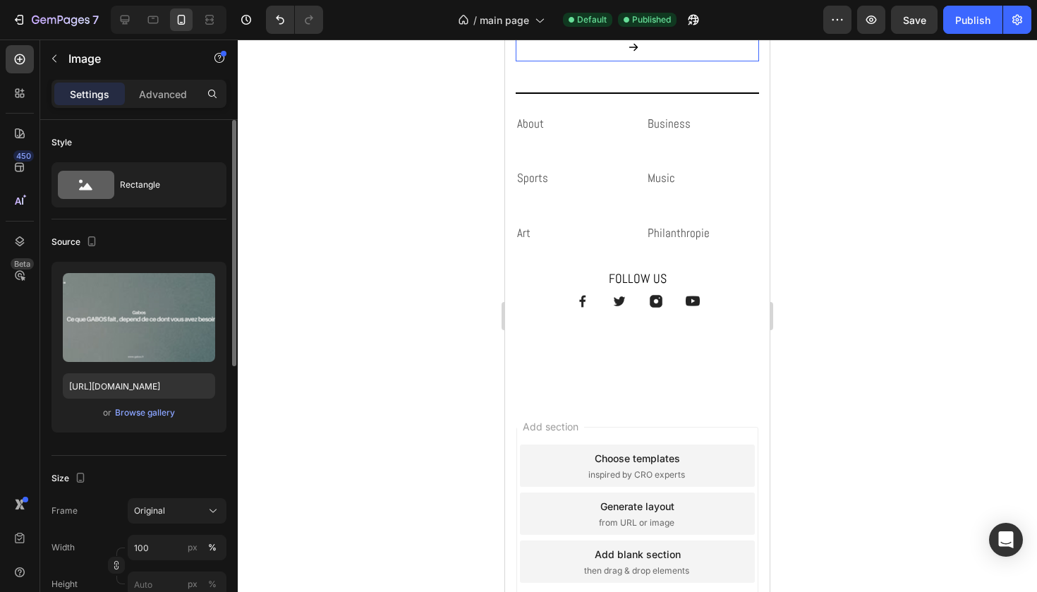
click at [595, 61] on button at bounding box center [637, 47] width 243 height 28
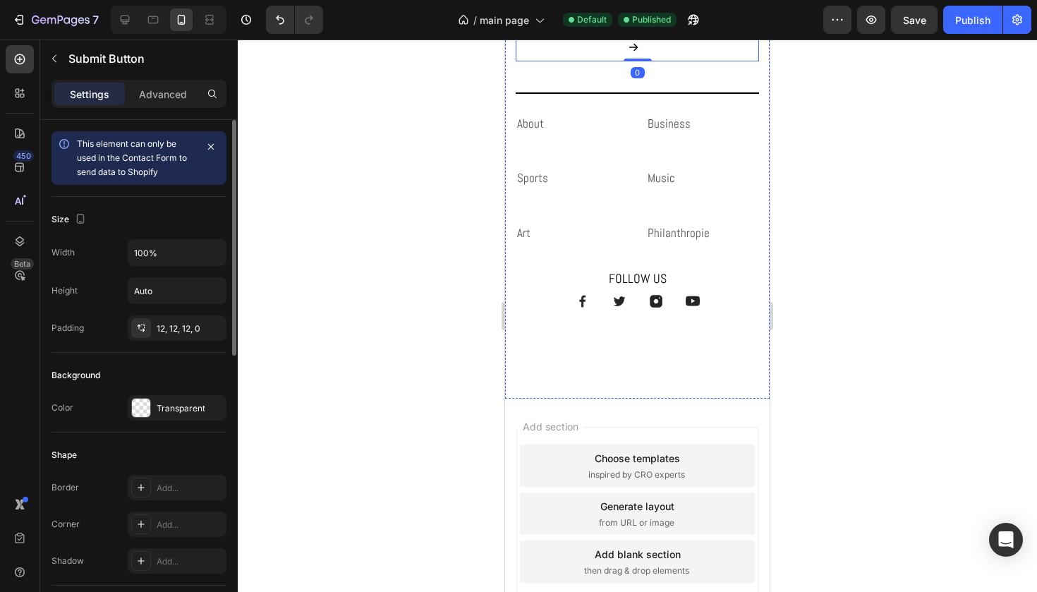
click at [589, 61] on div "Email Field Submit Button 0 Row Newsletter" at bounding box center [637, 19] width 243 height 84
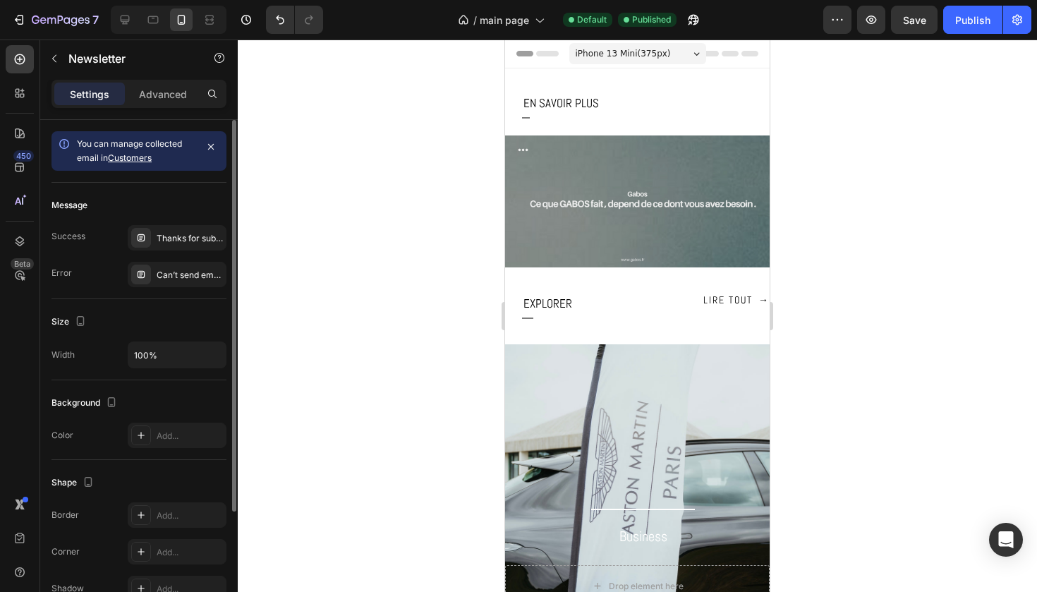
scroll to position [0, 0]
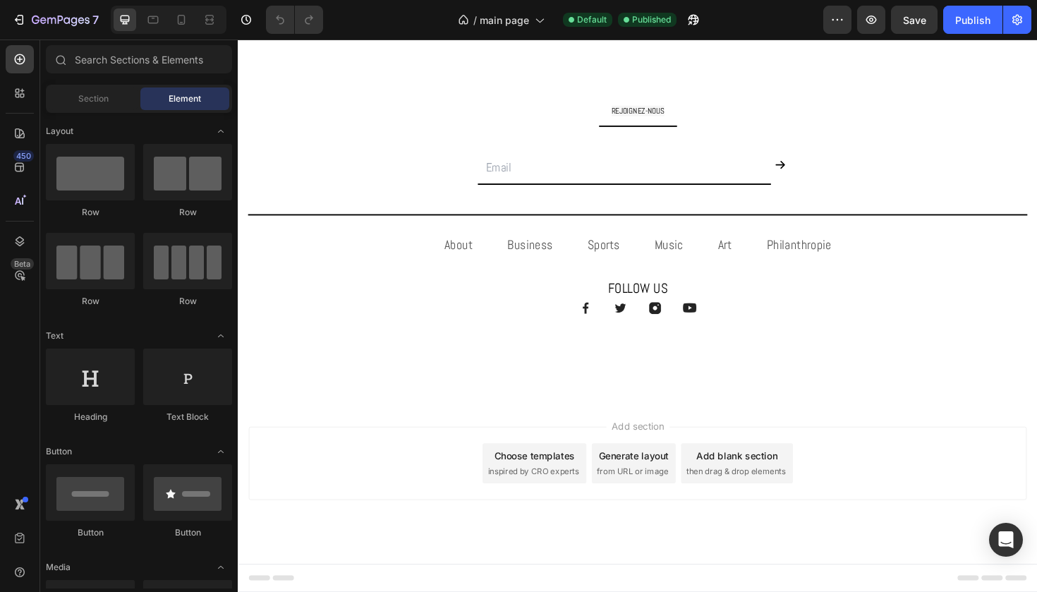
scroll to position [2073, 0]
click at [79, 92] on div "Section" at bounding box center [93, 99] width 89 height 23
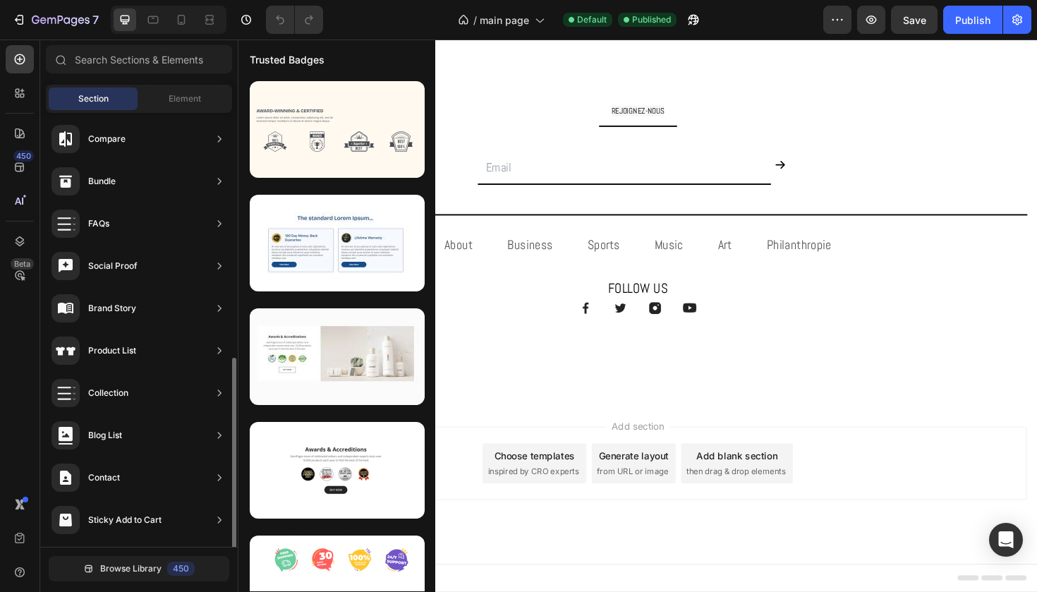
scroll to position [385, 0]
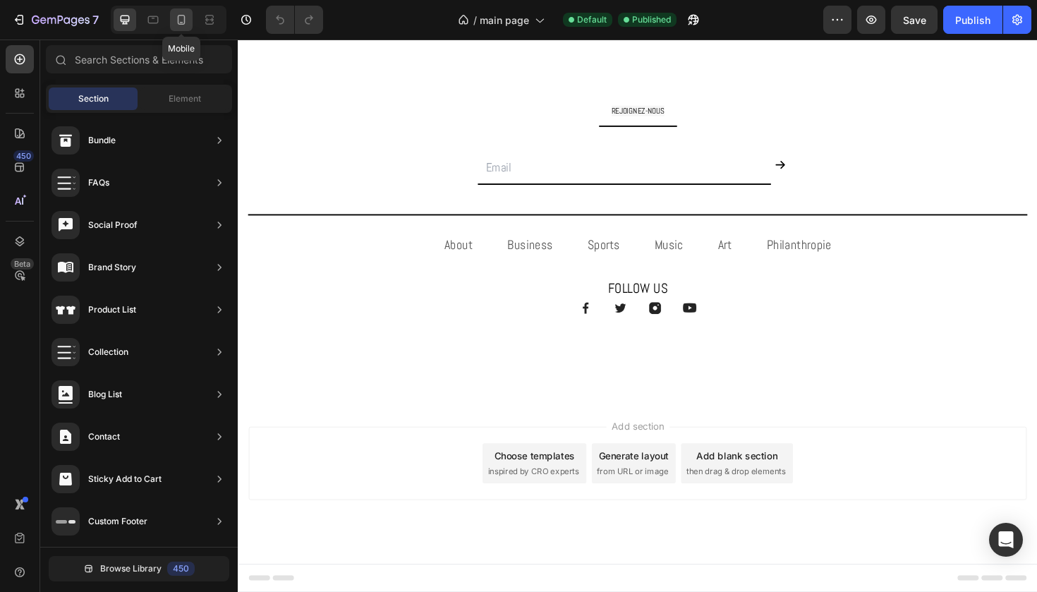
click at [183, 23] on icon at bounding box center [182, 20] width 8 height 10
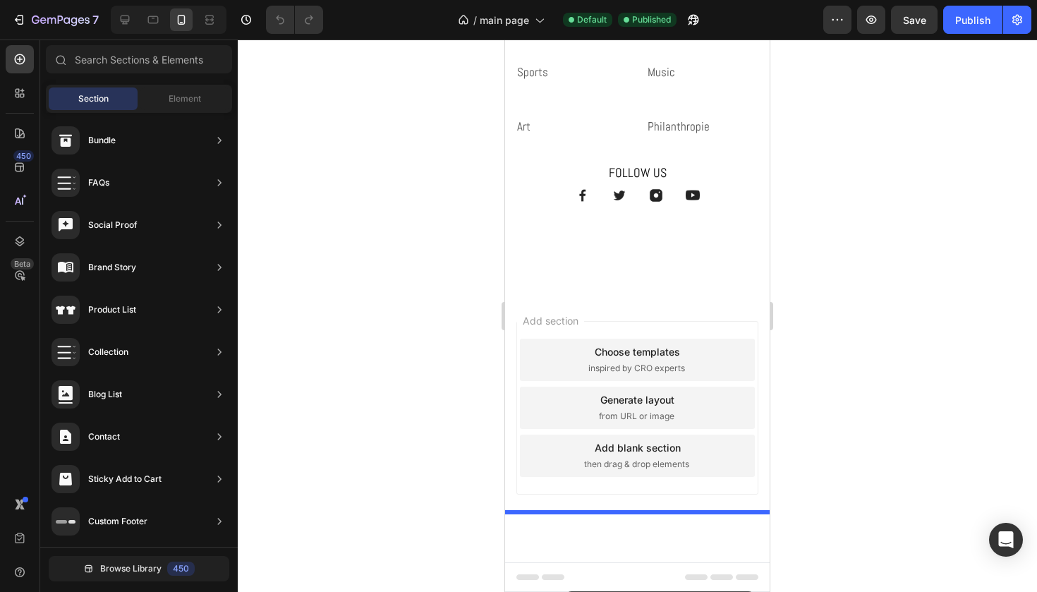
scroll to position [2126, 0]
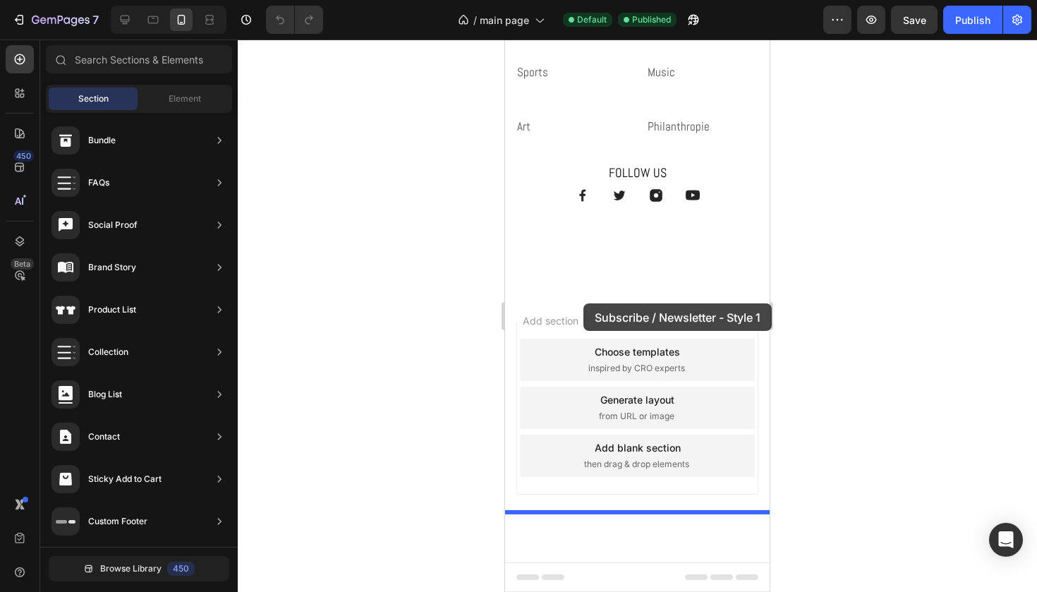
drag, startPoint x: 824, startPoint y: 171, endPoint x: 584, endPoint y: 303, distance: 273.5
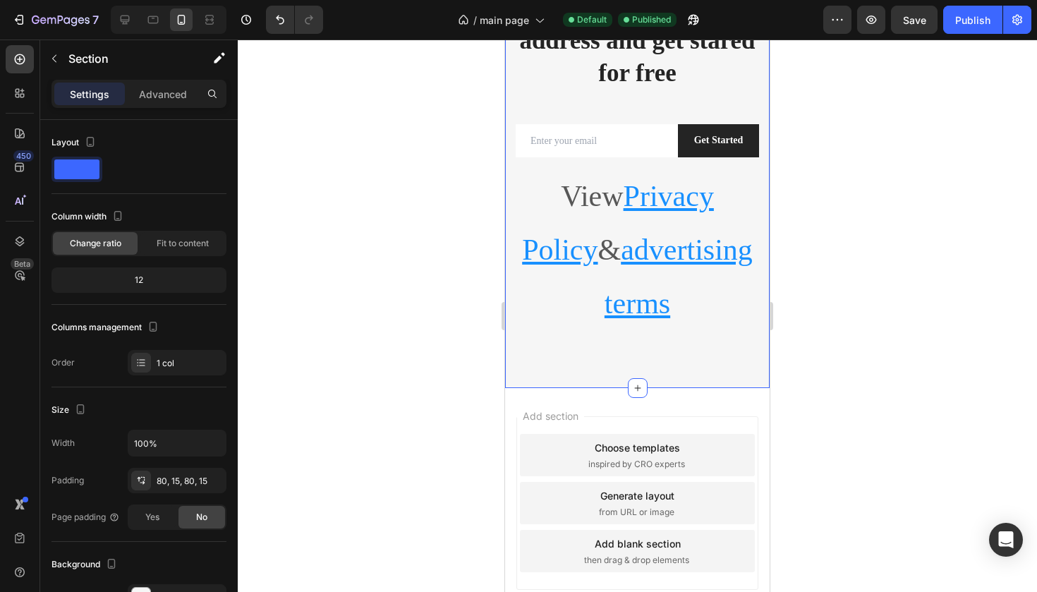
scroll to position [2087, 0]
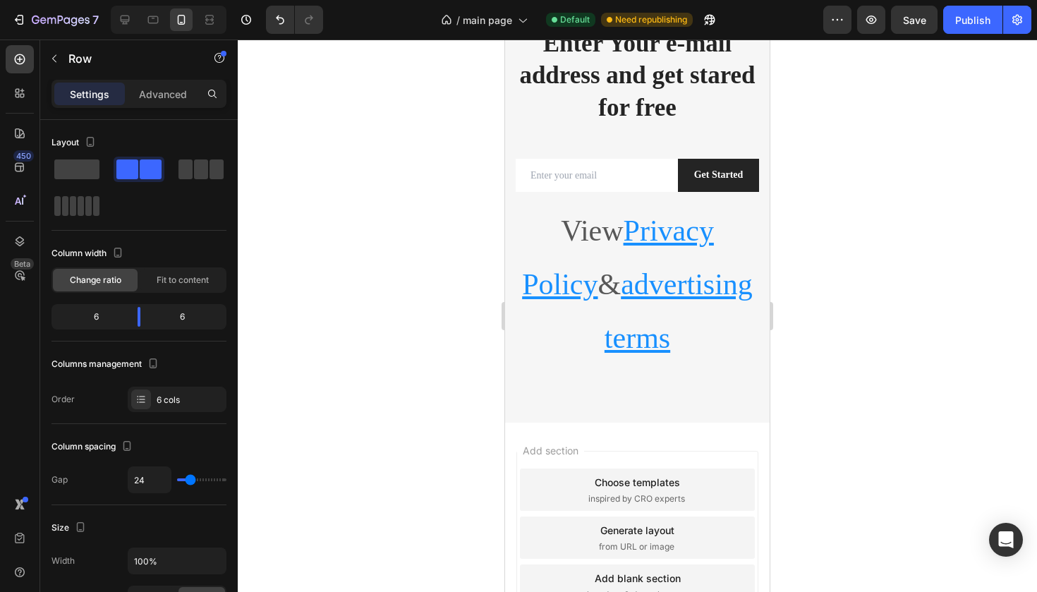
scroll to position [2322, 0]
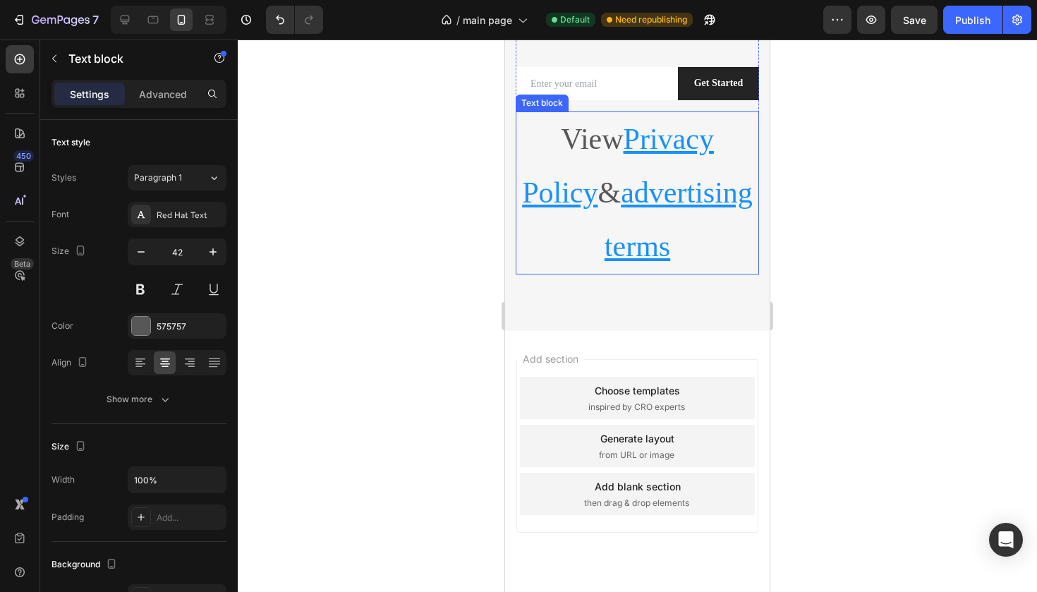
click at [694, 273] on p "View Privacy Policy & advertising terms" at bounding box center [637, 193] width 241 height 160
click at [627, 103] on icon at bounding box center [626, 98] width 9 height 10
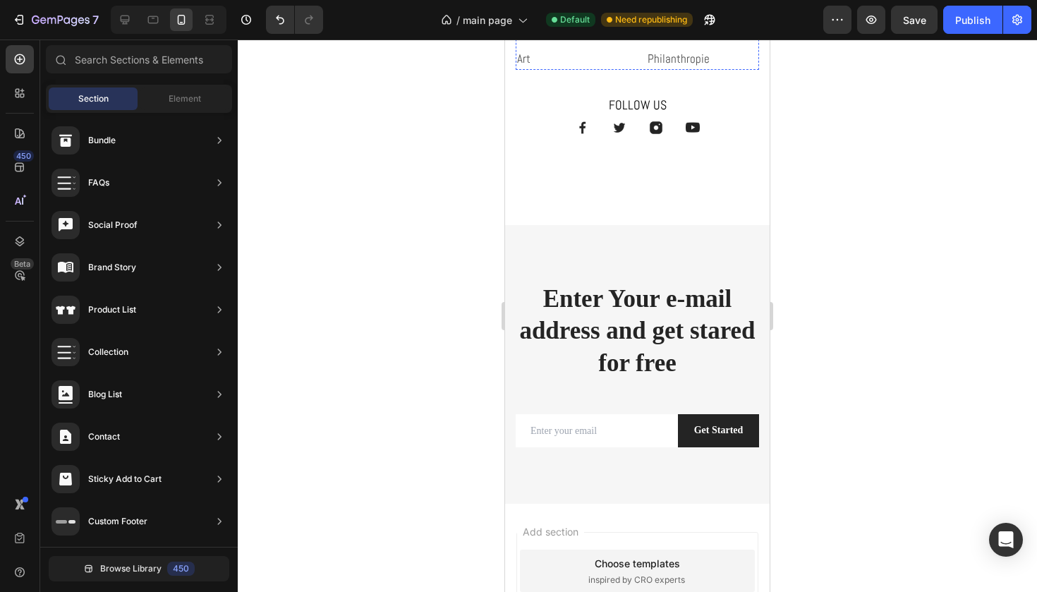
scroll to position [1956, 0]
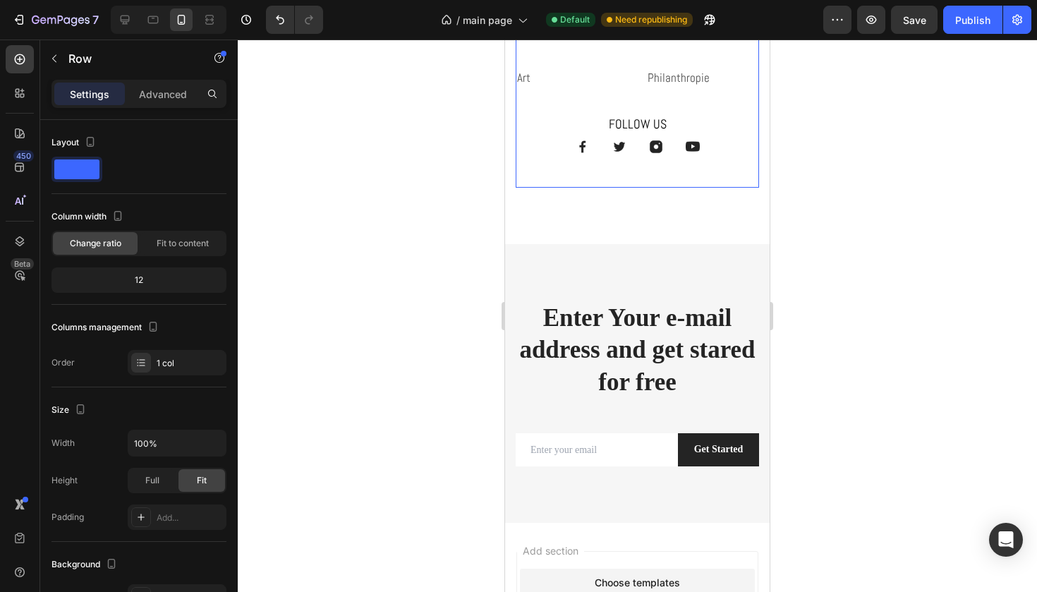
click at [728, 188] on div "About Text block Business Text block Sports Text block Music Text block Art Tex…" at bounding box center [637, 72] width 243 height 229
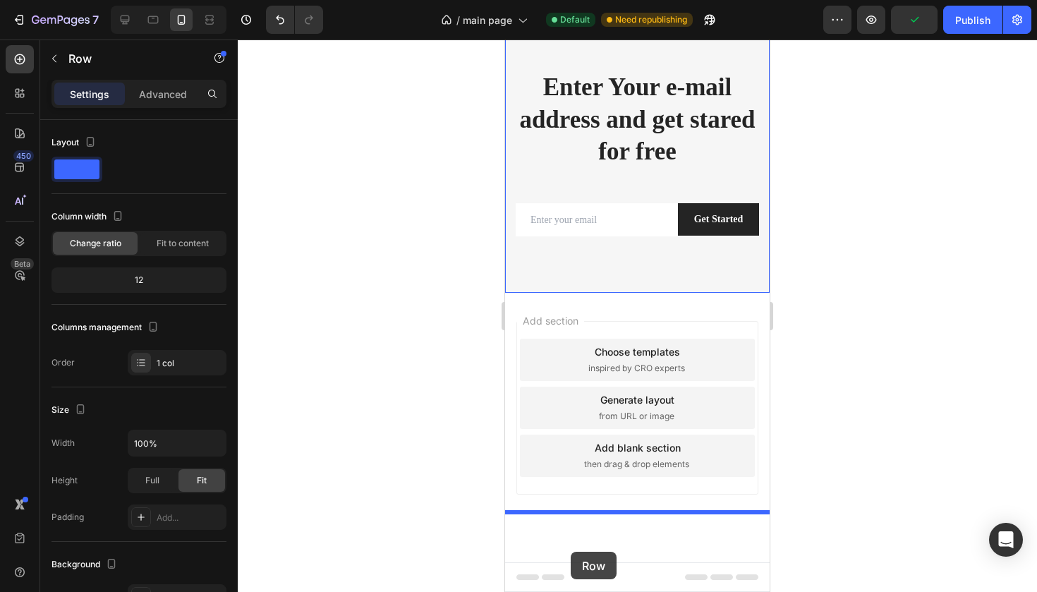
scroll to position [2280, 0]
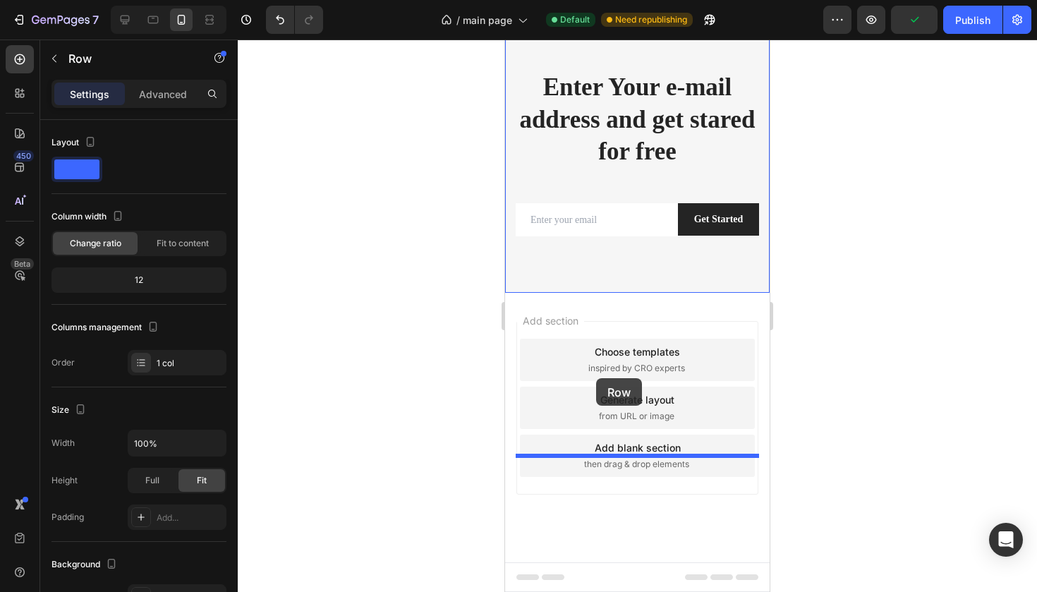
drag, startPoint x: 531, startPoint y: 159, endPoint x: 596, endPoint y: 378, distance: 228.2
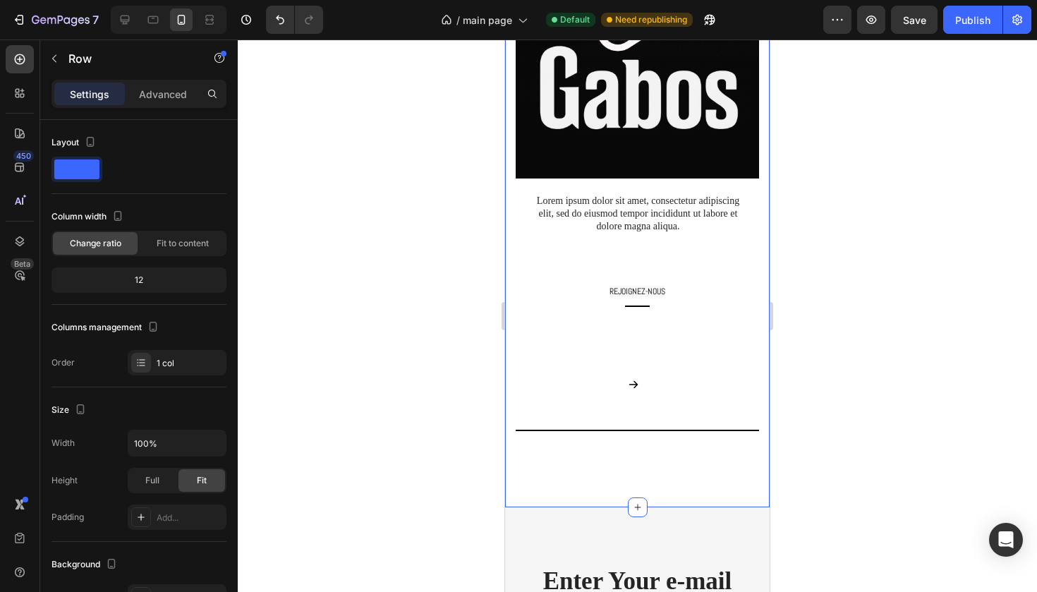
scroll to position [1687, 0]
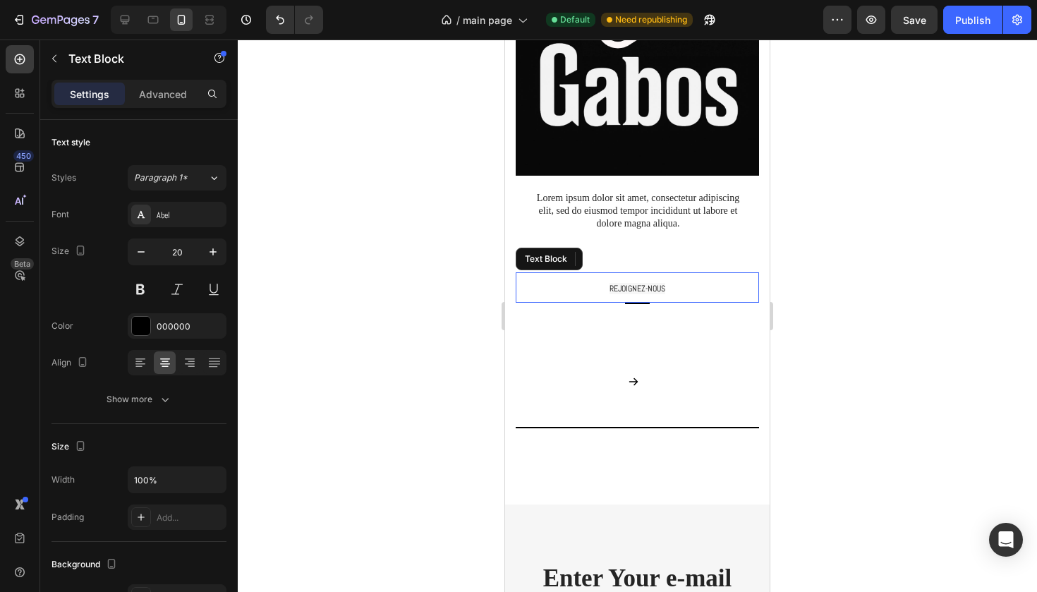
click at [626, 285] on span "REJOIGNEZ-NOUS" at bounding box center [638, 288] width 56 height 11
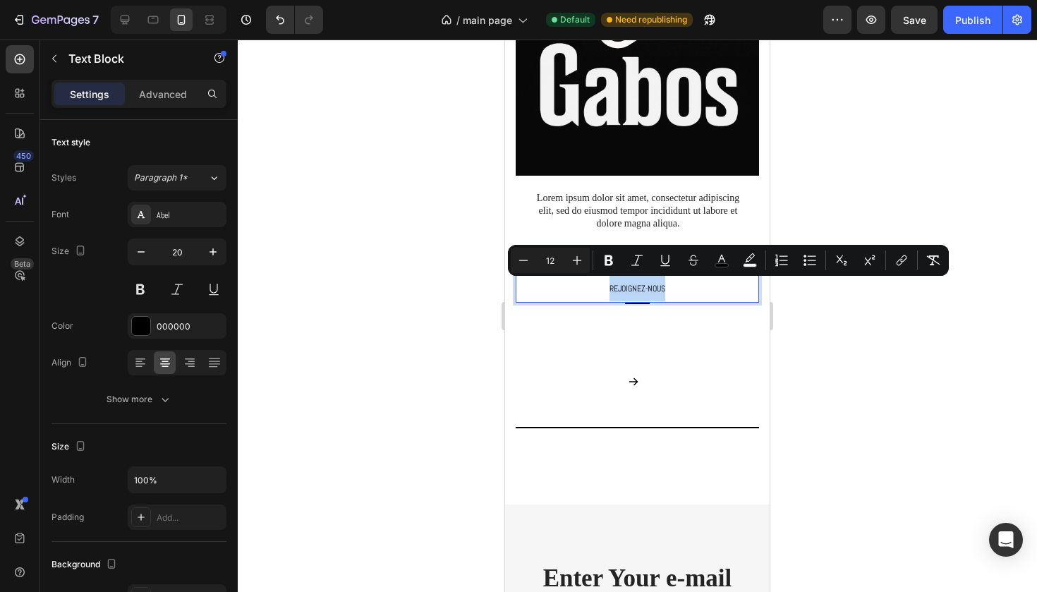
copy span "REJOIGNEZ-NOUS"
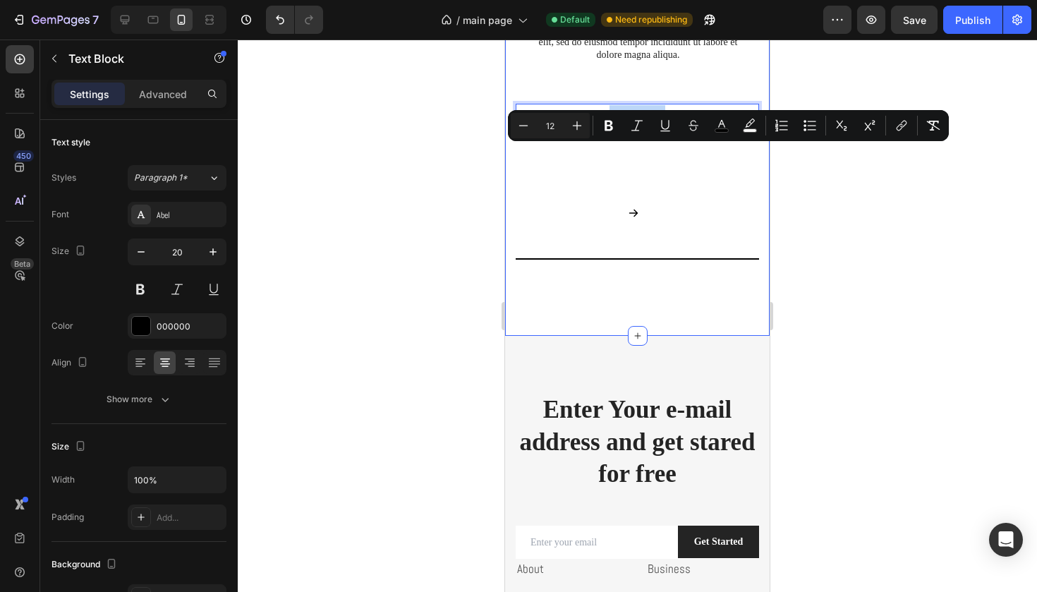
scroll to position [1874, 0]
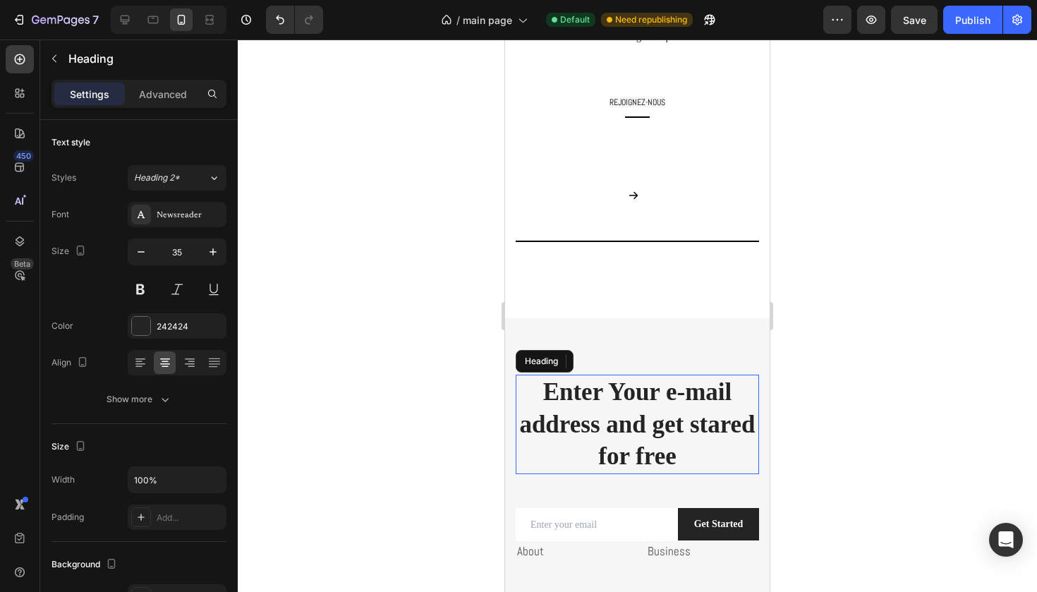
click at [626, 416] on p "Enter Your e-mail address and get stared for free" at bounding box center [637, 424] width 241 height 97
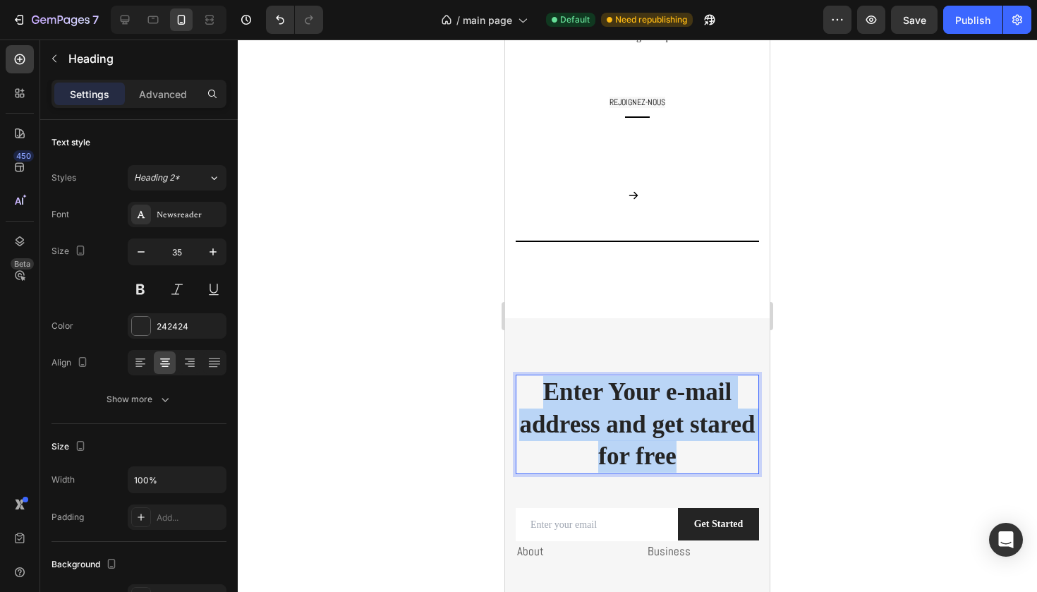
click at [626, 416] on p "Enter Your e-mail address and get stared for free" at bounding box center [637, 424] width 241 height 97
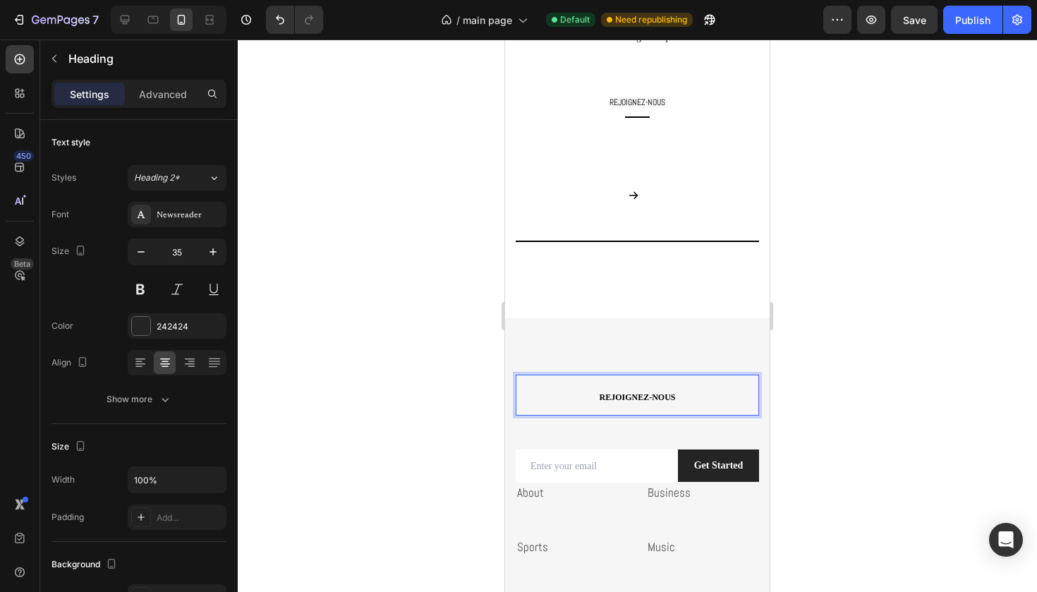
click at [615, 396] on span "REJOIGNEZ-NOUS" at bounding box center [637, 397] width 76 height 10
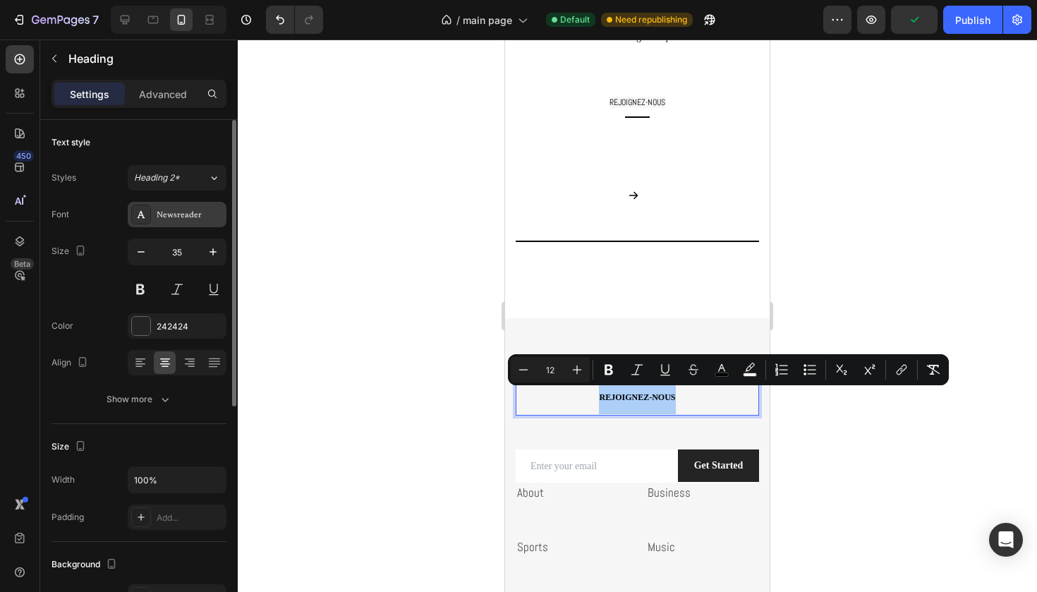
click at [176, 207] on div "Newsreader" at bounding box center [177, 214] width 99 height 25
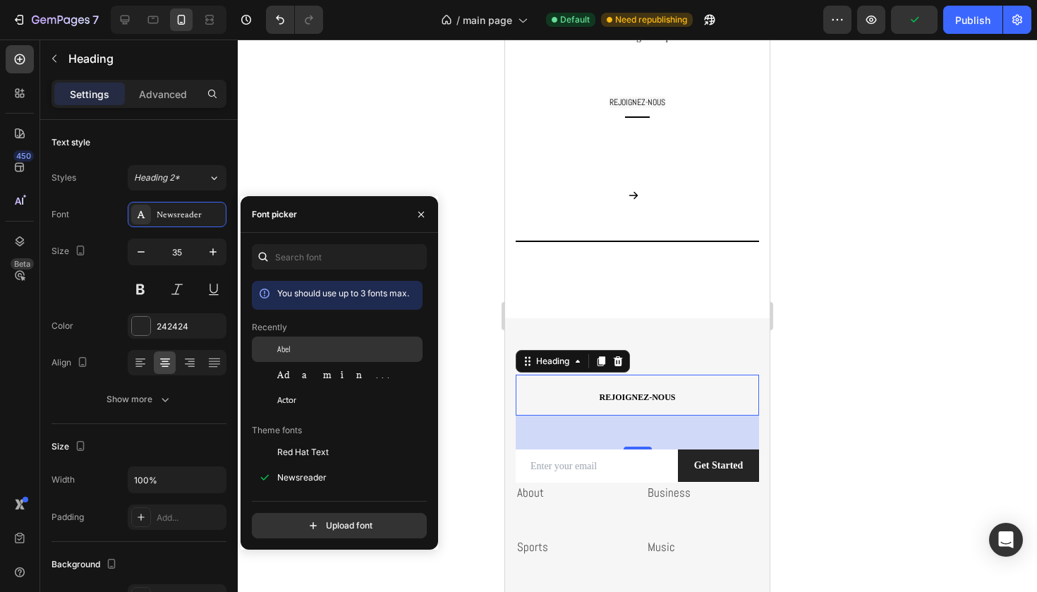
click at [284, 350] on span "Abel" at bounding box center [283, 349] width 13 height 13
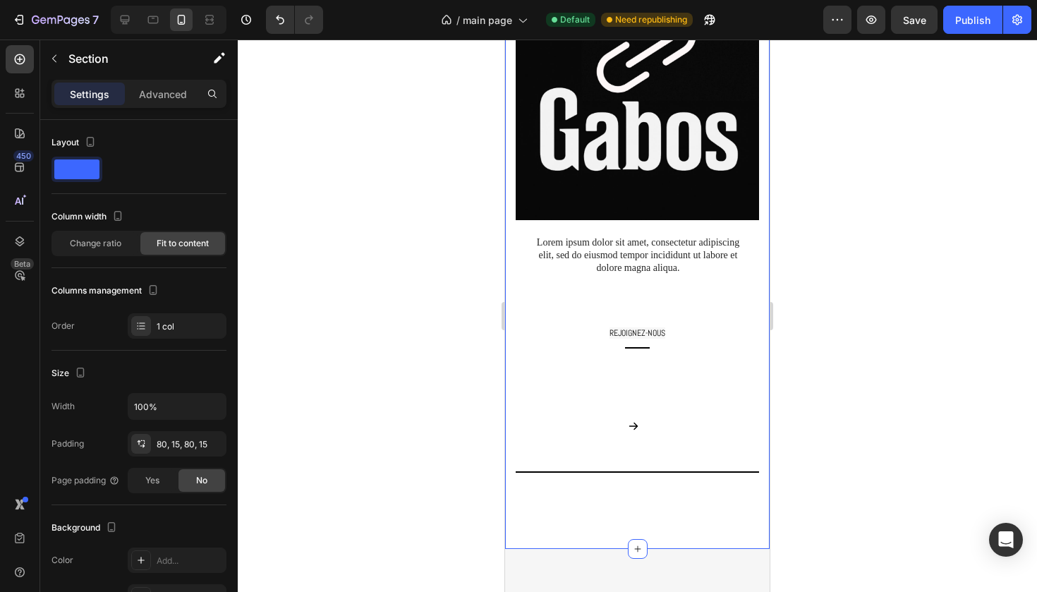
scroll to position [1628, 0]
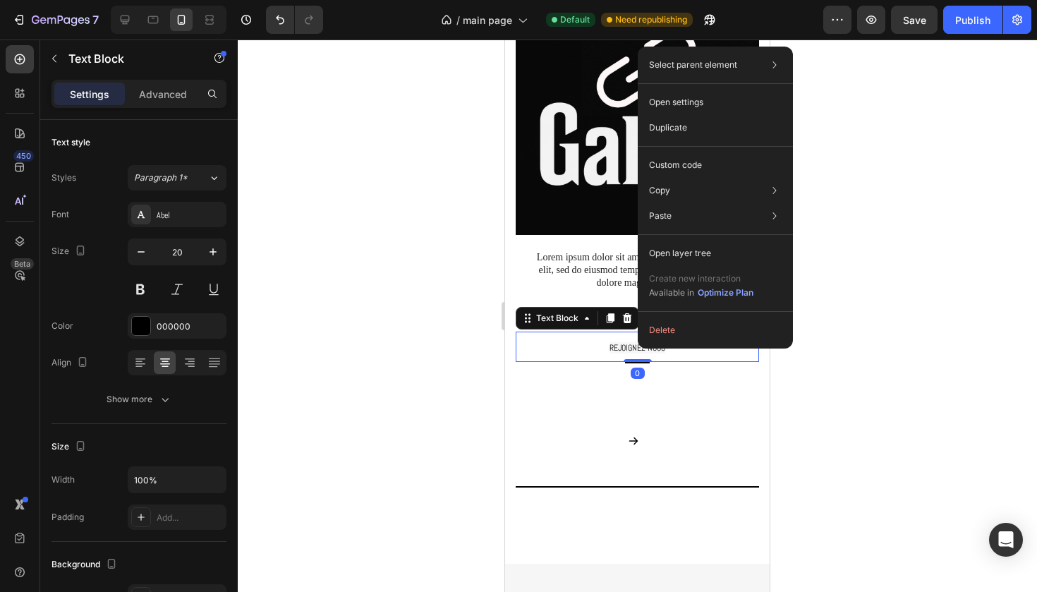
drag, startPoint x: 638, startPoint y: 345, endPoint x: 1143, endPoint y: 380, distance: 506.5
click at [625, 313] on icon at bounding box center [627, 318] width 9 height 10
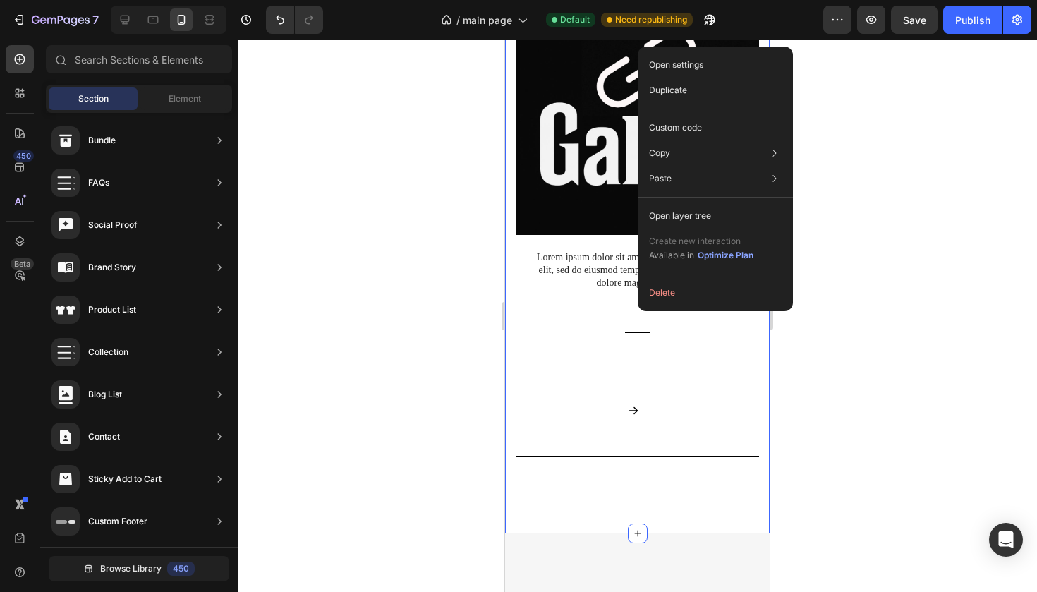
click at [622, 323] on div "À PROPOS Text Block Title Line LIRE TOUT → Custom Code Row Lorem ipsum dolor si…" at bounding box center [637, 223] width 243 height 508
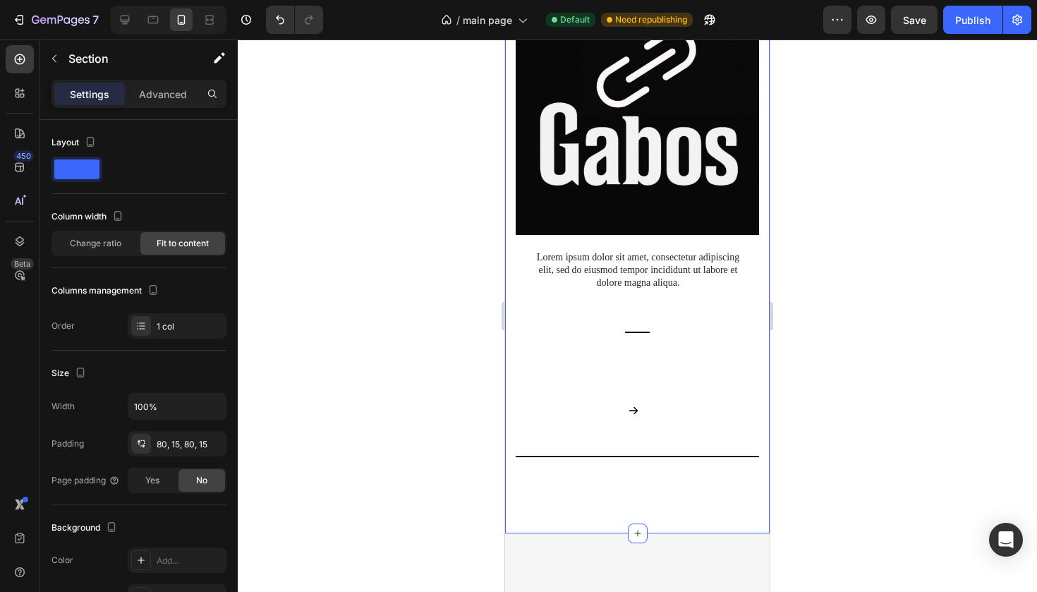
click at [639, 327] on div "À PROPOS Text Block Title Line LIRE TOUT → Custom Code Row Lorem ipsum dolor si…" at bounding box center [637, 223] width 243 height 508
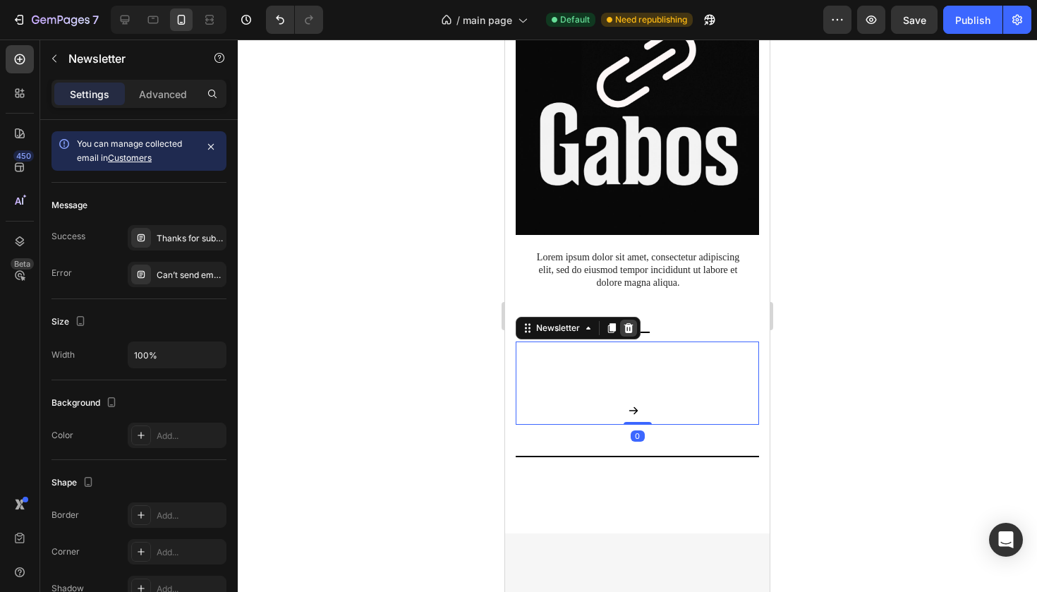
click at [625, 326] on icon at bounding box center [628, 328] width 11 height 11
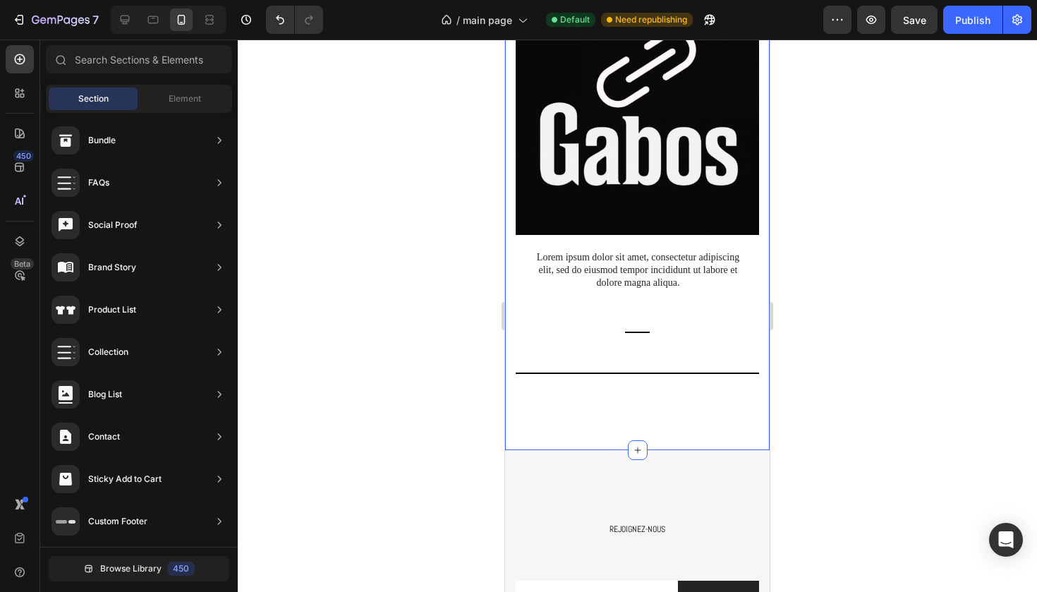
click at [639, 330] on div "À PROPOS Text Block Title Line LIRE TOUT → Custom Code Row Lorem ipsum dolor si…" at bounding box center [637, 181] width 243 height 425
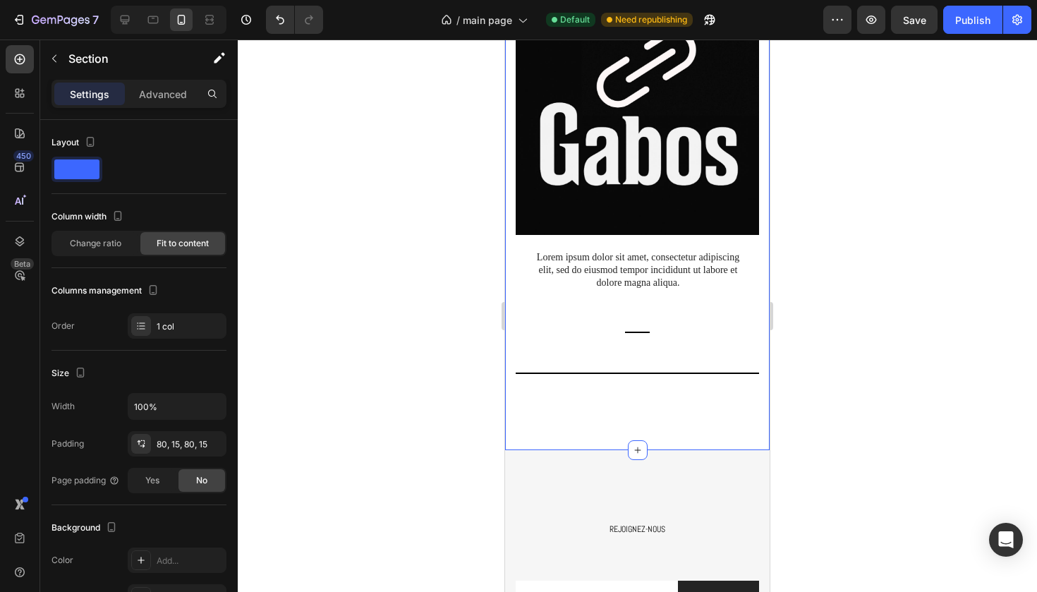
click at [622, 342] on div "À PROPOS Text Block Title Line LIRE TOUT → Custom Code Row Lorem ipsum dolor si…" at bounding box center [637, 181] width 243 height 425
click at [631, 332] on div at bounding box center [637, 332] width 25 height 1
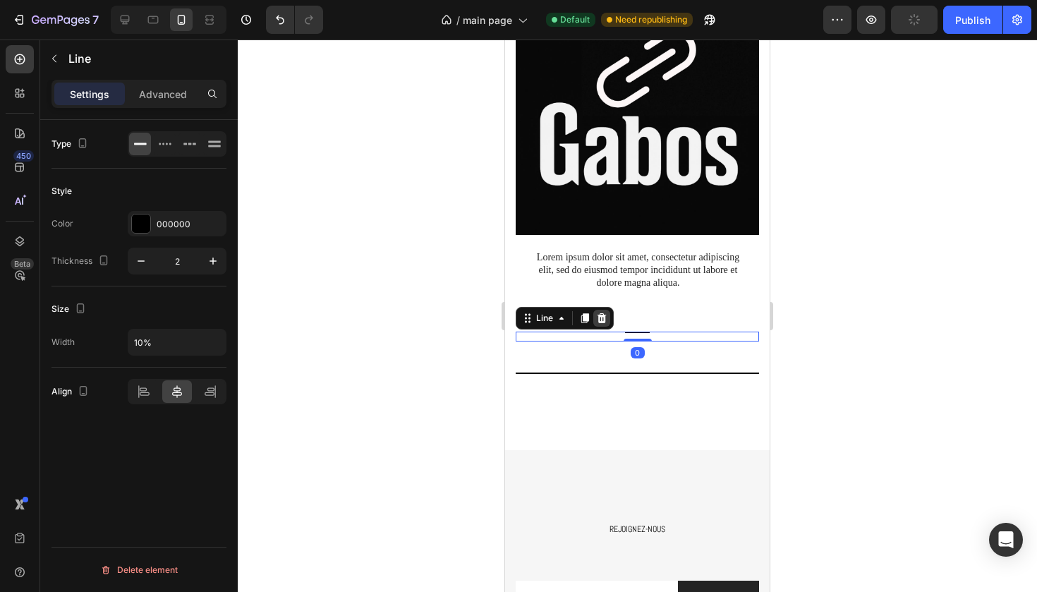
click at [606, 318] on icon at bounding box center [601, 318] width 11 height 11
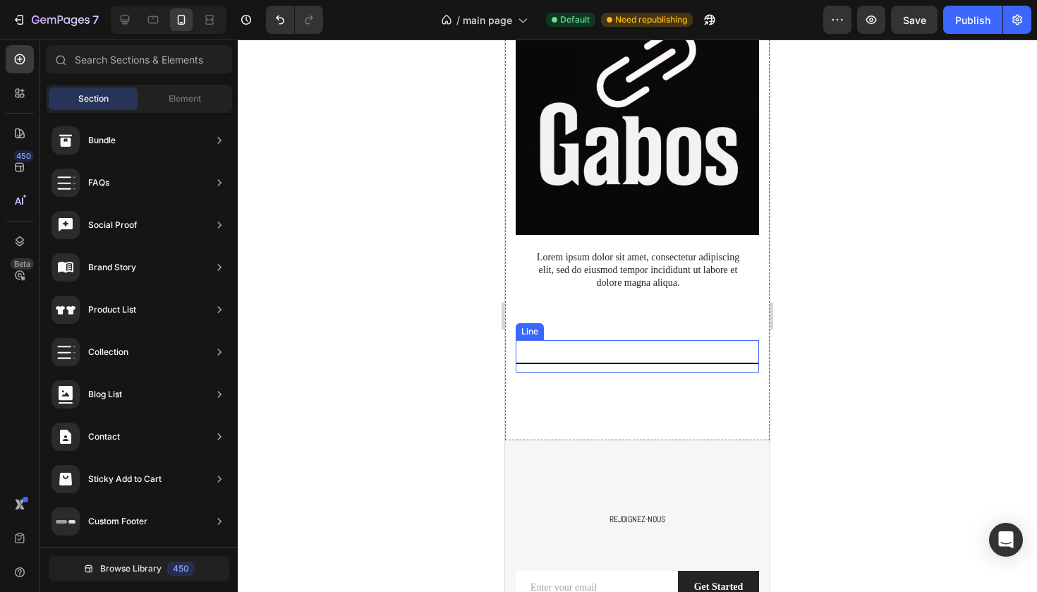
click at [621, 356] on div "Title Line" at bounding box center [637, 356] width 243 height 32
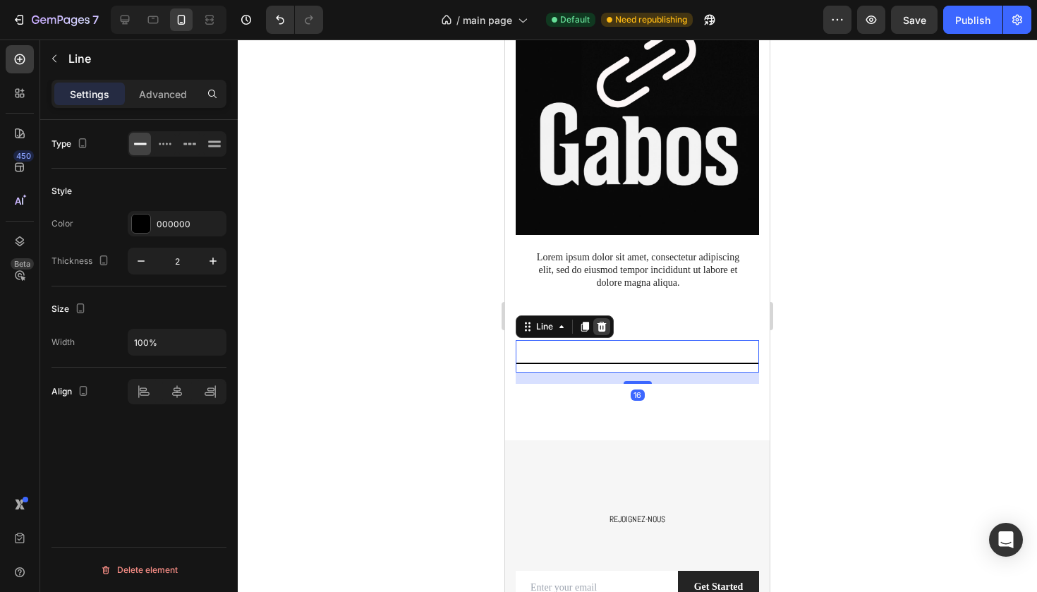
click at [608, 327] on div at bounding box center [601, 326] width 17 height 17
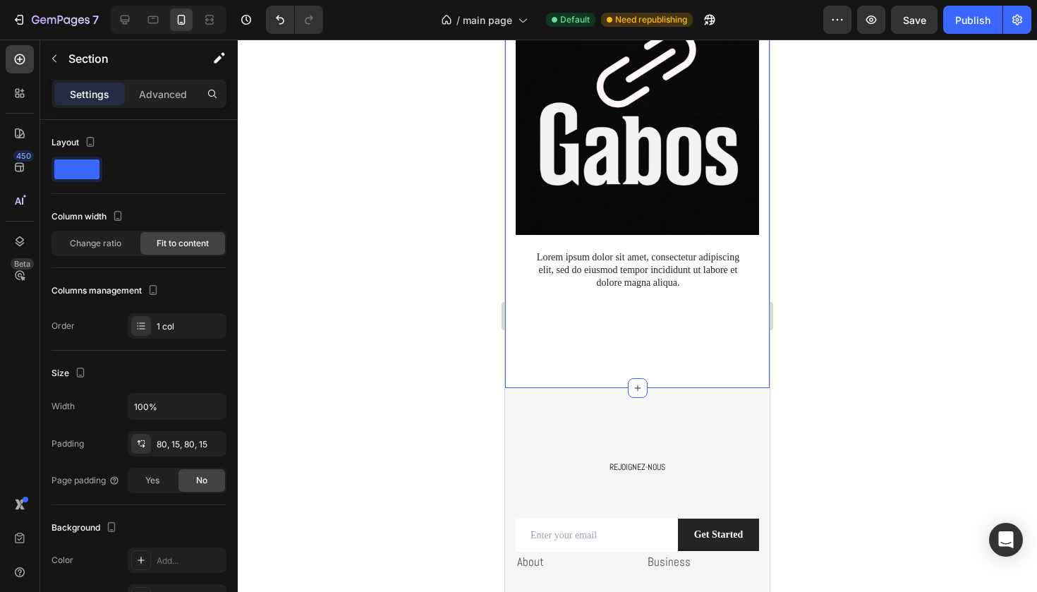
click at [610, 350] on div "À PROPOS Text Block Title Line LIRE TOUT → Custom Code Row Lorem ipsum dolor si…" at bounding box center [637, 150] width 265 height 476
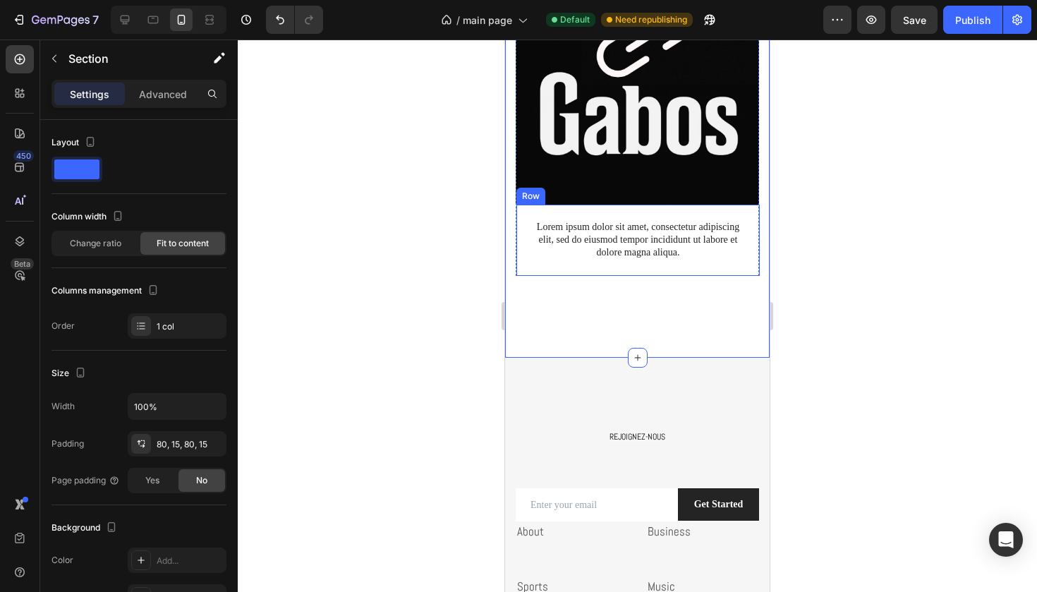
scroll to position [1661, 0]
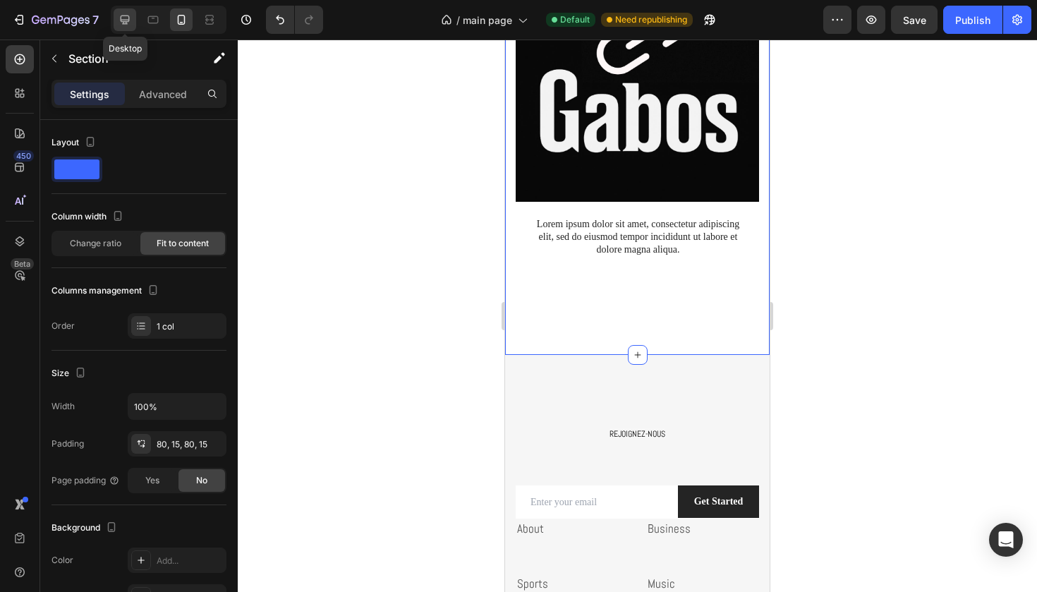
click at [129, 16] on icon at bounding box center [125, 20] width 9 height 9
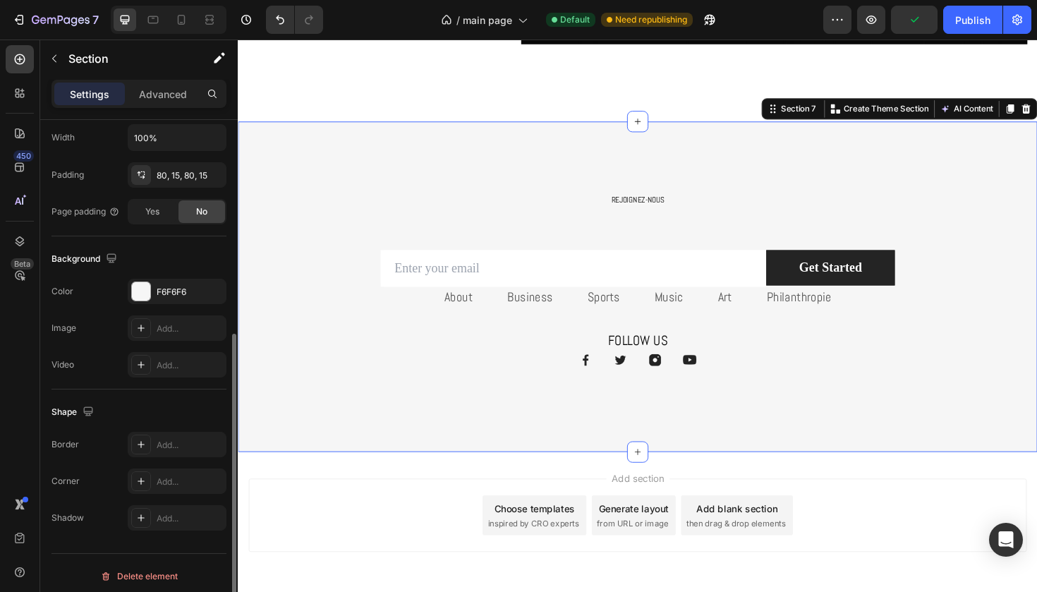
scroll to position [342, 0]
click at [208, 296] on icon "button" at bounding box center [211, 291] width 11 height 11
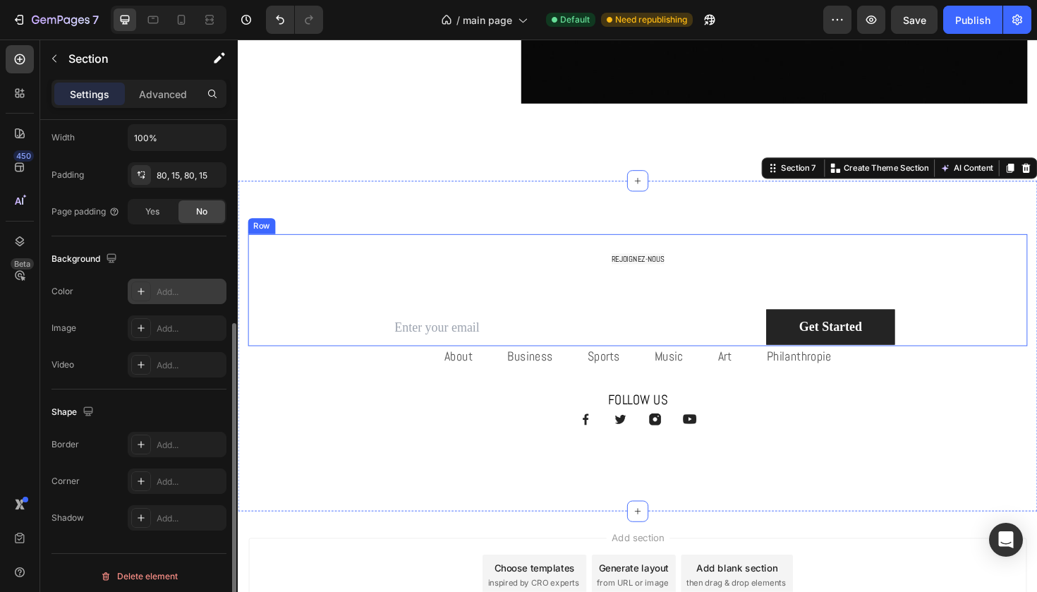
scroll to position [1996, 0]
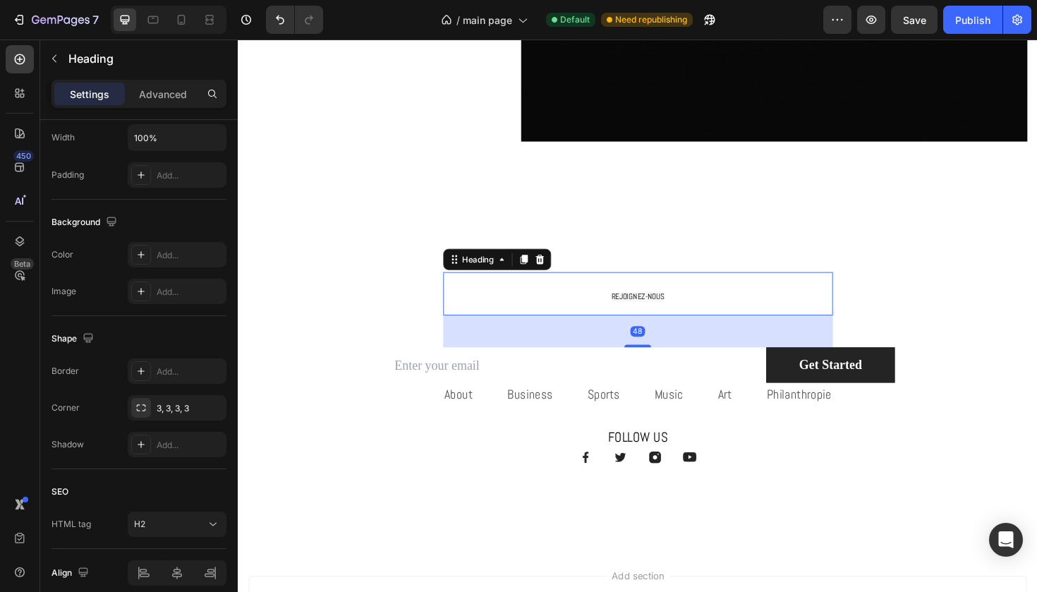
click at [651, 314] on span "REJOIGNEZ-NOUS" at bounding box center [662, 311] width 56 height 11
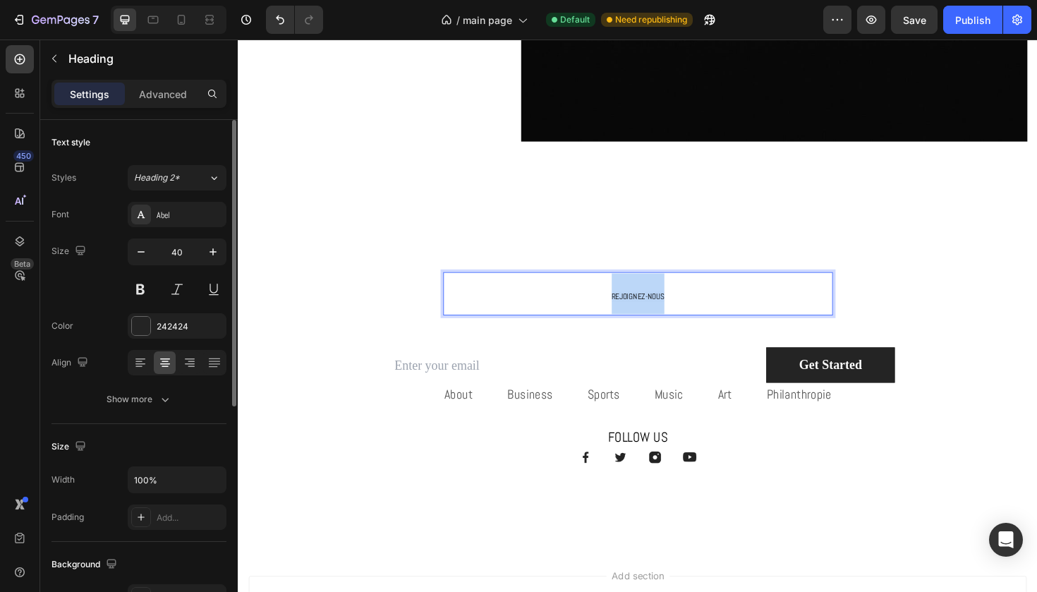
click at [651, 314] on span "REJOIGNEZ-NOUS" at bounding box center [662, 311] width 56 height 11
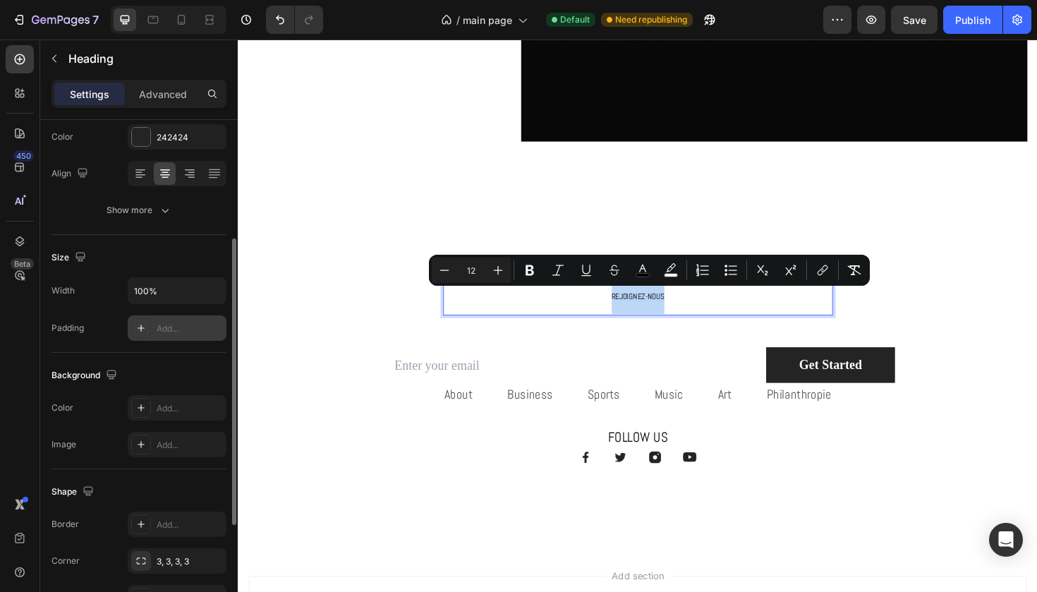
scroll to position [157, 0]
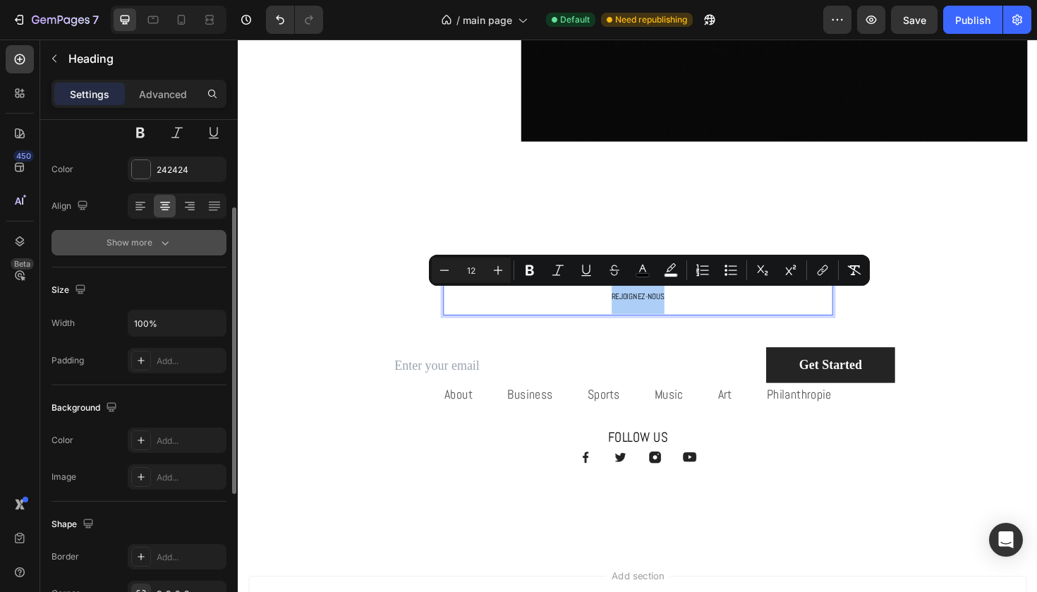
click at [179, 236] on button "Show more" at bounding box center [139, 242] width 175 height 25
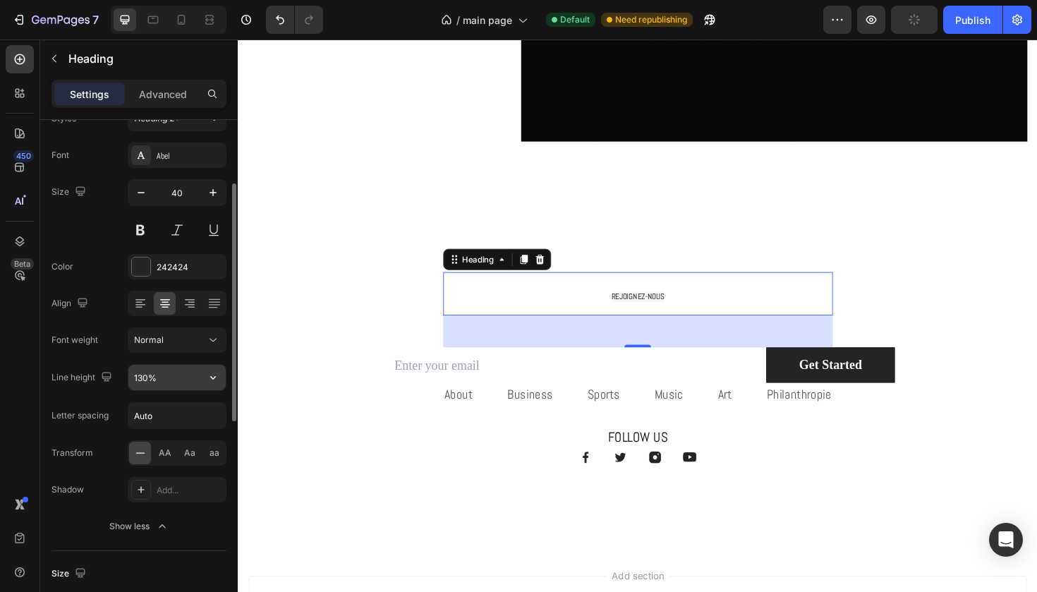
scroll to position [0, 0]
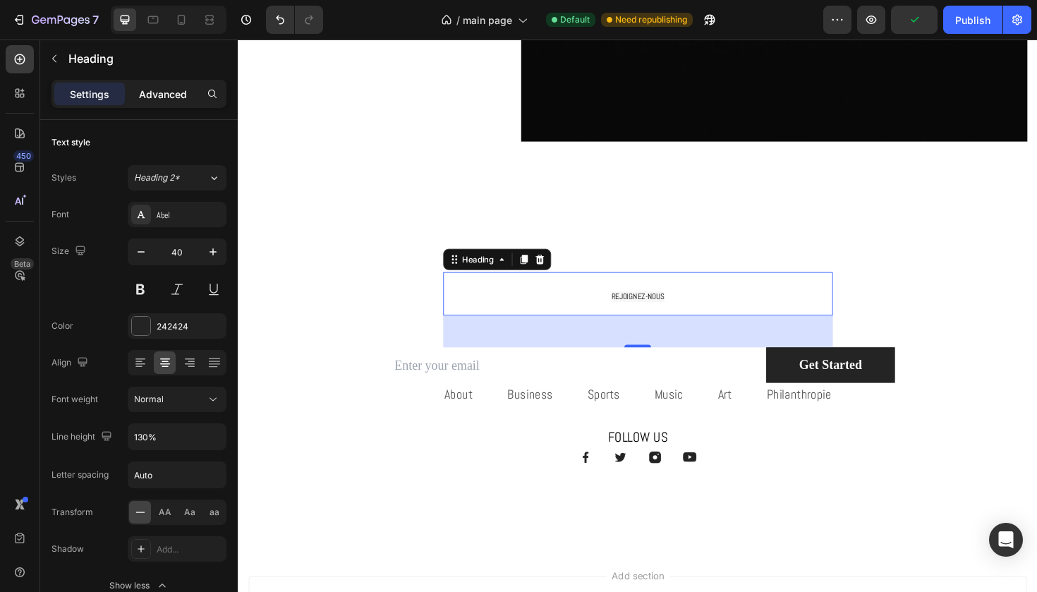
click at [170, 92] on p "Advanced" at bounding box center [163, 94] width 48 height 15
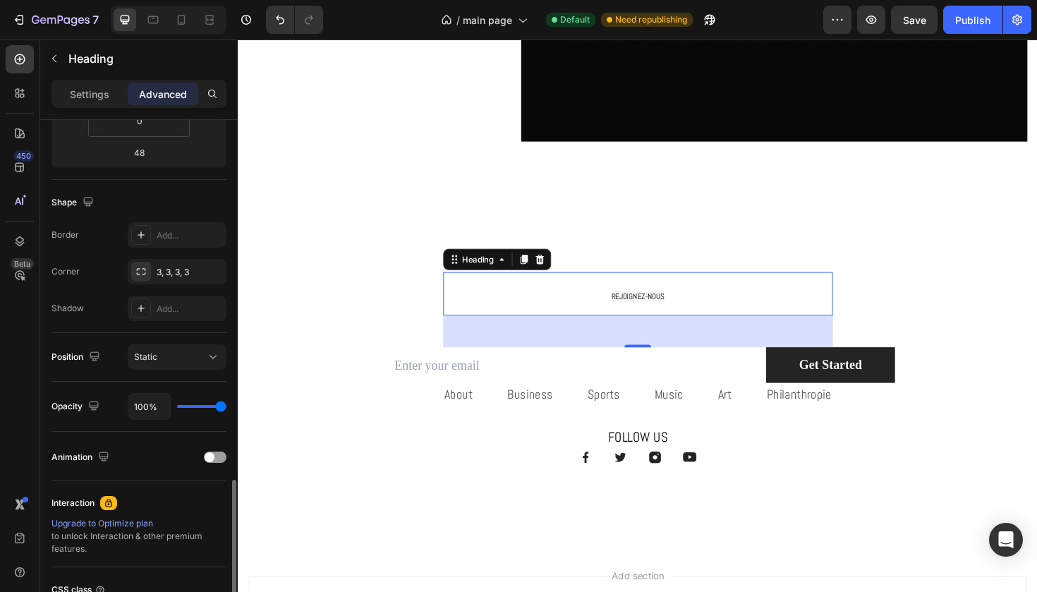
scroll to position [429, 0]
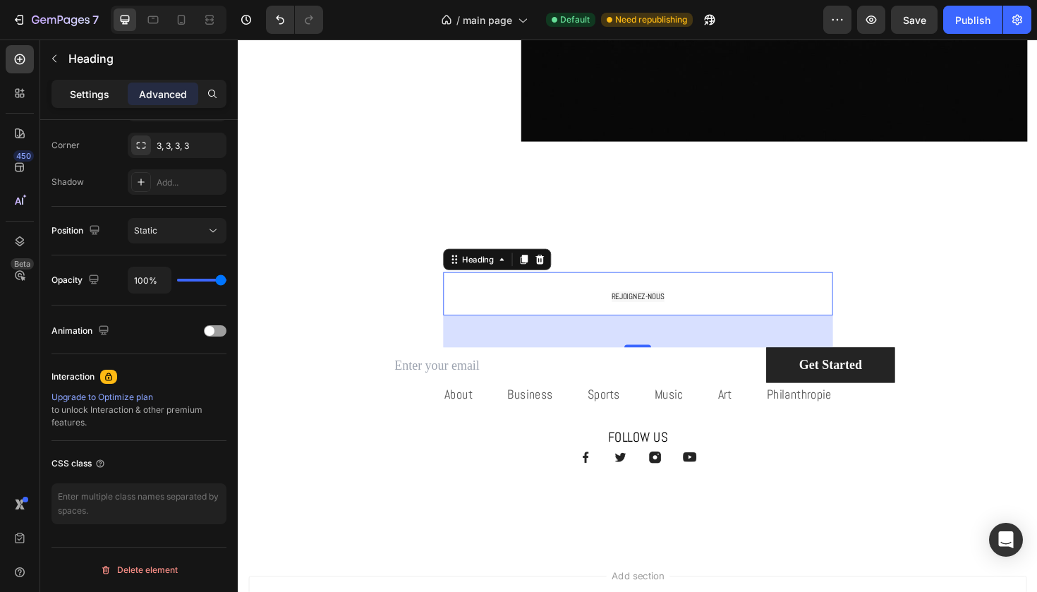
click at [106, 96] on p "Settings" at bounding box center [90, 94] width 40 height 15
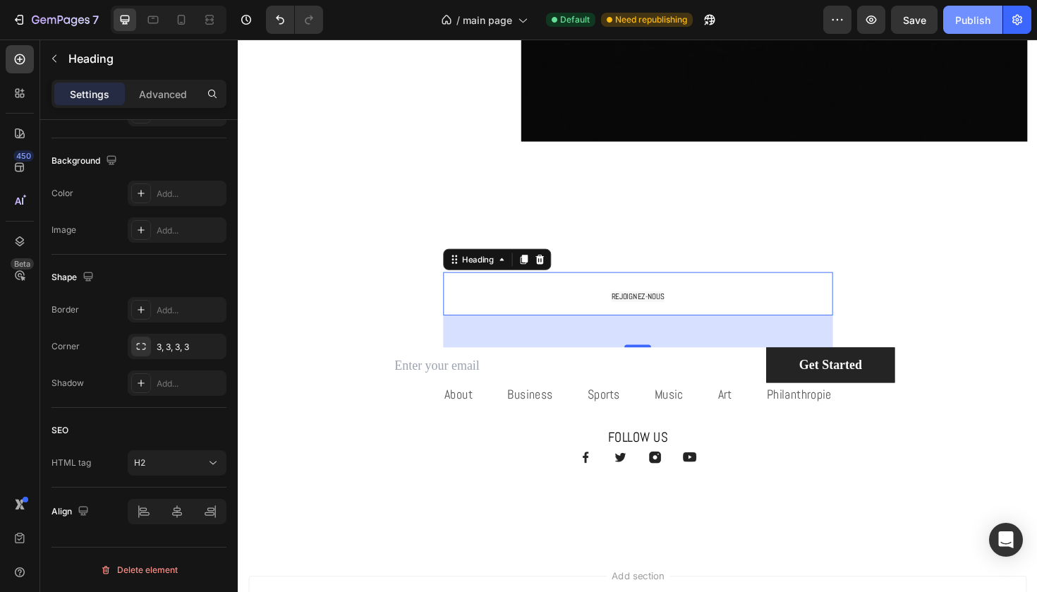
click at [968, 16] on div "Publish" at bounding box center [973, 20] width 35 height 15
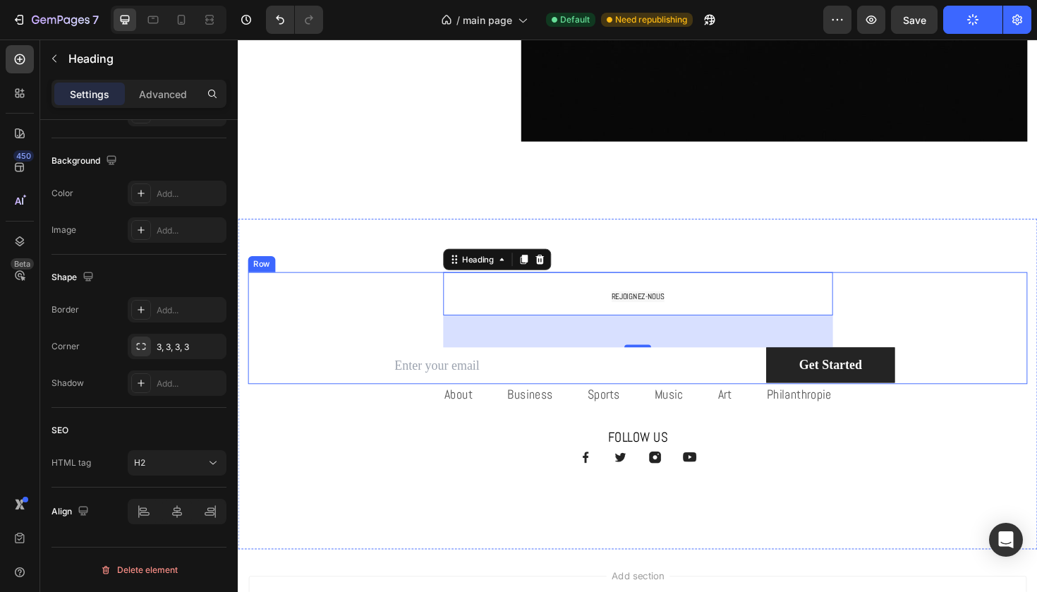
click at [385, 329] on div "⁠⁠⁠⁠⁠⁠⁠ REJOIGNEZ-NOUS Heading 48 Row Email Field Get Started Submit Button Row…" at bounding box center [661, 345] width 826 height 119
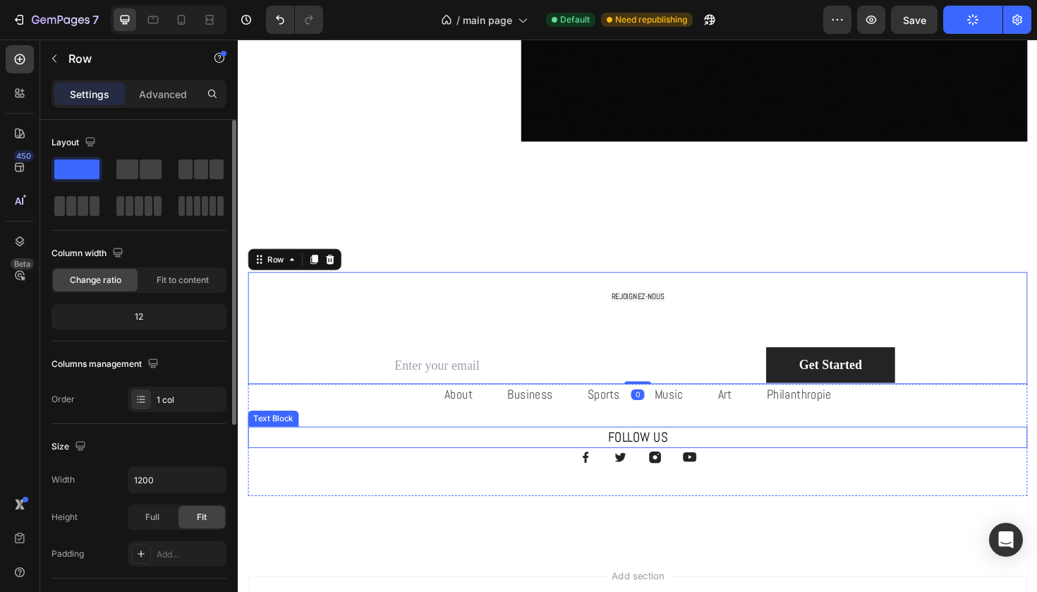
click at [407, 473] on div "About Text block Business Text block Sports Text block Music Text block Art Tex…" at bounding box center [661, 463] width 826 height 119
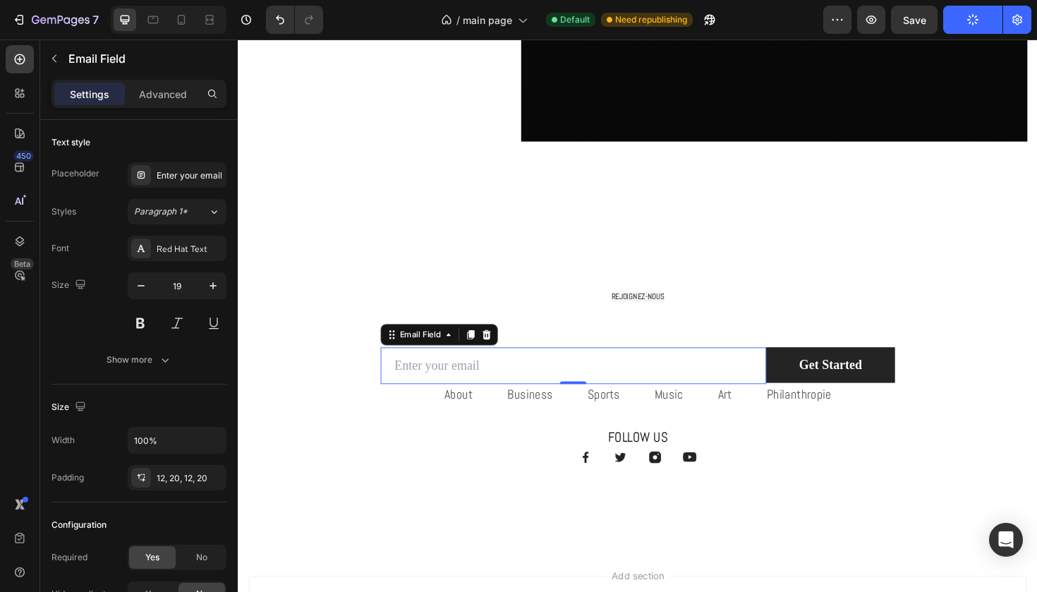
click at [476, 373] on input "email" at bounding box center [593, 385] width 409 height 39
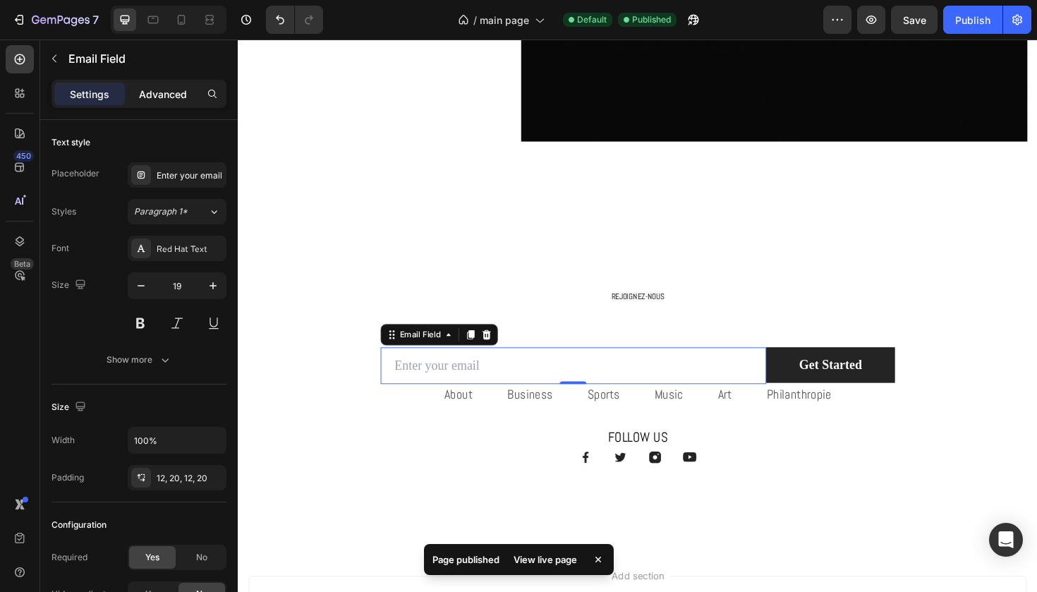
click at [178, 96] on p "Advanced" at bounding box center [163, 94] width 48 height 15
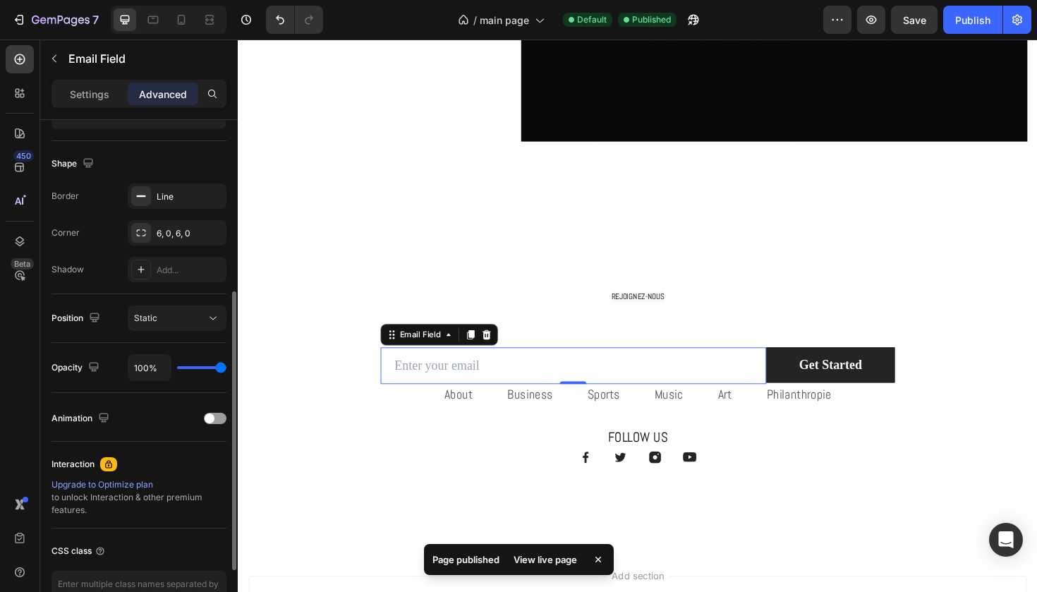
scroll to position [333, 0]
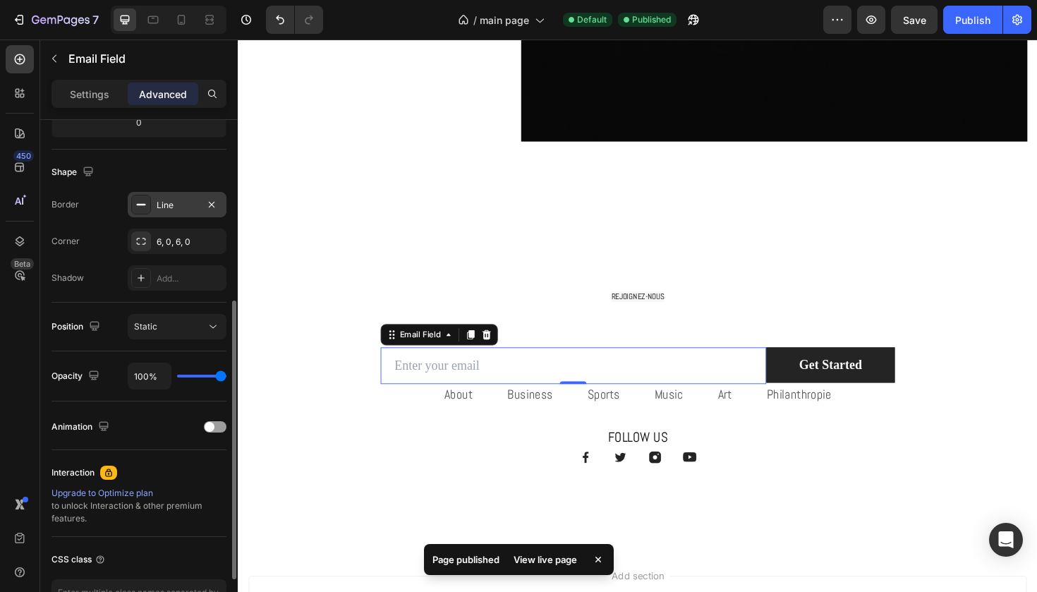
click at [140, 213] on div at bounding box center [141, 205] width 20 height 20
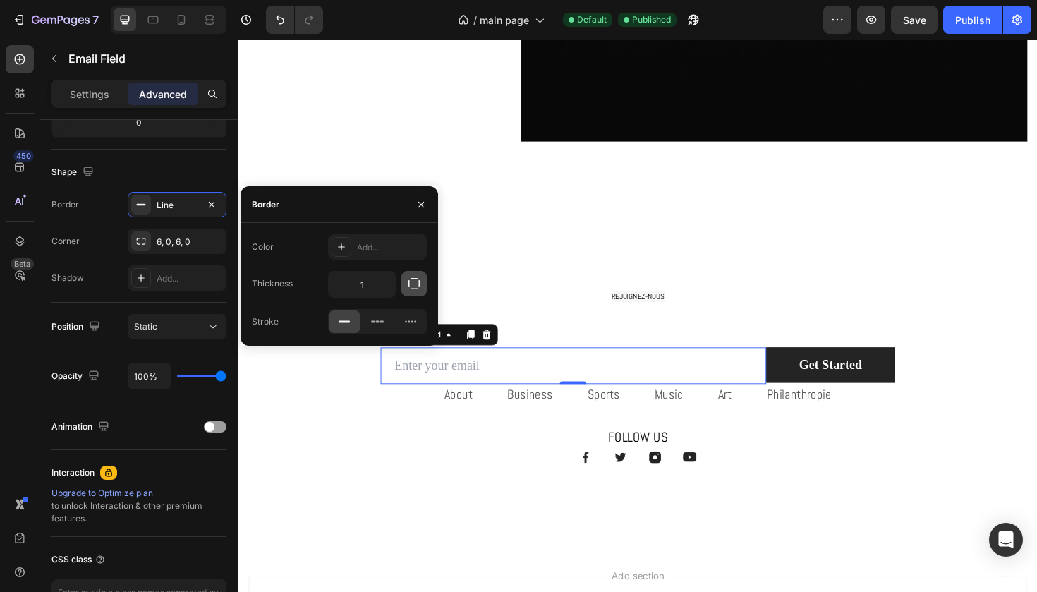
click at [413, 284] on icon "button" at bounding box center [414, 284] width 14 height 14
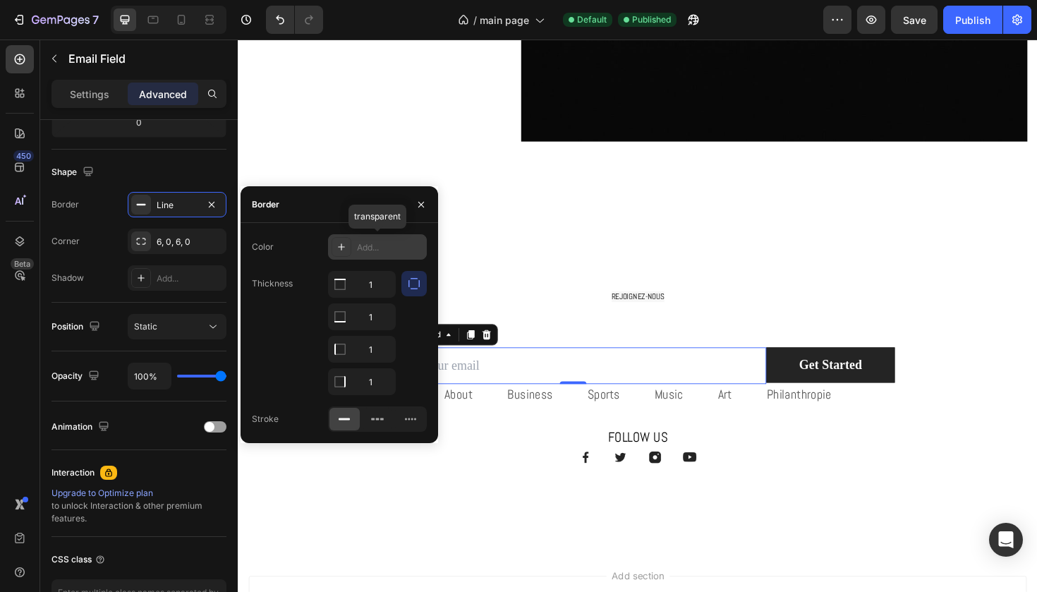
click at [341, 241] on div at bounding box center [342, 247] width 20 height 20
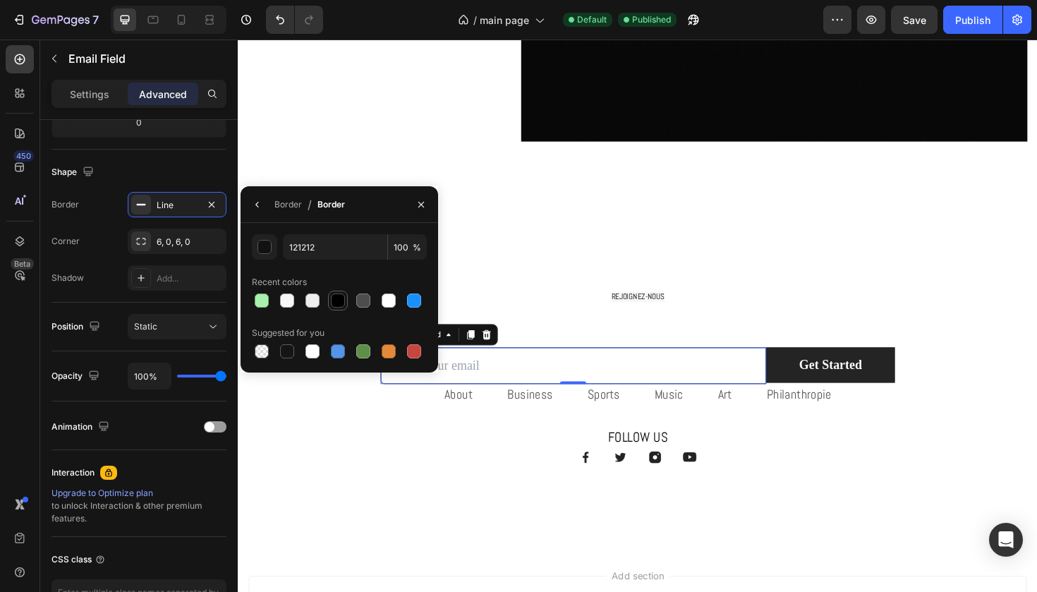
click at [341, 299] on div at bounding box center [338, 301] width 14 height 14
type input "000000"
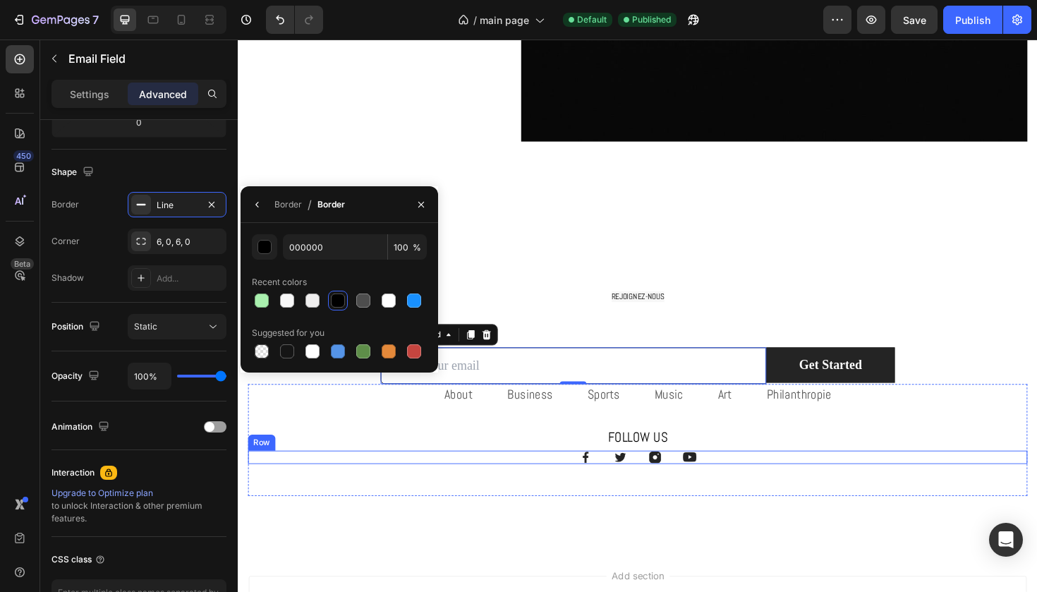
click at [373, 504] on div "About Text block Business Text block Sports Text block Music Text block Art Tex…" at bounding box center [661, 463] width 826 height 119
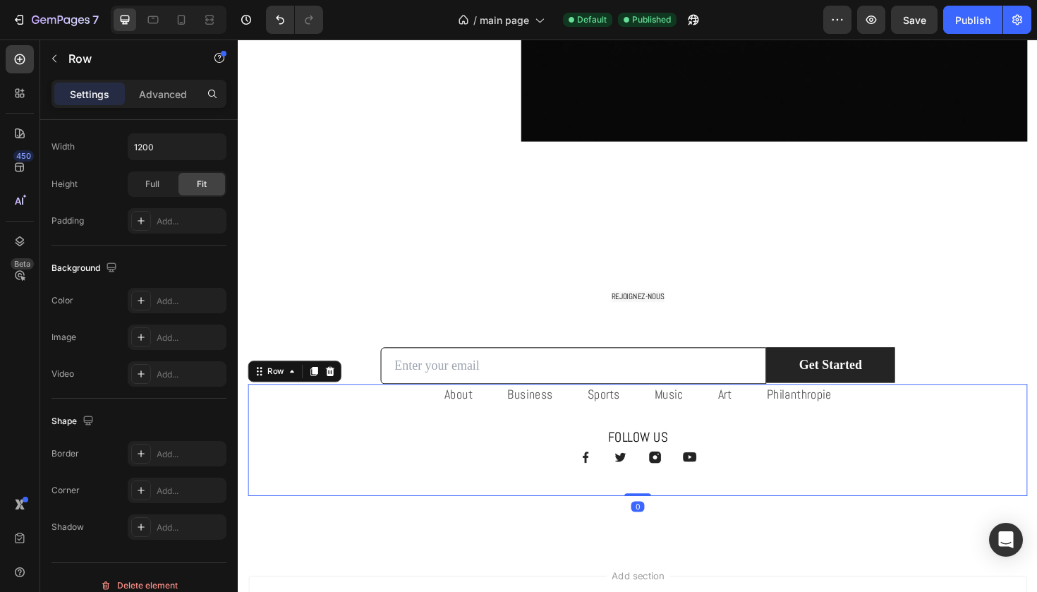
scroll to position [0, 0]
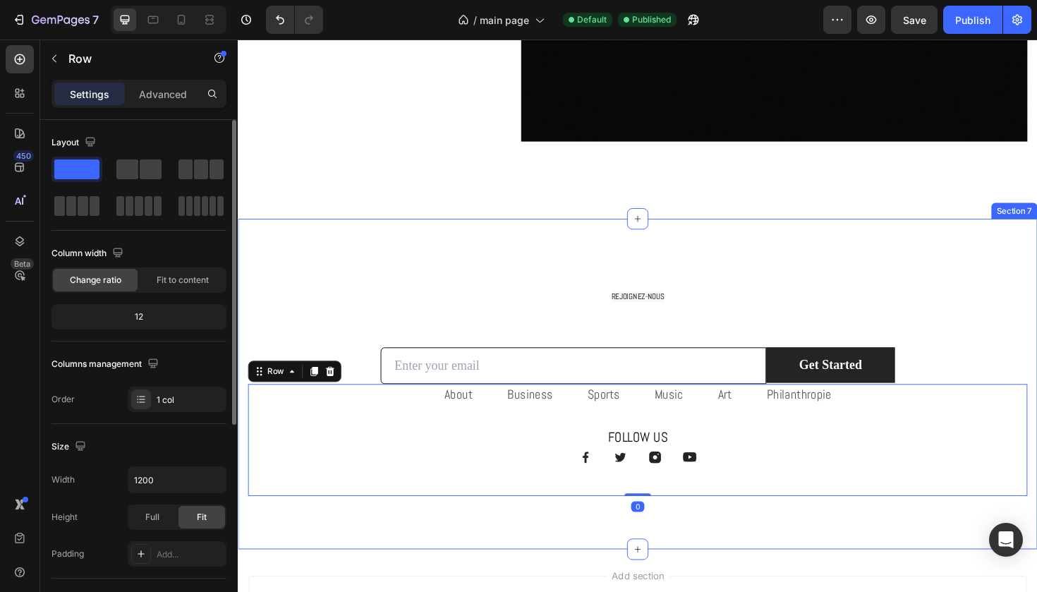
click at [393, 253] on div "⁠⁠⁠⁠⁠⁠⁠ REJOIGNEZ-NOUS Heading Row Email Field Get Started Submit Button Row Ne…" at bounding box center [661, 404] width 847 height 350
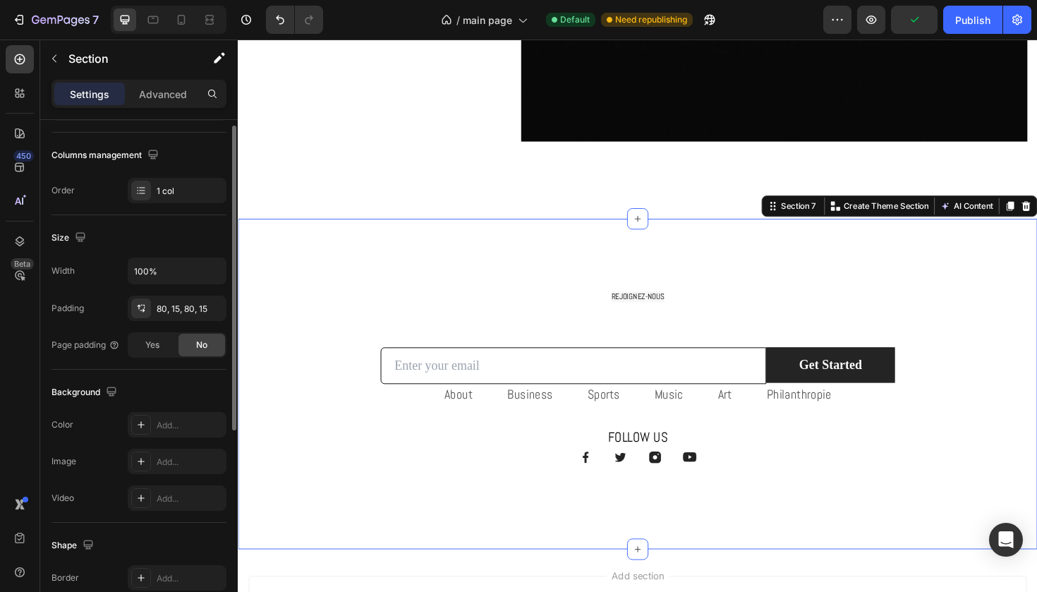
scroll to position [333, 0]
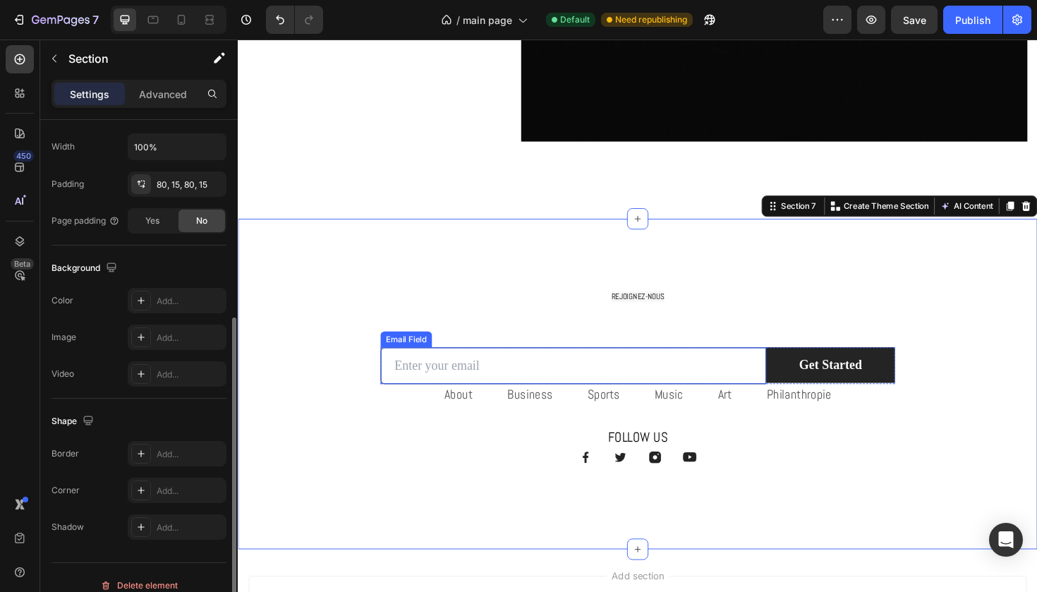
click at [452, 378] on input "email" at bounding box center [593, 385] width 409 height 39
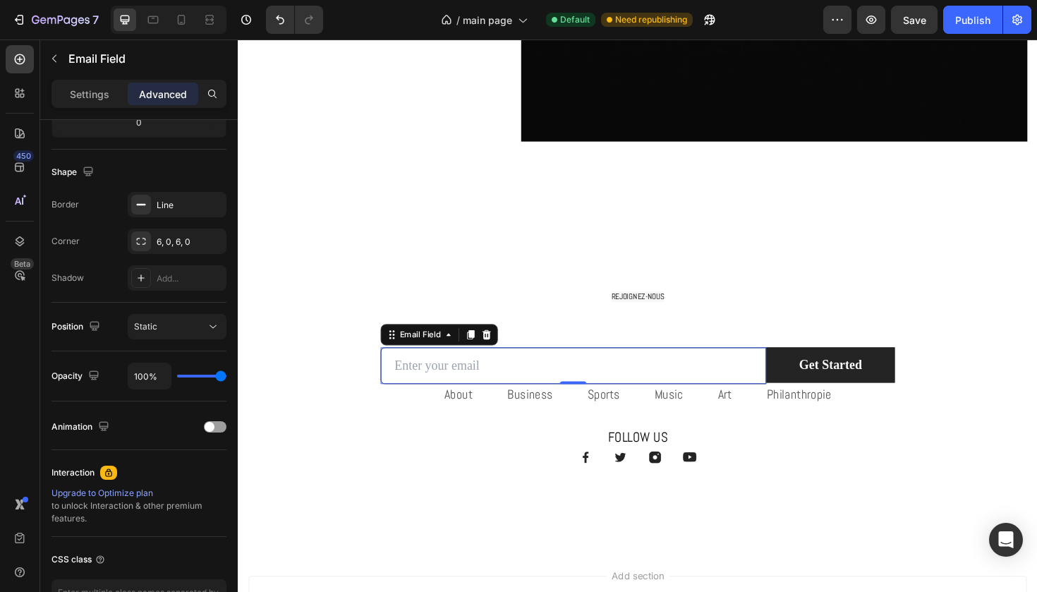
scroll to position [0, 0]
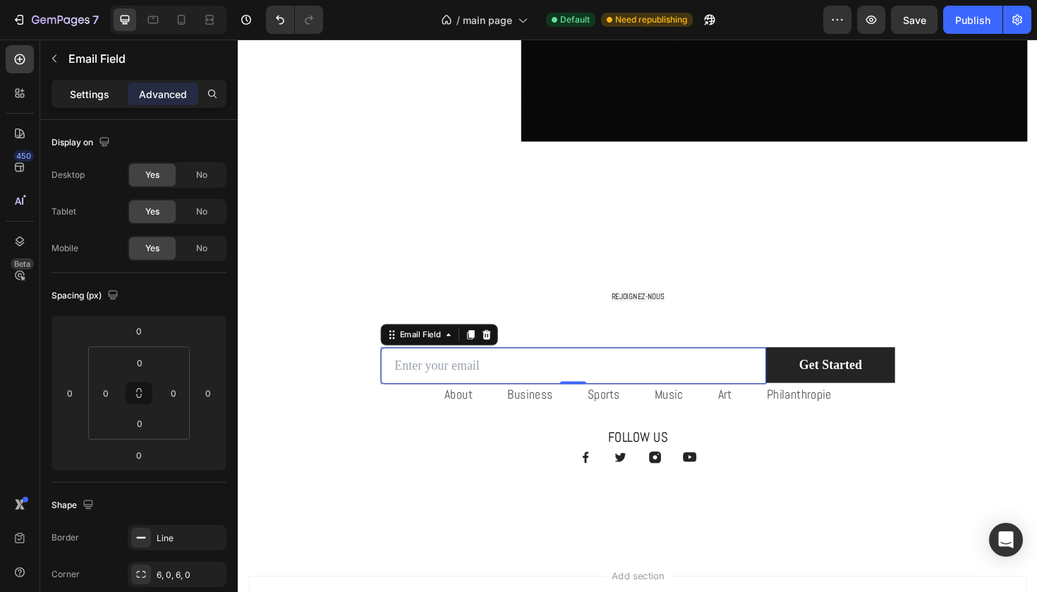
click at [98, 94] on p "Settings" at bounding box center [90, 94] width 40 height 15
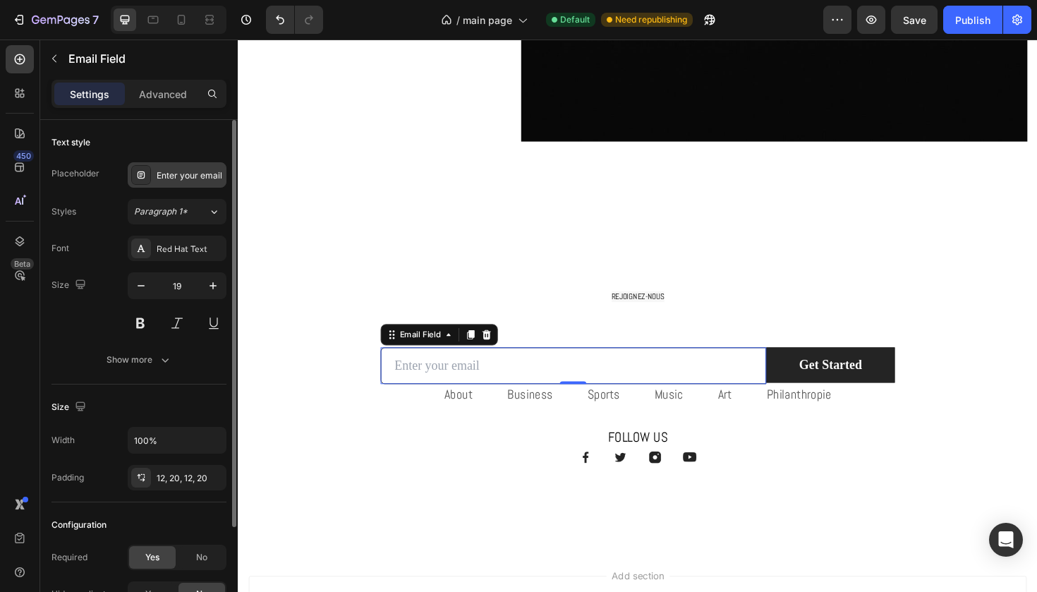
click at [176, 173] on div "Enter your email" at bounding box center [190, 175] width 66 height 13
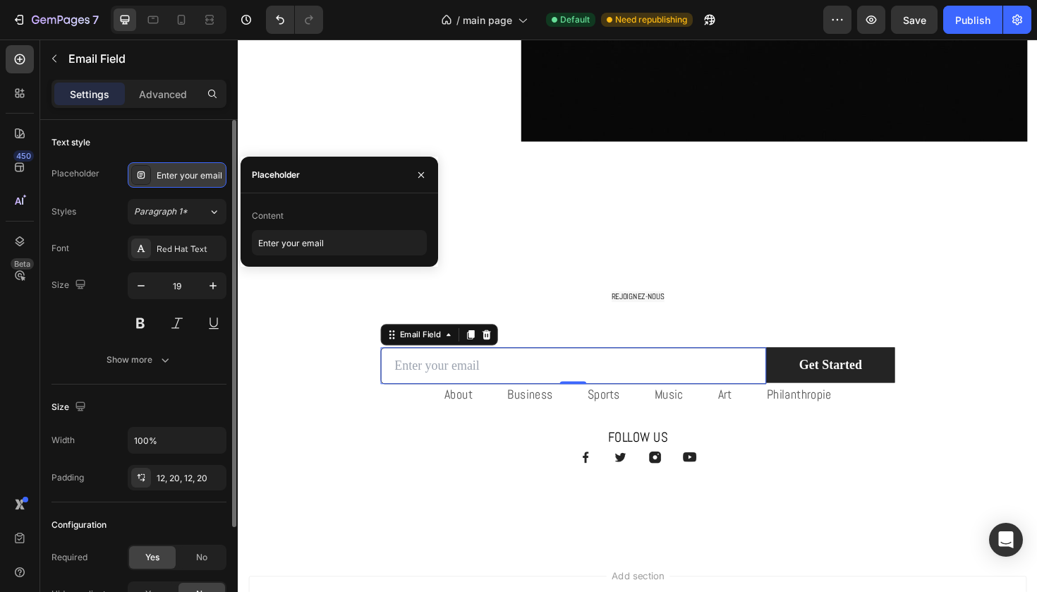
click at [176, 173] on div "Enter your email" at bounding box center [190, 175] width 66 height 13
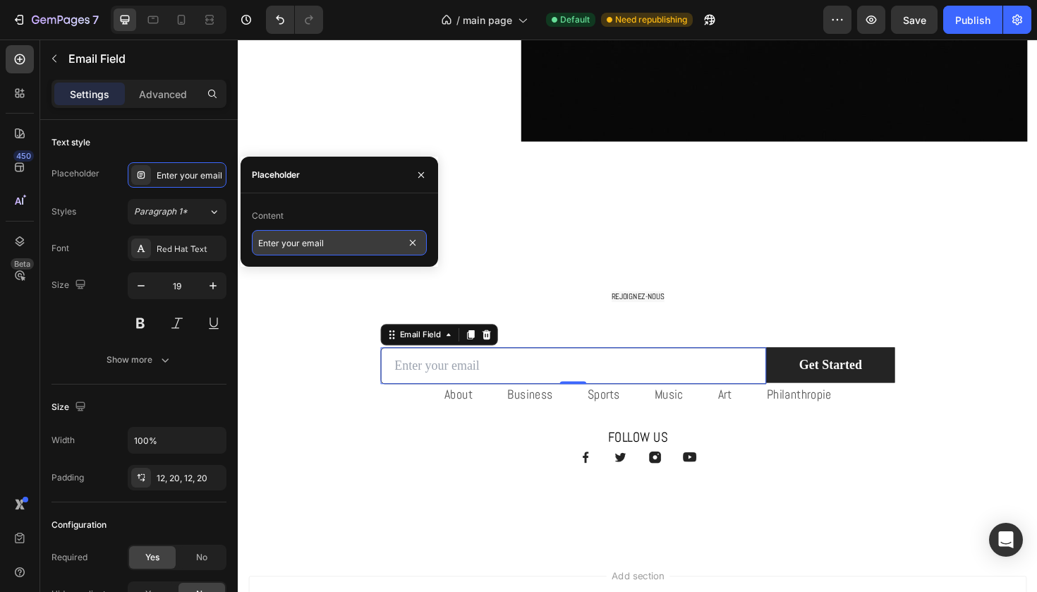
click at [283, 243] on input "Enter your email" at bounding box center [339, 242] width 175 height 25
paste input "rez votre adresse e-"
type input "Entrez votre adresse e-mail"
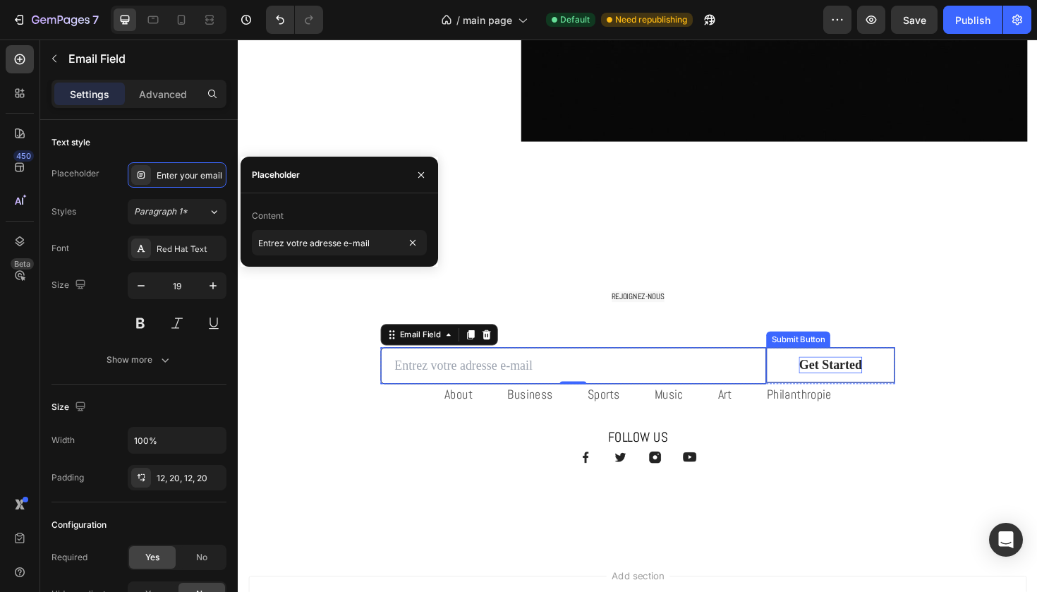
click at [873, 377] on div "Get Started" at bounding box center [865, 384] width 66 height 18
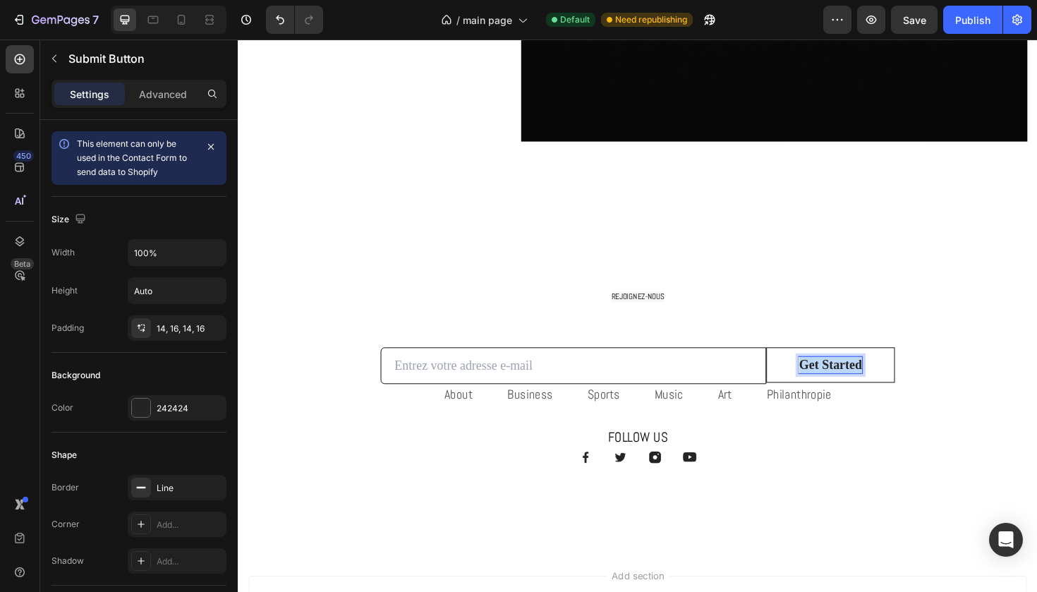
click at [873, 377] on p "Get Started" at bounding box center [865, 384] width 66 height 18
click at [850, 388] on p "envoyer" at bounding box center [865, 384] width 45 height 18
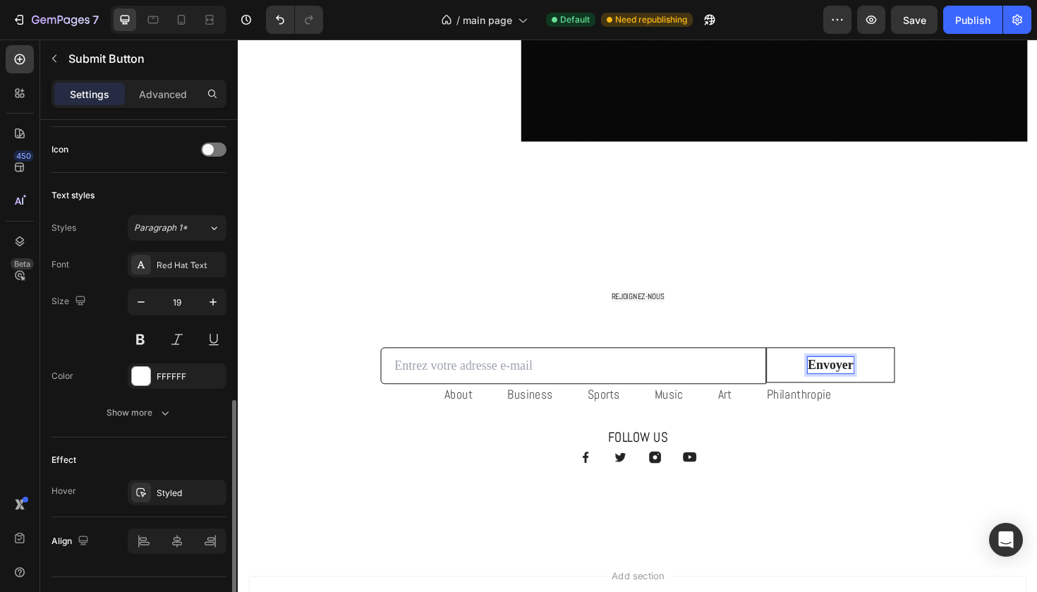
scroll to position [455, 0]
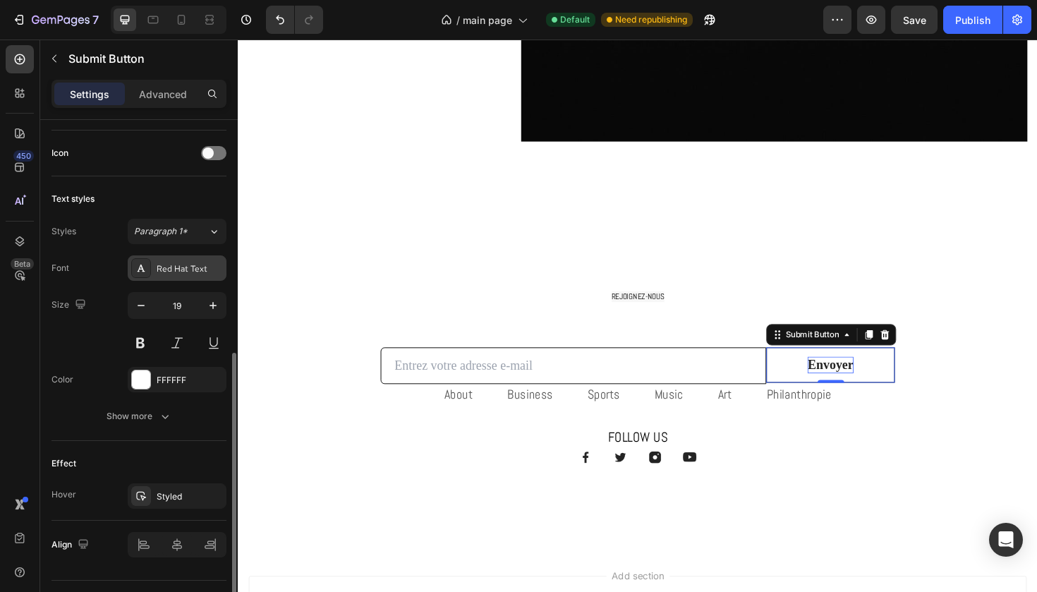
click at [196, 265] on div "Red Hat Text" at bounding box center [190, 269] width 66 height 13
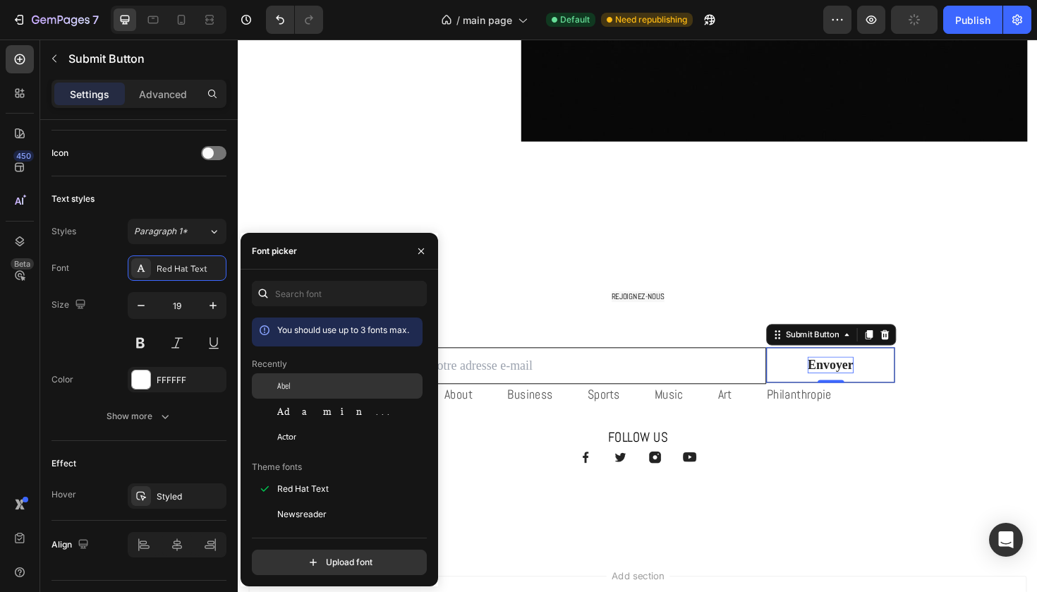
click at [354, 388] on div "Abel" at bounding box center [348, 386] width 143 height 13
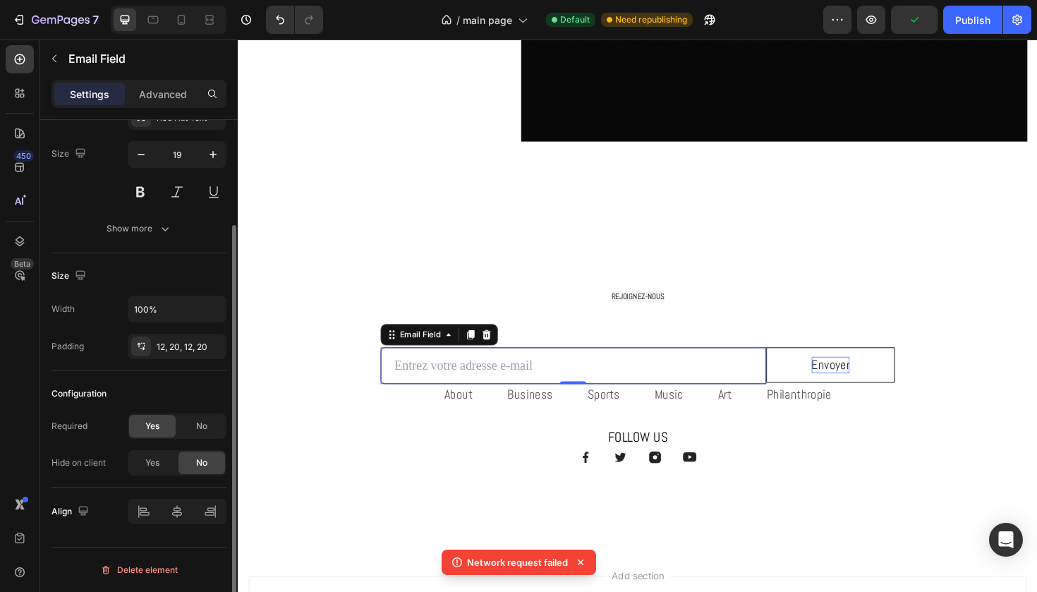
click at [533, 382] on input "email" at bounding box center [593, 385] width 409 height 39
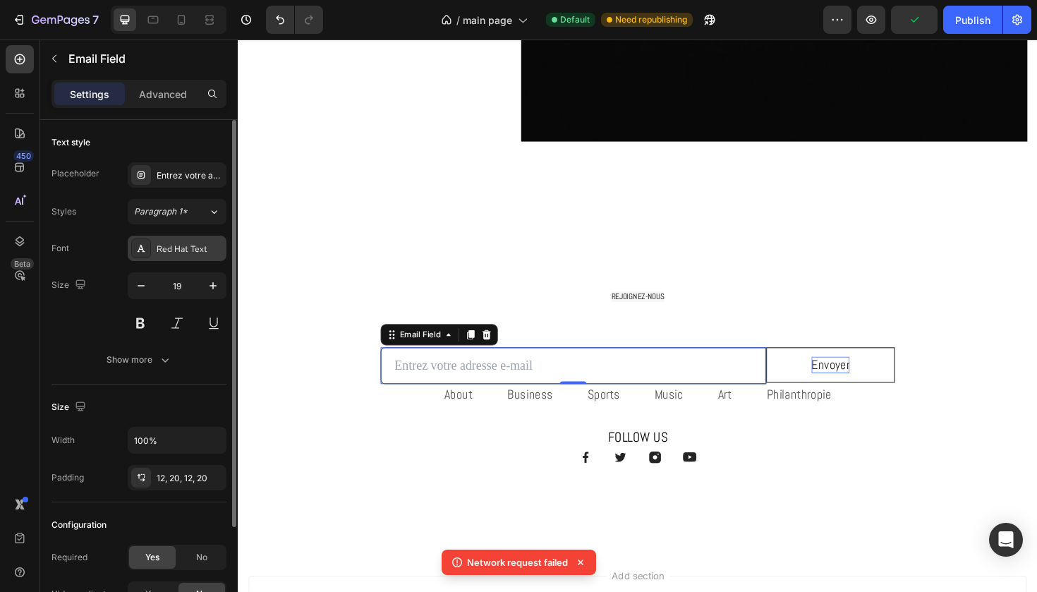
click at [200, 243] on div "Red Hat Text" at bounding box center [190, 249] width 66 height 13
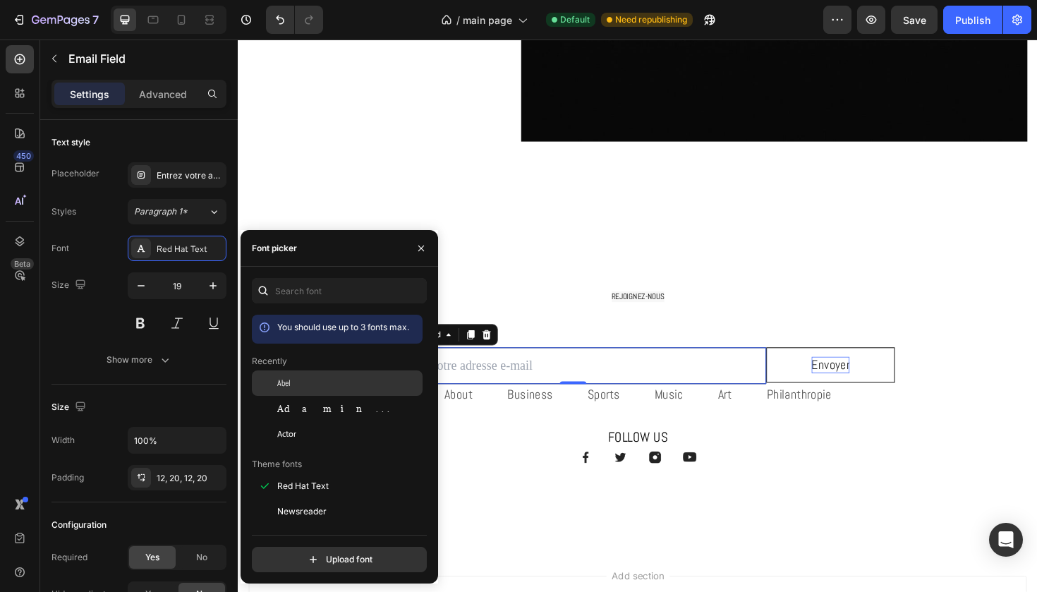
click at [292, 474] on div "Abel" at bounding box center [337, 486] width 171 height 25
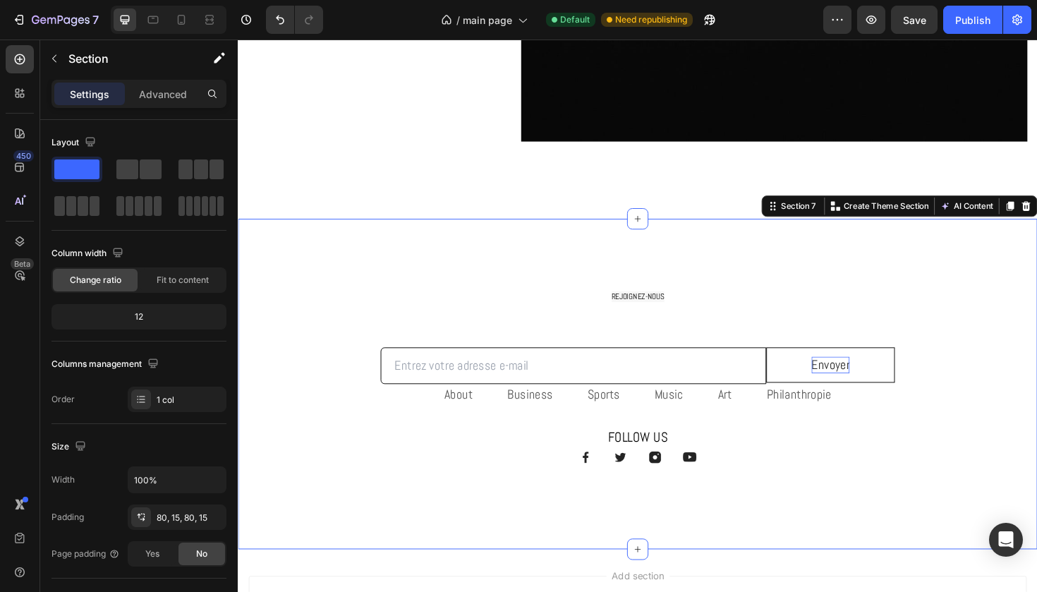
click at [637, 268] on div "⁠⁠⁠⁠⁠⁠⁠ REJOIGNEZ-NOUS Heading Row Email Field Envoyer Submit Button Row Newsle…" at bounding box center [661, 404] width 847 height 350
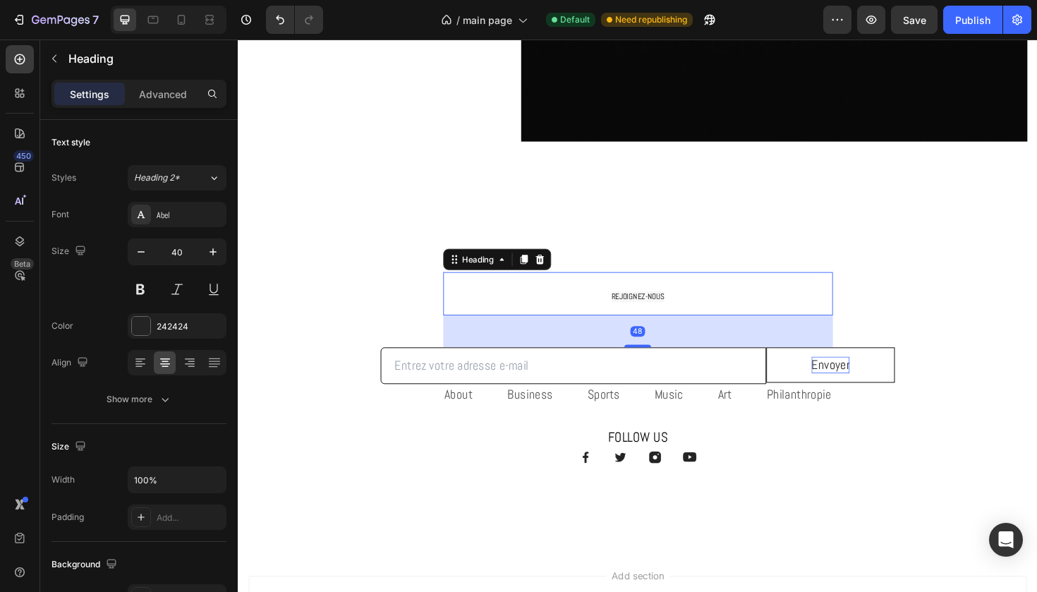
click at [661, 315] on span "REJOIGNEZ-NOUS" at bounding box center [662, 311] width 56 height 11
click at [658, 309] on span "REJOIGNEZ-NOUS" at bounding box center [662, 311] width 56 height 11
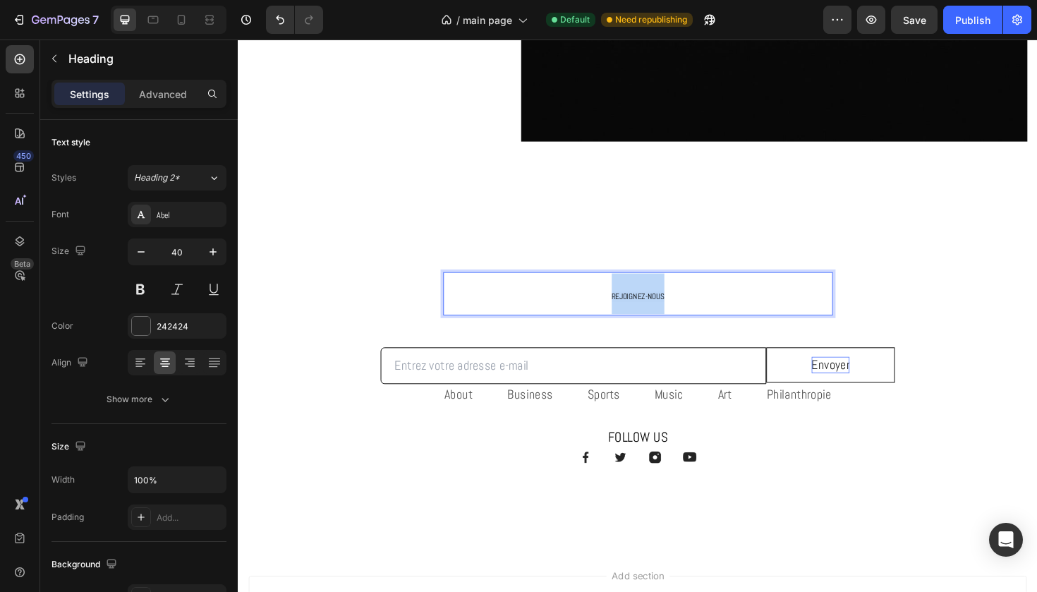
click at [658, 309] on span "REJOIGNEZ-NOUS" at bounding box center [662, 311] width 56 height 11
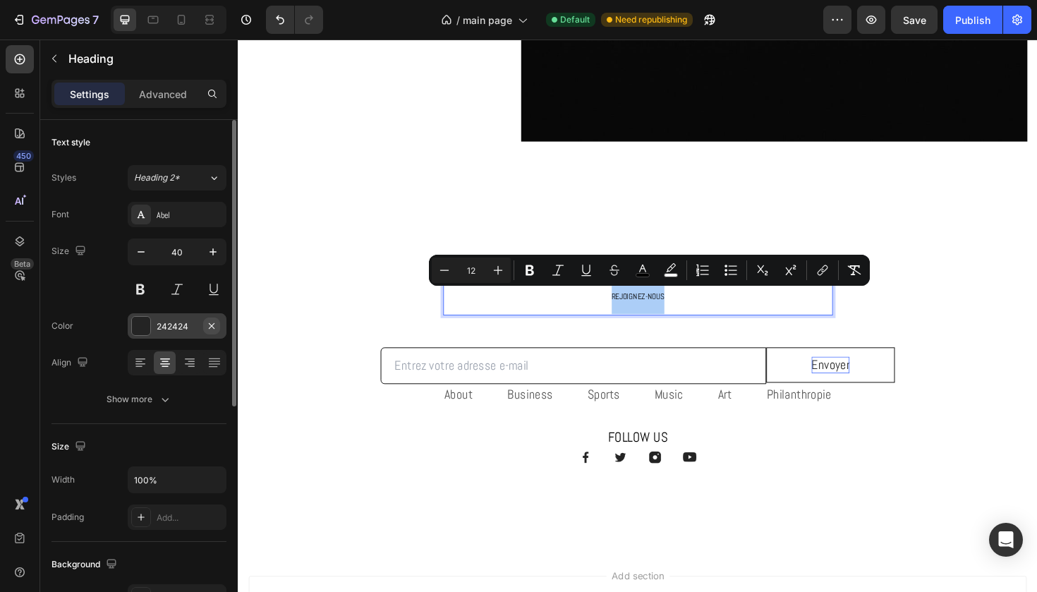
click at [209, 324] on icon "button" at bounding box center [211, 325] width 11 height 11
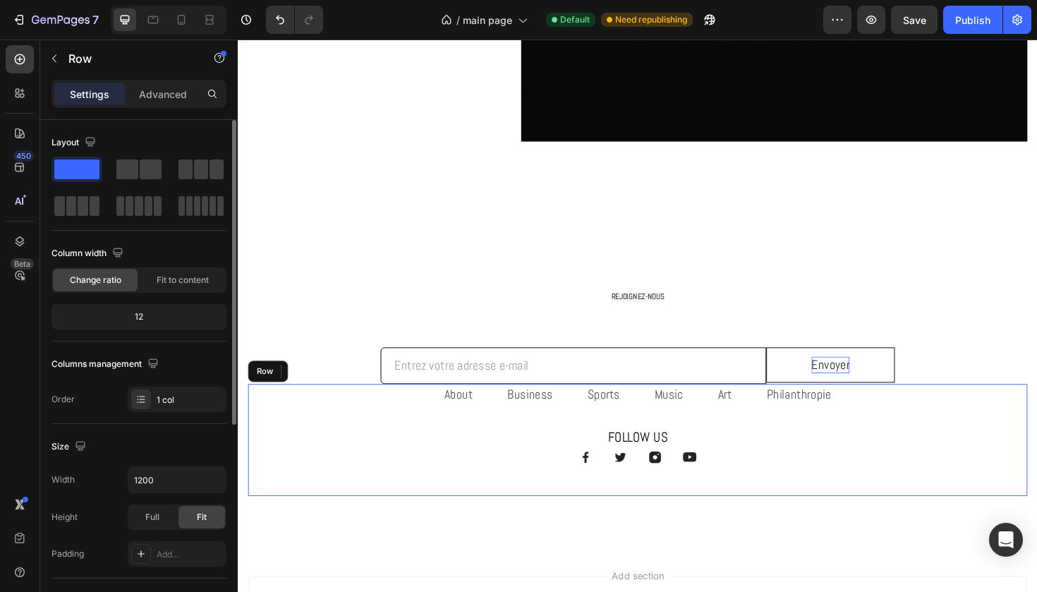
click at [446, 499] on div "About Text block Business Text block Sports Text block Music Text block Art Tex…" at bounding box center [661, 463] width 826 height 119
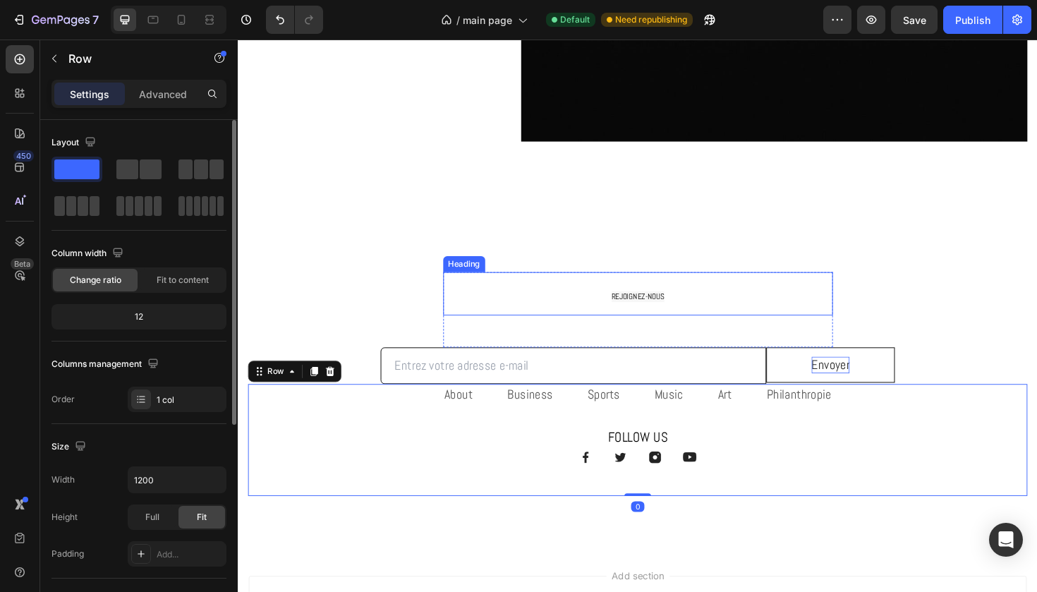
click at [644, 307] on span "REJOIGNEZ-NOUS" at bounding box center [662, 311] width 56 height 11
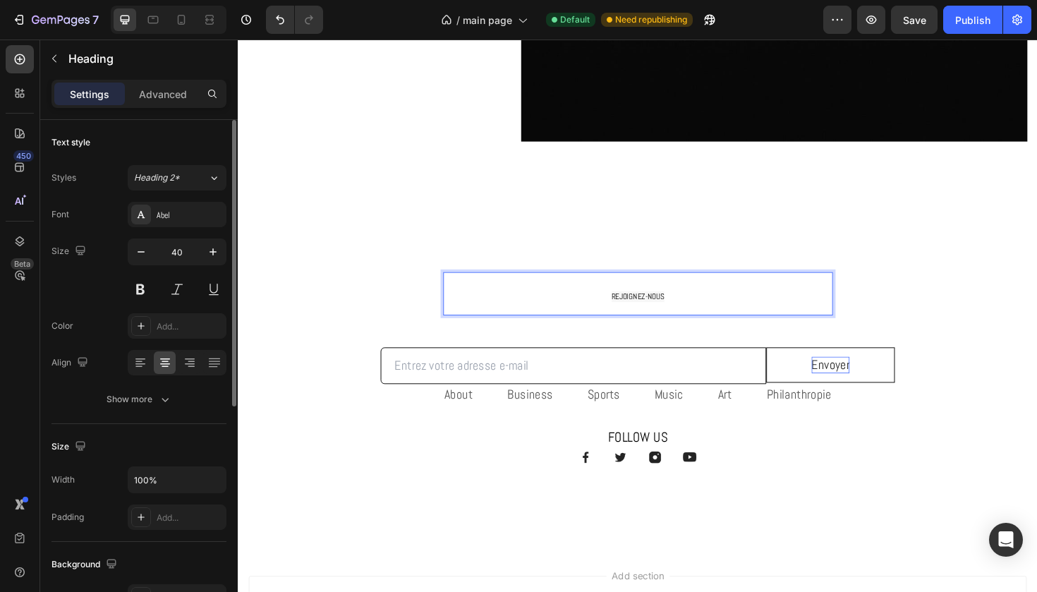
click at [644, 307] on span "REJOIGNEZ-NOUS" at bounding box center [662, 311] width 56 height 11
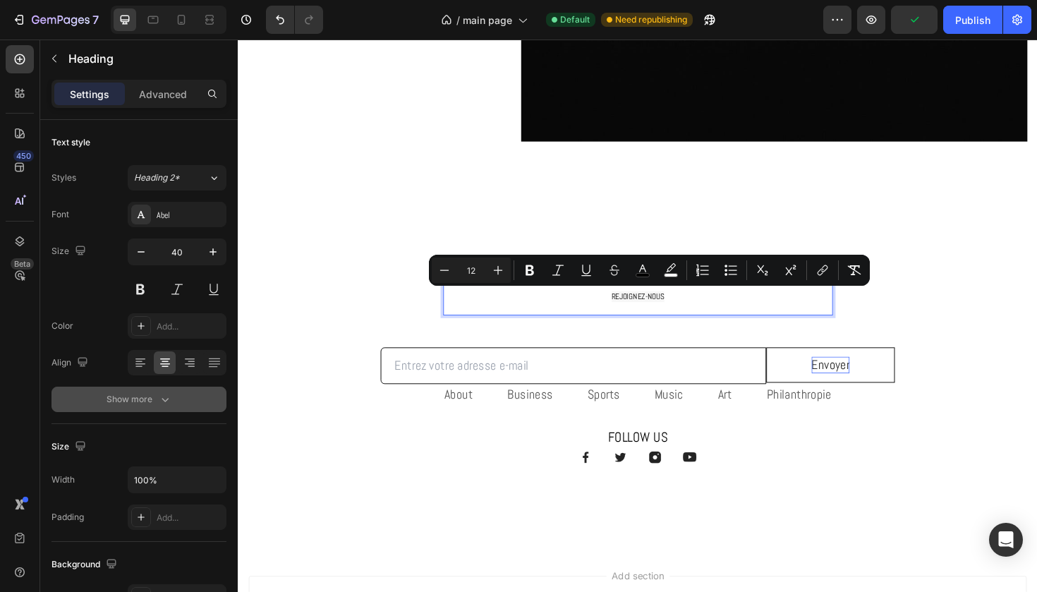
click at [152, 393] on div "Show more" at bounding box center [140, 399] width 66 height 14
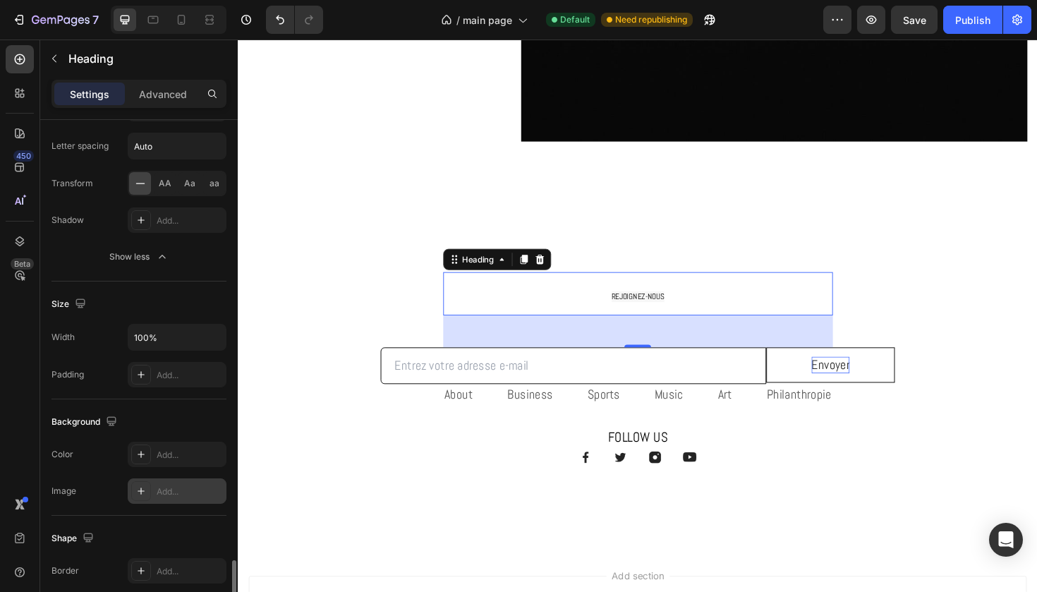
scroll to position [590, 0]
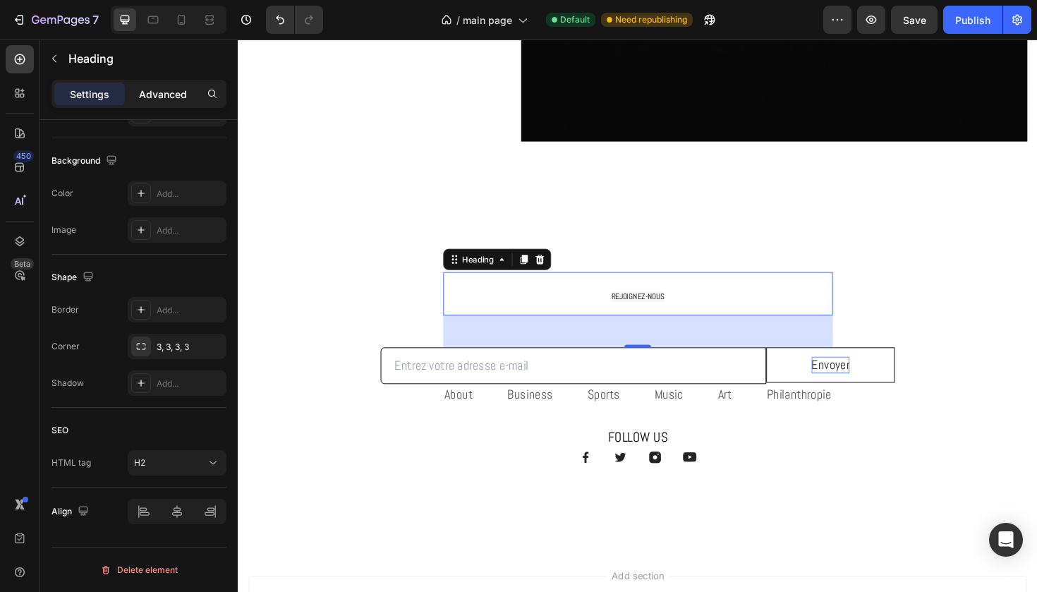
click at [171, 89] on p "Advanced" at bounding box center [163, 94] width 48 height 15
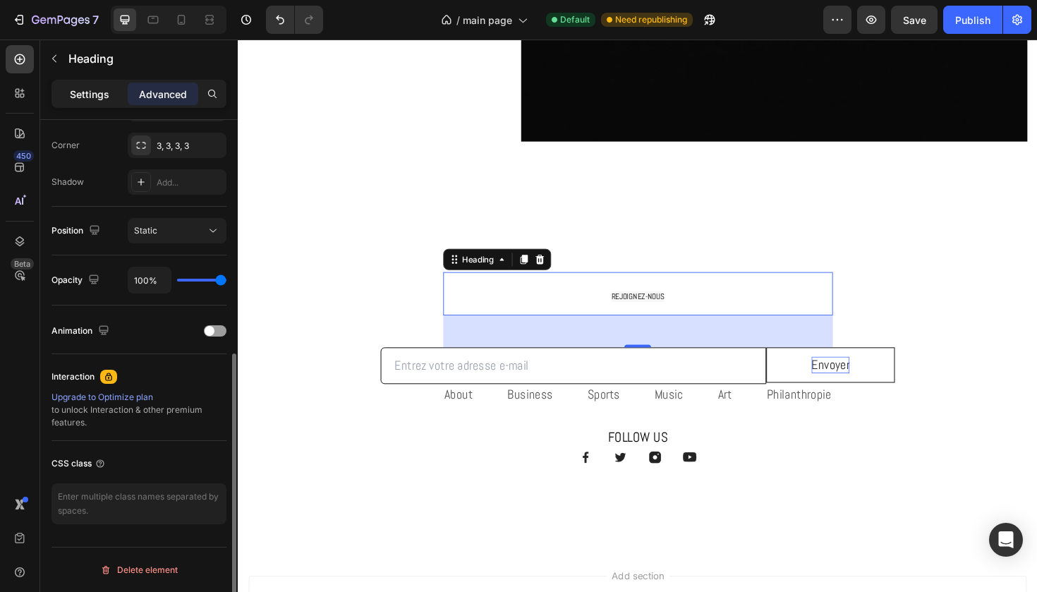
click at [85, 93] on p "Settings" at bounding box center [90, 94] width 40 height 15
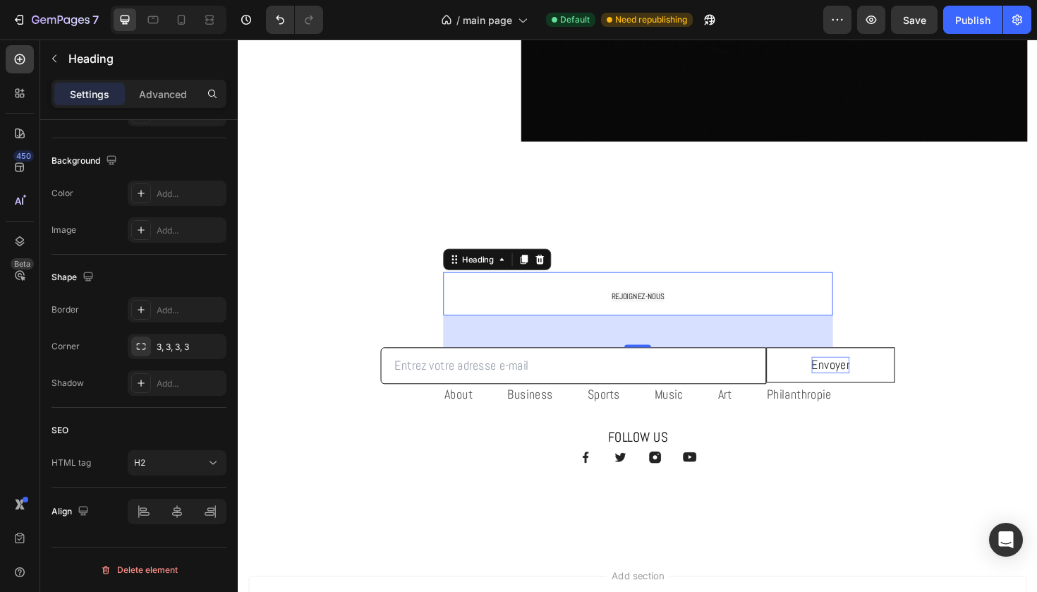
scroll to position [404, 0]
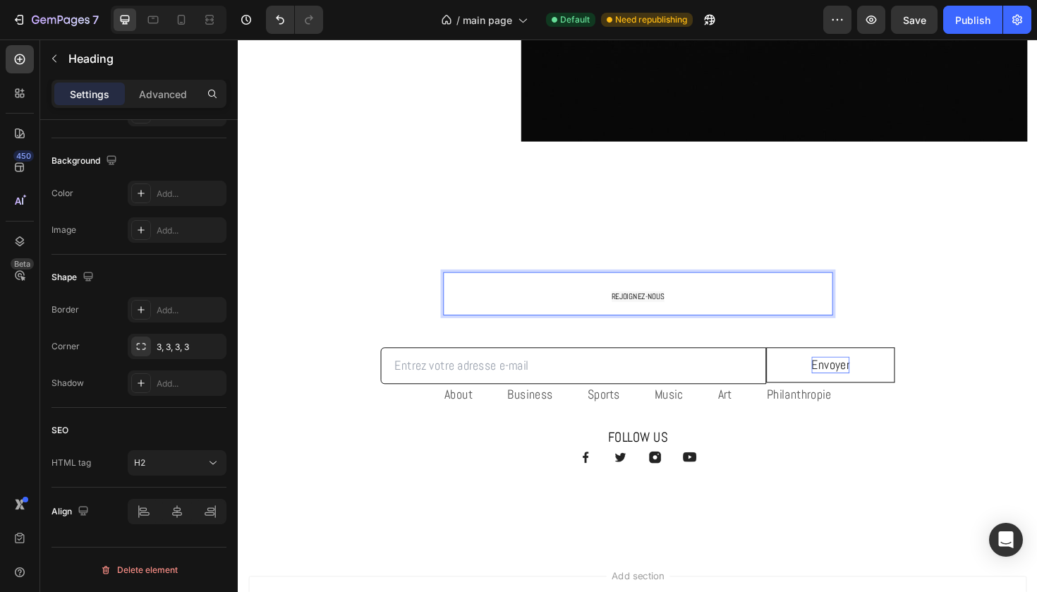
click at [513, 299] on p "REJOIGNEZ-NOUS" at bounding box center [662, 308] width 410 height 43
click at [538, 328] on p "REJOIGNEZ-NOUS" at bounding box center [662, 308] width 410 height 43
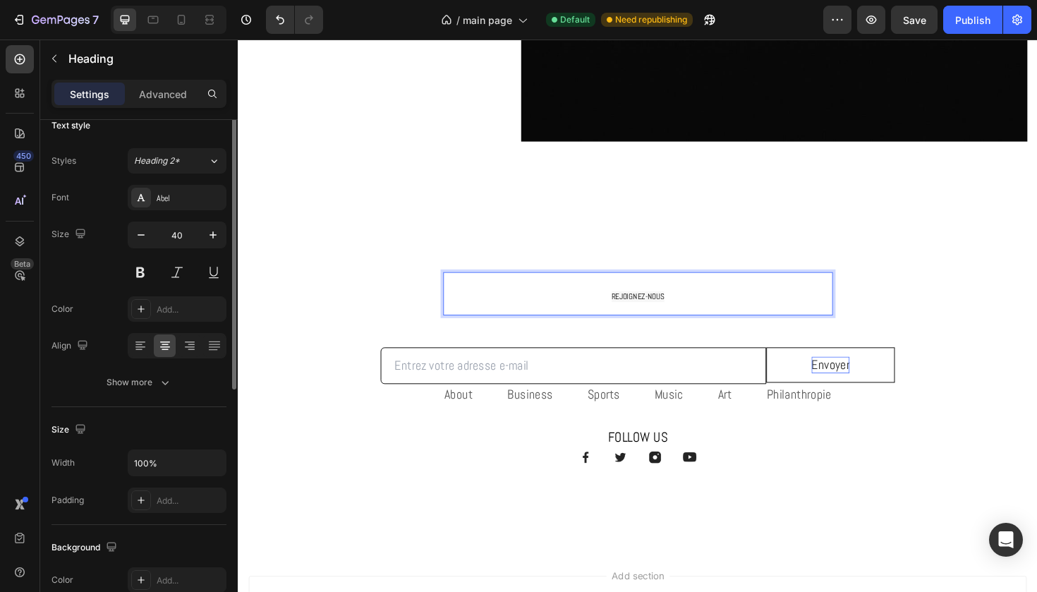
scroll to position [0, 0]
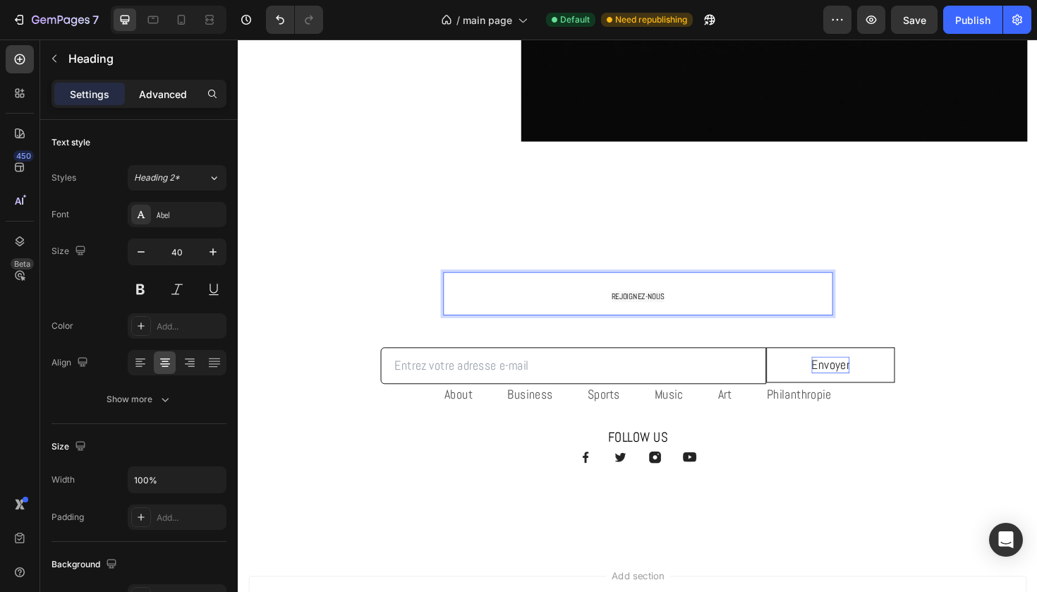
click at [157, 99] on p "Advanced" at bounding box center [163, 94] width 48 height 15
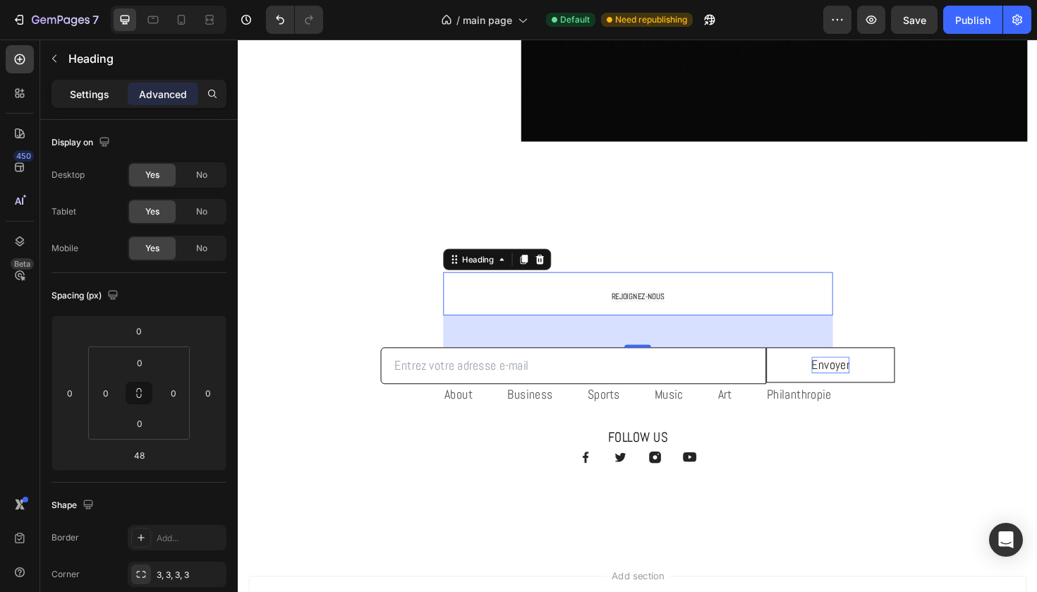
click at [104, 83] on div "Settings" at bounding box center [89, 94] width 71 height 23
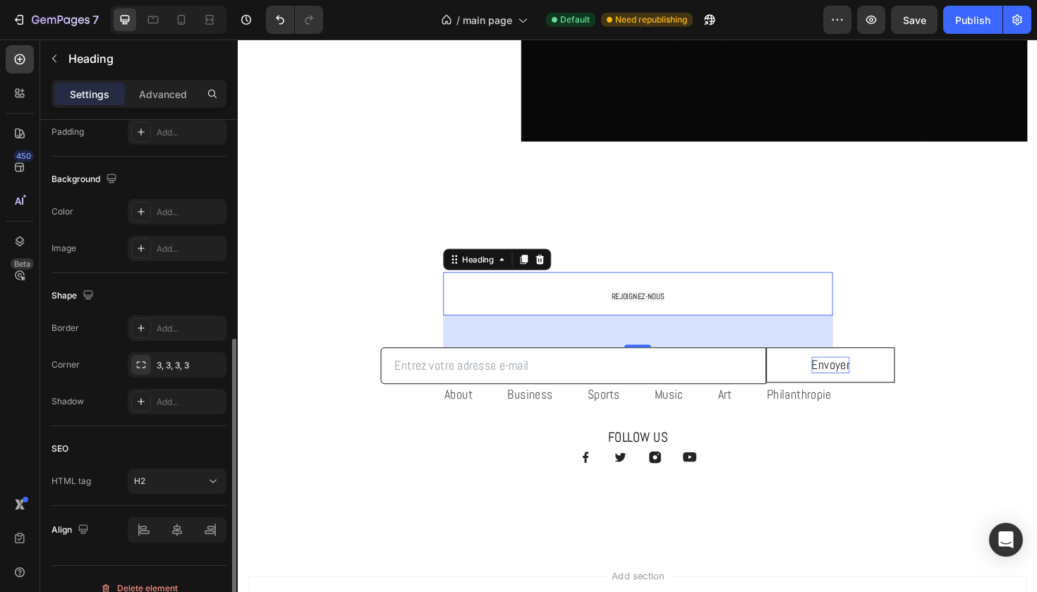
scroll to position [387, 0]
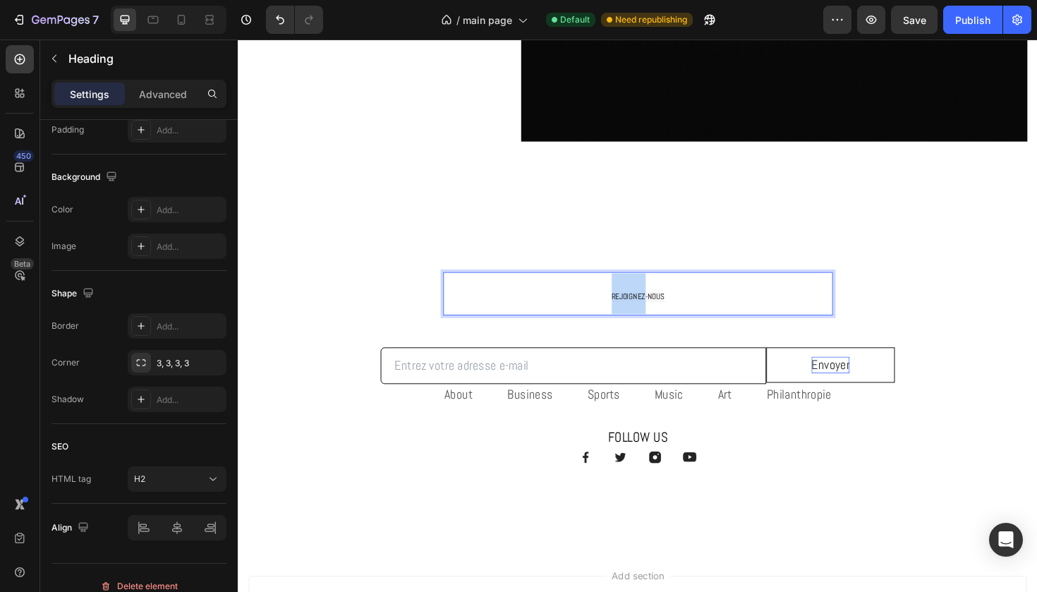
click at [654, 313] on span "REJOIGNEZ-NOUS" at bounding box center [662, 311] width 56 height 11
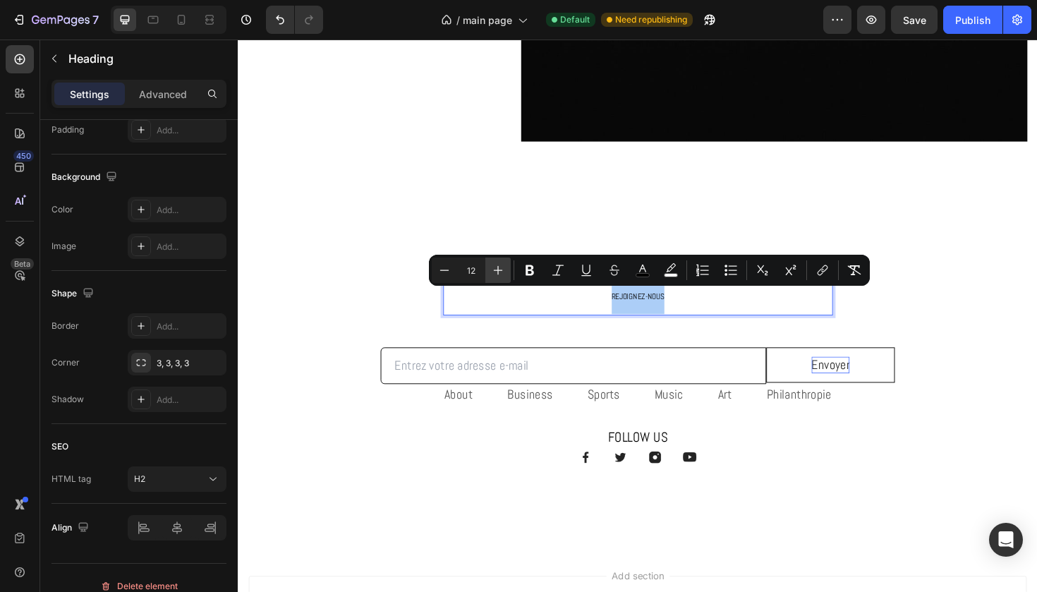
click at [498, 271] on icon "Editor contextual toolbar" at bounding box center [498, 270] width 14 height 14
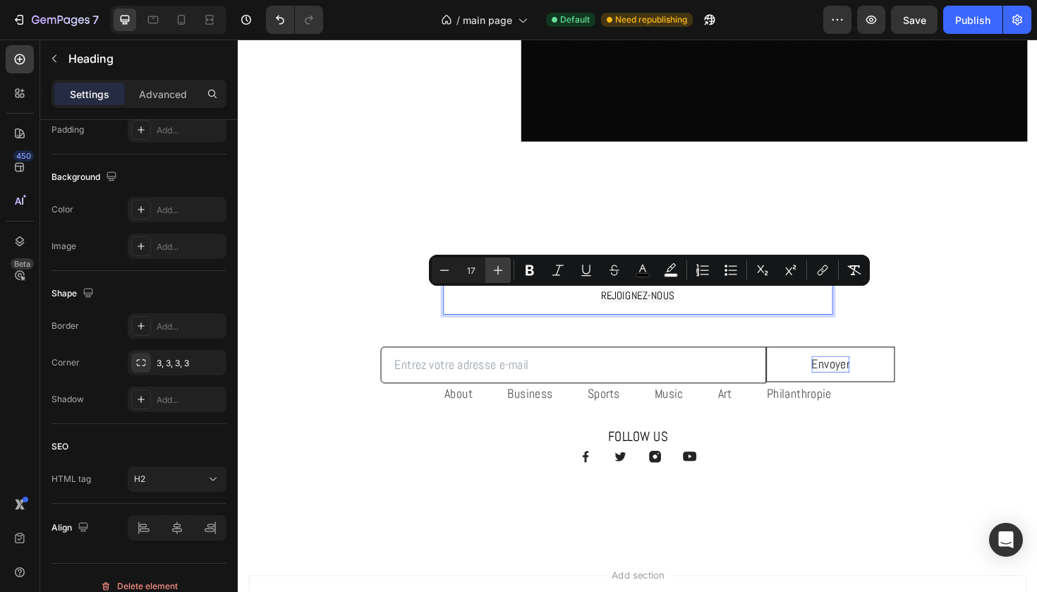
click at [498, 271] on icon "Editor contextual toolbar" at bounding box center [498, 270] width 14 height 14
type input "18"
click at [179, 14] on icon at bounding box center [181, 20] width 14 height 14
type input "35"
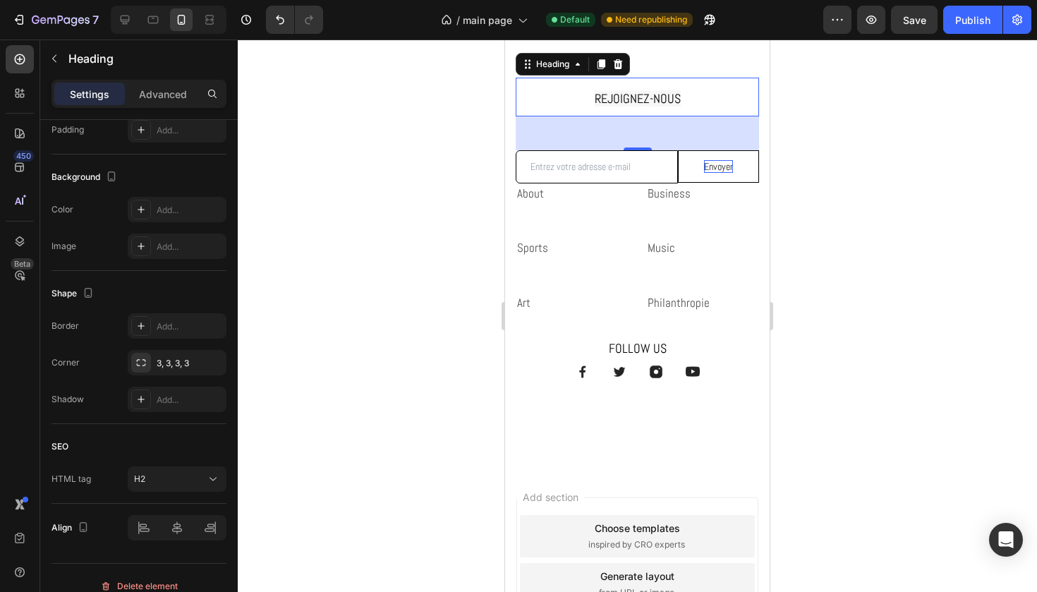
scroll to position [1887, 0]
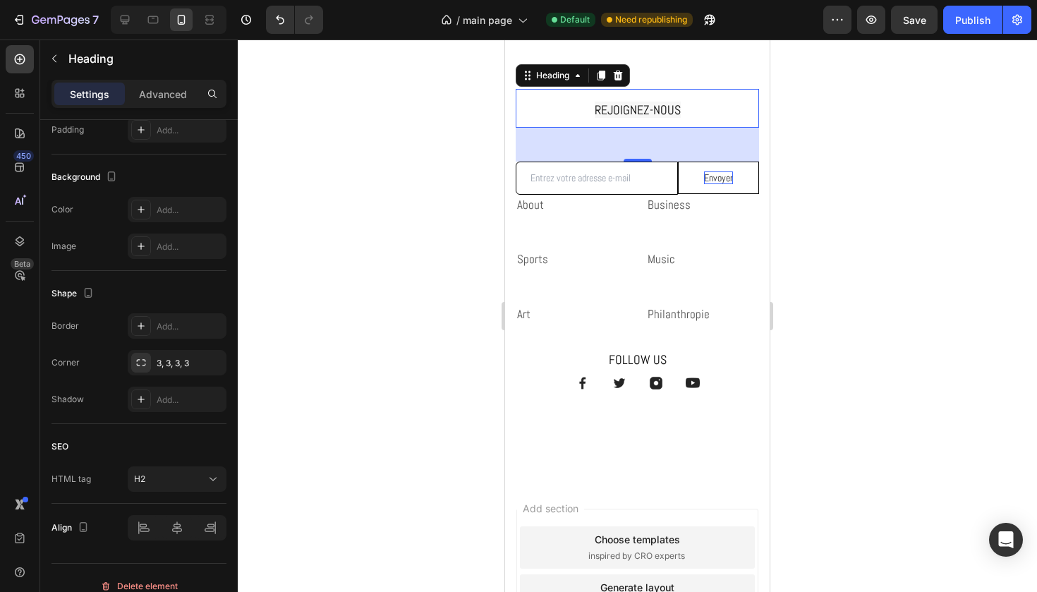
click at [478, 151] on div at bounding box center [638, 316] width 800 height 553
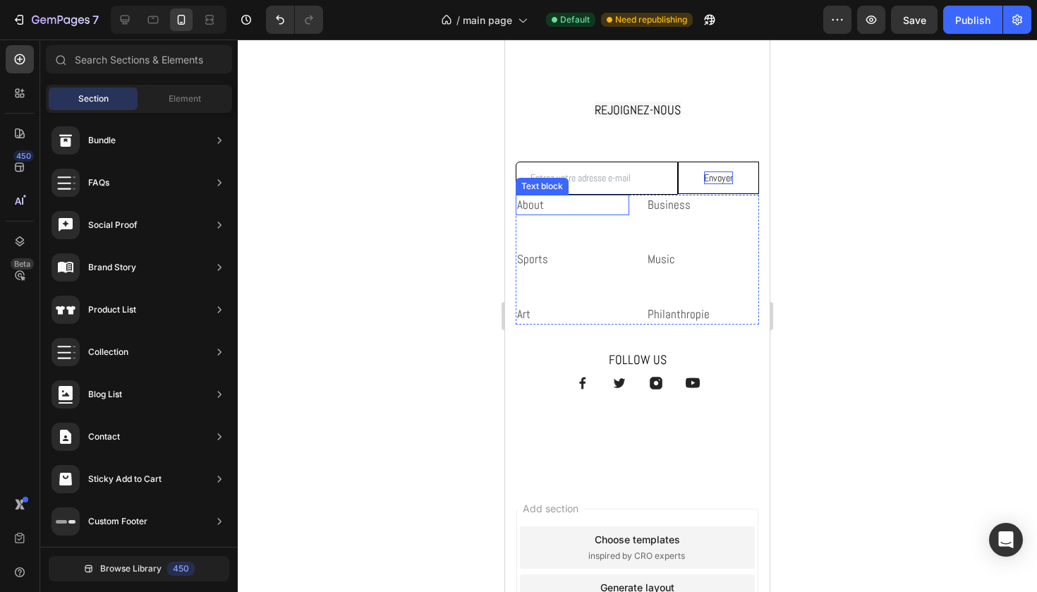
click at [627, 195] on div "About" at bounding box center [573, 205] width 114 height 21
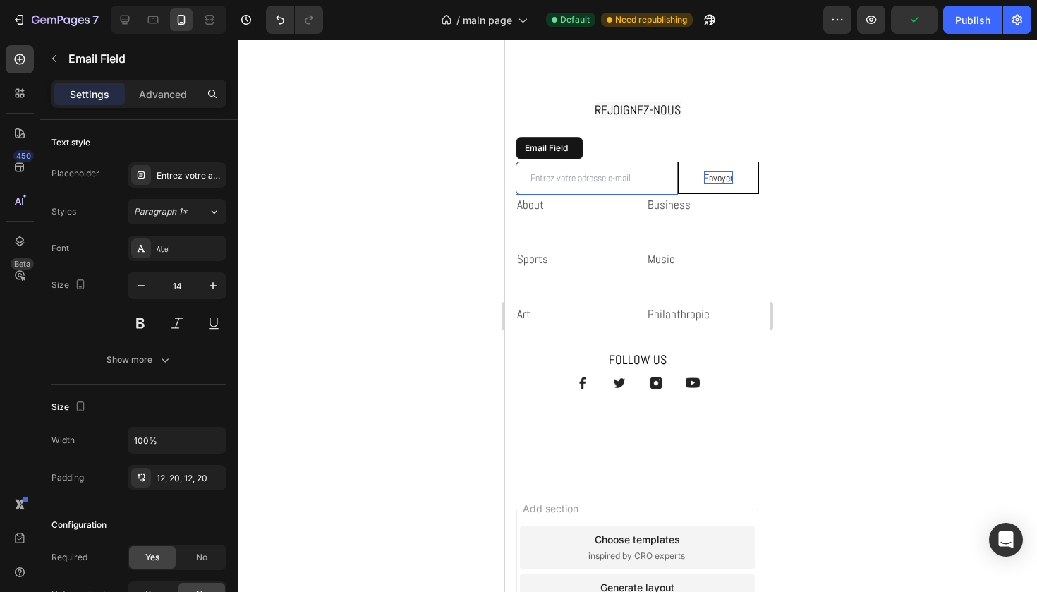
click at [643, 192] on input "email" at bounding box center [597, 178] width 162 height 33
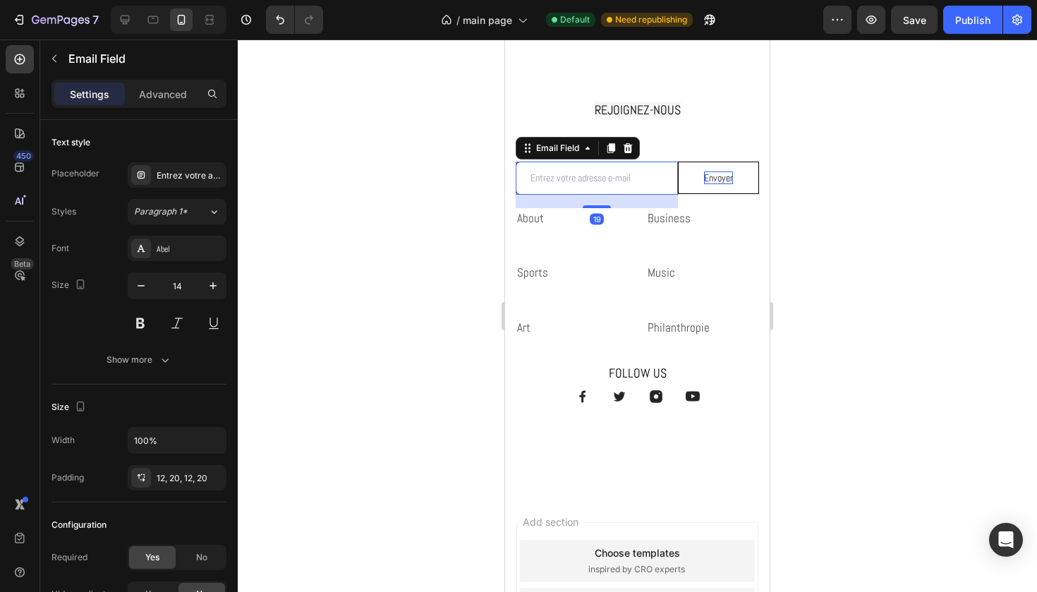
drag, startPoint x: 601, startPoint y: 191, endPoint x: 605, endPoint y: 203, distance: 13.6
click at [605, 205] on div at bounding box center [597, 206] width 28 height 3
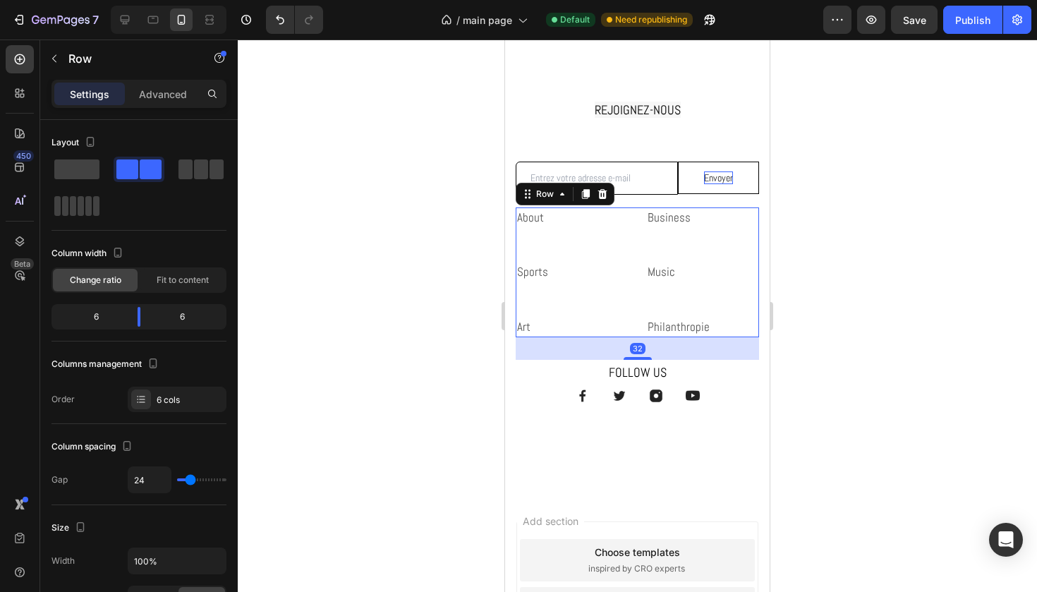
click at [577, 256] on div "About Text block" at bounding box center [573, 234] width 114 height 55
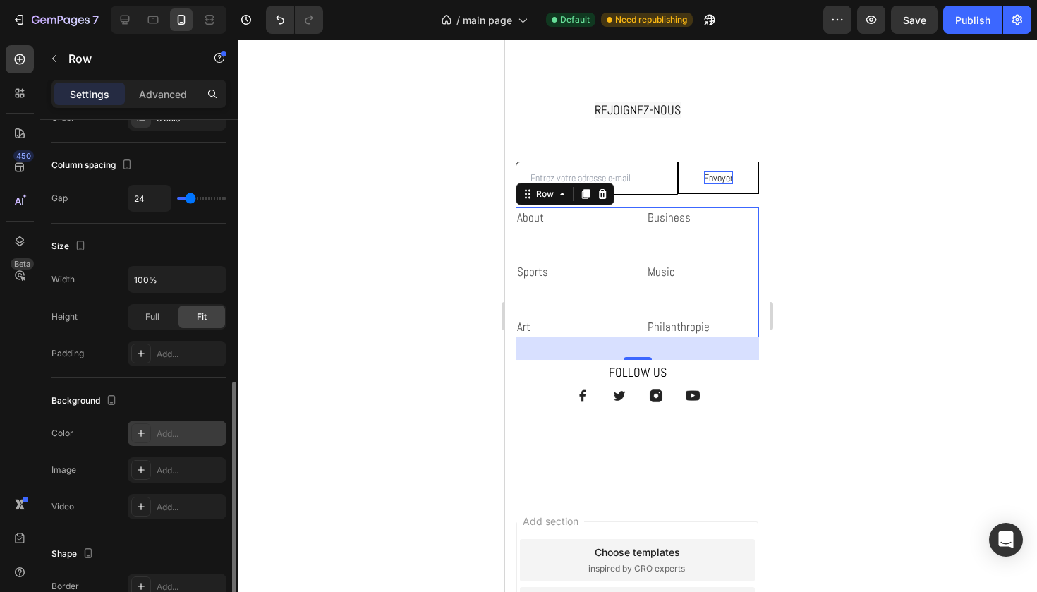
scroll to position [362, 0]
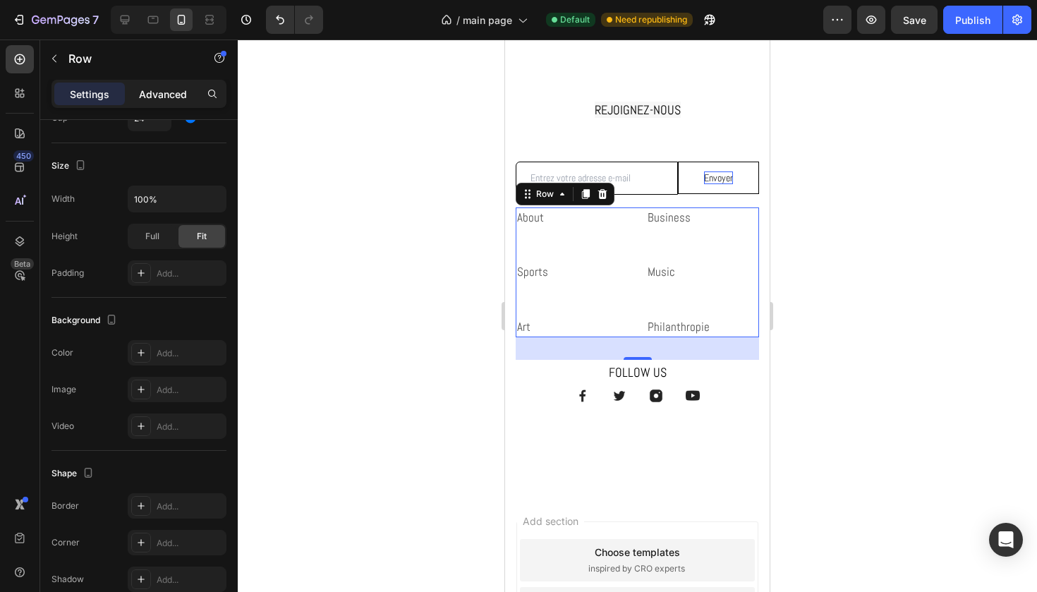
click at [164, 104] on div "Advanced" at bounding box center [163, 94] width 71 height 23
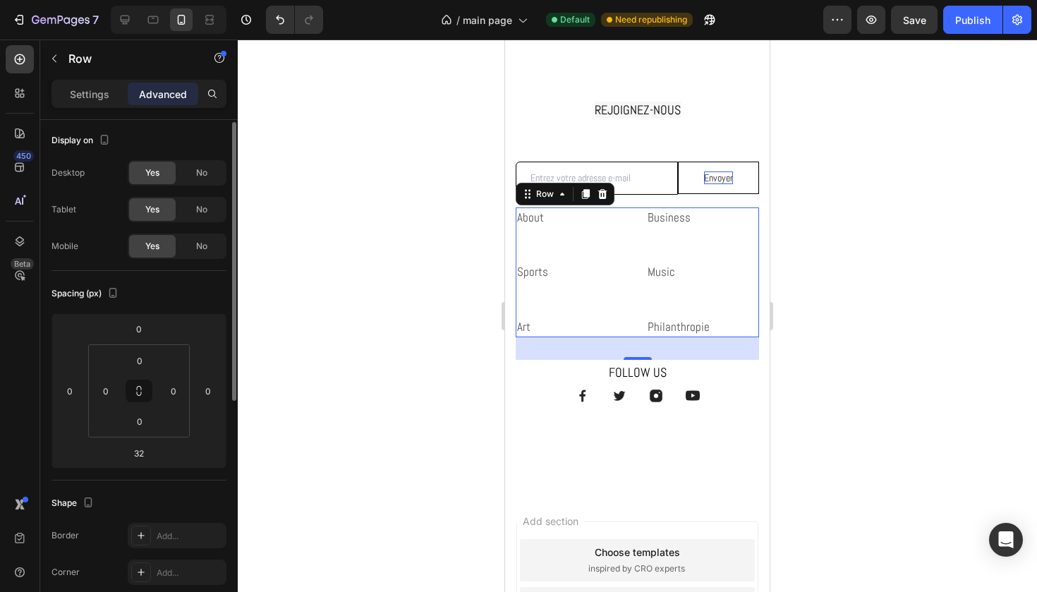
scroll to position [0, 0]
type input "1"
type input "3"
type input "'"
type input "45"
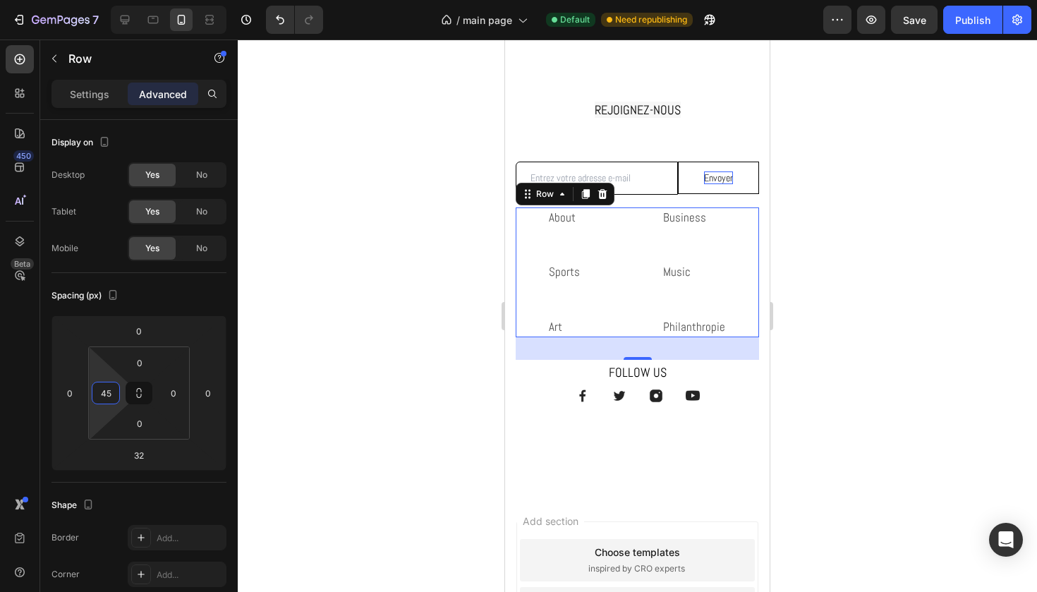
drag, startPoint x: 1049, startPoint y: 486, endPoint x: 543, endPoint y: 446, distance: 506.8
click at [543, 446] on div "⁠⁠⁠⁠⁠⁠⁠ REJOIGNEZ-NOUS Heading Row Email Field Envoyer Submit Button Row Newsle…" at bounding box center [637, 262] width 265 height 460
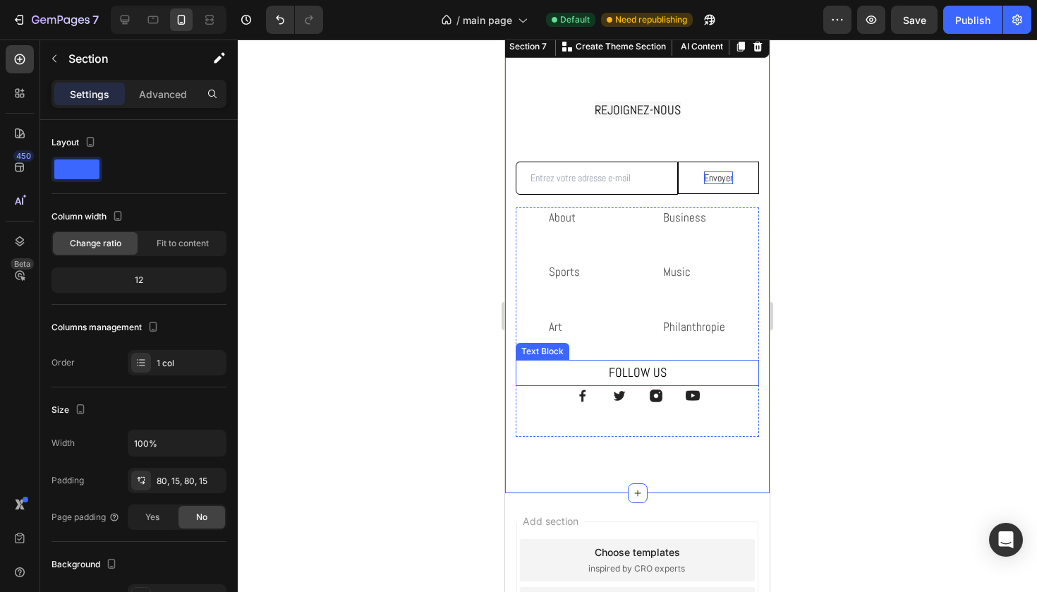
click at [644, 367] on p "FOLLOW US" at bounding box center [637, 372] width 241 height 23
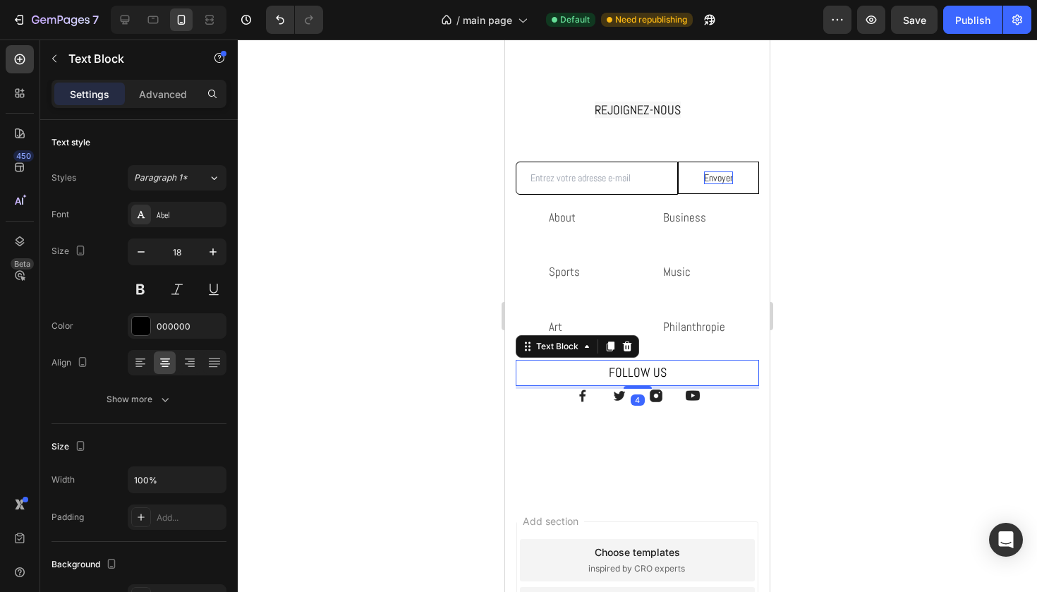
click at [644, 367] on p "FOLLOW US" at bounding box center [637, 372] width 241 height 23
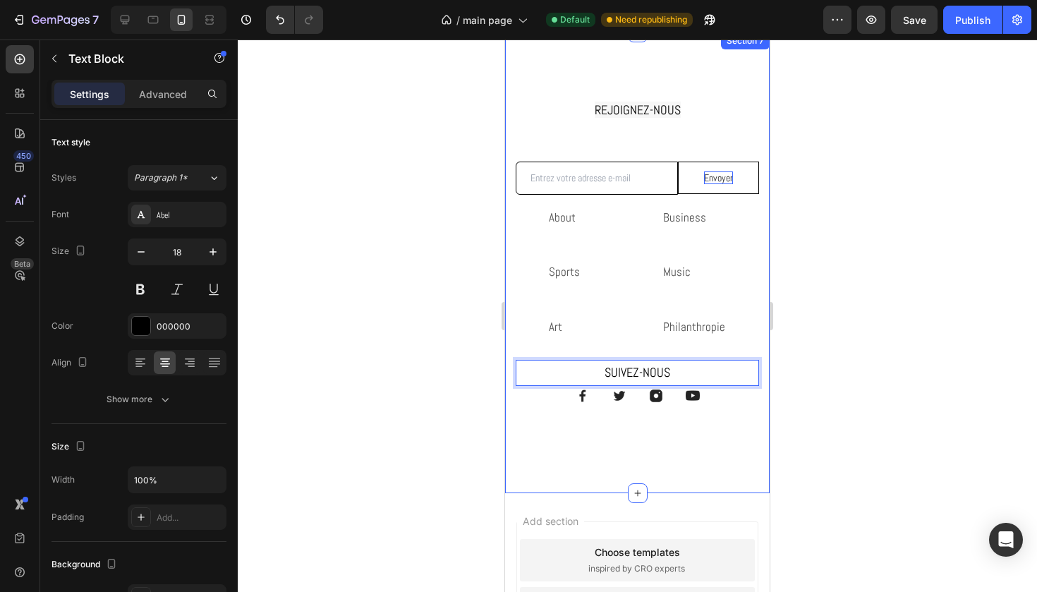
click at [629, 446] on div "⁠⁠⁠⁠⁠⁠⁠ REJOIGNEZ-NOUS Heading Row Email Field Envoyer Submit Button Row Newsle…" at bounding box center [637, 262] width 265 height 460
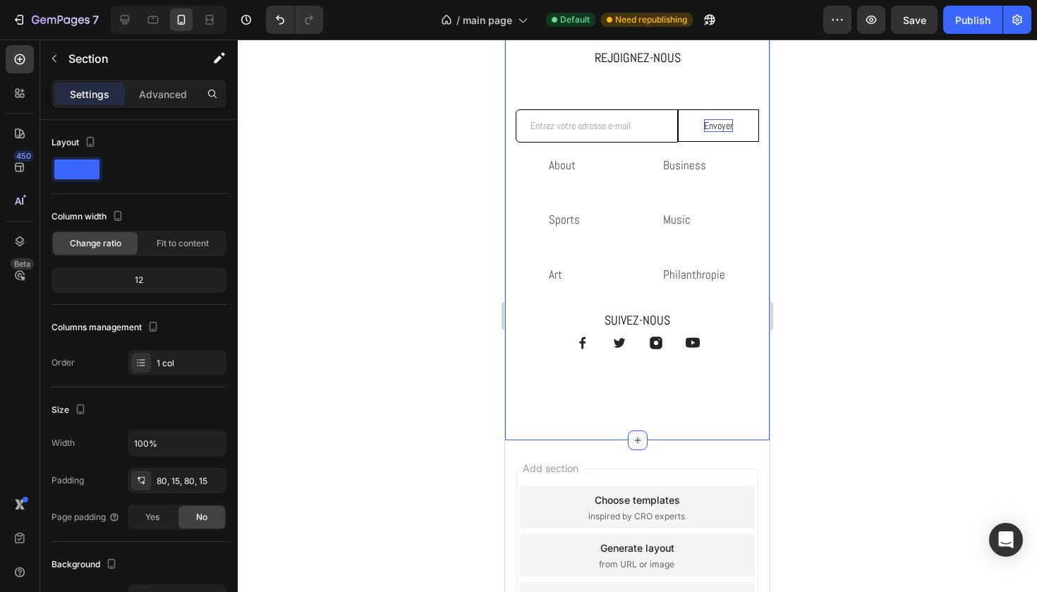
scroll to position [1814, 0]
click at [561, 409] on div "⁠⁠⁠⁠⁠⁠⁠ REJOIGNEZ-NOUS Heading Row Email Field Envoyer Submit Button Row Newsle…" at bounding box center [637, 210] width 265 height 460
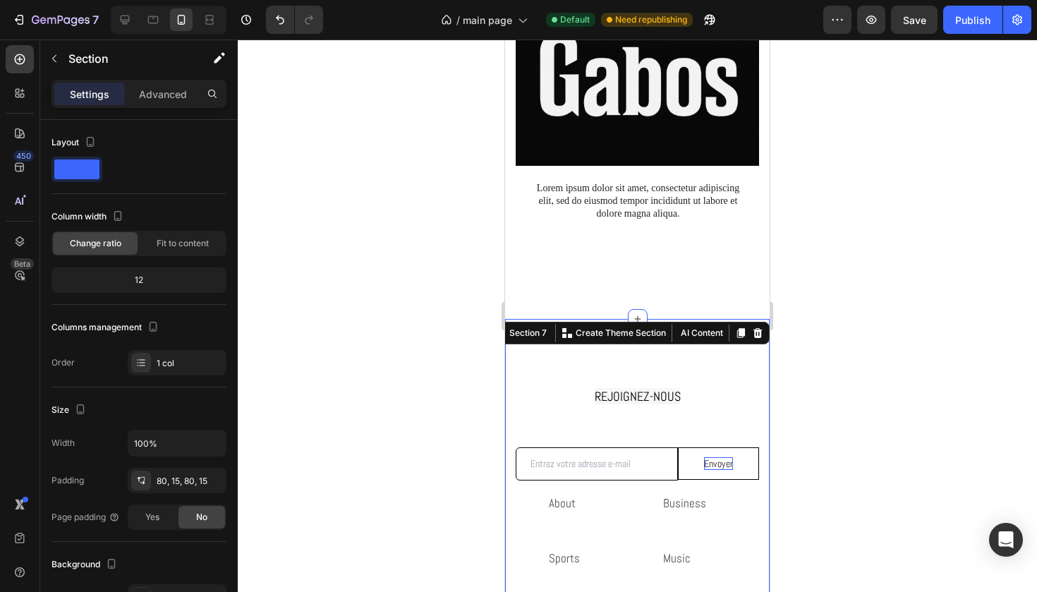
scroll to position [1591, 0]
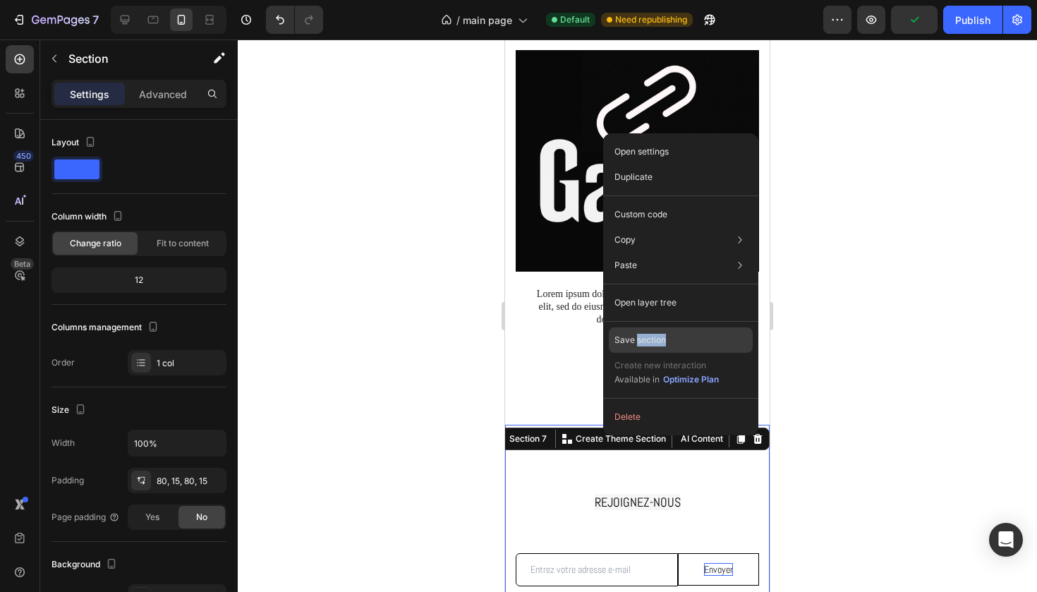
click at [653, 337] on p "Save section" at bounding box center [641, 340] width 52 height 13
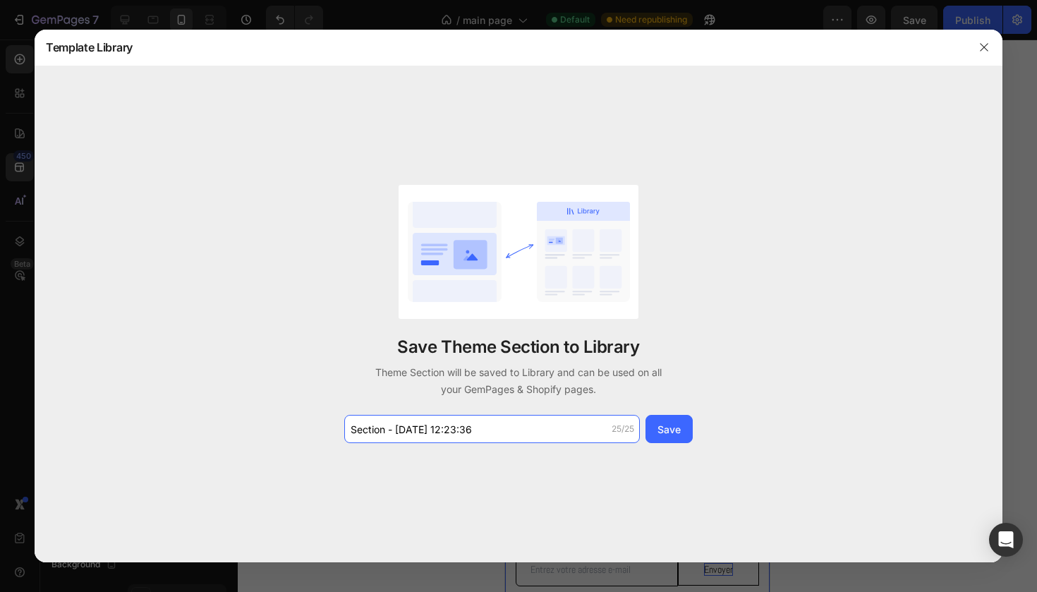
drag, startPoint x: 517, startPoint y: 428, endPoint x: 294, endPoint y: 411, distance: 223.7
click at [294, 411] on div "Save Theme Section to Library Theme Section will be saved to Library and can be…" at bounding box center [519, 314] width 968 height 496
type input "BAS DE PAGE"
click at [673, 423] on div "Save" at bounding box center [669, 429] width 23 height 15
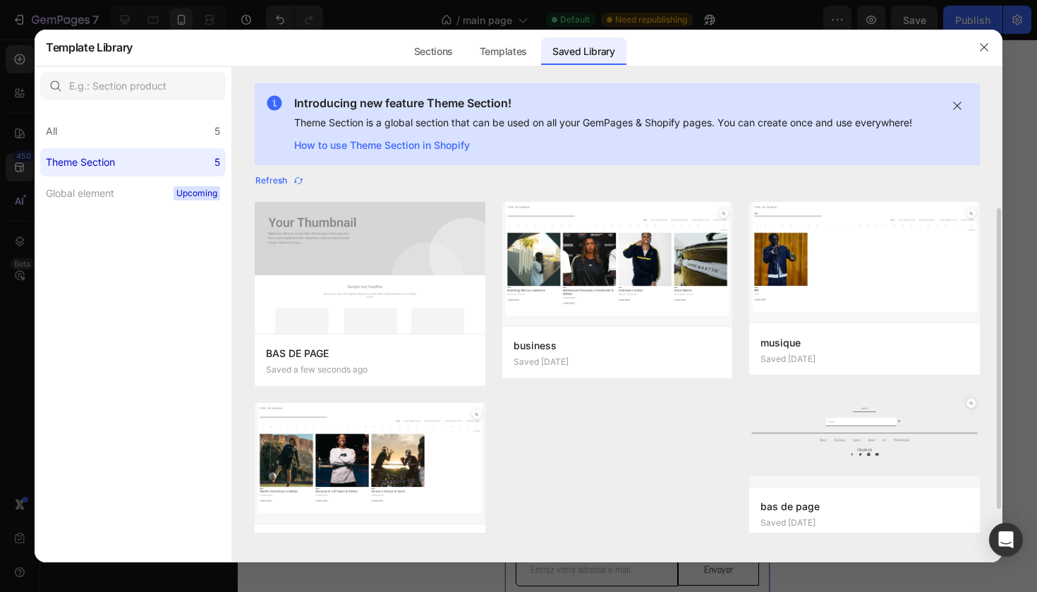
scroll to position [0, 0]
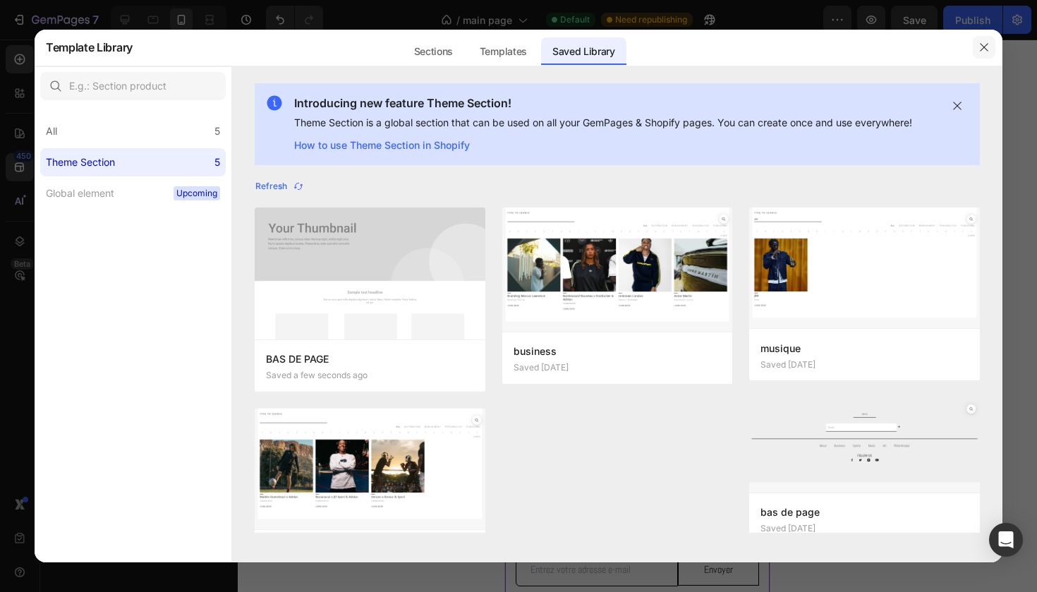
click at [993, 47] on button "button" at bounding box center [984, 47] width 23 height 23
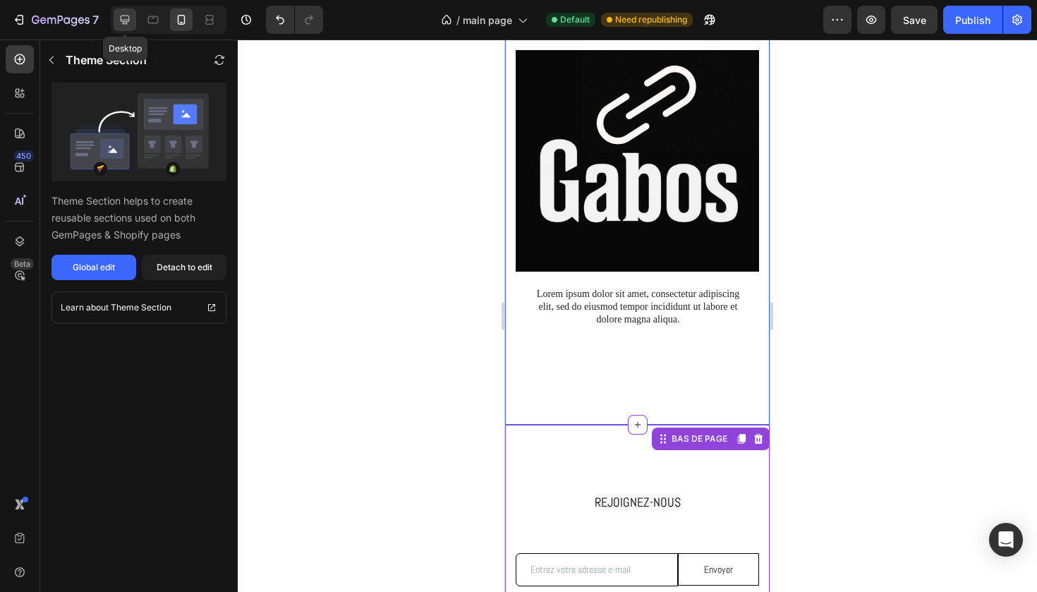
click at [129, 21] on icon at bounding box center [125, 20] width 9 height 9
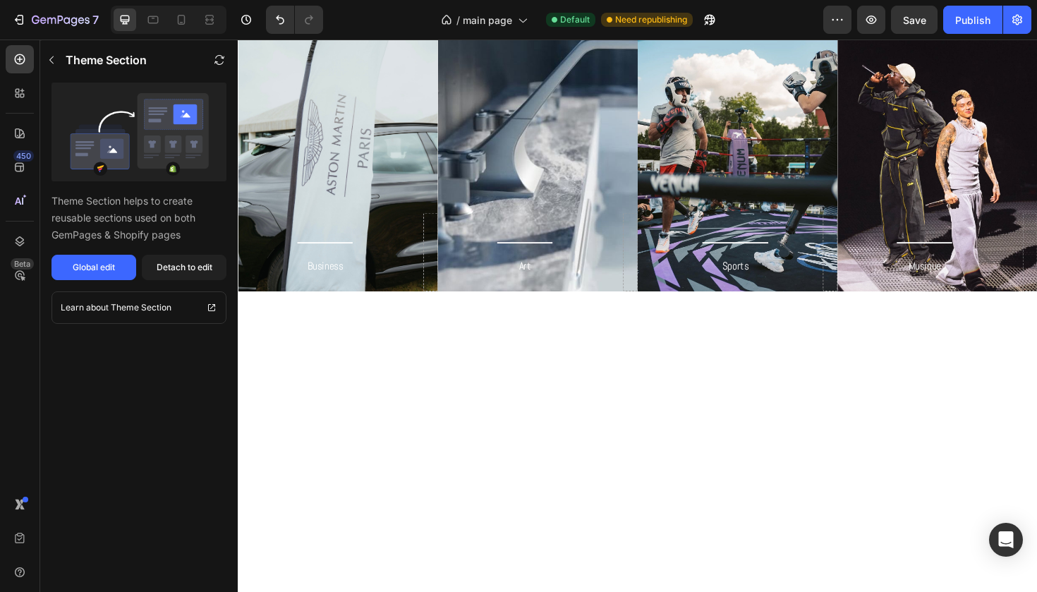
scroll to position [205, 0]
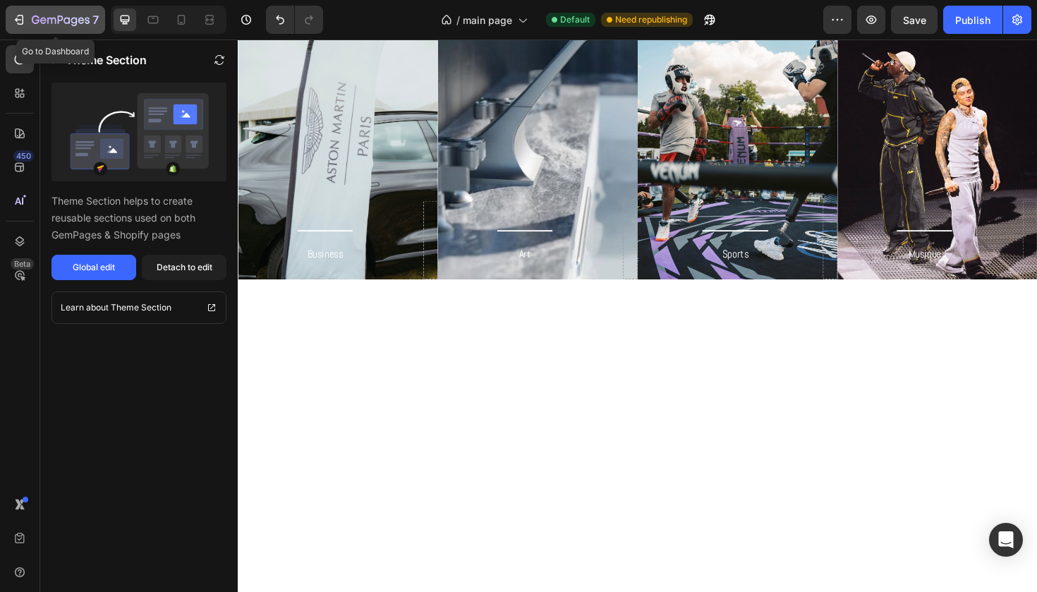
click at [36, 25] on icon "button" at bounding box center [61, 21] width 58 height 12
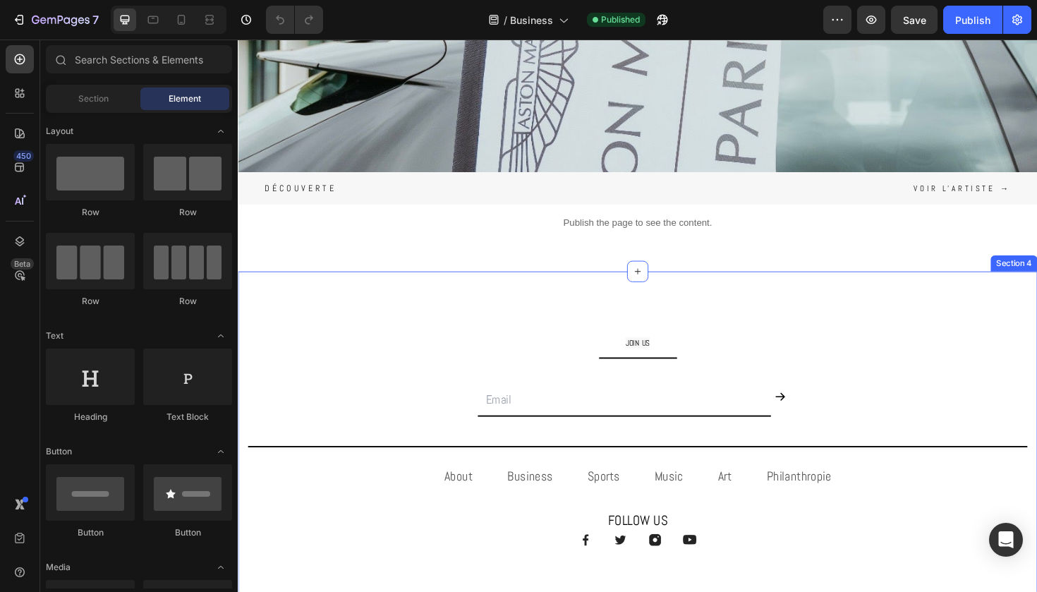
scroll to position [320, 0]
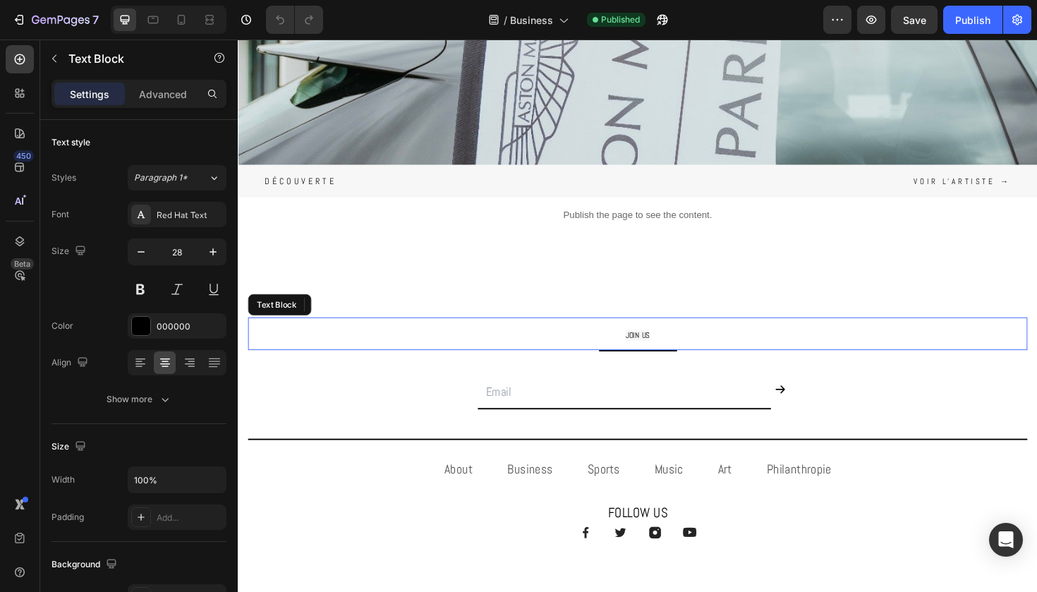
click at [442, 351] on p "JOIN US" at bounding box center [661, 351] width 823 height 32
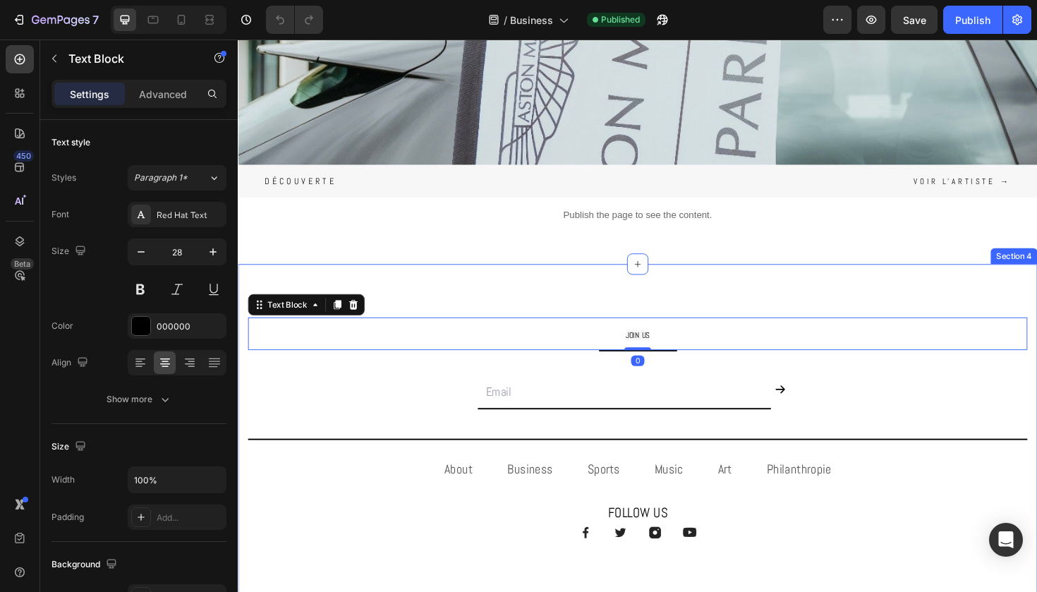
click at [466, 277] on div "JOIN US Text Block 0 Title Line Email Field Submit Button Row Newsletter Title …" at bounding box center [661, 468] width 847 height 382
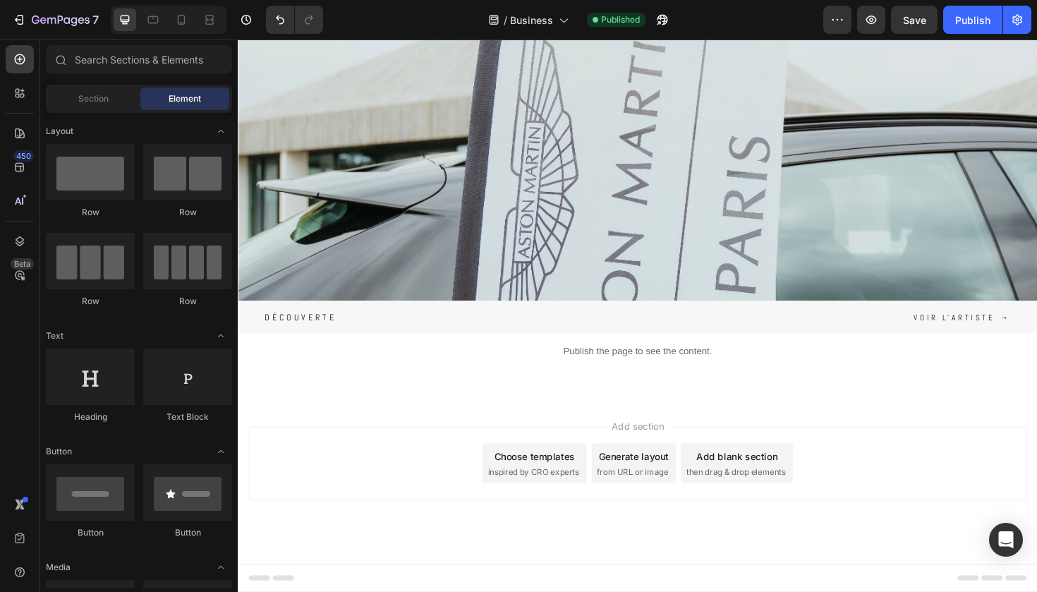
scroll to position [176, 0]
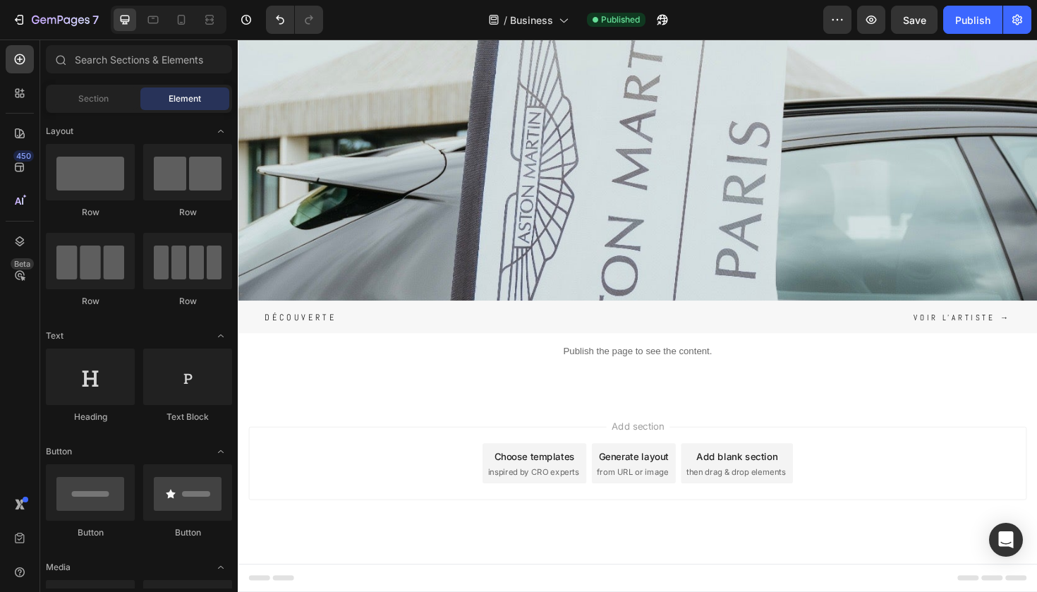
click at [565, 486] on div "Choose templates" at bounding box center [552, 481] width 85 height 15
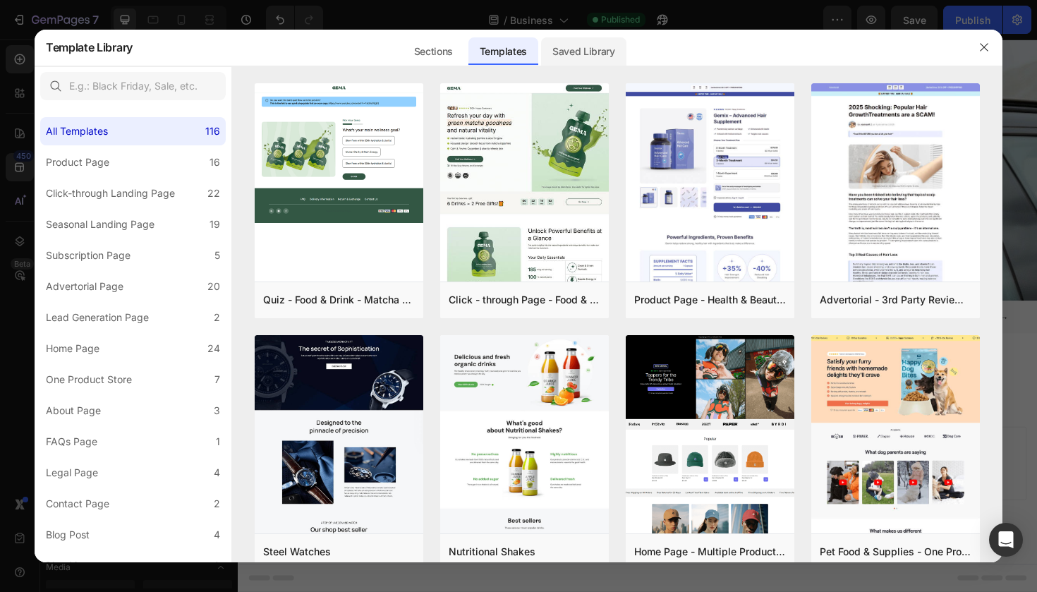
click at [591, 42] on div "Saved Library" at bounding box center [583, 51] width 85 height 28
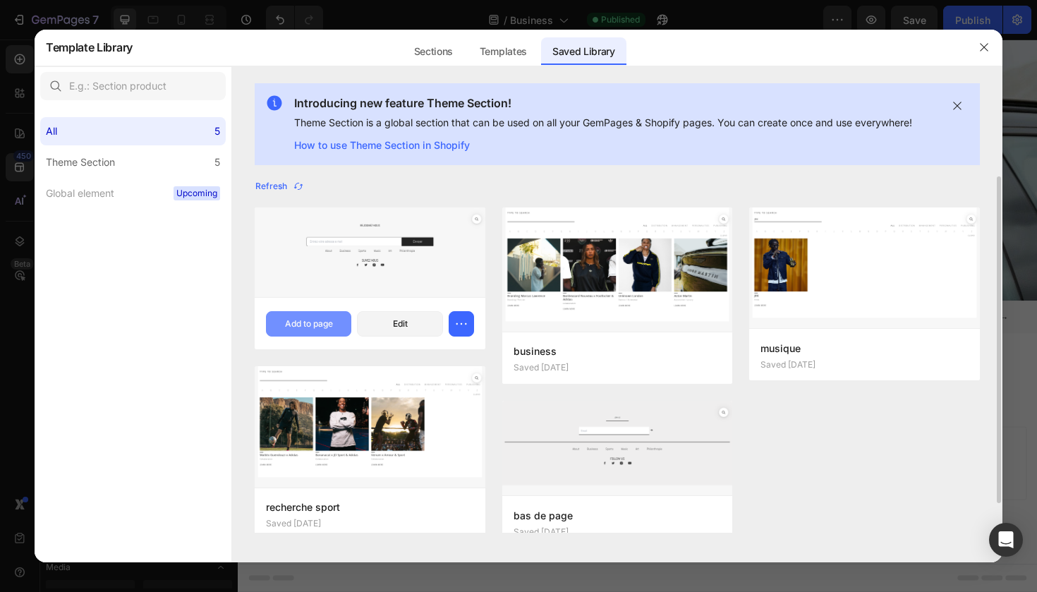
click at [312, 323] on div "Add to page" at bounding box center [309, 324] width 48 height 13
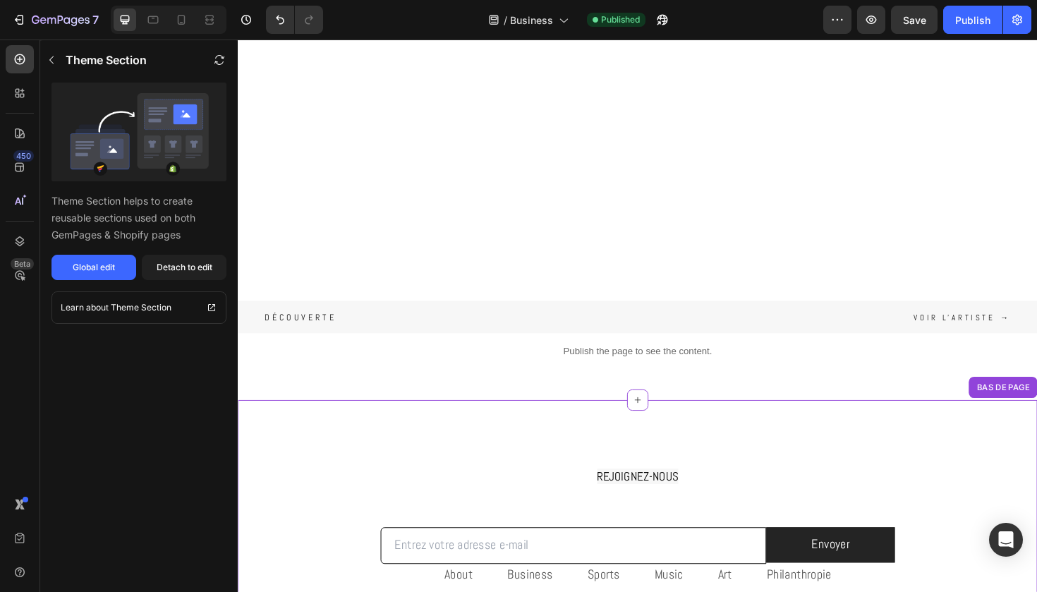
scroll to position [524, 0]
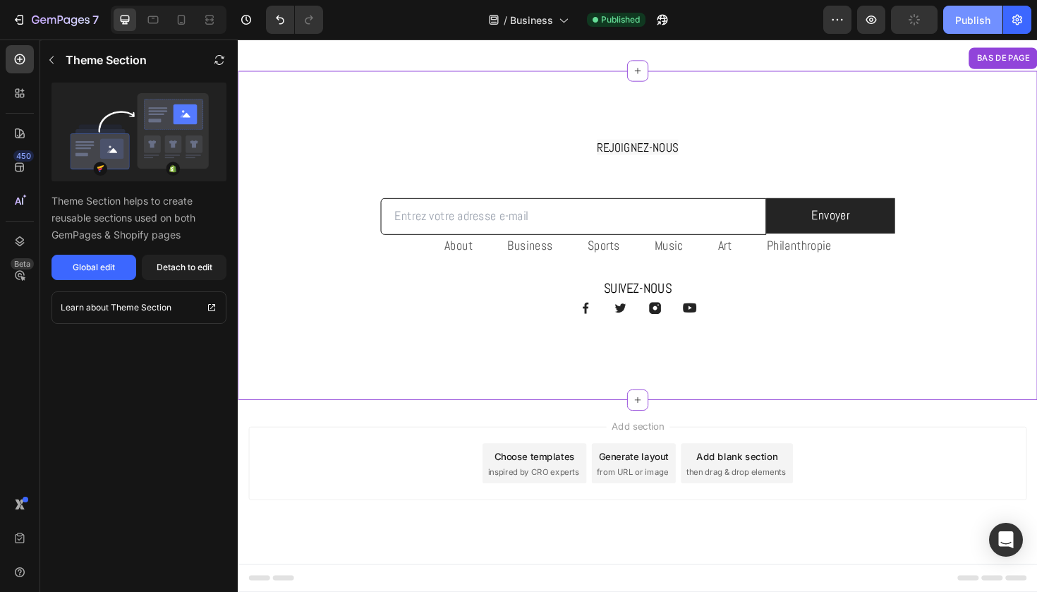
click at [972, 19] on div "Publish" at bounding box center [973, 20] width 35 height 15
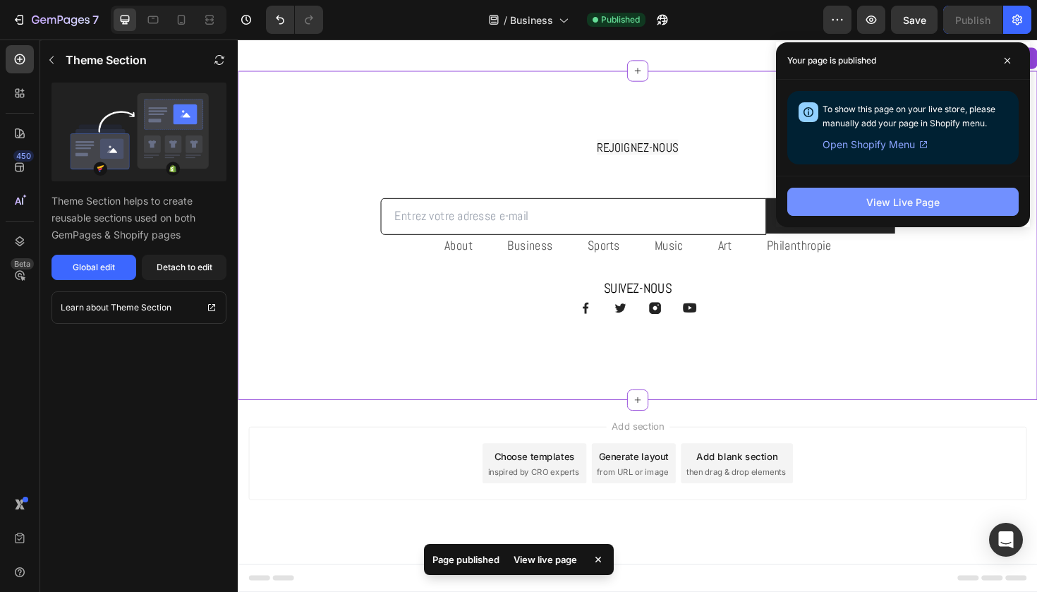
click at [845, 215] on button "View Live Page" at bounding box center [903, 202] width 231 height 28
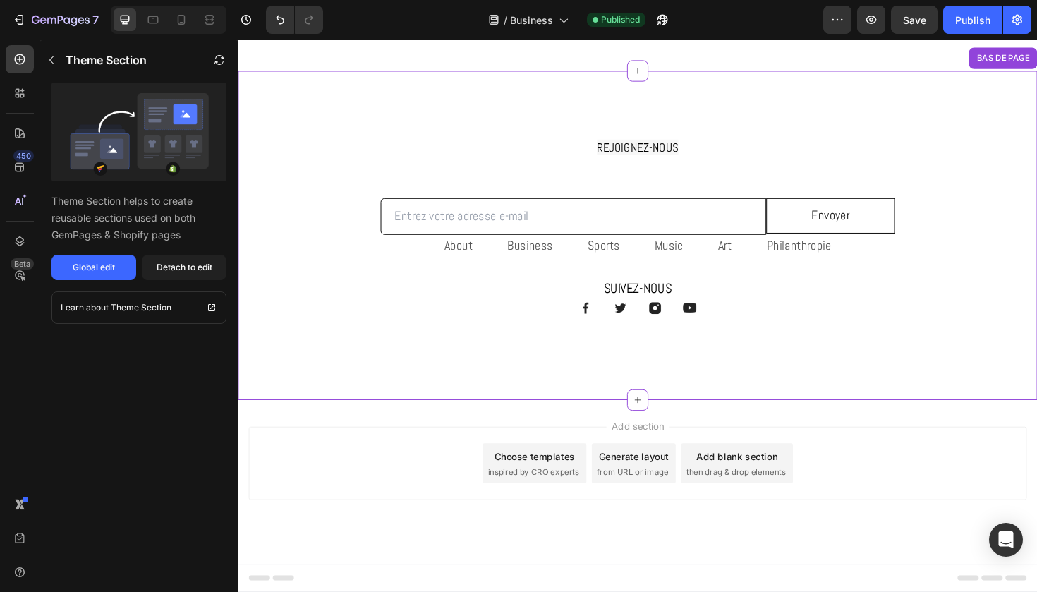
click at [809, 217] on button "Envoyer" at bounding box center [865, 225] width 136 height 37
click at [812, 229] on button "Envoyer" at bounding box center [865, 225] width 136 height 37
click at [102, 264] on div "Global edit" at bounding box center [94, 267] width 42 height 13
click at [500, 245] on input "email" at bounding box center [593, 226] width 409 height 39
click at [550, 239] on input "email" at bounding box center [593, 226] width 409 height 39
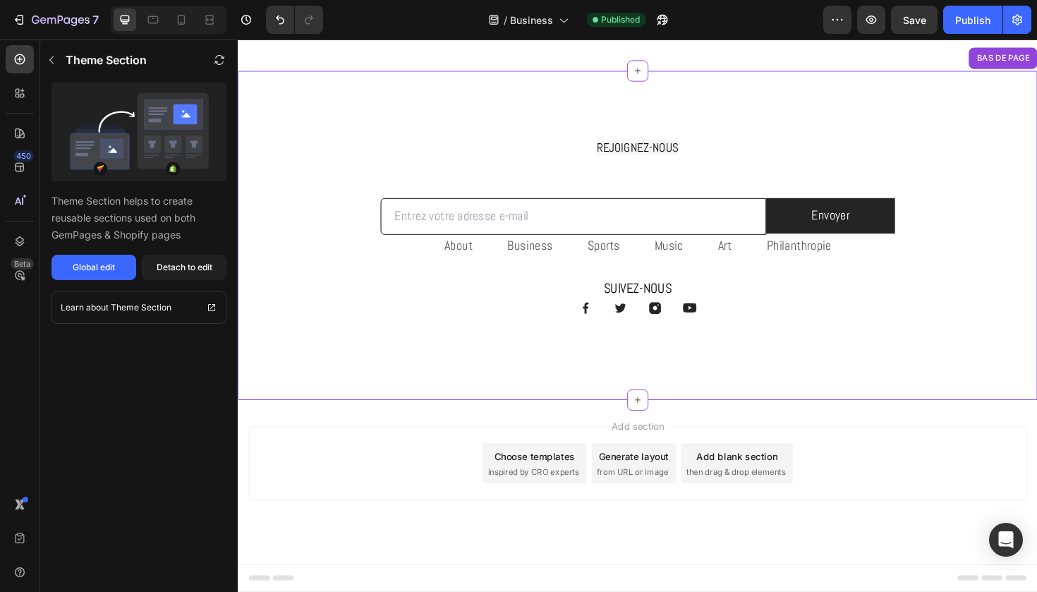
click at [544, 248] on p "Business" at bounding box center [548, 258] width 48 height 20
click at [78, 16] on icon "button" at bounding box center [61, 21] width 58 height 12
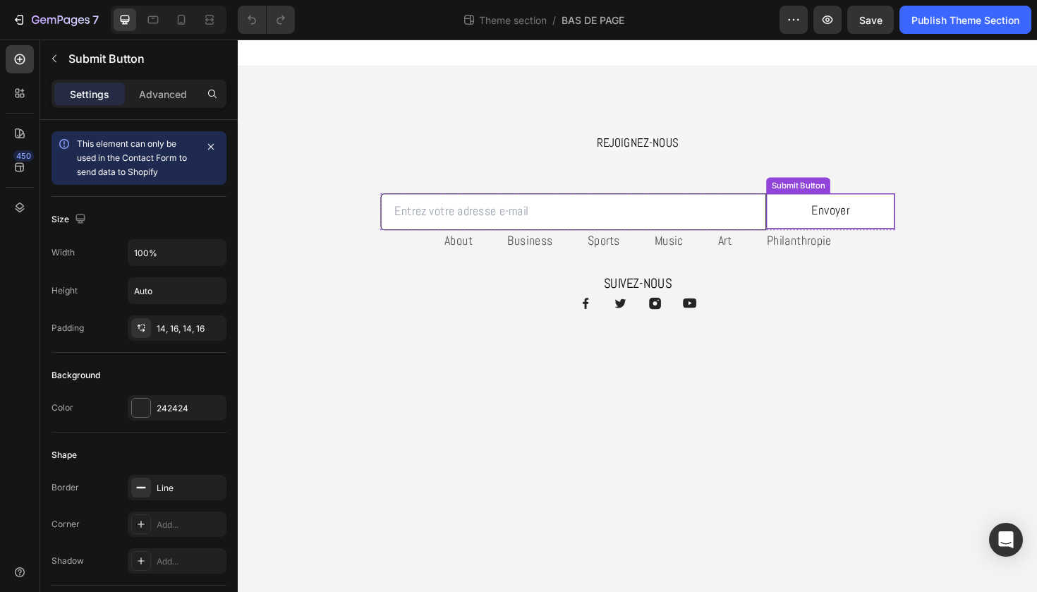
click at [843, 229] on button "Envoyer" at bounding box center [865, 221] width 136 height 37
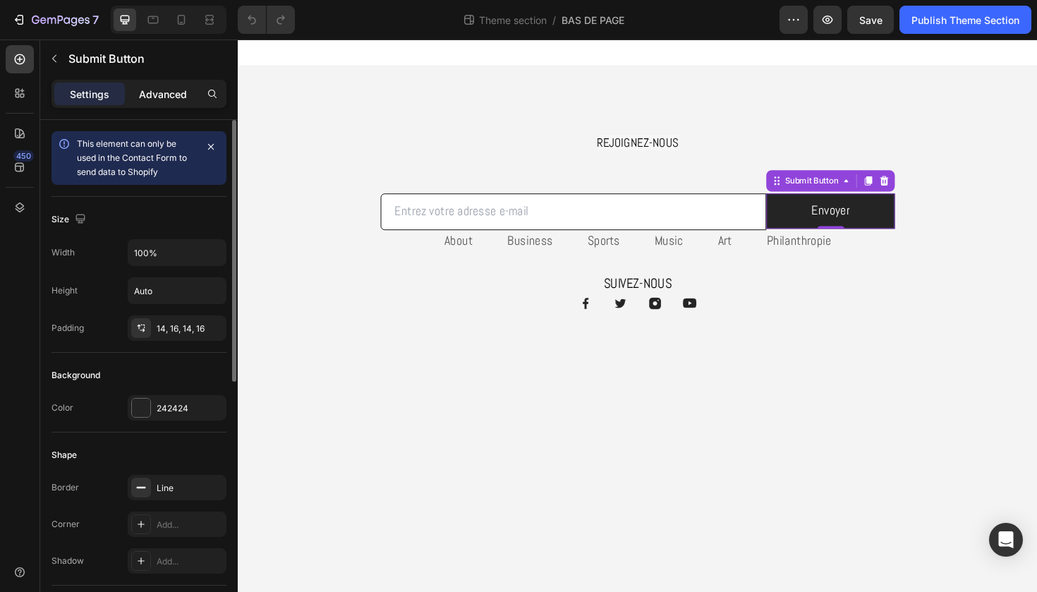
click at [169, 102] on div "Advanced" at bounding box center [163, 94] width 71 height 23
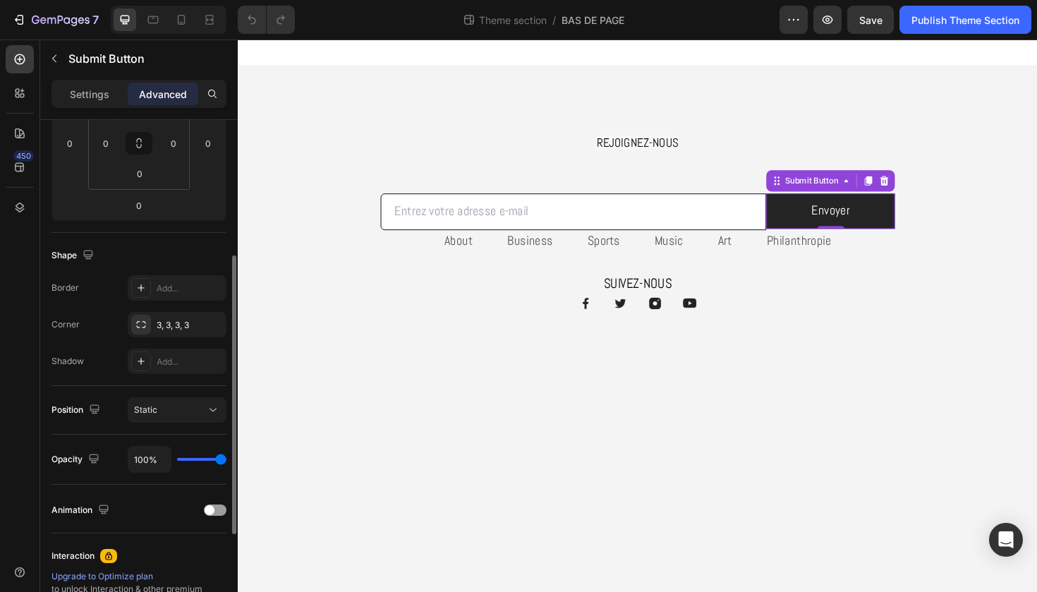
scroll to position [263, 0]
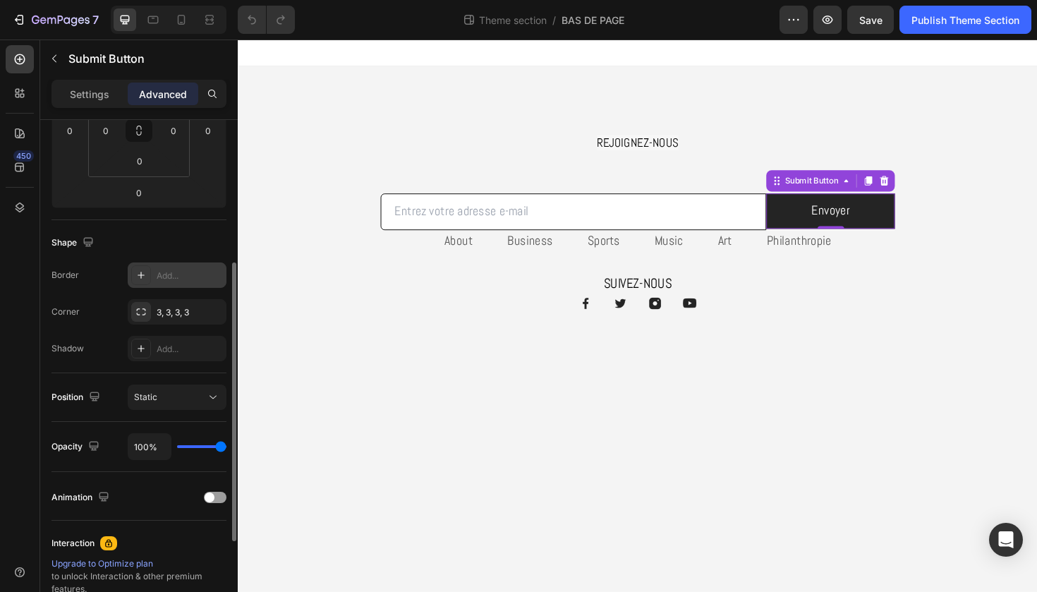
click at [150, 279] on div at bounding box center [141, 275] width 20 height 20
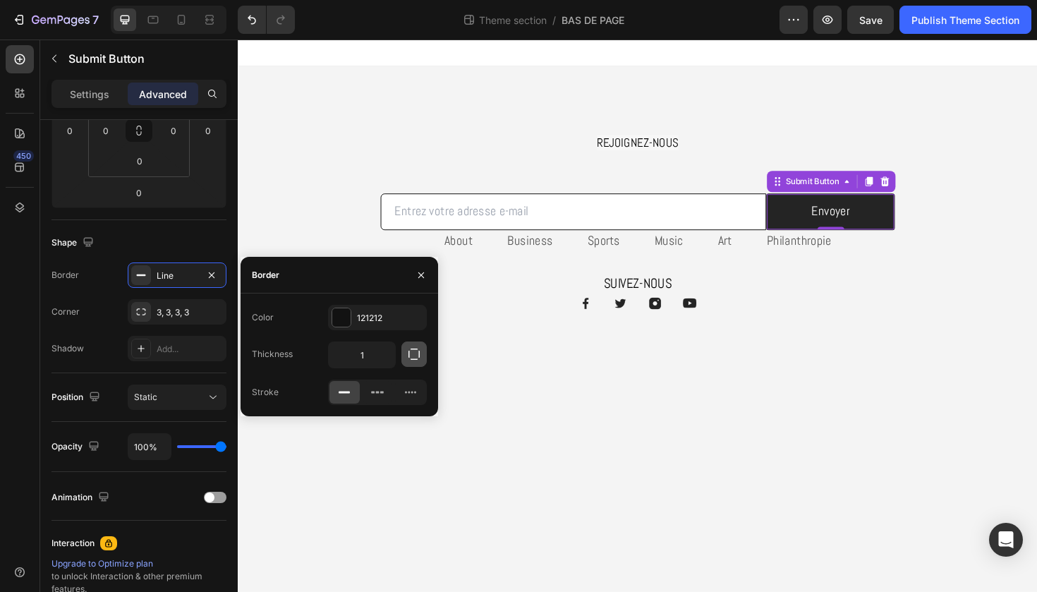
click at [414, 360] on icon "button" at bounding box center [414, 354] width 11 height 11
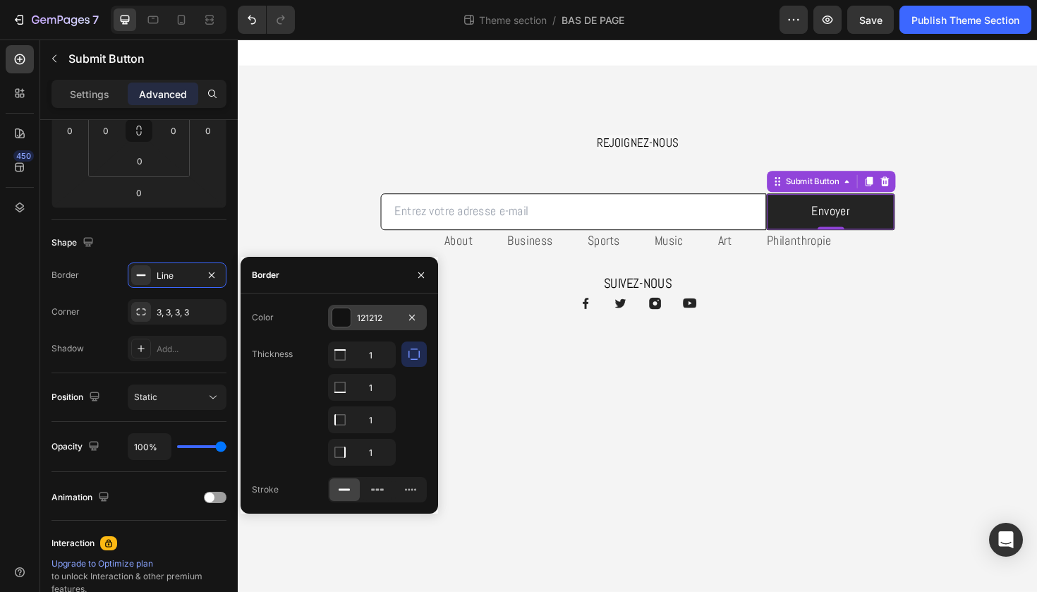
click at [395, 323] on div "121212" at bounding box center [377, 318] width 41 height 13
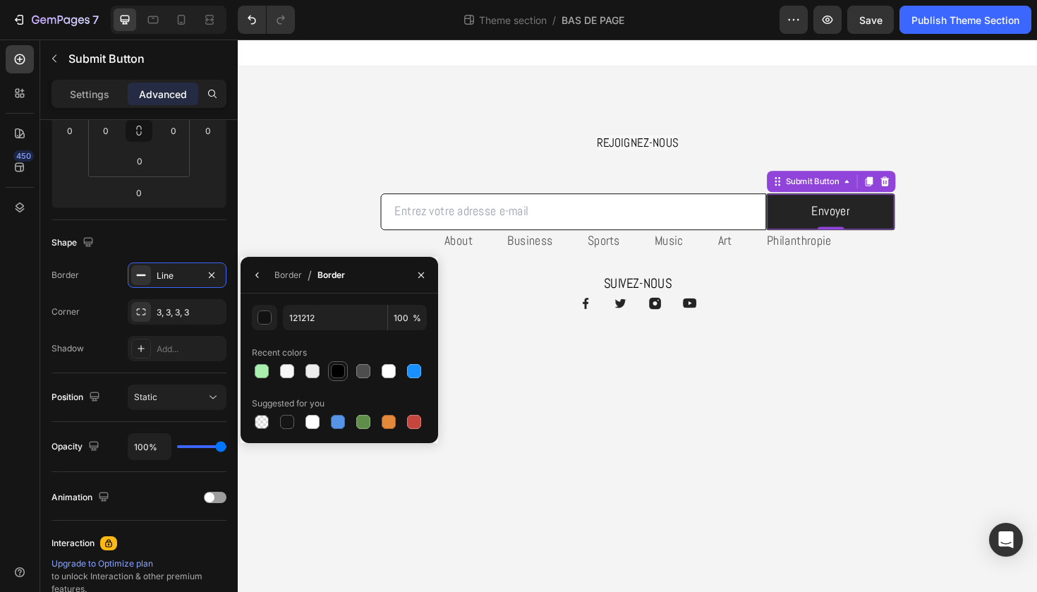
click at [341, 365] on div at bounding box center [338, 371] width 14 height 14
type input "000000"
click at [421, 277] on icon "button" at bounding box center [421, 275] width 11 height 11
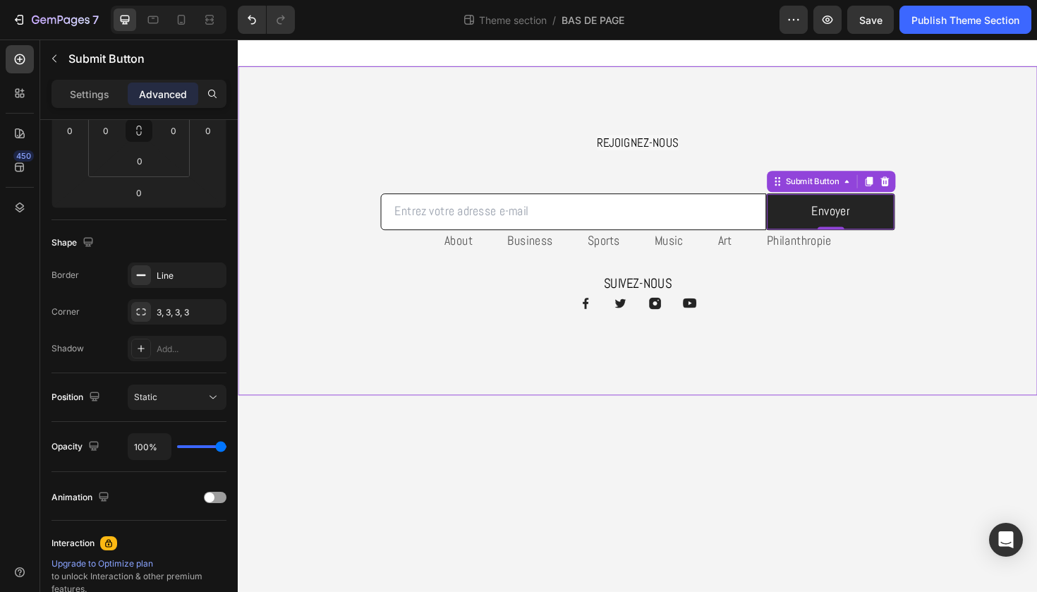
click at [659, 386] on div "REJOIGNEZ-NOUS Heading Row Email Field Envoyer Submit Button 0 Row Newsletter R…" at bounding box center [661, 242] width 847 height 349
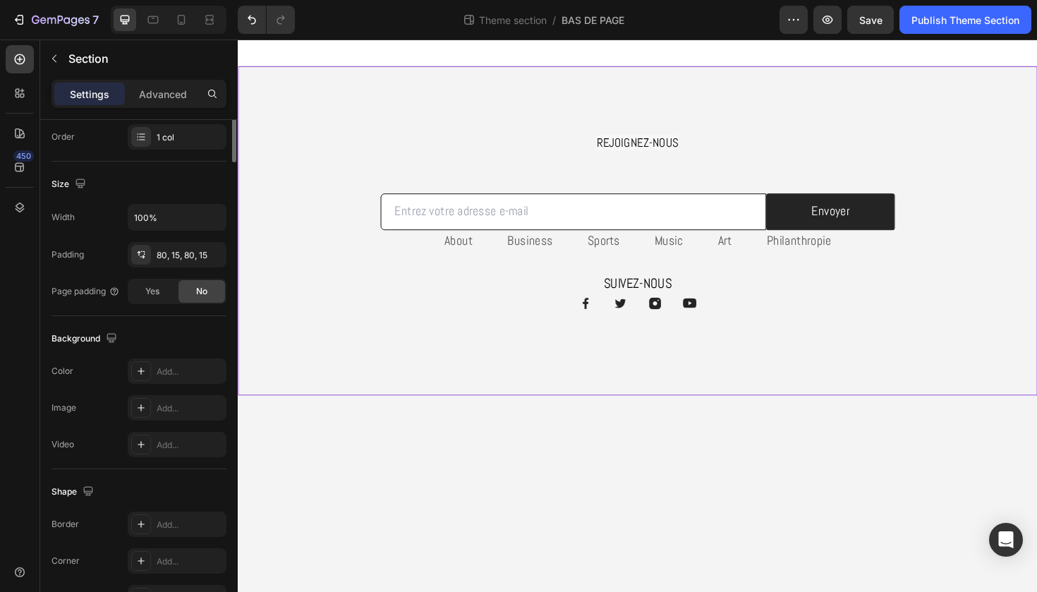
scroll to position [0, 0]
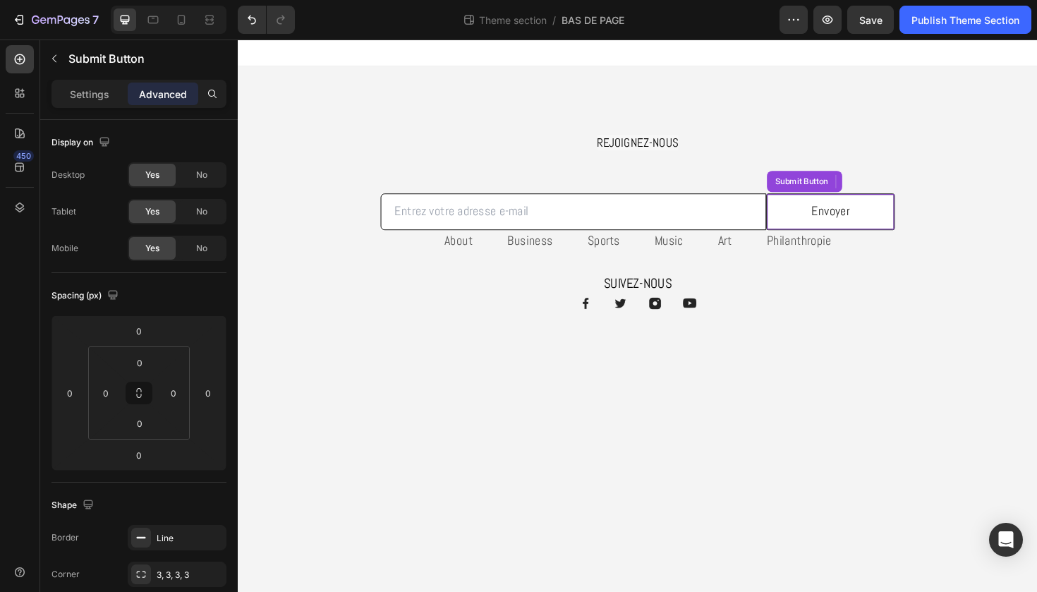
click at [816, 217] on button "Envoyer" at bounding box center [865, 221] width 135 height 37
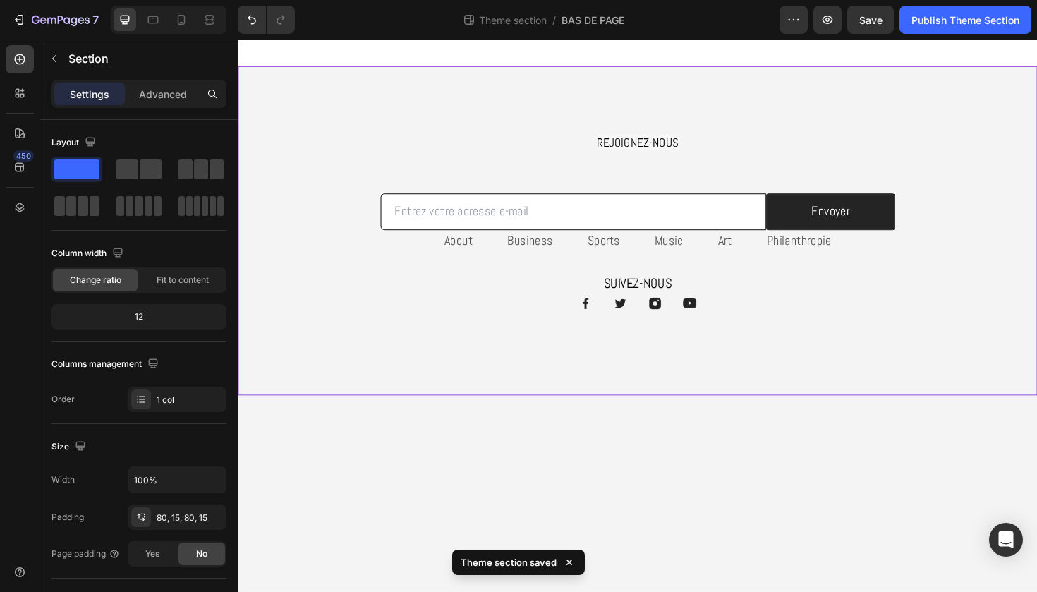
click at [963, 108] on div "REJOIGNEZ-NOUS Heading Row Email Field Envoyer Submit Button 0 Row Newsletter R…" at bounding box center [661, 242] width 847 height 349
click at [949, 24] on div "Publish Theme Section" at bounding box center [966, 20] width 108 height 15
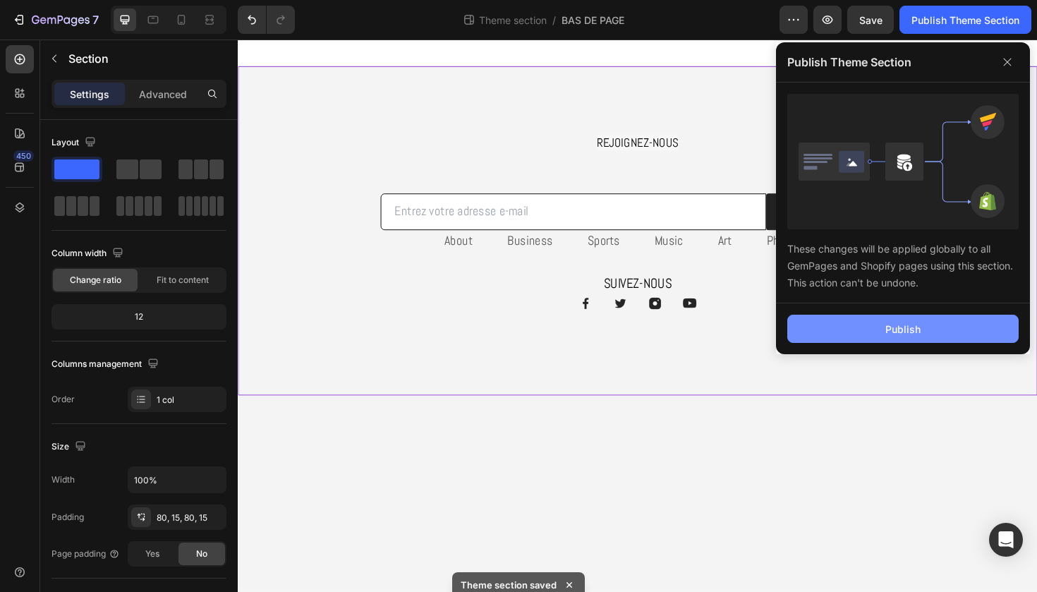
click at [870, 327] on button "Publish" at bounding box center [903, 329] width 231 height 28
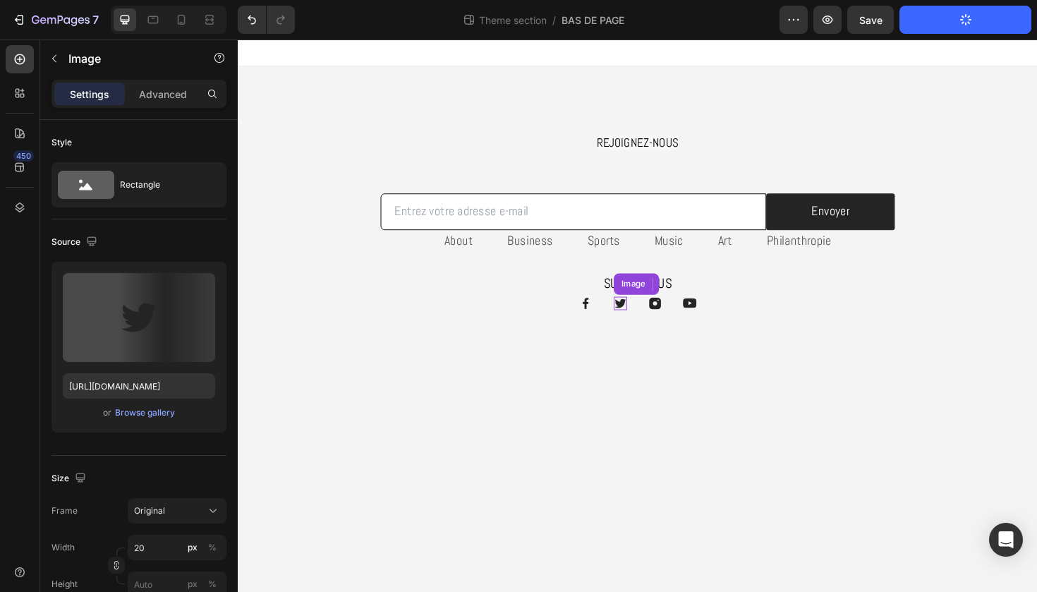
click at [644, 318] on img at bounding box center [643, 319] width 14 height 14
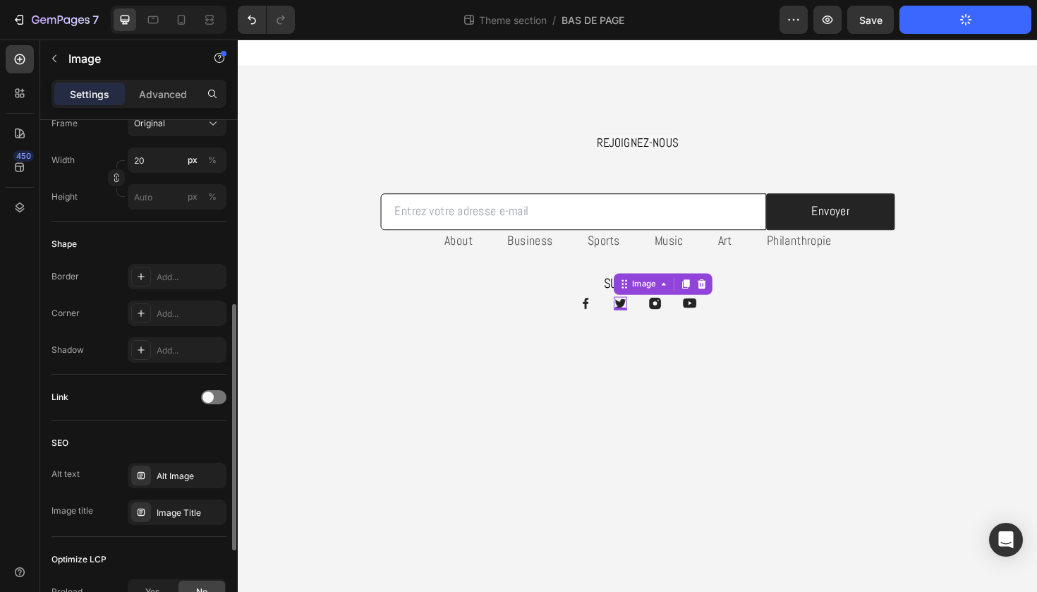
scroll to position [388, 0]
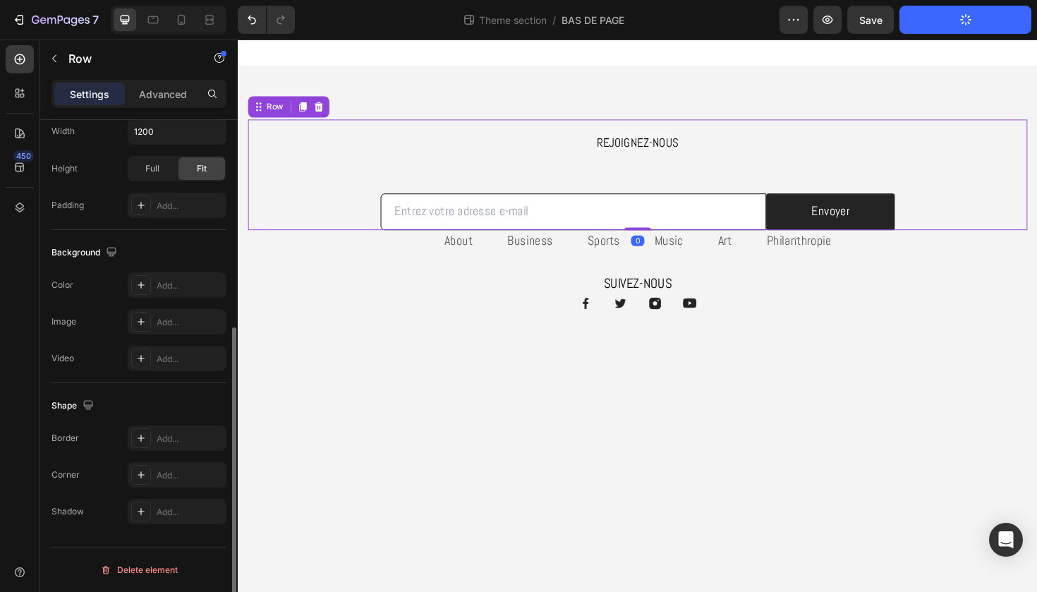
click at [968, 128] on div "REJOIGNEZ-NOUS Heading Row Email Field Envoyer Submit Button Row Newsletter Row" at bounding box center [661, 182] width 826 height 117
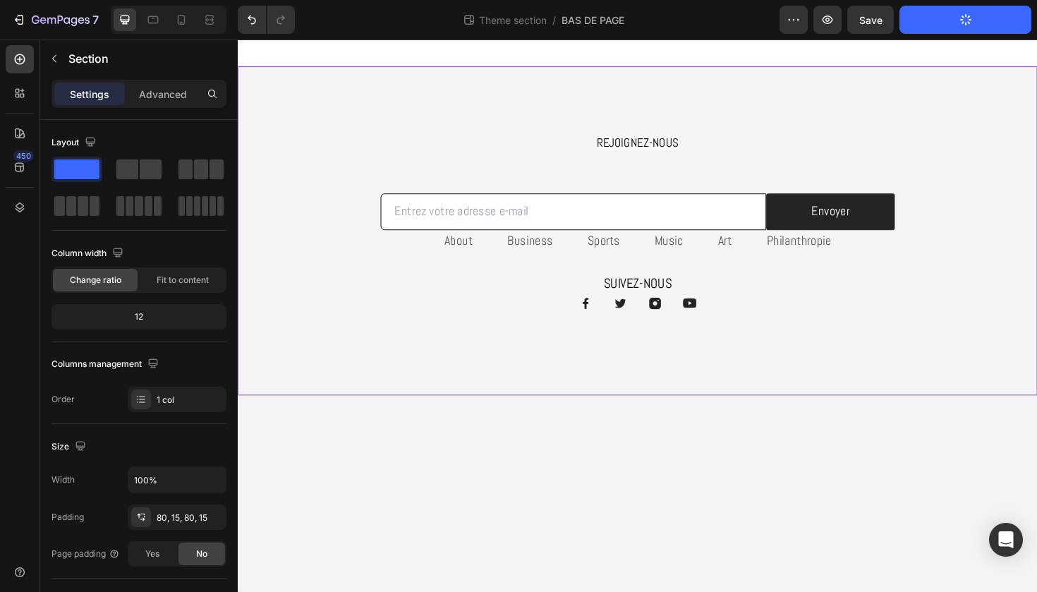
click at [589, 390] on div "REJOIGNEZ-NOUS Heading Row Email Field Envoyer Submit Button Row Newsletter Row…" at bounding box center [661, 242] width 847 height 349
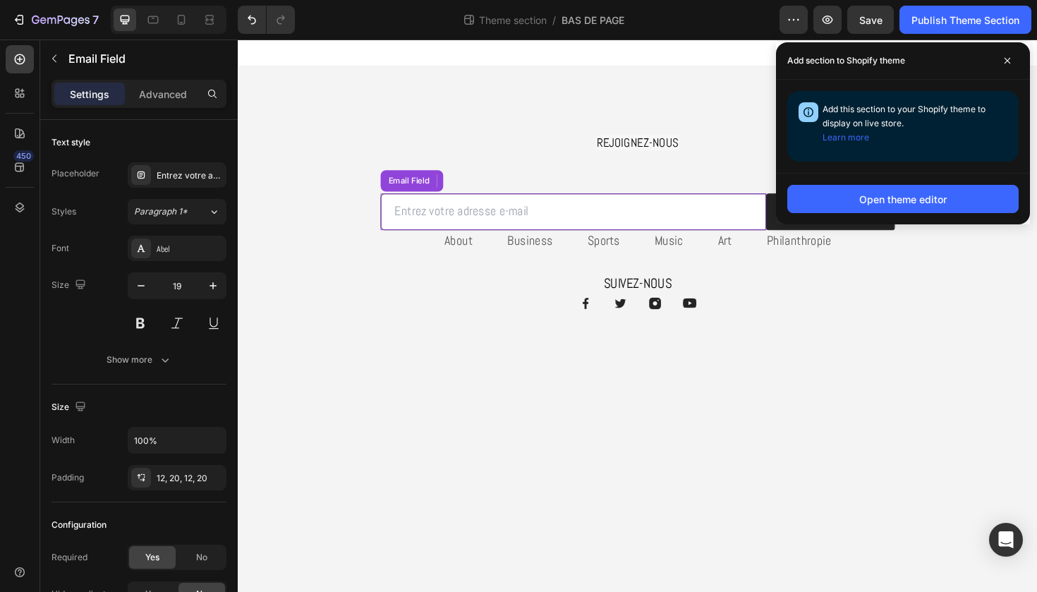
click at [511, 240] on input "email" at bounding box center [593, 222] width 409 height 39
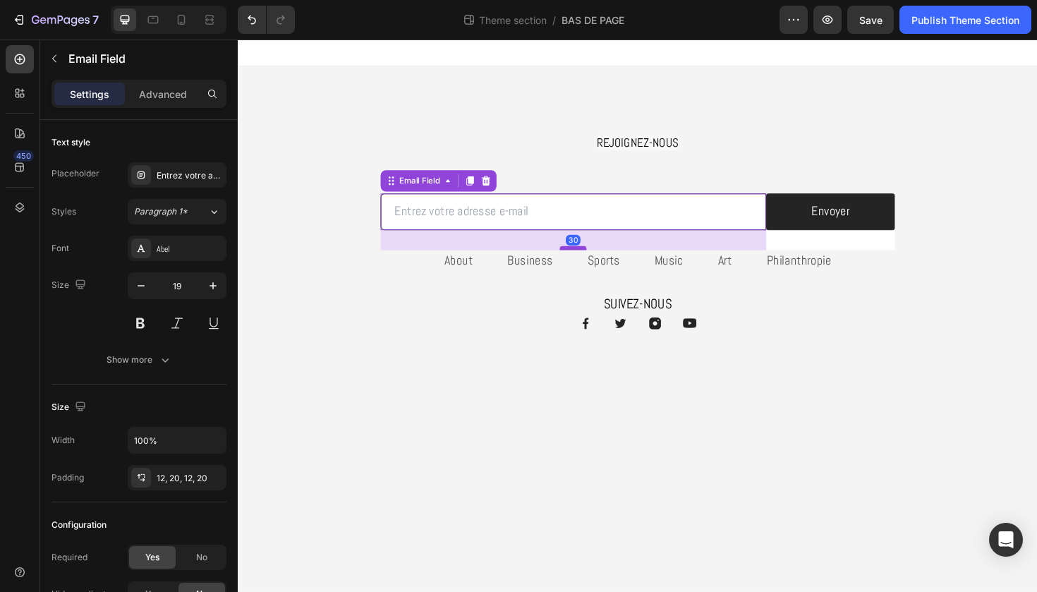
drag, startPoint x: 584, startPoint y: 239, endPoint x: 585, endPoint y: 260, distance: 21.9
click at [589, 260] on div at bounding box center [593, 260] width 28 height 4
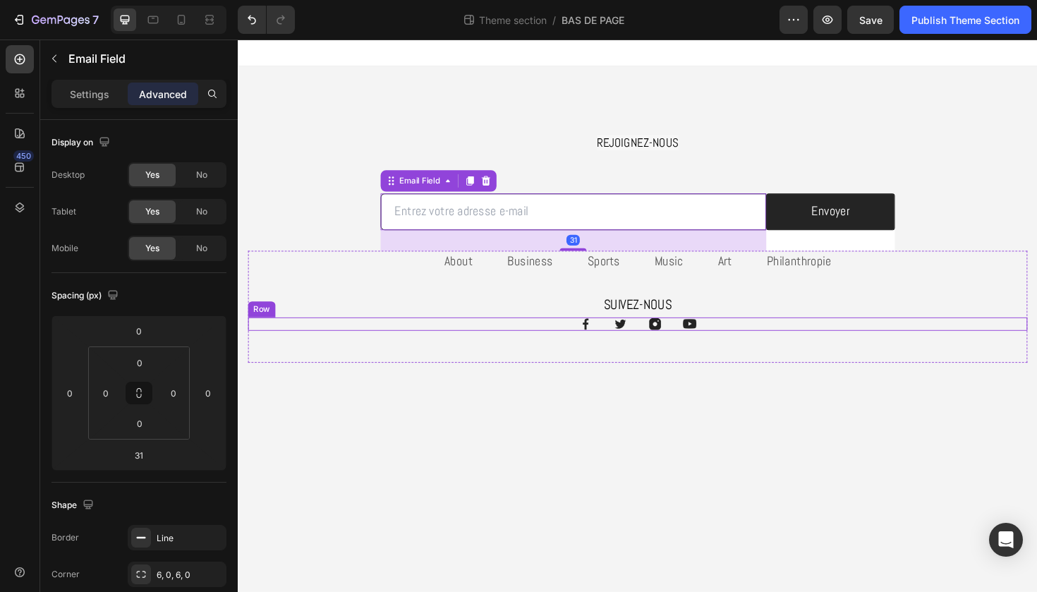
click at [847, 343] on div "Image Image Image Image Row" at bounding box center [661, 341] width 826 height 14
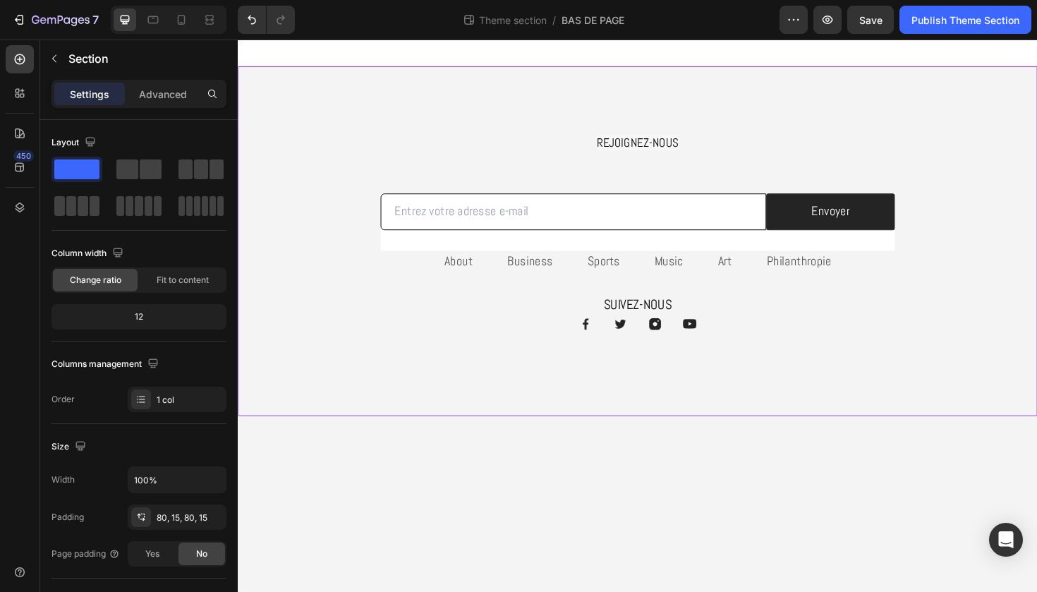
click at [799, 416] on div "REJOIGNEZ-NOUS Heading Row Email Field Envoyer Submit Button Row Newsletter Row…" at bounding box center [661, 253] width 847 height 370
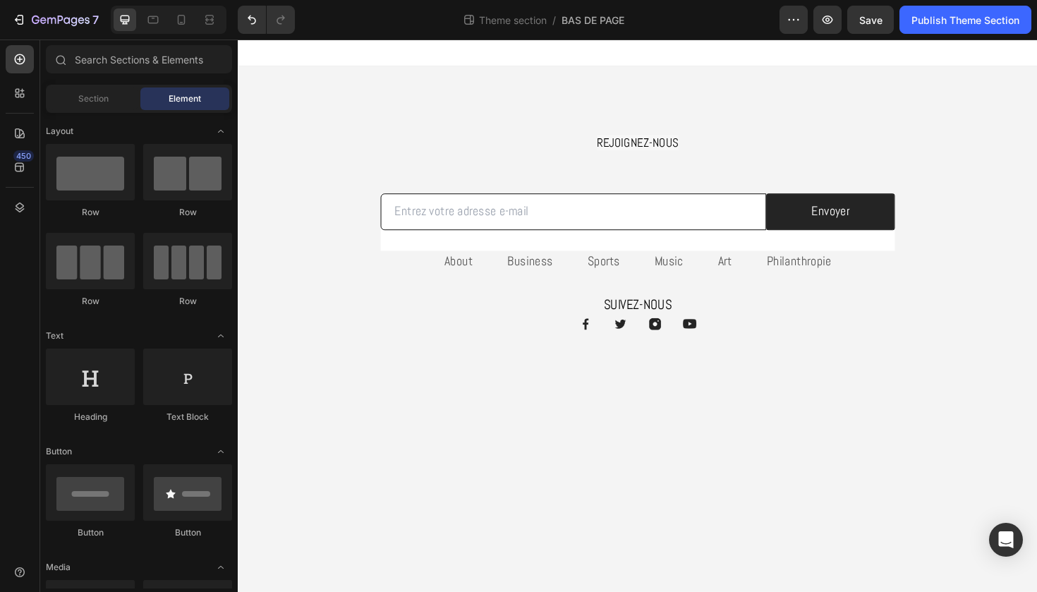
click at [908, 438] on body "REJOIGNEZ-NOUS Heading Row Email Field Envoyer Submit Button Row Newsletter Row…" at bounding box center [661, 332] width 847 height 585
click at [752, 258] on div "Email Field" at bounding box center [593, 233] width 409 height 61
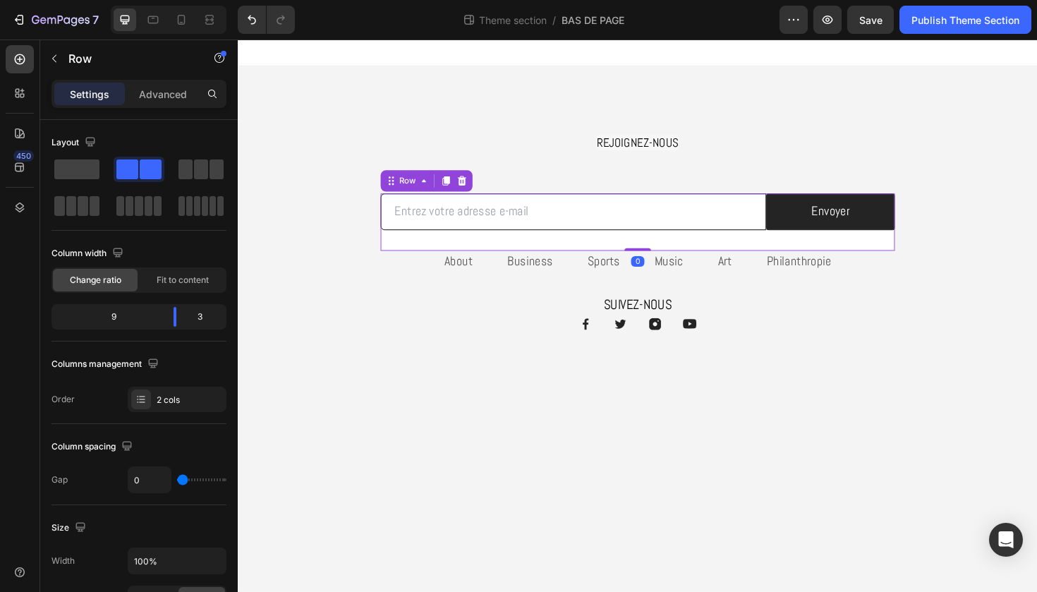
drag, startPoint x: 657, startPoint y: 260, endPoint x: 647, endPoint y: 238, distance: 24.6
click at [647, 238] on div "Email Field Envoyer Submit Button Row 0" at bounding box center [661, 233] width 545 height 61
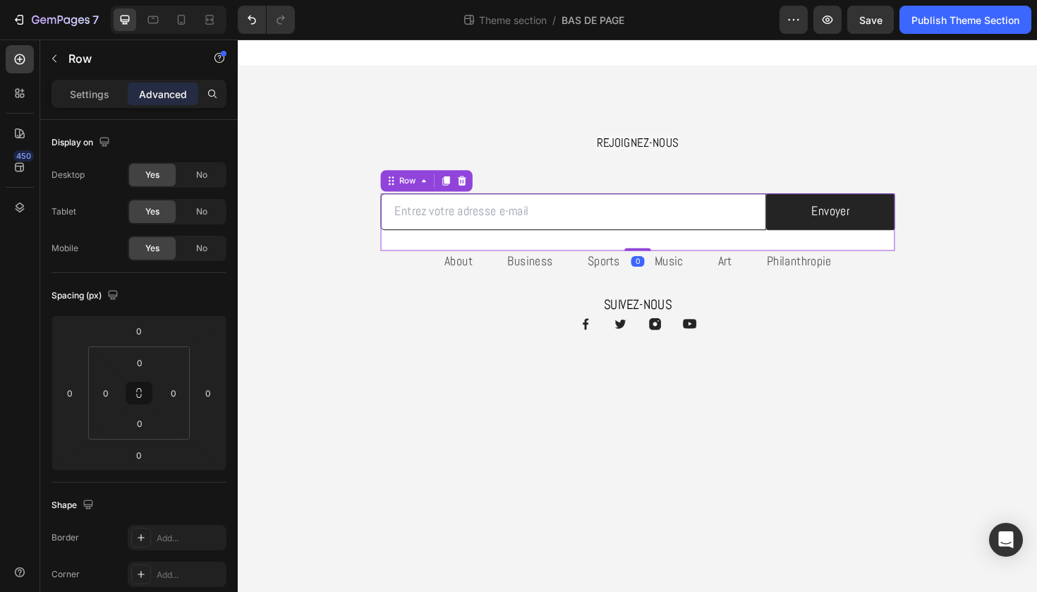
drag, startPoint x: 661, startPoint y: 260, endPoint x: 661, endPoint y: 233, distance: 26.8
click at [661, 233] on div "Email Field Envoyer Submit Button Row 0" at bounding box center [661, 233] width 545 height 61
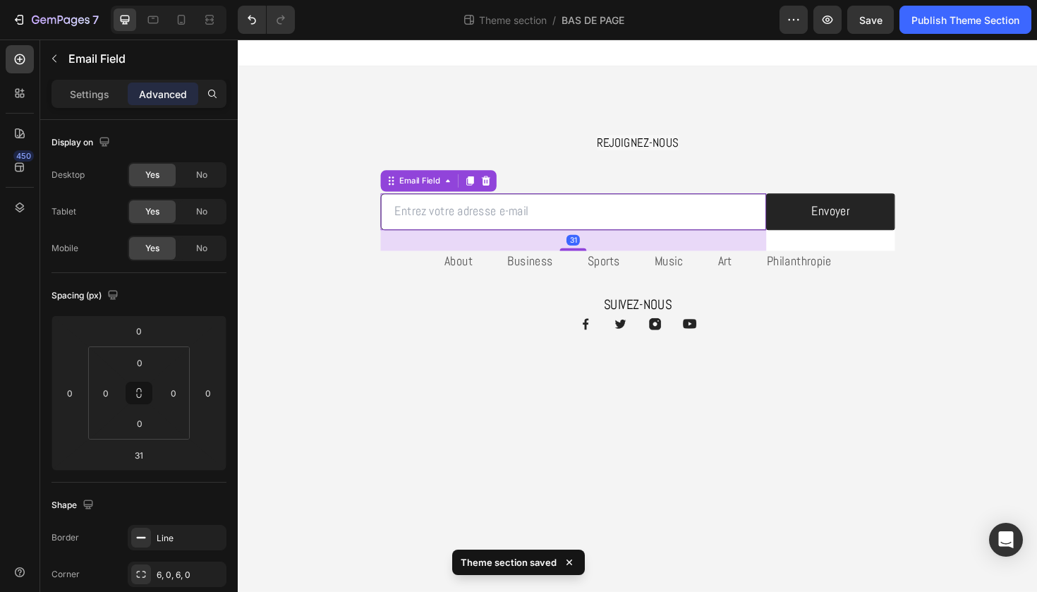
click at [662, 239] on input "email" at bounding box center [593, 222] width 409 height 39
click at [826, 25] on icon "button" at bounding box center [828, 20] width 14 height 14
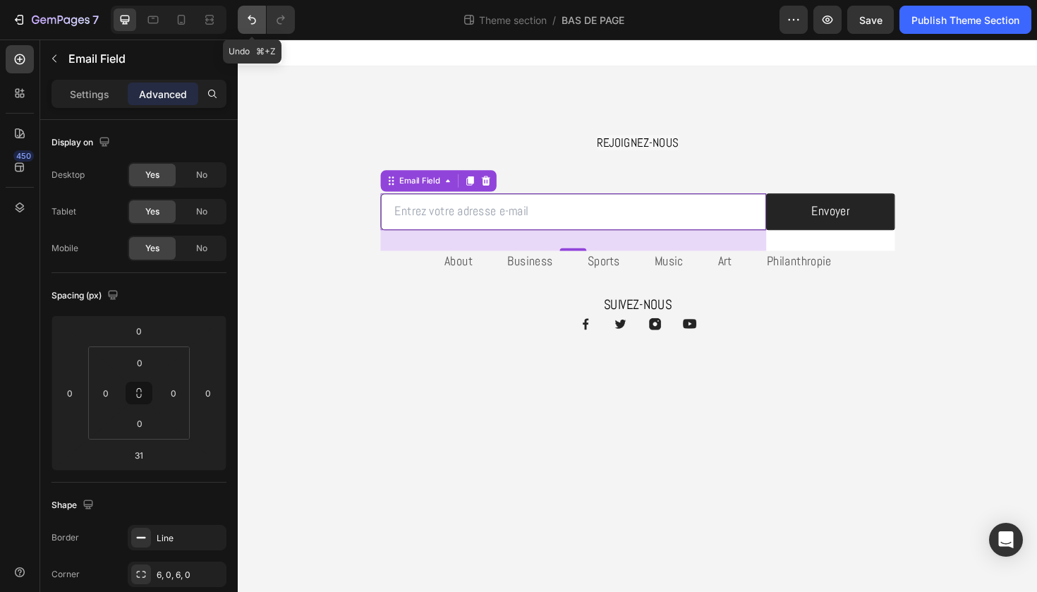
click at [253, 20] on icon "Undo/Redo" at bounding box center [252, 20] width 14 height 14
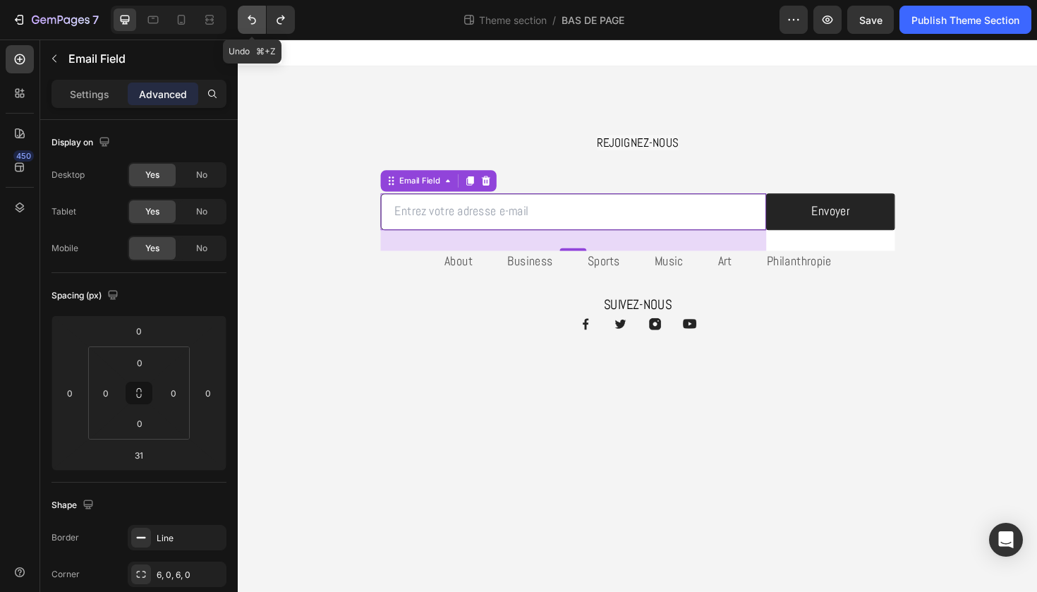
click at [253, 20] on icon "Undo/Redo" at bounding box center [252, 20] width 14 height 14
type input "0"
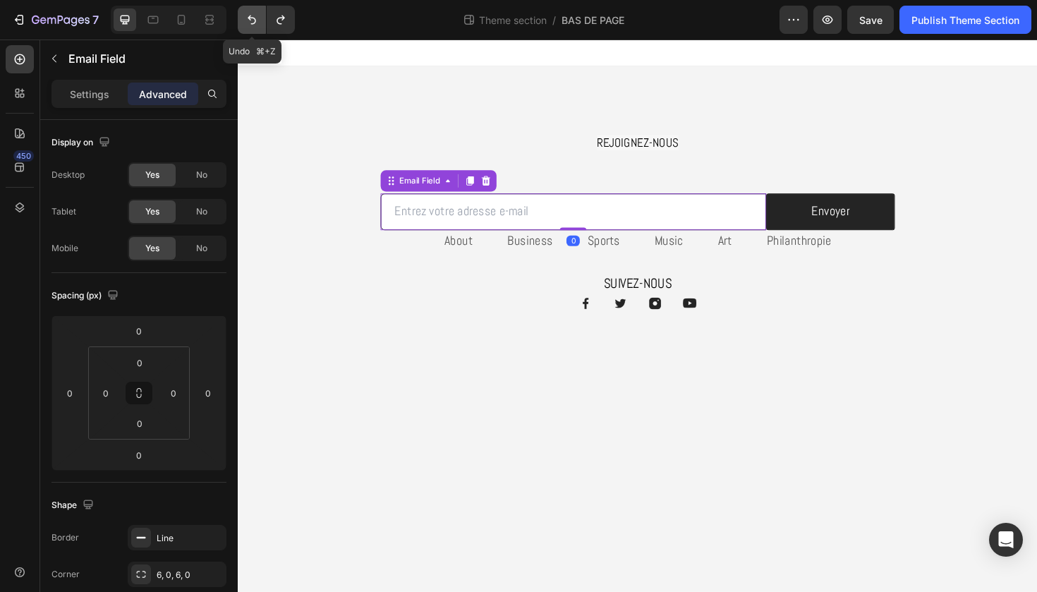
click at [253, 20] on icon "Undo/Redo" at bounding box center [252, 20] width 14 height 14
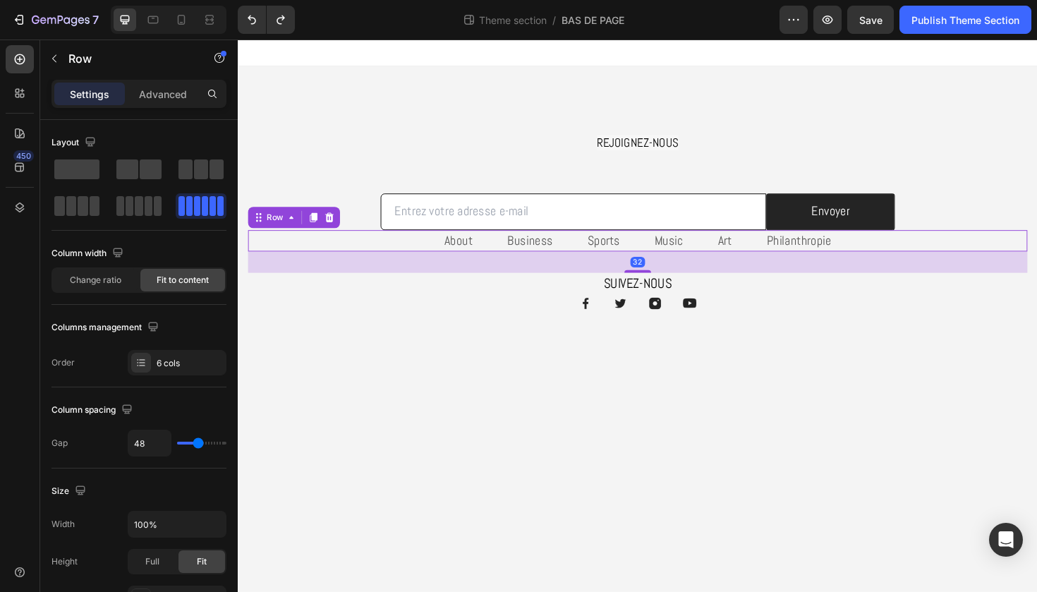
click at [502, 248] on div "About Text block Business Text block Sports Text block Music Text block Art Tex…" at bounding box center [661, 252] width 826 height 23
click at [168, 94] on p "Advanced" at bounding box center [163, 94] width 48 height 15
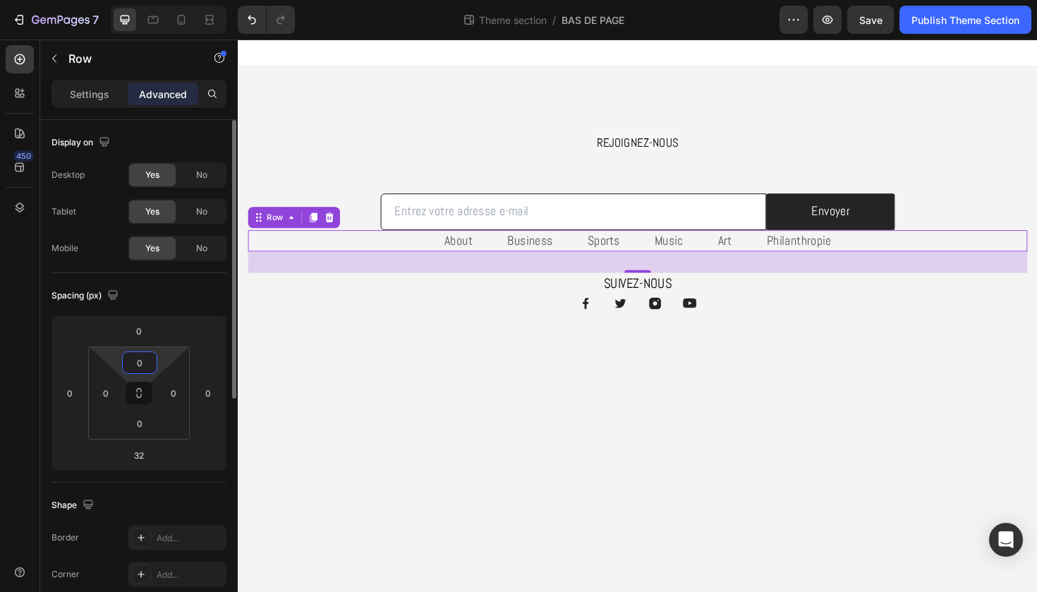
click at [140, 369] on input "0" at bounding box center [140, 362] width 28 height 21
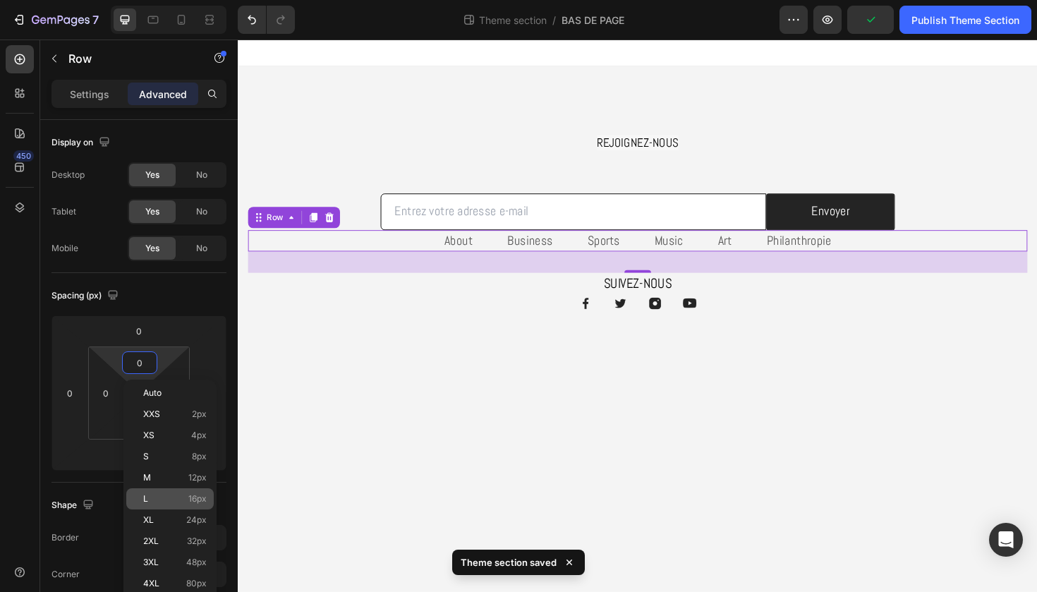
click at [203, 495] on span "16px" at bounding box center [197, 499] width 18 height 10
type input "16"
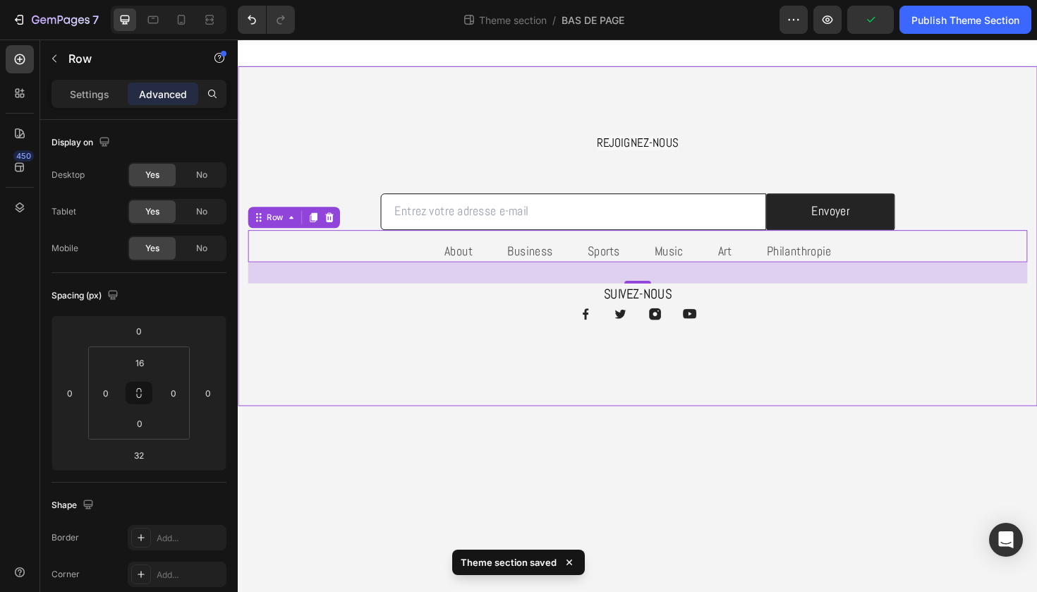
click at [639, 417] on div "REJOIGNEZ-NOUS Heading Row Email Field Envoyer Submit Button Row Newsletter Row…" at bounding box center [661, 248] width 847 height 360
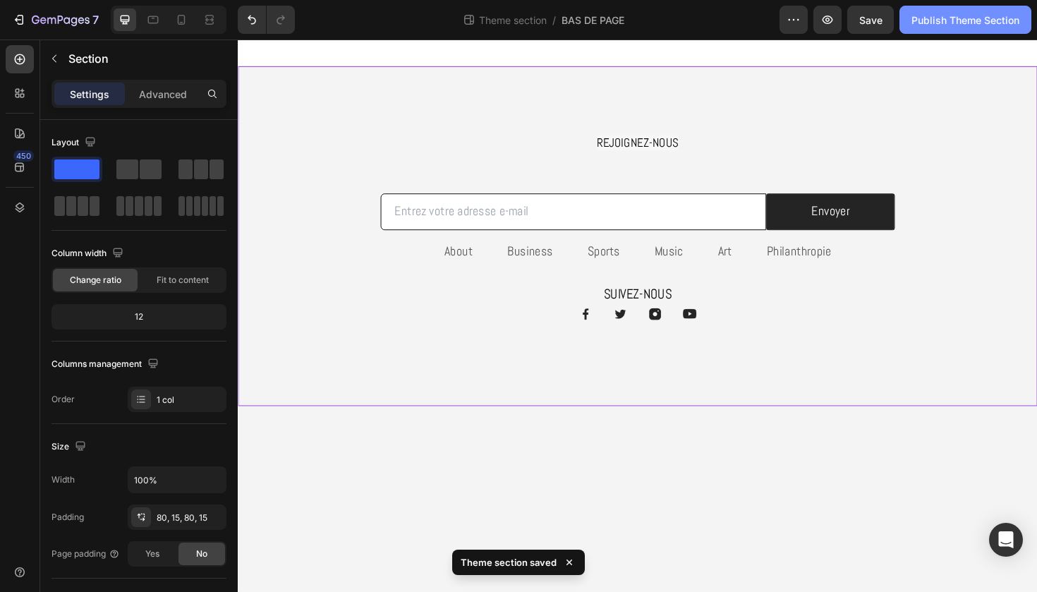
click at [941, 28] on button "Publish Theme Section" at bounding box center [966, 20] width 132 height 28
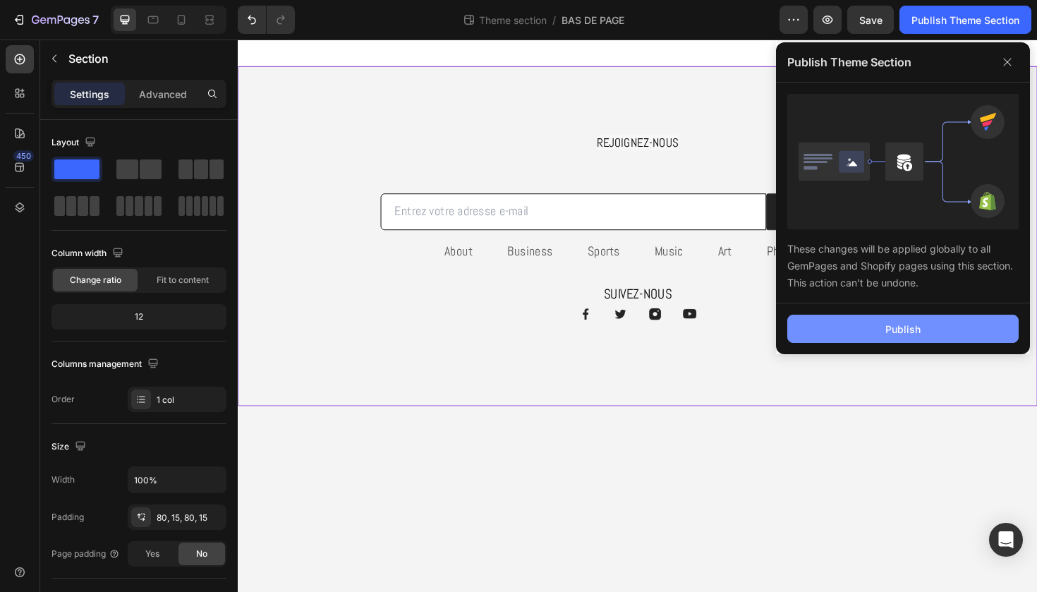
click at [888, 320] on button "Publish" at bounding box center [903, 329] width 231 height 28
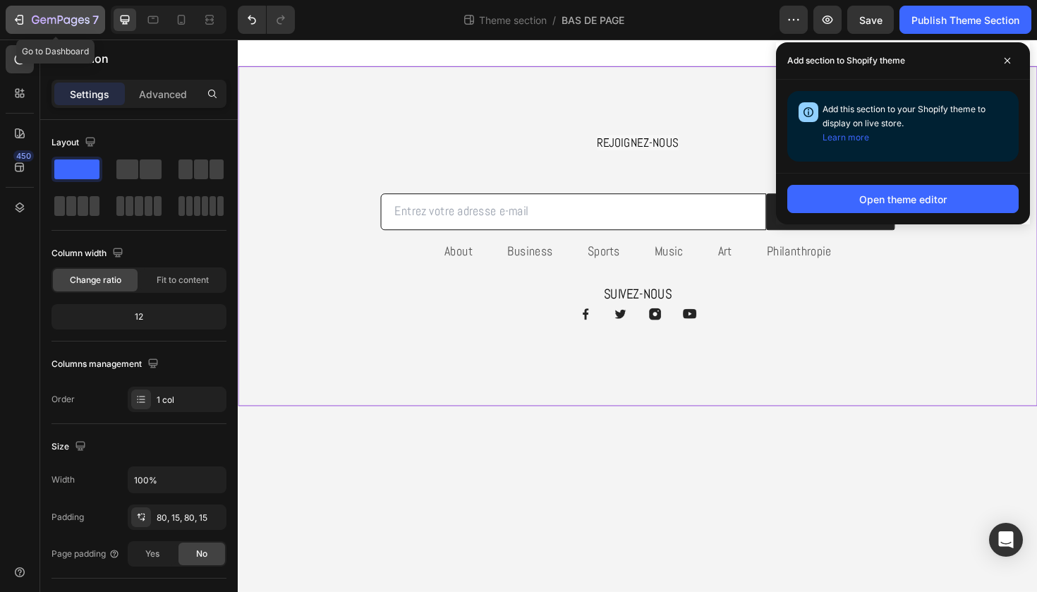
click at [39, 23] on icon "button" at bounding box center [61, 21] width 58 height 12
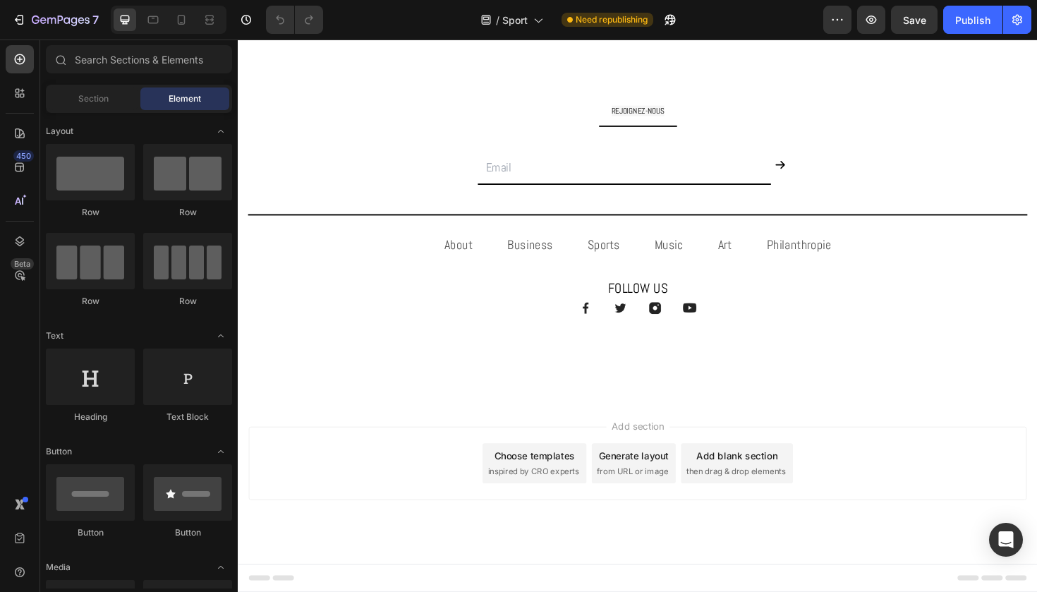
scroll to position [557, 0]
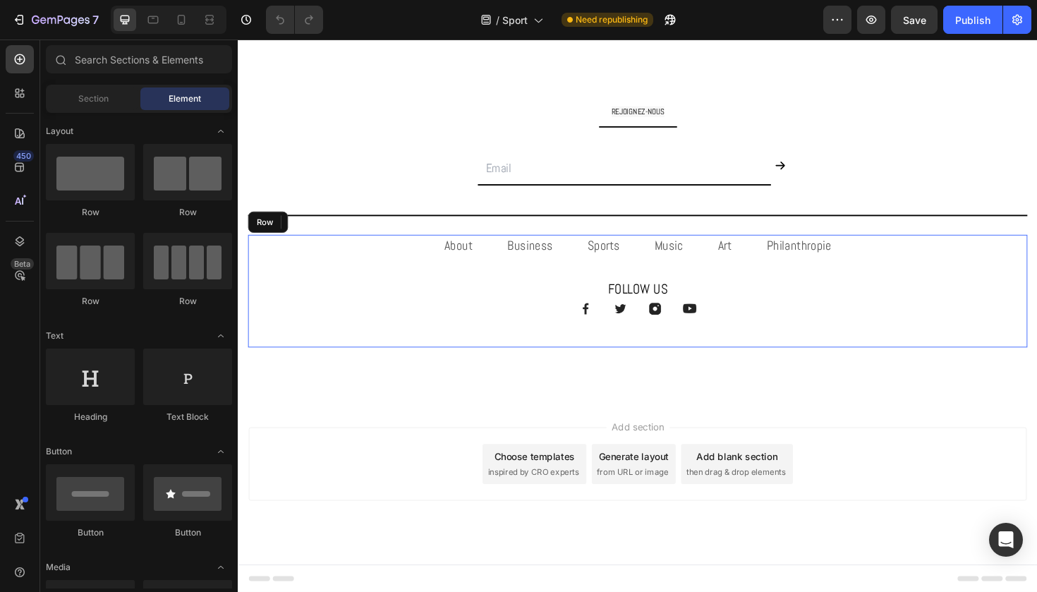
click at [330, 284] on div "About Text block Business Text block Sports Text block Music Text block Art Tex…" at bounding box center [661, 305] width 826 height 119
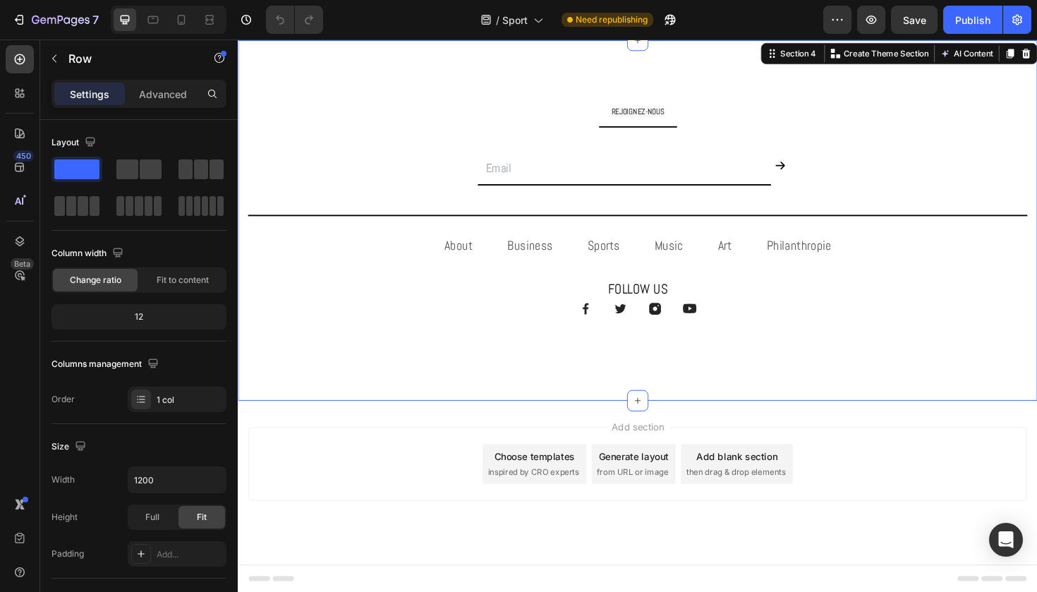
click at [342, 166] on div "REJOIGNEZ-NOUS Text Block Title Line Email Field Submit Button Row Newsletter T…" at bounding box center [661, 231] width 826 height 269
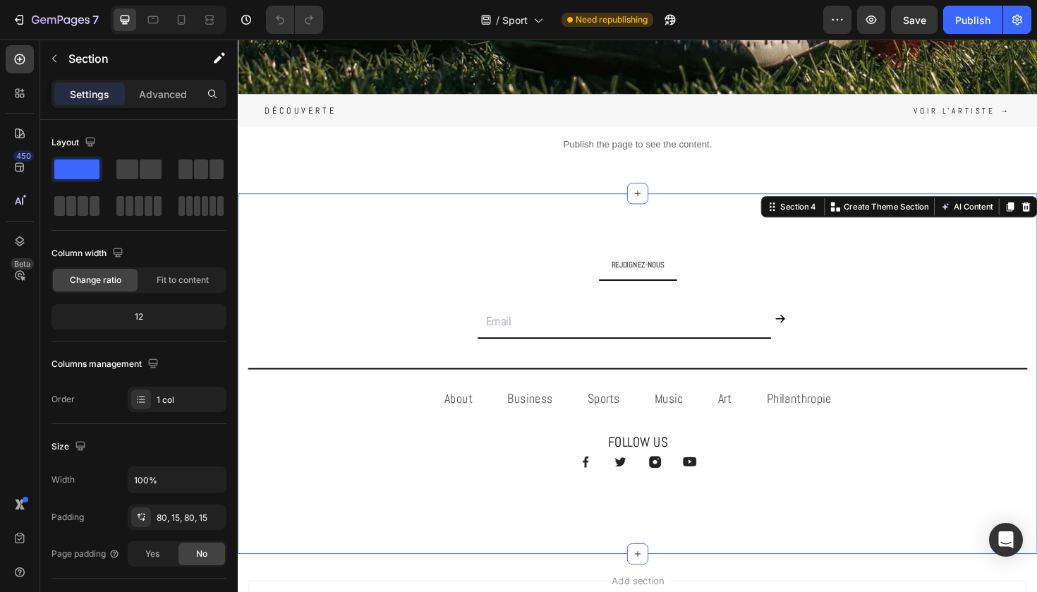
scroll to position [384, 0]
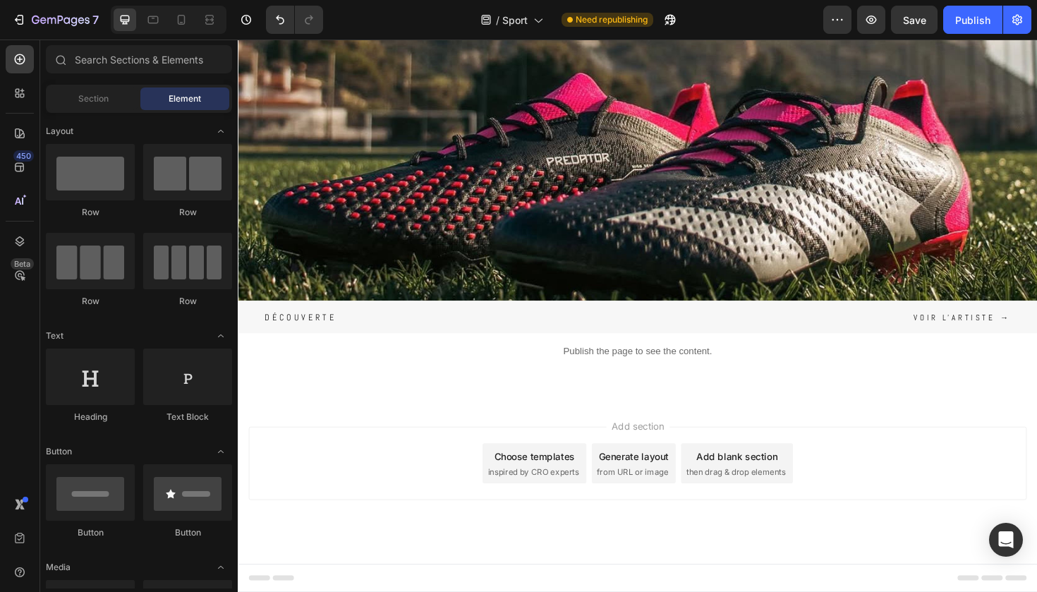
click at [536, 527] on div "Add section Choose templates inspired by CRO experts Generate layout from URL o…" at bounding box center [661, 508] width 847 height 174
click at [531, 507] on div "Choose templates inspired by CRO experts" at bounding box center [552, 488] width 110 height 42
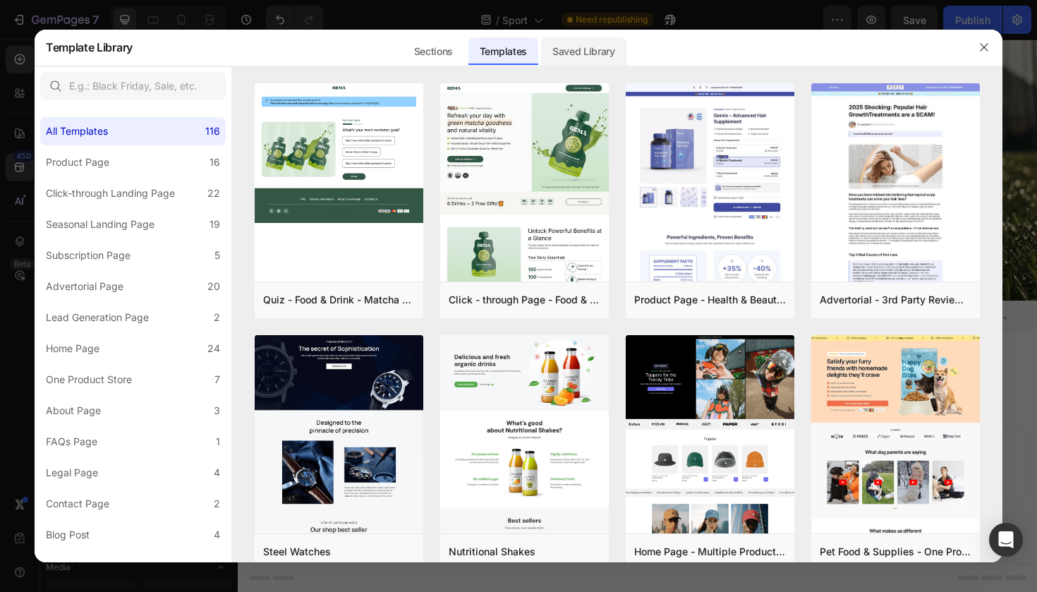
click at [598, 47] on div "Saved Library" at bounding box center [583, 51] width 85 height 28
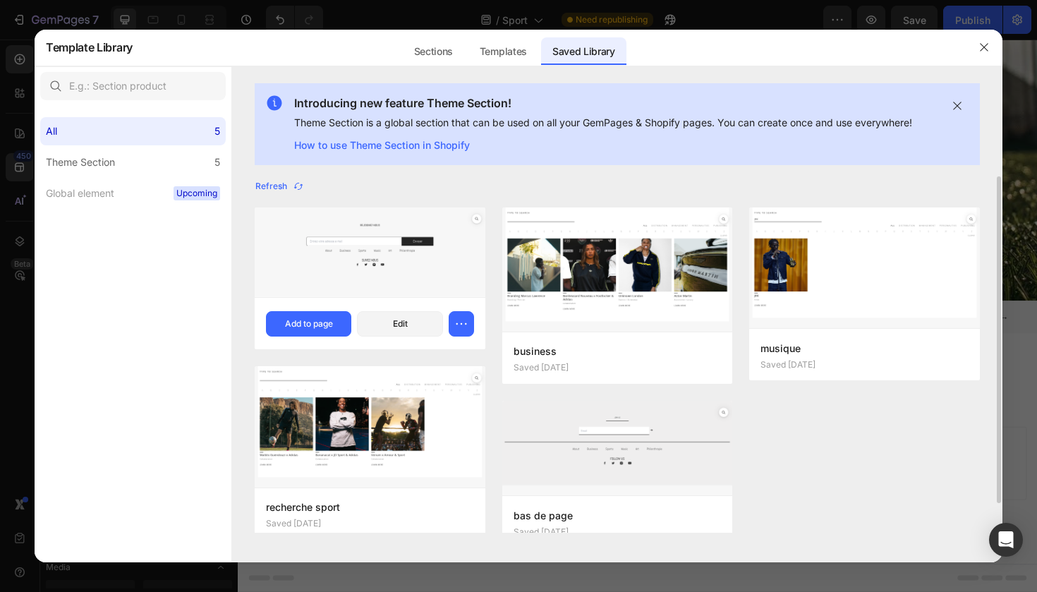
click at [402, 296] on img at bounding box center [370, 252] width 231 height 90
click at [297, 334] on button "Add to page" at bounding box center [308, 323] width 85 height 25
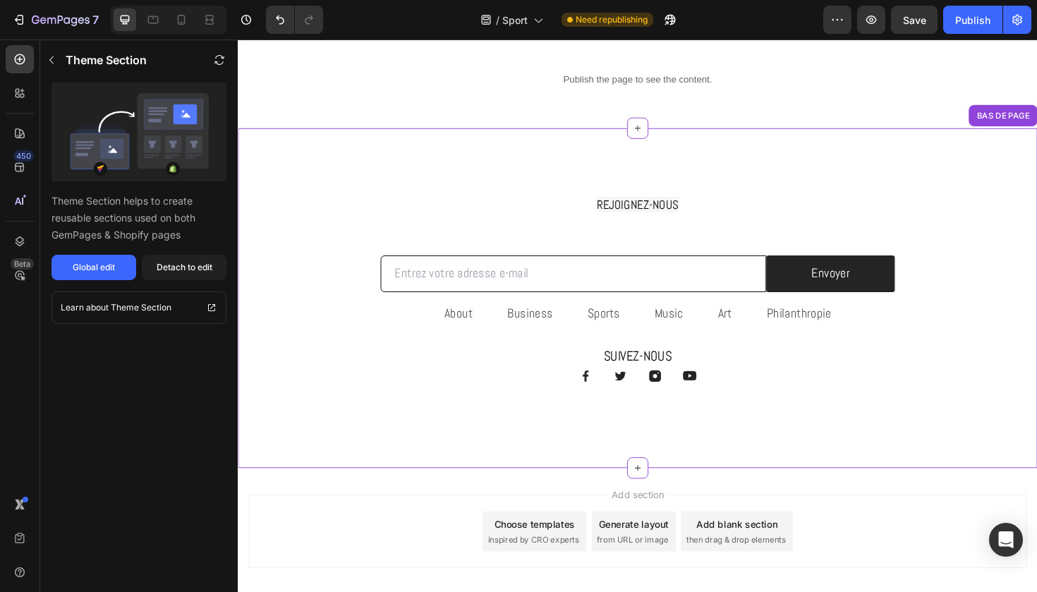
scroll to position [536, 0]
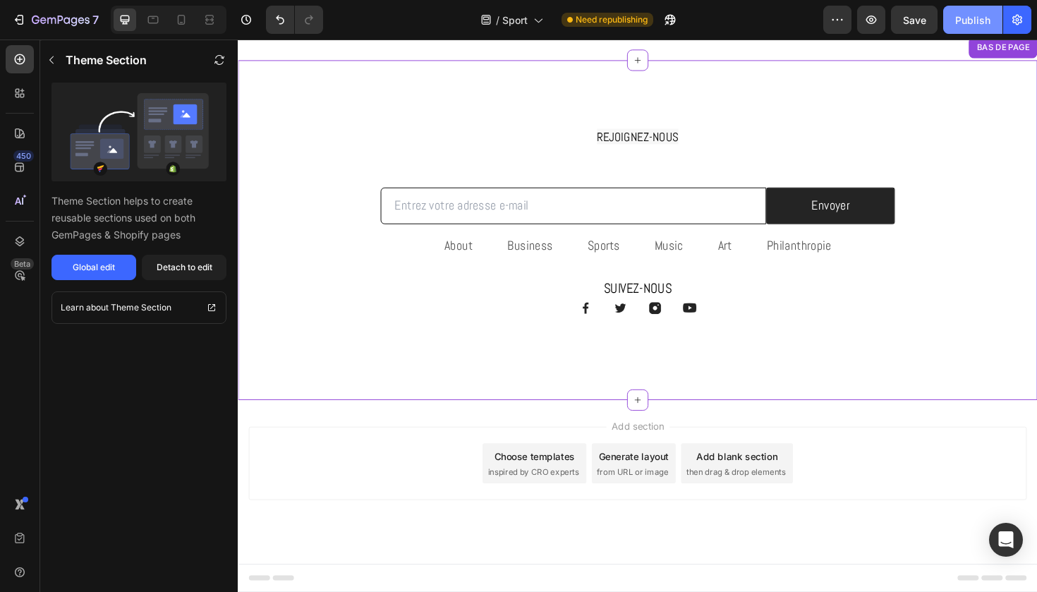
click at [970, 20] on div "Publish" at bounding box center [973, 20] width 35 height 15
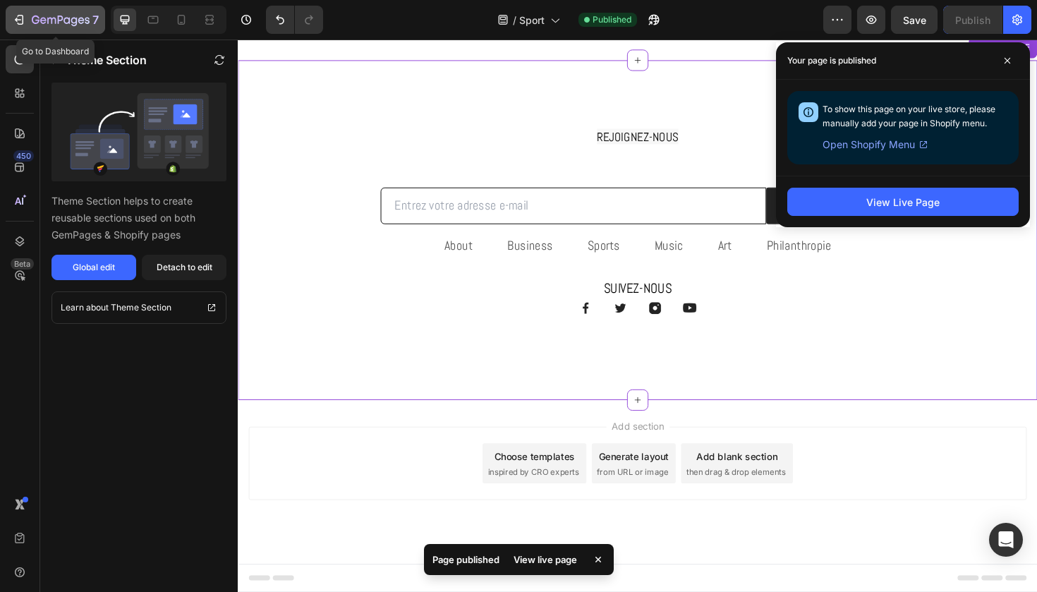
click at [21, 18] on icon "button" at bounding box center [19, 20] width 14 height 14
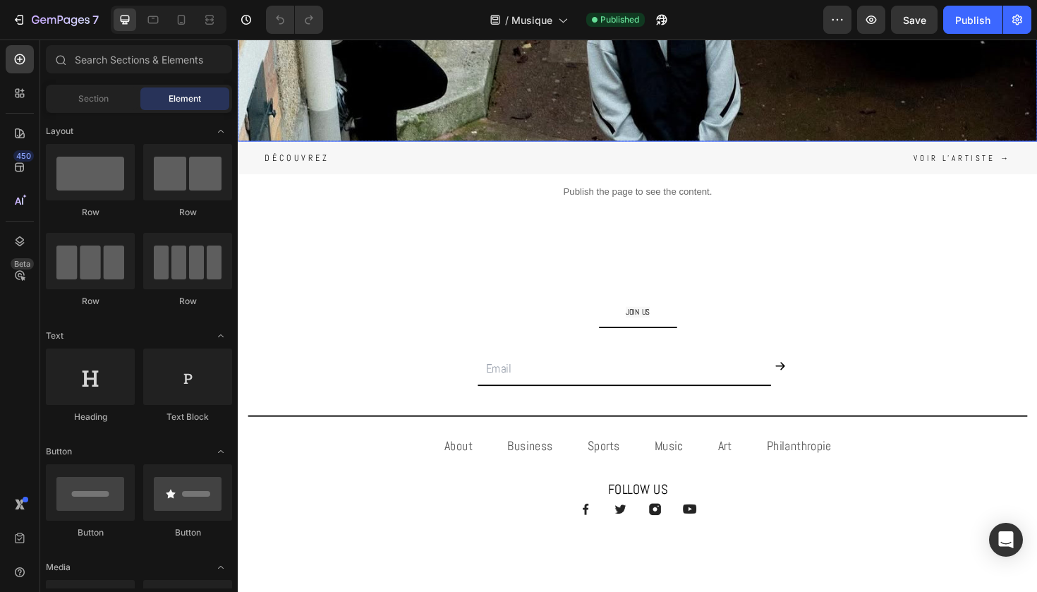
scroll to position [369, 0]
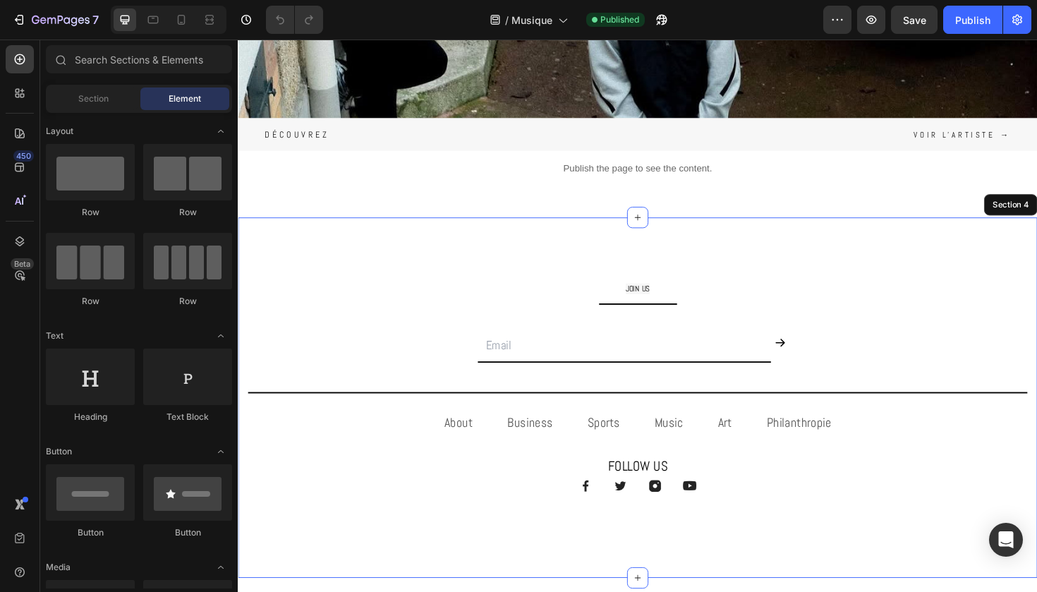
click at [352, 358] on div "JOIN US Text Block Title Line Email Field Submit Button Row Newsletter Title Li…" at bounding box center [661, 418] width 826 height 269
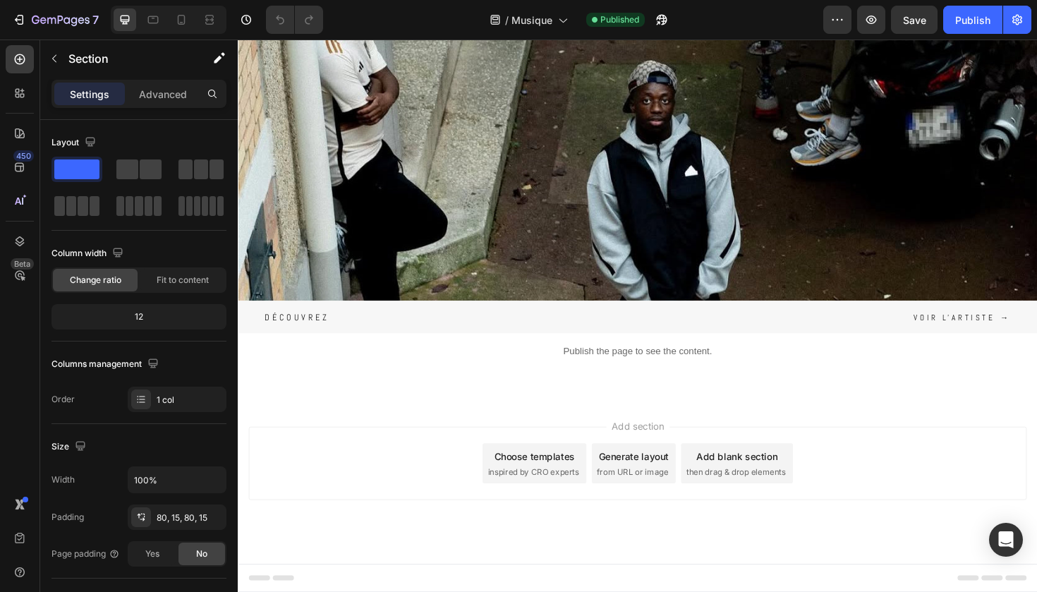
scroll to position [176, 0]
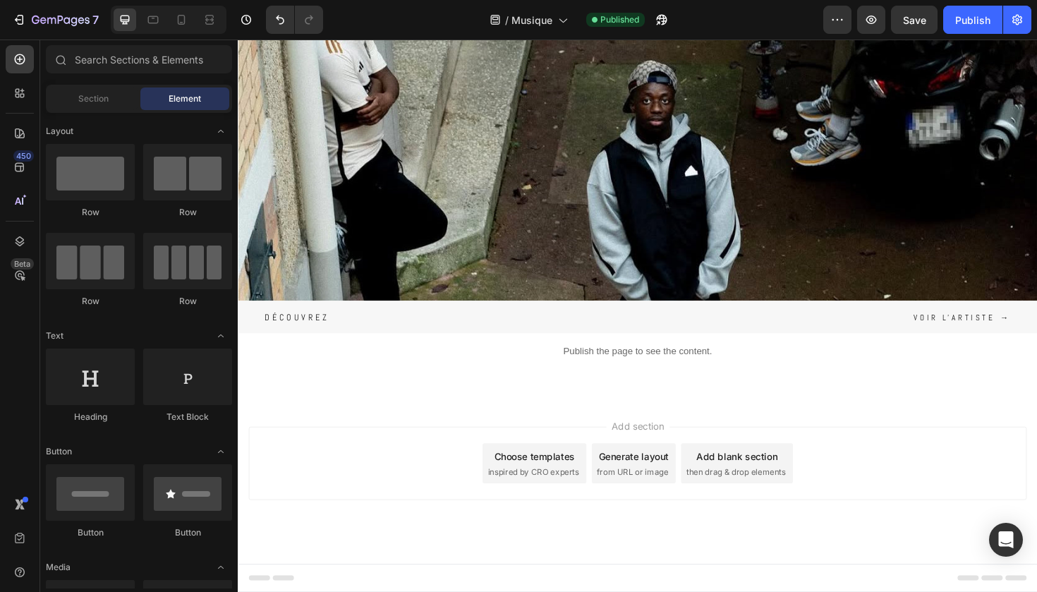
click at [525, 496] on span "inspired by CRO experts" at bounding box center [550, 497] width 97 height 13
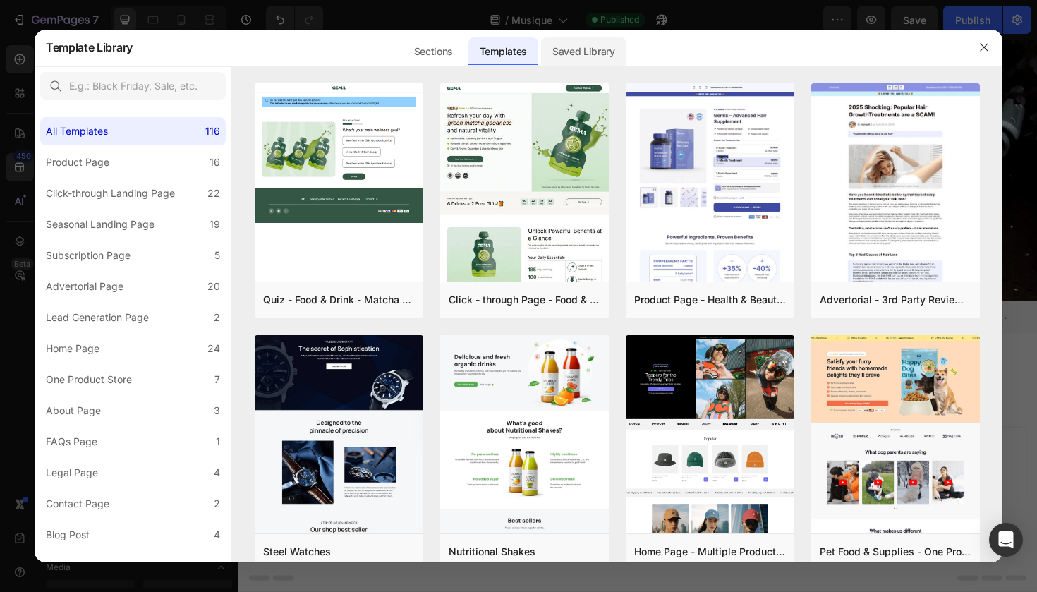
click at [567, 53] on div "Saved Library" at bounding box center [583, 51] width 85 height 28
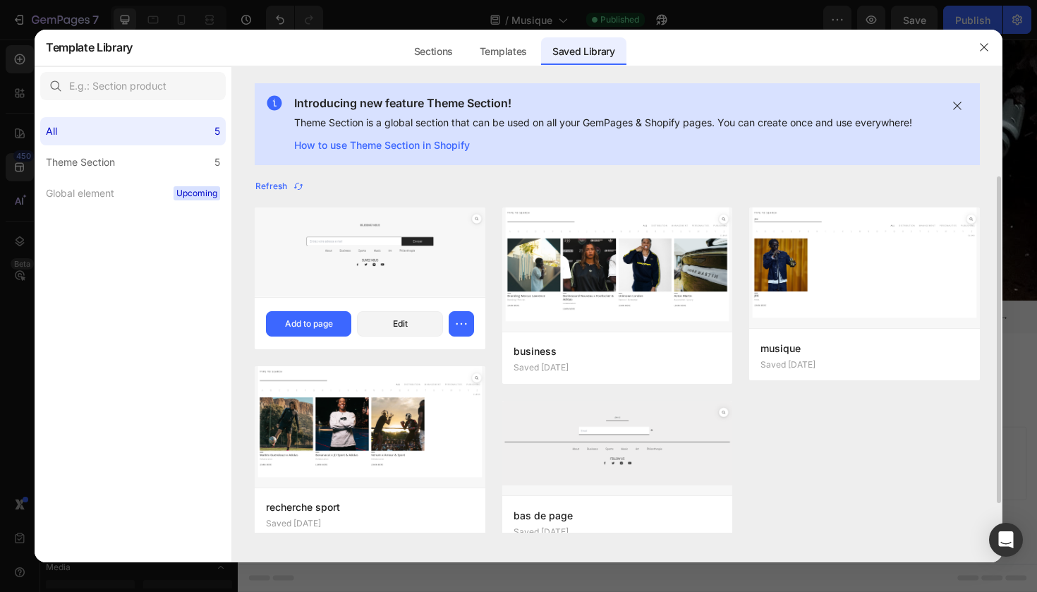
click at [433, 254] on img at bounding box center [370, 252] width 231 height 90
click at [312, 323] on div "Add to page" at bounding box center [309, 324] width 48 height 13
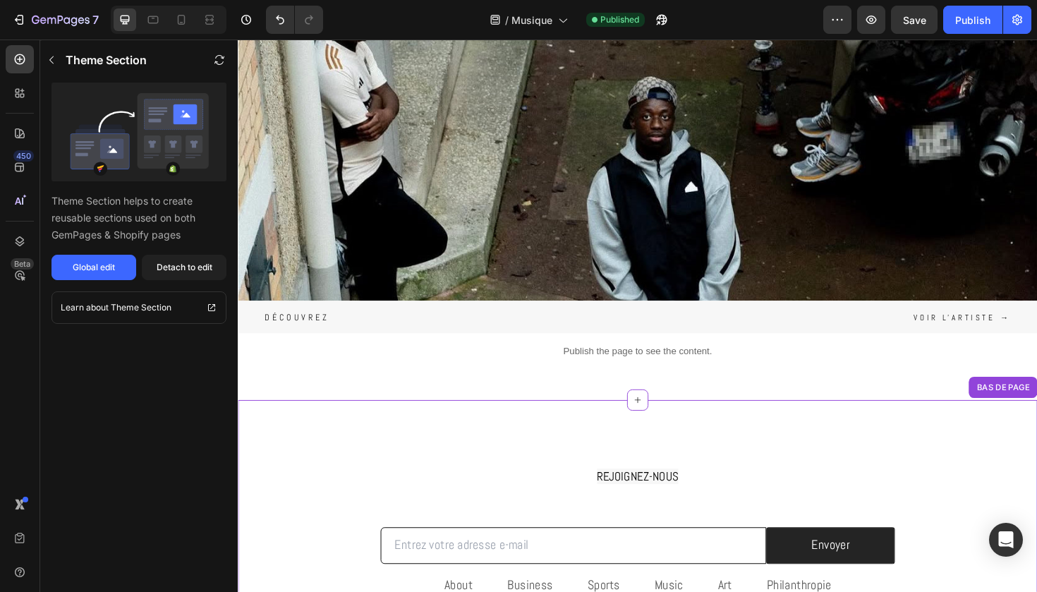
scroll to position [536, 0]
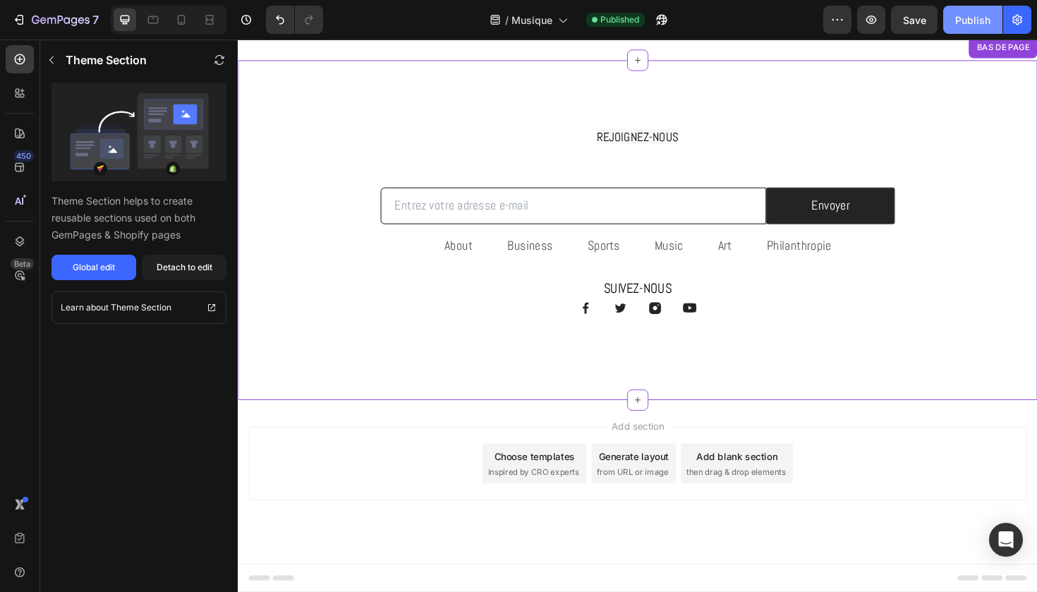
click at [982, 23] on div "Publish" at bounding box center [973, 20] width 35 height 15
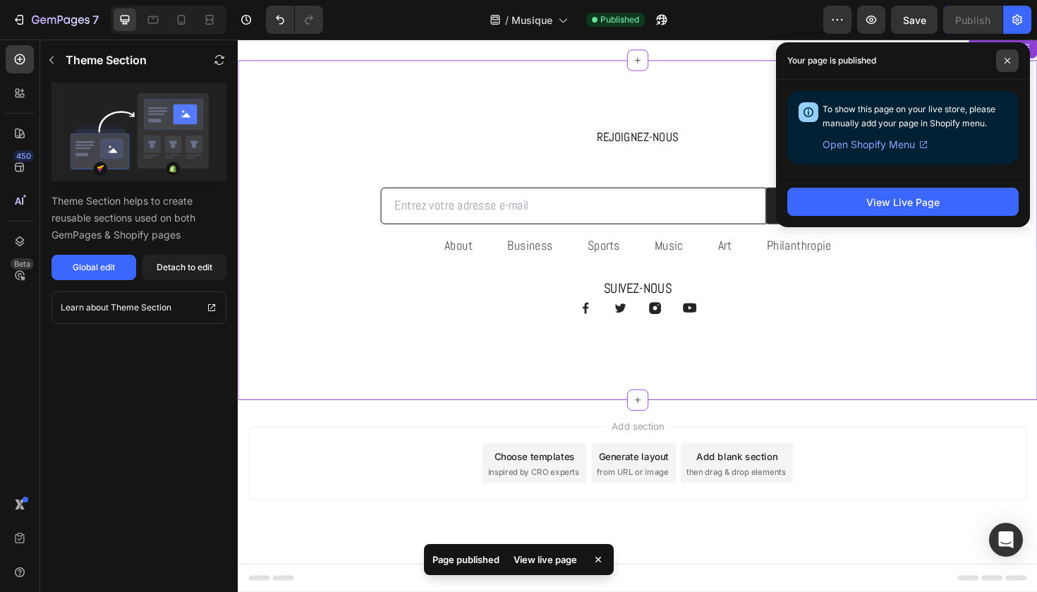
click at [1009, 61] on icon at bounding box center [1007, 60] width 7 height 7
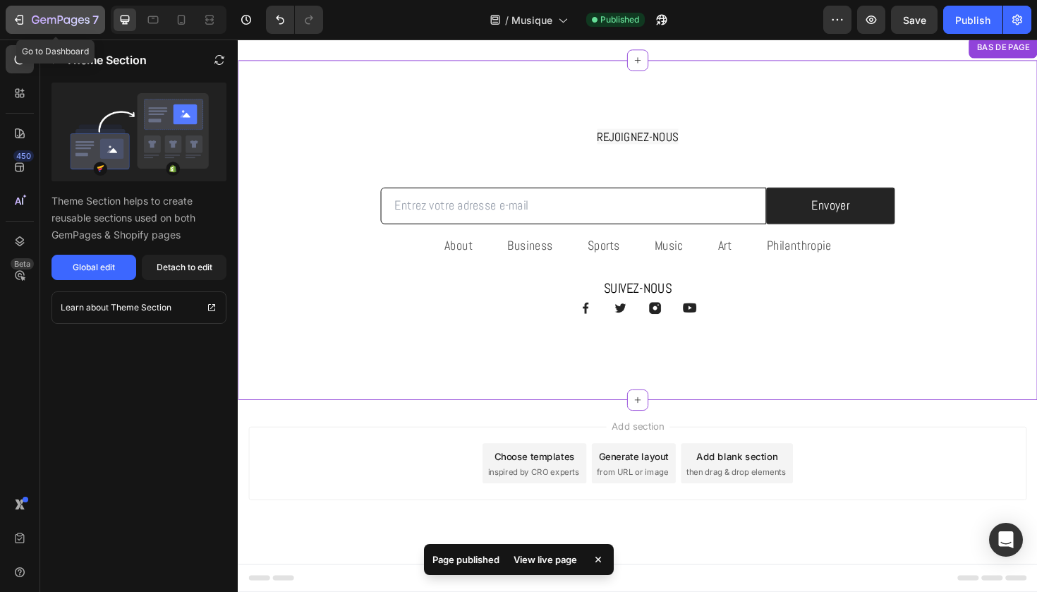
click at [85, 30] on button "7" at bounding box center [56, 20] width 100 height 28
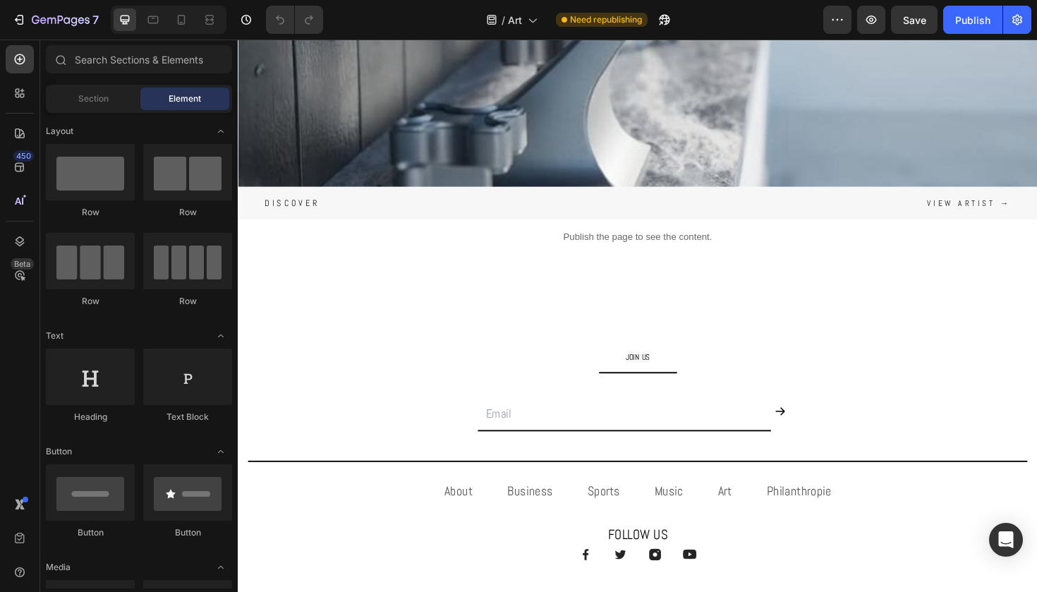
scroll to position [499, 0]
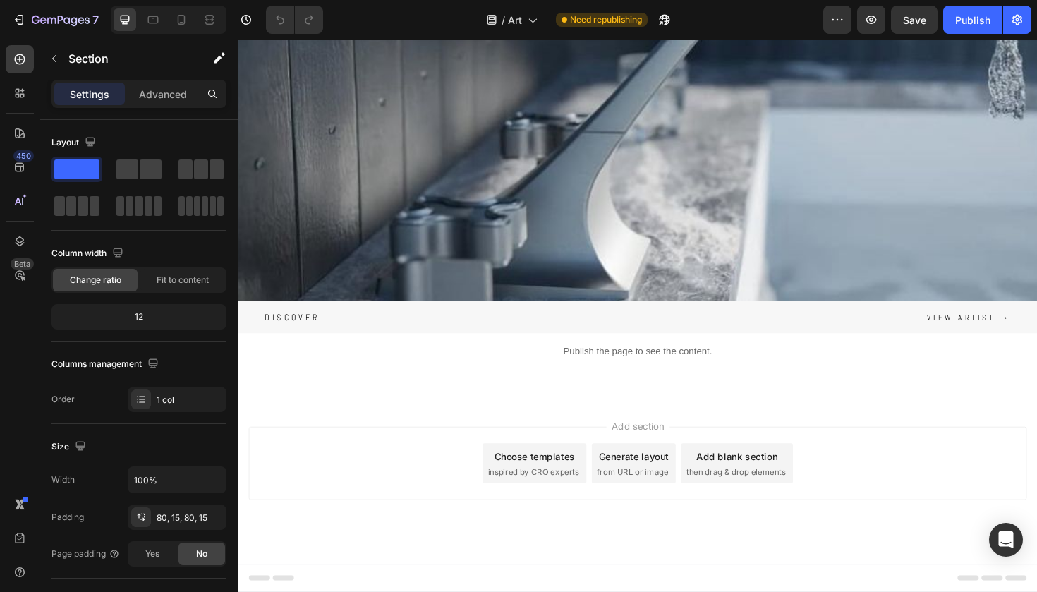
scroll to position [176, 0]
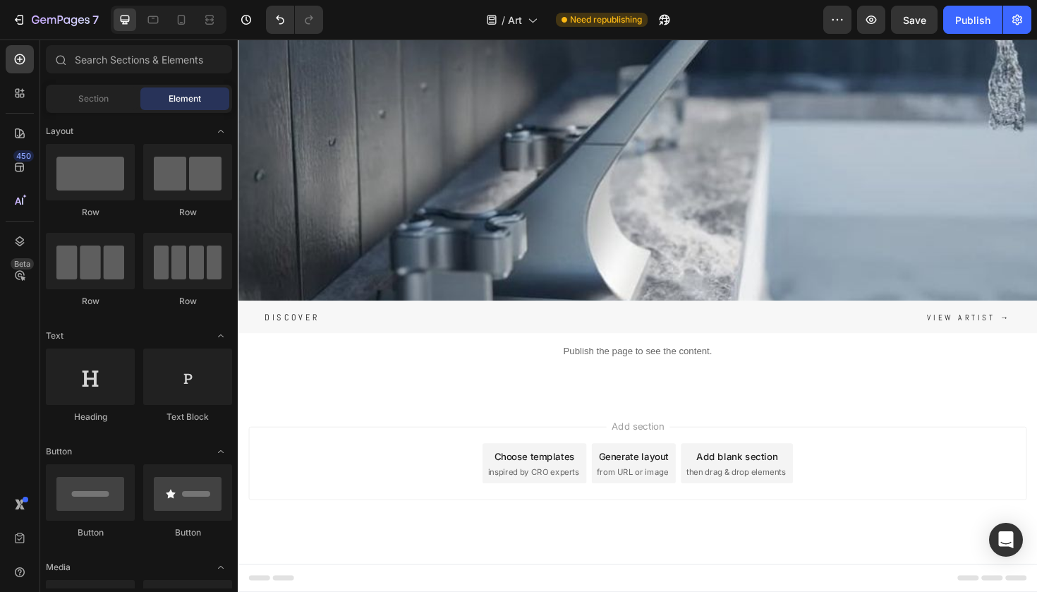
click at [546, 484] on div "Choose templates" at bounding box center [552, 481] width 85 height 15
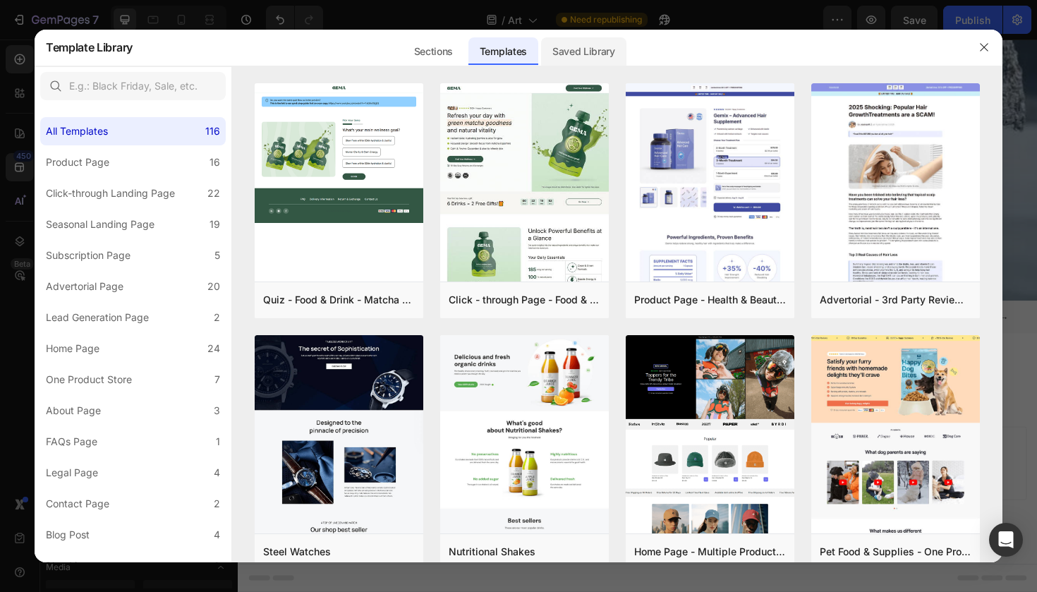
click at [579, 47] on div "Saved Library" at bounding box center [583, 51] width 85 height 28
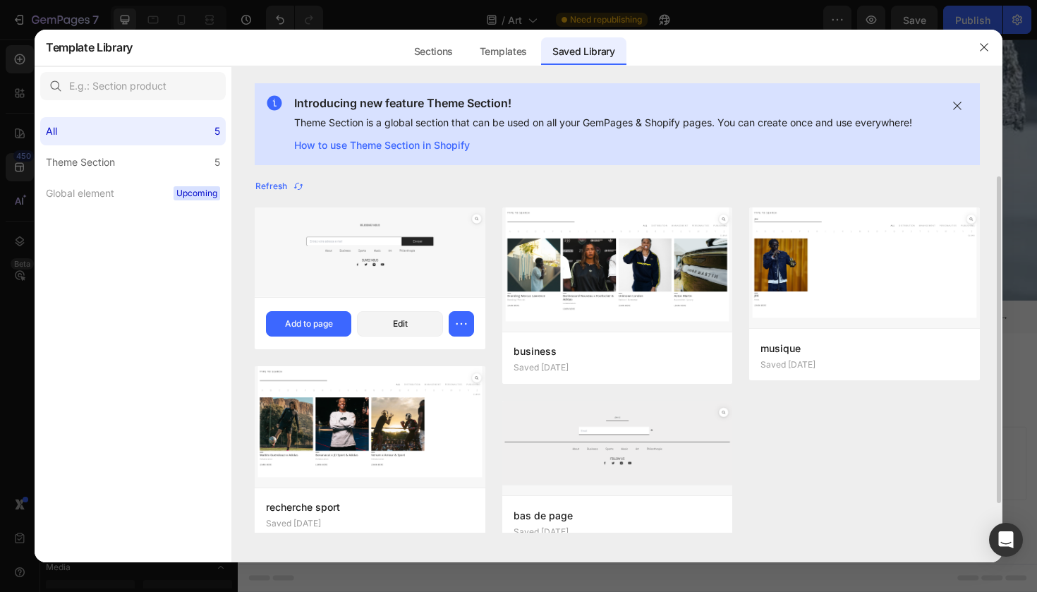
click at [383, 294] on img at bounding box center [370, 252] width 231 height 90
click at [330, 333] on button "Add to page" at bounding box center [308, 323] width 85 height 25
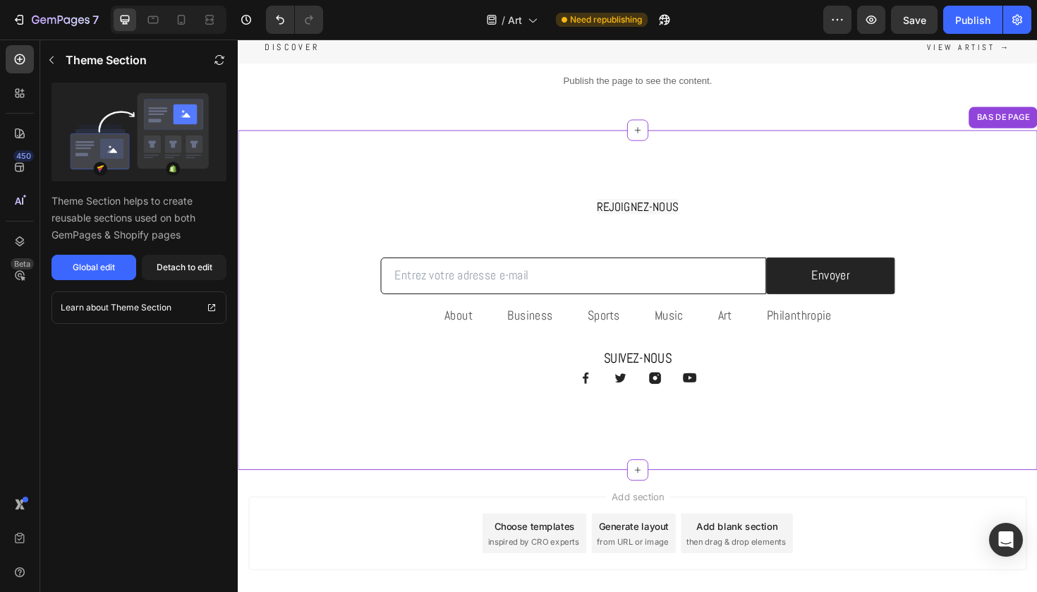
scroll to position [536, 0]
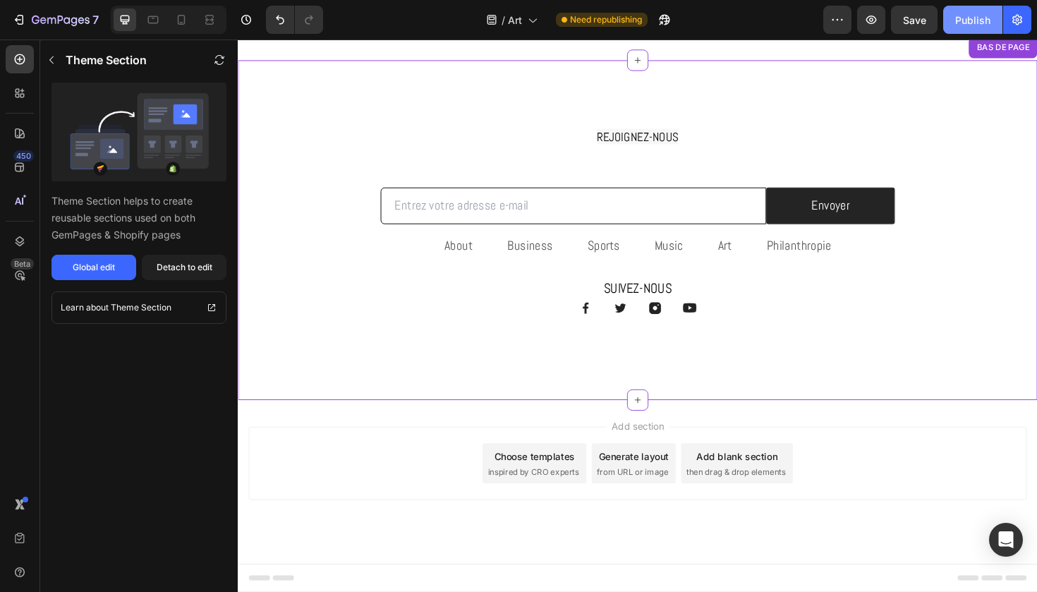
click at [967, 22] on div "Publish" at bounding box center [973, 20] width 35 height 15
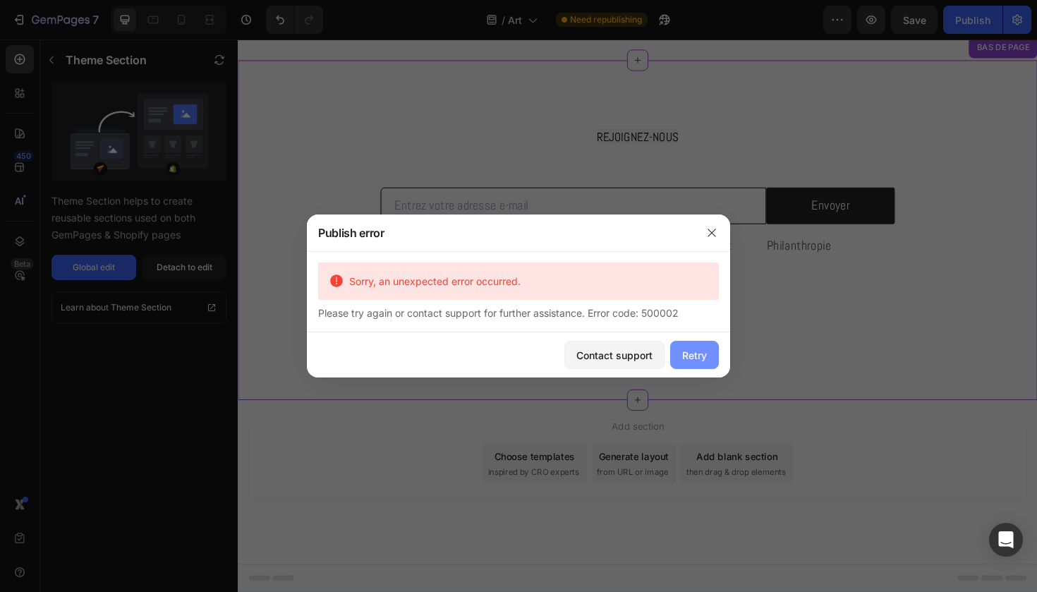
click at [699, 360] on div "Retry" at bounding box center [694, 355] width 25 height 15
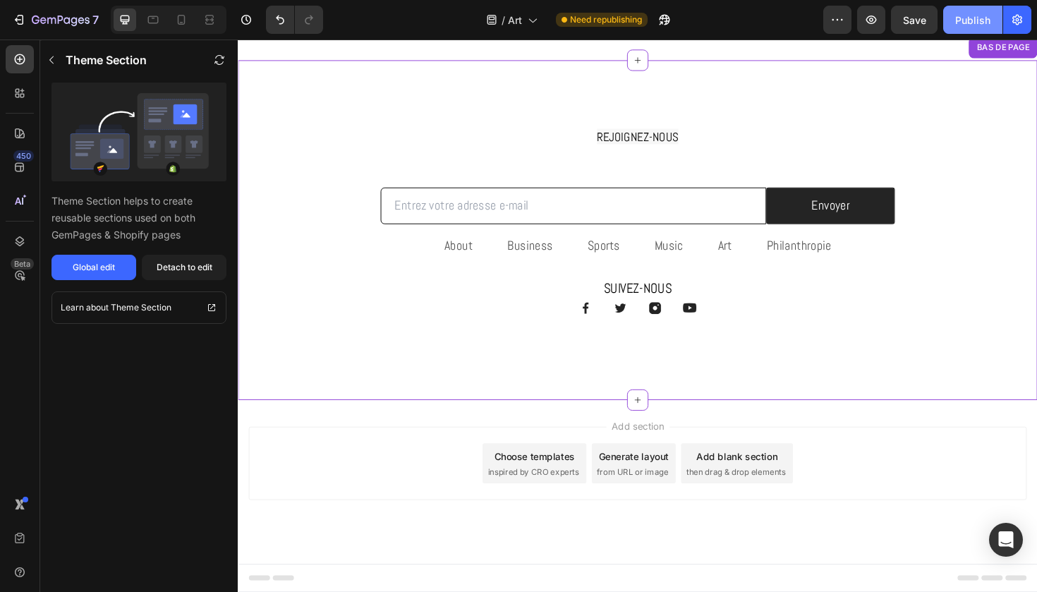
click at [958, 18] on div "Publish" at bounding box center [973, 20] width 35 height 15
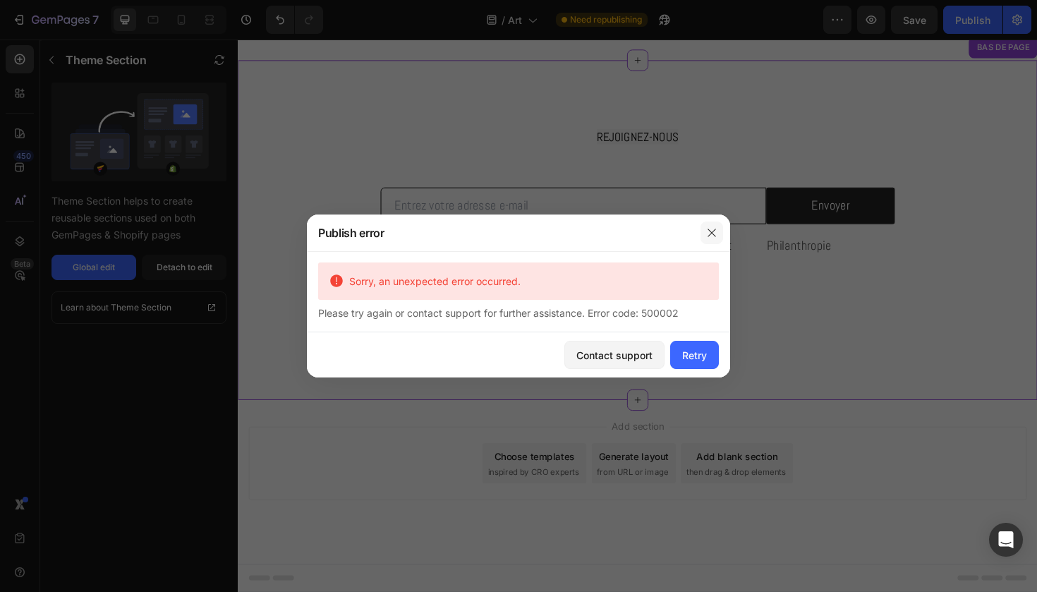
click at [709, 236] on icon "button" at bounding box center [711, 232] width 11 height 11
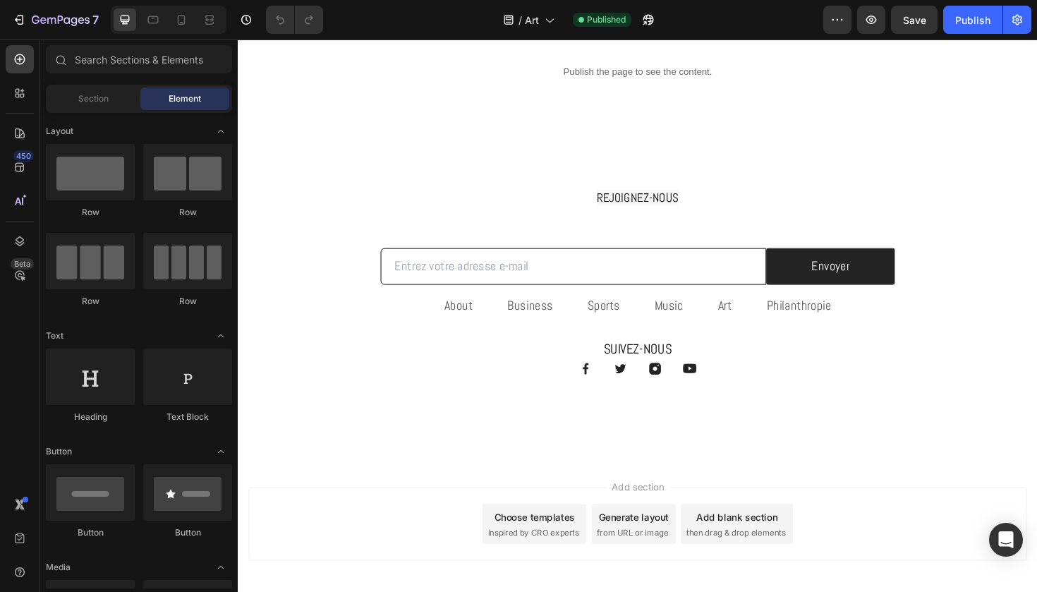
scroll to position [507, 0]
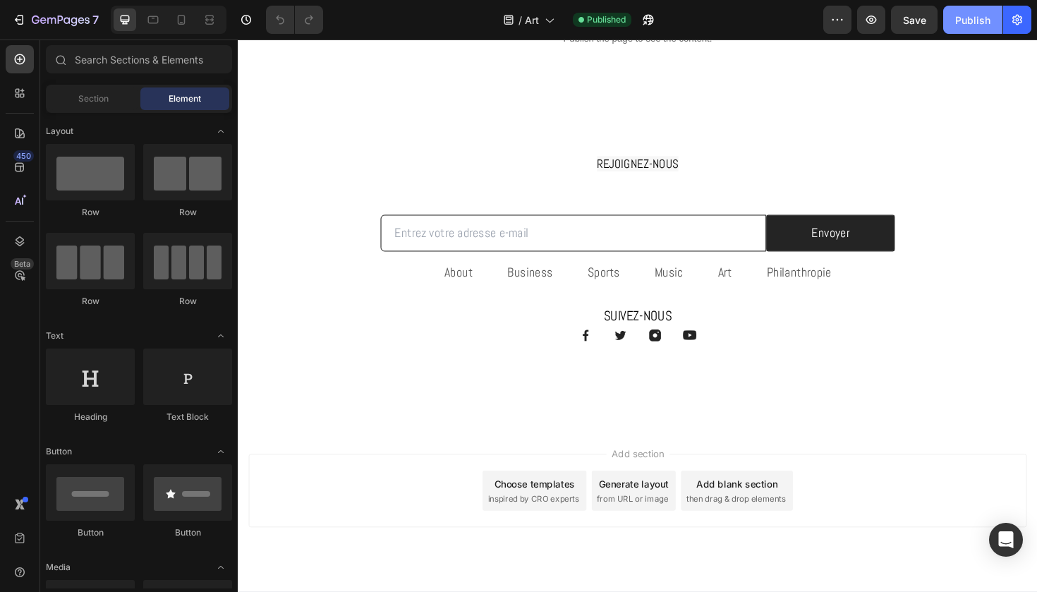
click at [962, 18] on div "Publish" at bounding box center [973, 20] width 35 height 15
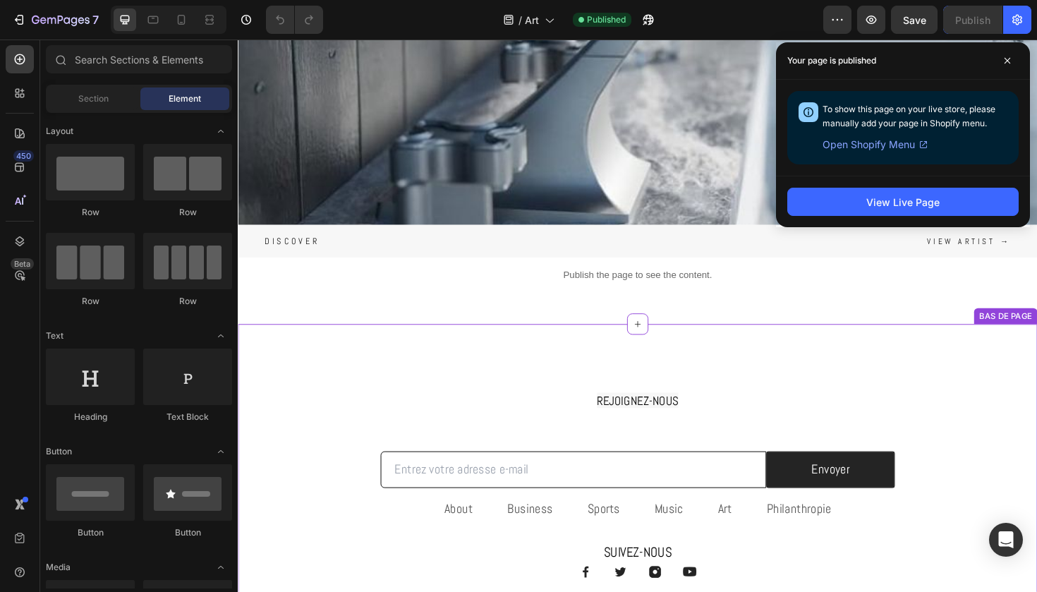
scroll to position [236, 0]
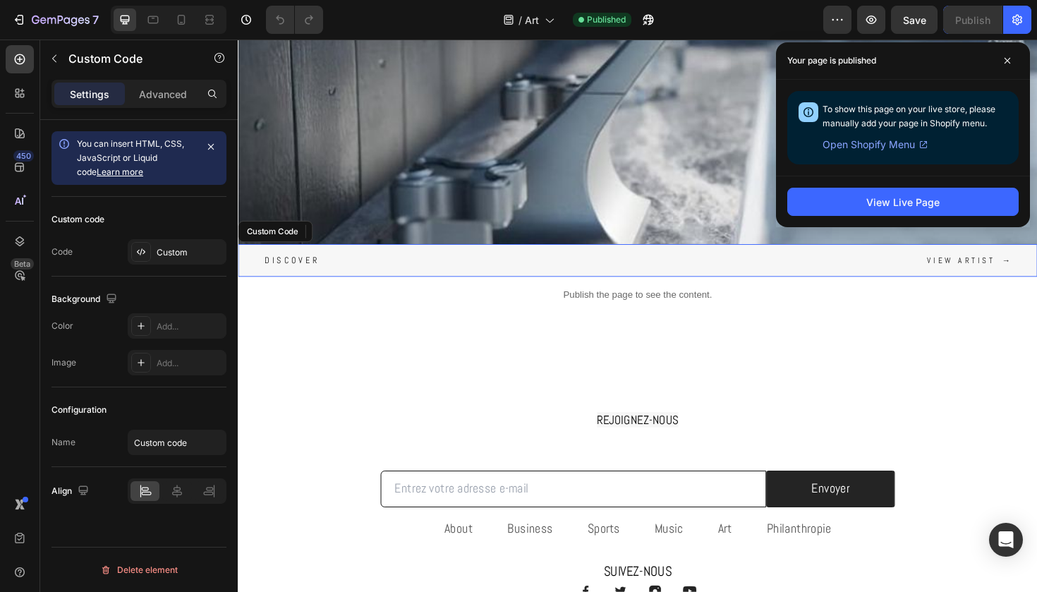
click at [989, 277] on span "View artist" at bounding box center [1004, 274] width 72 height 8
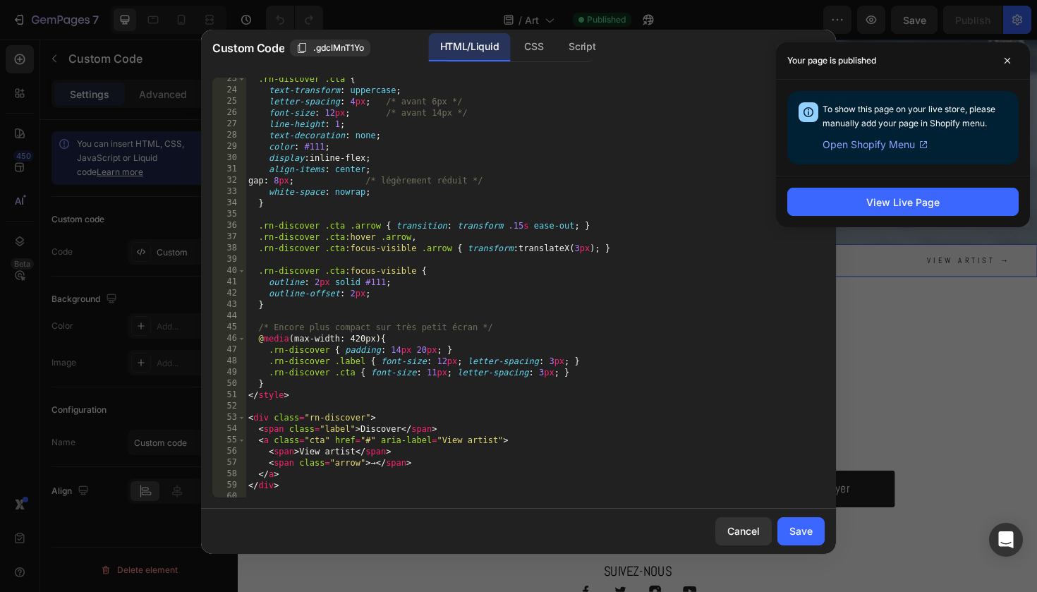
scroll to position [258, 0]
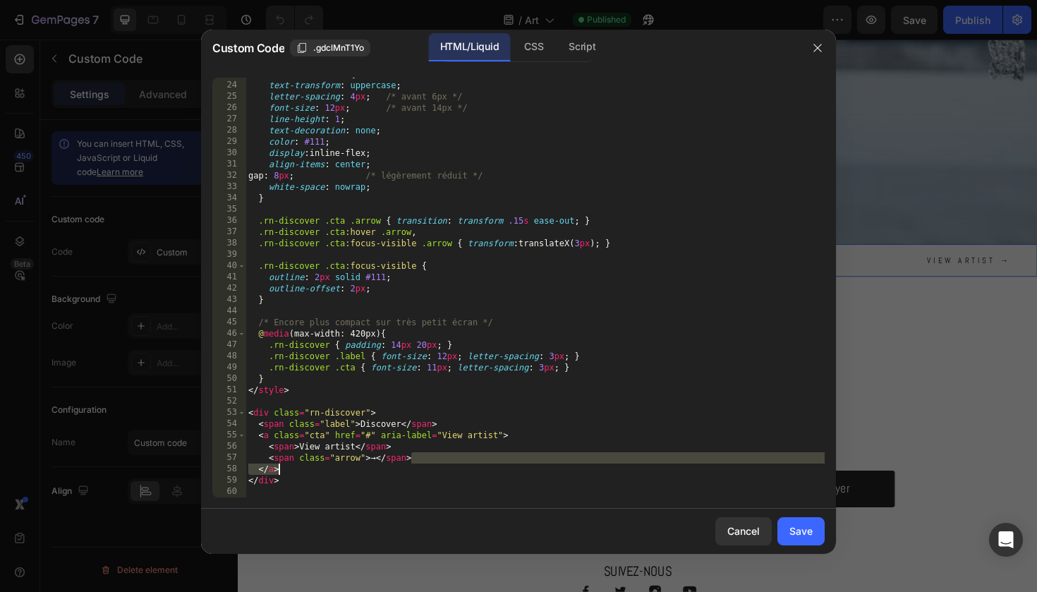
drag, startPoint x: 416, startPoint y: 462, endPoint x: 289, endPoint y: 468, distance: 127.2
click at [285, 468] on div ".rn-discover .cta { text-transform : uppercase ; letter-spacing : 4 px ; /* ava…" at bounding box center [535, 289] width 579 height 442
click at [293, 471] on div ".rn-discover .cta { text-transform : uppercase ; letter-spacing : 4 px ; /* ava…" at bounding box center [535, 289] width 579 height 442
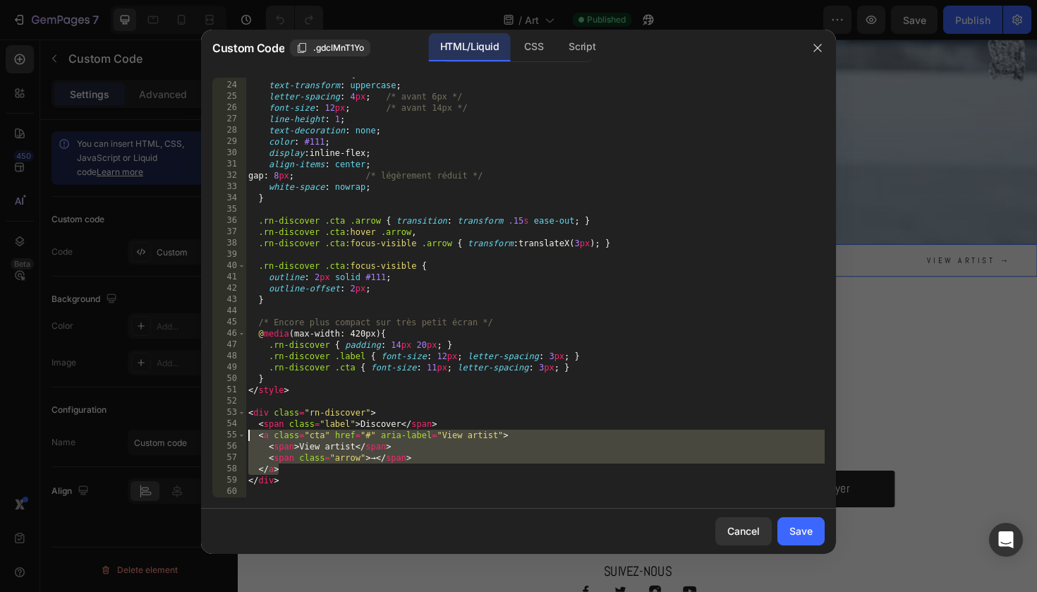
drag, startPoint x: 288, startPoint y: 469, endPoint x: 250, endPoint y: 436, distance: 50.5
click at [250, 436] on div ".rn-discover .cta { text-transform : uppercase ; letter-spacing : 4 px ; /* ava…" at bounding box center [535, 289] width 579 height 442
type textarea "<a class="cta" href="#" aria-label="View artist"> <span>View artist</span>"
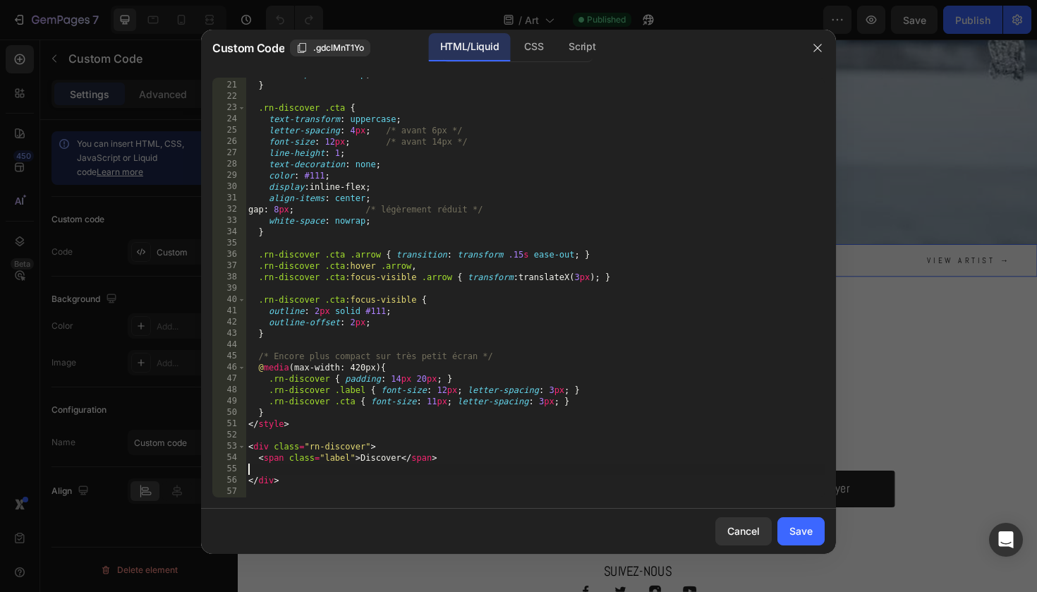
scroll to position [224, 0]
click at [813, 531] on button "Save" at bounding box center [801, 531] width 47 height 28
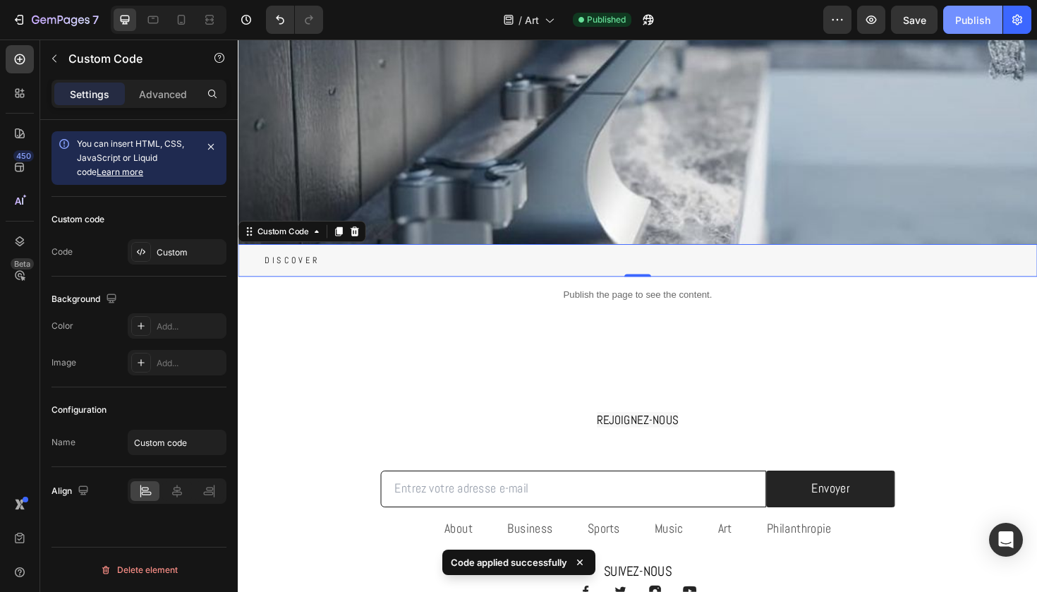
click at [970, 22] on div "Publish" at bounding box center [973, 20] width 35 height 15
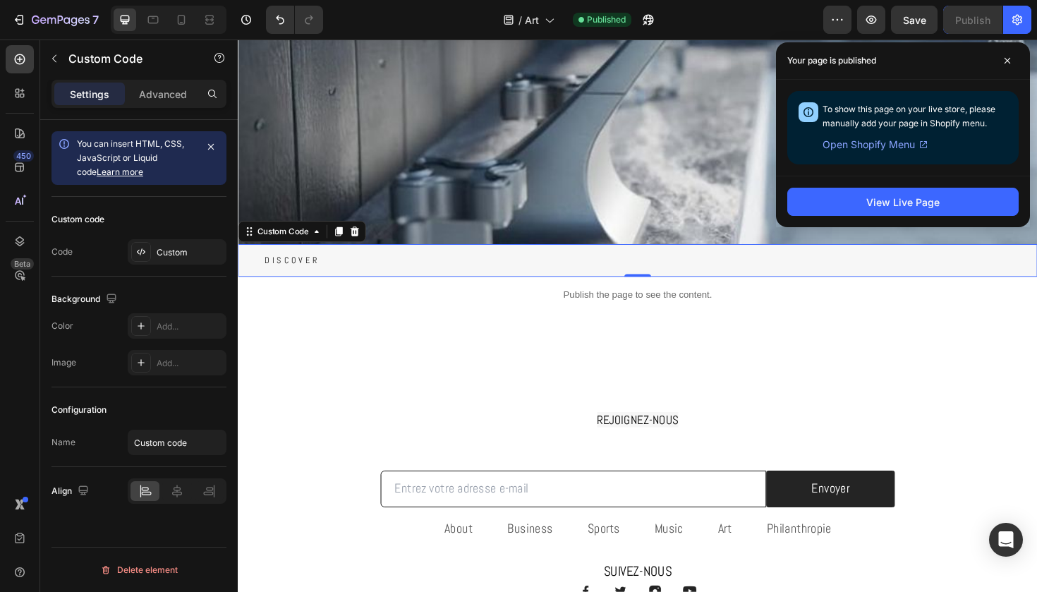
click at [311, 273] on span "Discover" at bounding box center [295, 273] width 59 height 9
click at [187, 252] on div "Custom" at bounding box center [190, 252] width 66 height 13
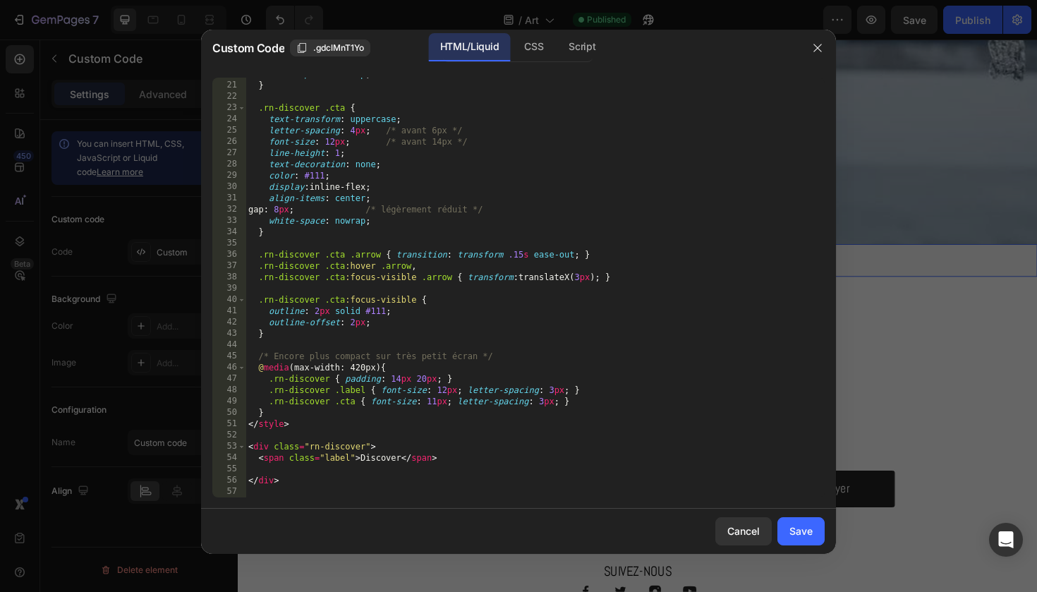
click at [395, 454] on div "white-space : nowrap ; } .rn-discover .cta { text-transform : uppercase ; lette…" at bounding box center [535, 289] width 579 height 442
paste textarea "ÉCOUVERTE"
type textarea "<span class="label">DÉCOUVERTE</span>"
click at [797, 534] on div "Save" at bounding box center [801, 531] width 23 height 15
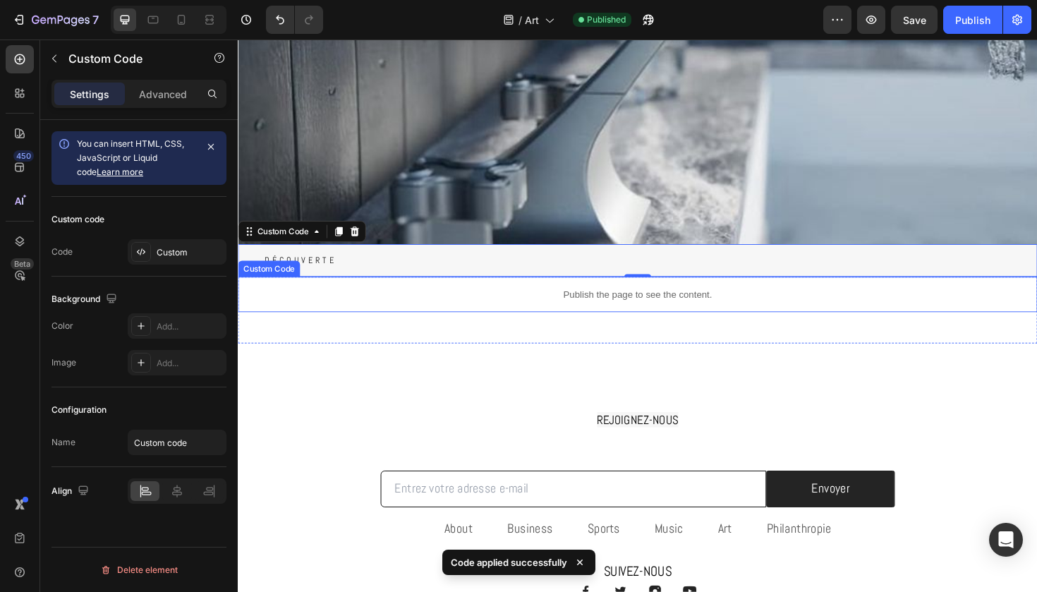
click at [551, 327] on div "Publish the page to see the content." at bounding box center [661, 309] width 847 height 37
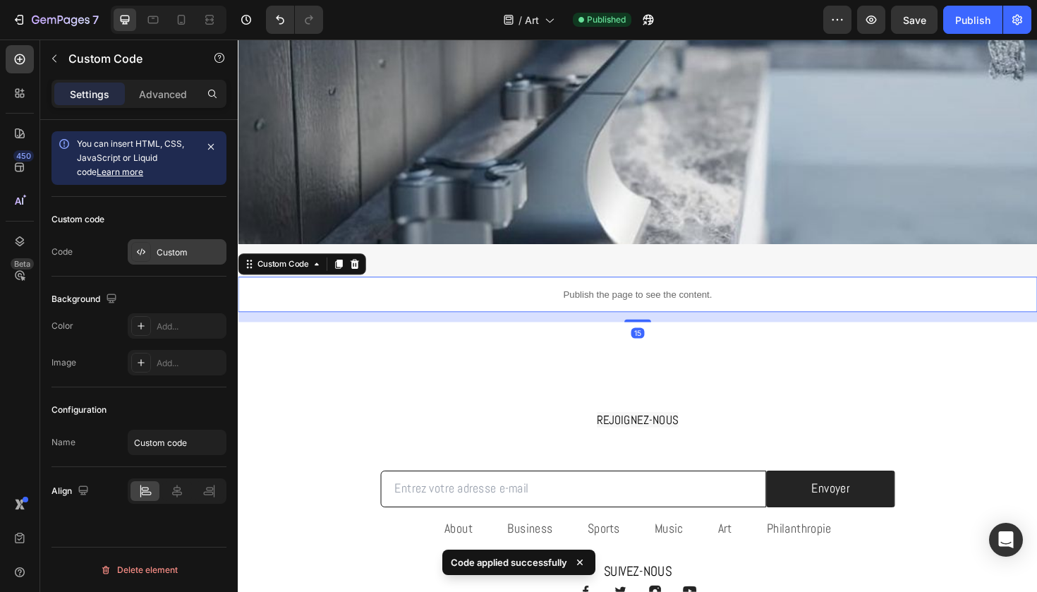
click at [169, 244] on div "Custom" at bounding box center [177, 251] width 99 height 25
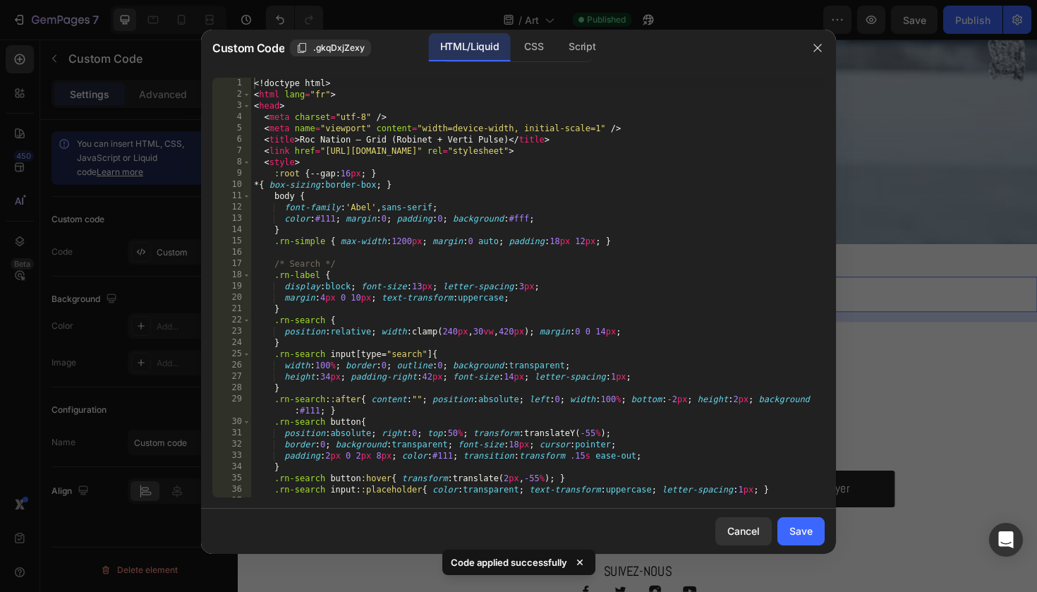
click at [495, 322] on div "<! doctype html > < html lang = "fr" > < head > < meta charset = "utf-8" /> < m…" at bounding box center [538, 299] width 574 height 442
type textarea "</html>"
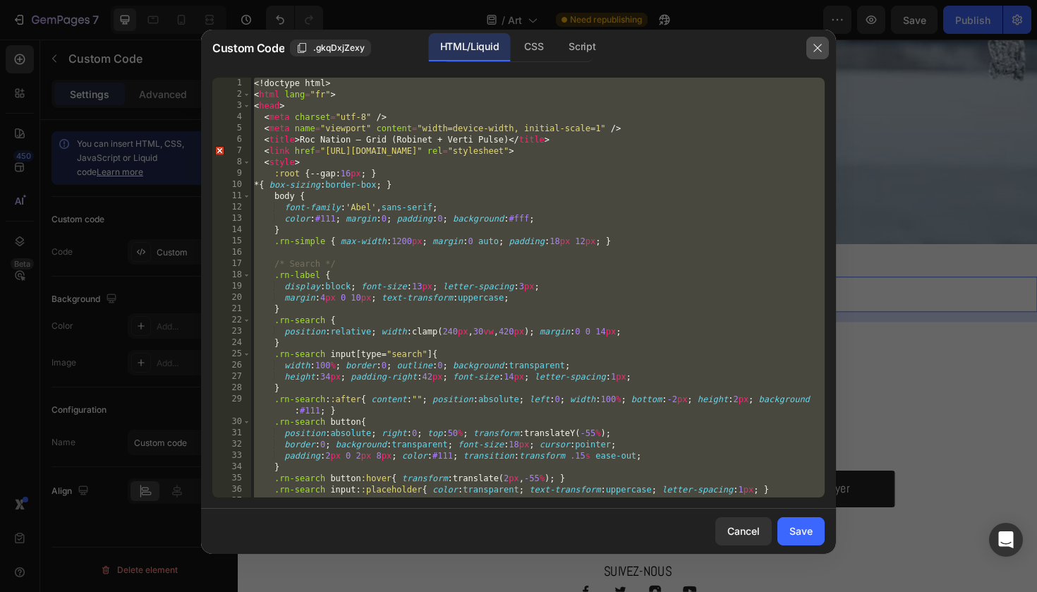
click at [814, 50] on icon "button" at bounding box center [817, 47] width 11 height 11
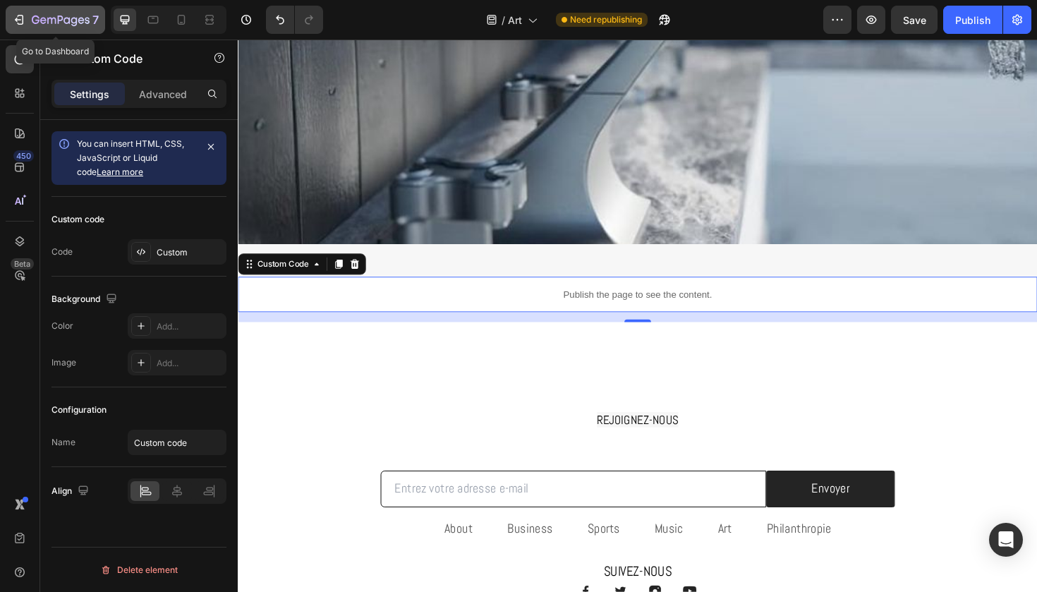
click at [54, 18] on icon "button" at bounding box center [51, 21] width 8 height 6
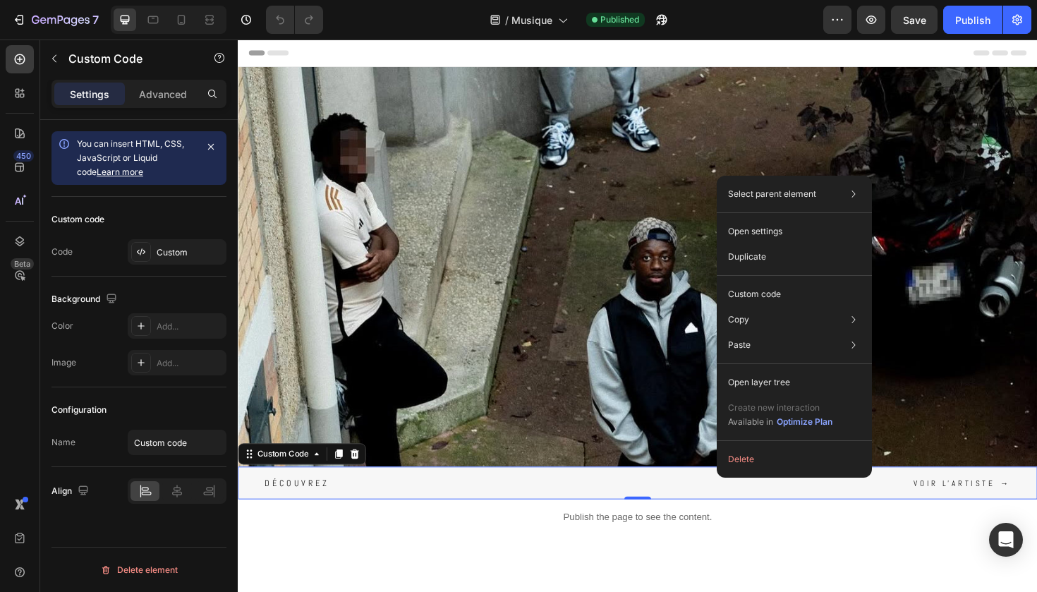
click at [617, 499] on div "Découvrez Voir l'artiste →" at bounding box center [661, 509] width 847 height 35
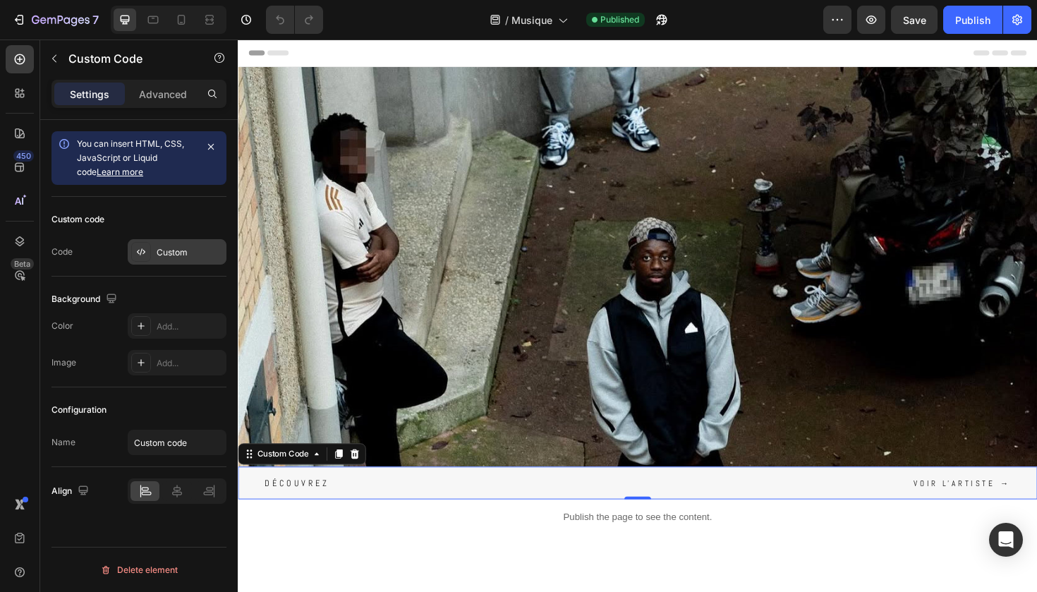
click at [191, 258] on div "Custom" at bounding box center [190, 252] width 66 height 13
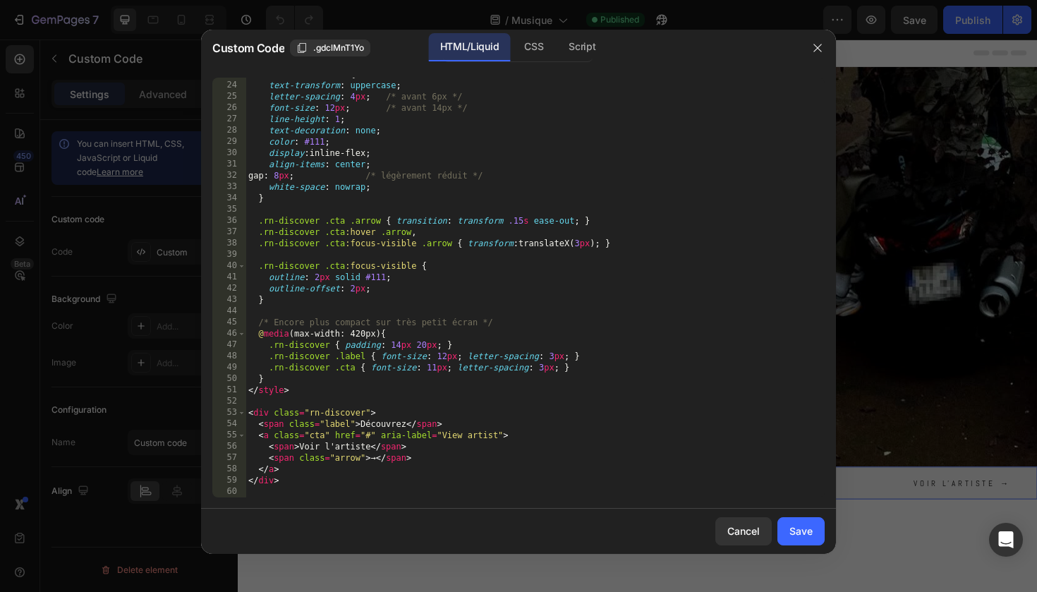
scroll to position [258, 0]
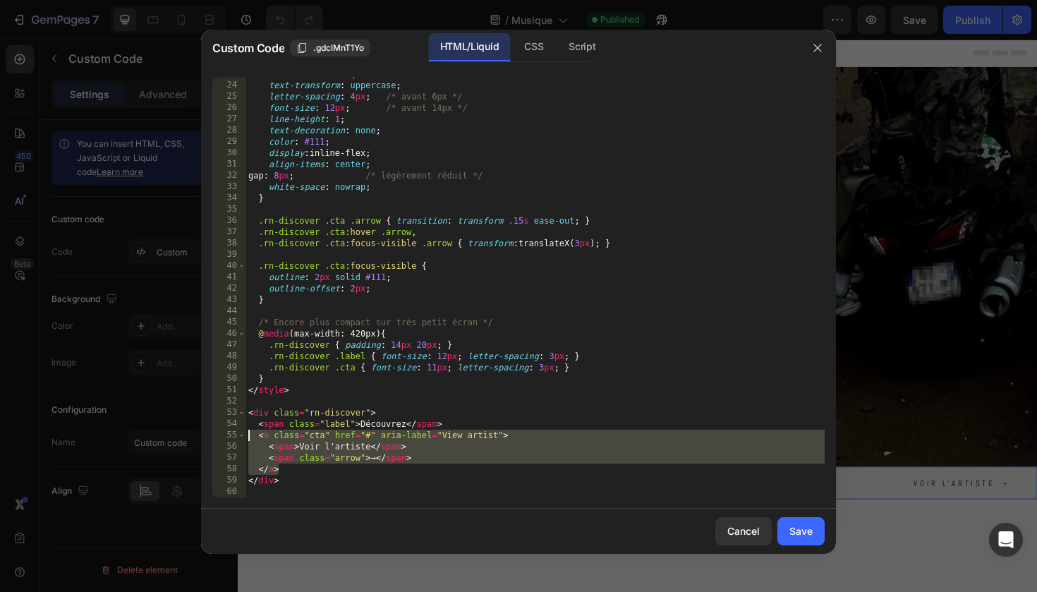
drag, startPoint x: 290, startPoint y: 469, endPoint x: 237, endPoint y: 433, distance: 63.6
click at [237, 433] on div "</a> 23 24 25 26 27 28 29 30 31 32 33 34 35 36 37 38 39 40 41 42 43 44 45 46 47…" at bounding box center [518, 288] width 613 height 420
type textarea "<a class="cta" href="#" aria-label="View artist"> <span>Voir l'artiste</span>"
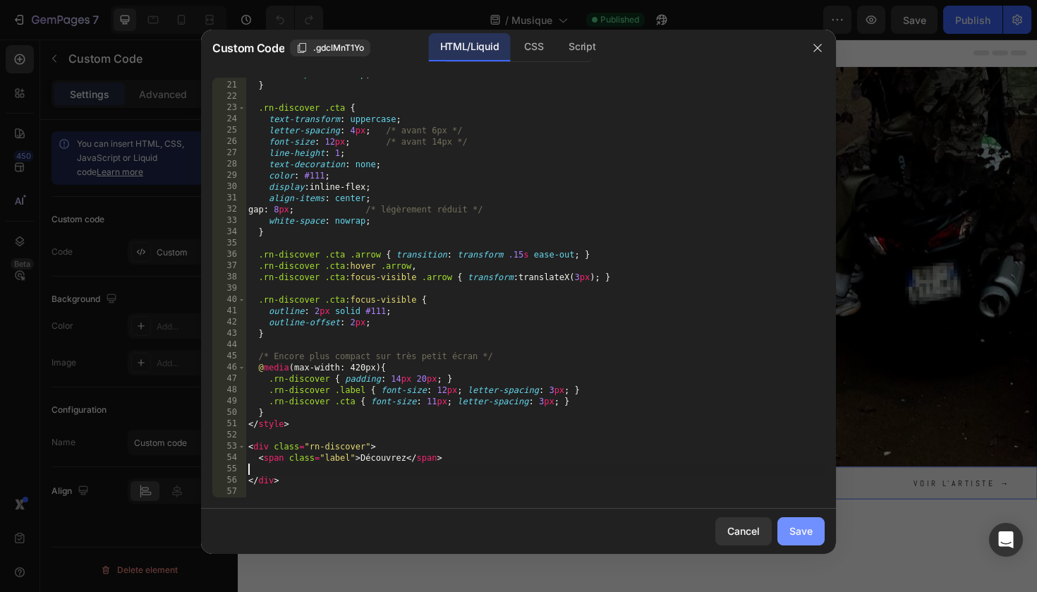
click at [795, 537] on div "Save" at bounding box center [801, 531] width 23 height 15
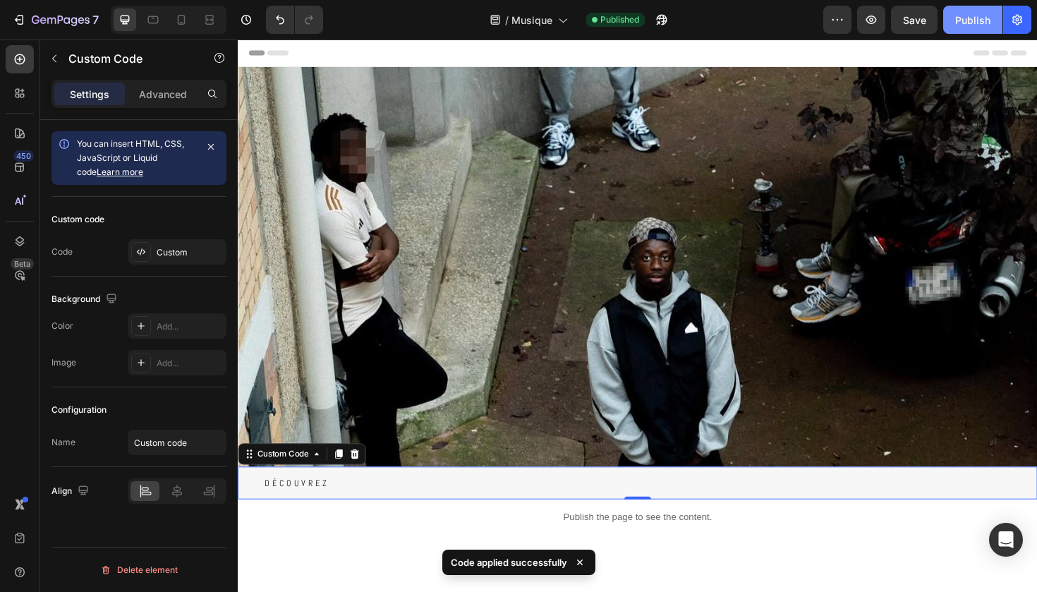
click at [976, 11] on button "Publish" at bounding box center [973, 20] width 59 height 28
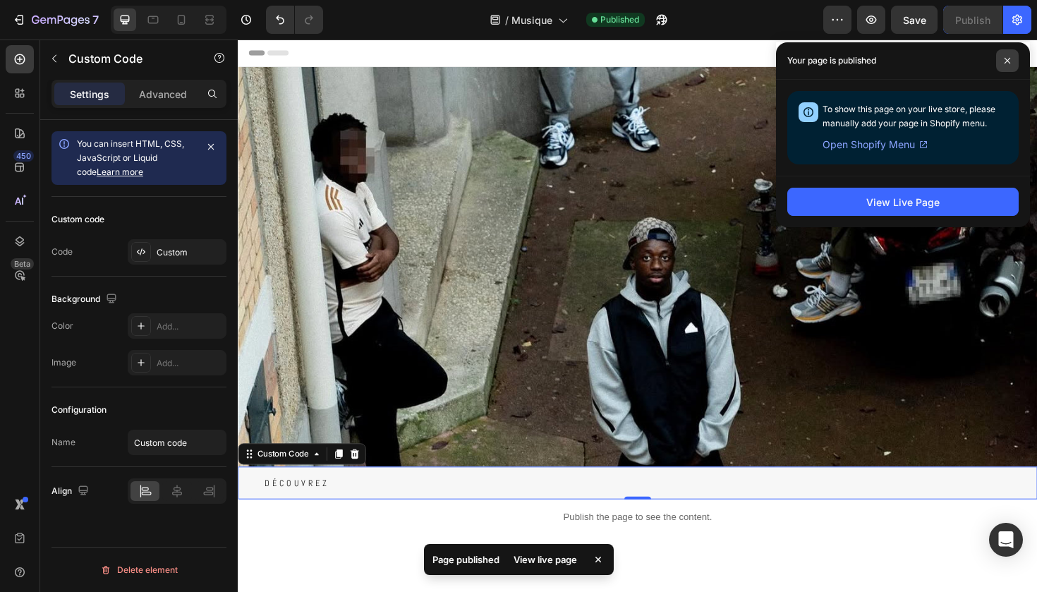
click at [1007, 58] on icon at bounding box center [1007, 60] width 7 height 7
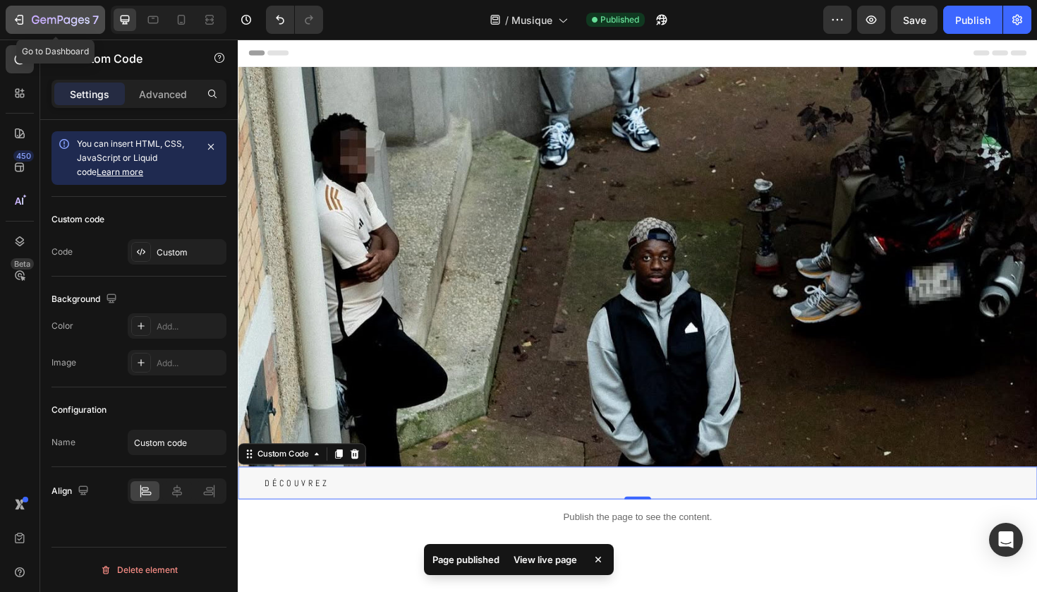
click at [31, 15] on div "7" at bounding box center [55, 19] width 87 height 17
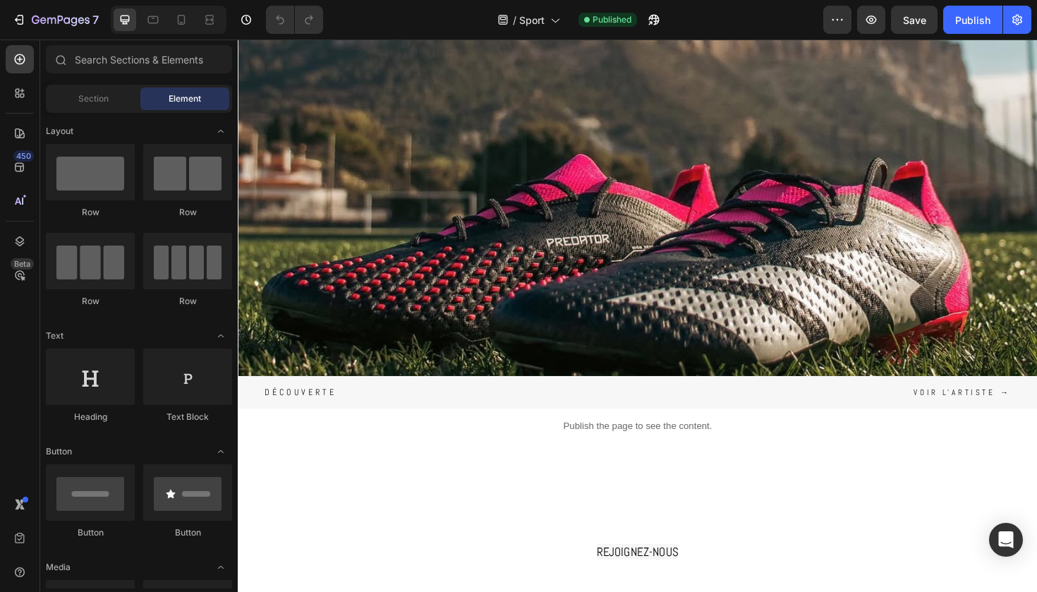
scroll to position [275, 0]
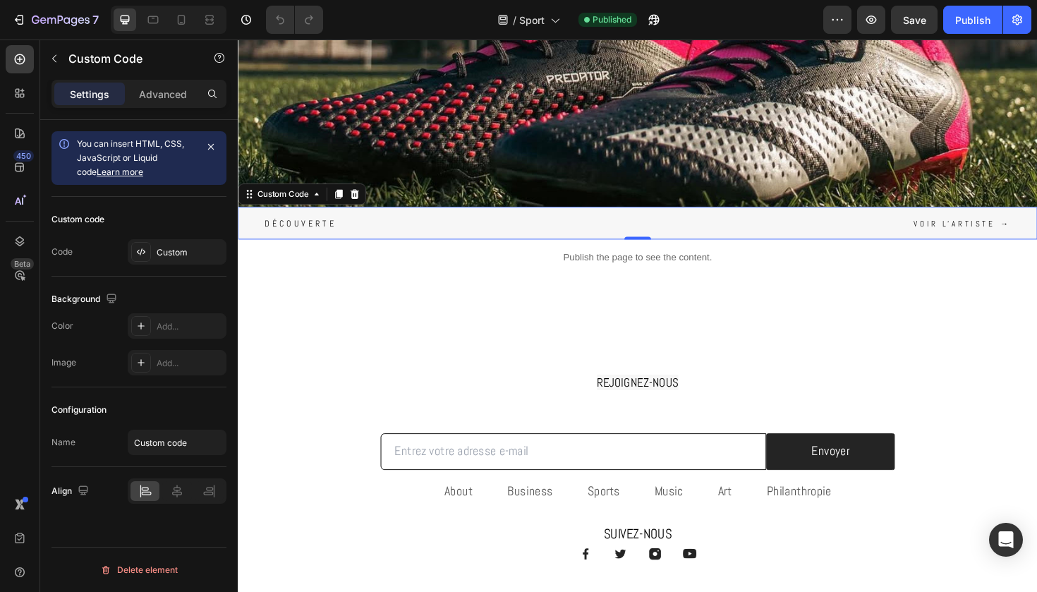
click at [369, 229] on div "DÉCOUVERTE Voir l'artiste →" at bounding box center [661, 234] width 847 height 35
click at [176, 255] on div "Custom" at bounding box center [190, 252] width 66 height 13
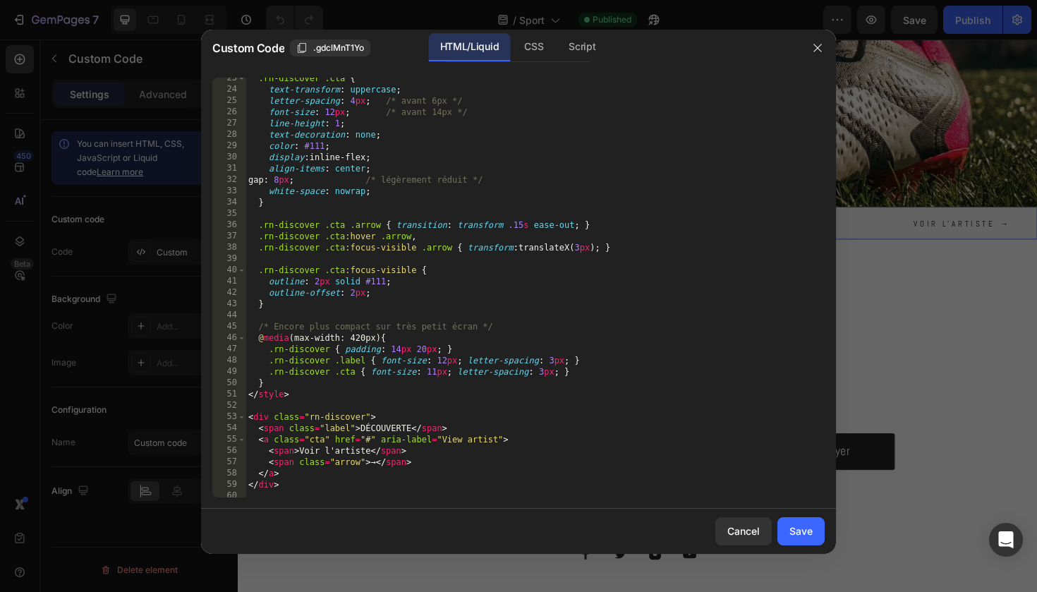
scroll to position [258, 0]
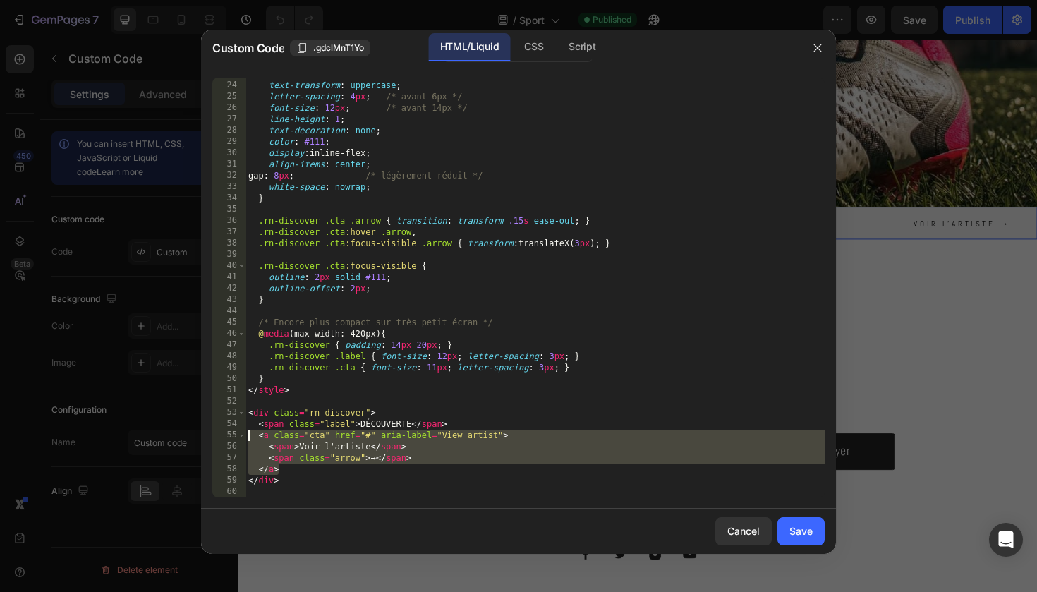
drag, startPoint x: 290, startPoint y: 469, endPoint x: 203, endPoint y: 430, distance: 94.8
click at [203, 430] on div "</a> 23 24 25 26 27 28 29 30 31 32 33 34 35 36 37 38 39 40 41 42 43 44 45 46 47…" at bounding box center [518, 287] width 635 height 442
type textarea "<a class="cta" href="#" aria-label="View artist"> <span>Voir l'artiste</span>"
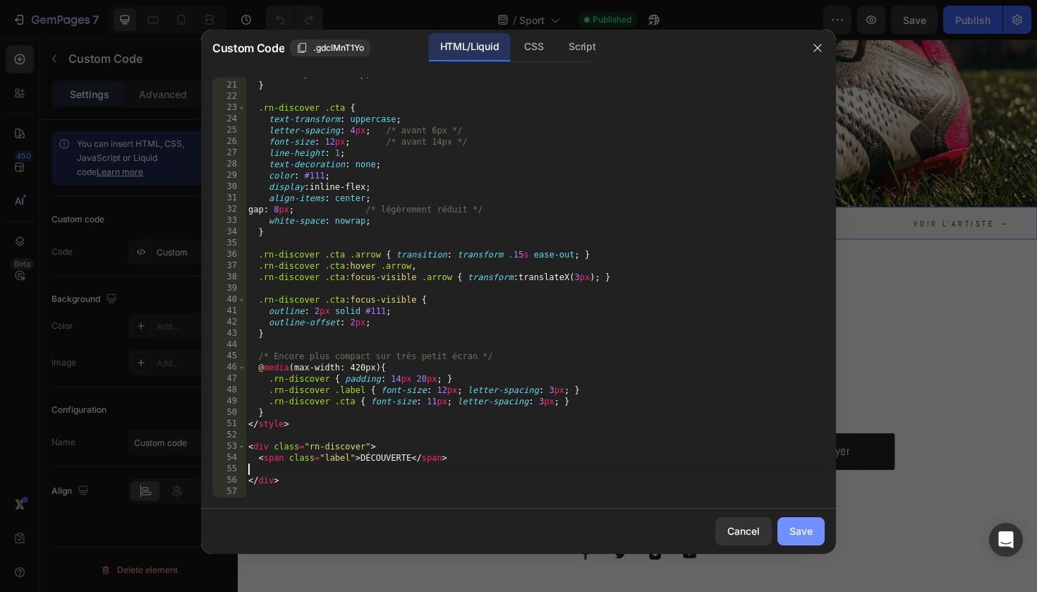
click at [814, 529] on button "Save" at bounding box center [801, 531] width 47 height 28
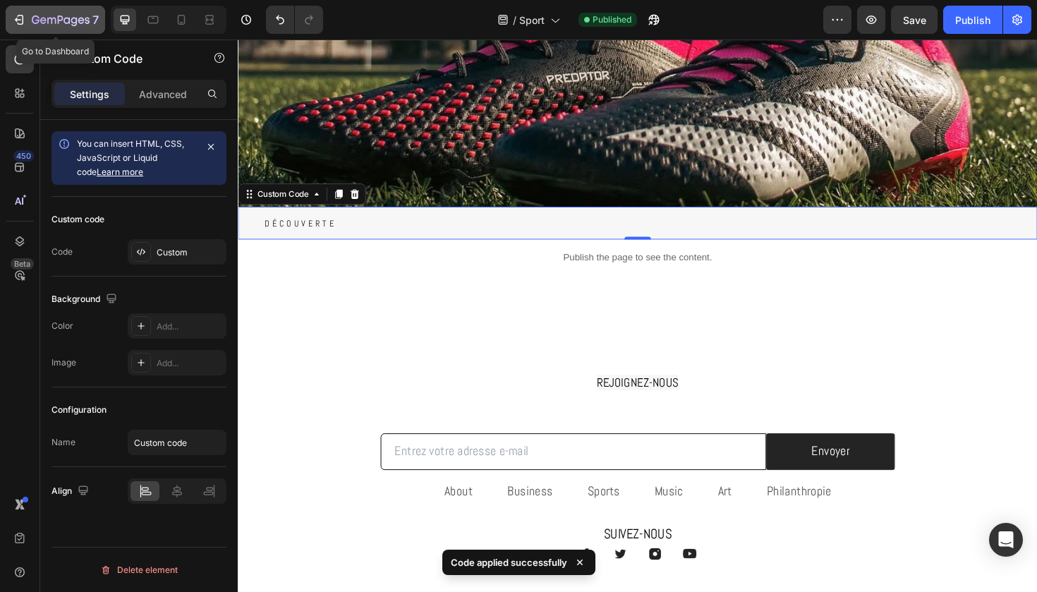
click at [83, 27] on div "7" at bounding box center [65, 19] width 67 height 17
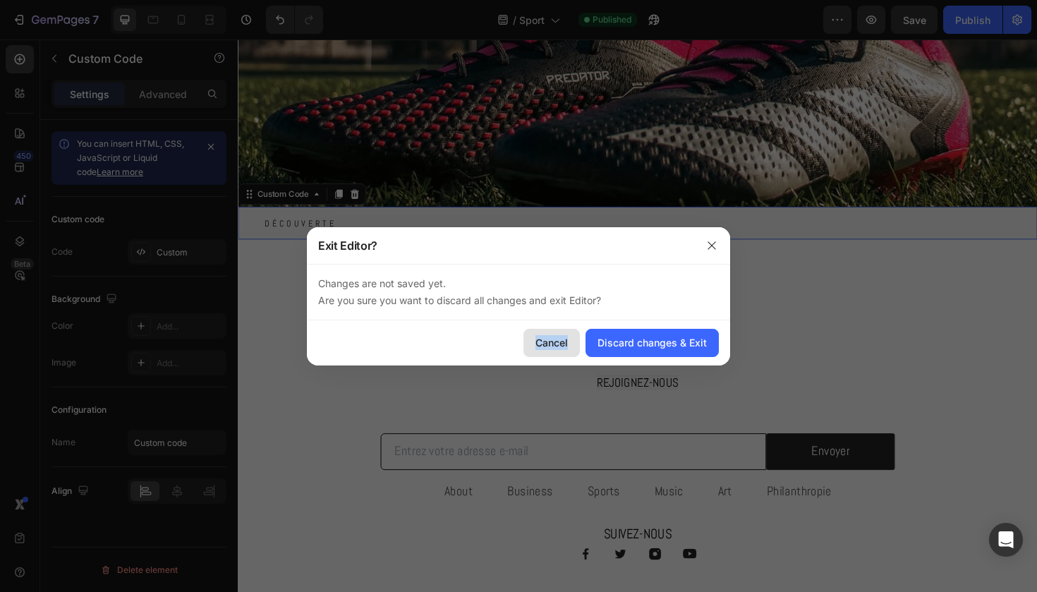
click at [539, 344] on div "Cancel" at bounding box center [552, 342] width 32 height 15
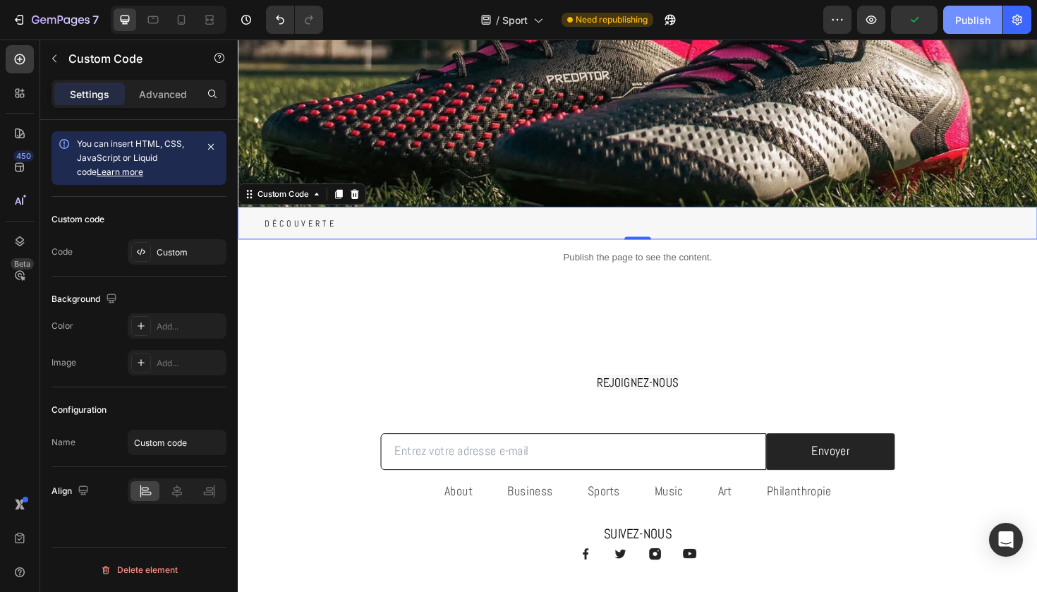
click at [969, 20] on div "Publish" at bounding box center [973, 20] width 35 height 15
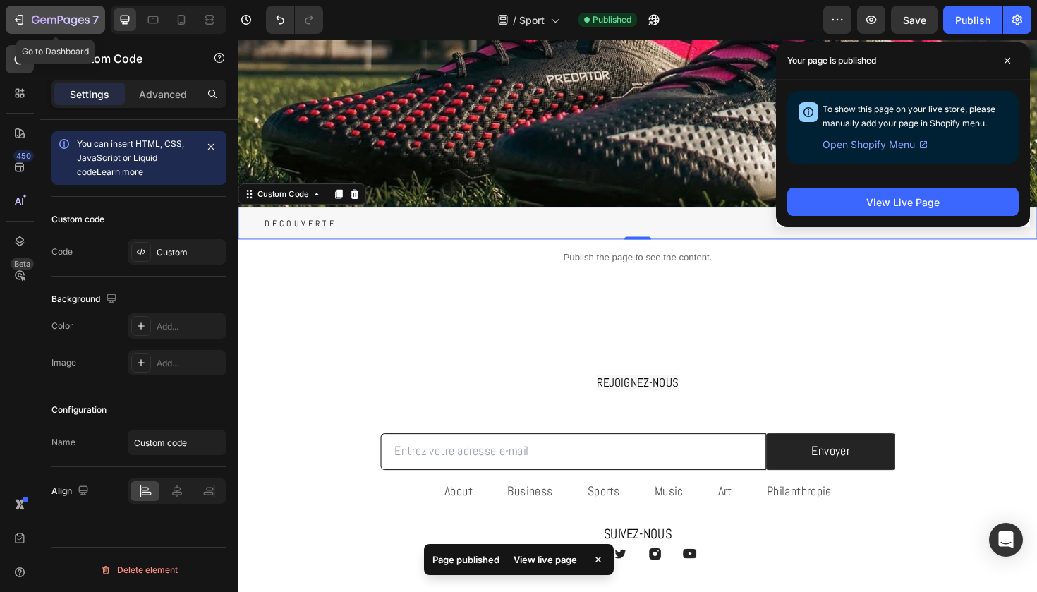
click at [59, 29] on button "7" at bounding box center [56, 20] width 100 height 28
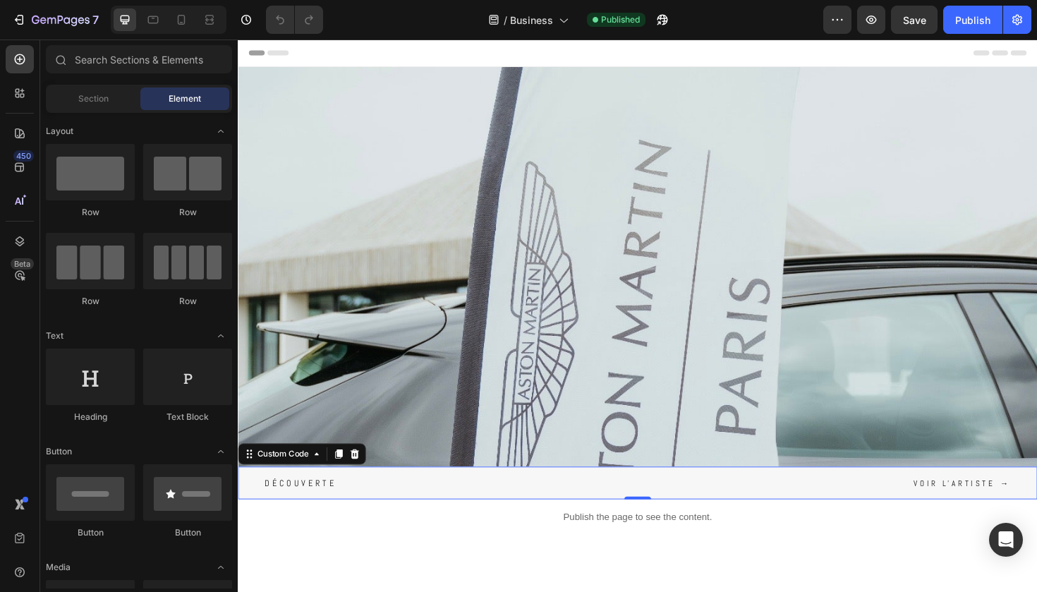
click at [338, 510] on span "DÉCOUVERTE" at bounding box center [304, 509] width 76 height 9
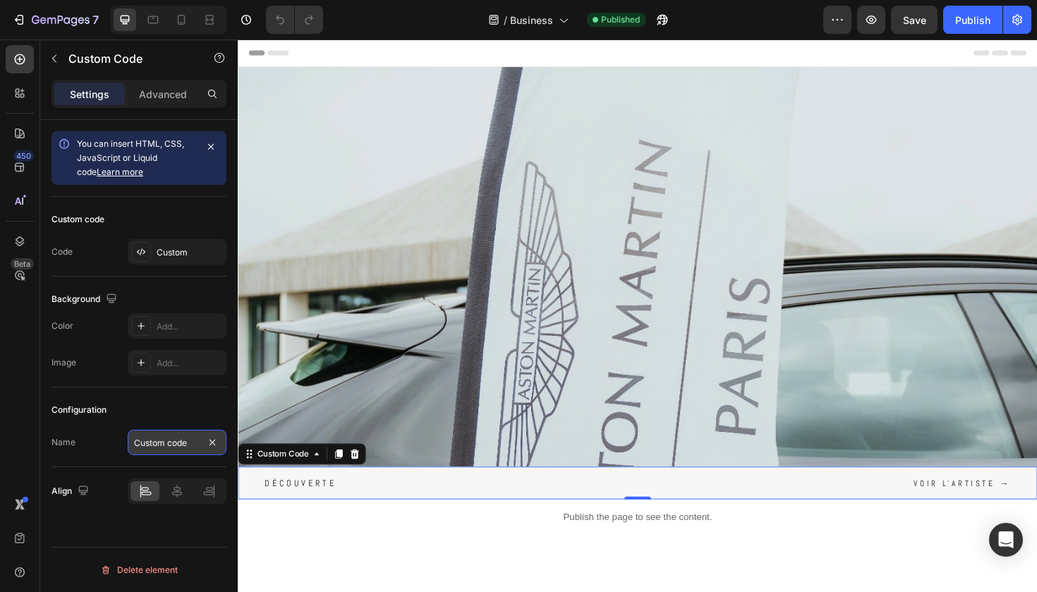
click at [174, 447] on input "Custom code" at bounding box center [177, 442] width 99 height 25
click at [152, 255] on div "Custom" at bounding box center [177, 251] width 99 height 25
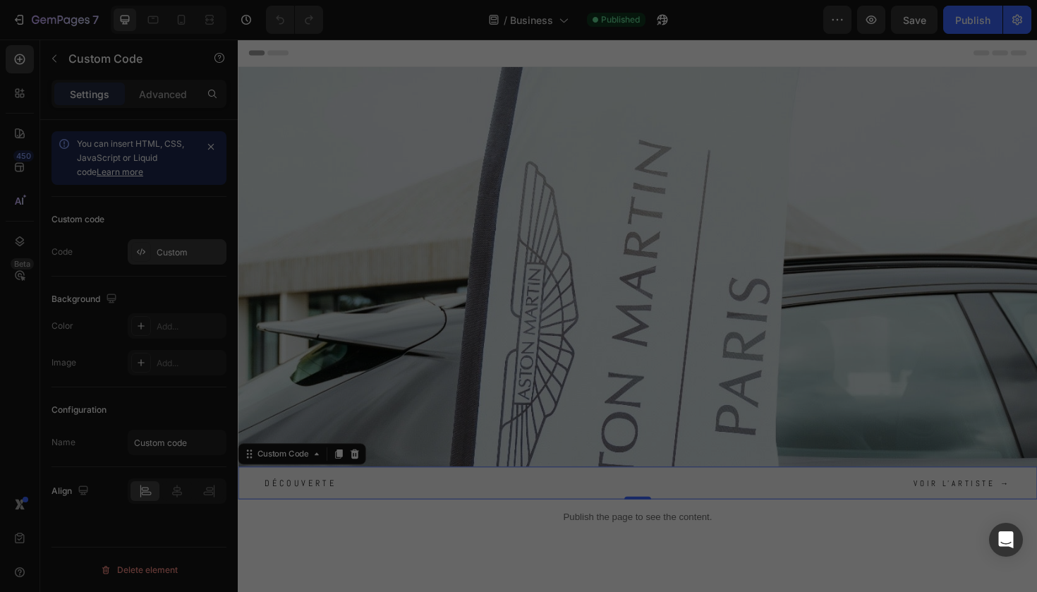
click at [152, 255] on div at bounding box center [518, 296] width 1037 height 592
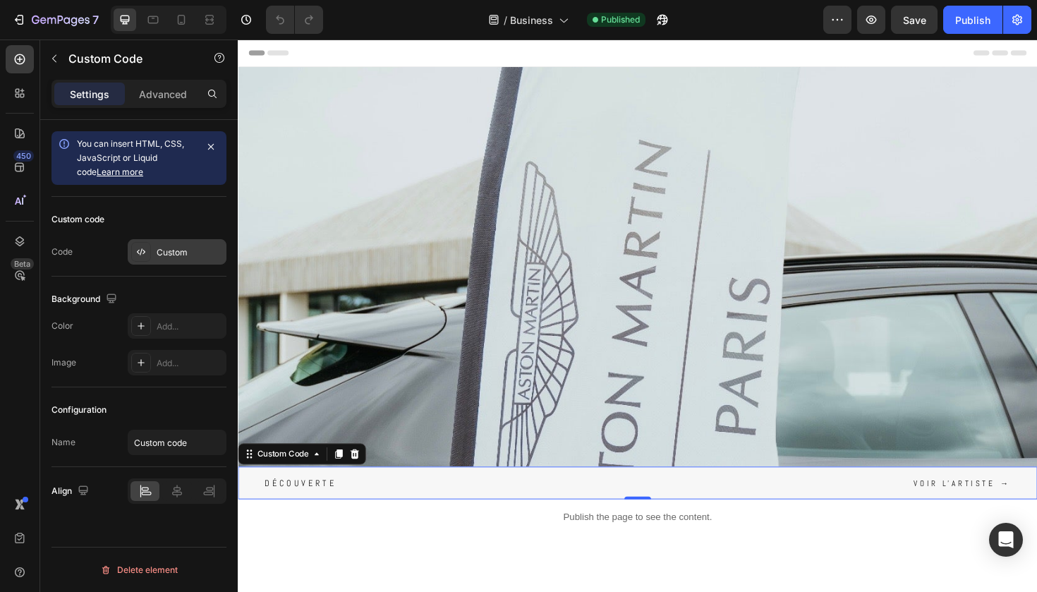
click at [193, 245] on div "Custom" at bounding box center [177, 251] width 99 height 25
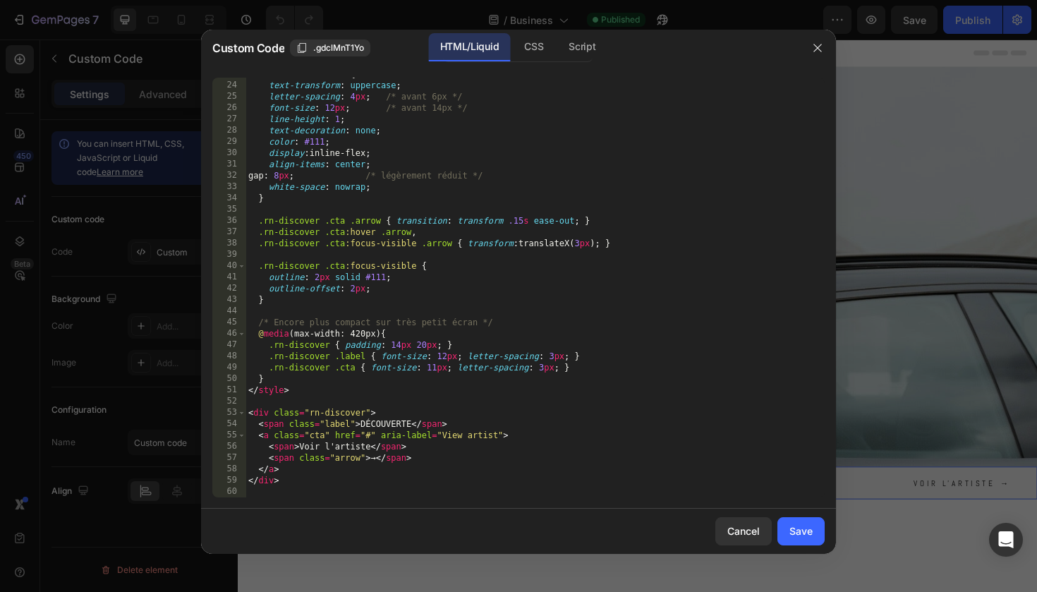
scroll to position [258, 0]
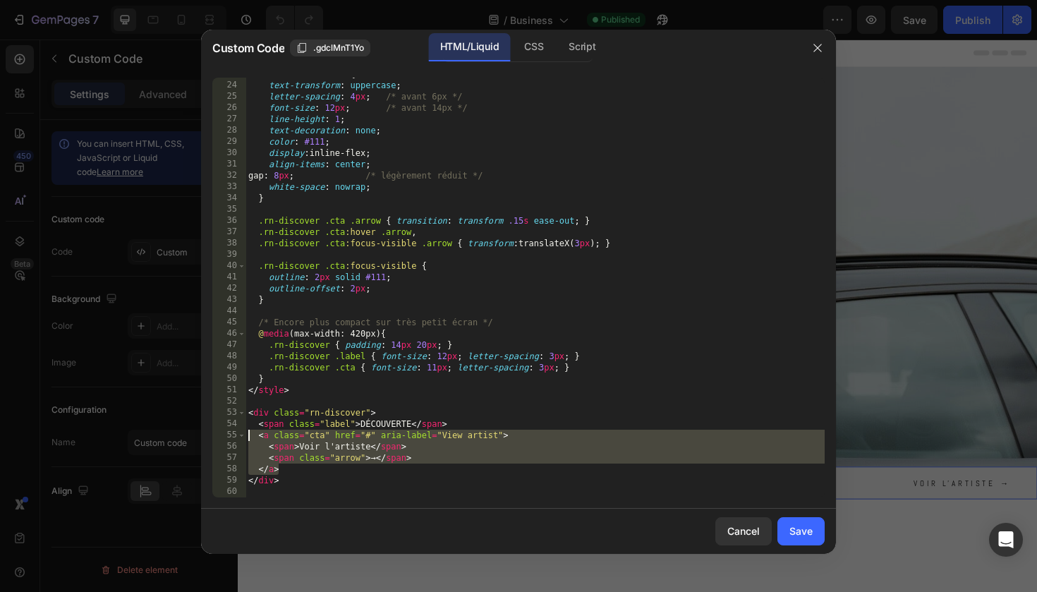
drag, startPoint x: 289, startPoint y: 469, endPoint x: 228, endPoint y: 435, distance: 69.9
click at [228, 435] on div "</a> 23 24 25 26 27 28 29 30 31 32 33 34 35 36 37 38 39 40 41 42 43 44 45 46 47…" at bounding box center [518, 288] width 613 height 420
type textarea "<a class="cta" href="#" aria-label="View artist"> <span>Voir l'artiste</span>"
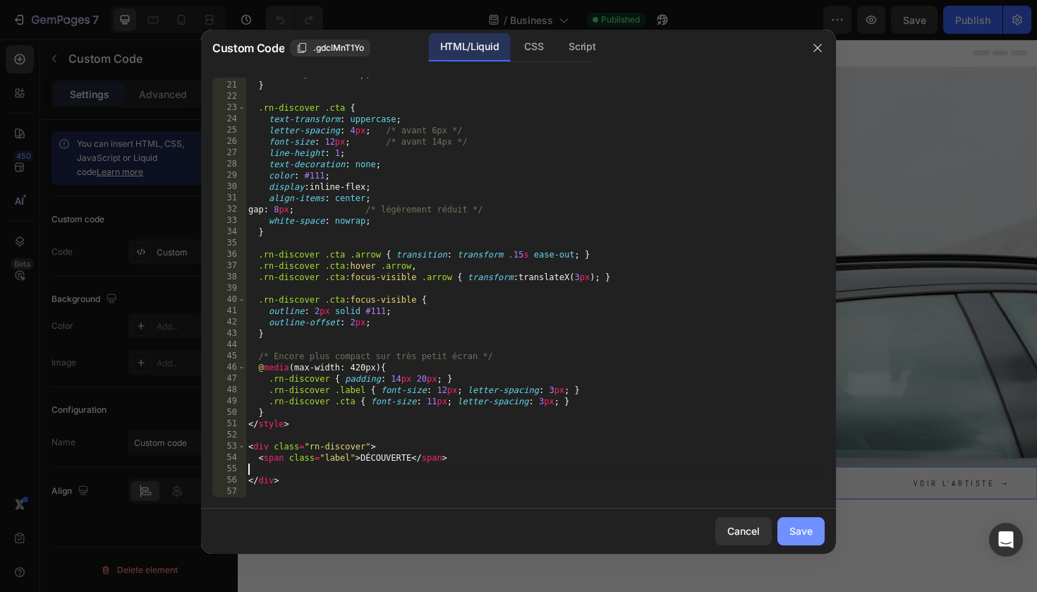
click at [793, 529] on div "Save" at bounding box center [801, 531] width 23 height 15
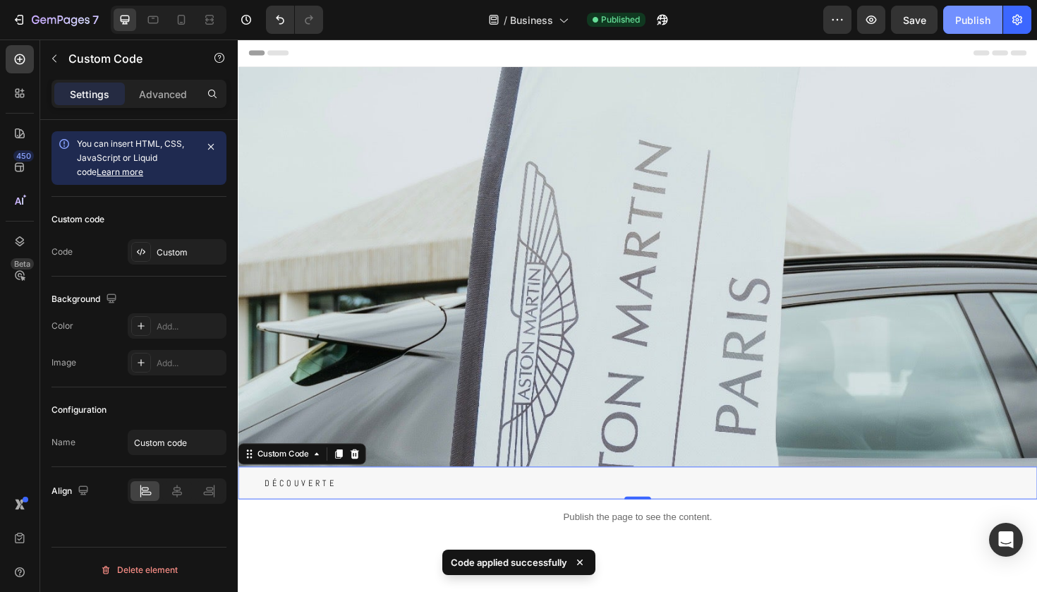
click at [983, 30] on button "Publish" at bounding box center [973, 20] width 59 height 28
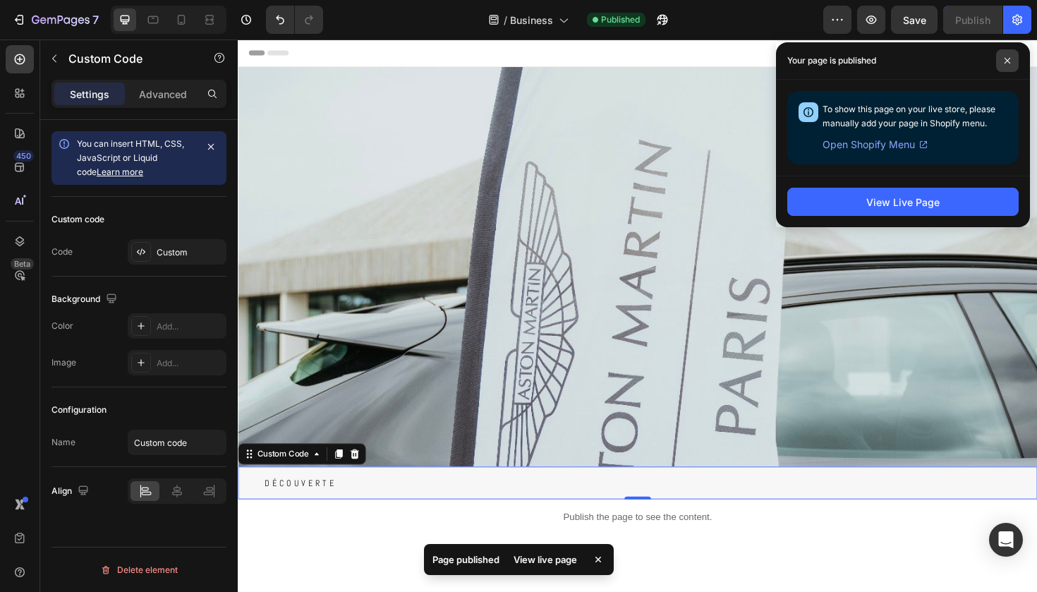
click at [1001, 59] on span at bounding box center [1007, 60] width 23 height 23
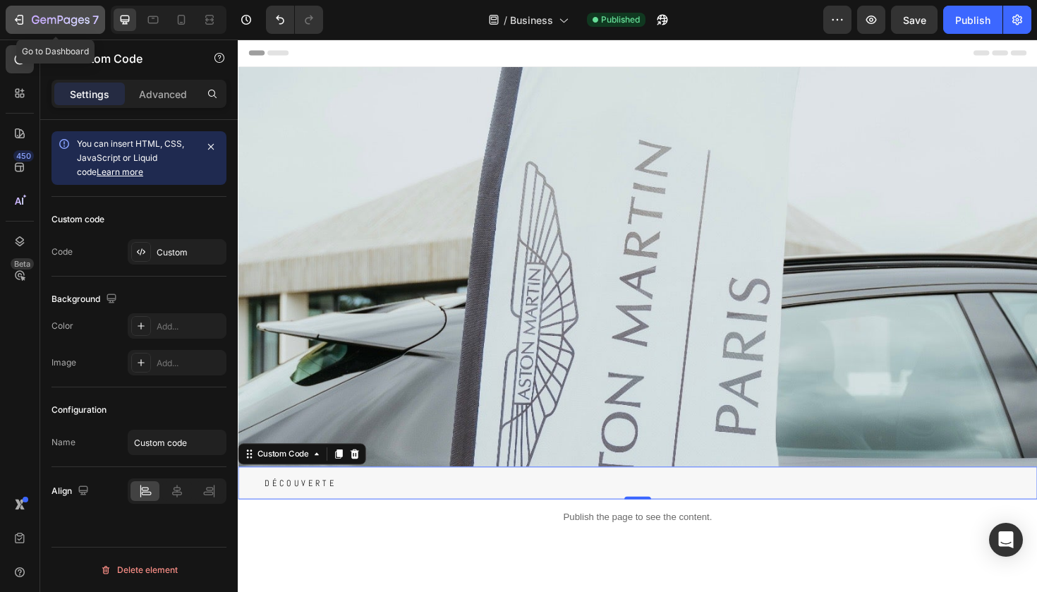
click at [18, 26] on icon "button" at bounding box center [19, 20] width 14 height 14
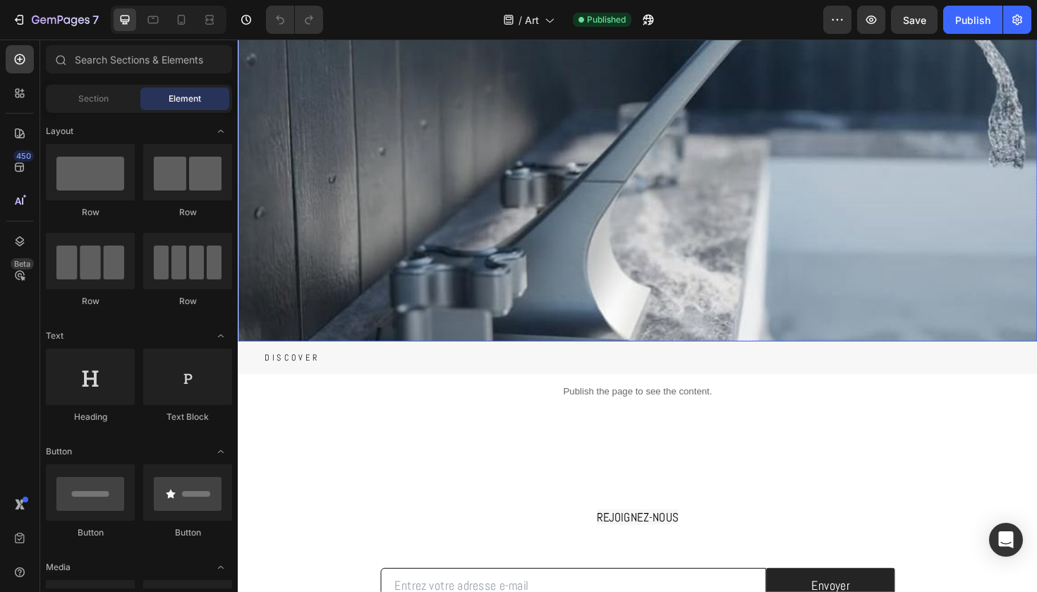
scroll to position [143, 0]
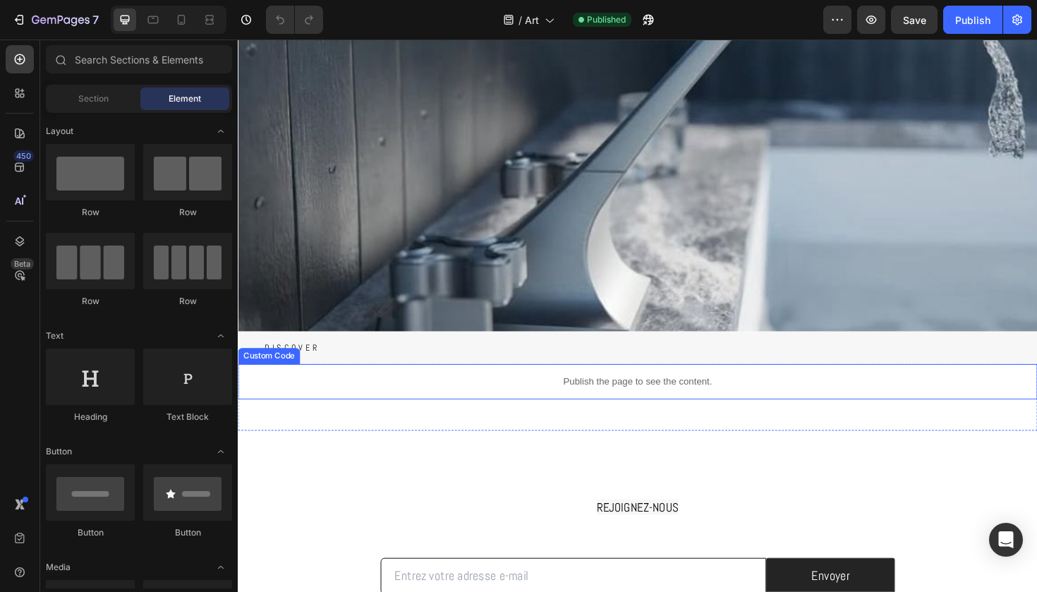
click at [364, 396] on p "Publish the page to see the content." at bounding box center [661, 401] width 847 height 15
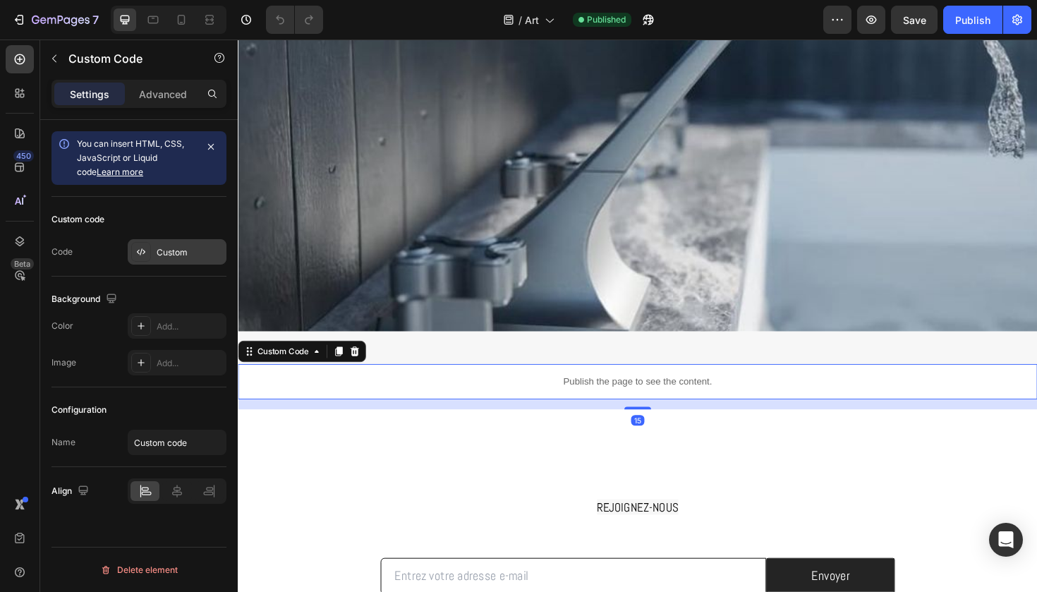
click at [177, 255] on div "Custom" at bounding box center [190, 252] width 66 height 13
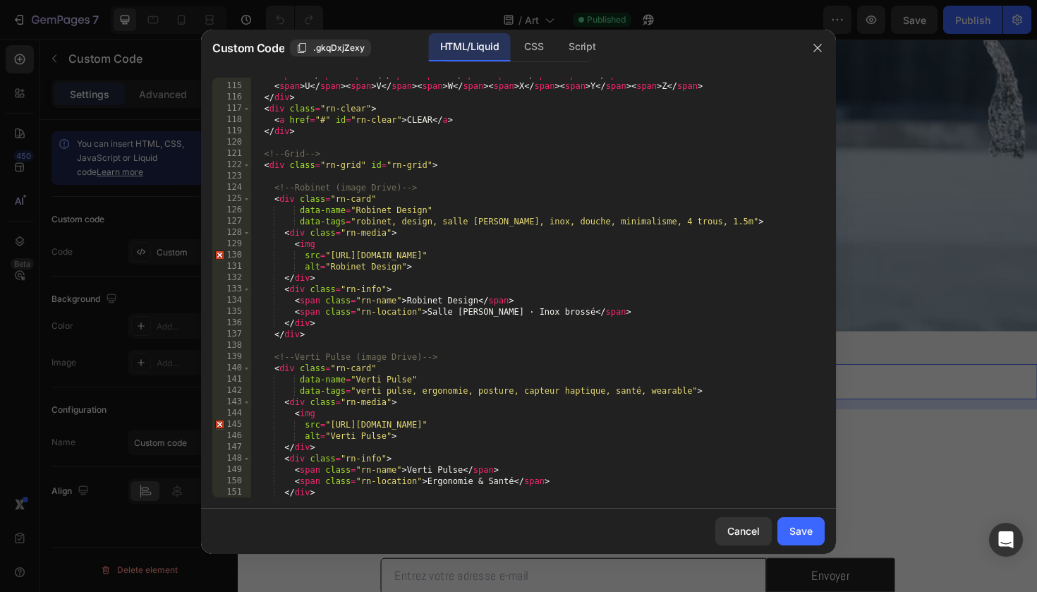
scroll to position [1289, 0]
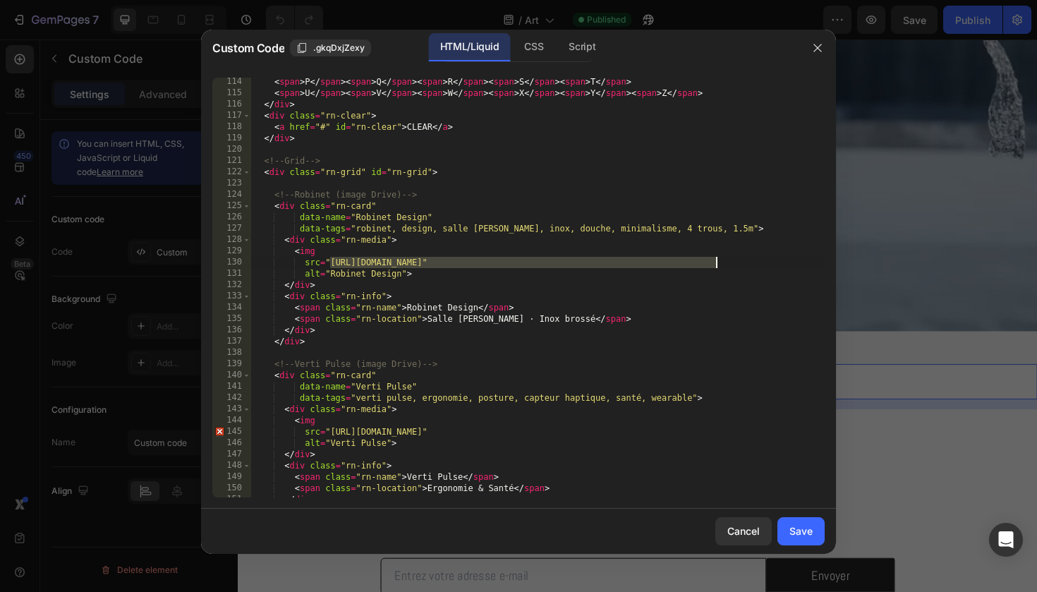
drag, startPoint x: 331, startPoint y: 263, endPoint x: 716, endPoint y: 267, distance: 385.3
click at [716, 267] on div "< span > P </ span > < span > Q </ span > < span > R </ span > < span > S </ sp…" at bounding box center [538, 297] width 574 height 442
paste textarea "file/d/1zFR_4stuCmecdBJYirtCYIEHmB5Ay8Jn/view?usp=sharing"
type textarea "src="[URL][DOMAIN_NAME]""
click at [803, 529] on div "Save" at bounding box center [801, 531] width 23 height 15
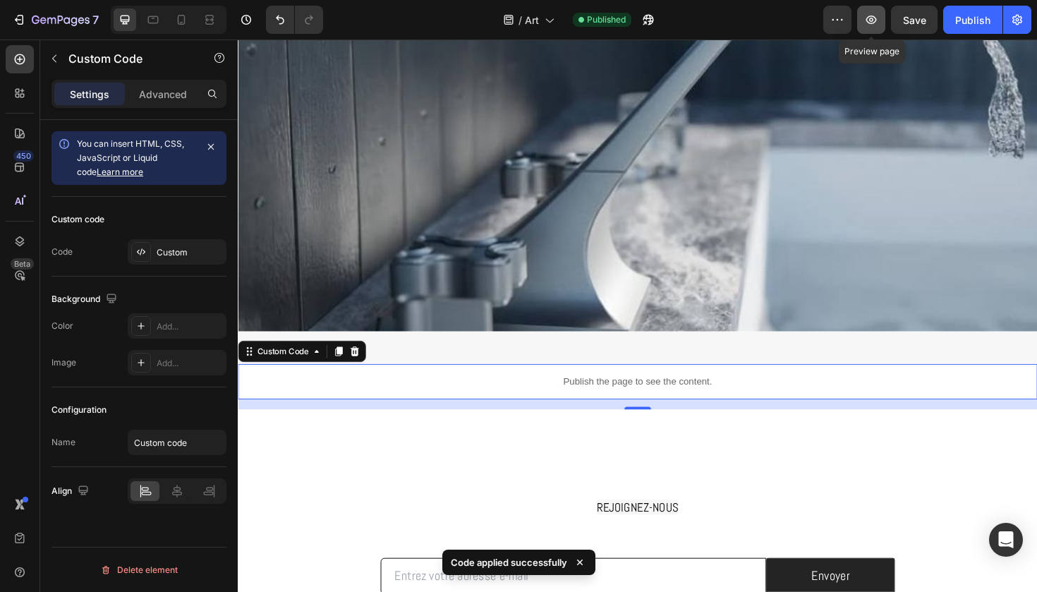
click at [876, 23] on icon "button" at bounding box center [871, 20] width 14 height 14
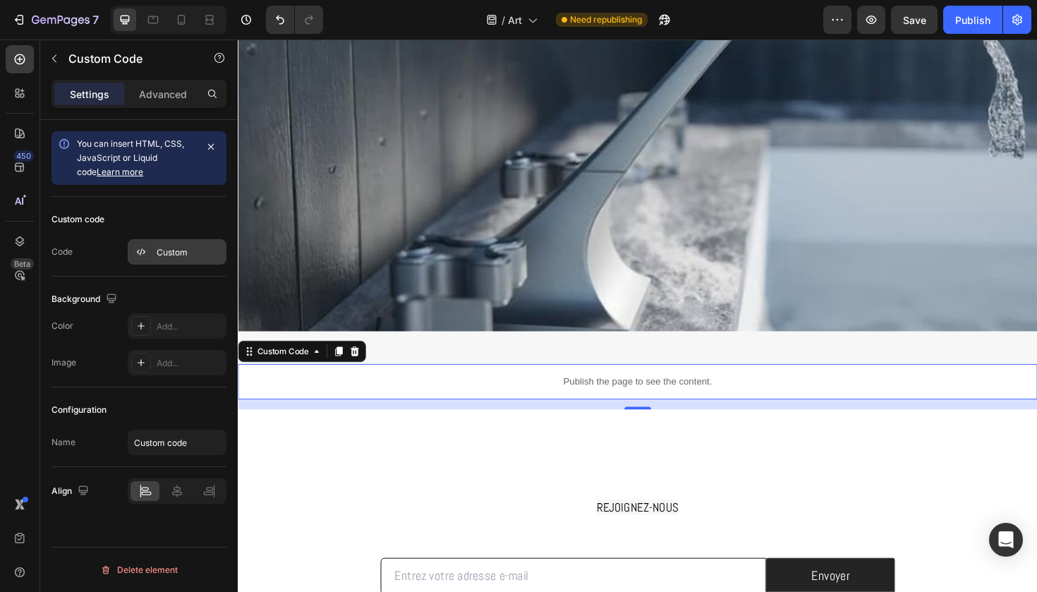
click at [162, 246] on div "Custom" at bounding box center [190, 252] width 66 height 13
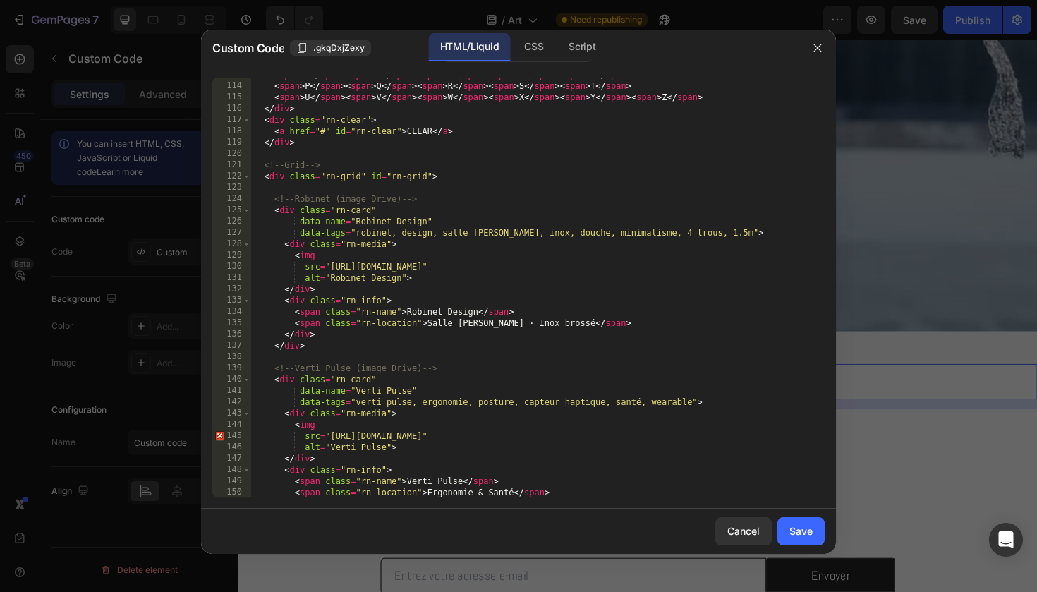
scroll to position [1285, 0]
type textarea "src="https://drive.google.com/file/d/1zFR_4stuCmecdBJYirtCYIEHmB5Ay8Jn/view?usp…"
drag, startPoint x: 330, startPoint y: 263, endPoint x: 745, endPoint y: 263, distance: 415.0
click at [745, 263] on div "< span > K </ span > < span > L </ span > < span > M </ span > < span > N </ sp…" at bounding box center [538, 289] width 574 height 442
click at [800, 531] on div "Save" at bounding box center [801, 531] width 23 height 15
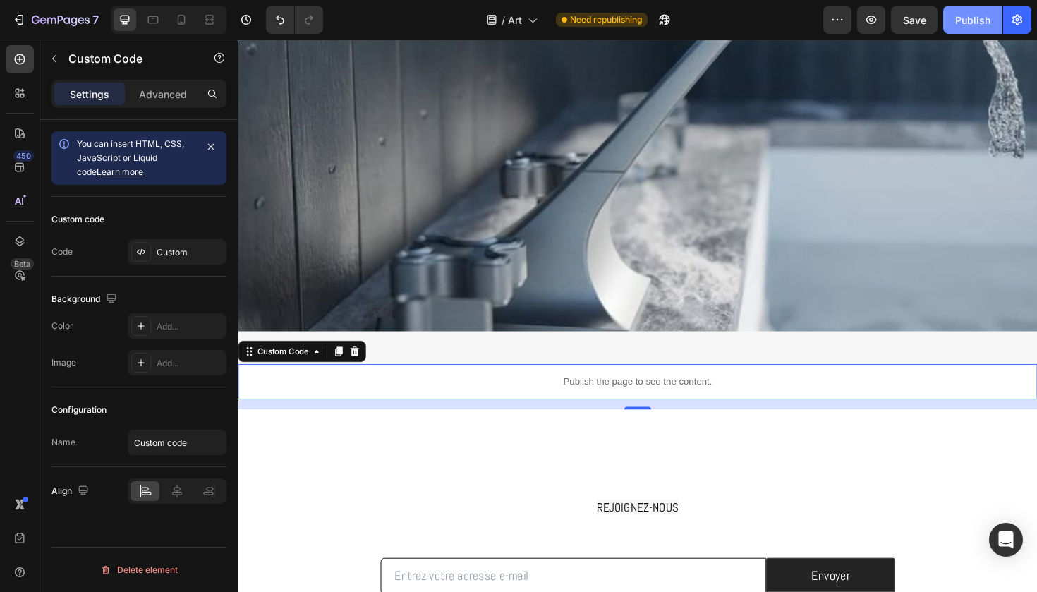
click at [977, 23] on div "Publish" at bounding box center [973, 20] width 35 height 15
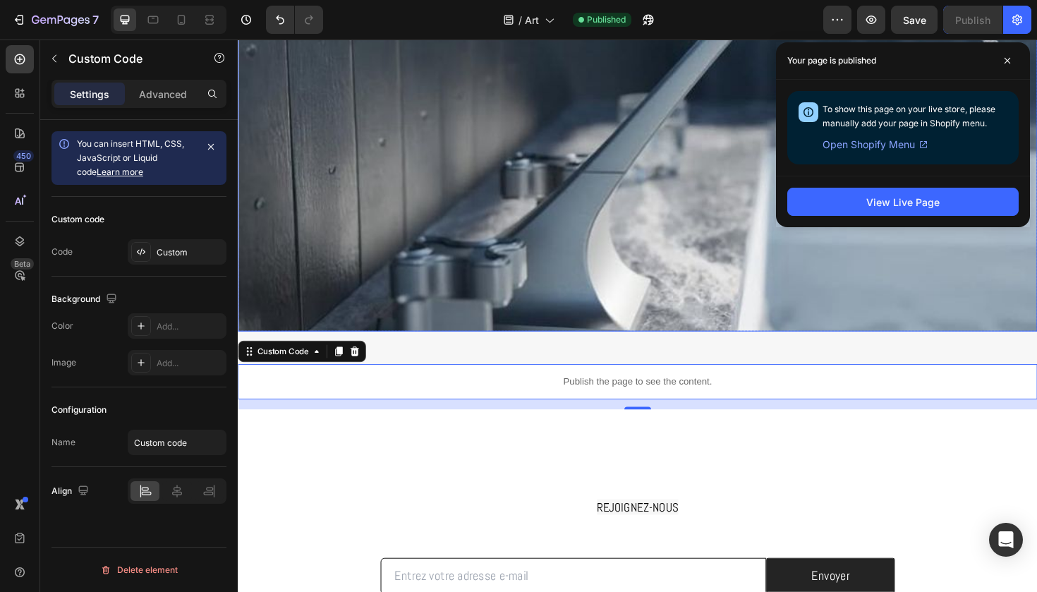
scroll to position [159, 0]
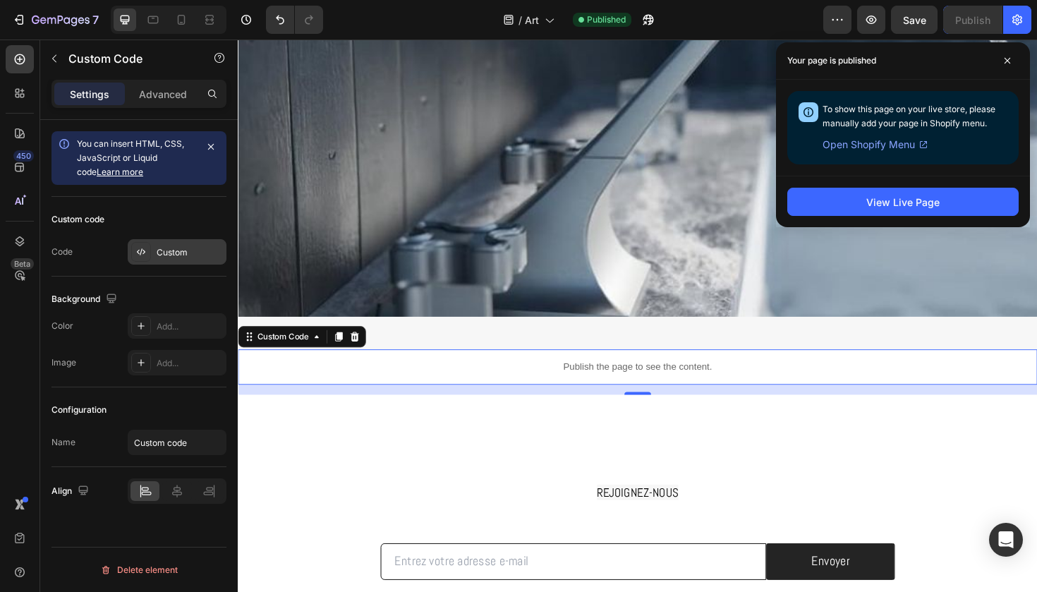
click at [193, 263] on div "Custom" at bounding box center [177, 251] width 99 height 25
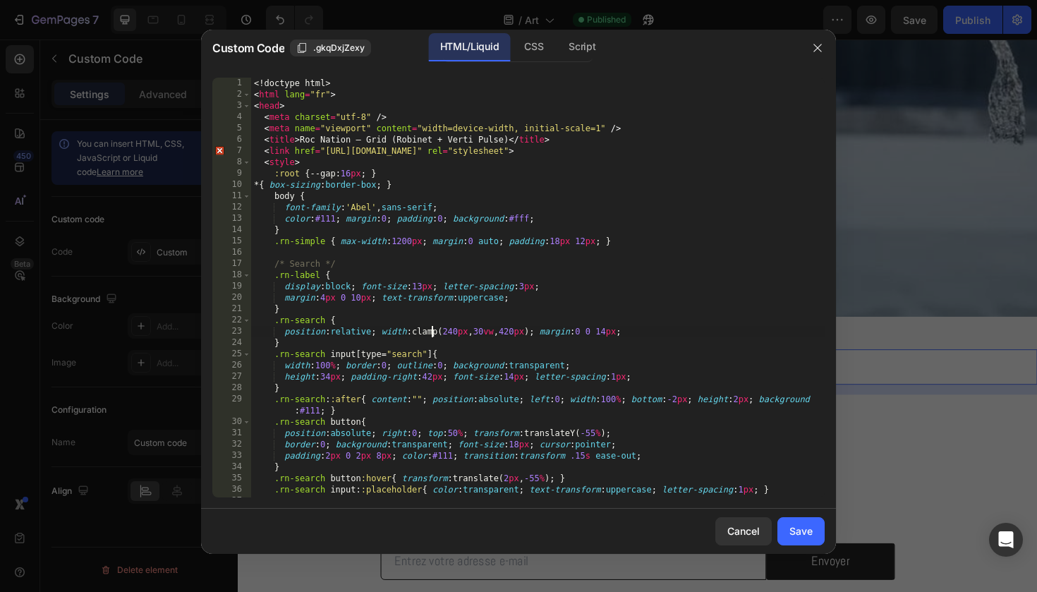
click at [433, 335] on div "<! doctype html > < html lang = "fr" > < head > < meta charset = "utf-8" /> < m…" at bounding box center [538, 299] width 574 height 442
type textarea "</html>"
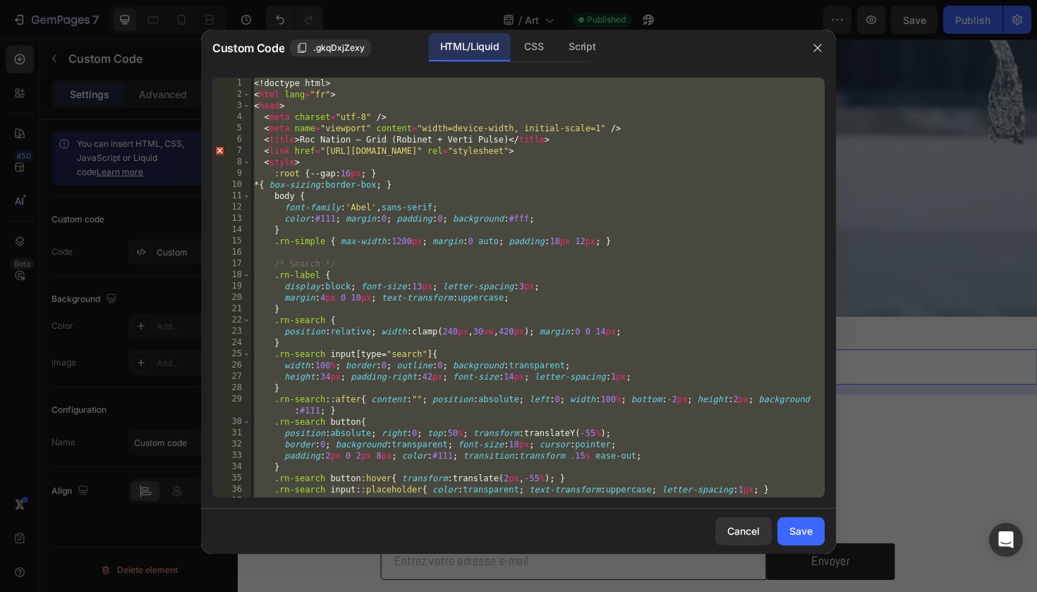
paste textarea
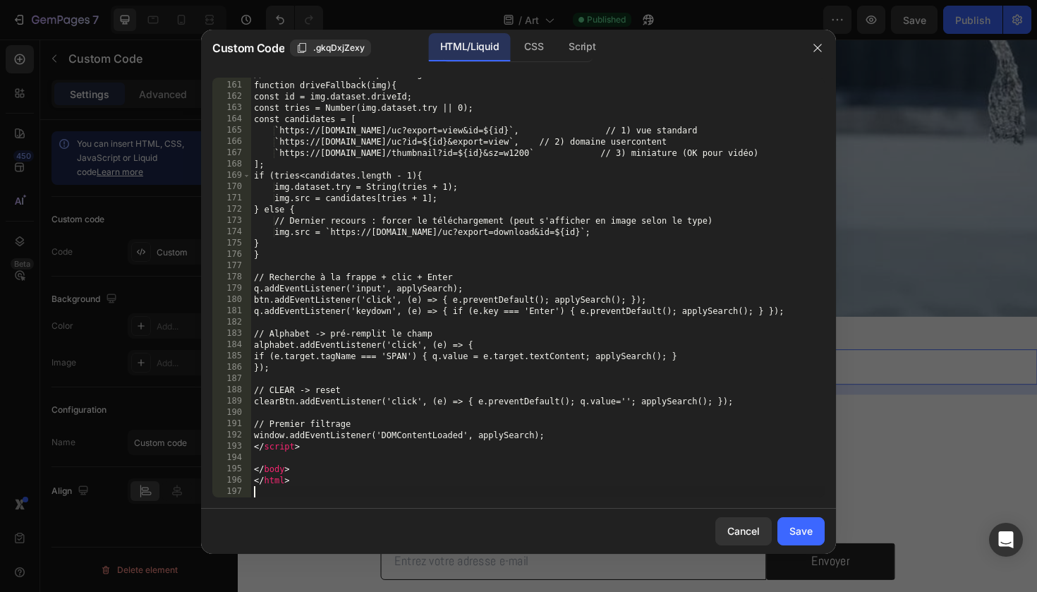
scroll to position [1917, 0]
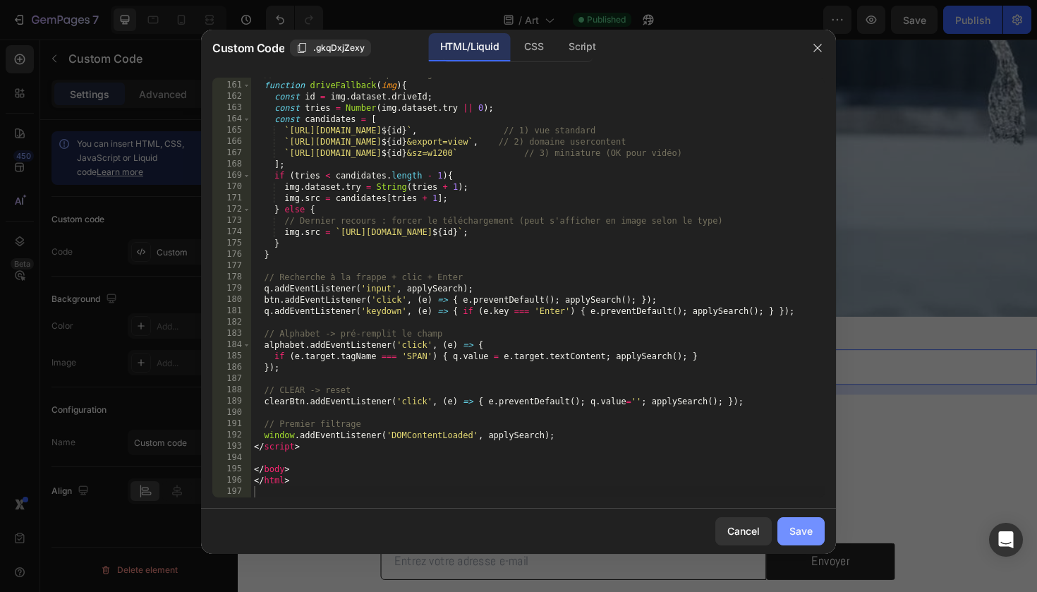
click at [797, 526] on div "Save" at bounding box center [801, 531] width 23 height 15
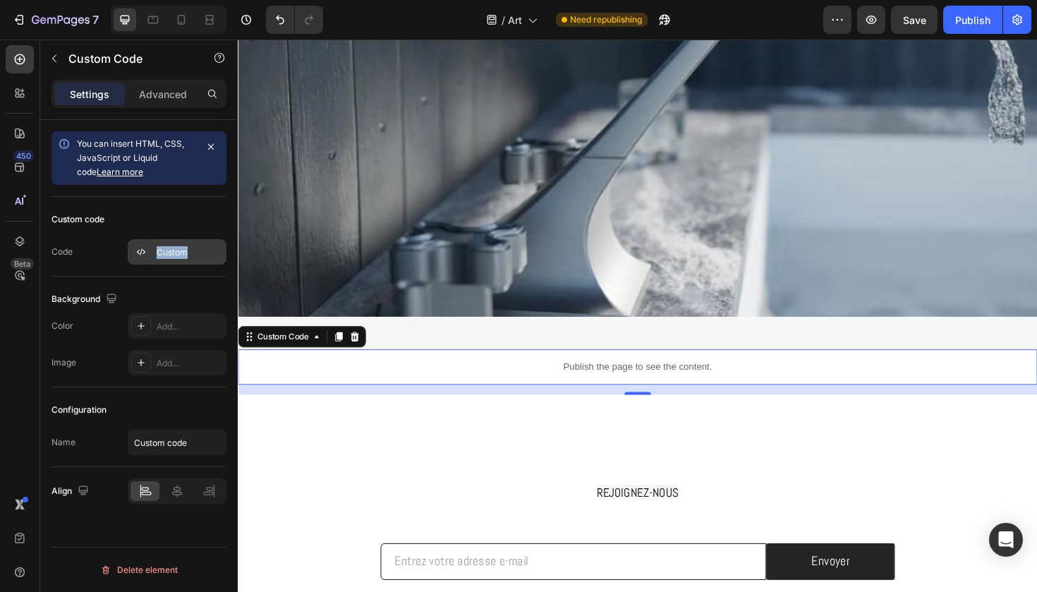
click at [177, 255] on div "Custom" at bounding box center [190, 252] width 66 height 13
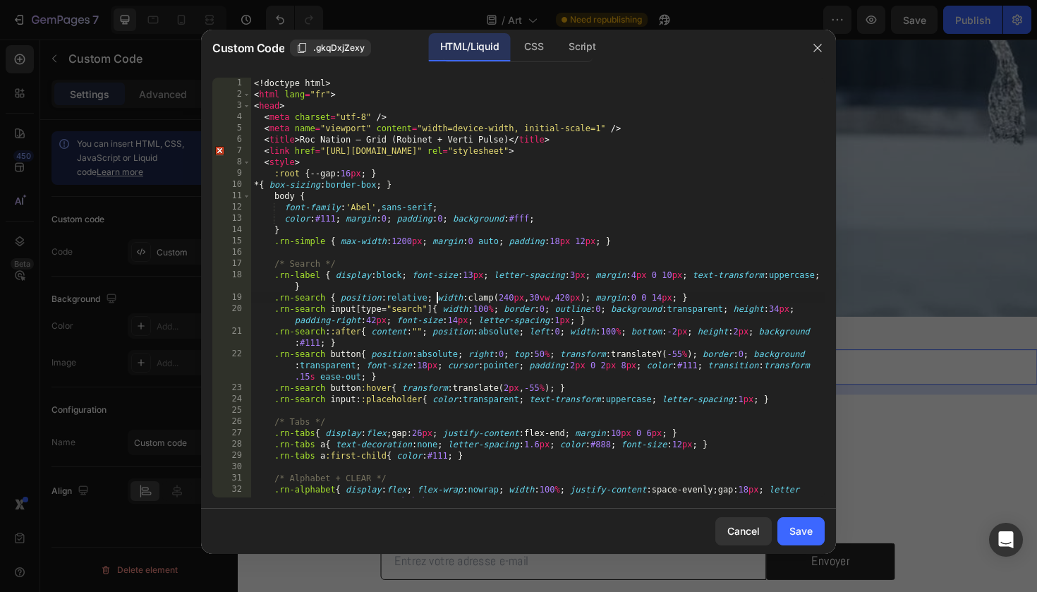
click at [438, 292] on div "<! doctype html > < html lang = "fr" > < head > < meta charset = "utf-8" /> < m…" at bounding box center [538, 310] width 574 height 465
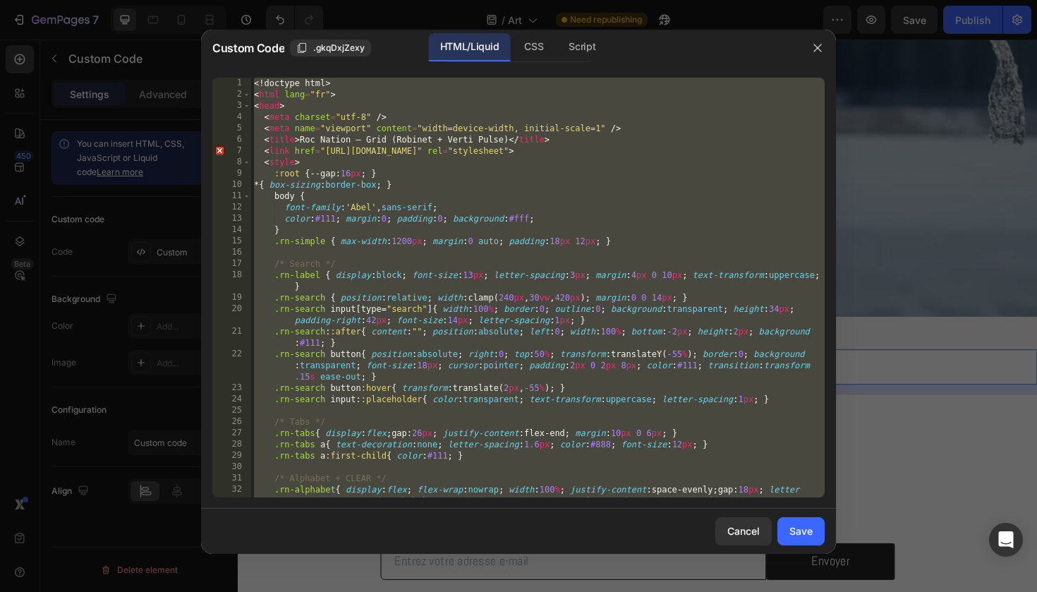
paste textarea "https://gabos.fr/pages/robinet-design?_ab=0&key=1756378361482"
type textarea "https://gabos.fr/pages/robinet-design?_ab=0&key=1756378361482"
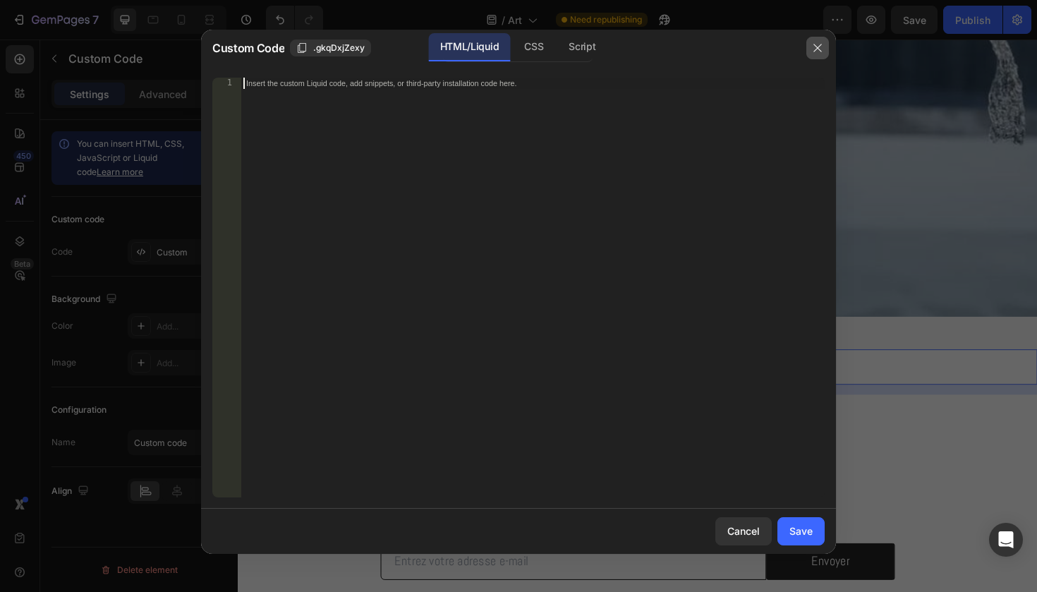
click at [813, 49] on icon "button" at bounding box center [817, 47] width 11 height 11
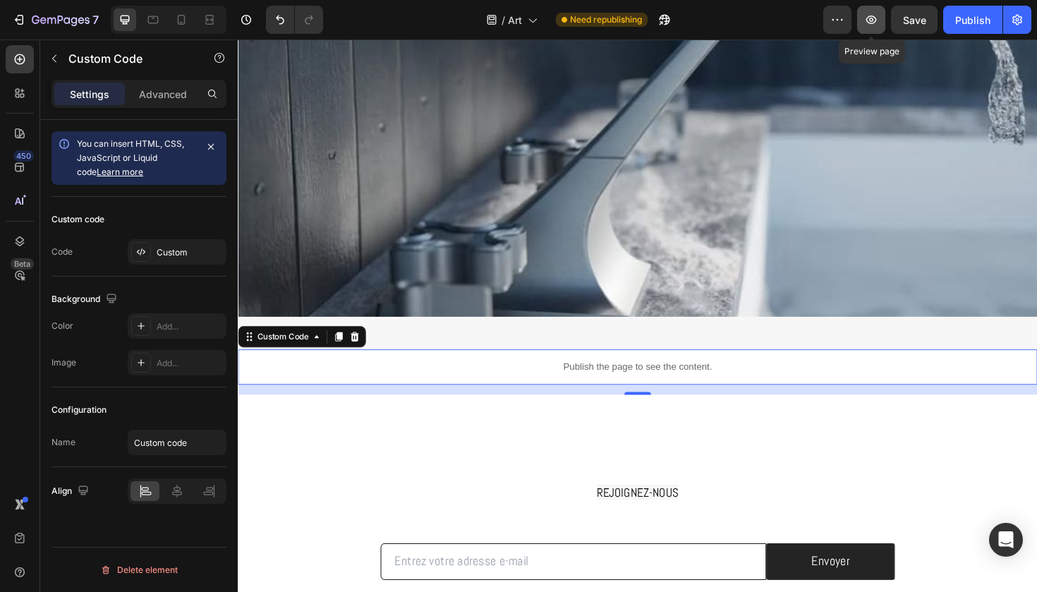
click at [867, 27] on button "button" at bounding box center [871, 20] width 28 height 28
click at [157, 241] on div "Custom" at bounding box center [177, 251] width 99 height 25
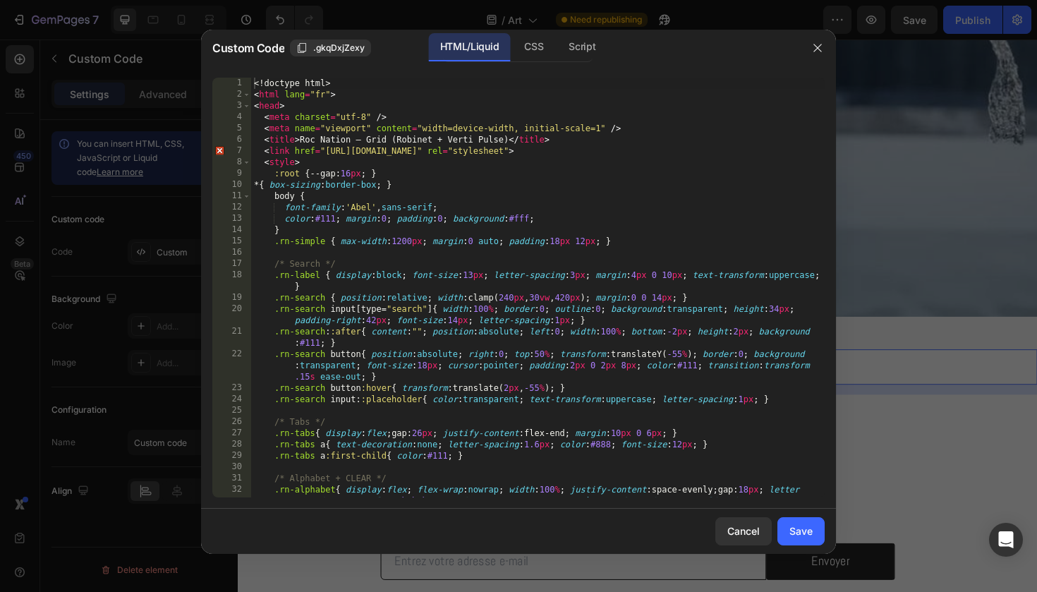
click at [357, 314] on div "<! doctype html > < html lang = "fr" > < head > < meta charset = "utf-8" /> < m…" at bounding box center [538, 310] width 574 height 465
type textarea "</html>"
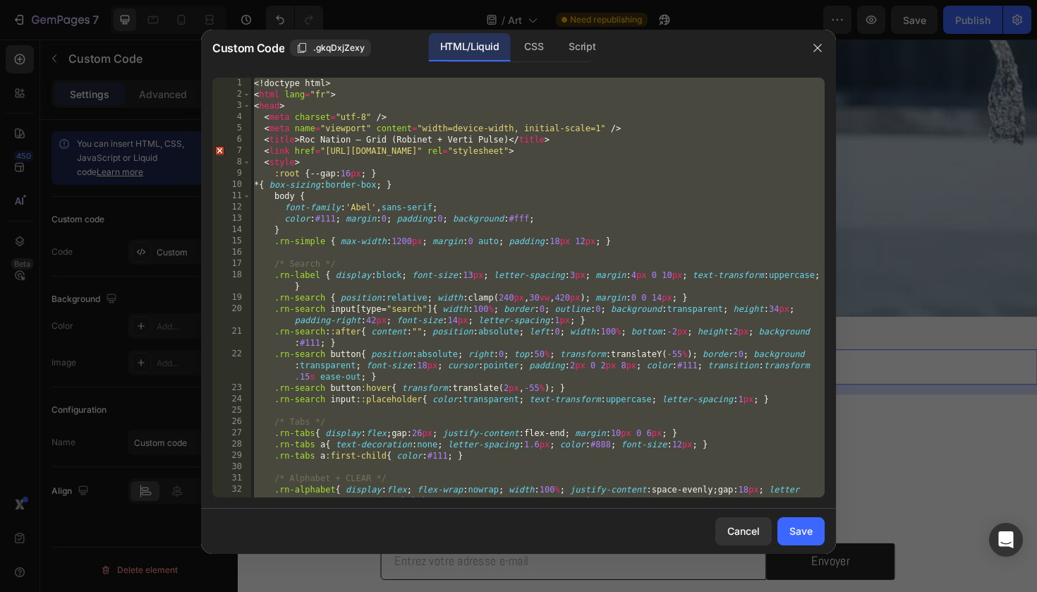
paste textarea
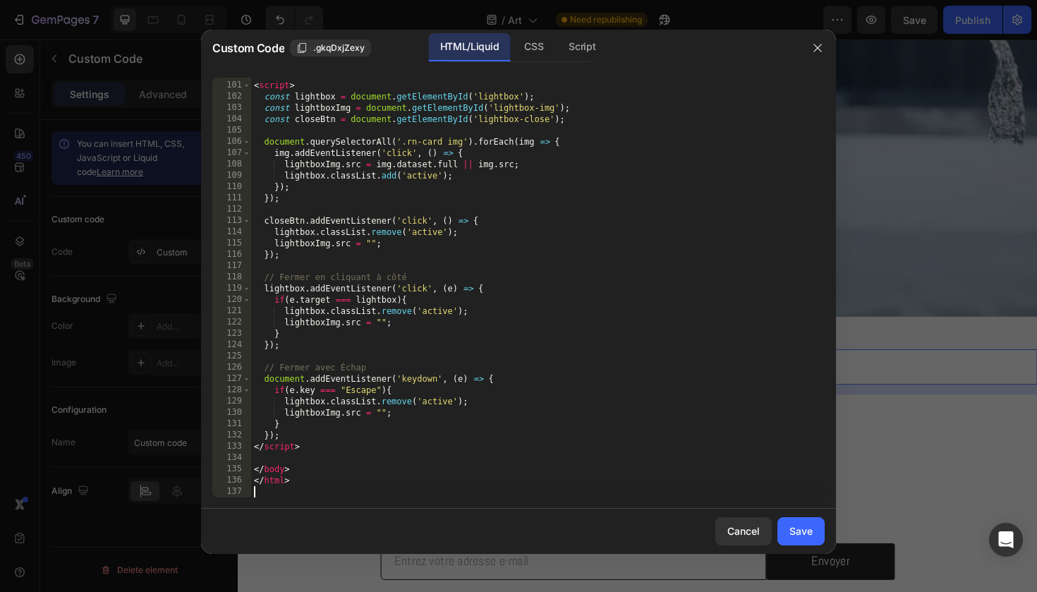
scroll to position [1127, 0]
click at [788, 525] on button "Save" at bounding box center [801, 531] width 47 height 28
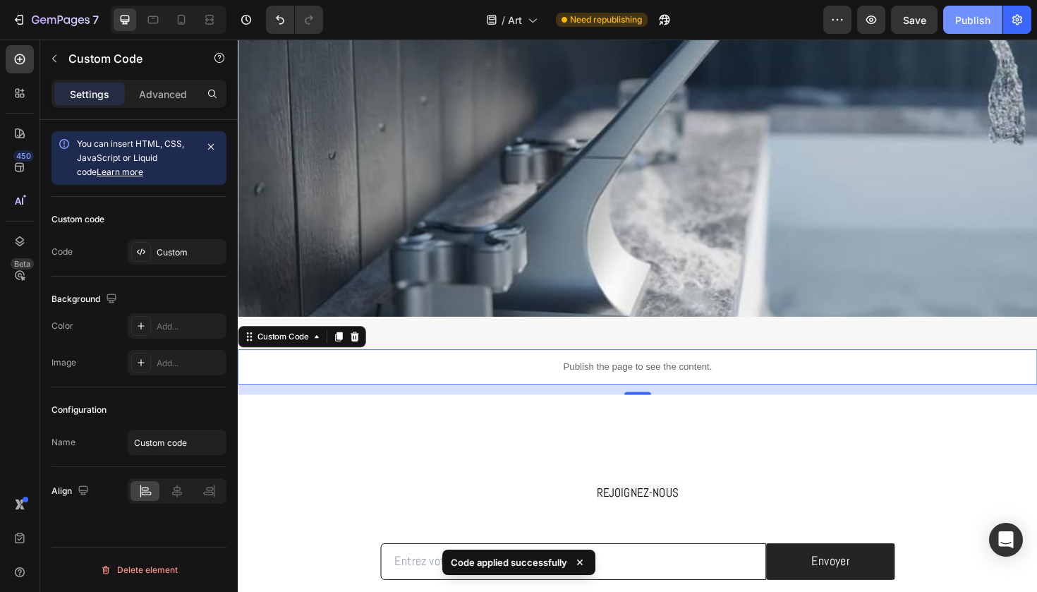
click at [996, 25] on button "Publish" at bounding box center [973, 20] width 59 height 28
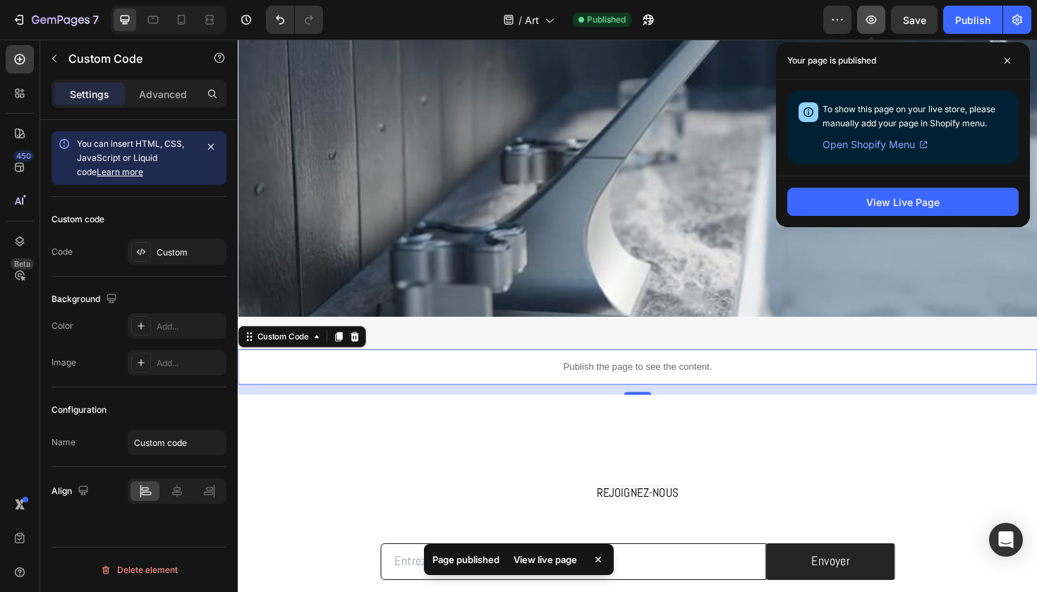
click at [869, 26] on icon "button" at bounding box center [871, 20] width 14 height 14
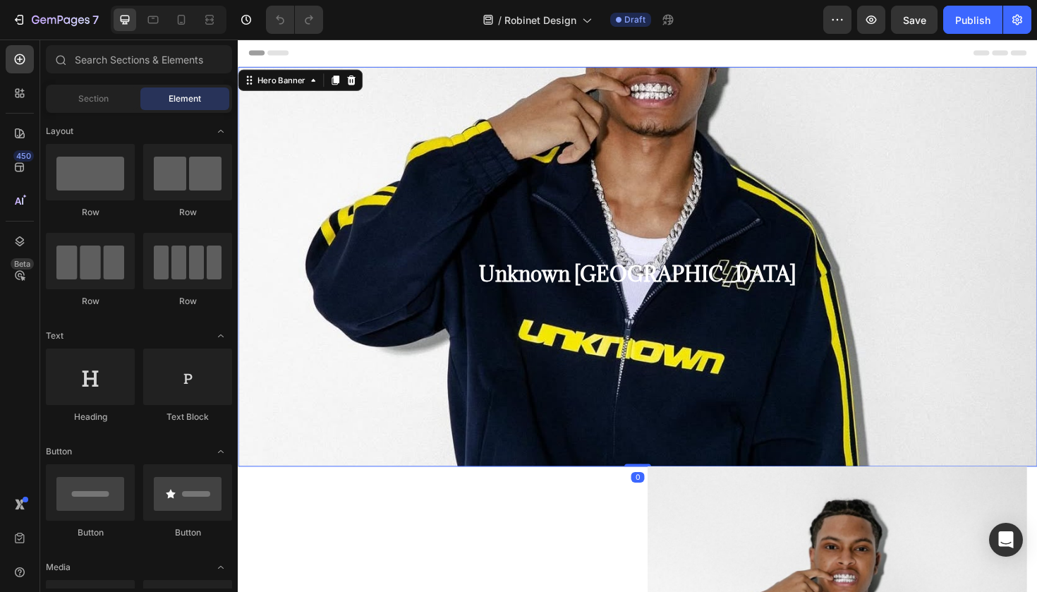
click at [507, 226] on div "Background Image" at bounding box center [661, 385] width 847 height 635
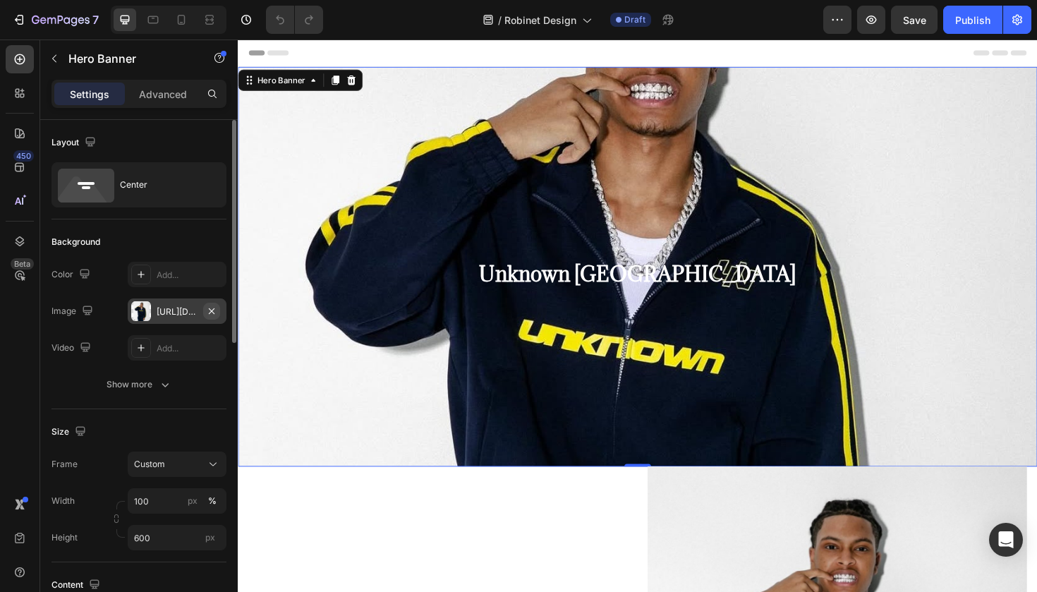
click at [211, 309] on icon "button" at bounding box center [211, 311] width 11 height 11
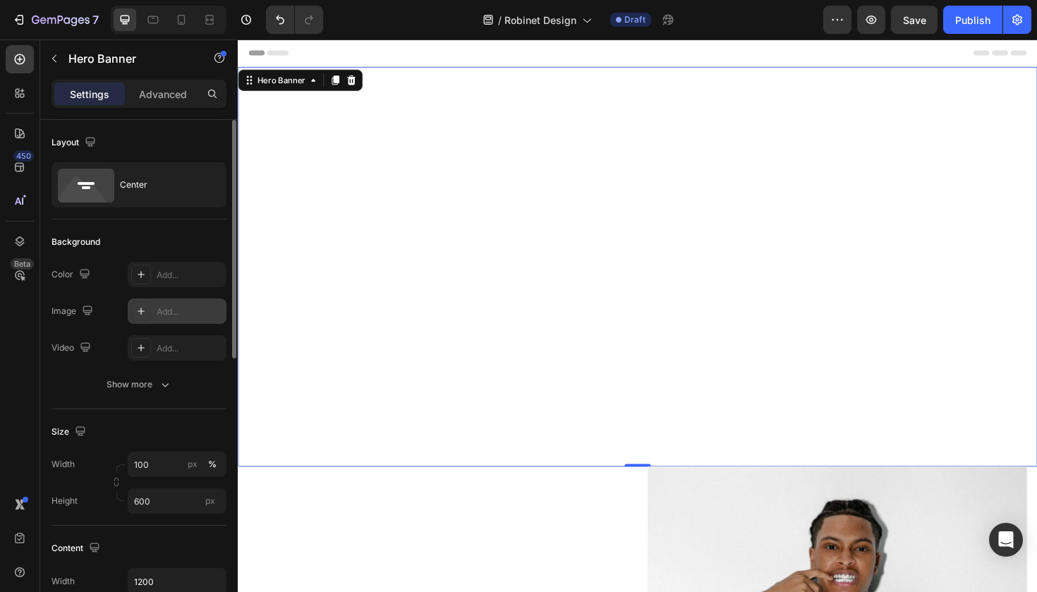
click at [144, 313] on icon at bounding box center [140, 311] width 11 height 11
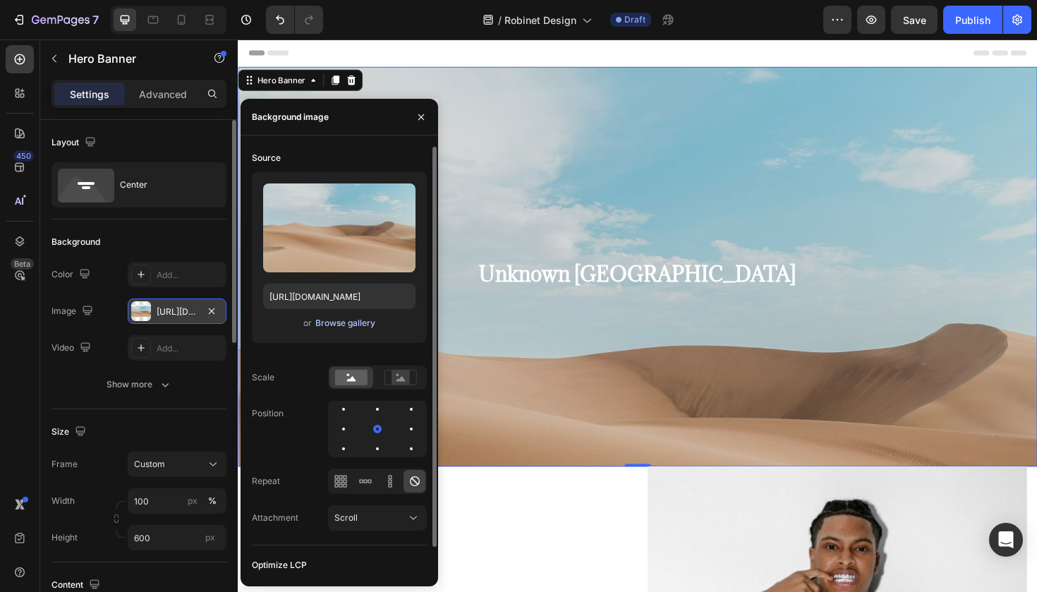
click at [327, 325] on div "Browse gallery" at bounding box center [345, 323] width 60 height 13
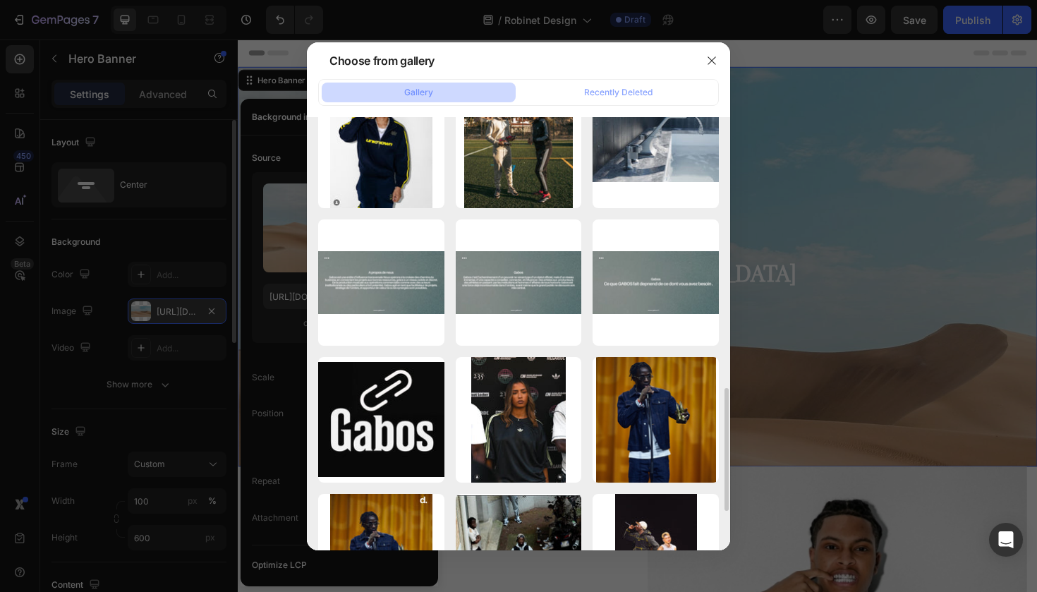
scroll to position [987, 0]
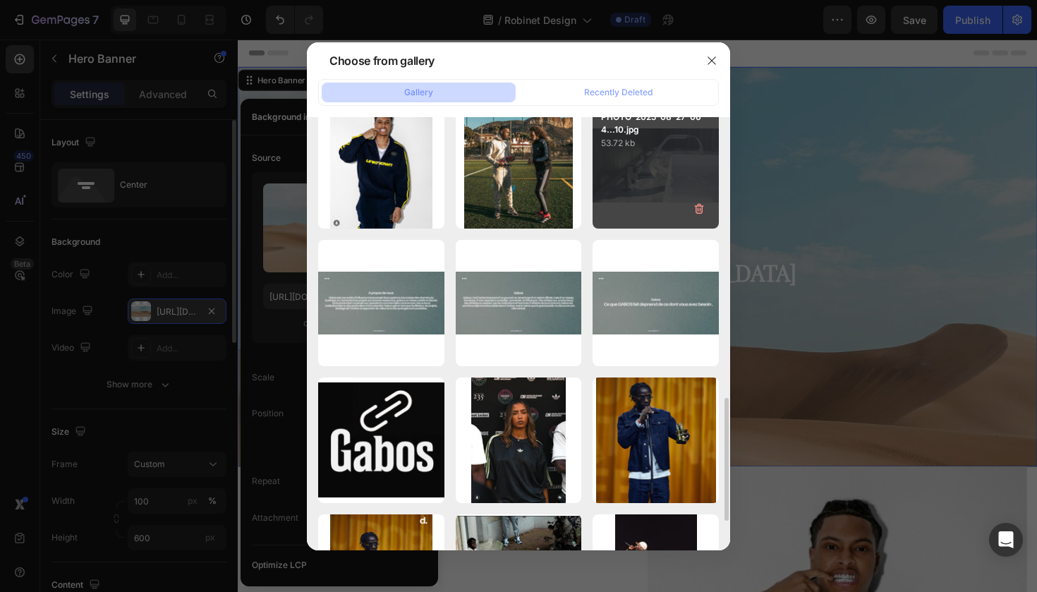
click at [693, 166] on div "PHOTO-2025-08-27-06-4...10.jpg 53.72 kb" at bounding box center [656, 165] width 126 height 126
type input "[URL][DOMAIN_NAME]"
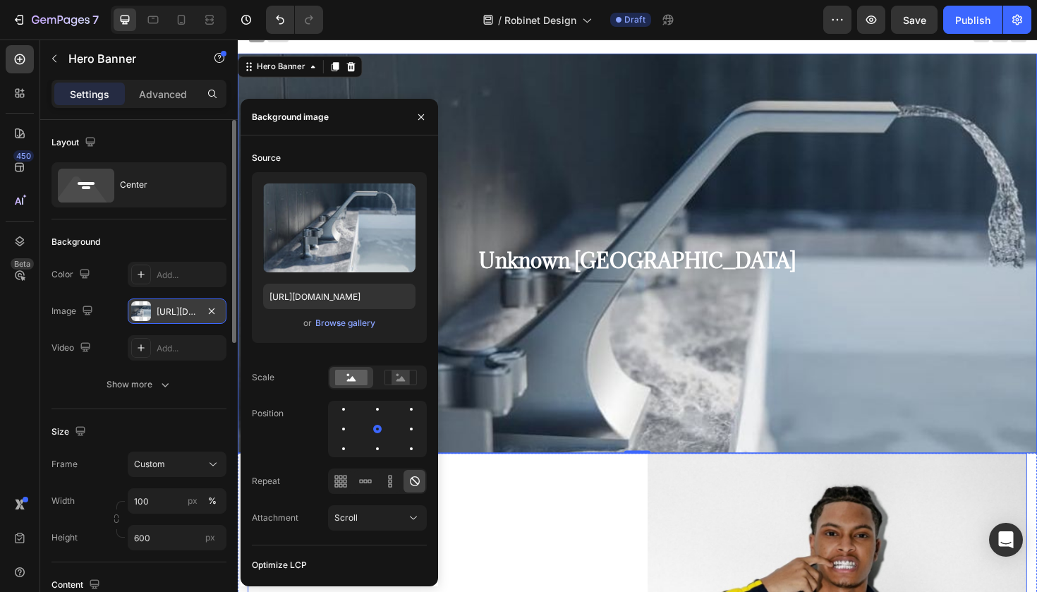
scroll to position [20, 0]
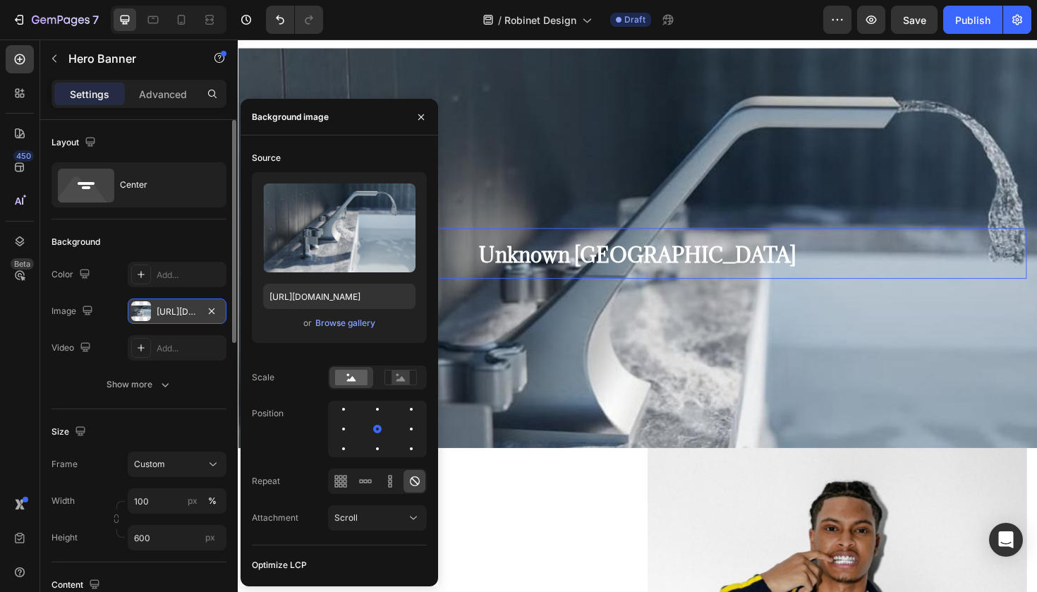
click at [665, 262] on span "Unknown [GEOGRAPHIC_DATA]" at bounding box center [661, 268] width 336 height 28
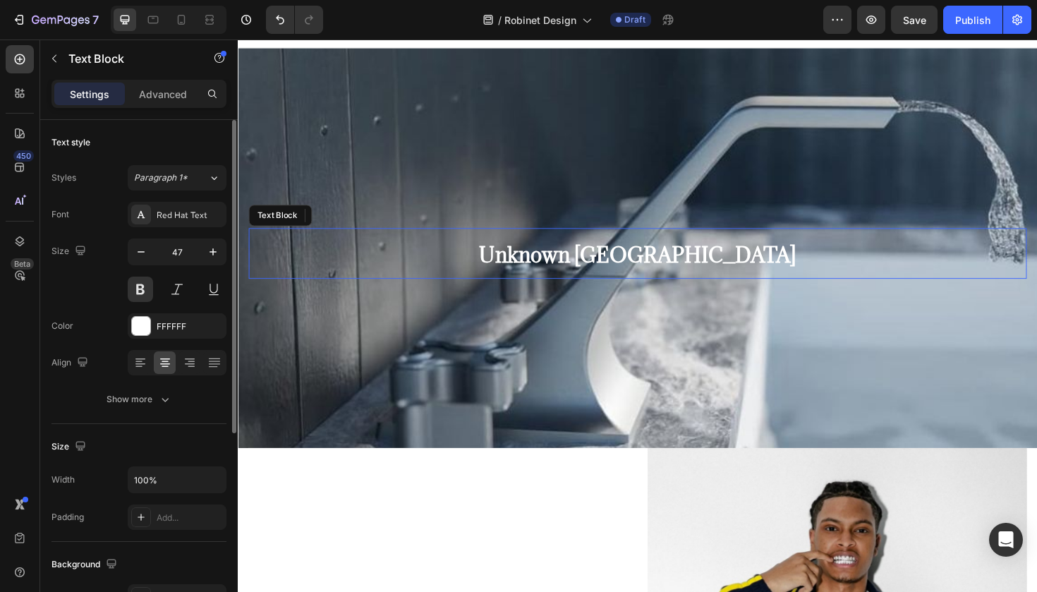
click at [665, 262] on span "Unknown [GEOGRAPHIC_DATA]" at bounding box center [661, 268] width 336 height 28
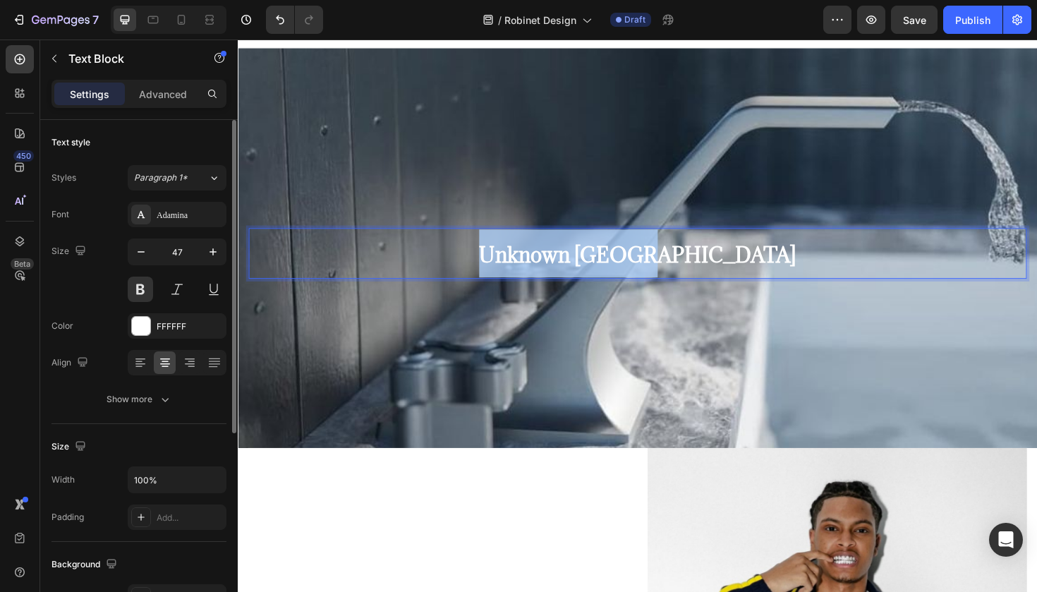
click at [665, 262] on span "Unknown [GEOGRAPHIC_DATA]" at bounding box center [661, 268] width 336 height 28
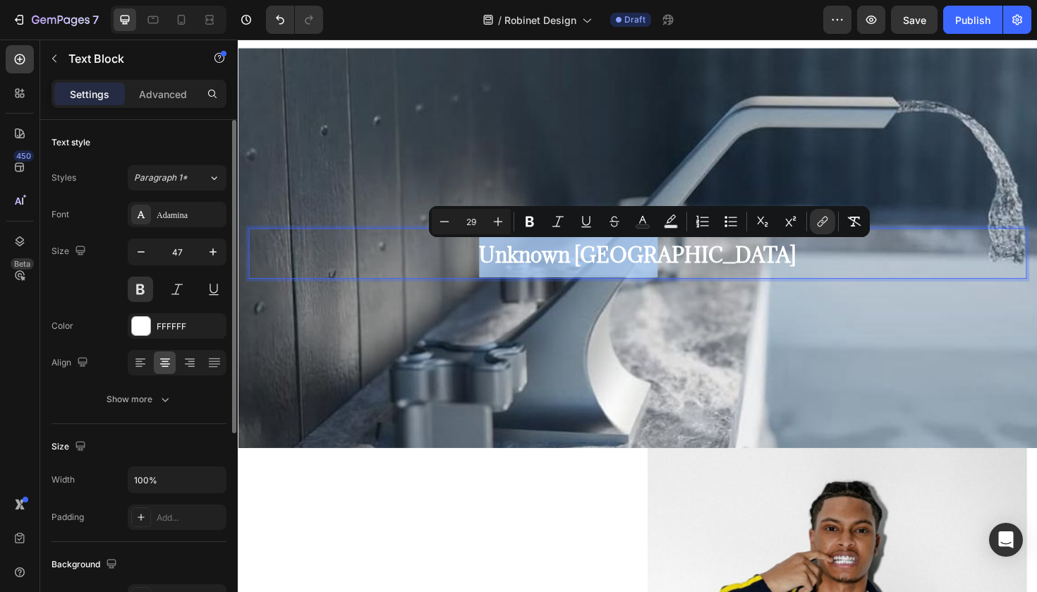
type input "18"
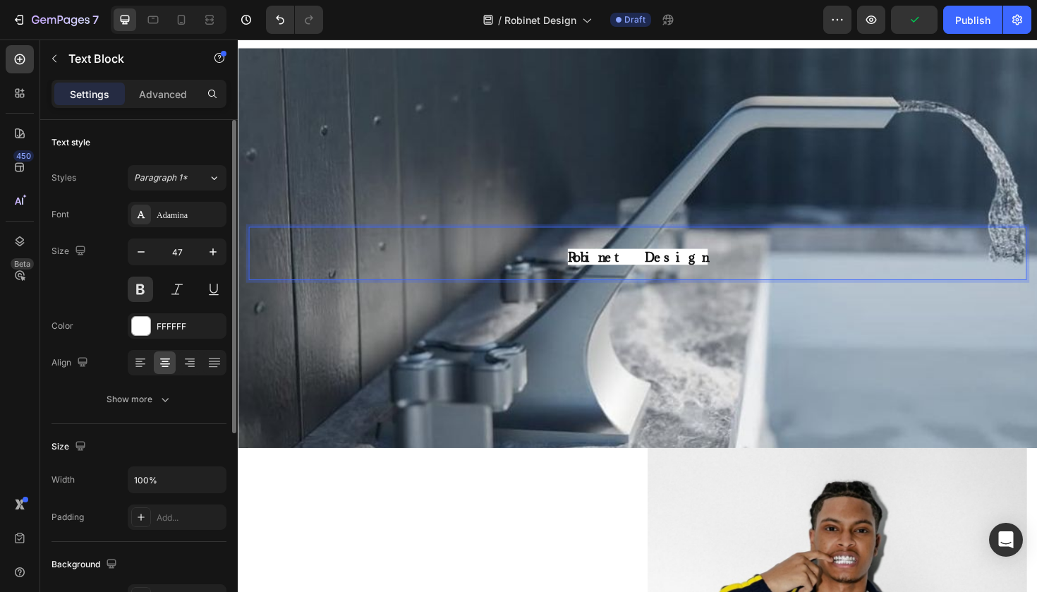
click at [665, 262] on span "Robinet Design" at bounding box center [661, 269] width 148 height 17
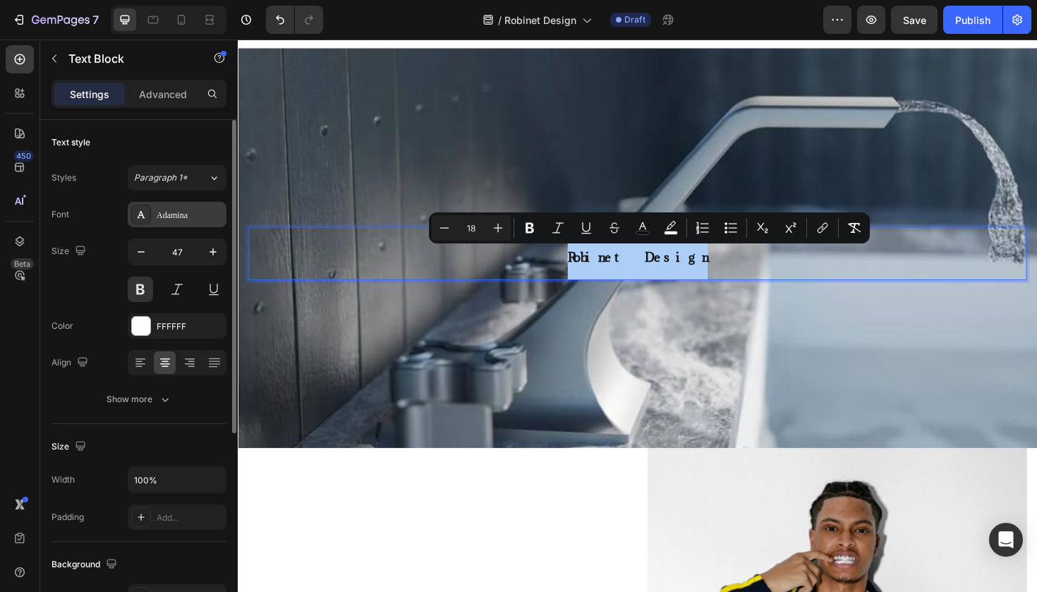
click at [215, 215] on div "Adamina" at bounding box center [190, 215] width 66 height 13
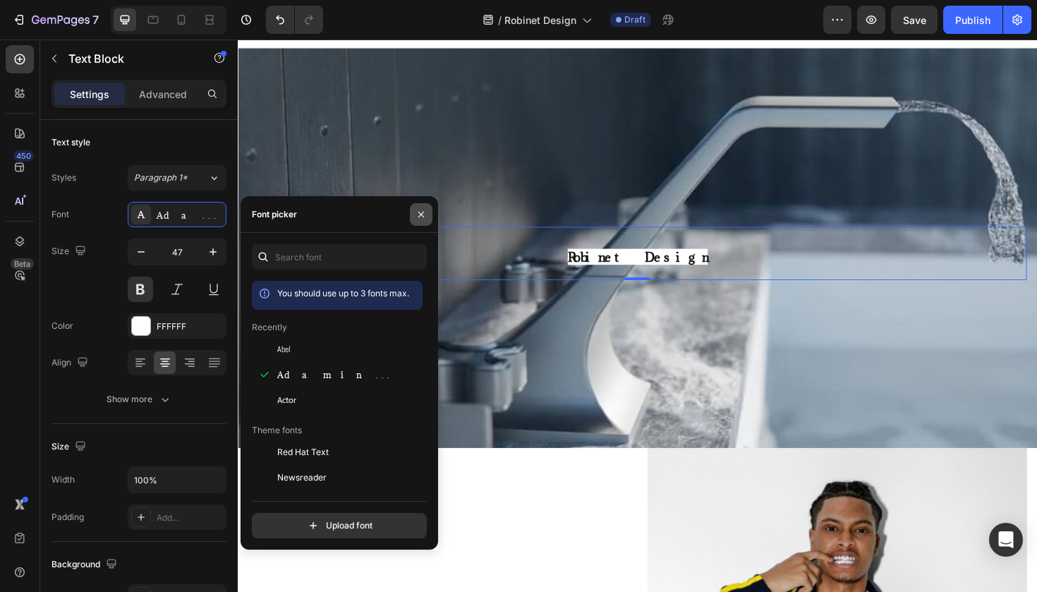
click at [414, 218] on button "button" at bounding box center [421, 214] width 23 height 23
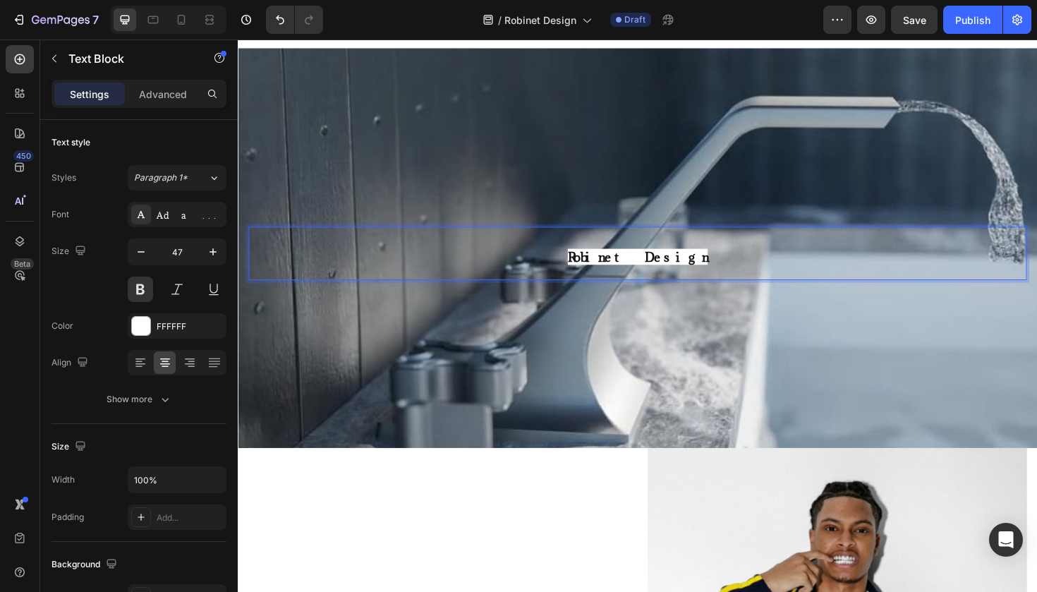
click at [618, 271] on span "Robinet Design" at bounding box center [661, 269] width 148 height 17
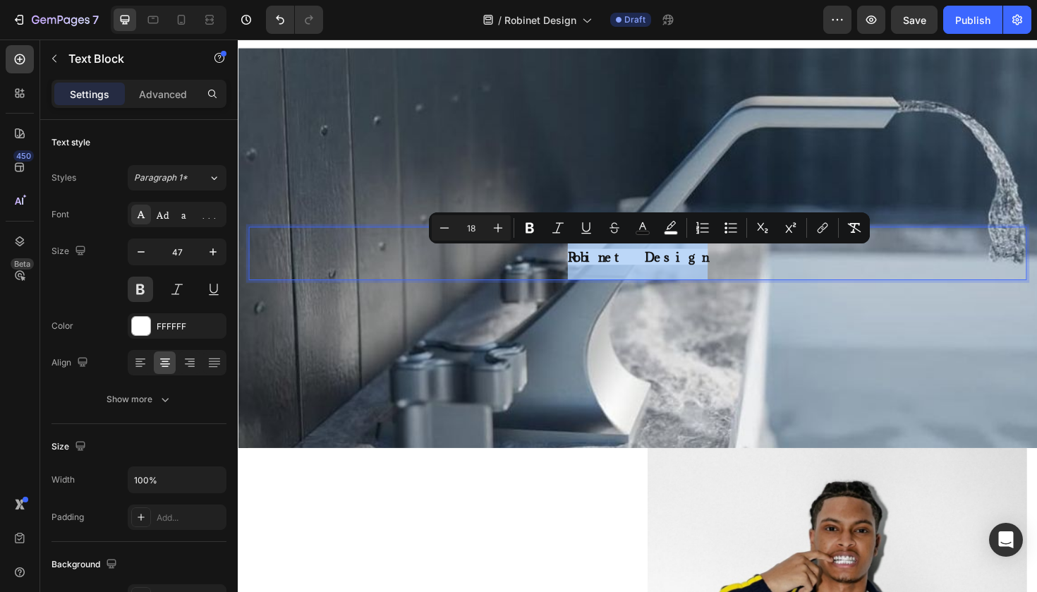
click at [618, 271] on span "Robinet Design" at bounding box center [661, 269] width 148 height 17
click at [216, 325] on icon "button" at bounding box center [211, 325] width 11 height 11
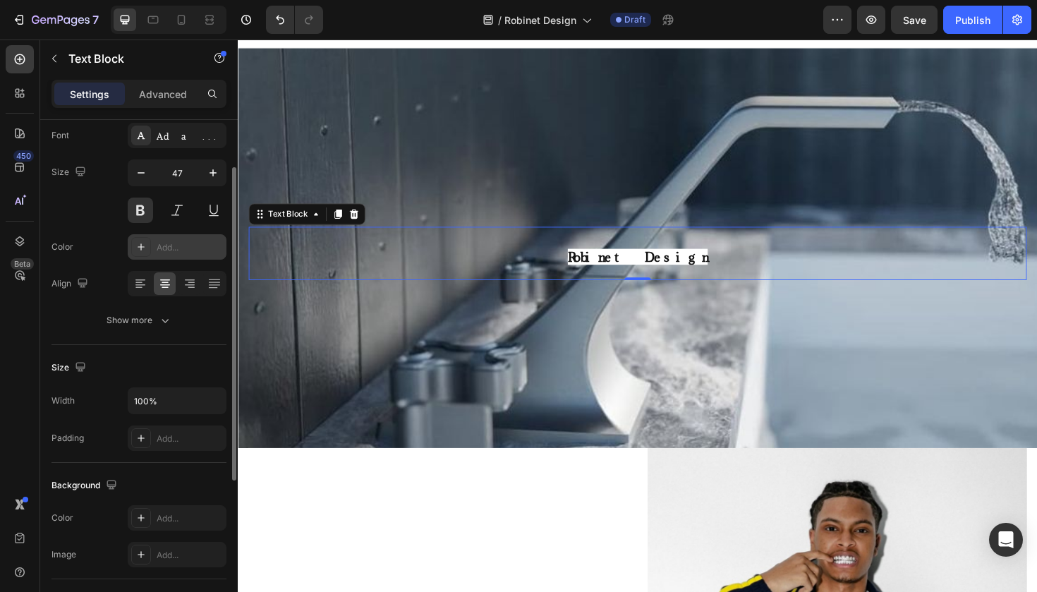
scroll to position [76, 0]
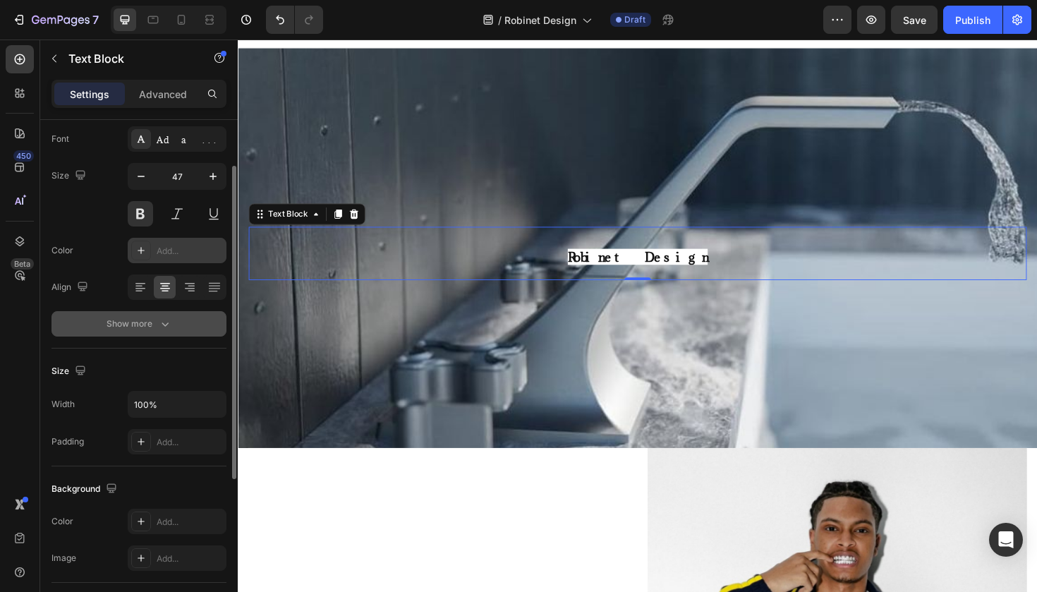
click at [159, 327] on icon "button" at bounding box center [165, 324] width 14 height 14
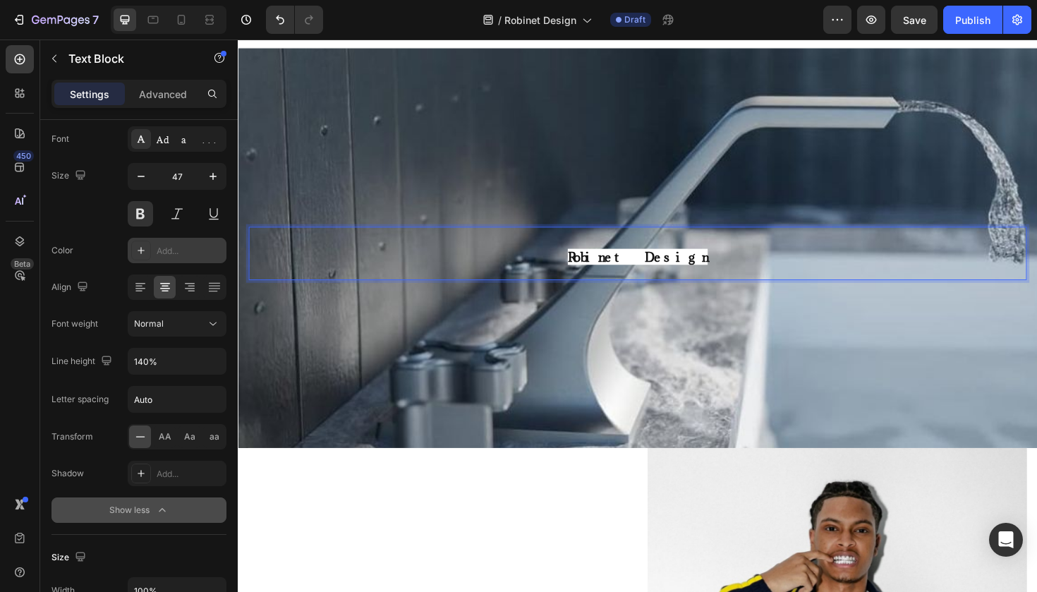
click at [635, 264] on span "Robinet Design" at bounding box center [661, 269] width 148 height 17
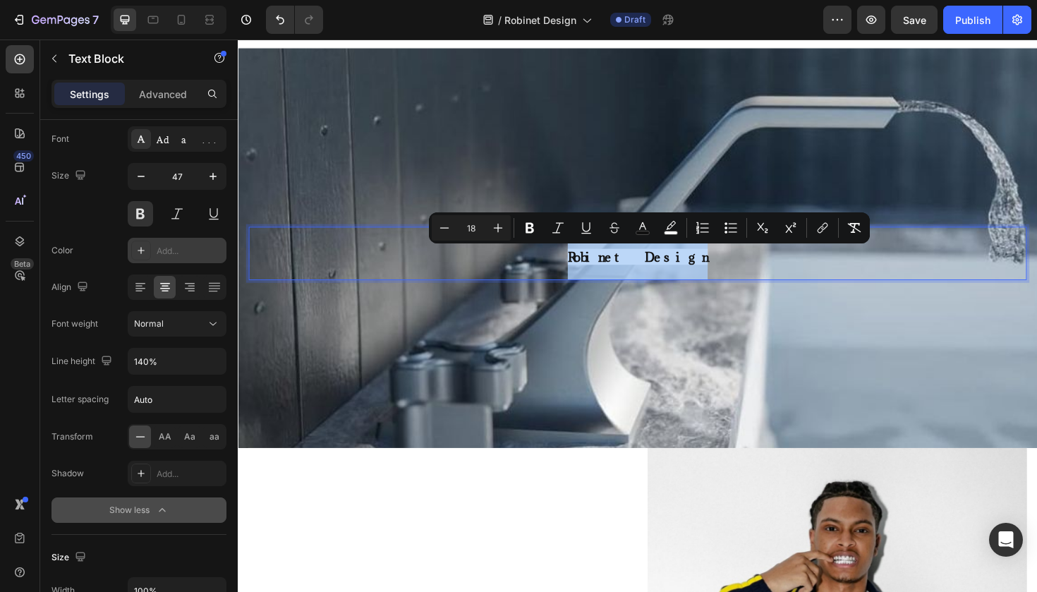
copy span "Robinet Design"
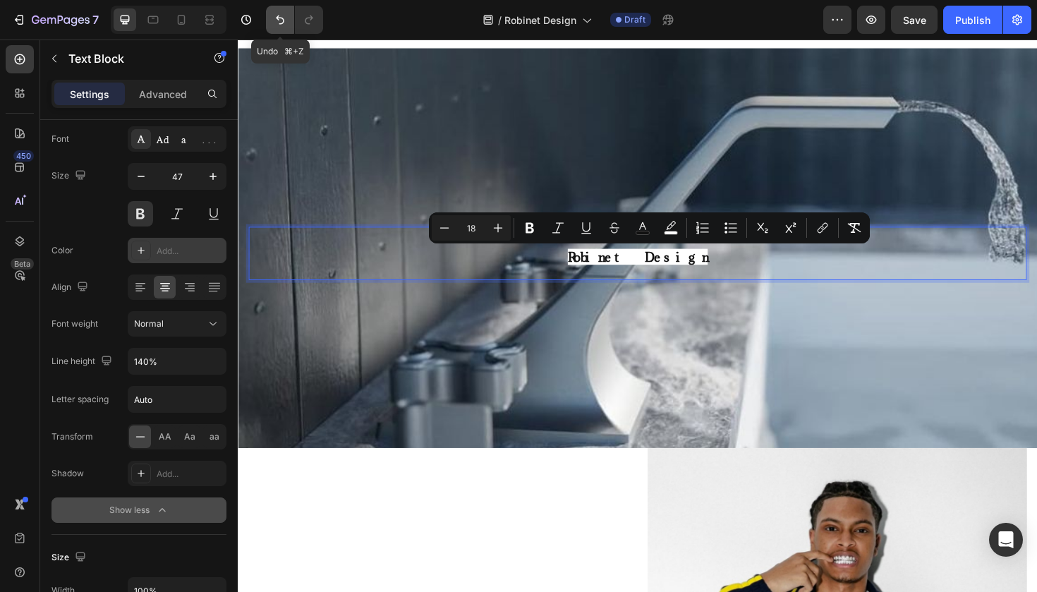
click at [271, 28] on button "Undo/Redo" at bounding box center [280, 20] width 28 height 28
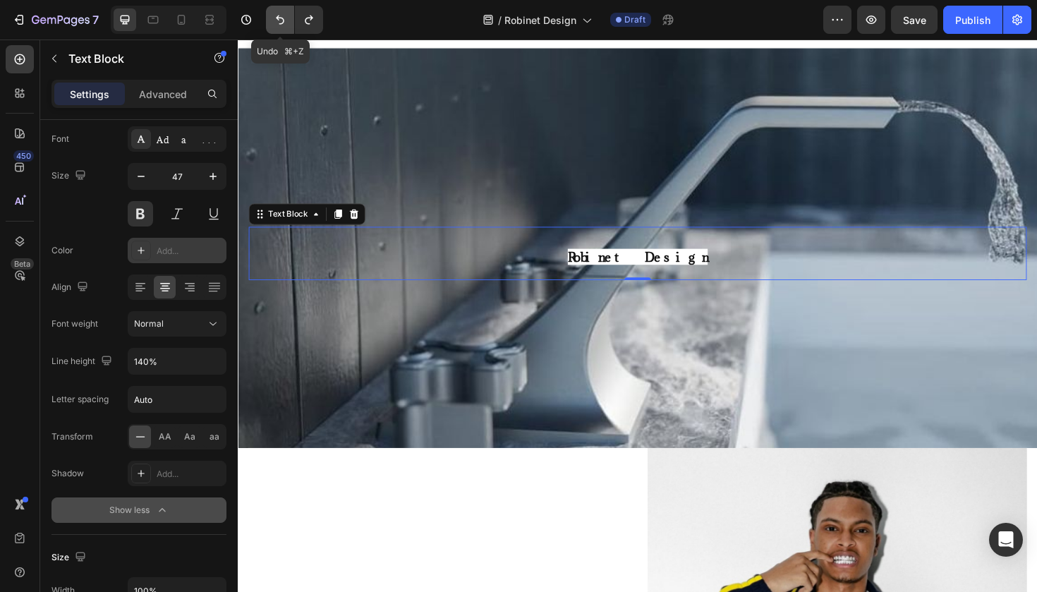
click at [271, 28] on button "Undo/Redo" at bounding box center [280, 20] width 28 height 28
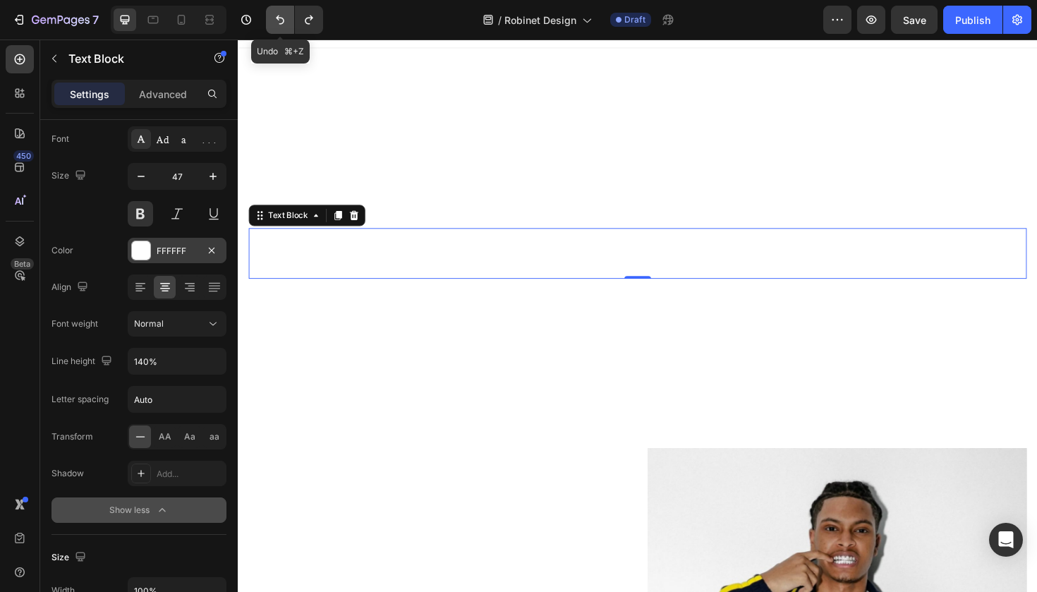
click at [271, 28] on button "Undo/Redo" at bounding box center [280, 20] width 28 height 28
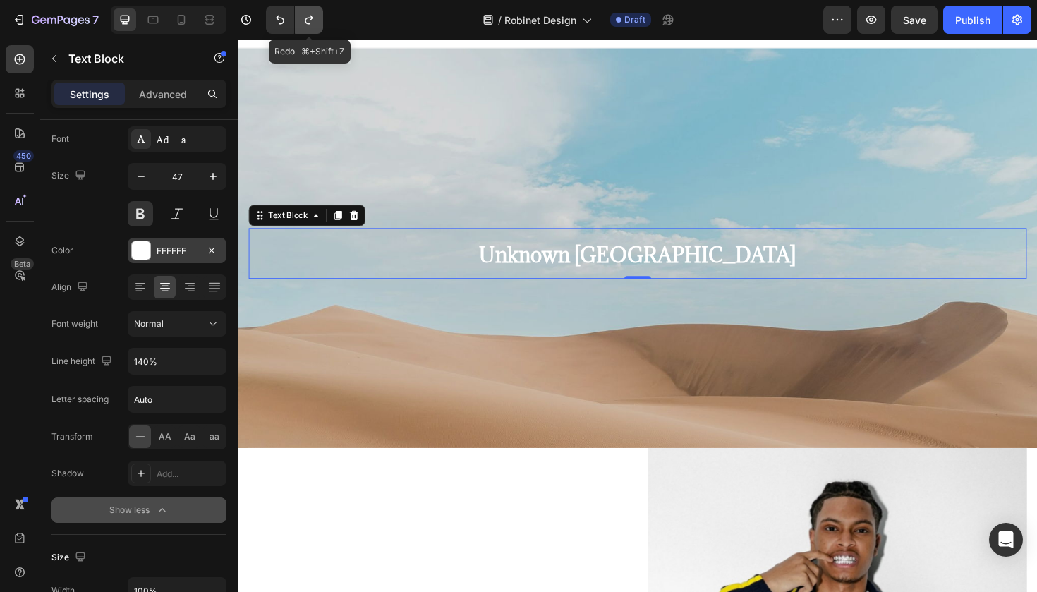
click at [306, 20] on icon "Undo/Redo" at bounding box center [309, 20] width 8 height 9
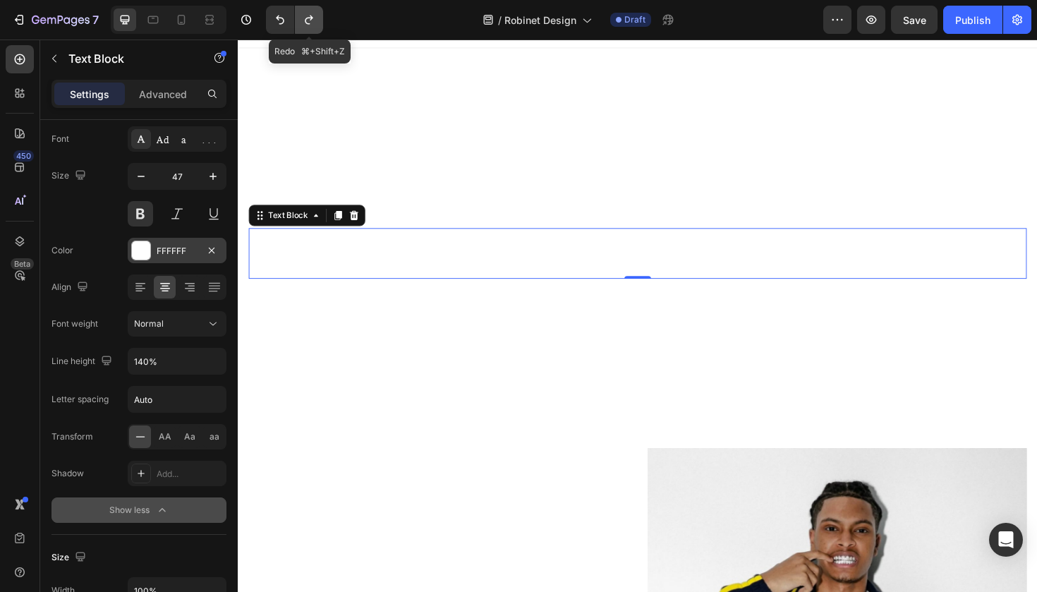
click at [318, 17] on button "Undo/Redo" at bounding box center [309, 20] width 28 height 28
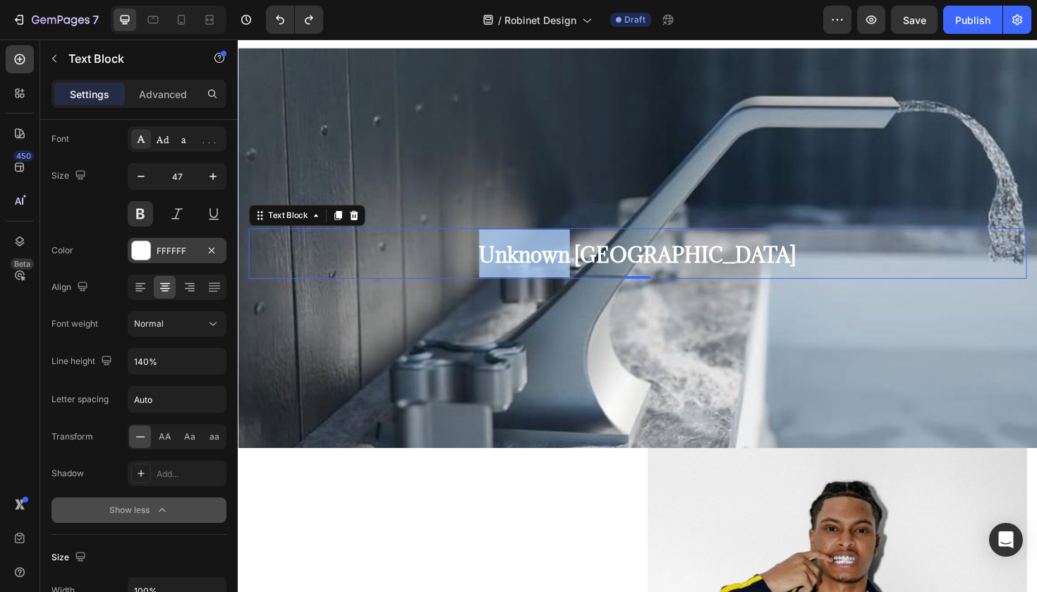
click at [607, 266] on span "Unknown [GEOGRAPHIC_DATA]" at bounding box center [661, 268] width 336 height 28
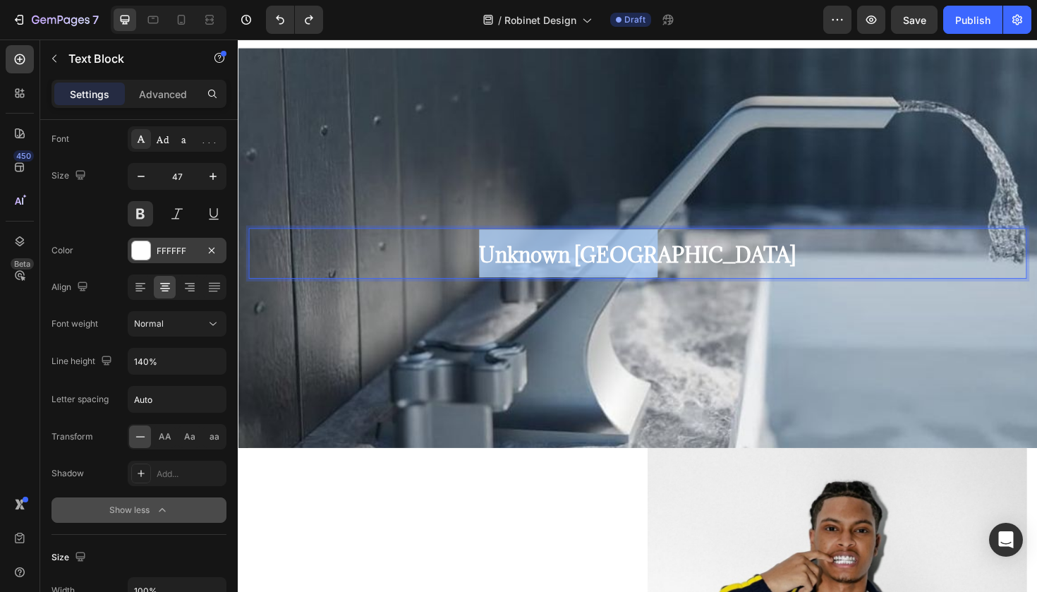
click at [607, 266] on span "Unknown [GEOGRAPHIC_DATA]" at bounding box center [661, 268] width 336 height 28
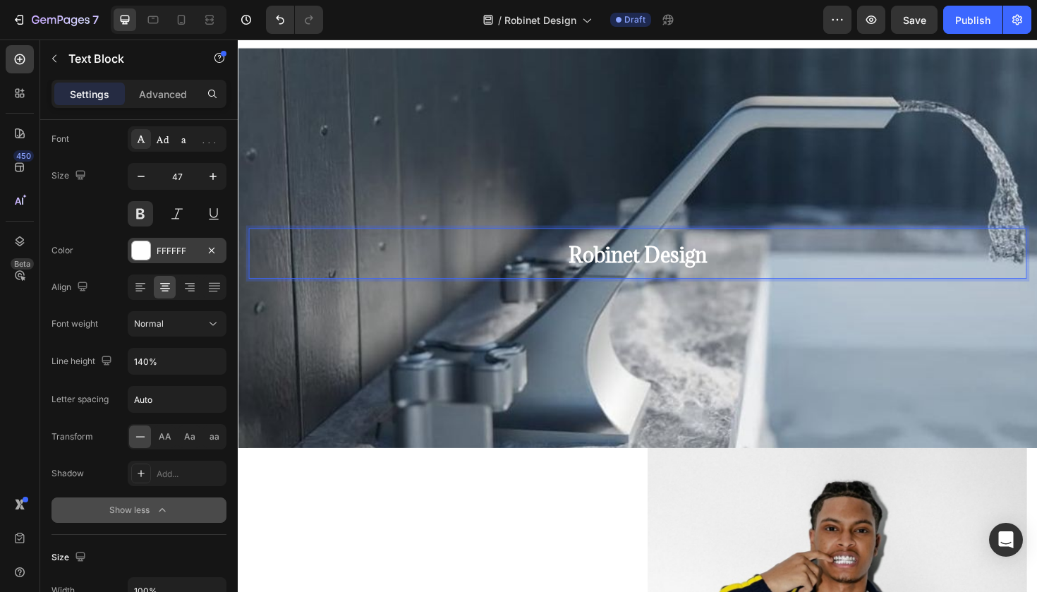
click at [607, 266] on span "Robinet Design" at bounding box center [661, 268] width 147 height 28
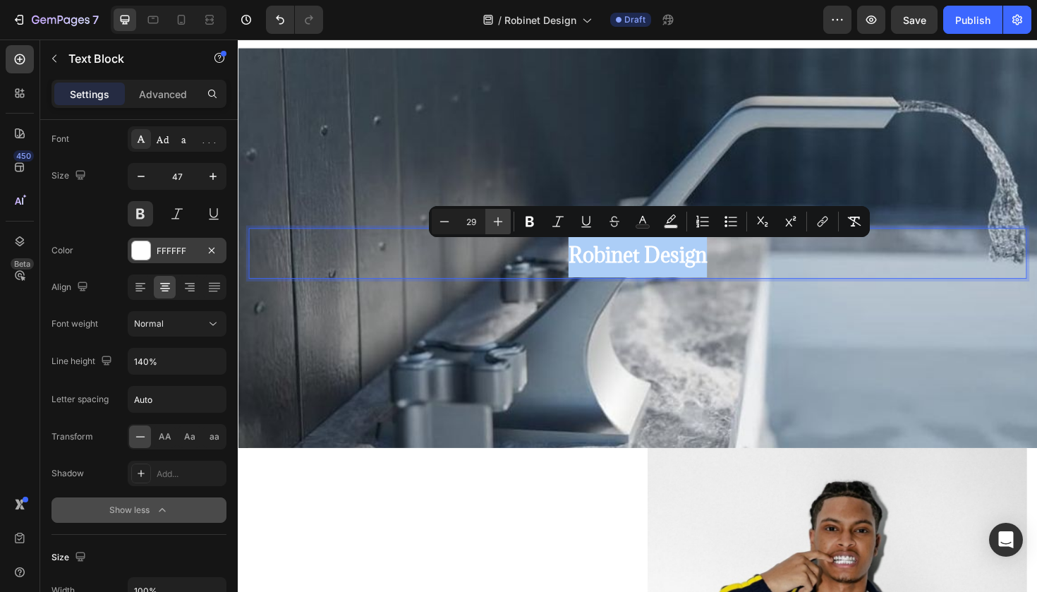
click at [498, 221] on icon "Editor contextual toolbar" at bounding box center [498, 221] width 9 height 9
type input "32"
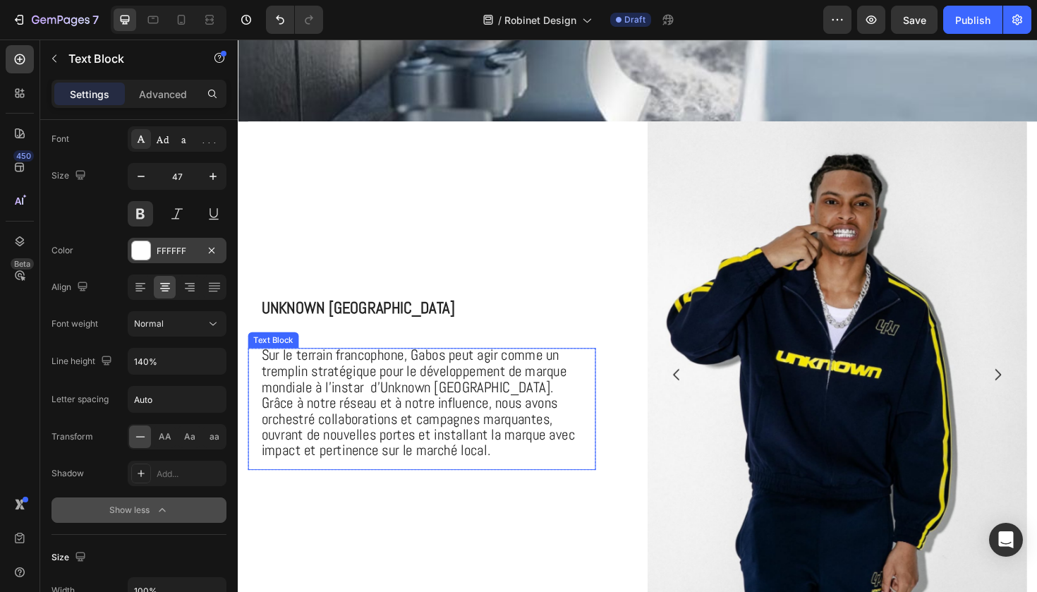
scroll to position [373, 0]
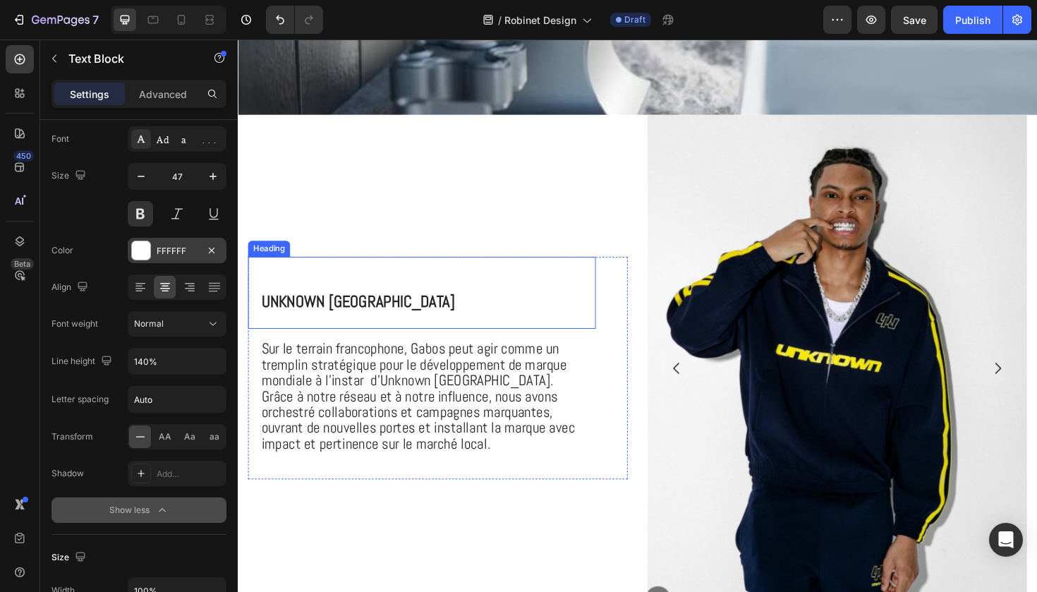
click at [387, 315] on span "Unknown [GEOGRAPHIC_DATA]" at bounding box center [365, 317] width 205 height 22
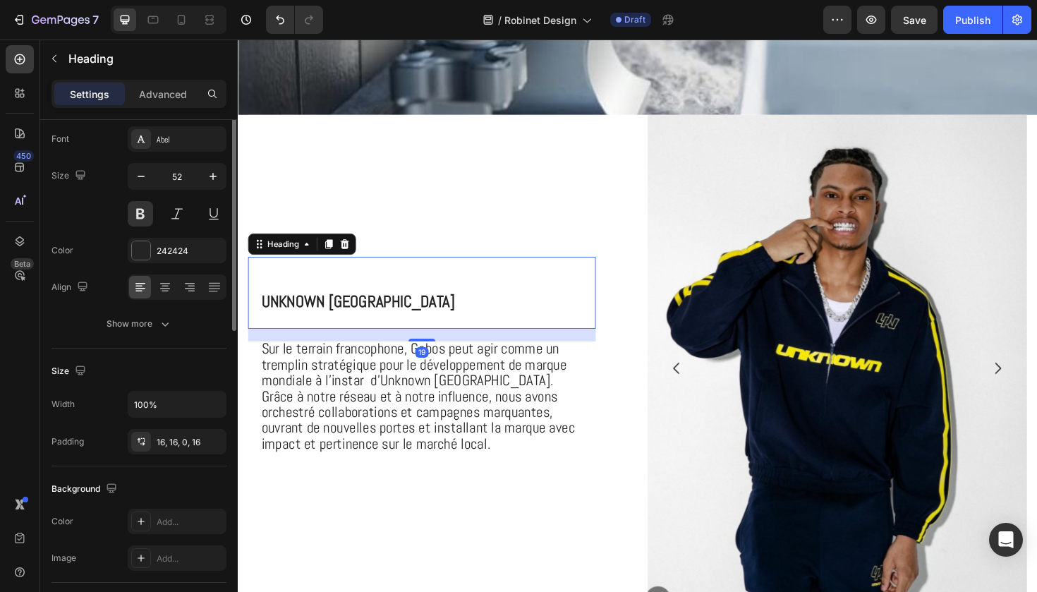
scroll to position [0, 0]
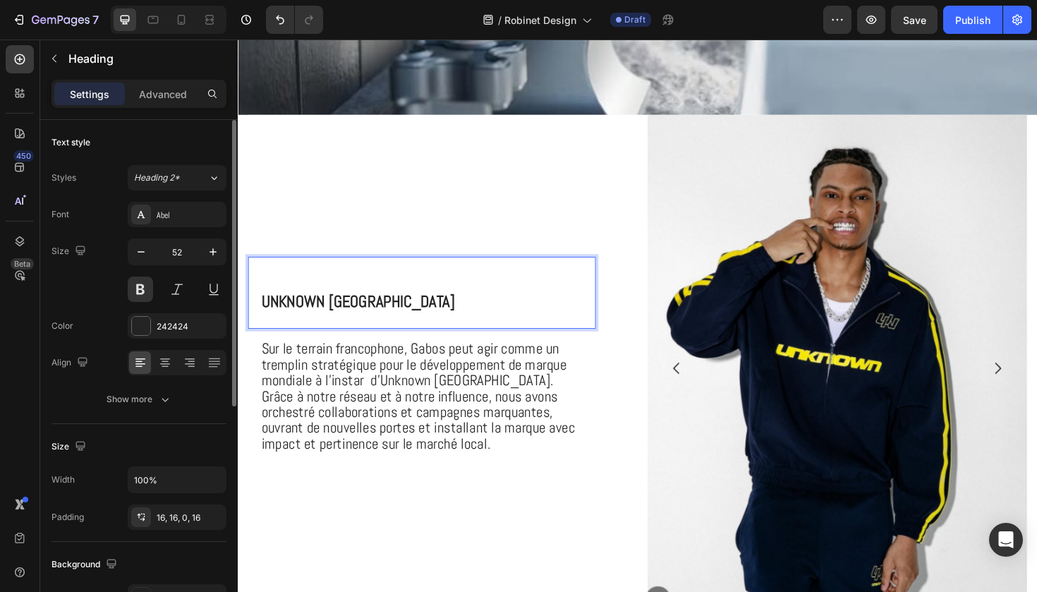
click at [387, 315] on span "Unknown [GEOGRAPHIC_DATA]" at bounding box center [365, 317] width 205 height 22
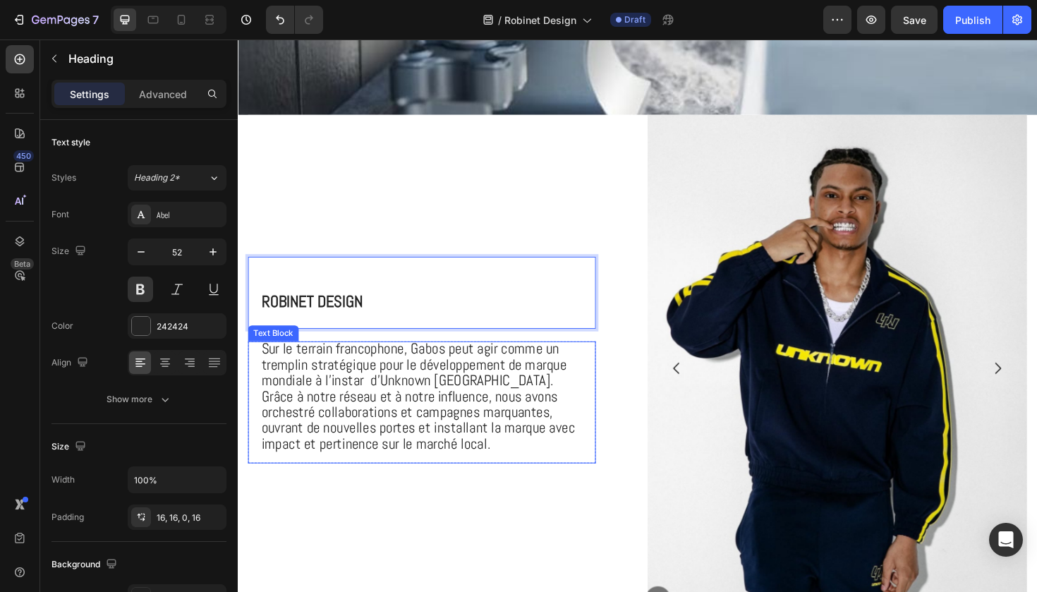
click at [461, 416] on span "Sur le terrain francophone, Gabos peut agir comme un tremplin stratégique pour …" at bounding box center [429, 416] width 332 height 121
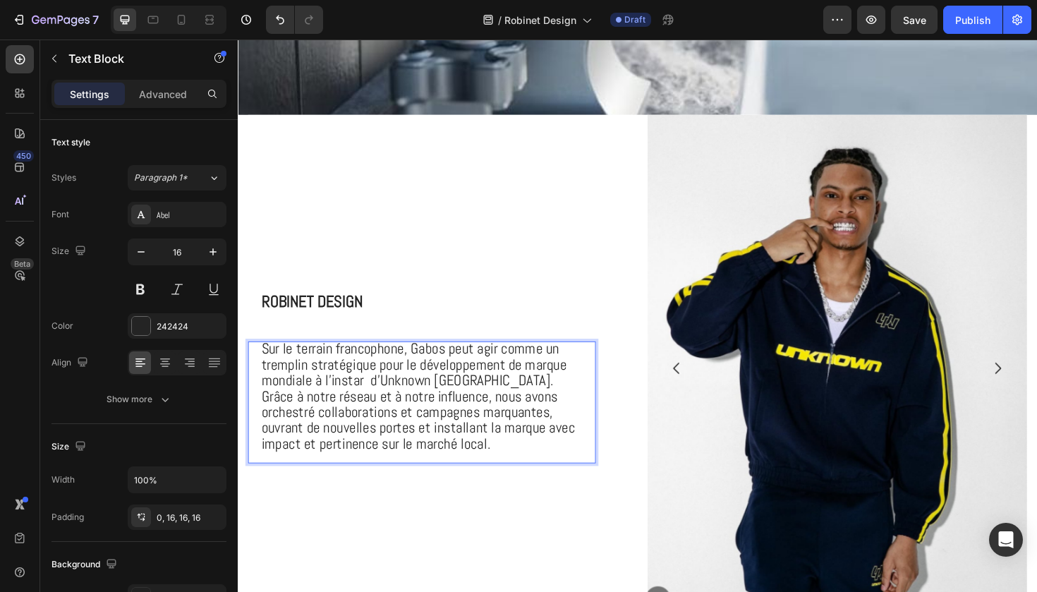
click at [461, 416] on span "Sur le terrain francophone, Gabos peut agir comme un tremplin stratégique pour …" at bounding box center [429, 416] width 332 height 121
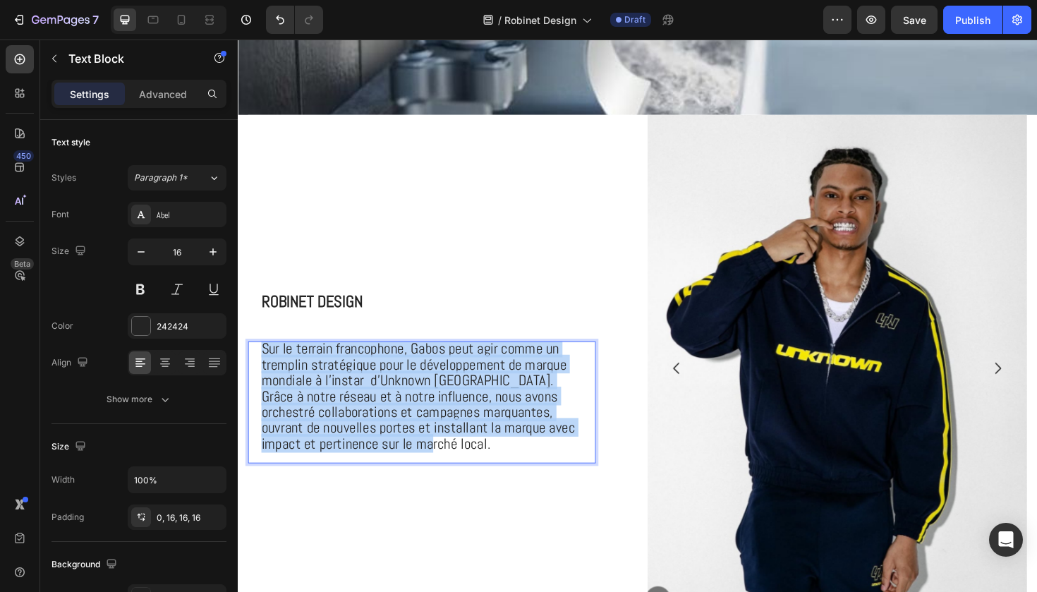
click at [461, 416] on span "Sur le terrain francophone, Gabos peut agir comme un tremplin stratégique pour …" at bounding box center [429, 416] width 332 height 121
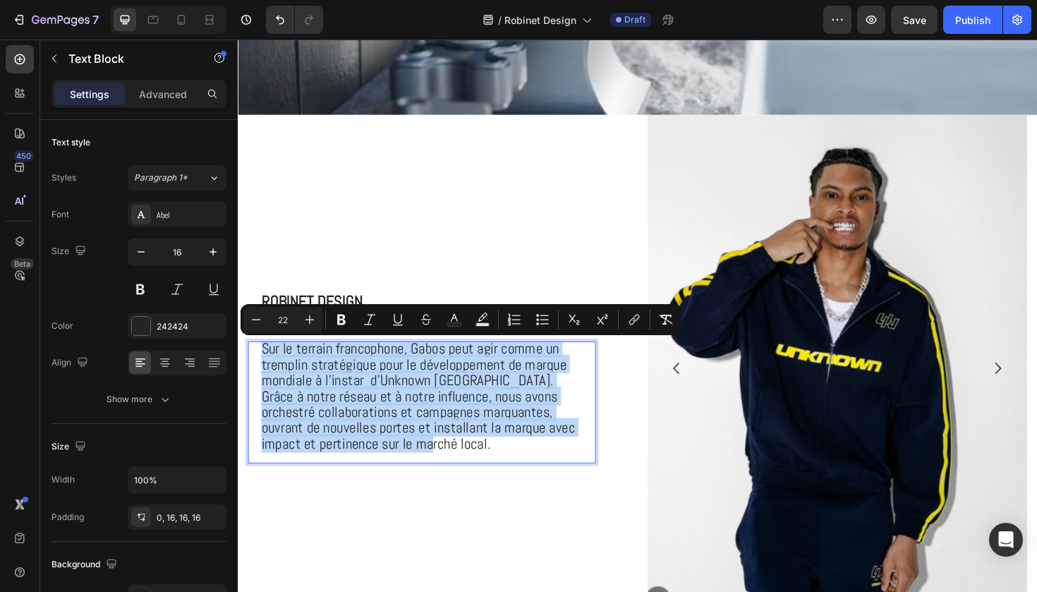
type input "16"
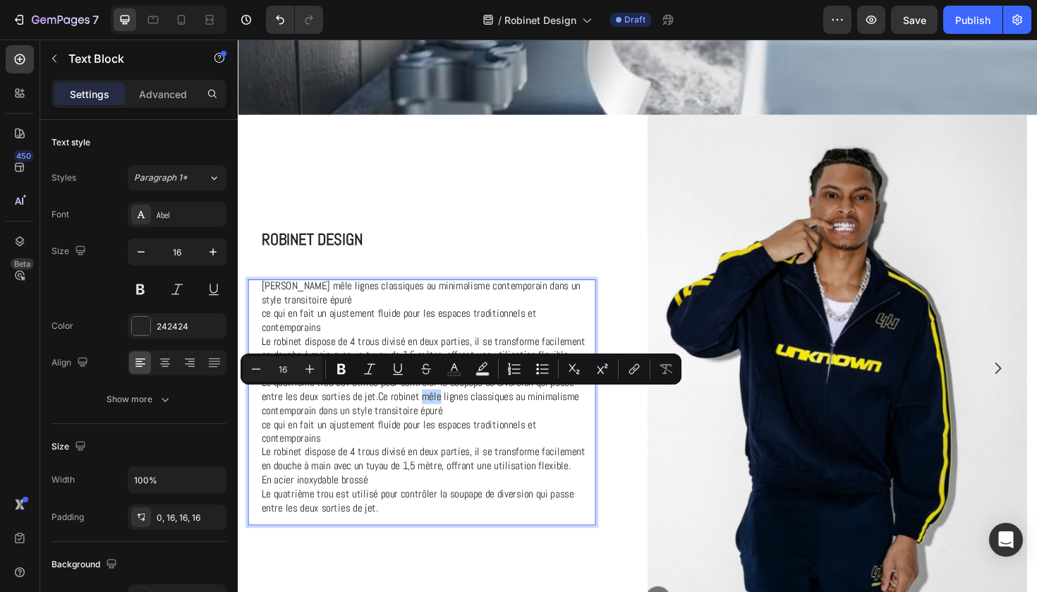
click at [442, 419] on p "Le quatrième trou est utilisé pour contrôler la soupape de diversion qui passe …" at bounding box center [434, 432] width 343 height 73
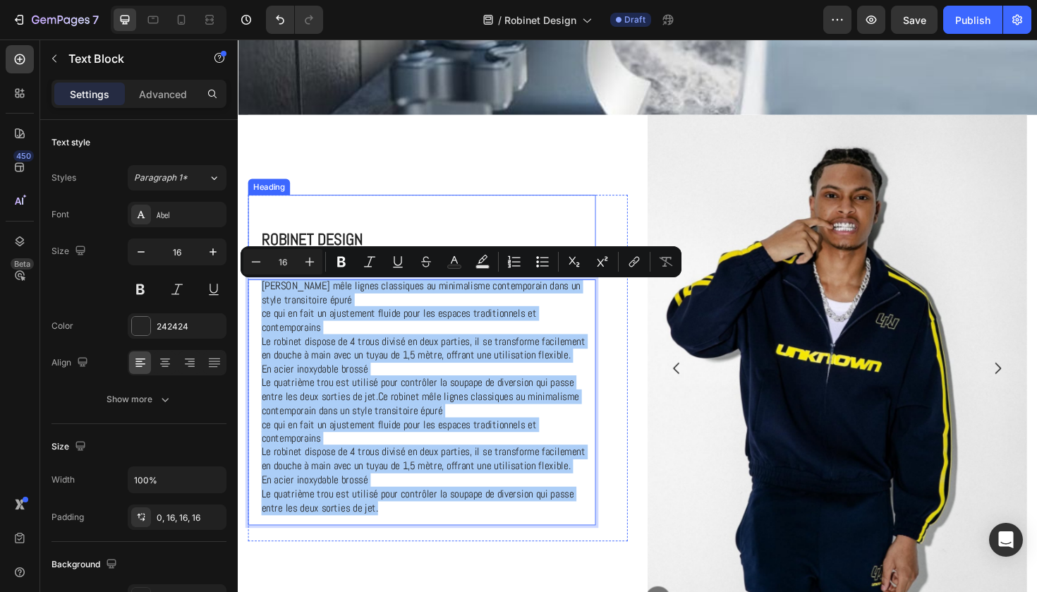
click at [308, 262] on icon "Editor contextual toolbar" at bounding box center [310, 262] width 9 height 9
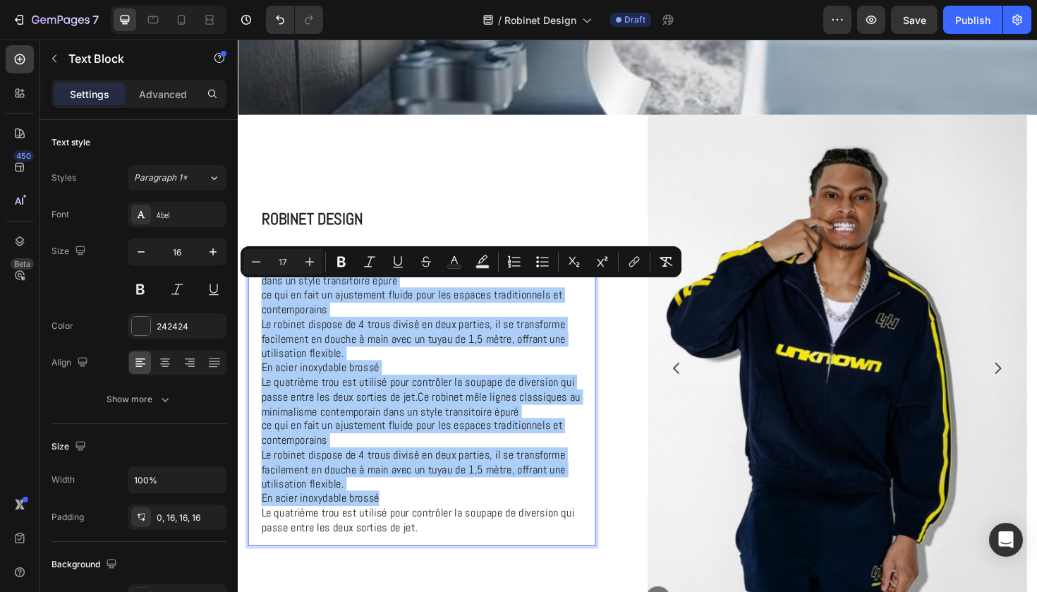
click at [308, 262] on icon "Editor contextual toolbar" at bounding box center [310, 262] width 9 height 9
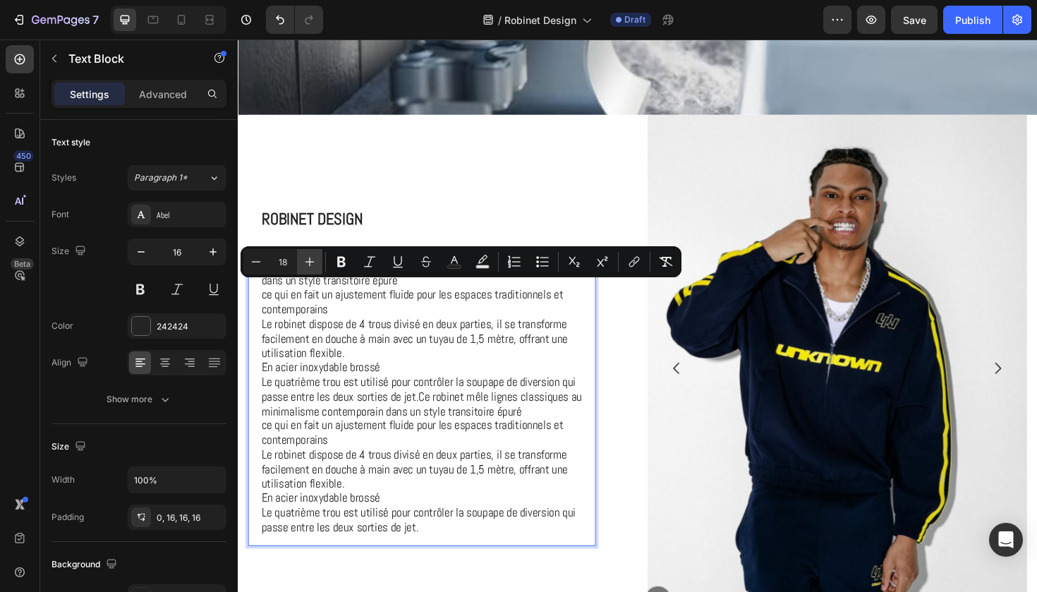
click at [307, 260] on icon "Editor contextual toolbar" at bounding box center [310, 262] width 14 height 14
type input "19"
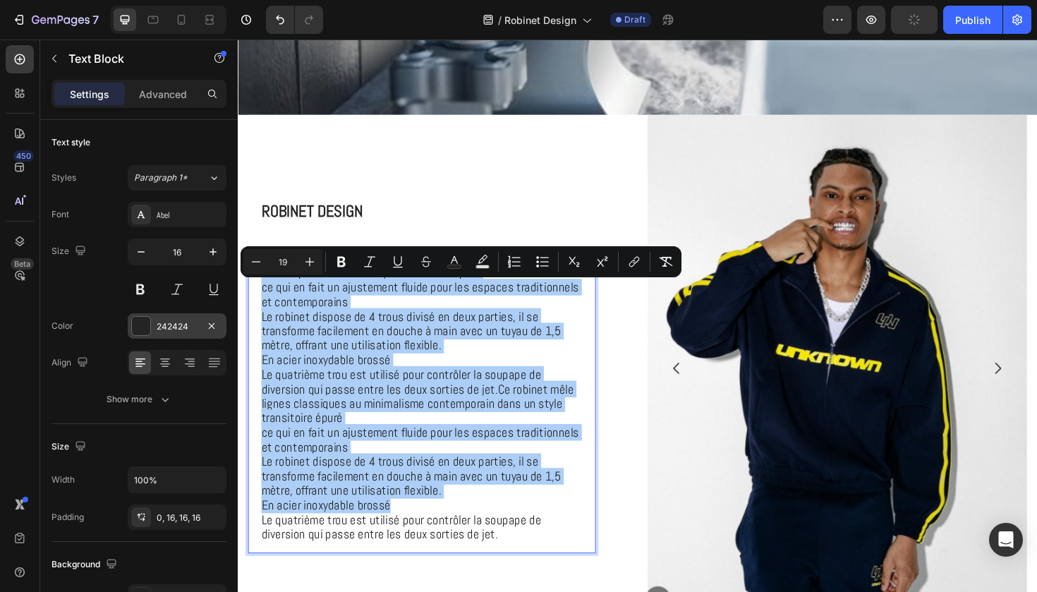
click at [178, 324] on div "242424" at bounding box center [177, 326] width 41 height 13
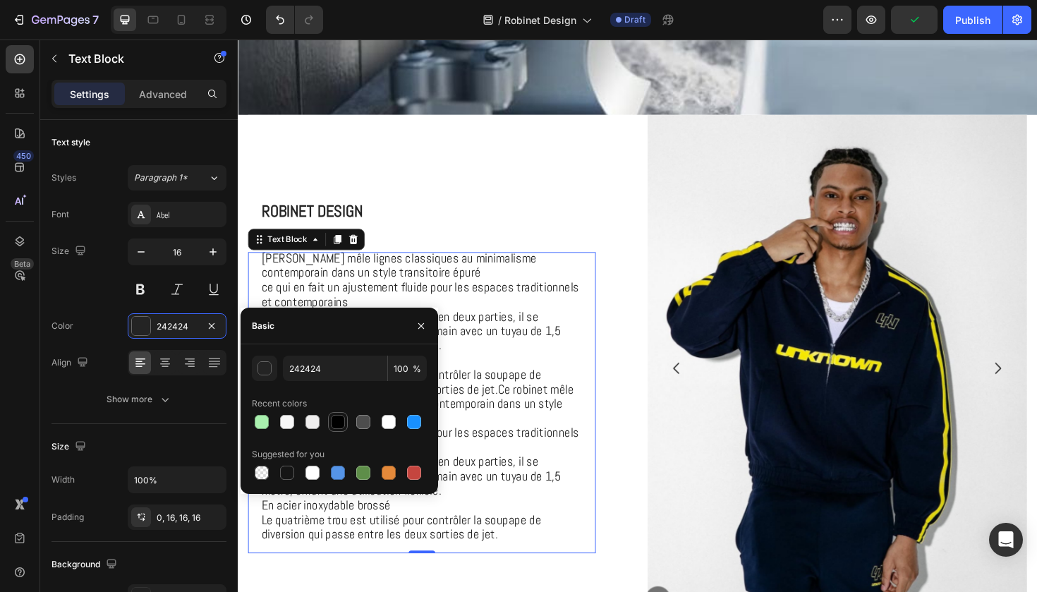
click at [340, 419] on div at bounding box center [338, 422] width 14 height 14
type input "000000"
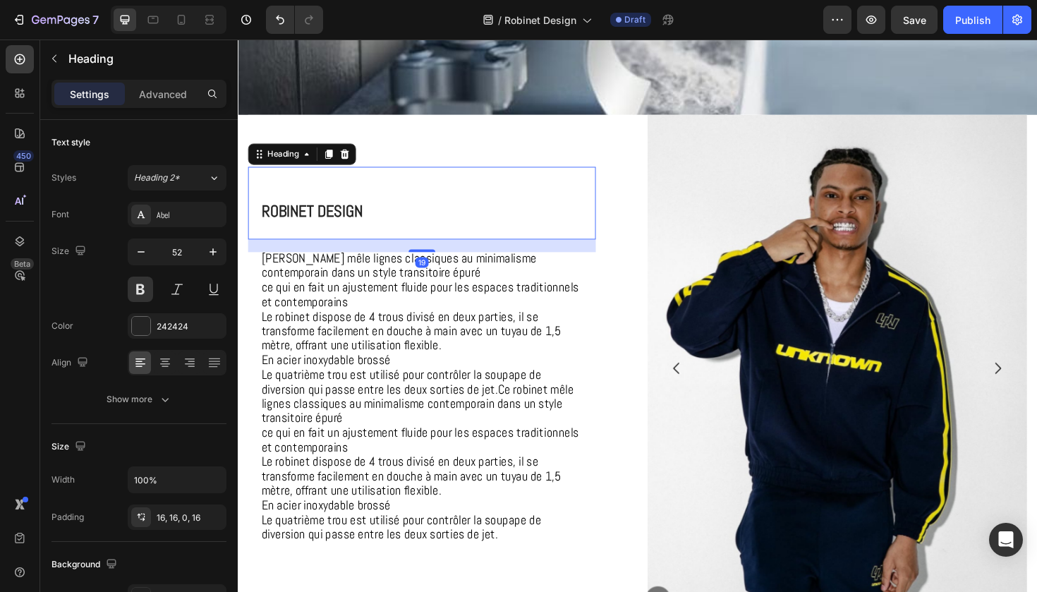
click at [527, 229] on p "⁠⁠⁠⁠⁠⁠⁠ Robinet Design" at bounding box center [434, 218] width 343 height 65
click at [797, 404] on img at bounding box center [873, 387] width 402 height 536
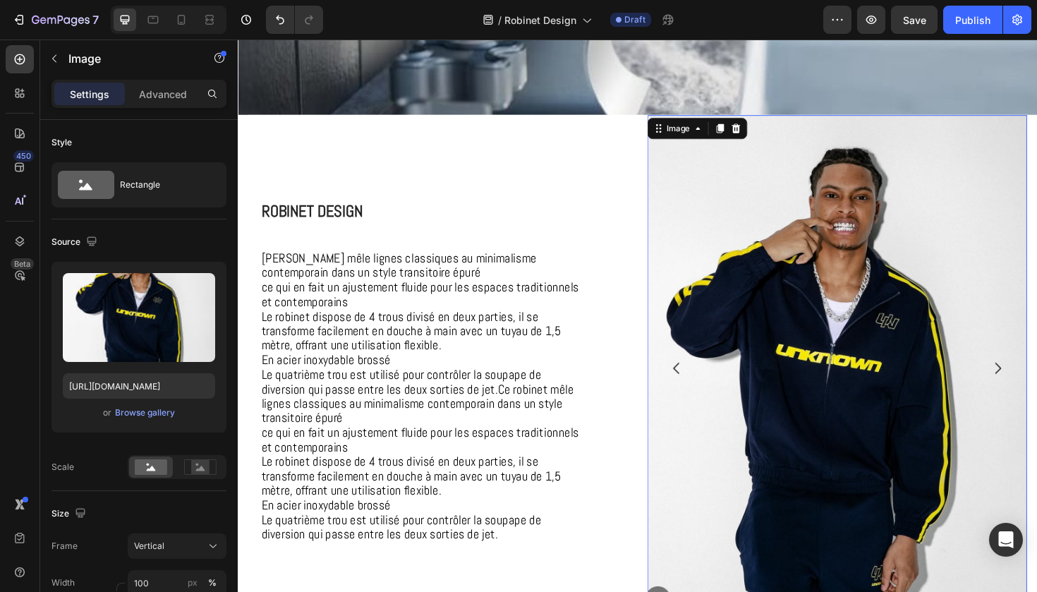
click at [812, 412] on img at bounding box center [873, 387] width 402 height 536
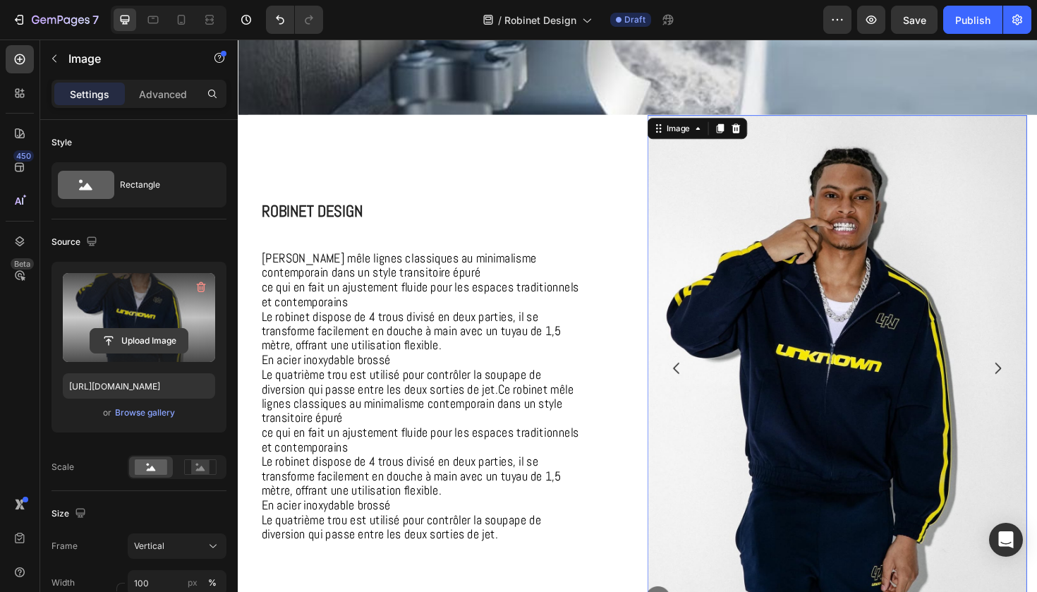
click at [148, 336] on input "file" at bounding box center [138, 341] width 97 height 24
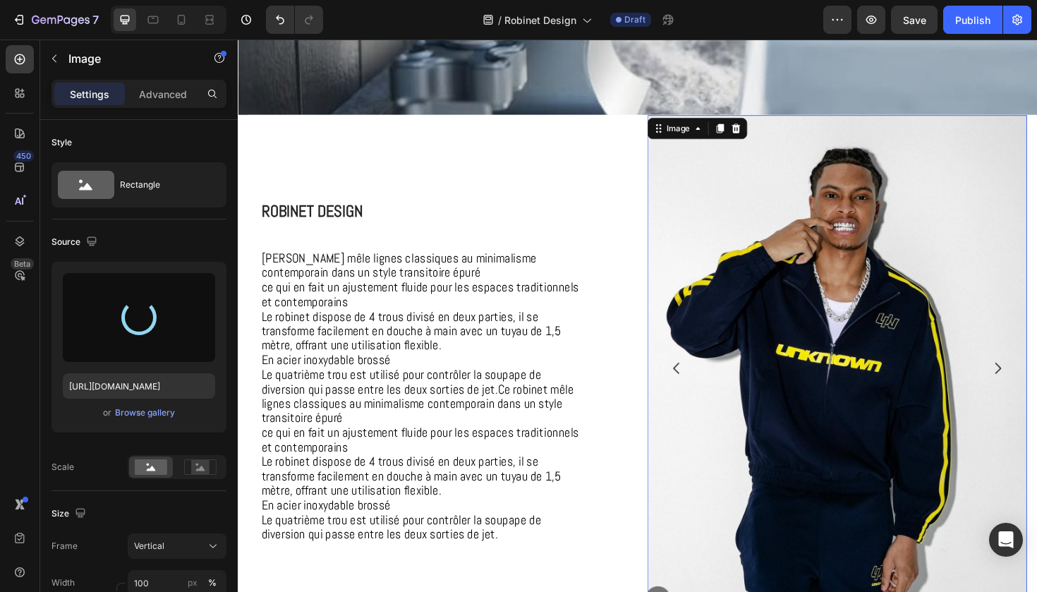
type input "[URL][DOMAIN_NAME]"
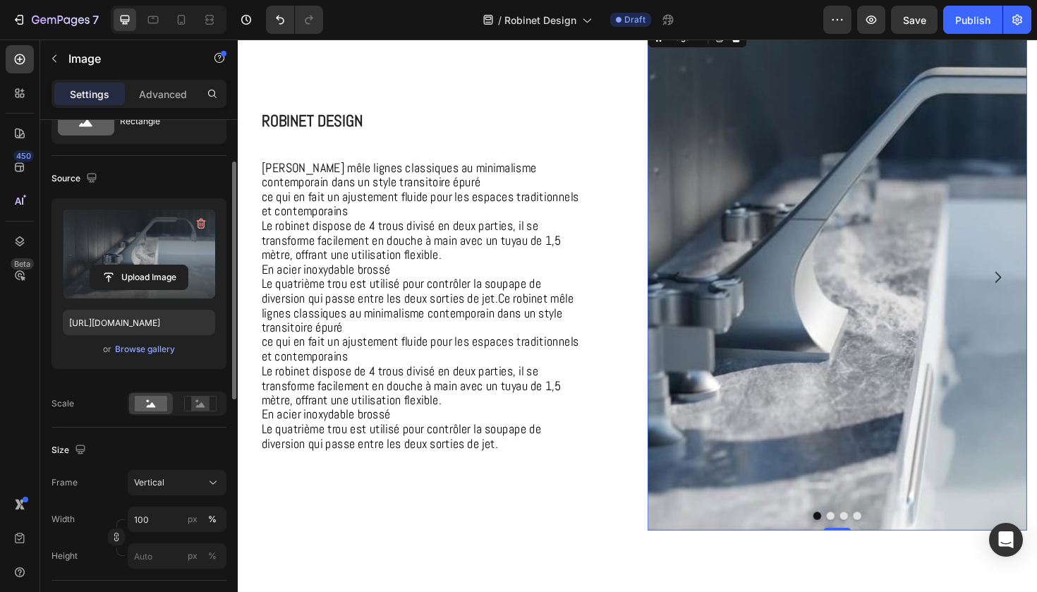
scroll to position [73, 0]
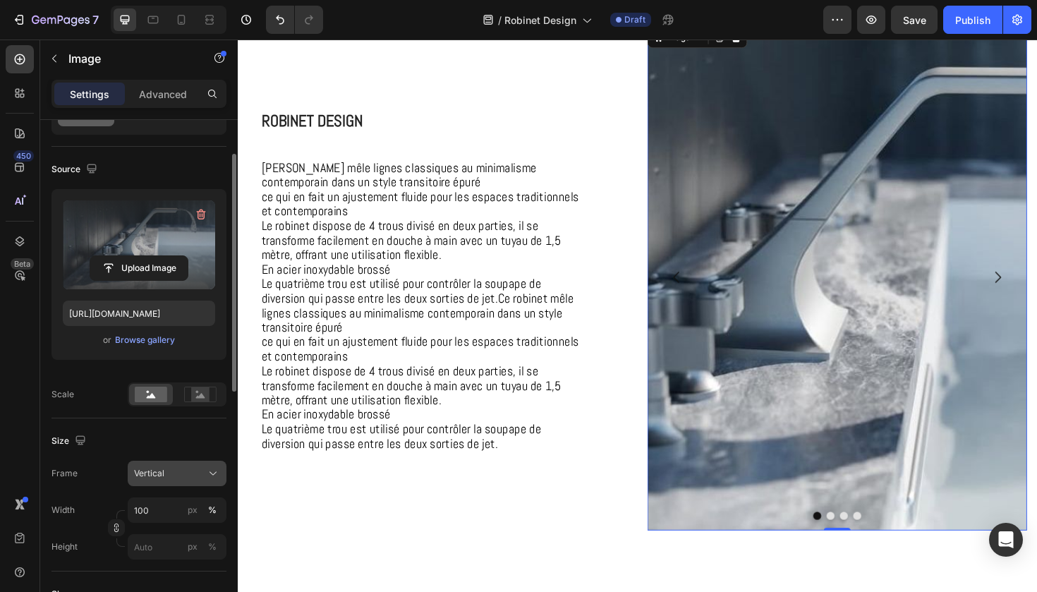
click at [197, 478] on div "Vertical" at bounding box center [168, 473] width 69 height 13
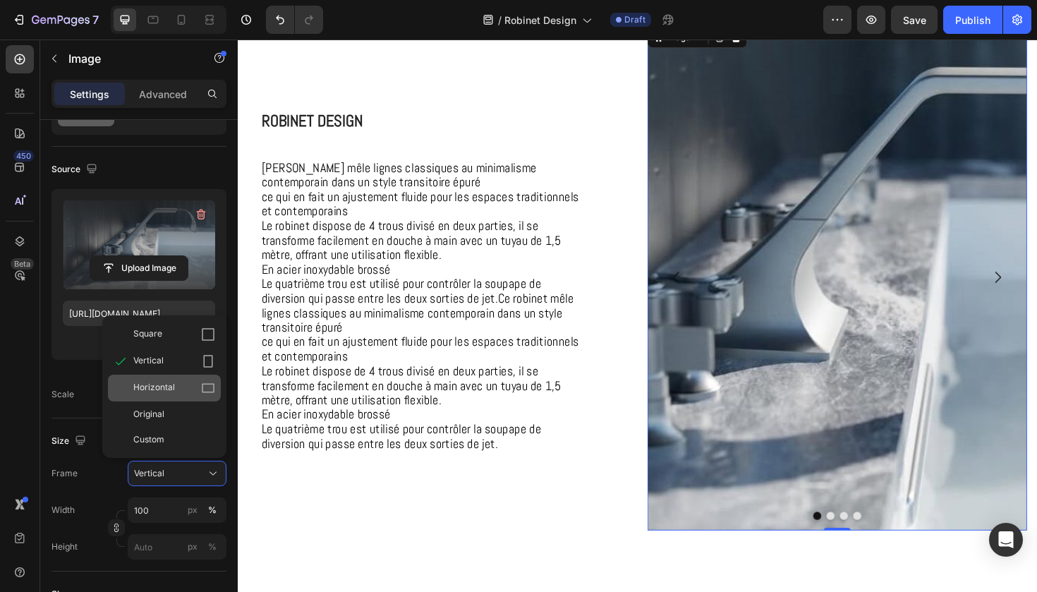
click at [201, 386] on icon at bounding box center [208, 388] width 14 height 14
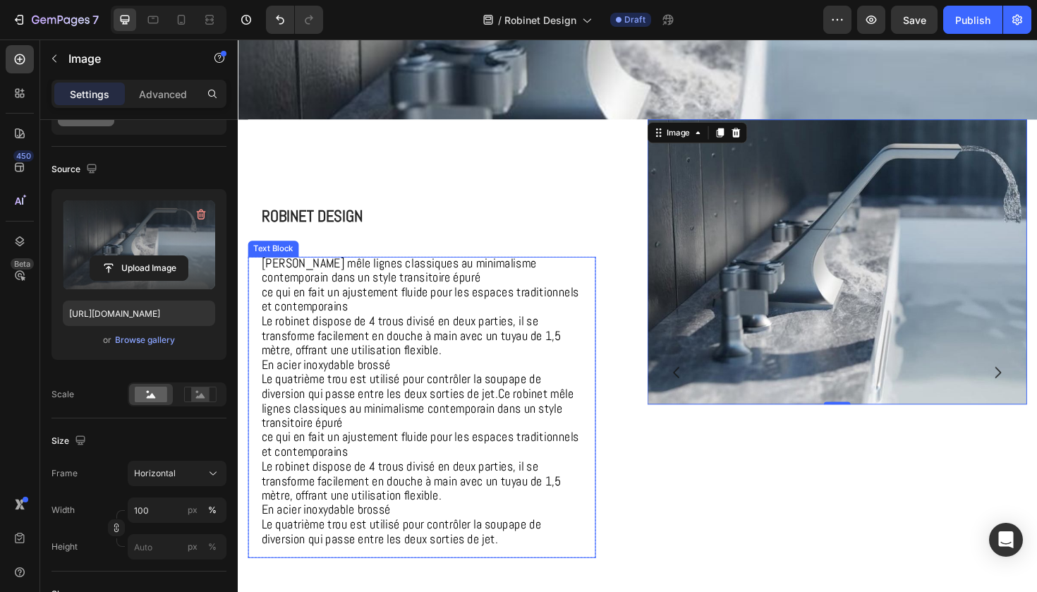
scroll to position [365, 0]
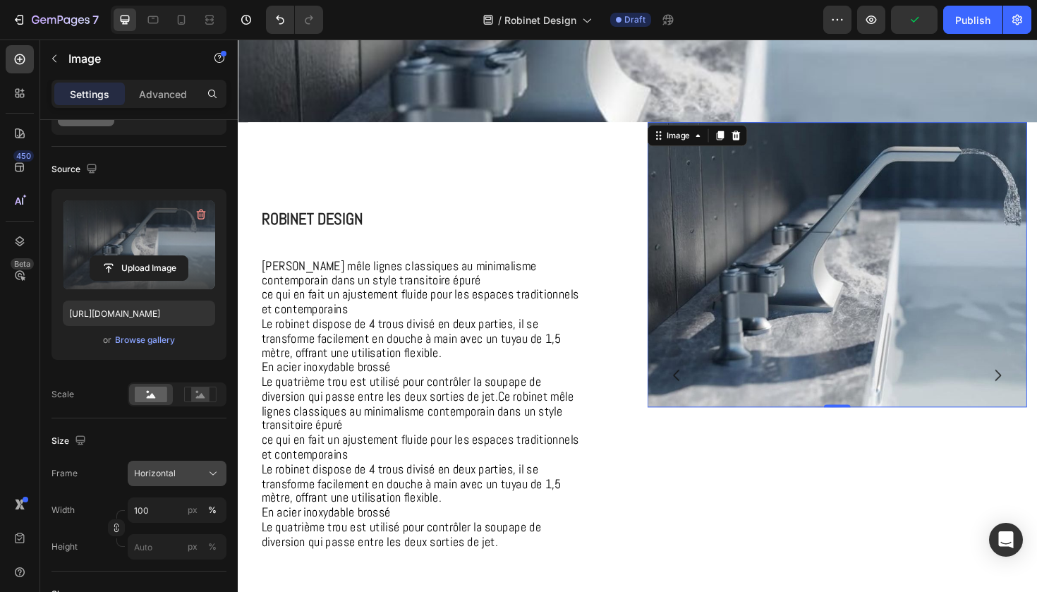
click at [187, 470] on div "Horizontal" at bounding box center [168, 473] width 69 height 13
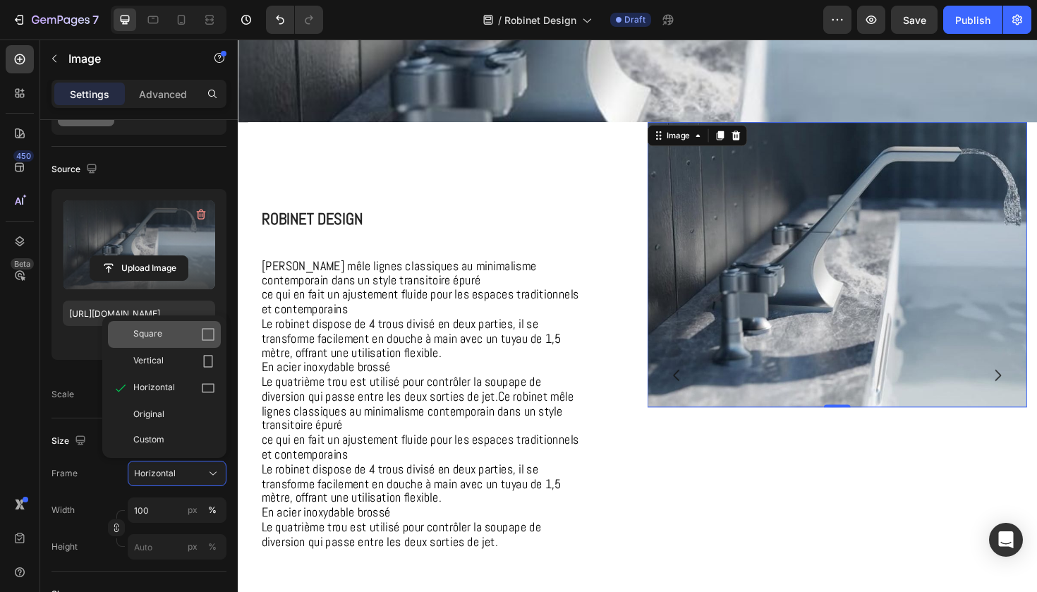
click at [198, 342] on div "Square" at bounding box center [174, 334] width 82 height 14
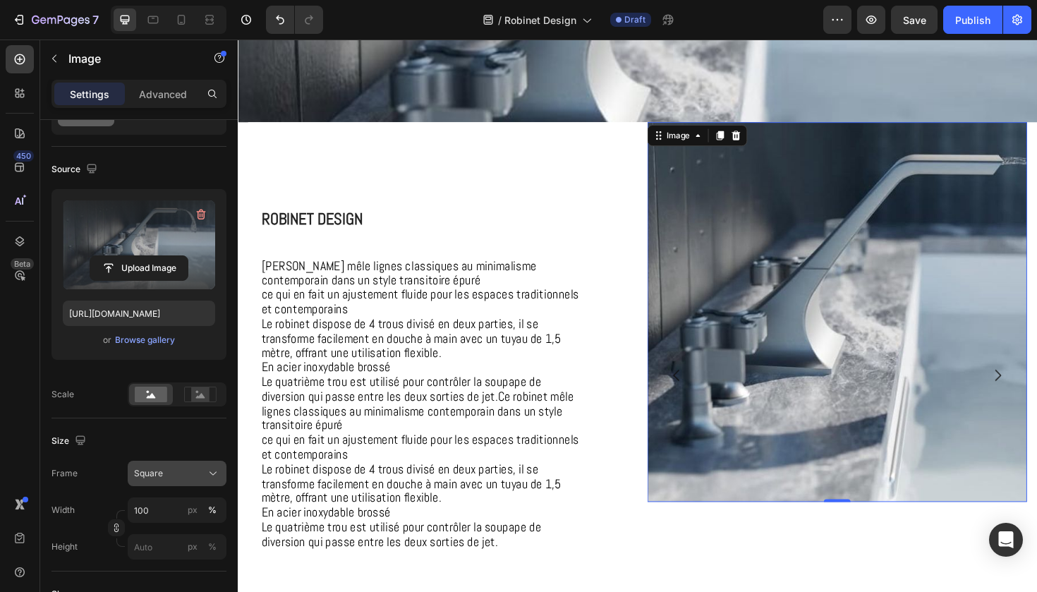
click at [191, 474] on div "Square" at bounding box center [168, 473] width 69 height 13
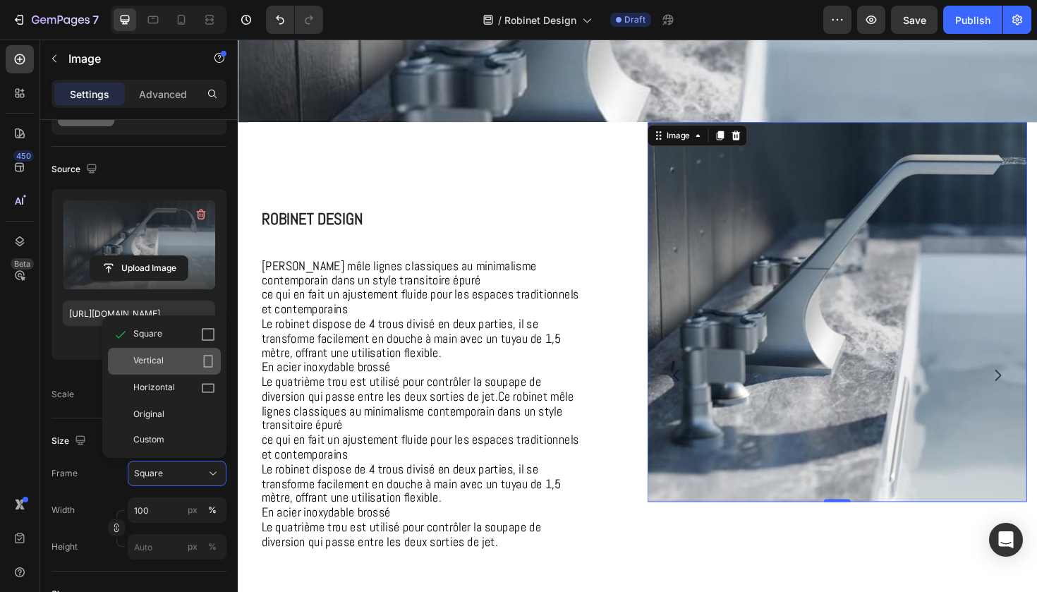
click at [207, 363] on icon at bounding box center [208, 361] width 14 height 14
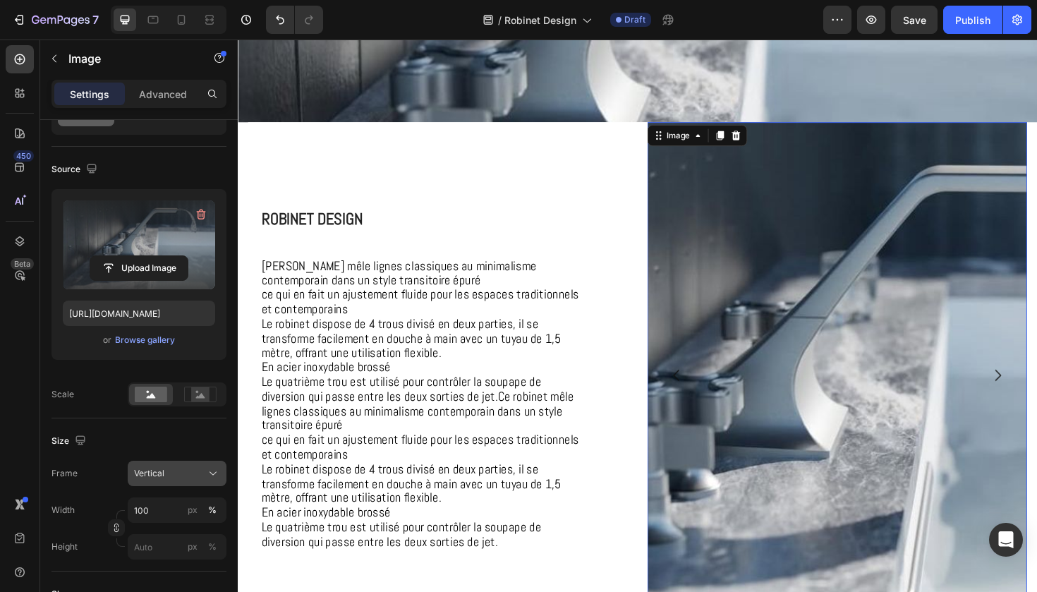
click at [193, 482] on button "Vertical" at bounding box center [177, 473] width 99 height 25
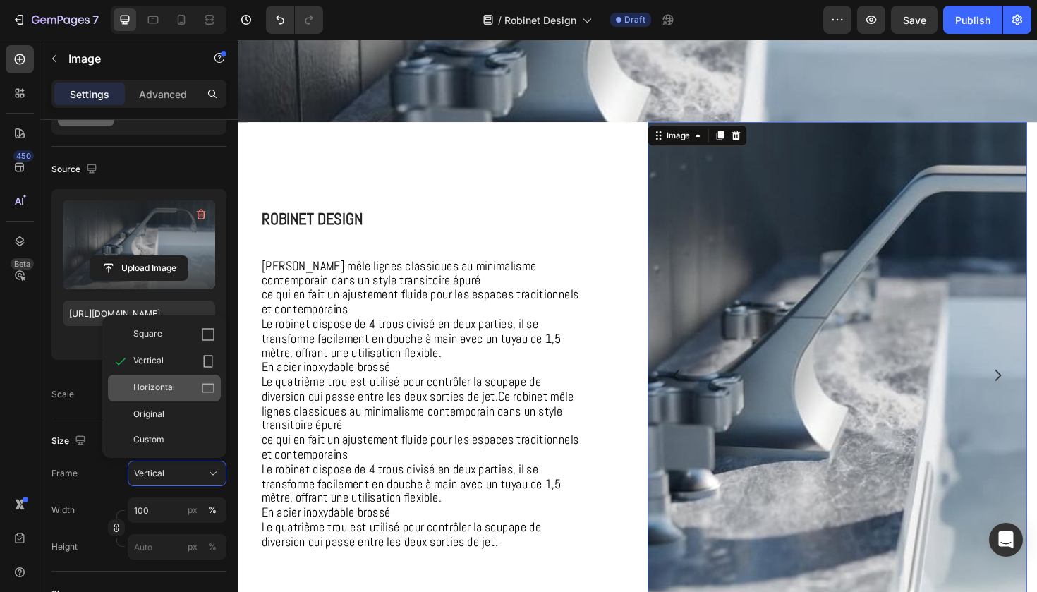
click at [205, 384] on icon at bounding box center [208, 388] width 13 height 9
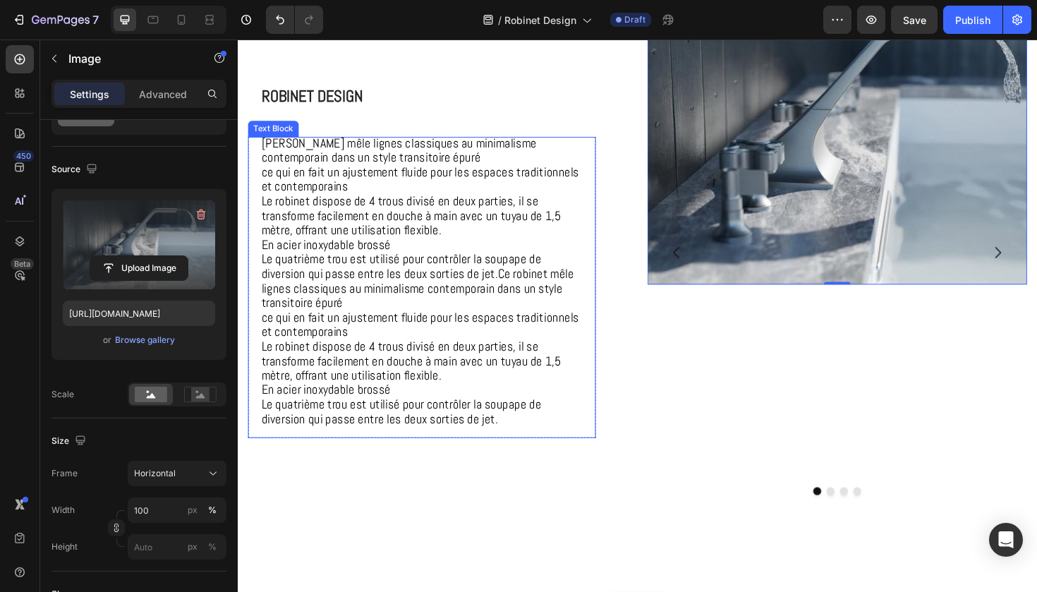
scroll to position [553, 0]
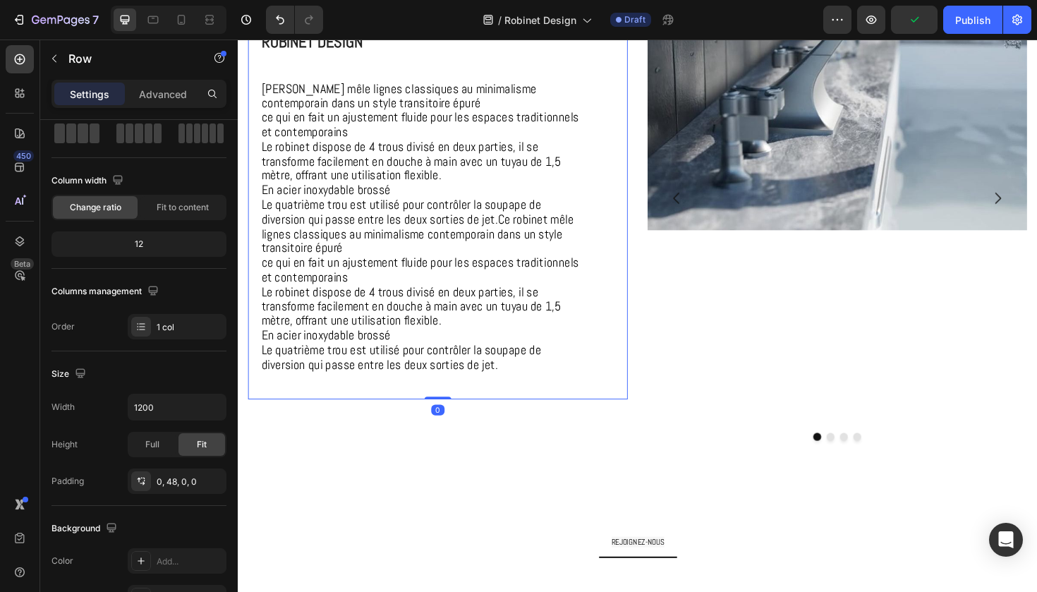
click at [632, 330] on div "⁠⁠⁠⁠⁠⁠⁠ Robinet Design Heading Ce robinet mêle lignes classiques au minimalisme…" at bounding box center [449, 207] width 402 height 426
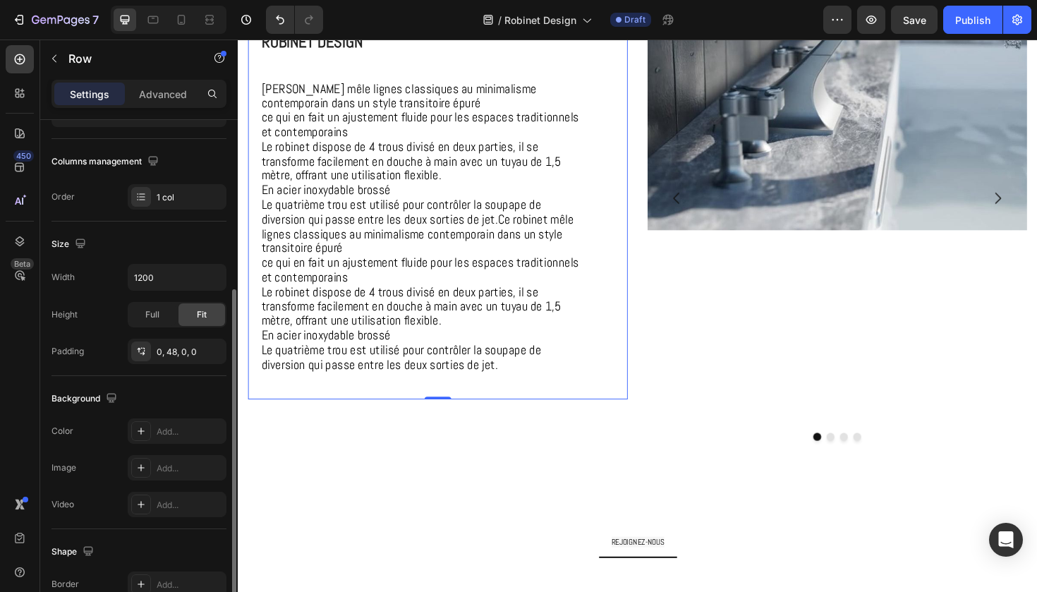
scroll to position [145, 0]
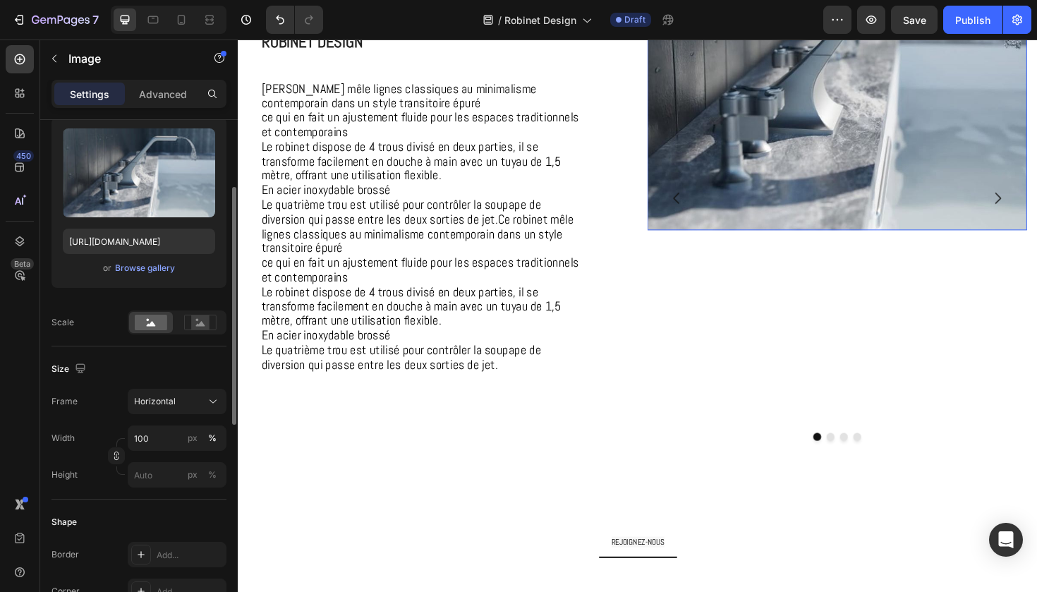
click at [807, 126] on img at bounding box center [873, 90] width 402 height 302
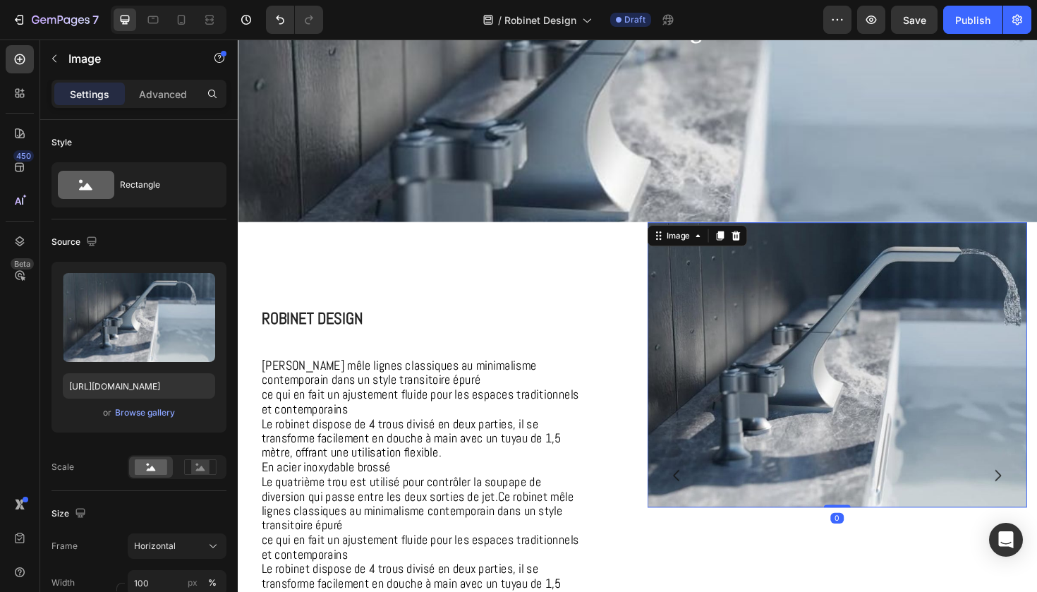
scroll to position [195, 0]
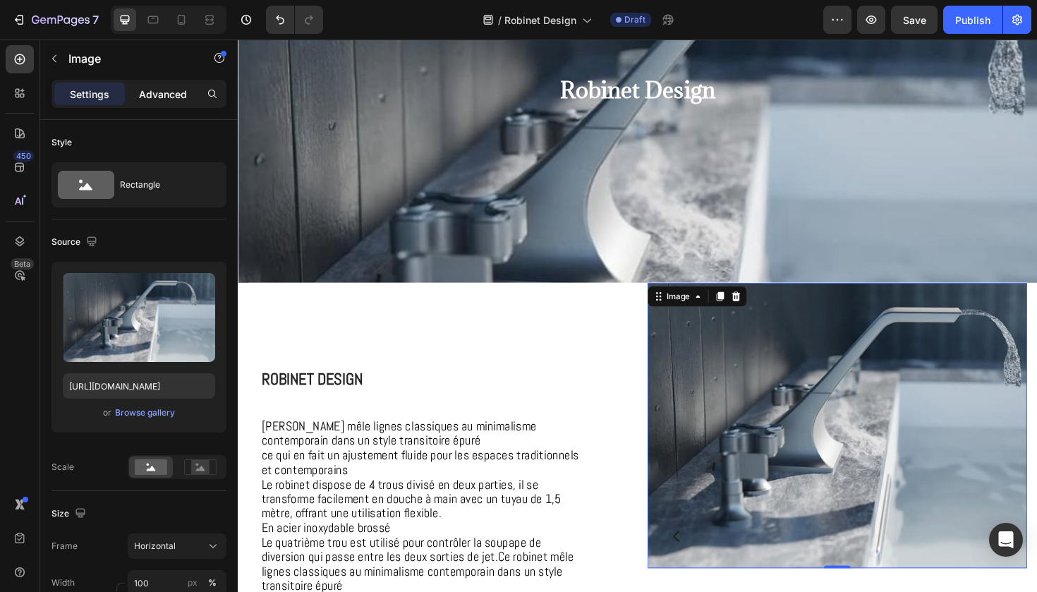
click at [173, 84] on div "Advanced" at bounding box center [163, 94] width 71 height 23
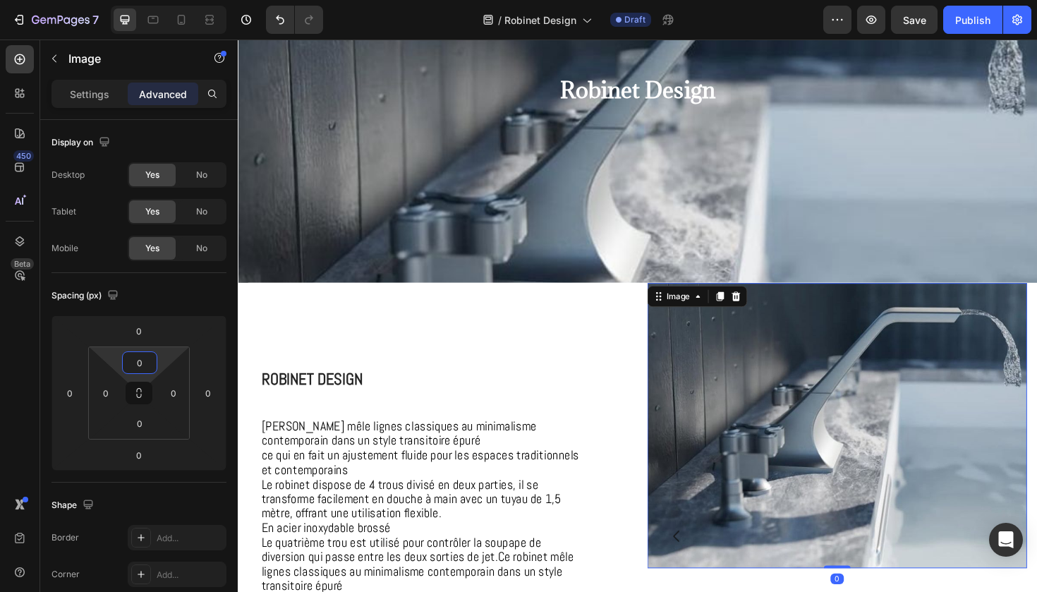
click at [141, 367] on input "0" at bounding box center [140, 362] width 28 height 21
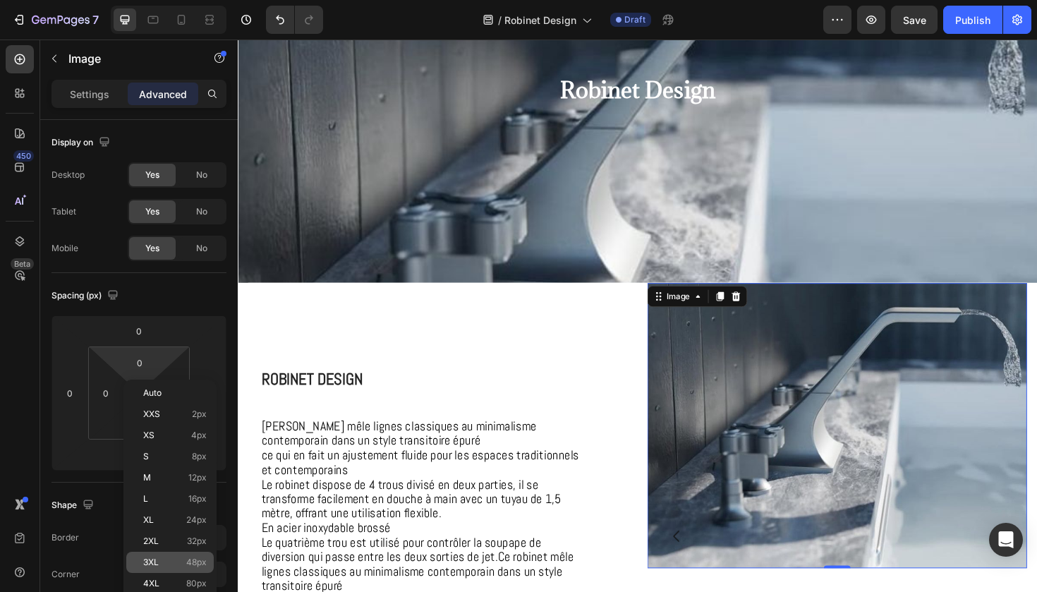
click at [163, 555] on div "3XL 48px" at bounding box center [170, 562] width 88 height 21
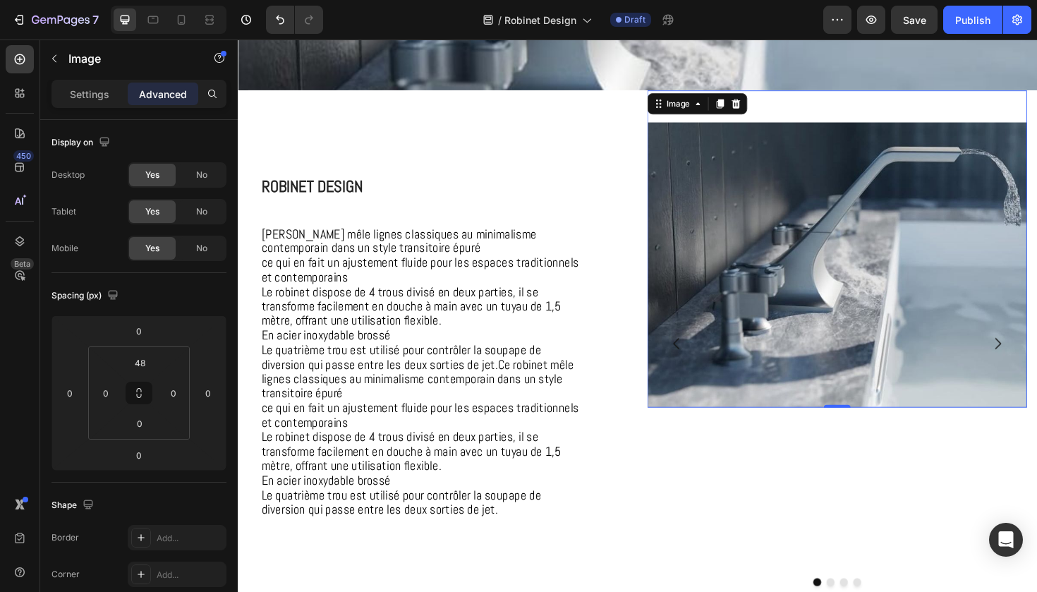
scroll to position [428, 0]
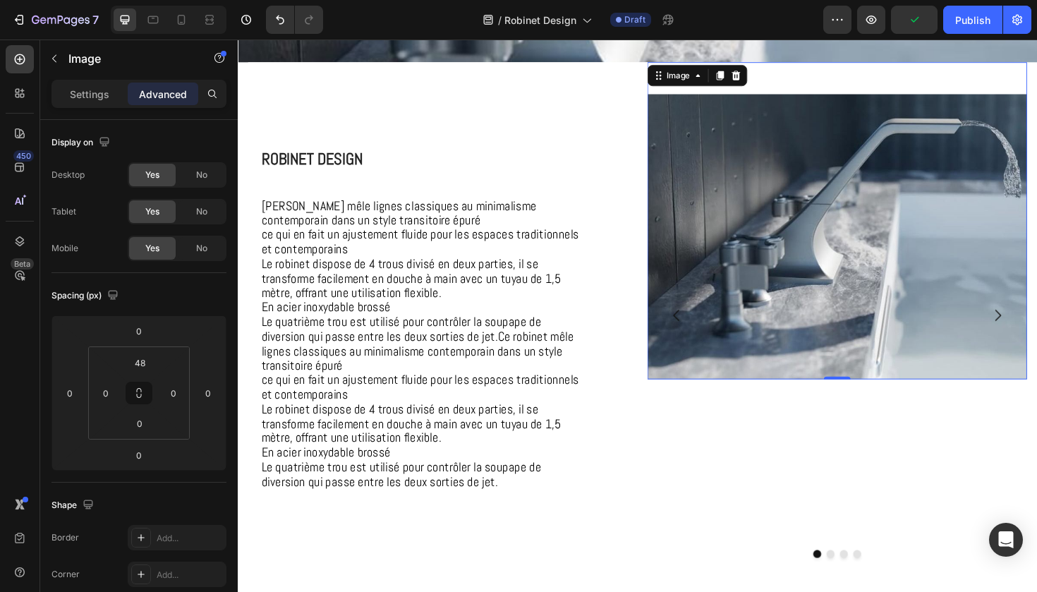
click at [771, 188] on img at bounding box center [873, 248] width 402 height 302
click at [142, 359] on input "48" at bounding box center [140, 362] width 28 height 21
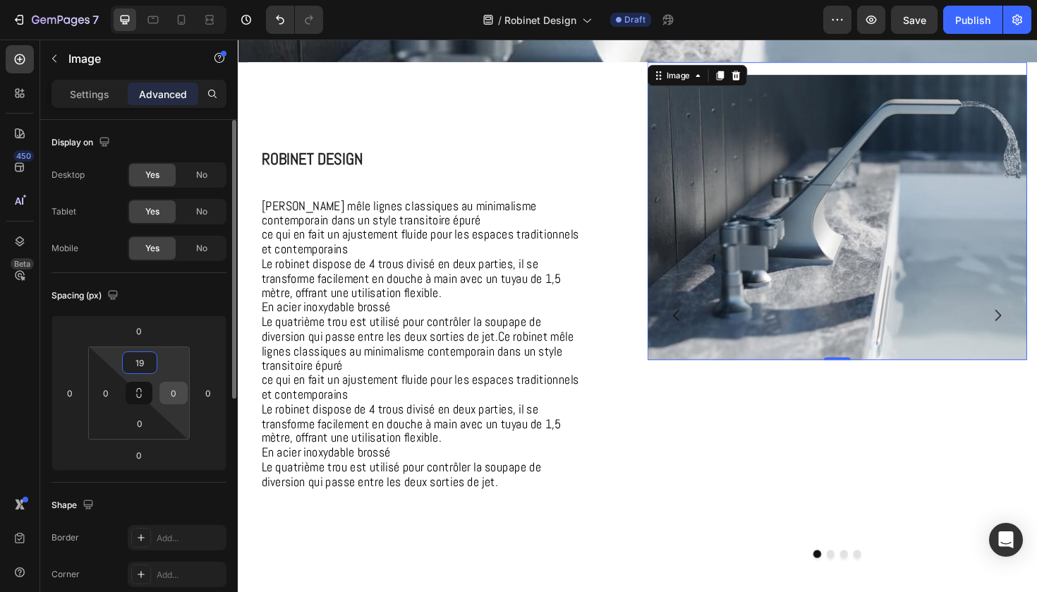
type input "1"
type input "200"
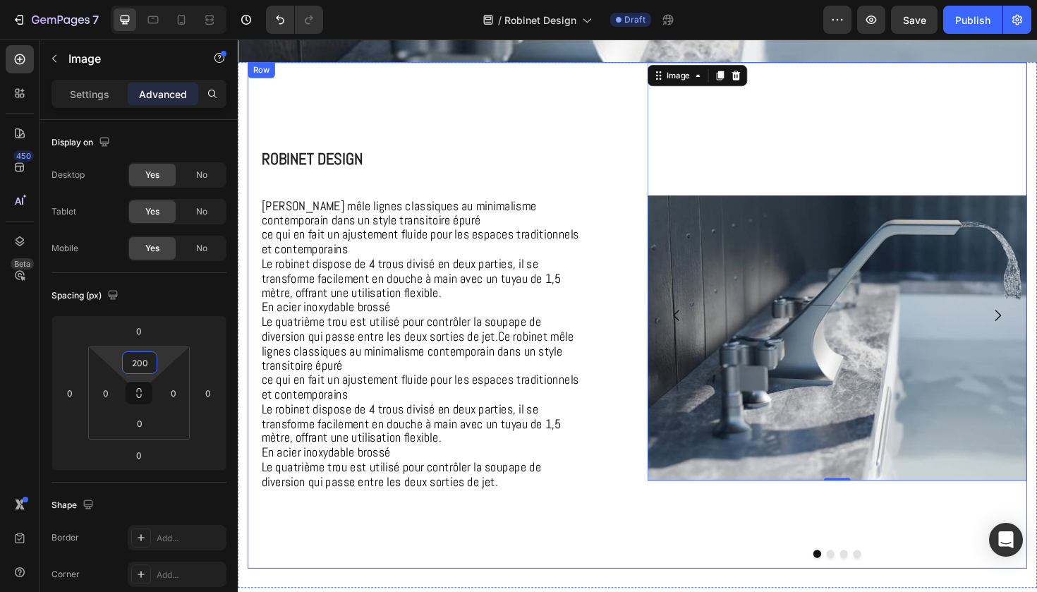
click at [622, 548] on div "⁠⁠⁠⁠⁠⁠⁠ Robinet Design Heading Ce robinet mêle lignes classiques au minimalisme…" at bounding box center [449, 332] width 402 height 536
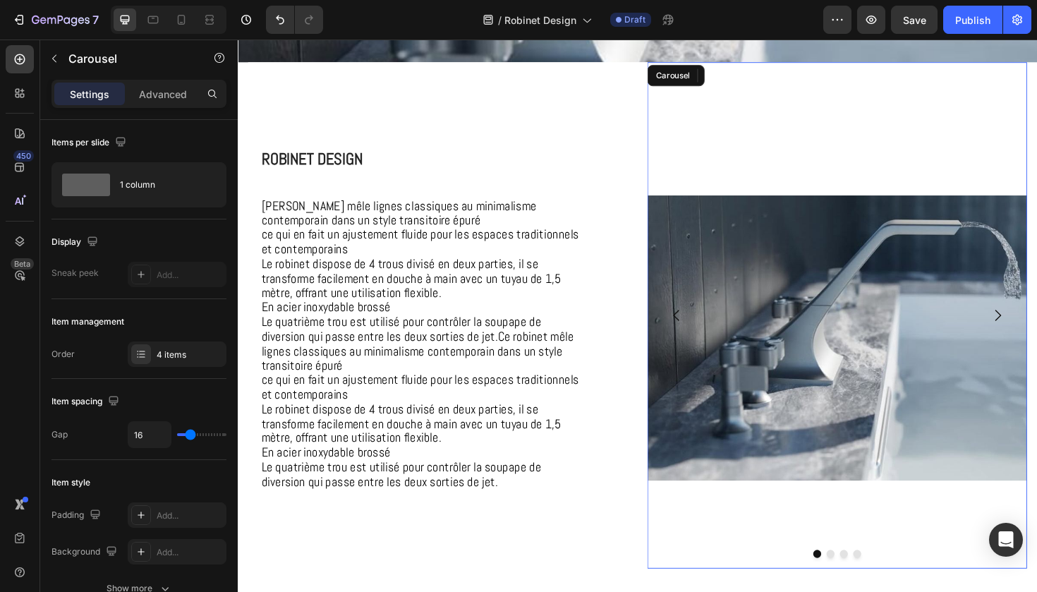
click at [1037, 335] on icon "Carousel Next Arrow" at bounding box center [1043, 331] width 17 height 17
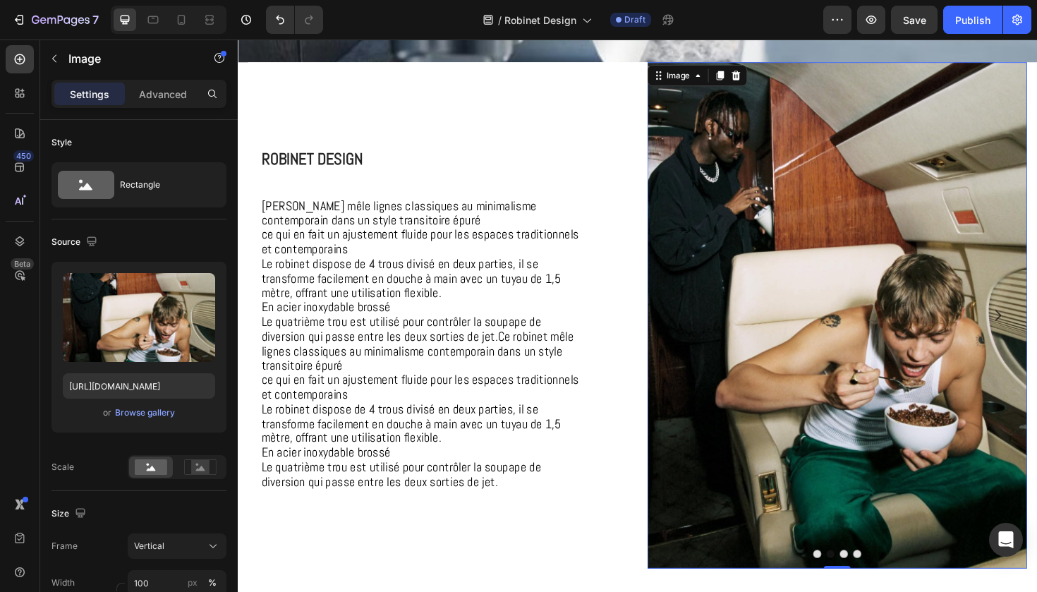
click at [905, 382] on img at bounding box center [873, 332] width 402 height 536
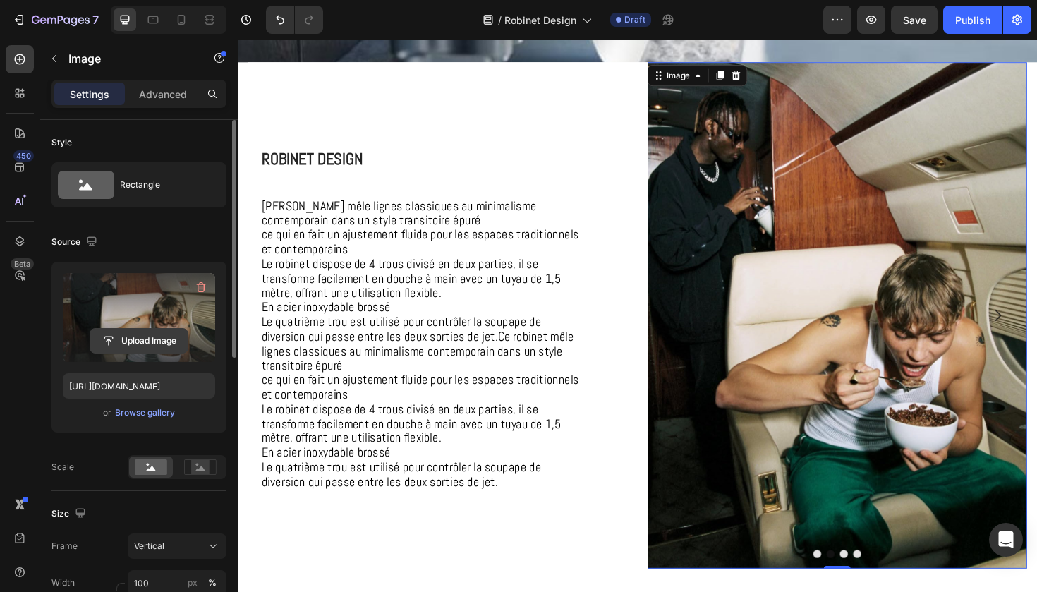
click at [130, 333] on input "file" at bounding box center [138, 341] width 97 height 24
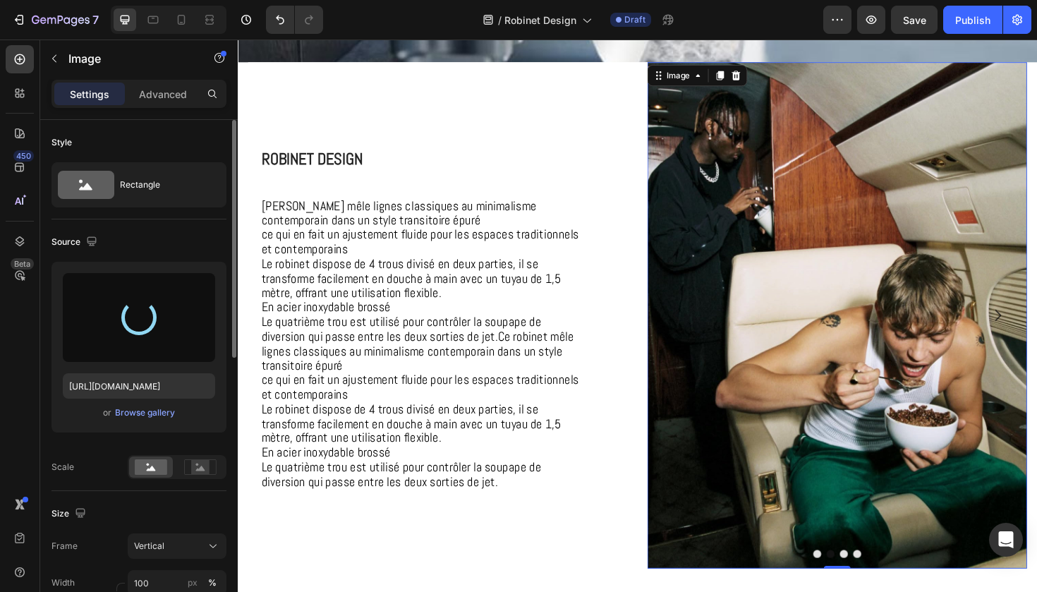
type input "[URL][DOMAIN_NAME]"
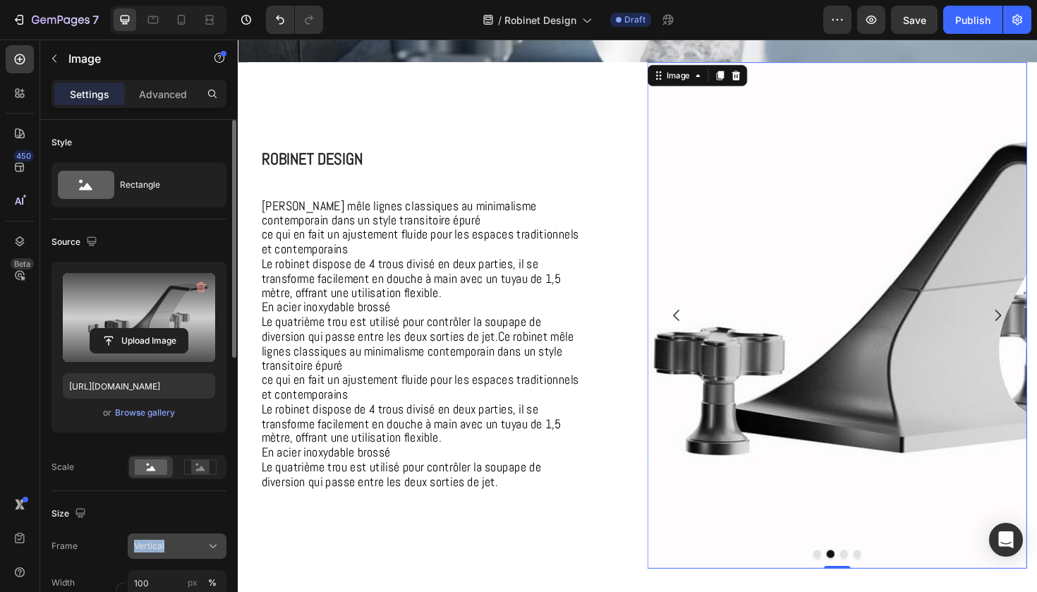
click at [207, 538] on button "Vertical" at bounding box center [177, 546] width 99 height 25
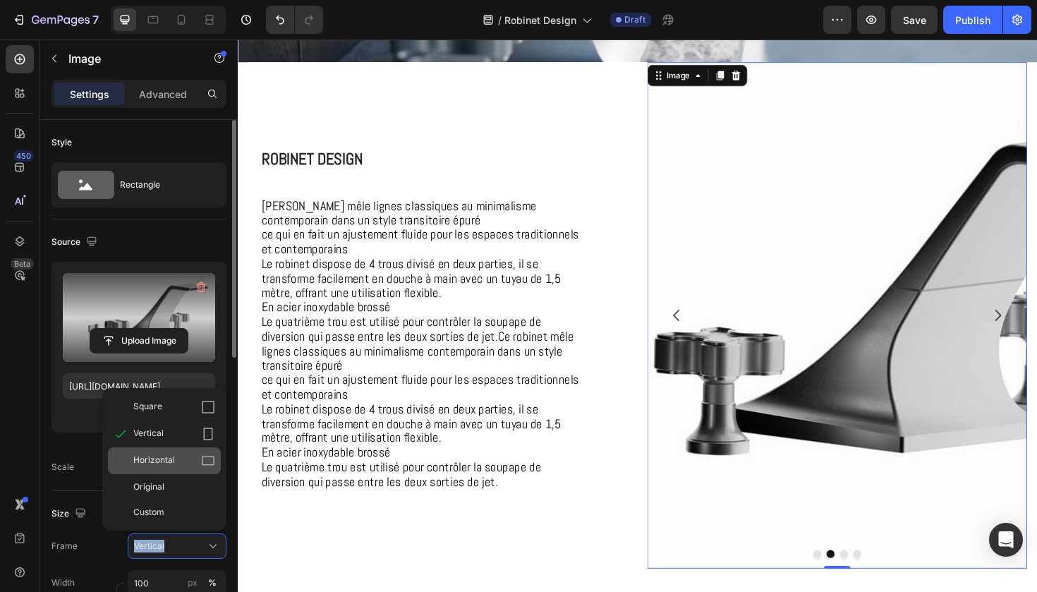
click at [203, 458] on icon at bounding box center [208, 461] width 13 height 9
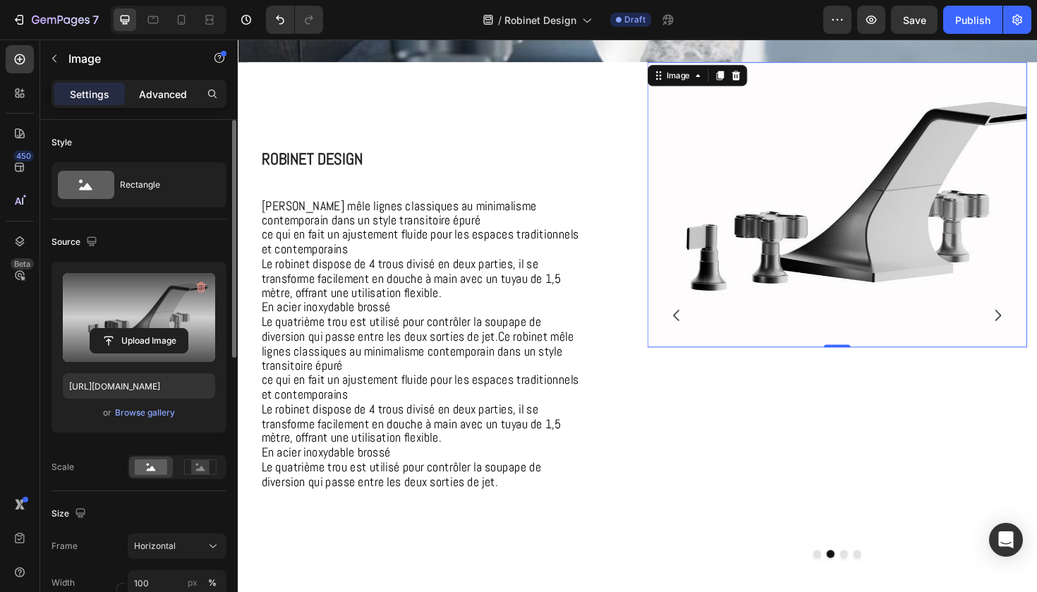
click at [174, 92] on p "Advanced" at bounding box center [163, 94] width 48 height 15
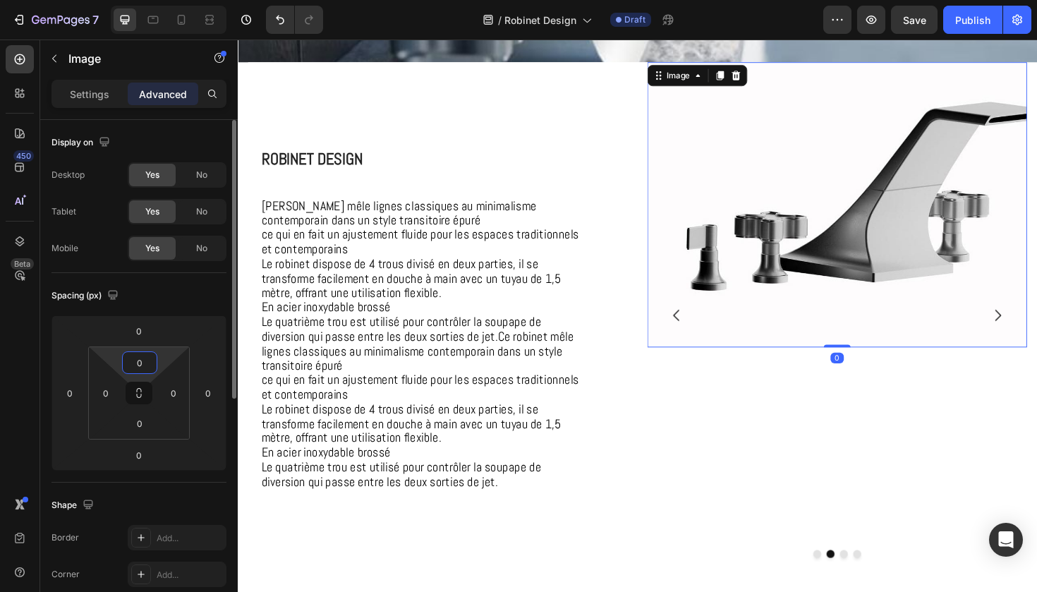
click at [142, 366] on input "0" at bounding box center [140, 362] width 28 height 21
type input "200"
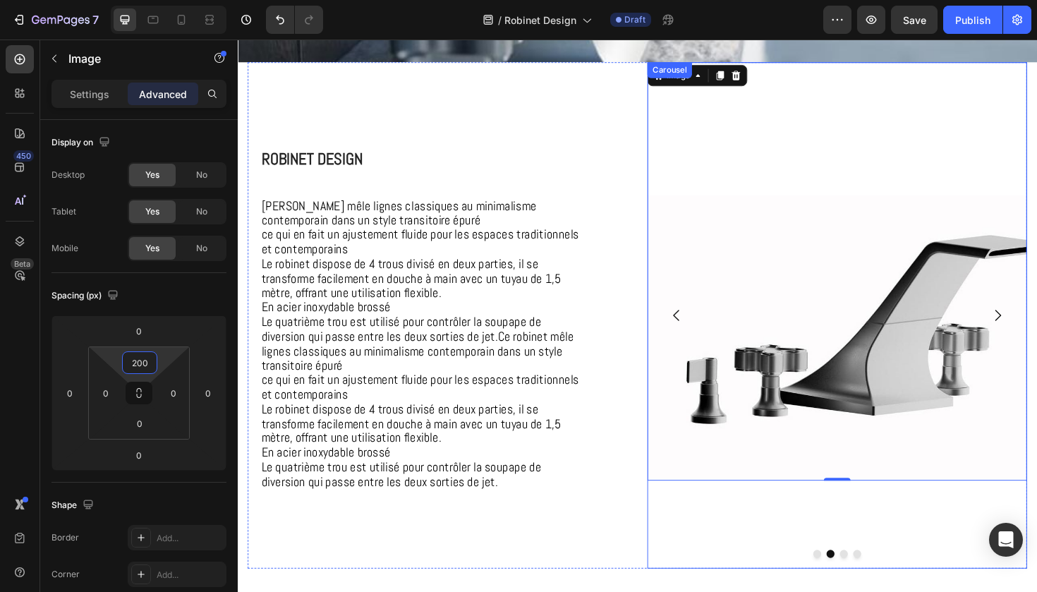
click at [734, 524] on div "Image 0" at bounding box center [873, 332] width 402 height 536
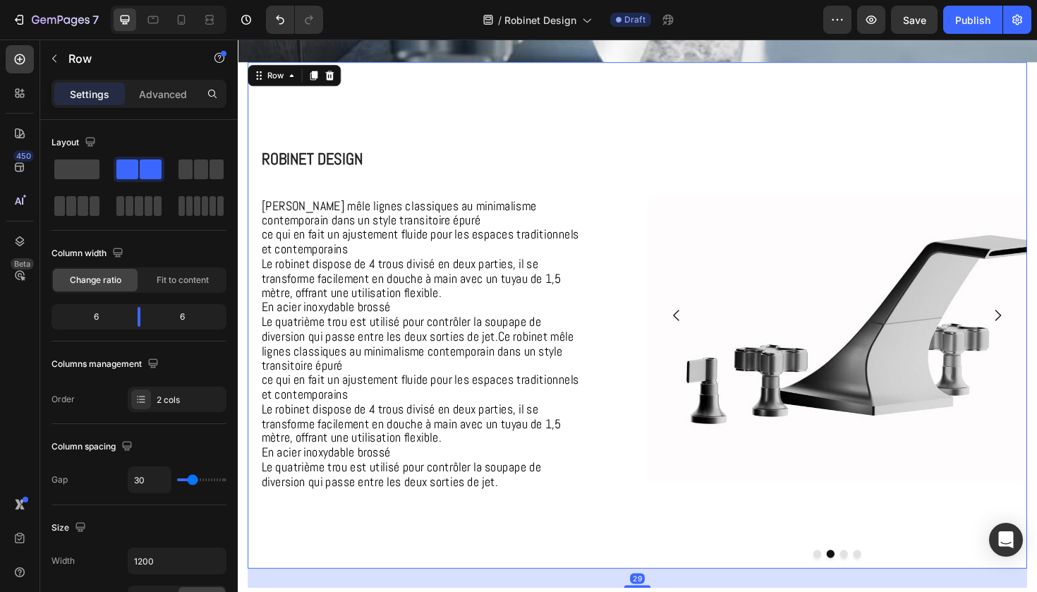
click at [546, 574] on div "⁠⁠⁠⁠⁠⁠⁠ Robinet Design Heading Ce robinet mêle lignes classiques au minimalisme…" at bounding box center [449, 332] width 402 height 536
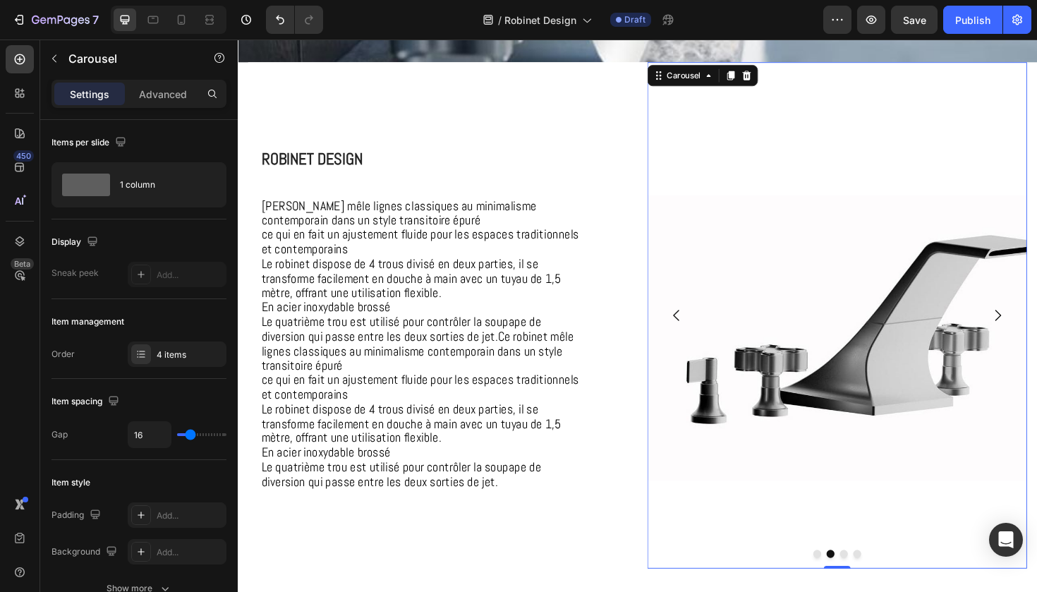
click at [1037, 330] on icon "Carousel Next Arrow" at bounding box center [1043, 332] width 6 height 12
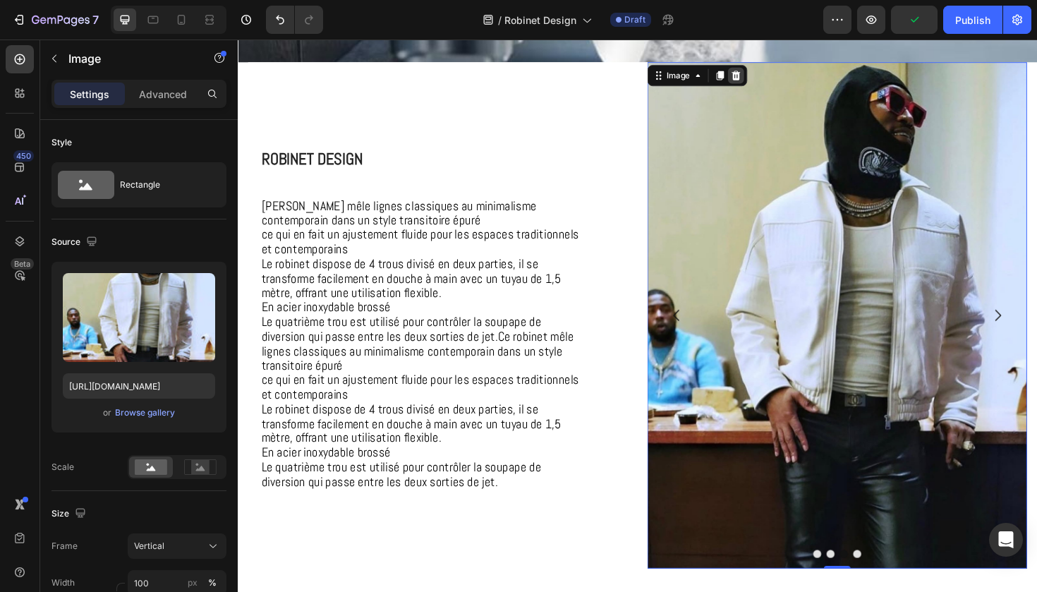
click at [765, 76] on icon at bounding box center [765, 78] width 9 height 10
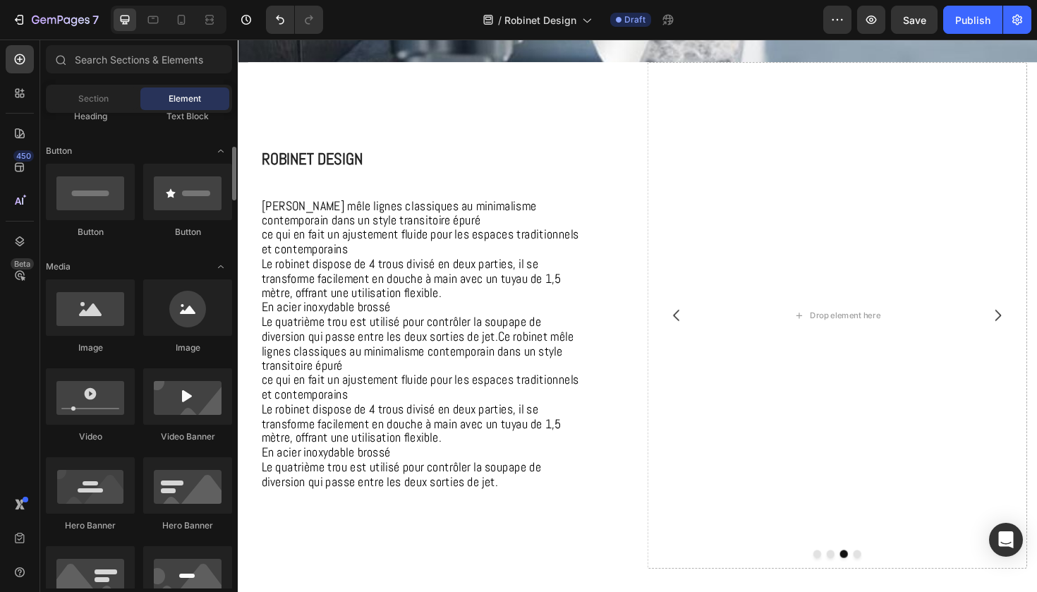
scroll to position [301, 0]
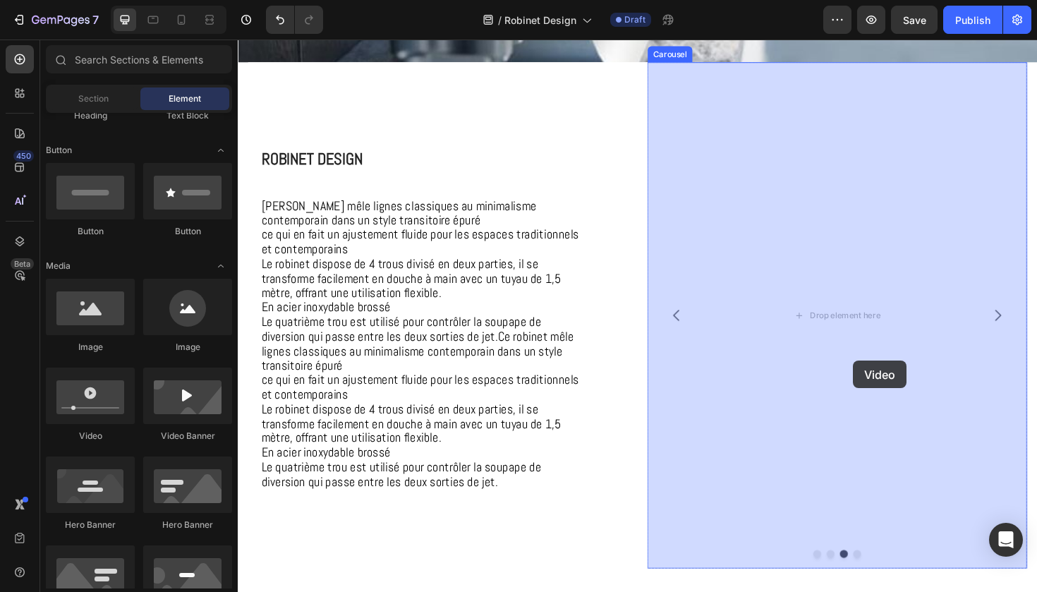
drag, startPoint x: 356, startPoint y: 462, endPoint x: 887, endPoint y: 379, distance: 537.1
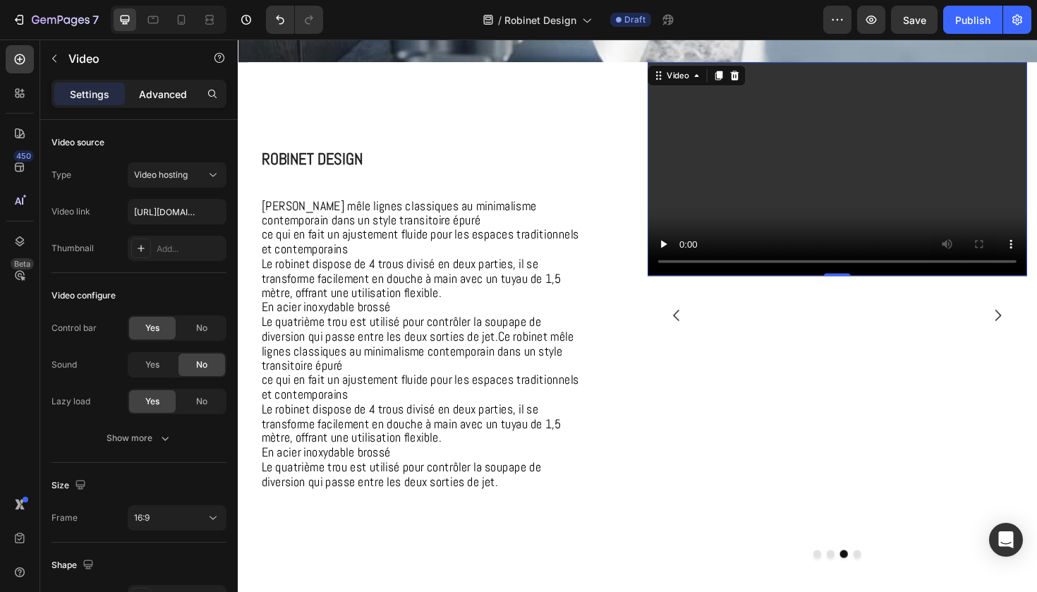
click at [172, 102] on div "Advanced" at bounding box center [163, 94] width 71 height 23
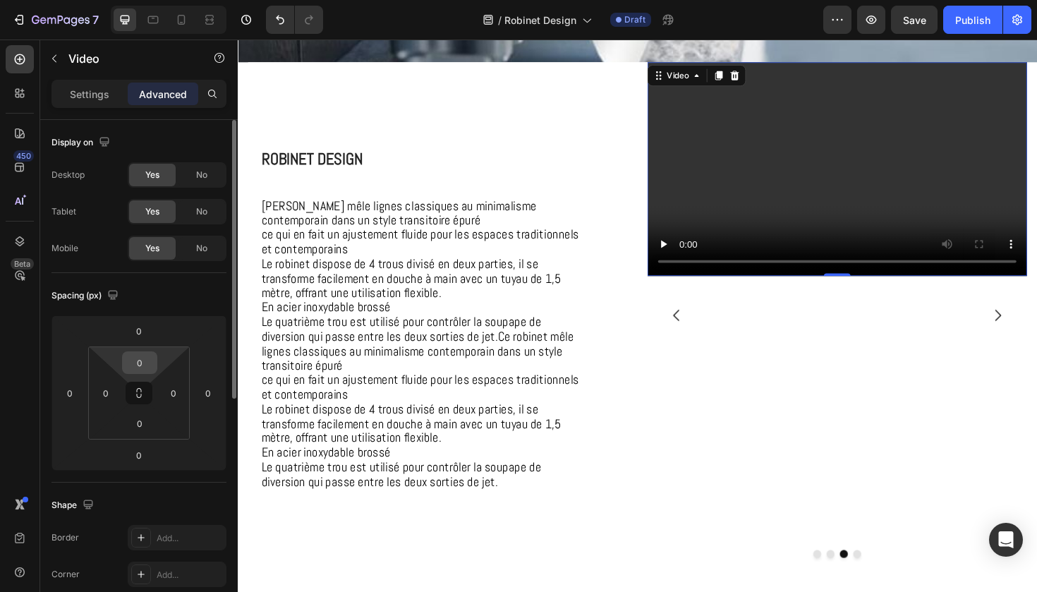
click at [152, 365] on input "0" at bounding box center [140, 362] width 28 height 21
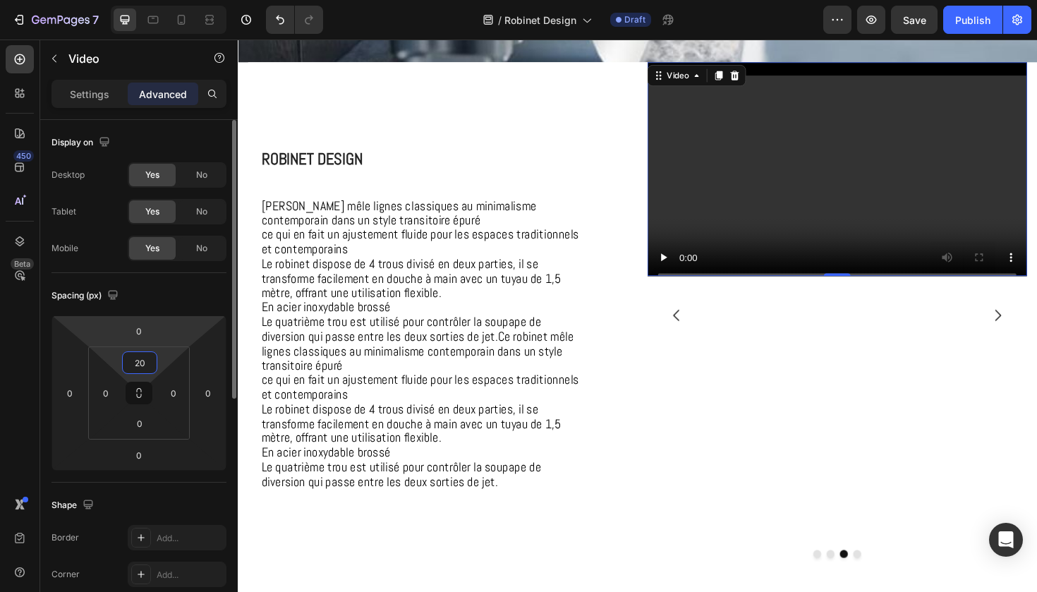
type input "2"
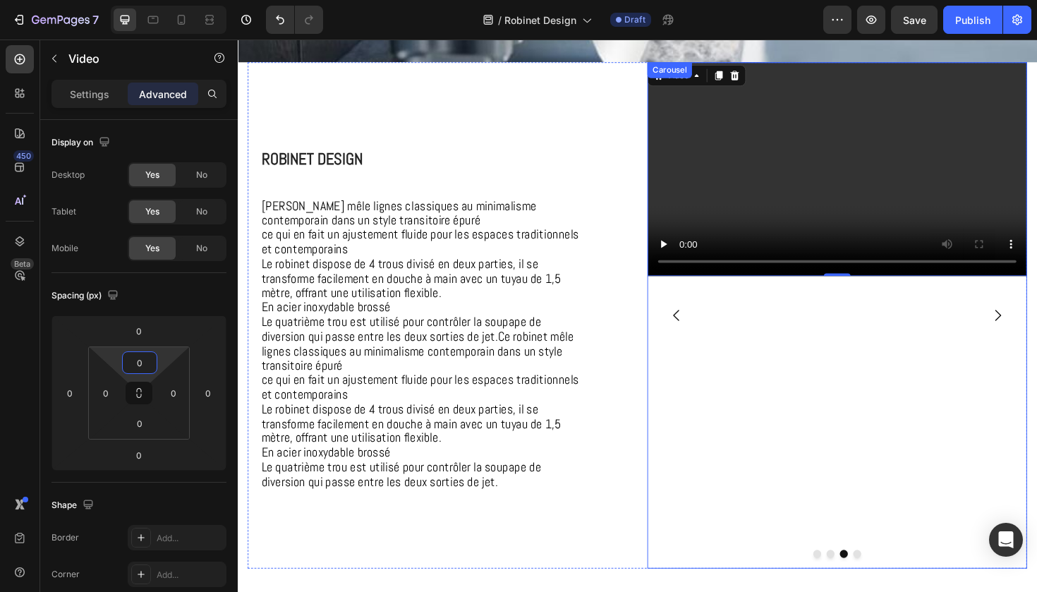
click at [869, 311] on div "Video 0" at bounding box center [873, 332] width 402 height 536
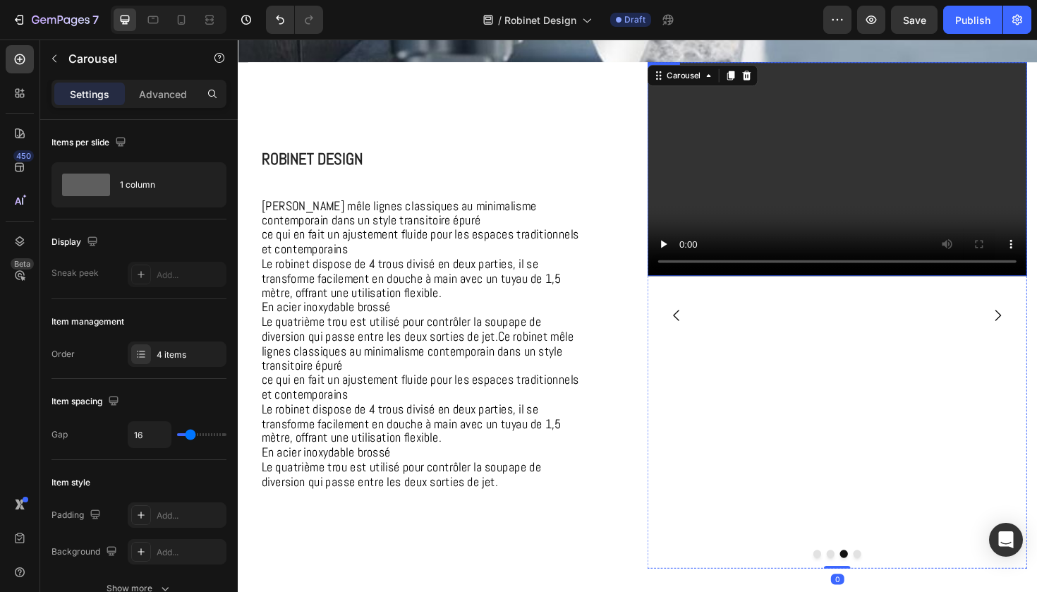
click at [807, 260] on video at bounding box center [873, 177] width 402 height 227
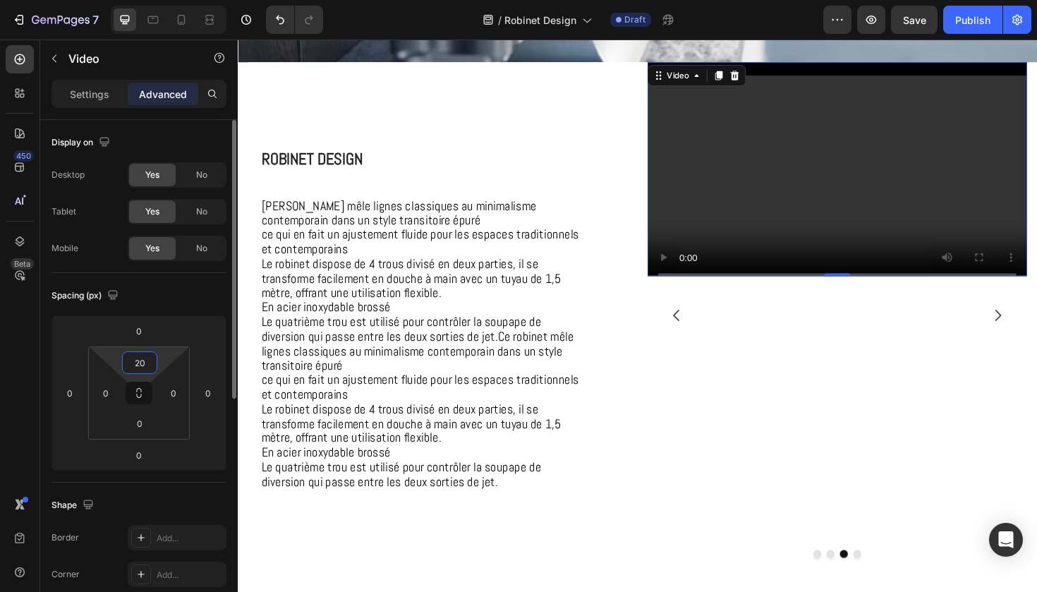
type input "2"
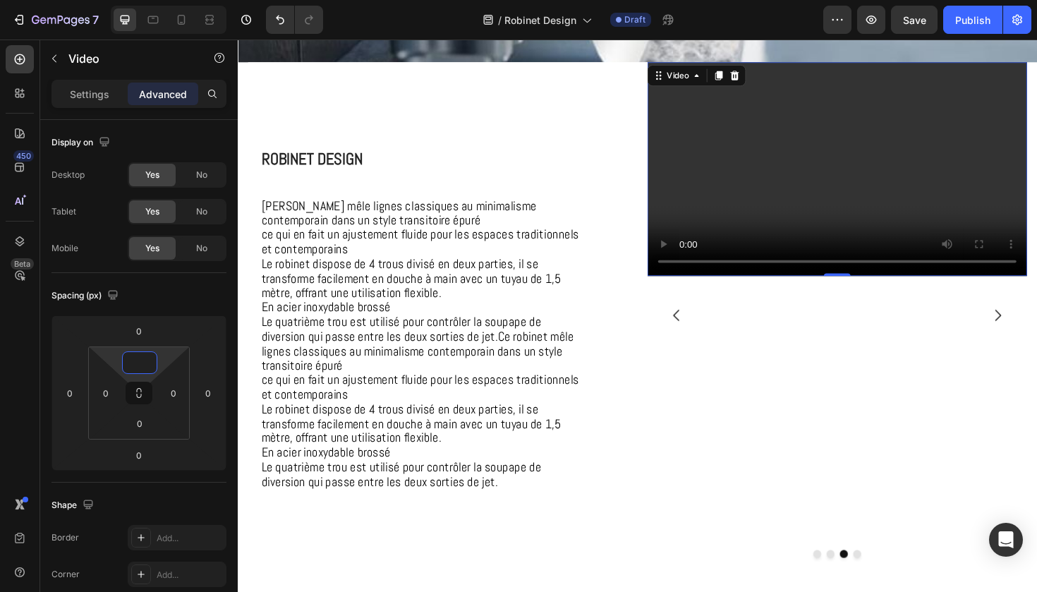
type input "0"
drag, startPoint x: 1044, startPoint y: 284, endPoint x: 843, endPoint y: 256, distance: 203.7
click at [843, 256] on video at bounding box center [873, 177] width 402 height 227
click at [779, 219] on video at bounding box center [873, 177] width 402 height 227
click at [708, 71] on div "Video" at bounding box center [703, 77] width 57 height 17
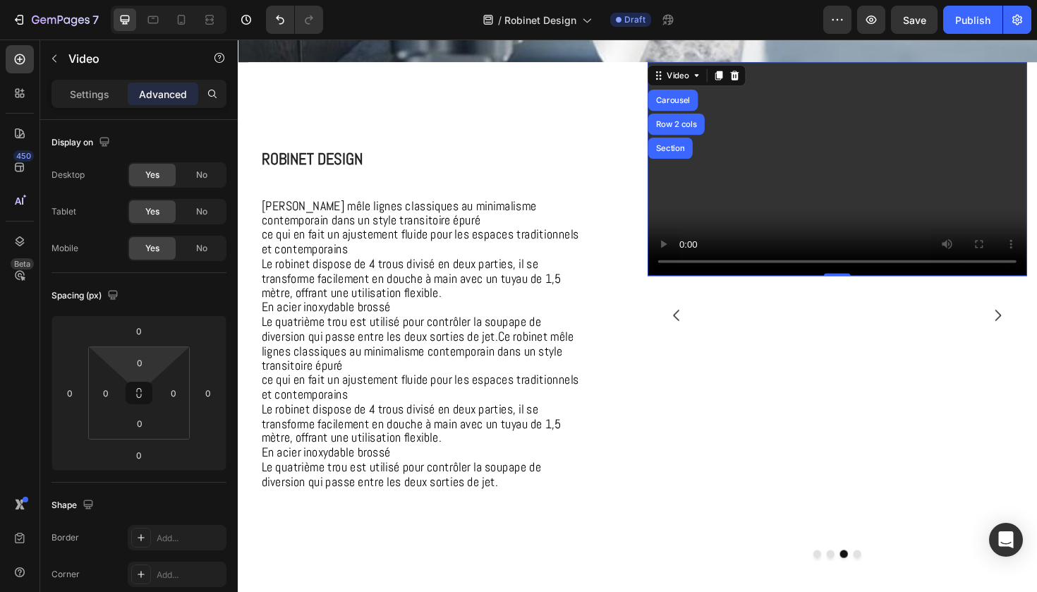
click at [849, 162] on video at bounding box center [873, 177] width 402 height 227
click at [143, 358] on input "0" at bounding box center [140, 362] width 28 height 21
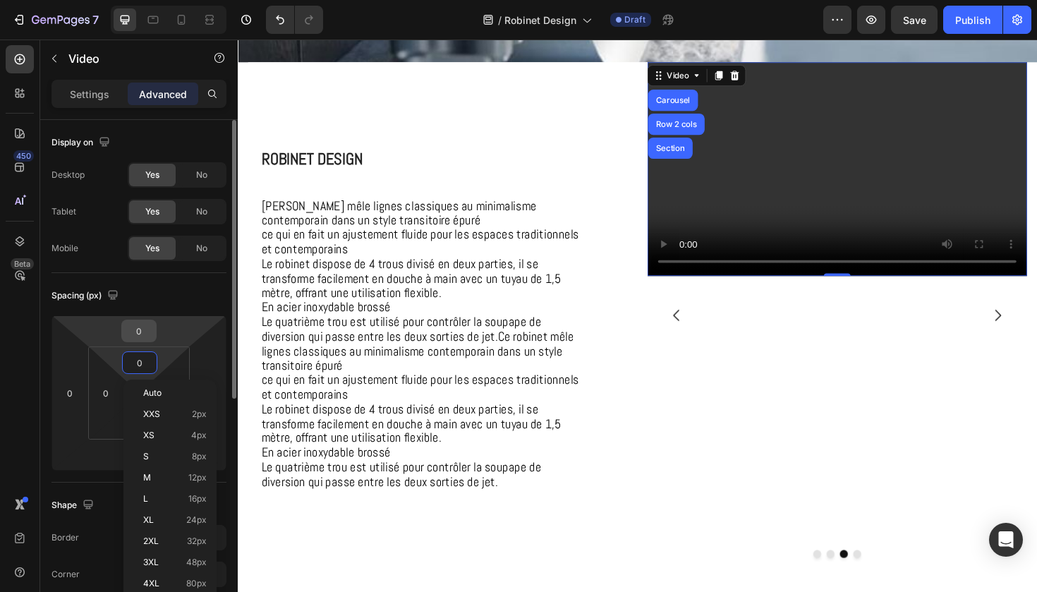
click at [138, 339] on input "0" at bounding box center [139, 330] width 28 height 21
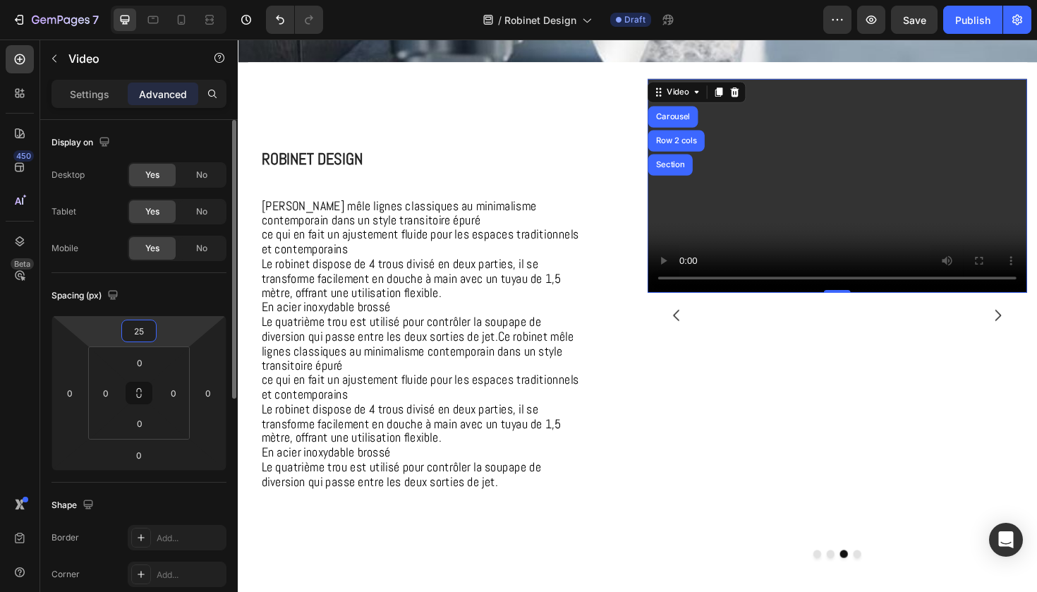
type input "2"
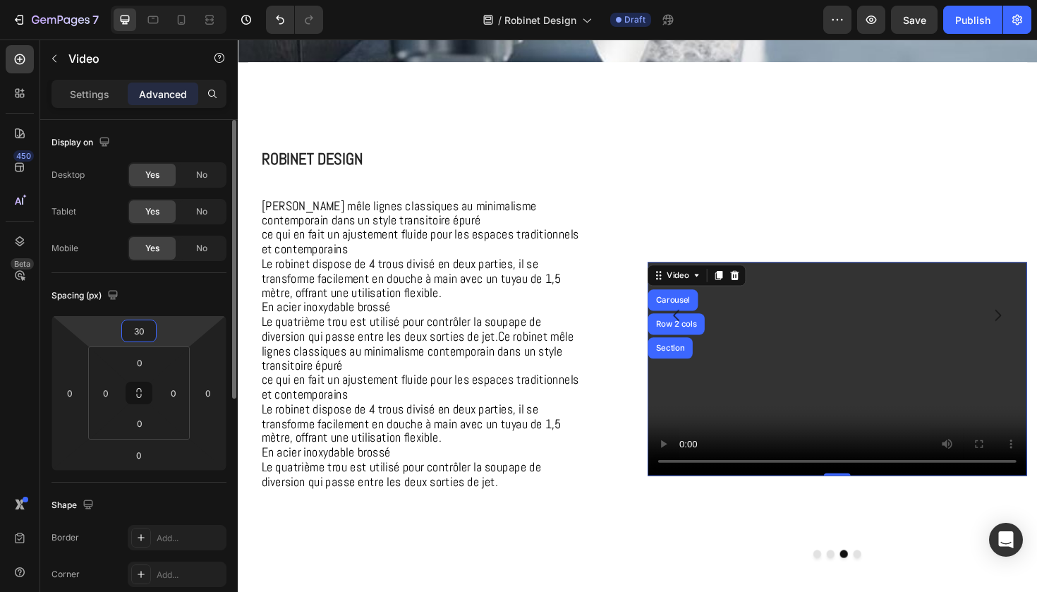
type input "3"
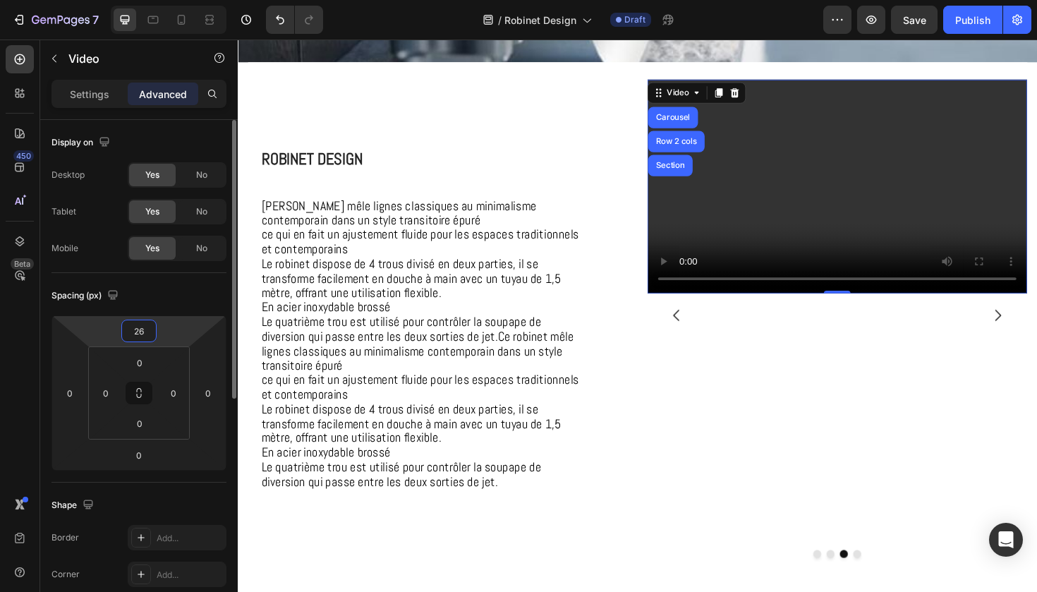
type input "260"
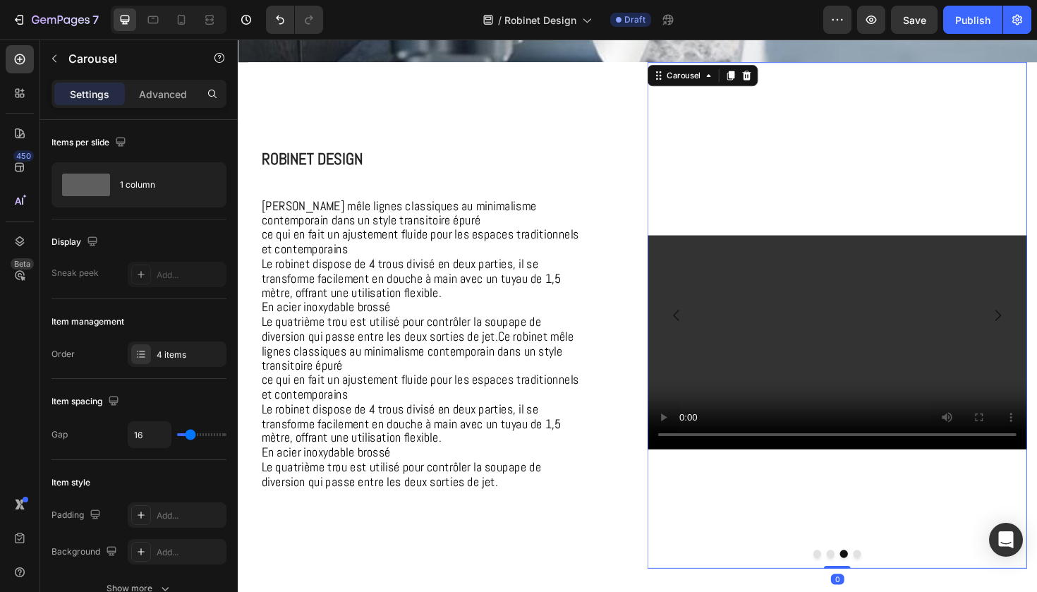
click at [776, 524] on div "Video" at bounding box center [873, 515] width 402 height 536
click at [933, 388] on video at bounding box center [873, 360] width 402 height 227
click at [893, 586] on button "Dot" at bounding box center [894, 584] width 8 height 8
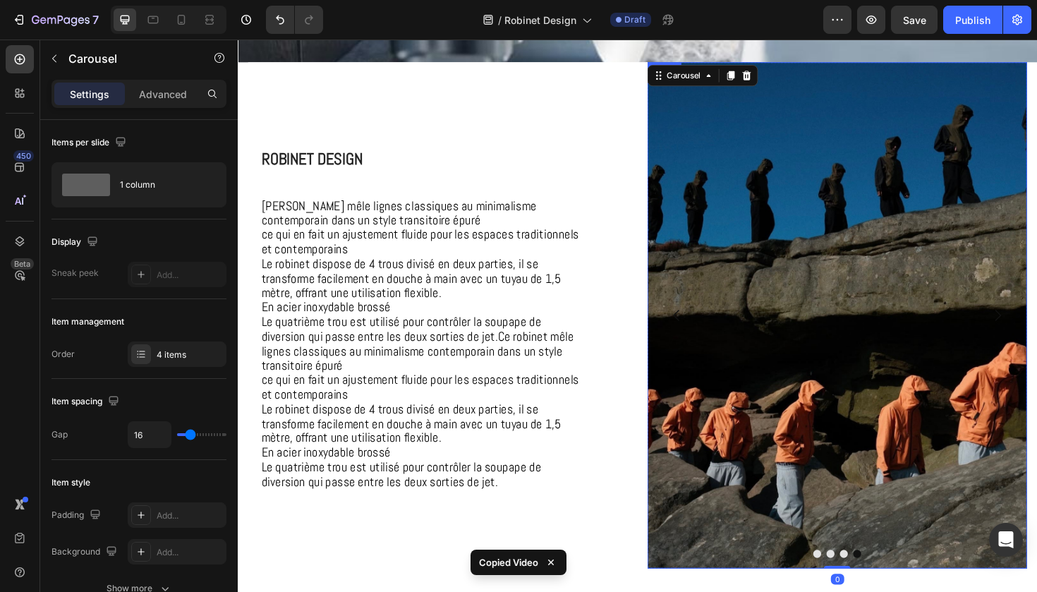
click at [836, 386] on img at bounding box center [873, 332] width 402 height 536
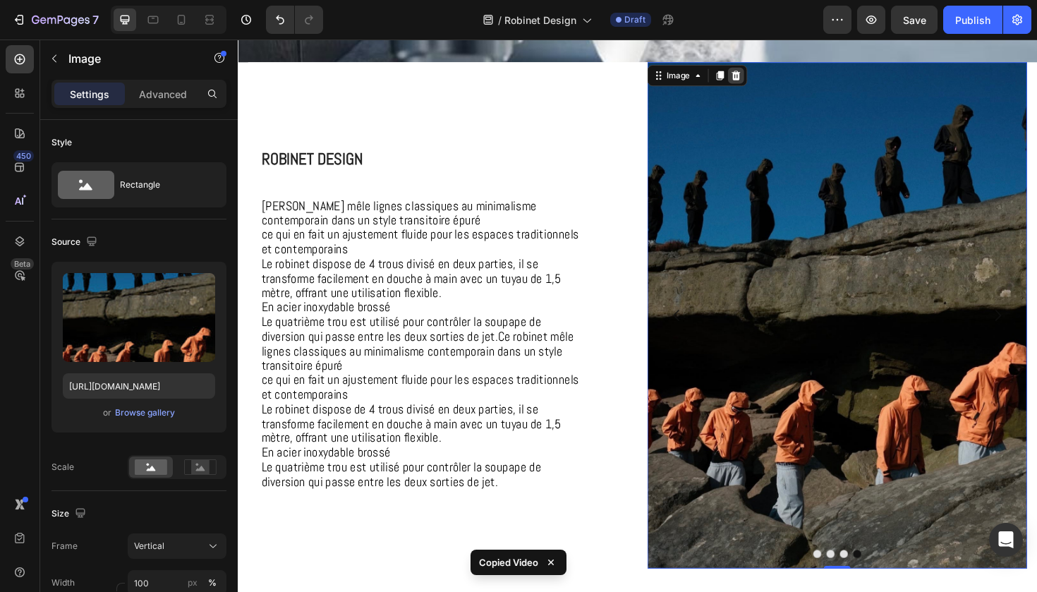
click at [770, 80] on icon at bounding box center [765, 77] width 11 height 11
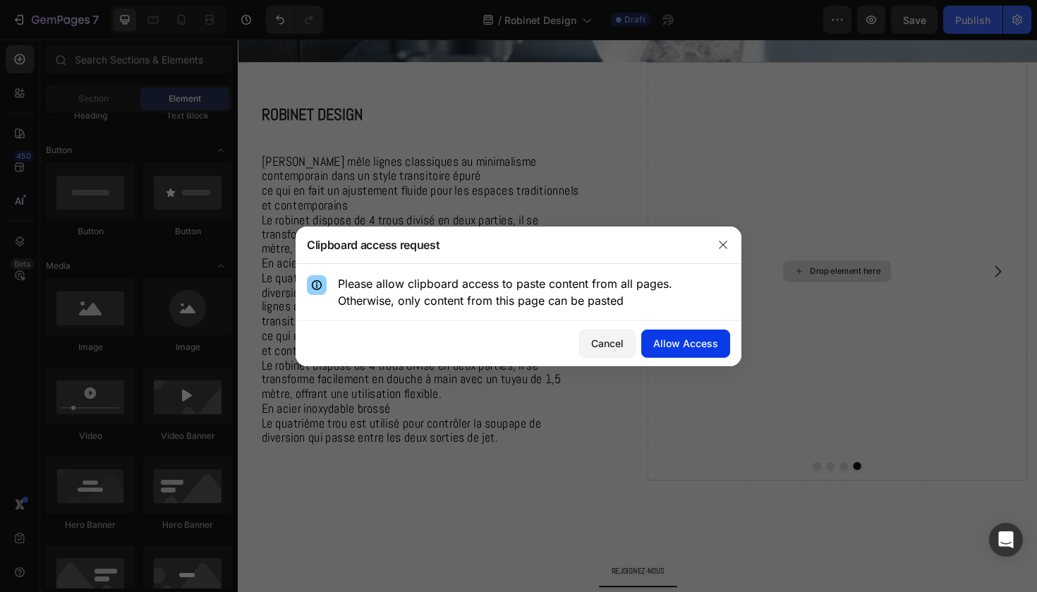
click at [697, 351] on div "Allow Access" at bounding box center [685, 343] width 65 height 15
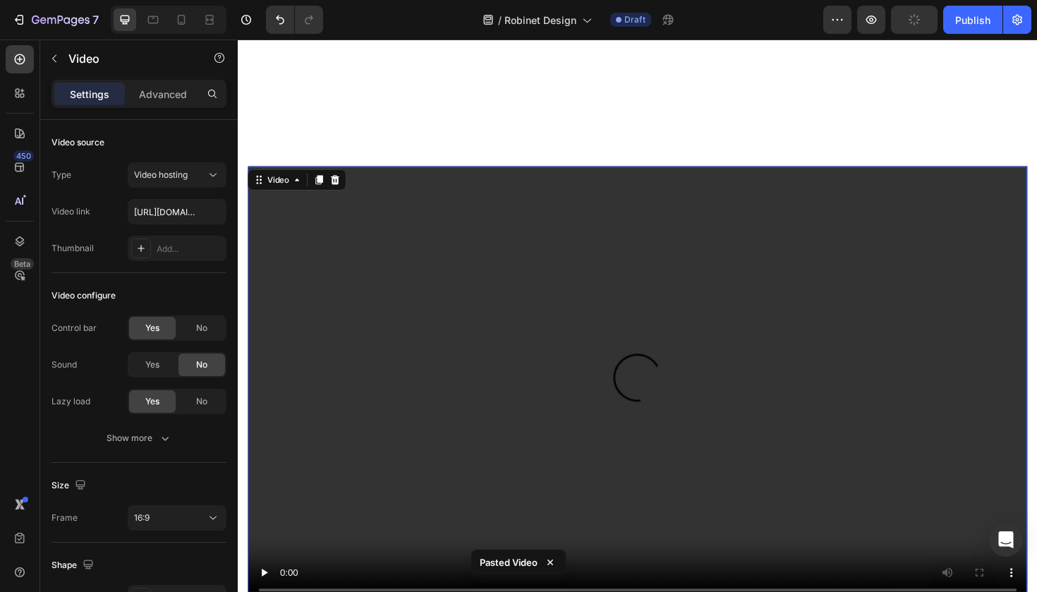
scroll to position [1049, 0]
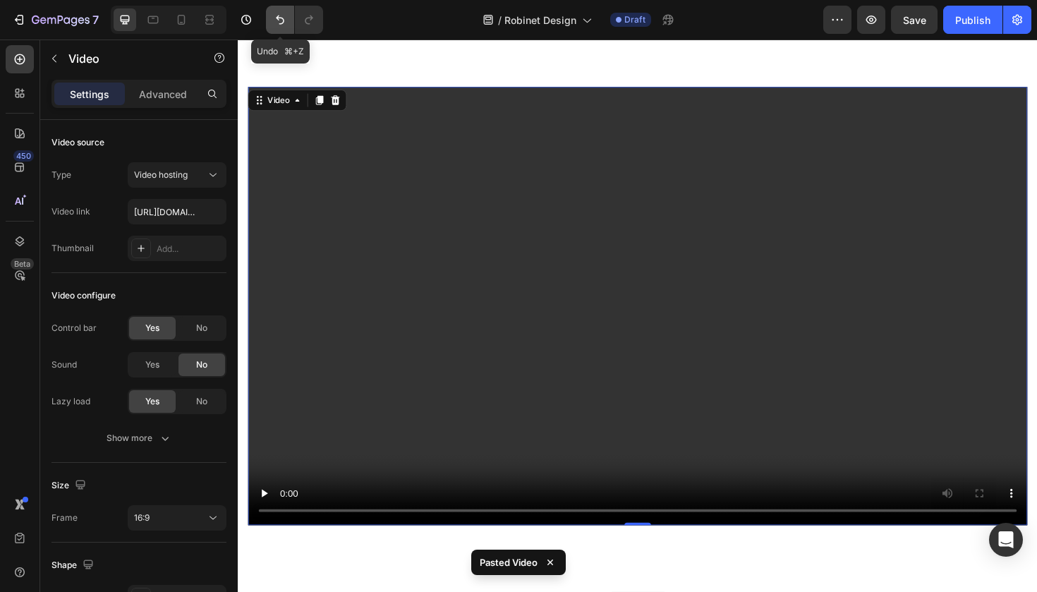
click at [276, 27] on button "Undo/Redo" at bounding box center [280, 20] width 28 height 28
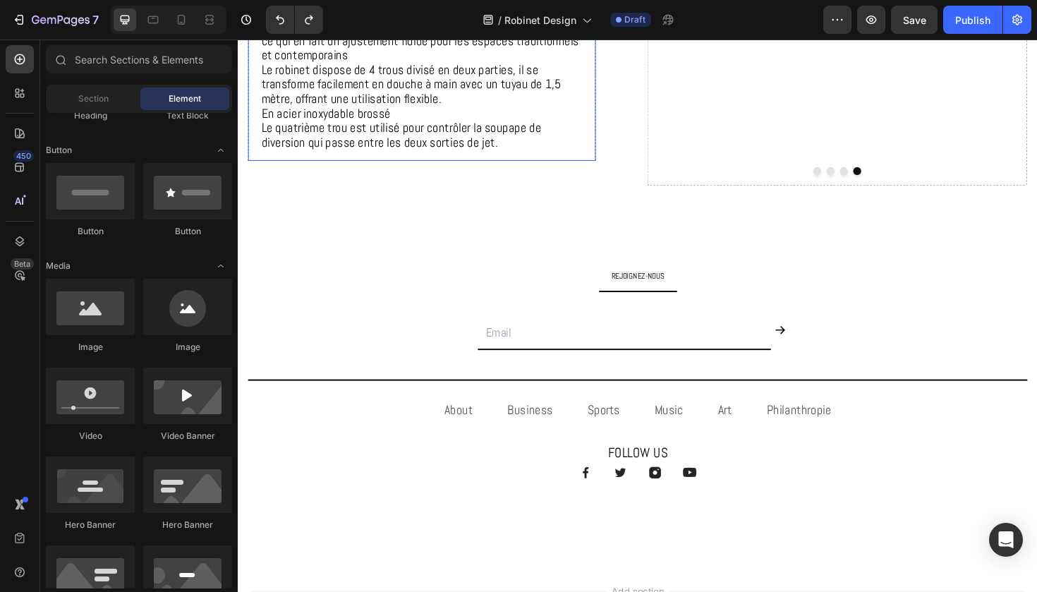
scroll to position [761, 0]
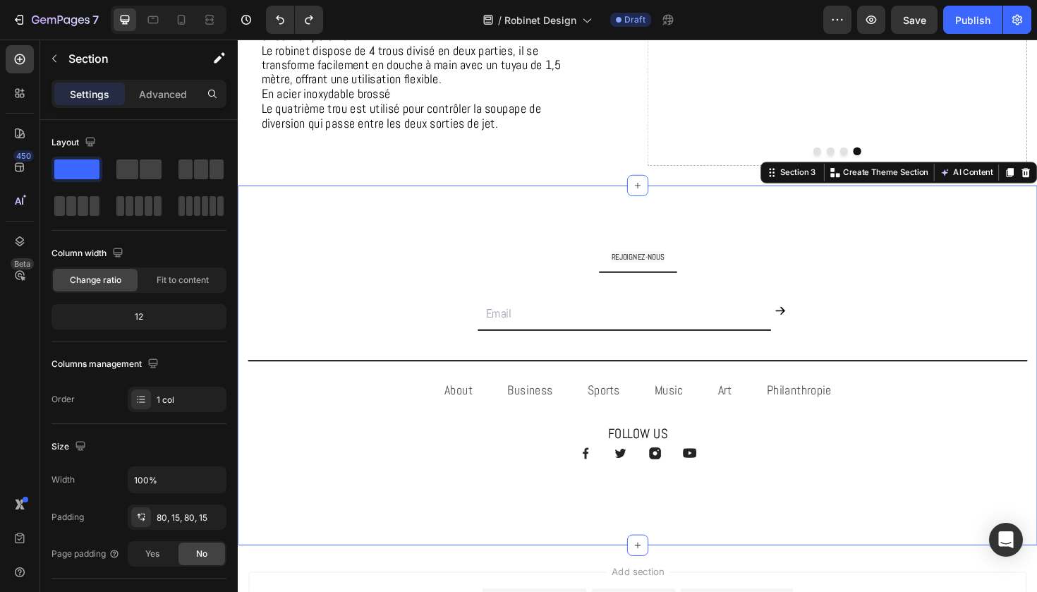
click at [466, 237] on div "REJOIGNEZ-NOUS Text Block Title Line Email Field Submit Button Row Newsletter T…" at bounding box center [661, 385] width 847 height 382
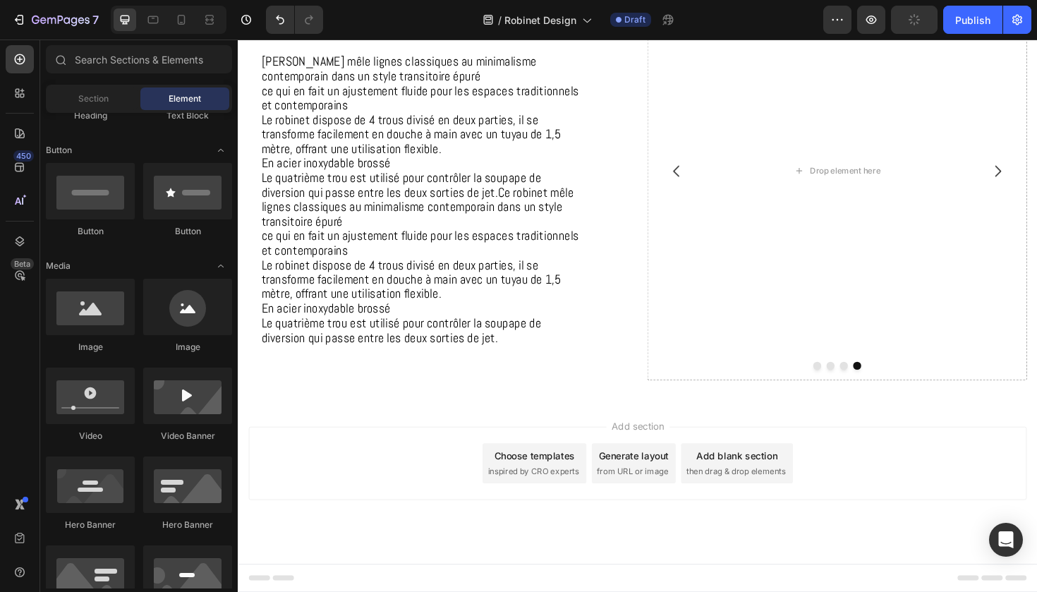
click at [568, 473] on div "Choose templates" at bounding box center [552, 480] width 85 height 15
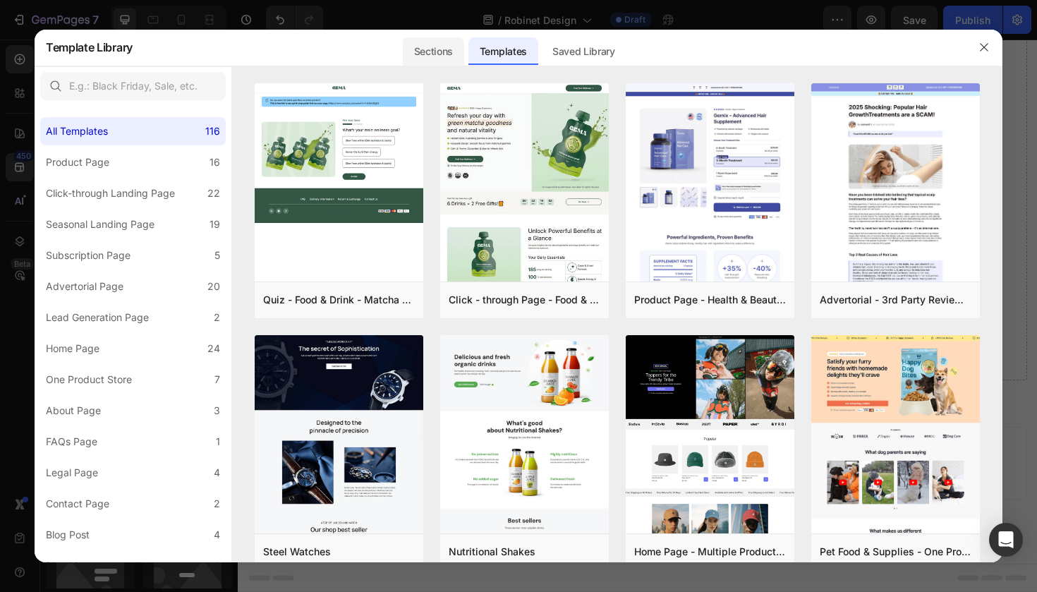
click at [444, 59] on div "Sections" at bounding box center [433, 51] width 61 height 28
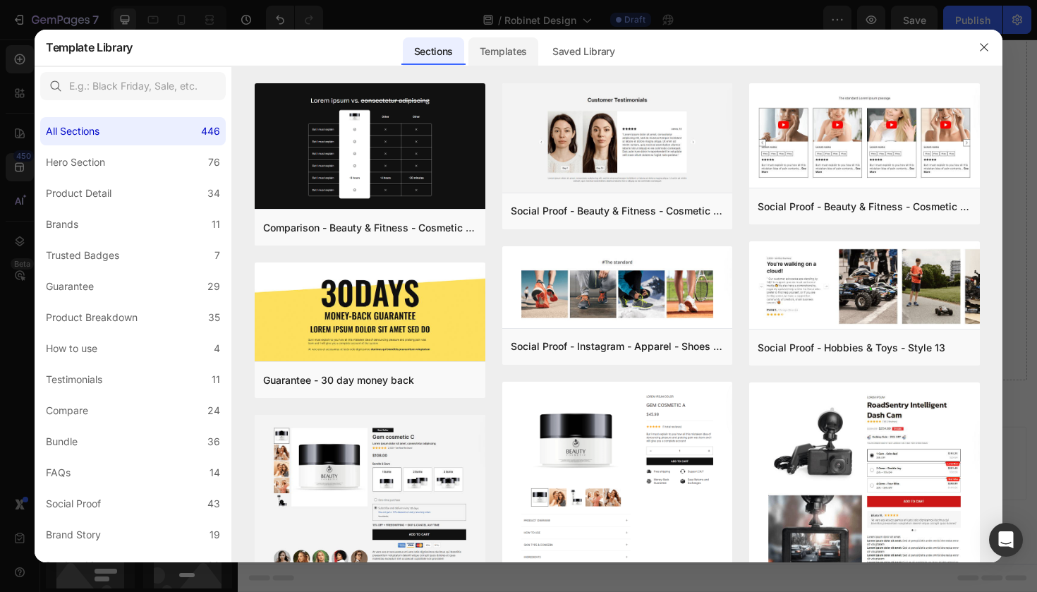
click at [534, 50] on div "Templates" at bounding box center [504, 51] width 70 height 28
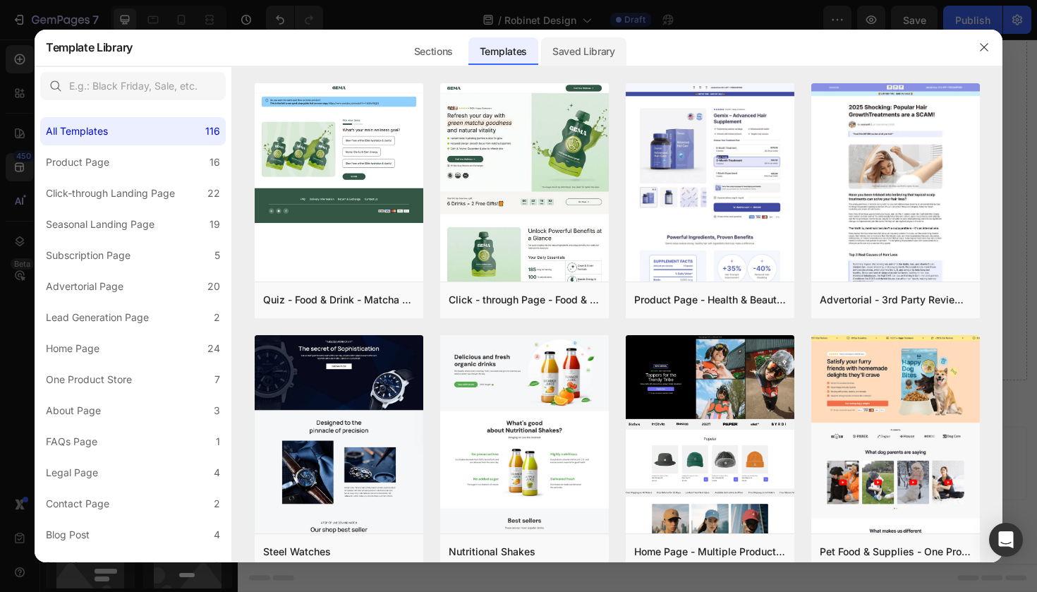
click at [557, 50] on div "Saved Library" at bounding box center [583, 51] width 85 height 28
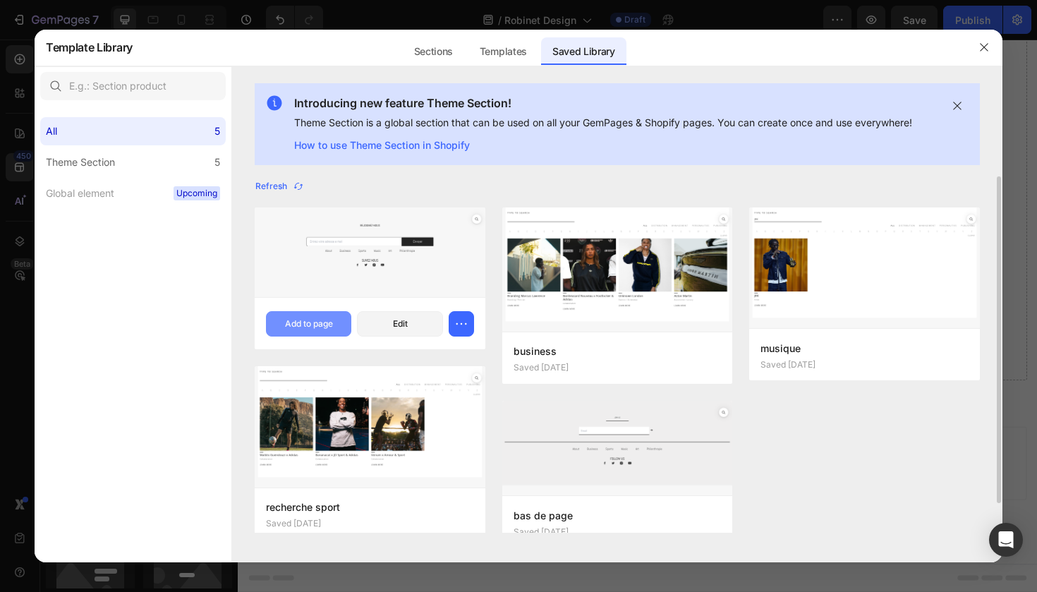
click at [323, 318] on div "Add to page" at bounding box center [309, 324] width 48 height 13
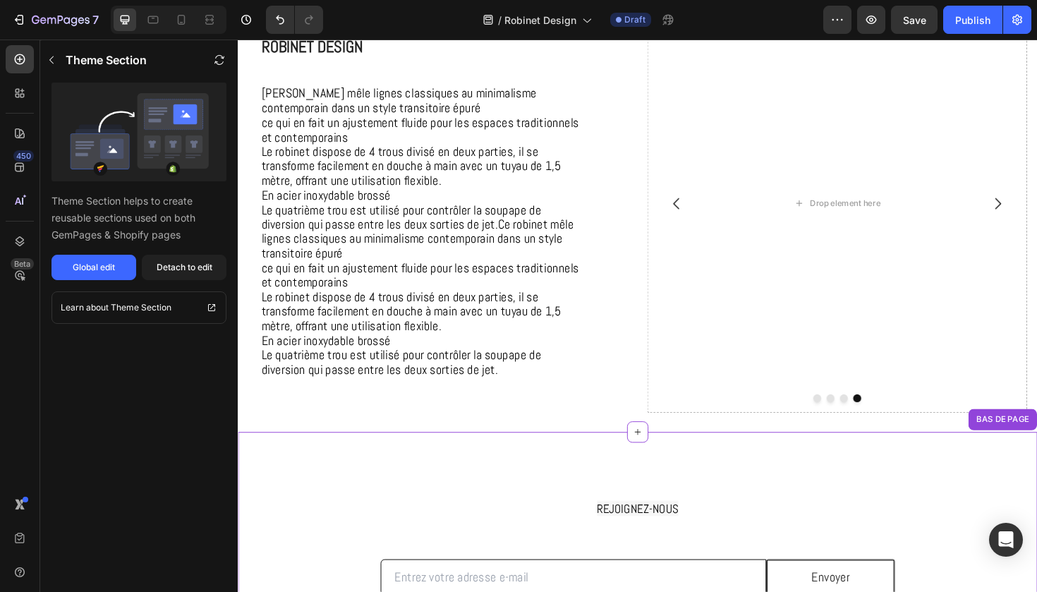
scroll to position [492, 0]
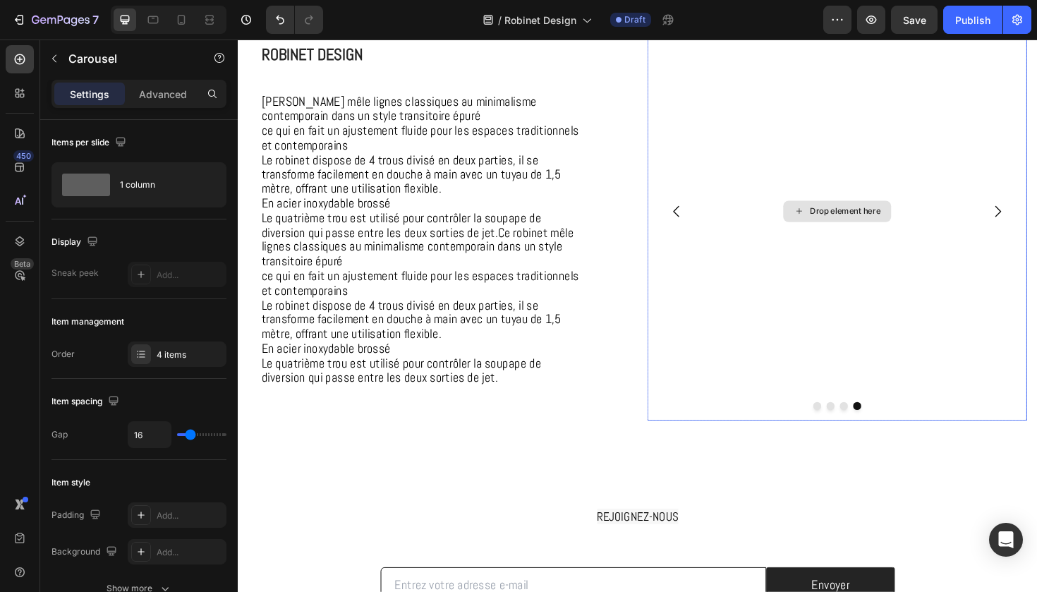
click at [847, 169] on div "Drop element here" at bounding box center [873, 221] width 402 height 443
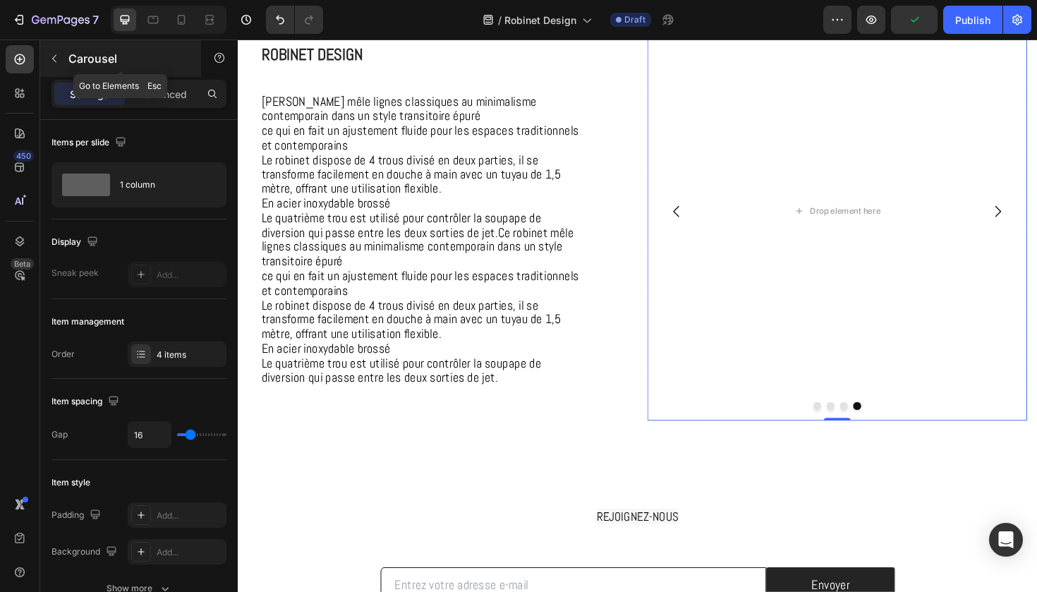
click at [52, 61] on icon "button" at bounding box center [54, 58] width 11 height 11
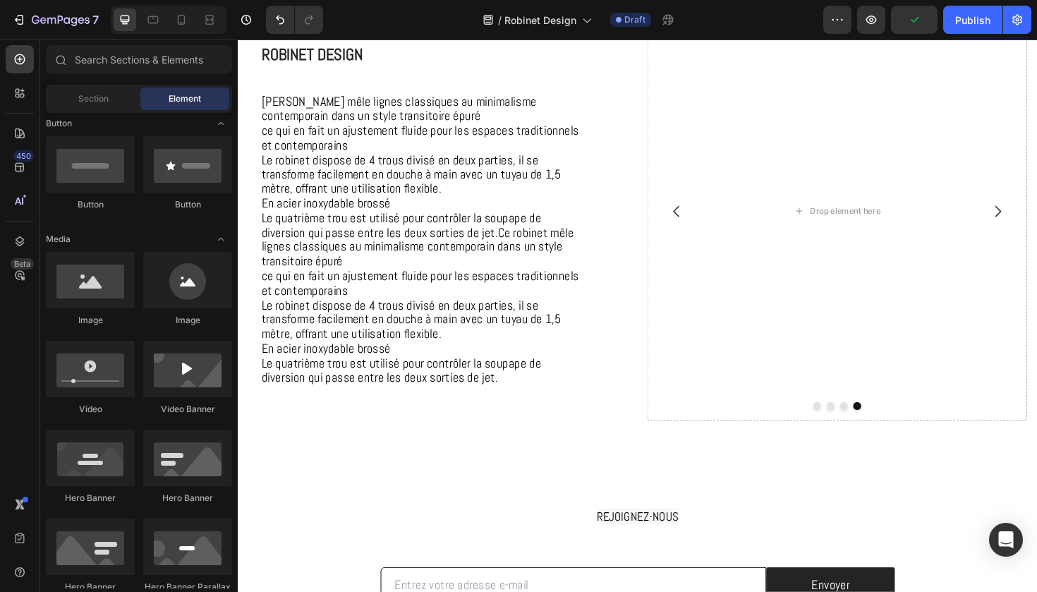
scroll to position [416, 0]
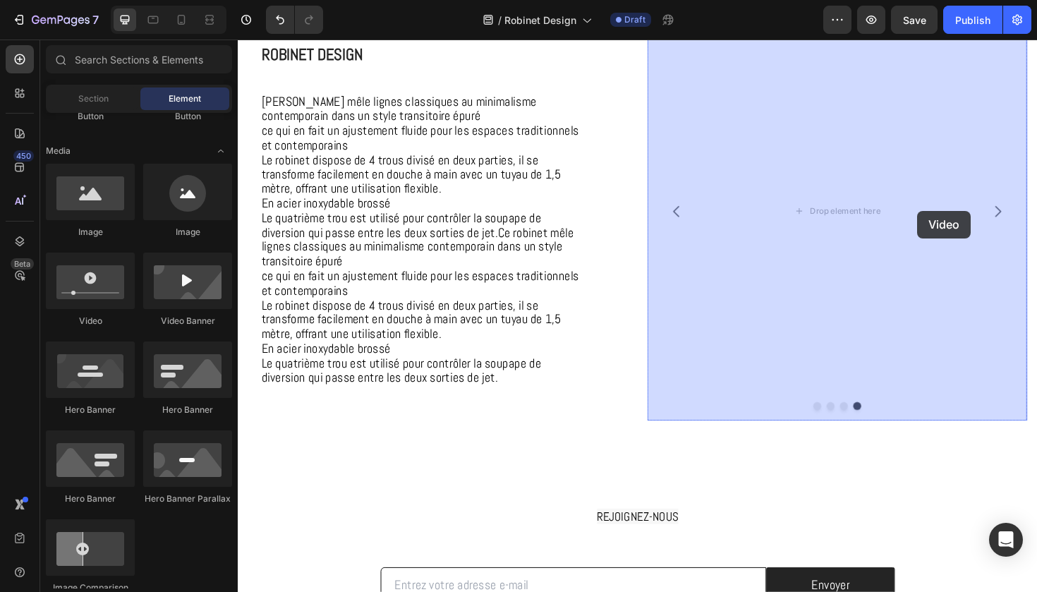
drag, startPoint x: 339, startPoint y: 329, endPoint x: 957, endPoint y: 220, distance: 627.7
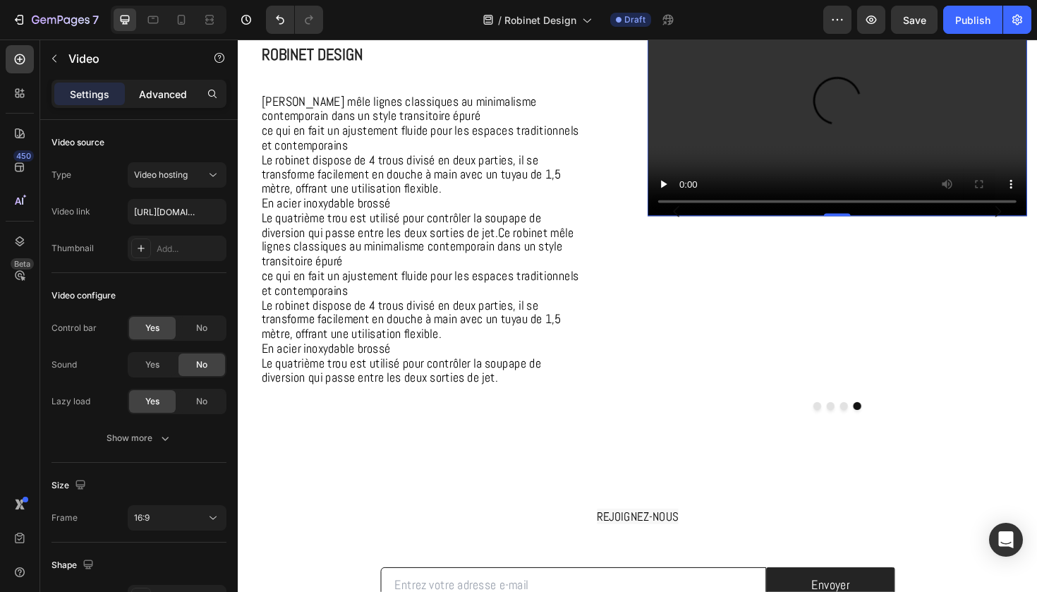
click at [164, 88] on p "Advanced" at bounding box center [163, 94] width 48 height 15
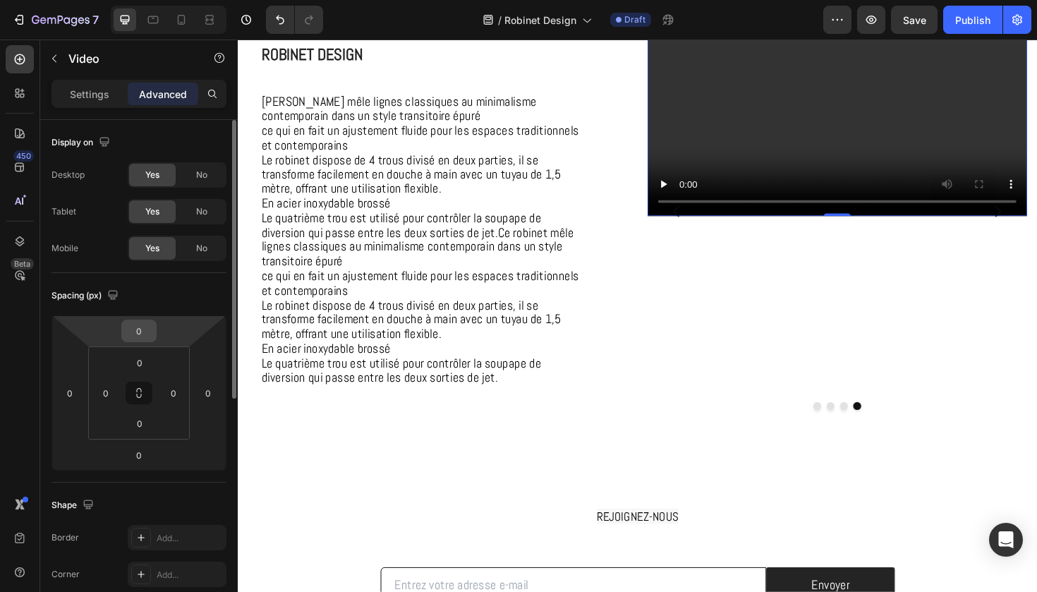
click at [145, 331] on input "0" at bounding box center [139, 330] width 28 height 21
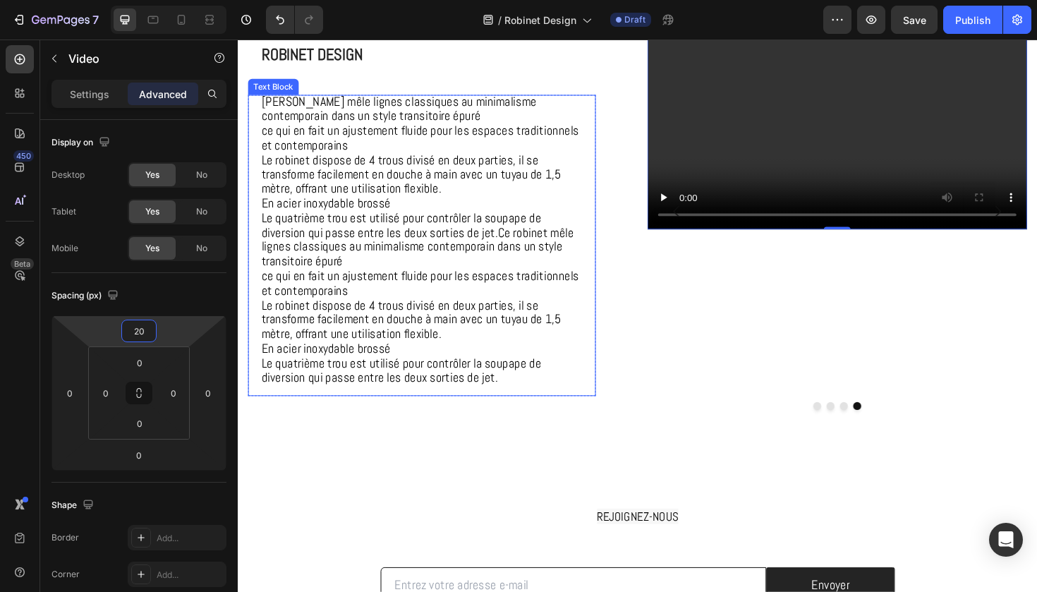
type input "200"
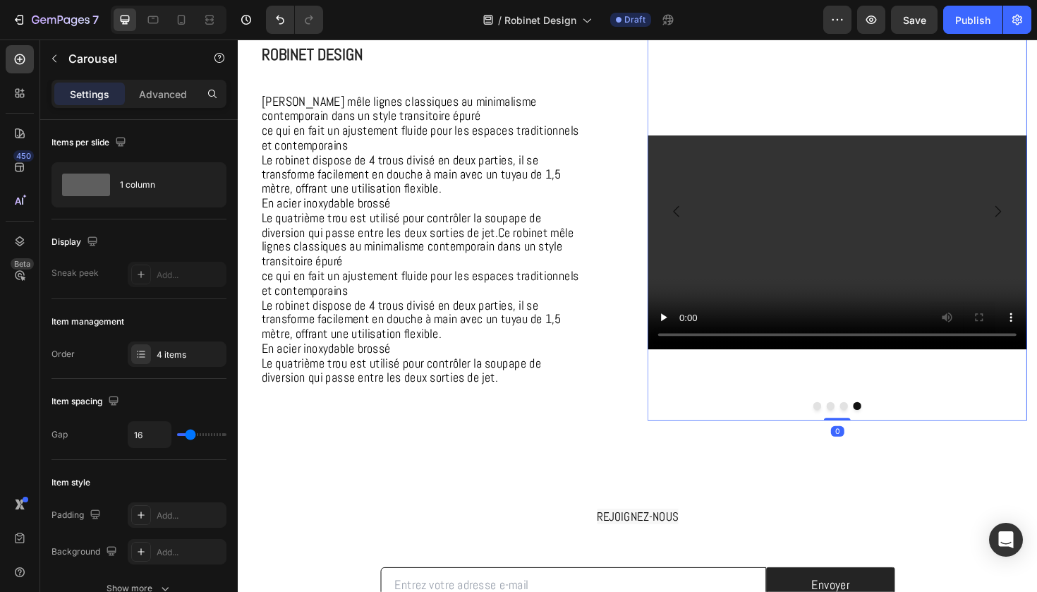
click at [700, 222] on icon "Carousel Back Arrow" at bounding box center [702, 221] width 17 height 17
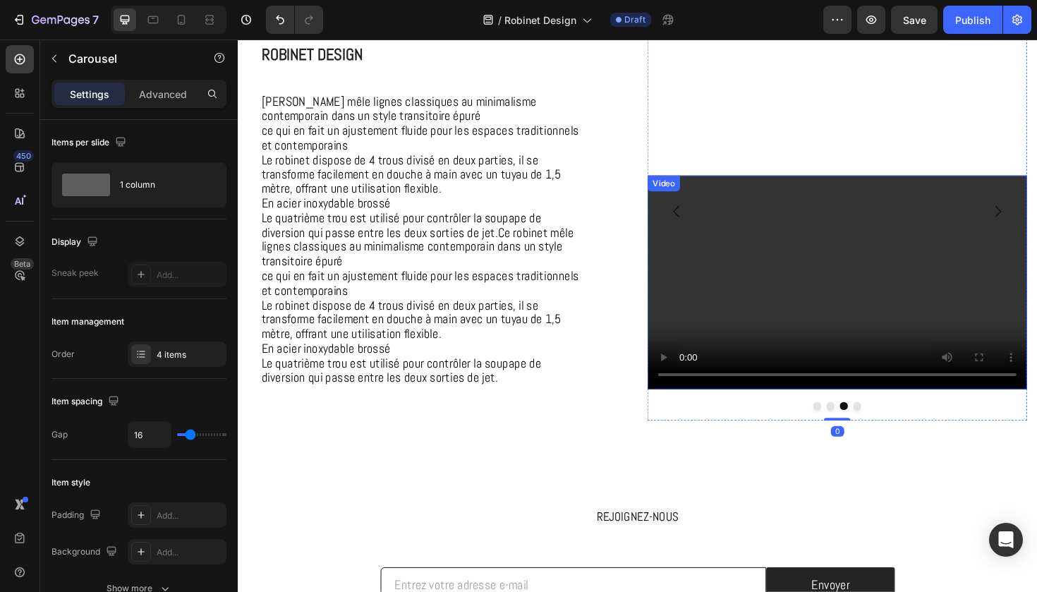
click at [793, 265] on video at bounding box center [873, 296] width 402 height 227
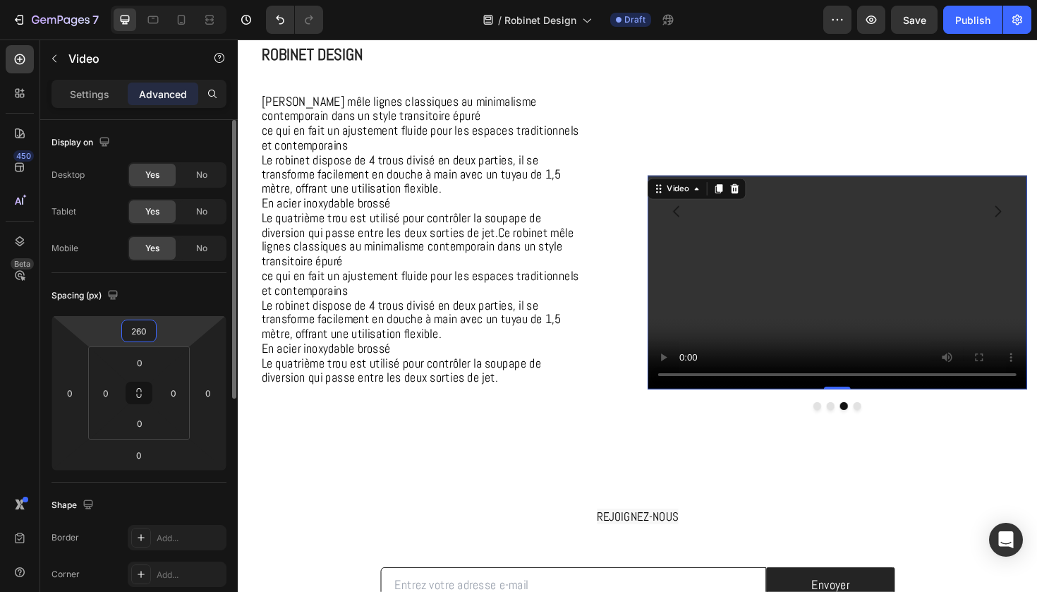
click at [144, 337] on input "260" at bounding box center [139, 330] width 28 height 21
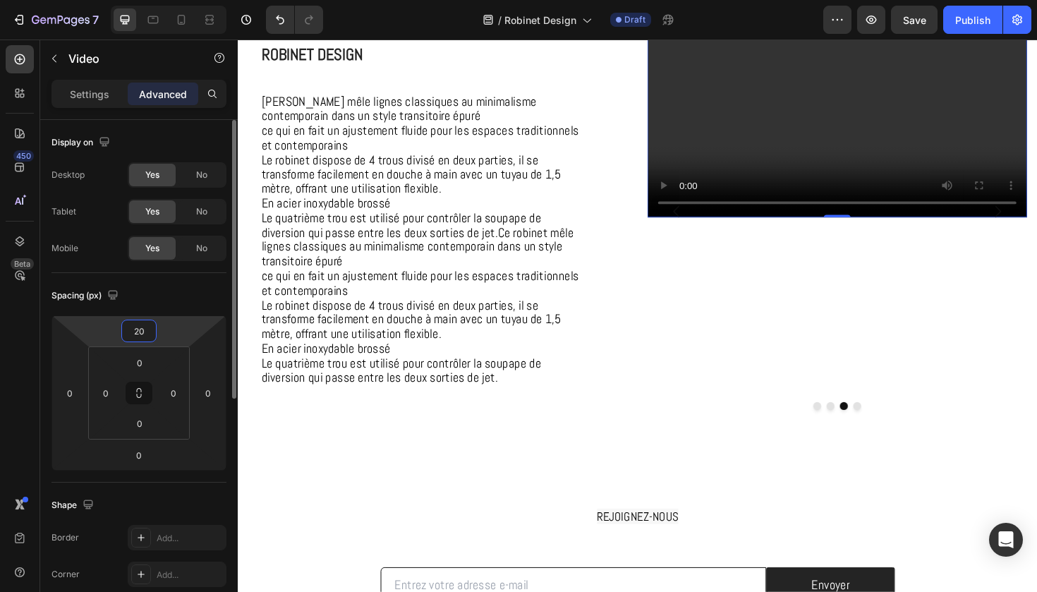
type input "200"
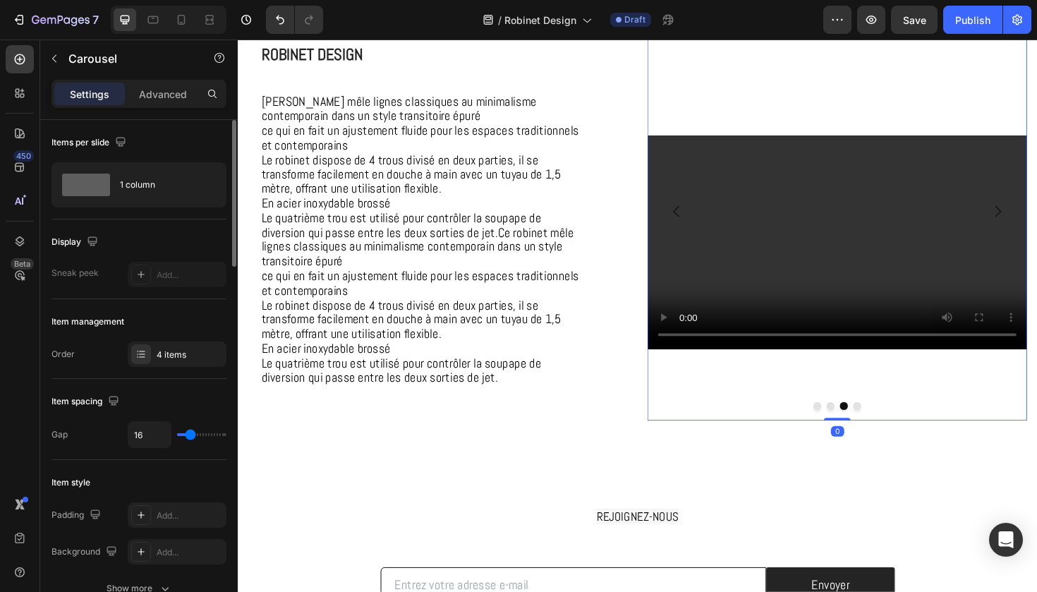
click at [704, 228] on icon "Carousel Back Arrow" at bounding box center [702, 221] width 17 height 17
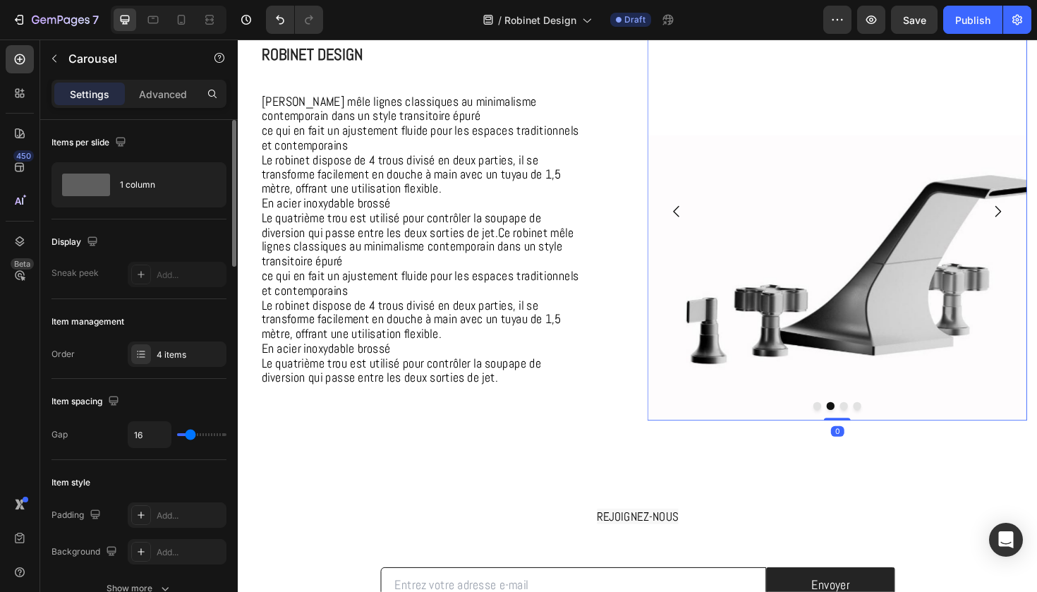
click at [1037, 225] on icon "Carousel Next Arrow" at bounding box center [1043, 221] width 17 height 17
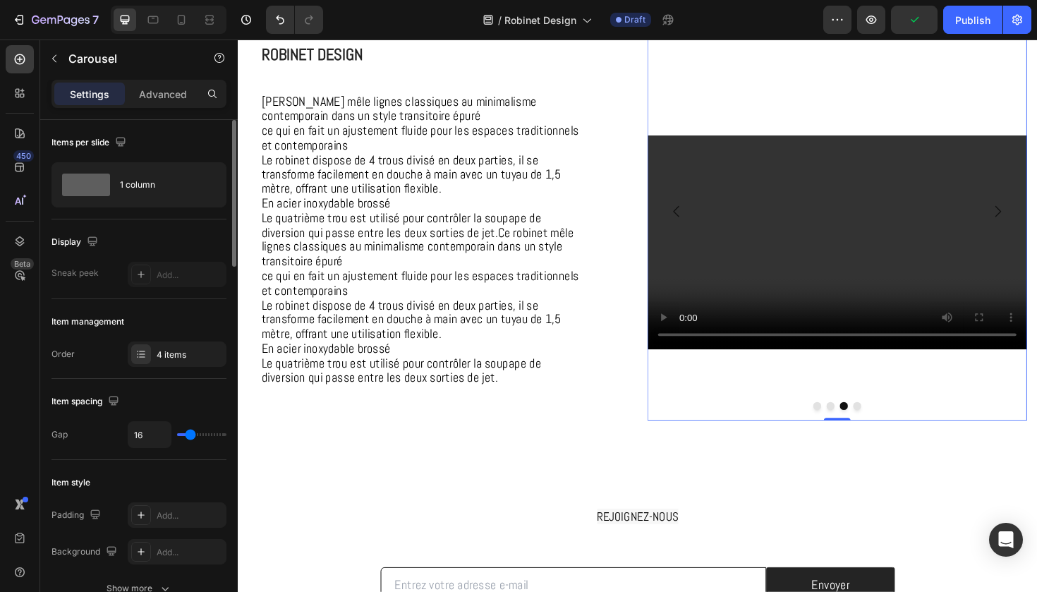
click at [1037, 225] on icon "Carousel Next Arrow" at bounding box center [1043, 221] width 17 height 17
click at [701, 222] on icon "Carousel Back Arrow" at bounding box center [702, 221] width 17 height 17
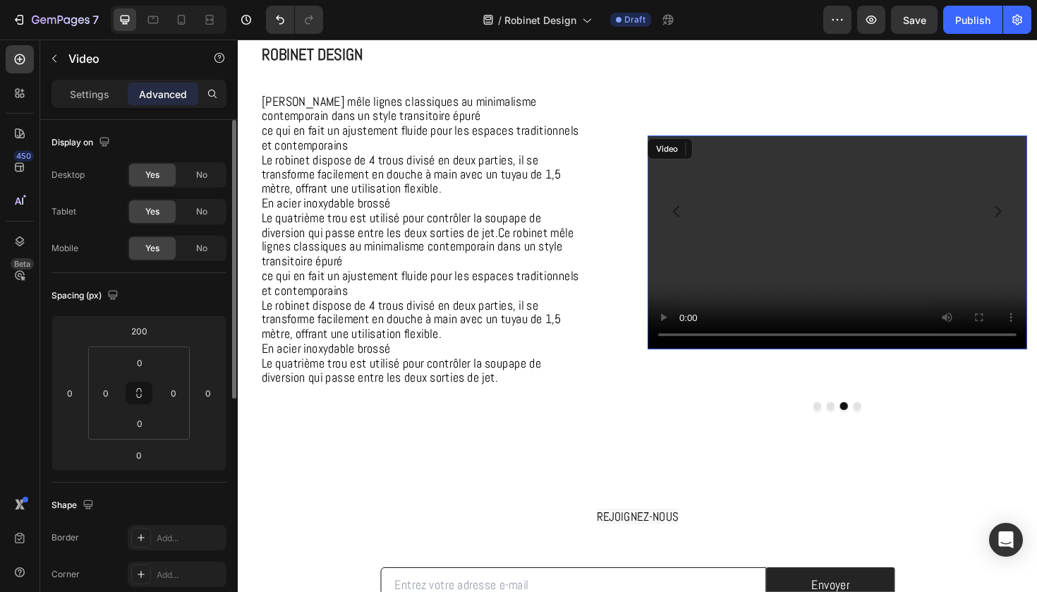
click at [735, 272] on video at bounding box center [873, 254] width 402 height 227
click at [92, 88] on p "Settings" at bounding box center [90, 94] width 40 height 15
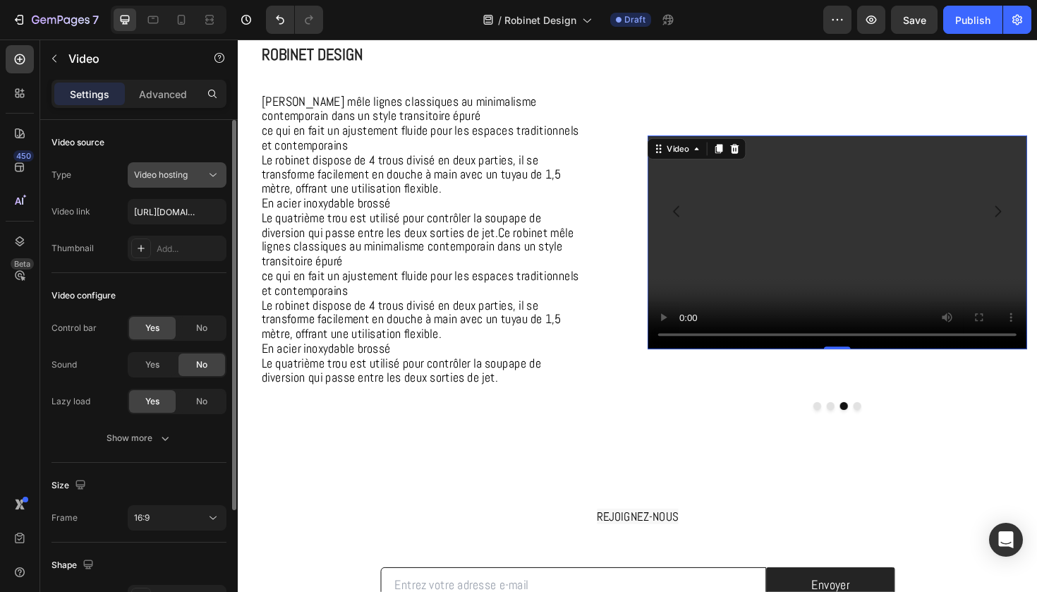
click at [206, 179] on icon at bounding box center [213, 175] width 14 height 14
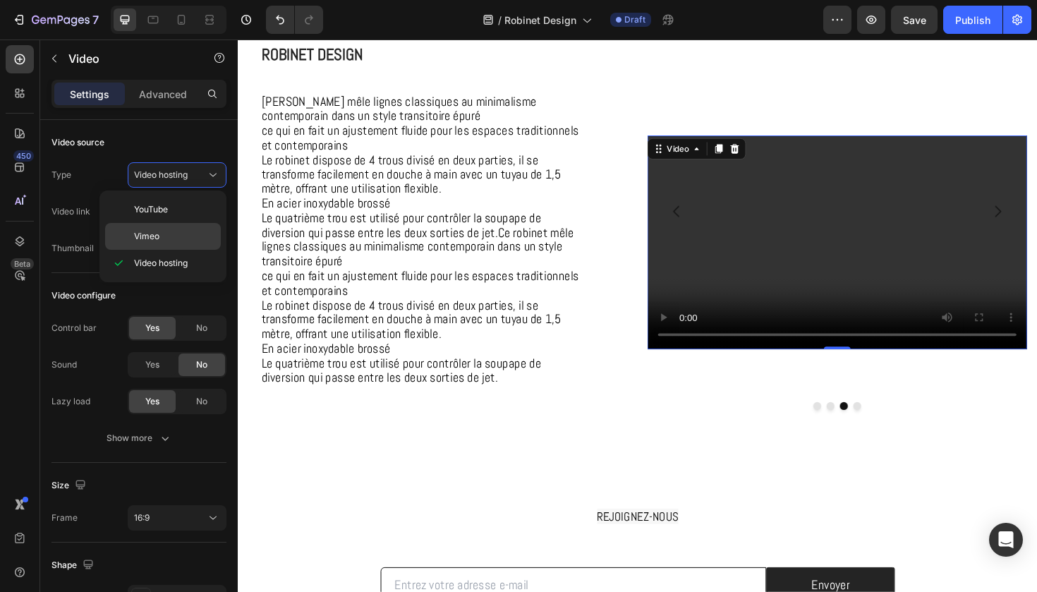
click at [181, 233] on p "Vimeo" at bounding box center [174, 236] width 80 height 13
type input "[URL][DOMAIN_NAME]"
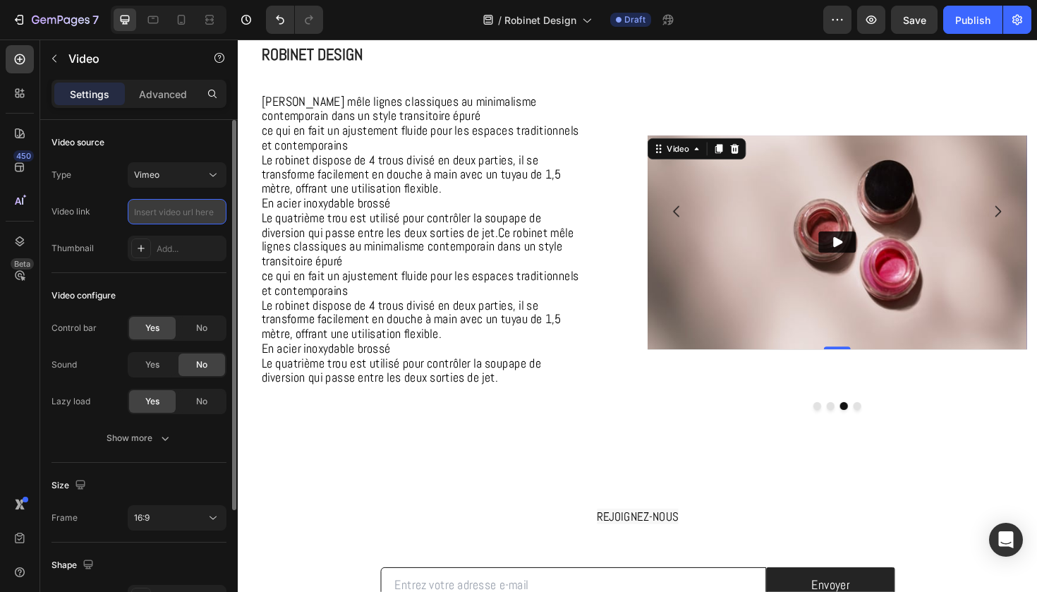
paste input "[URL][DOMAIN_NAME]"
type input "[URL][DOMAIN_NAME]"
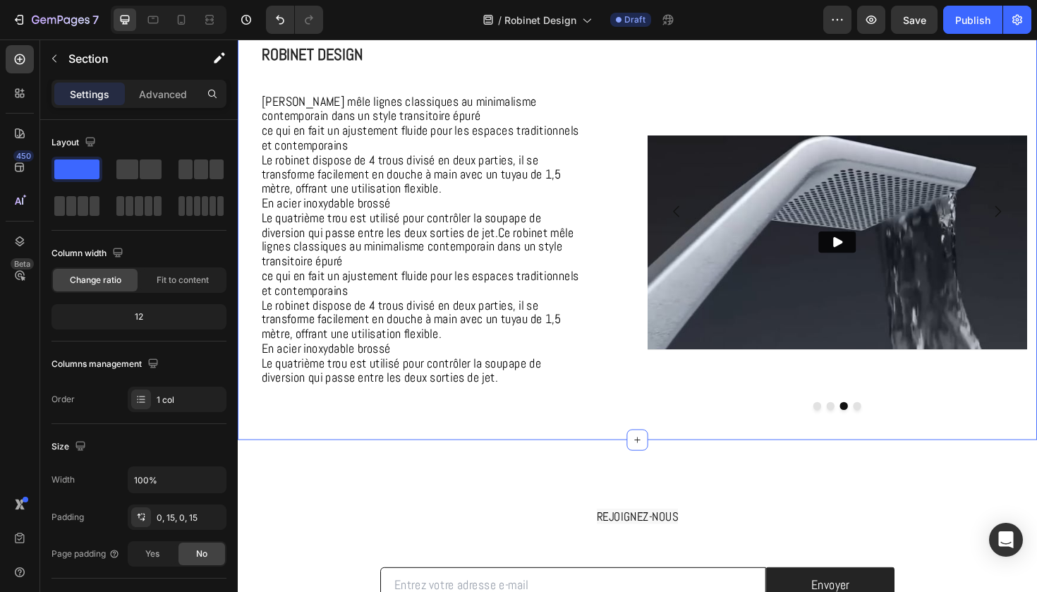
click at [754, 460] on div "⁠⁠⁠⁠⁠⁠⁠ Robinet Design Heading Ce robinet mêle lignes classiques au minimalisme…" at bounding box center [661, 232] width 826 height 464
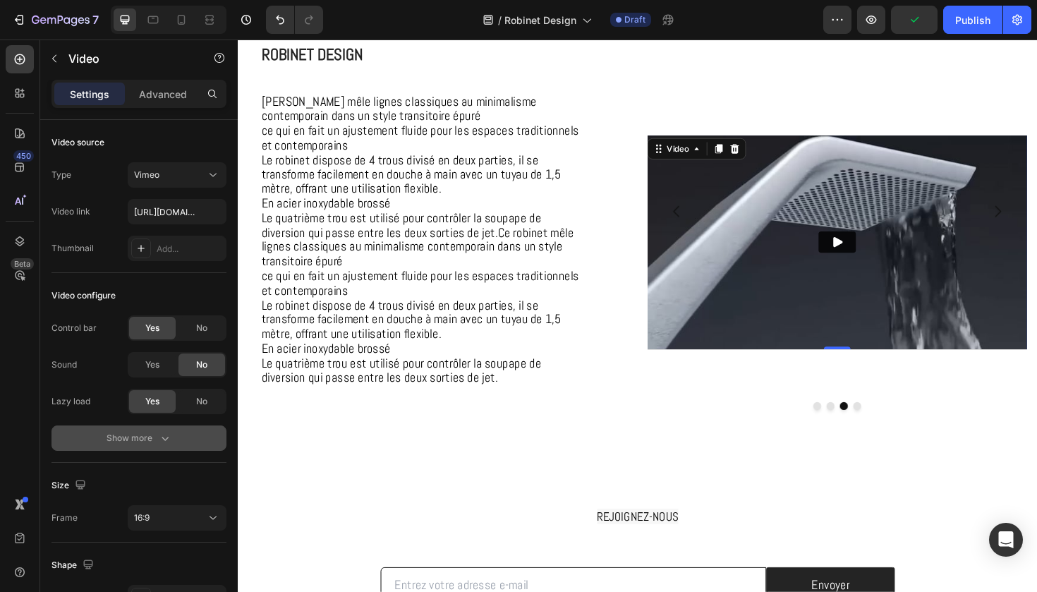
click at [145, 435] on div "Show more" at bounding box center [140, 438] width 66 height 14
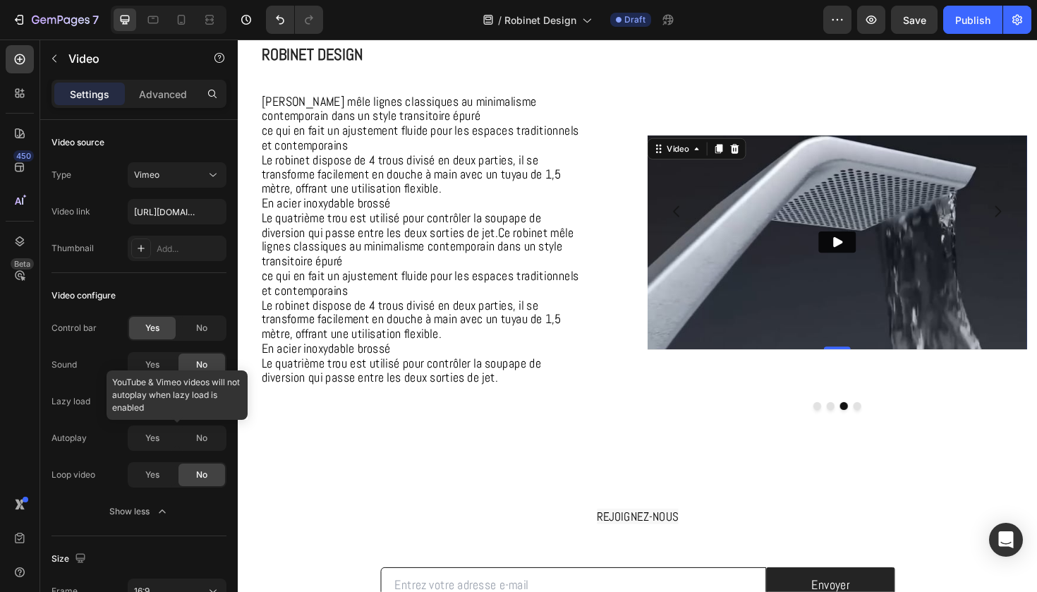
click at [156, 438] on div at bounding box center [177, 438] width 99 height 25
click at [153, 443] on div at bounding box center [177, 438] width 99 height 25
click at [157, 478] on span "Yes" at bounding box center [152, 475] width 14 height 13
click at [877, 252] on icon "Play" at bounding box center [873, 254] width 14 height 14
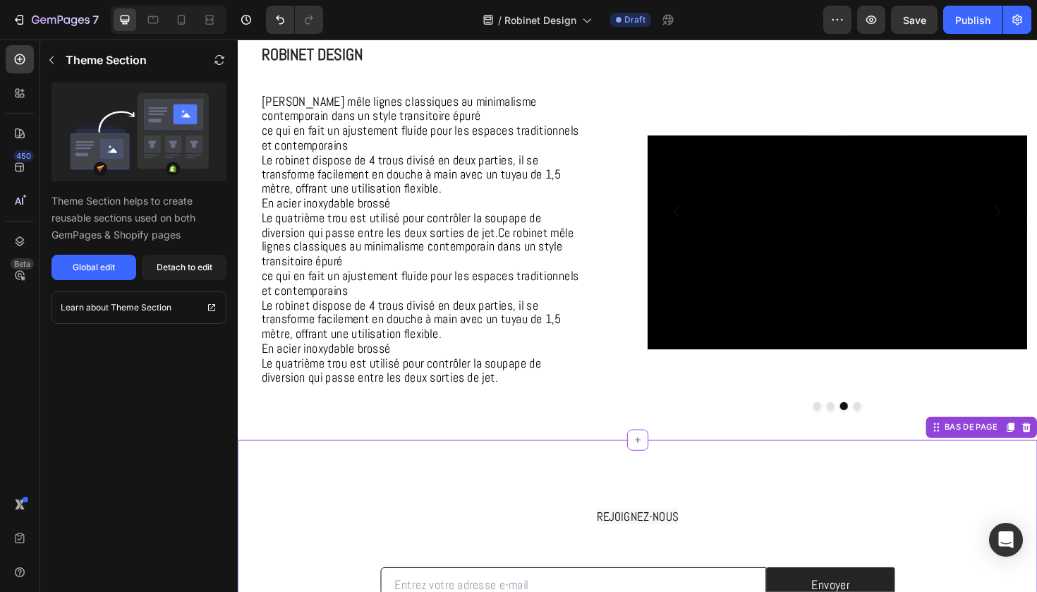
click at [870, 28] on button "button" at bounding box center [871, 20] width 28 height 28
click at [1037, 220] on icon "Carousel Next Arrow" at bounding box center [1043, 221] width 17 height 17
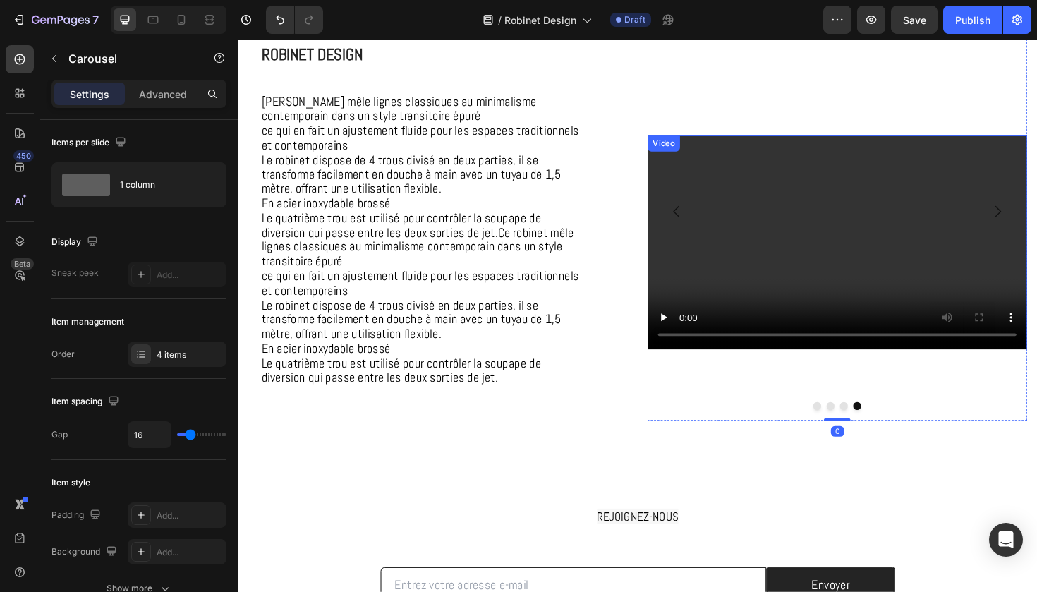
click at [923, 204] on video at bounding box center [873, 254] width 402 height 227
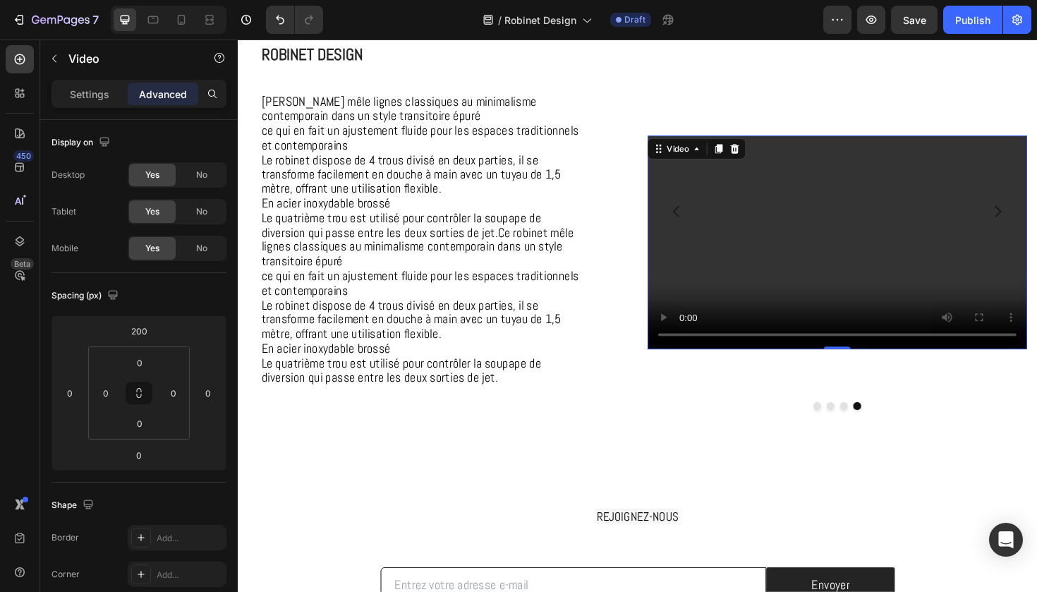
click at [903, 266] on video at bounding box center [873, 254] width 402 height 227
click at [778, 257] on video at bounding box center [873, 254] width 402 height 227
click at [104, 100] on p "Settings" at bounding box center [90, 94] width 40 height 15
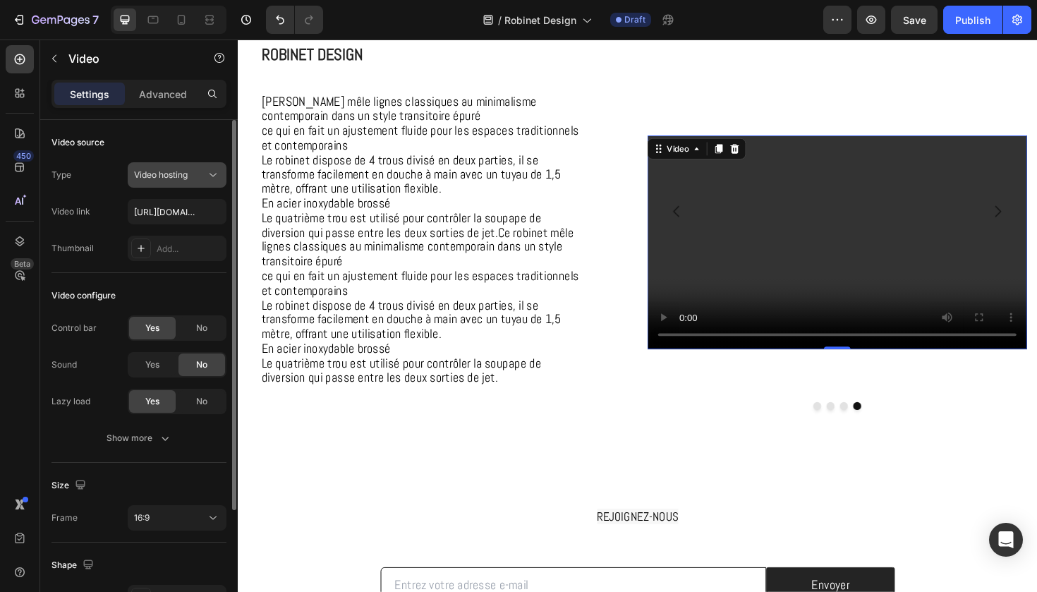
click at [188, 171] on span "Video hosting" at bounding box center [161, 175] width 54 height 13
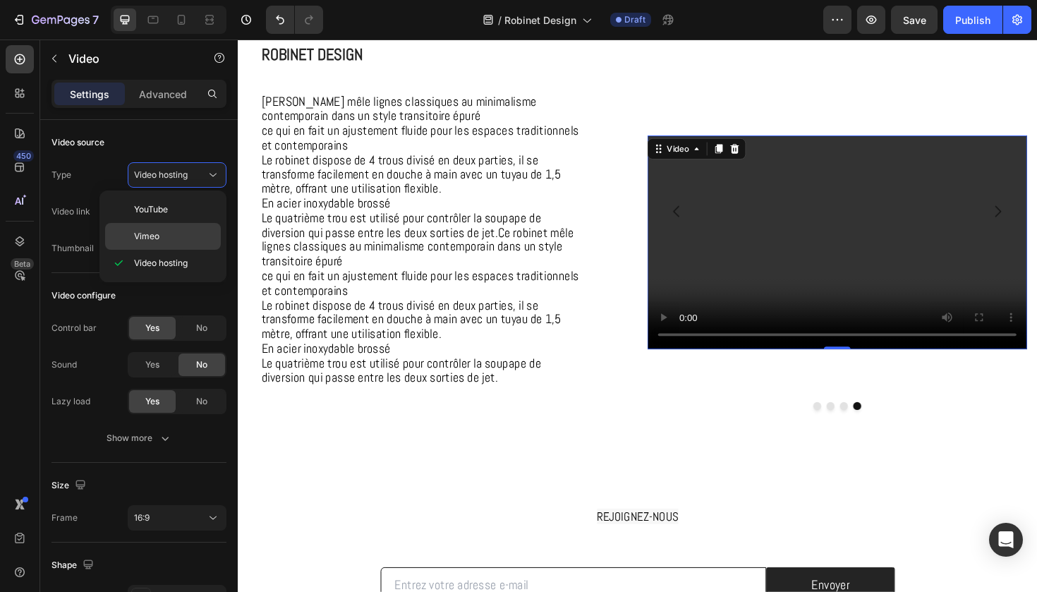
click at [182, 233] on p "Vimeo" at bounding box center [174, 236] width 80 height 13
type input "[URL][DOMAIN_NAME]"
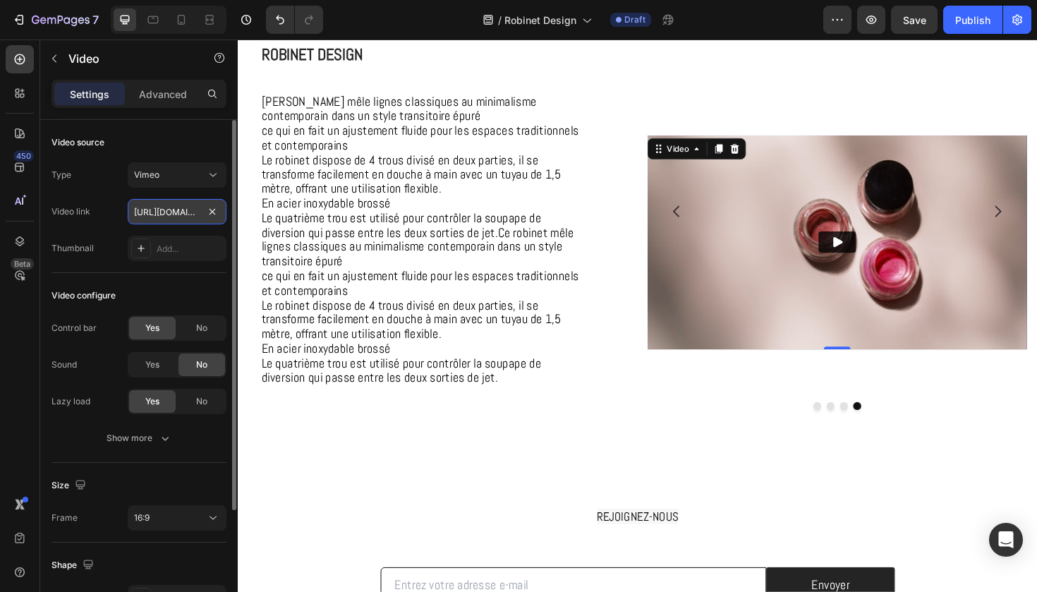
click at [200, 212] on input "[URL][DOMAIN_NAME]" at bounding box center [177, 211] width 99 height 25
paste input "[URL][DOMAIN_NAME]"
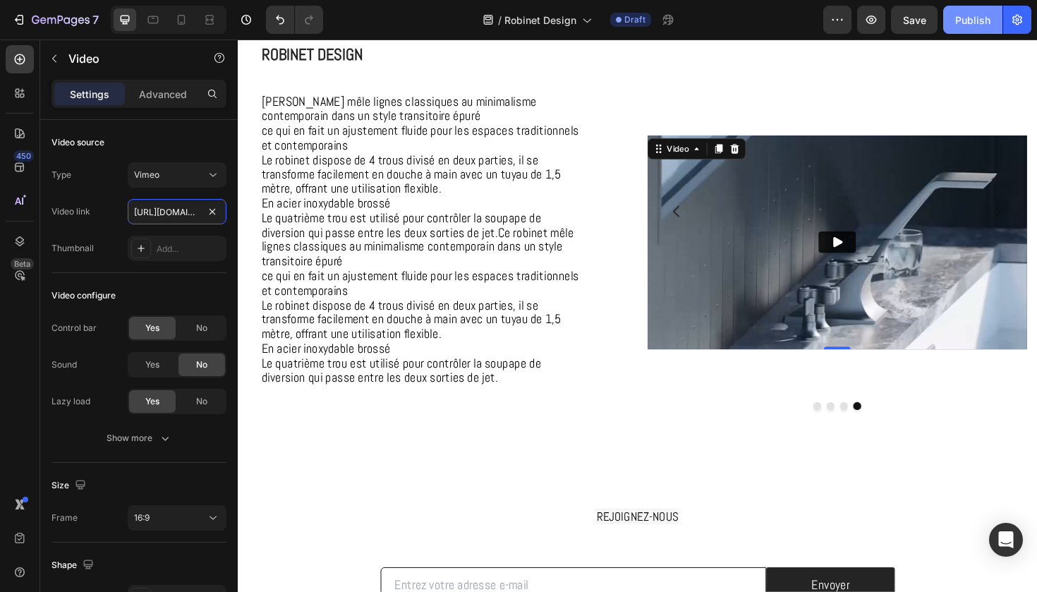
type input "[URL][DOMAIN_NAME]"
click at [987, 20] on div "Publish" at bounding box center [973, 20] width 35 height 15
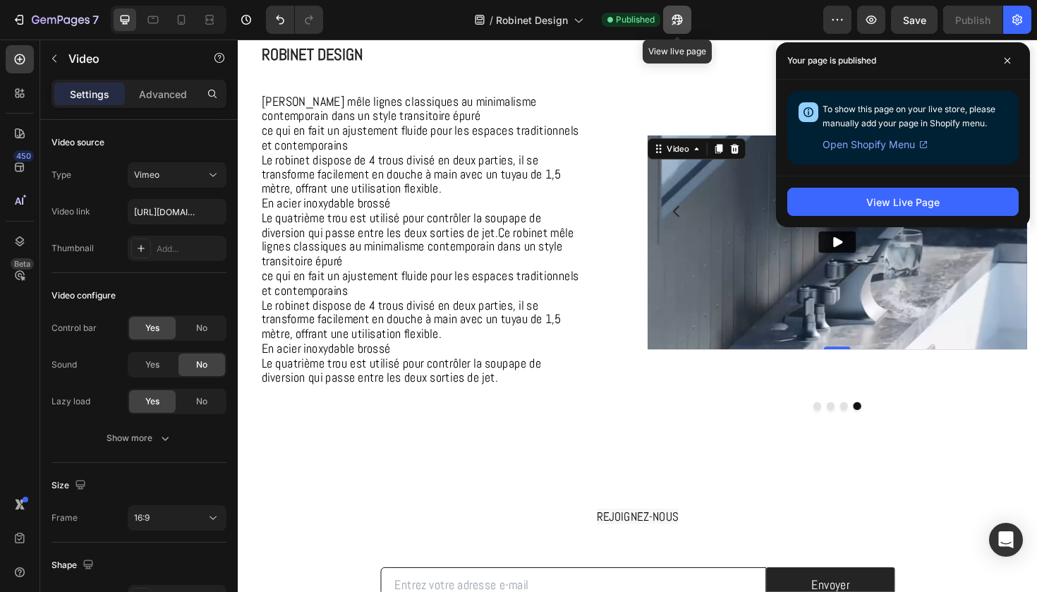
click at [674, 31] on button "button" at bounding box center [677, 20] width 28 height 28
